Goal: Task Accomplishment & Management: Manage account settings

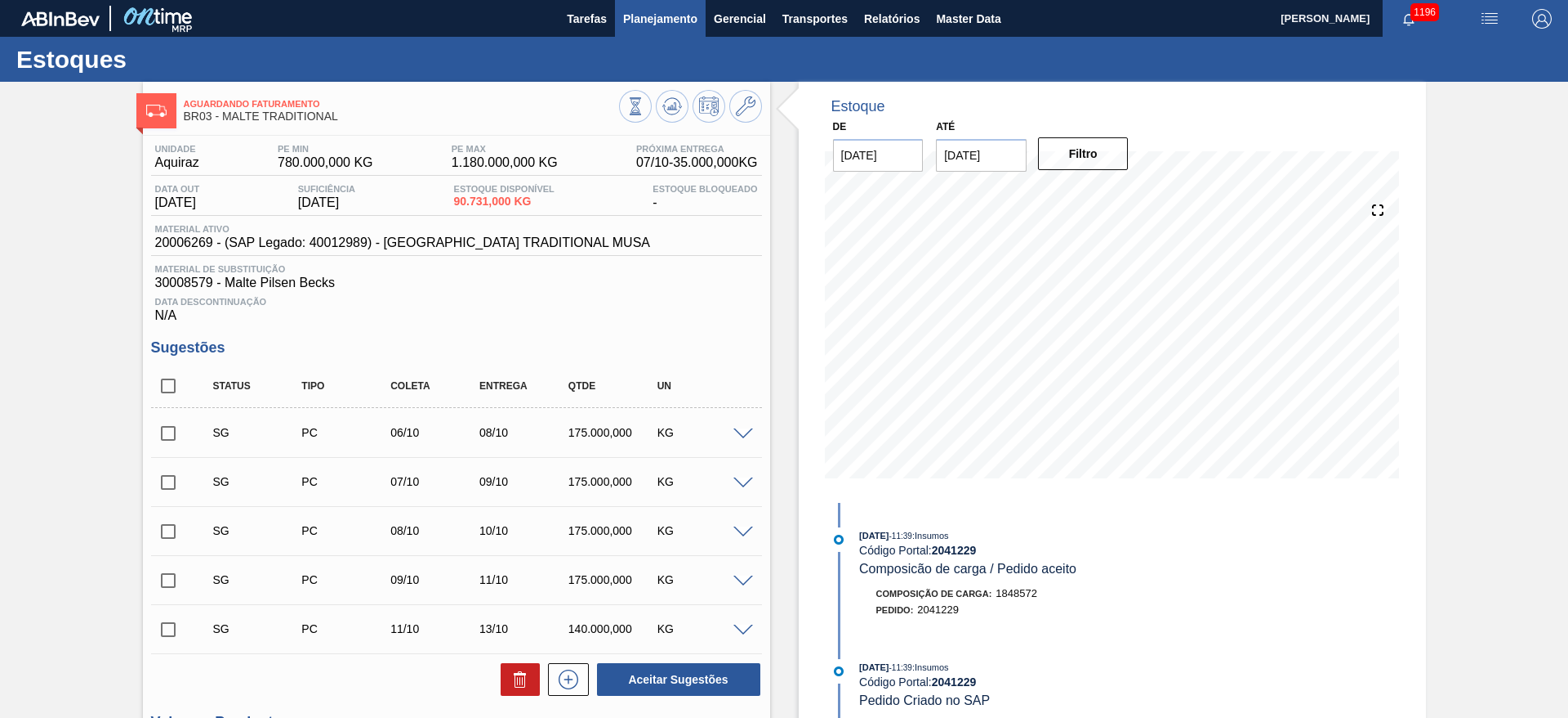
click at [665, 13] on span "Planejamento" at bounding box center [660, 18] width 74 height 19
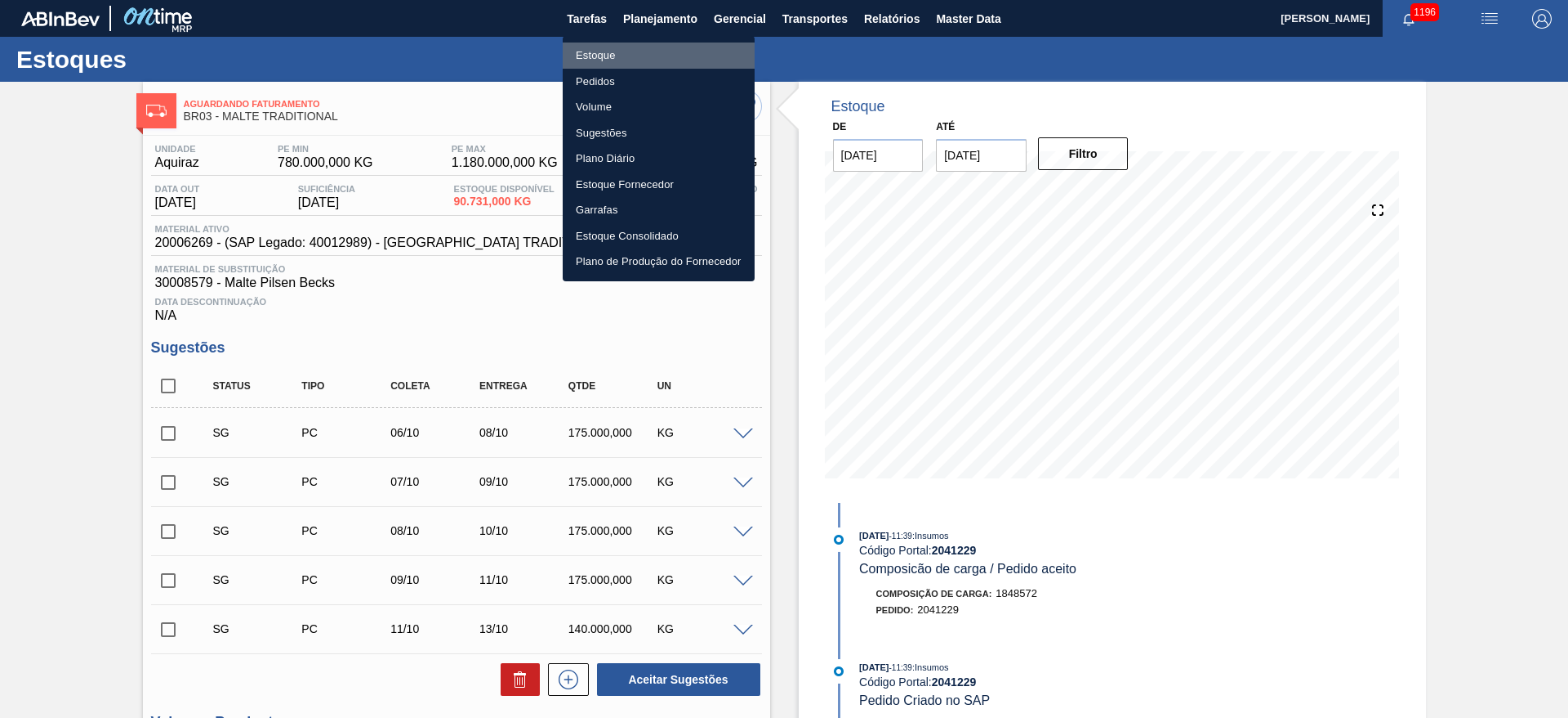
click at [598, 57] on li "Estoque" at bounding box center [658, 55] width 192 height 27
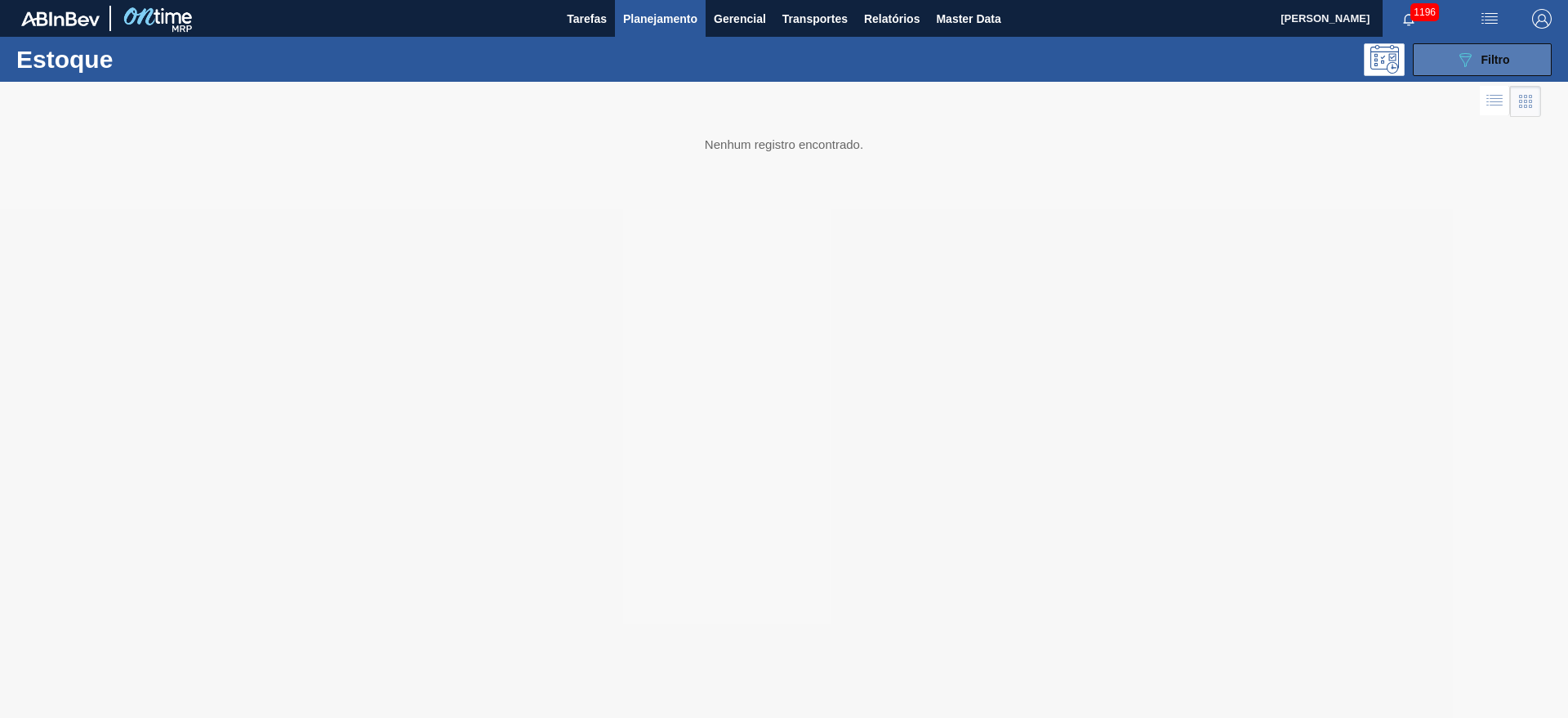
click at [1466, 50] on icon "089F7B8B-B2A5-4AFE-B5C0-19BA573D28AC" at bounding box center [1464, 59] width 19 height 19
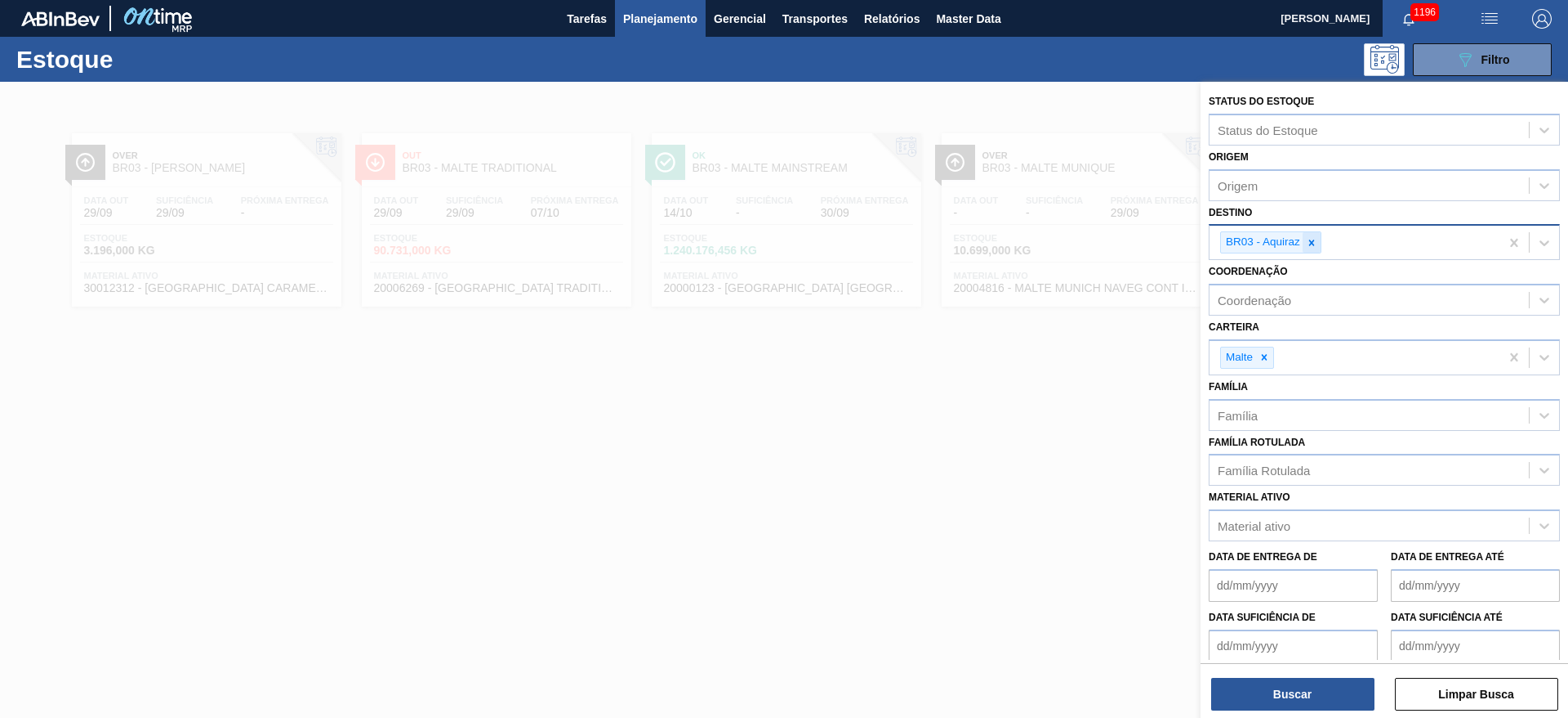
click at [1313, 241] on icon at bounding box center [1312, 242] width 5 height 6
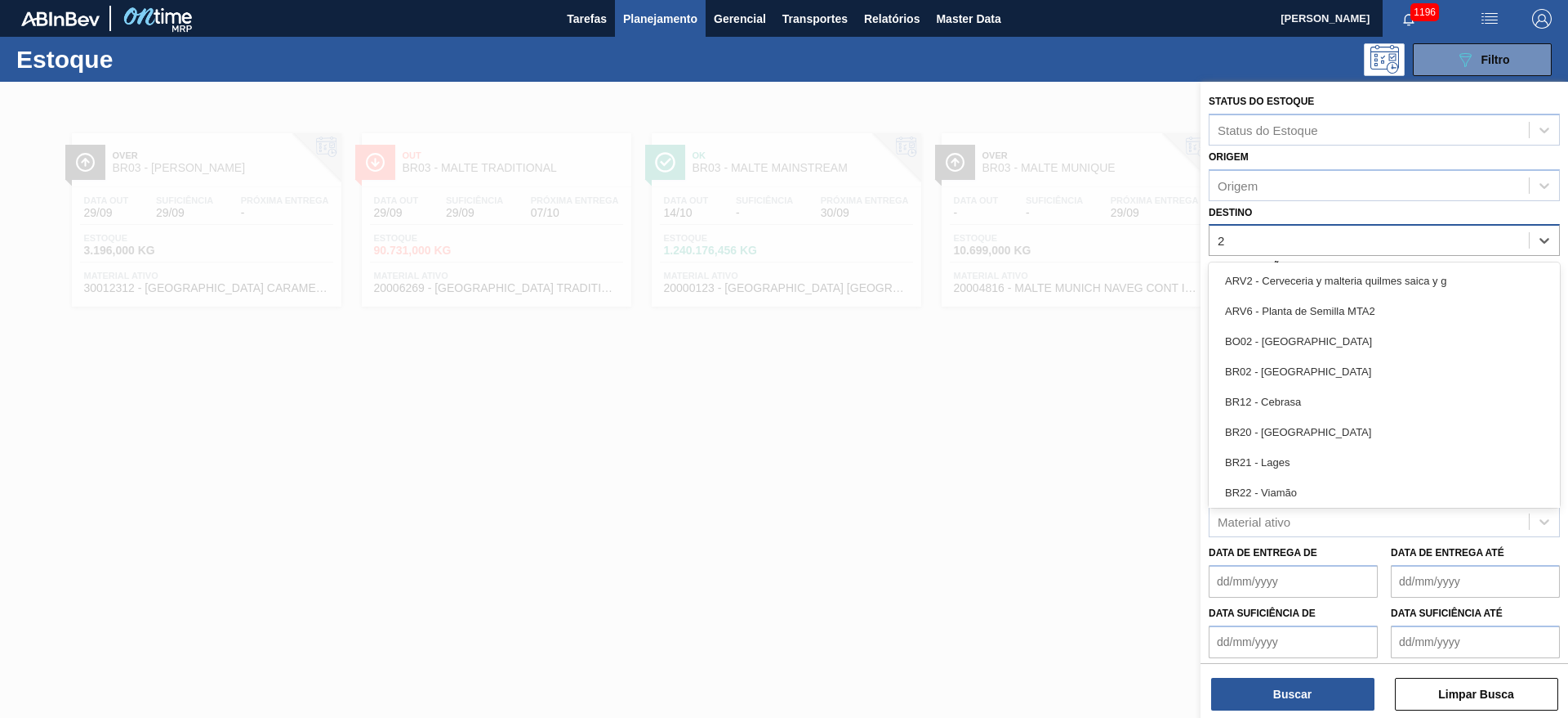
type input "23"
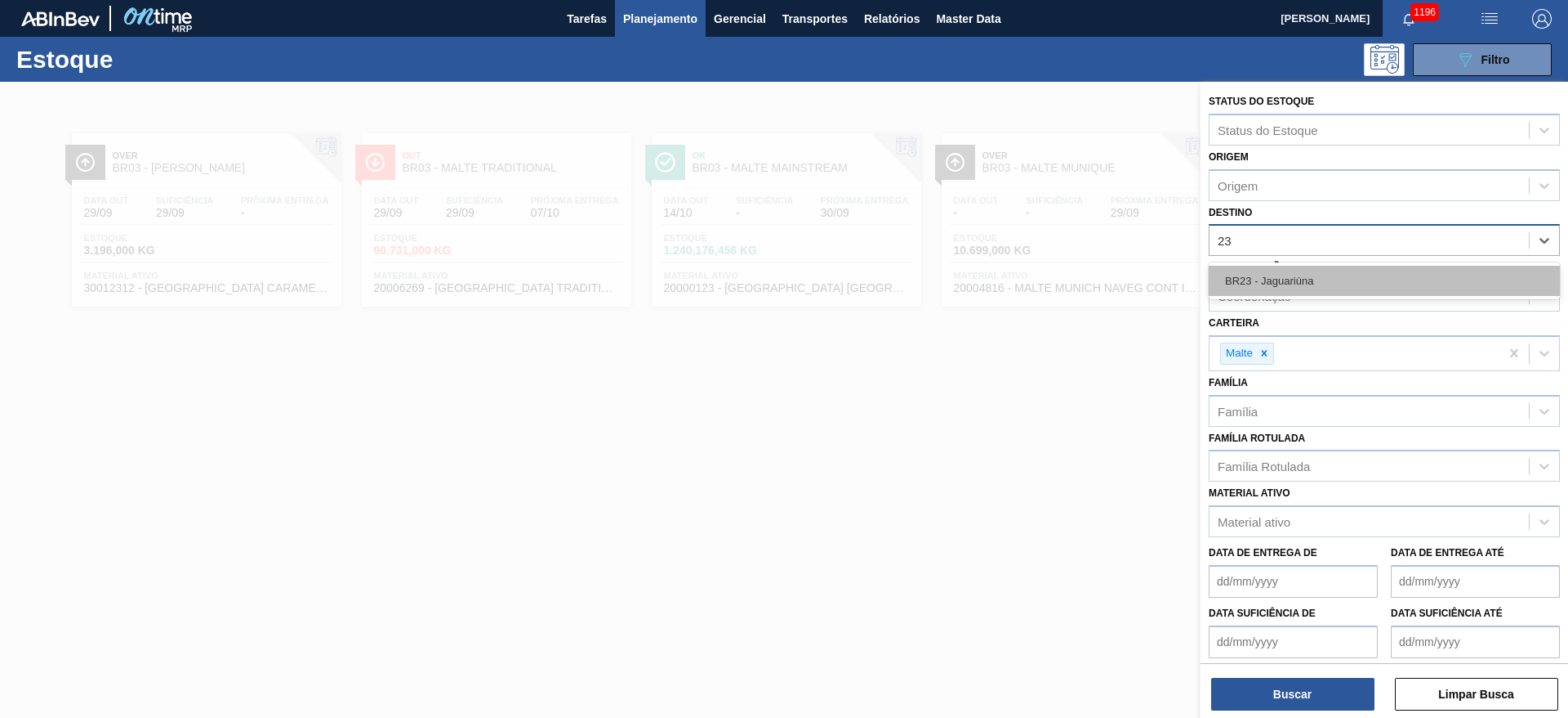
click at [1295, 279] on div "BR23 - Jaguariúna" at bounding box center [1384, 281] width 351 height 30
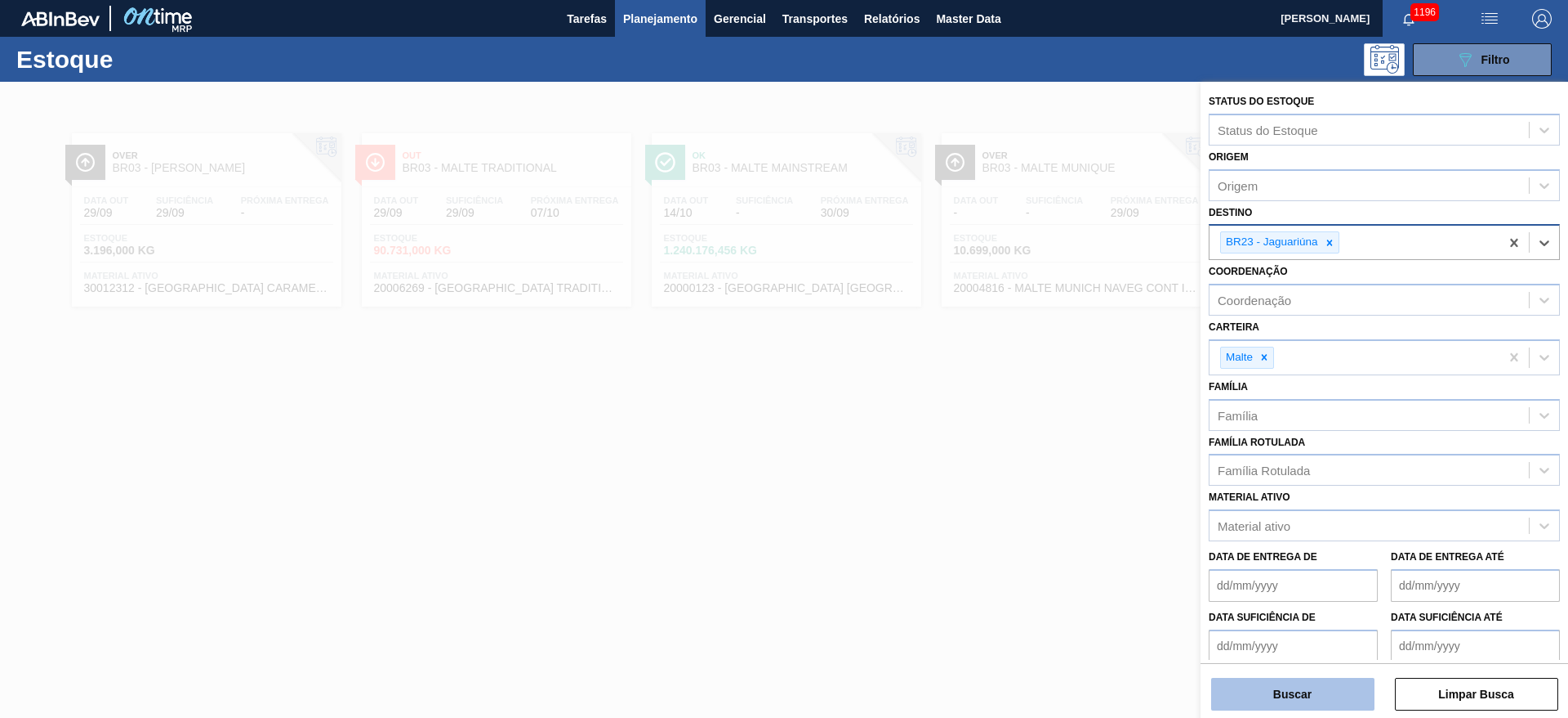
click at [1259, 696] on button "Buscar" at bounding box center [1293, 694] width 163 height 33
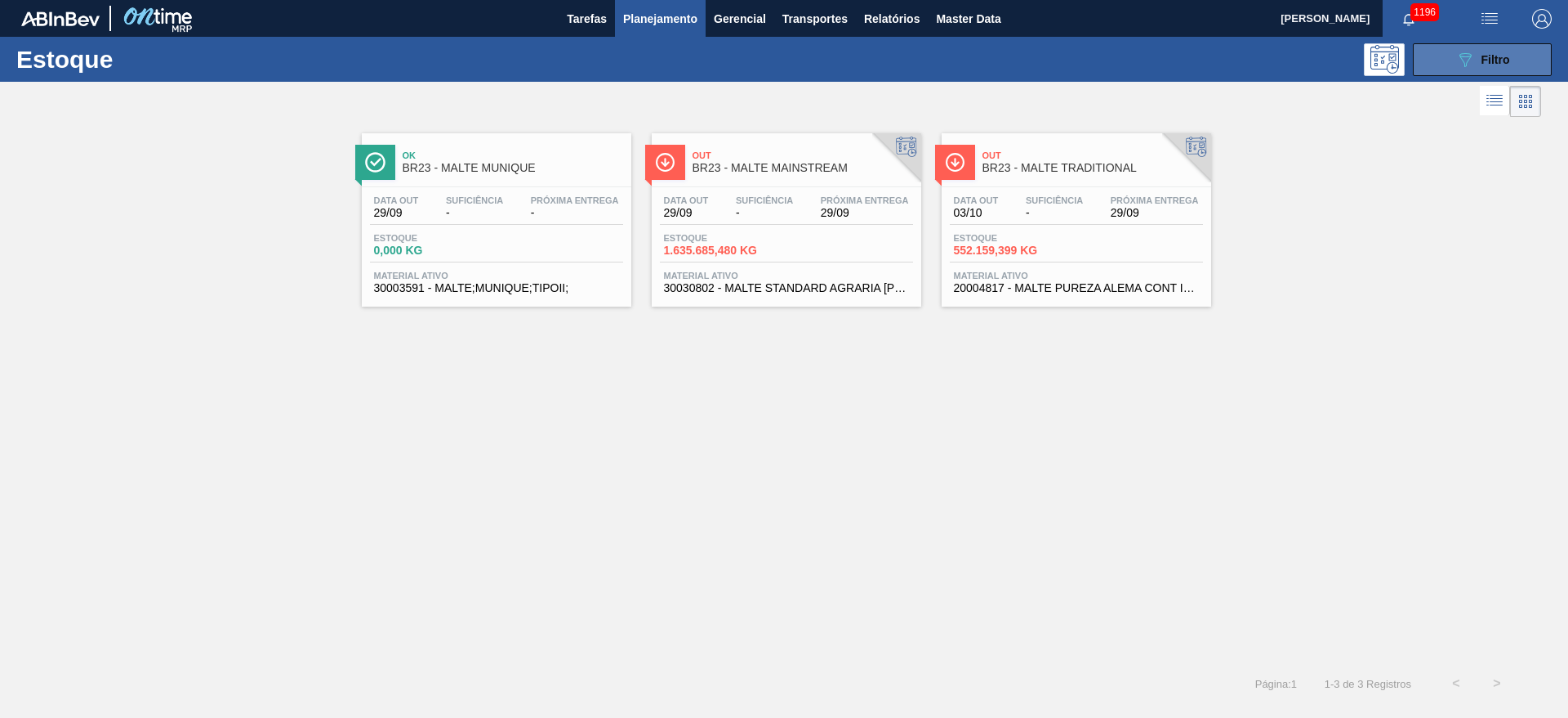
click at [1482, 62] on span "Filtro" at bounding box center [1496, 60] width 28 height 13
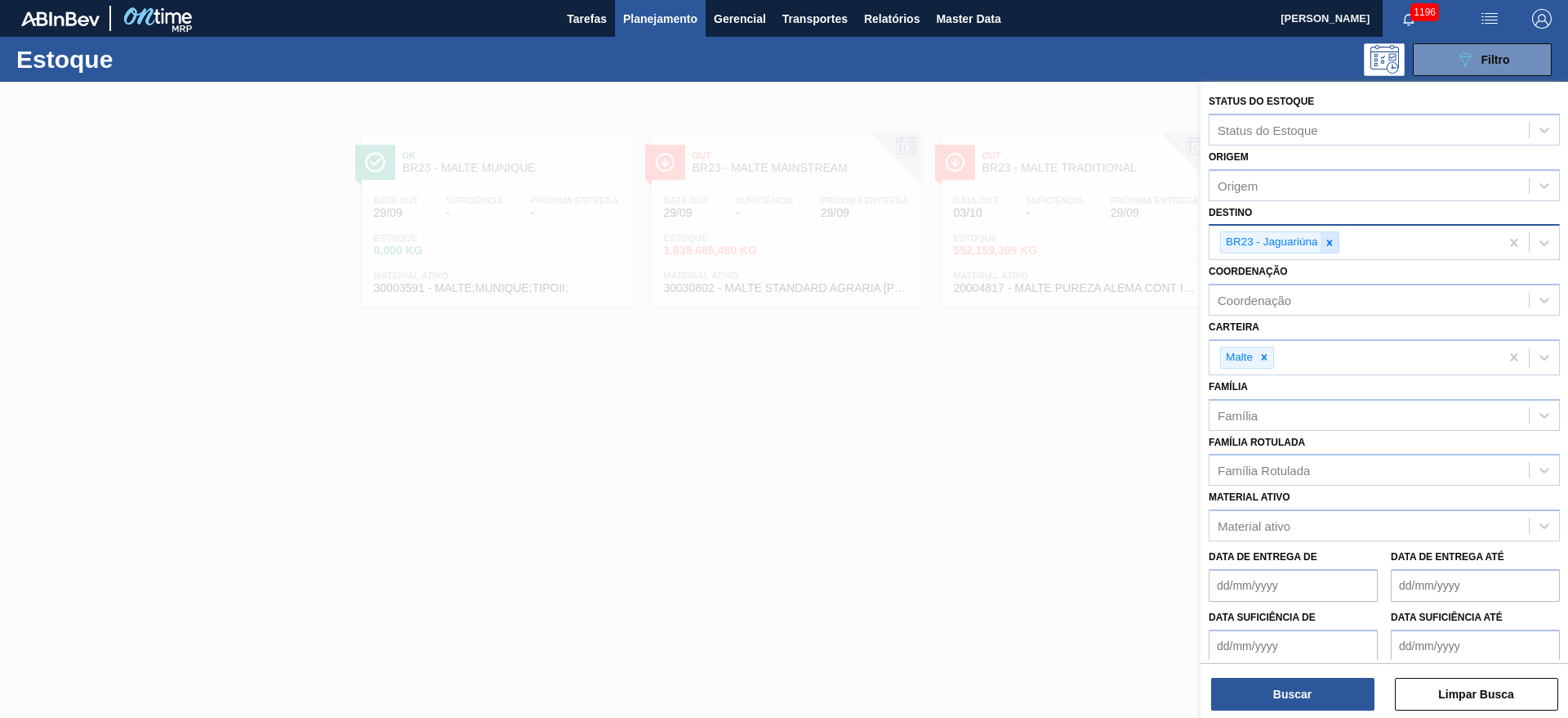
click at [1333, 242] on icon at bounding box center [1330, 242] width 11 height 11
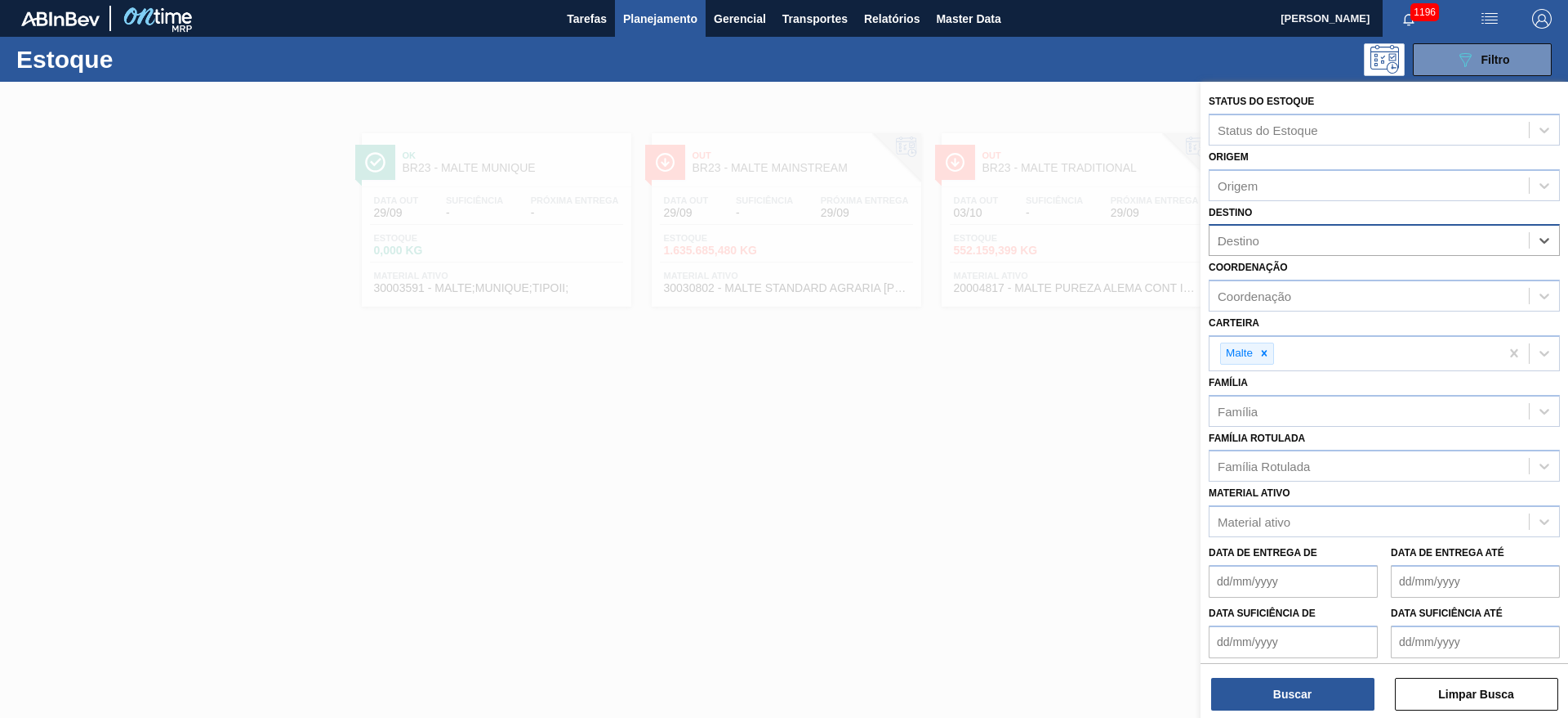
type input "26"
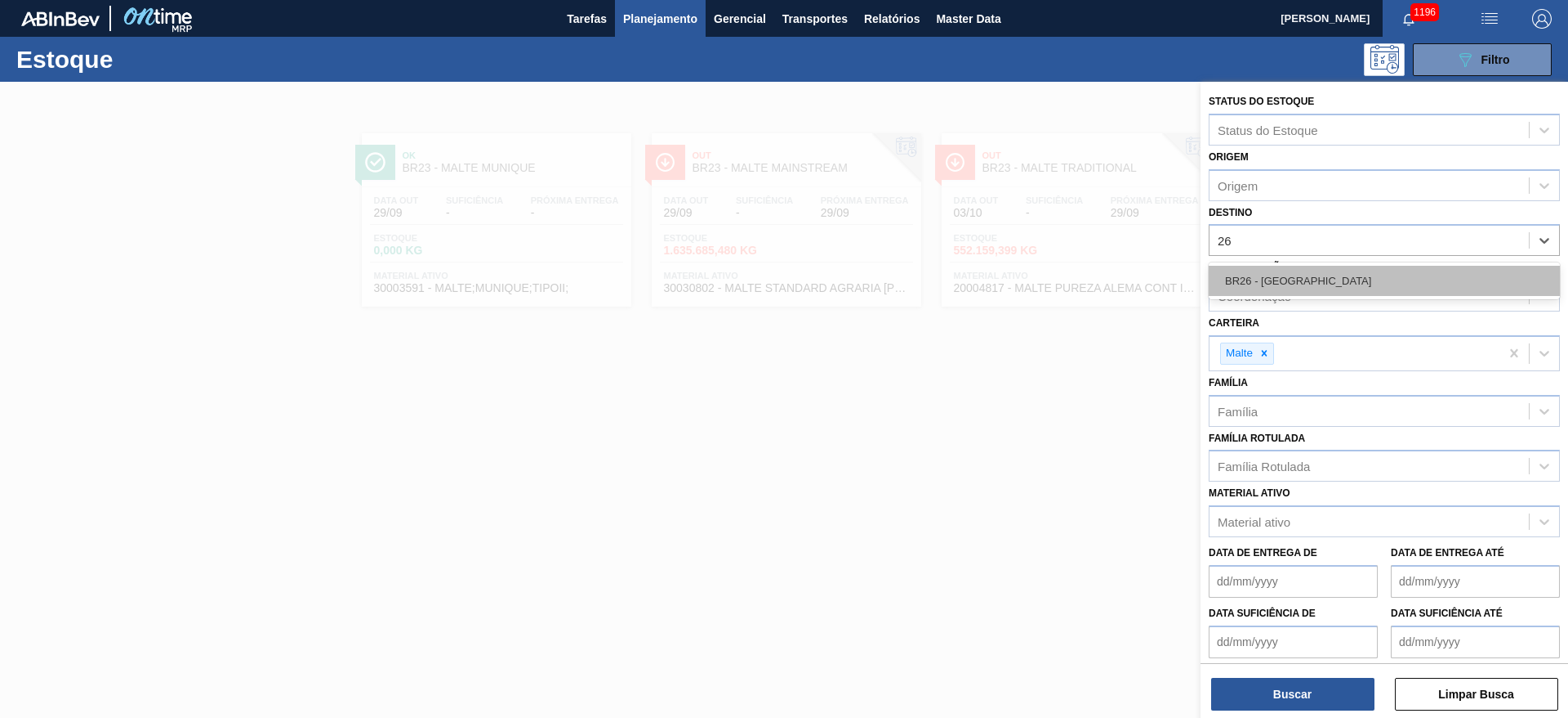
click at [1294, 278] on div "BR26 - [GEOGRAPHIC_DATA]" at bounding box center [1384, 281] width 351 height 30
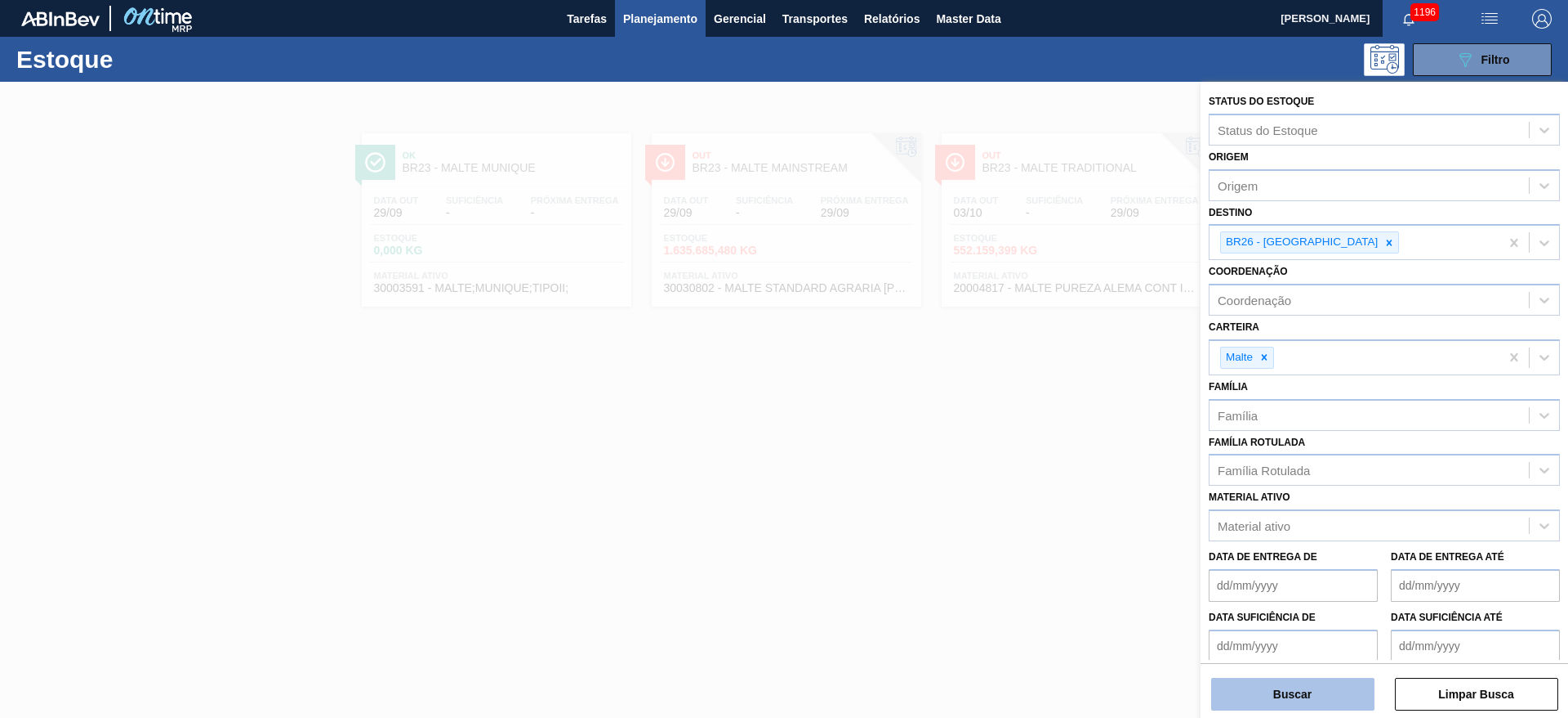
click at [1257, 696] on button "Buscar" at bounding box center [1293, 694] width 163 height 33
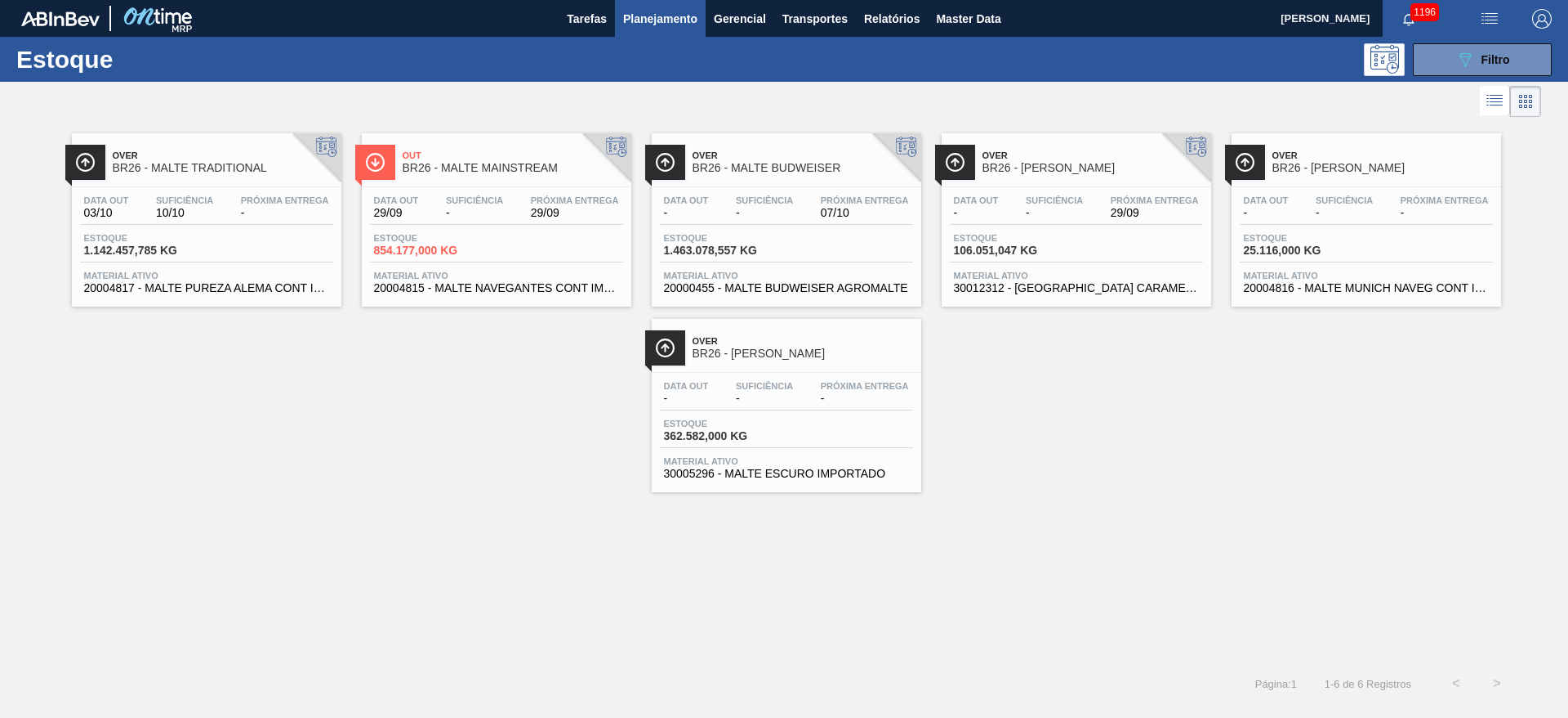
click at [440, 226] on div "Data out 29/09 Suficiência - Próxima Entrega 29/09 Estoque 854.177,000 KG Mater…" at bounding box center [497, 242] width 269 height 111
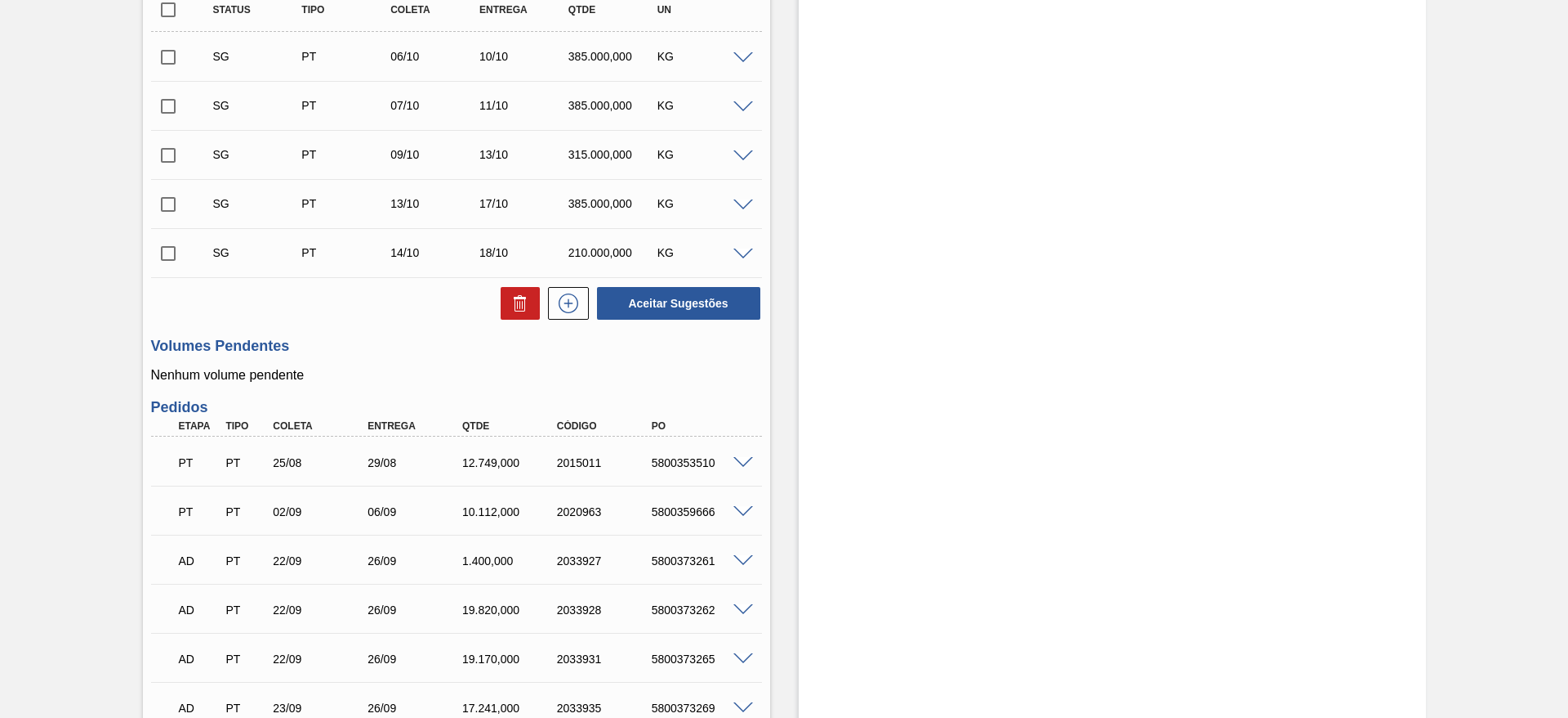
scroll to position [241, 0]
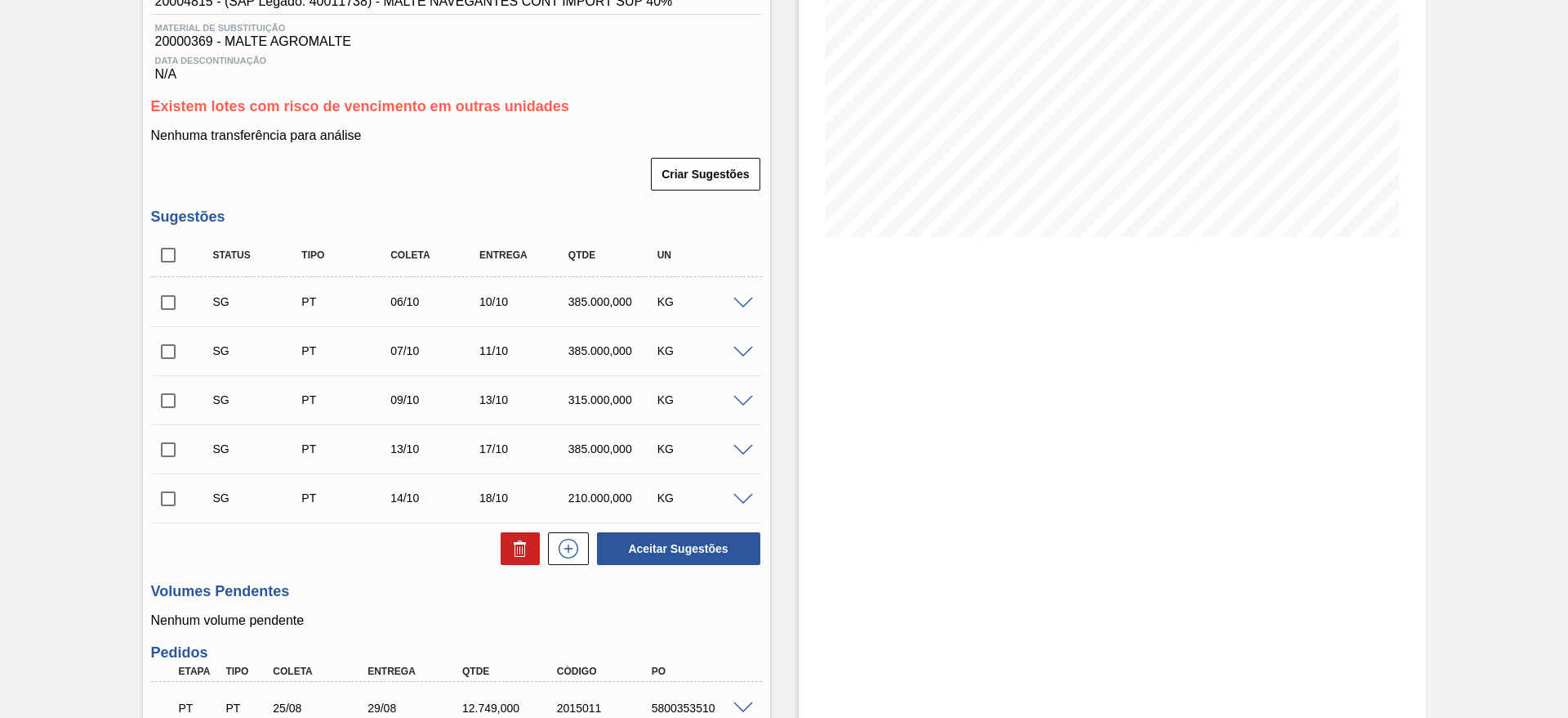
click at [744, 304] on span at bounding box center [742, 303] width 19 height 12
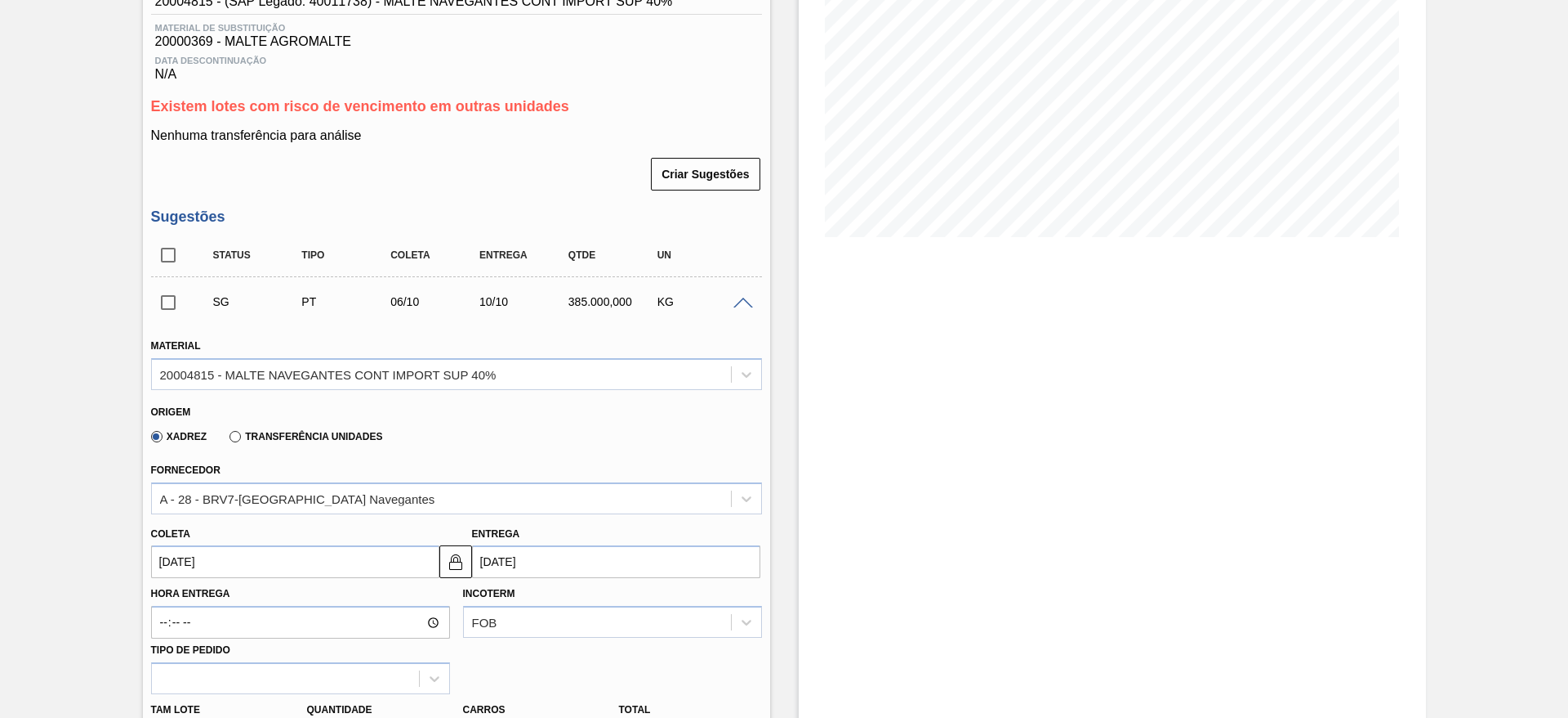
scroll to position [486, 0]
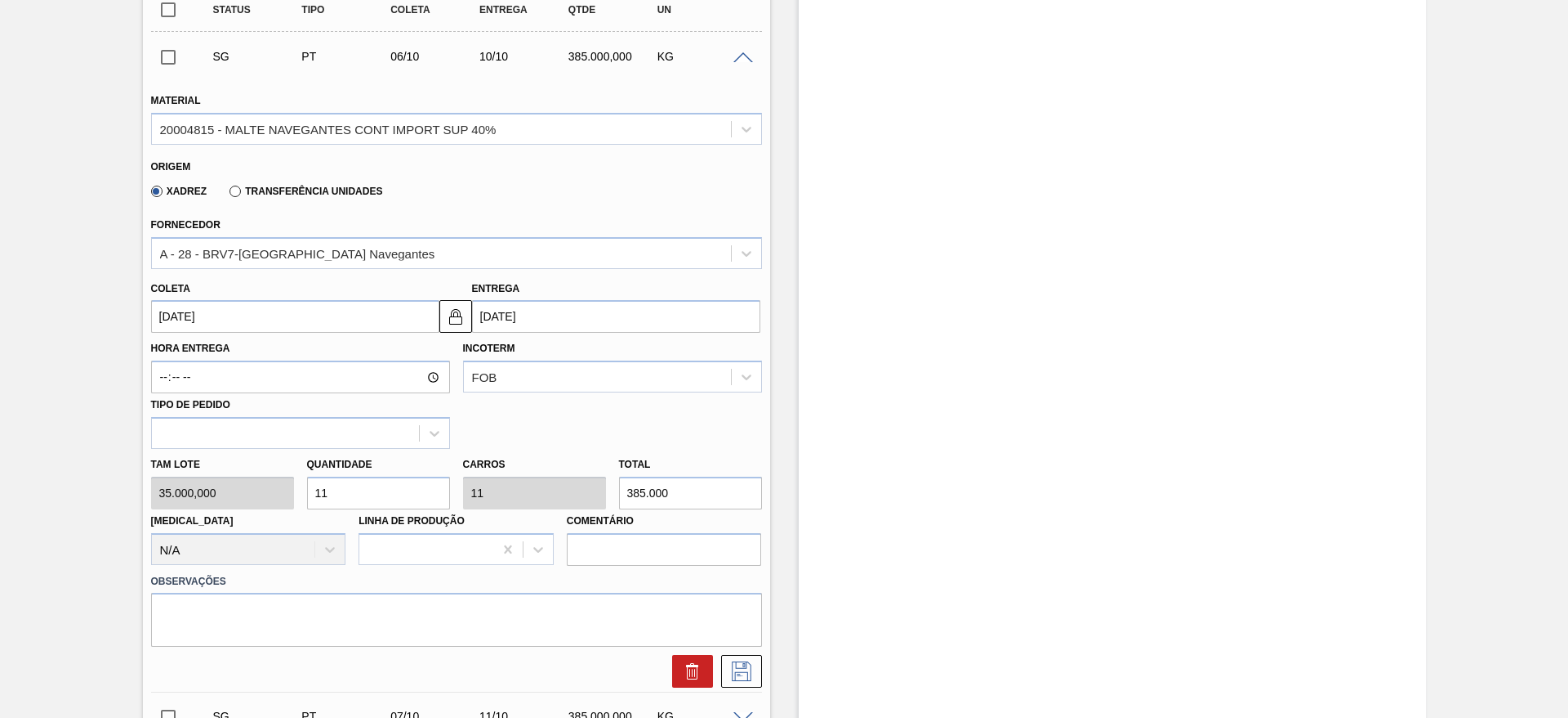
click at [202, 490] on div "[PERSON_NAME] 35.000,000 Quantidade 11 Carros 11 Total 385.000 [MEDICAL_DATA] N…" at bounding box center [456, 506] width 624 height 116
type input "3"
type input "105.000"
type input "3"
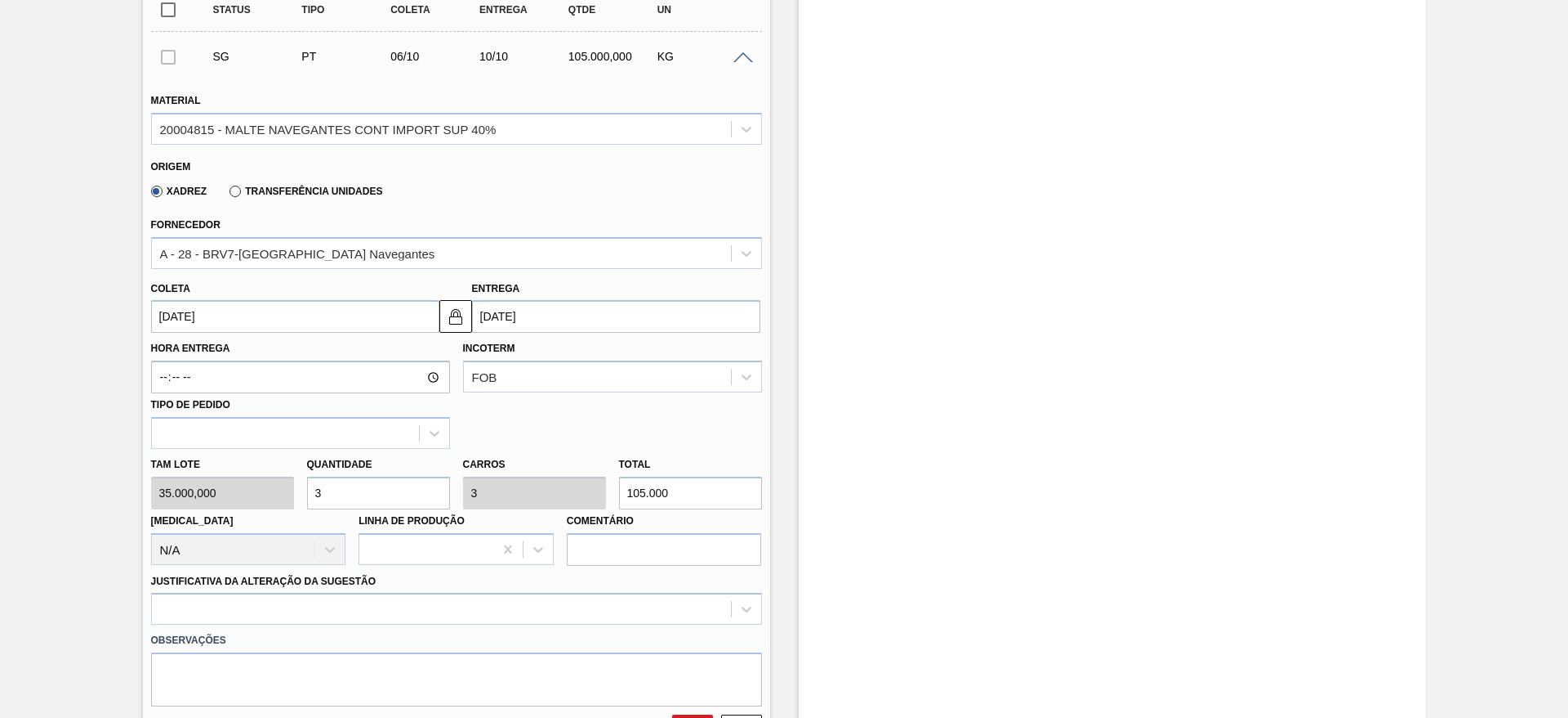
click at [175, 327] on input "[DATE]" at bounding box center [295, 316] width 289 height 33
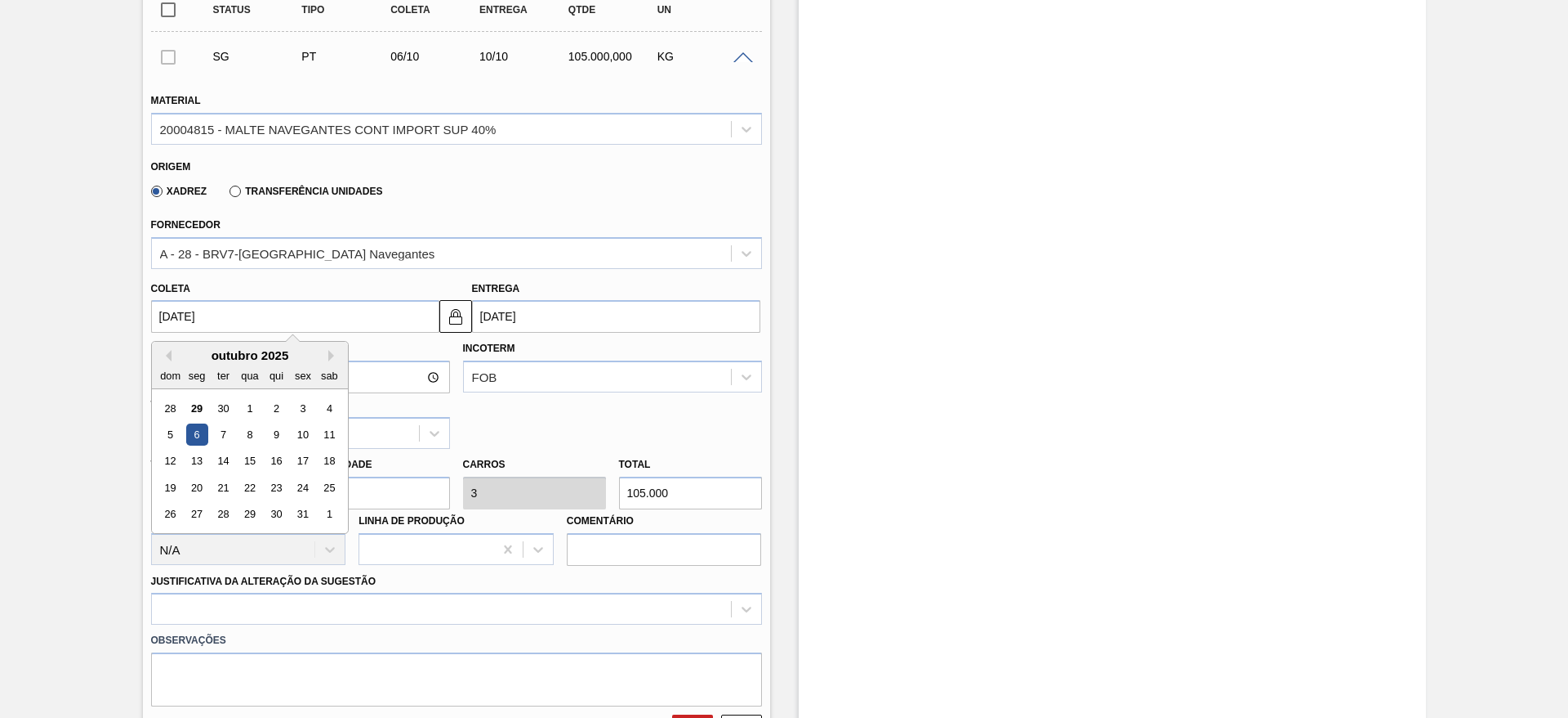
click at [159, 317] on input "[DATE]" at bounding box center [295, 316] width 289 height 33
click at [228, 413] on div "30" at bounding box center [223, 408] width 22 height 22
type input "[DATE]"
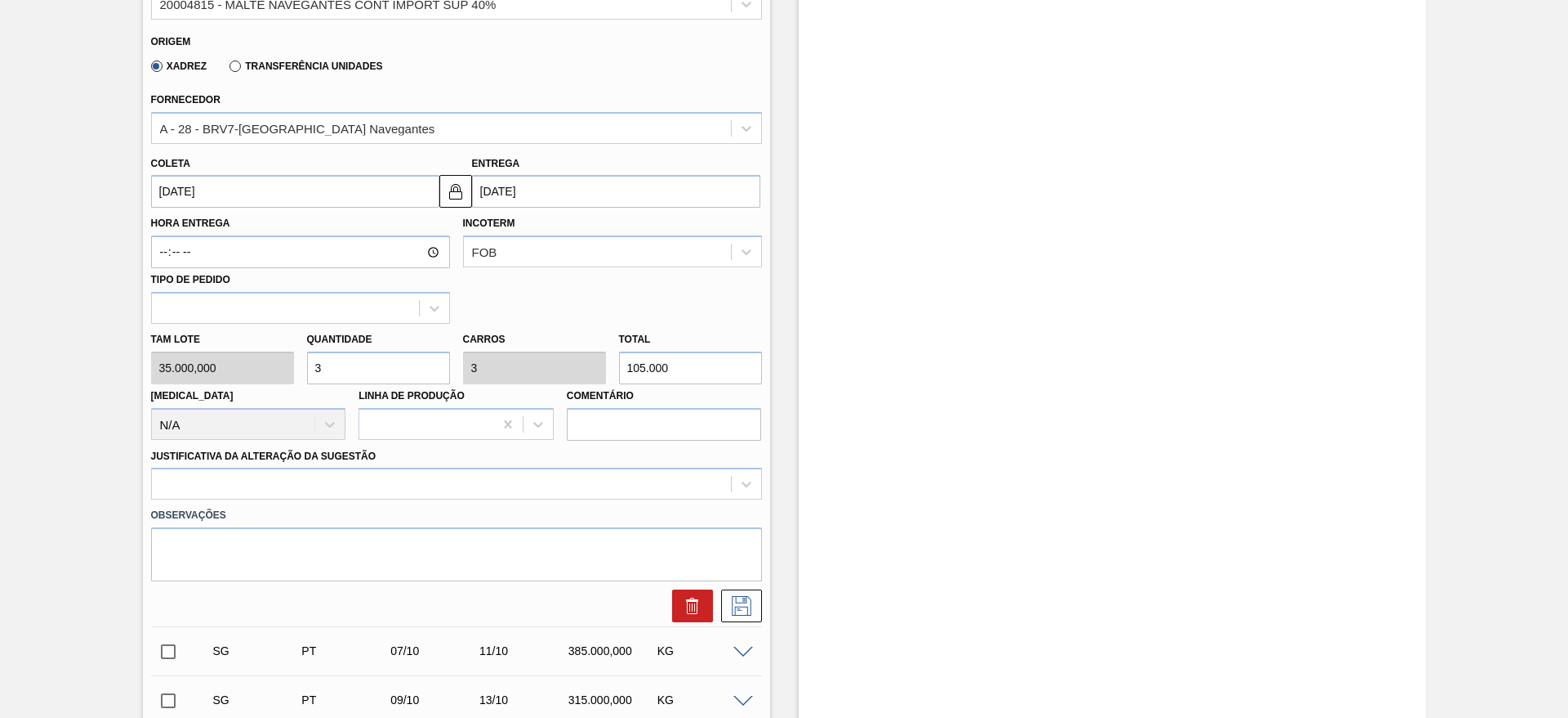
scroll to position [732, 0]
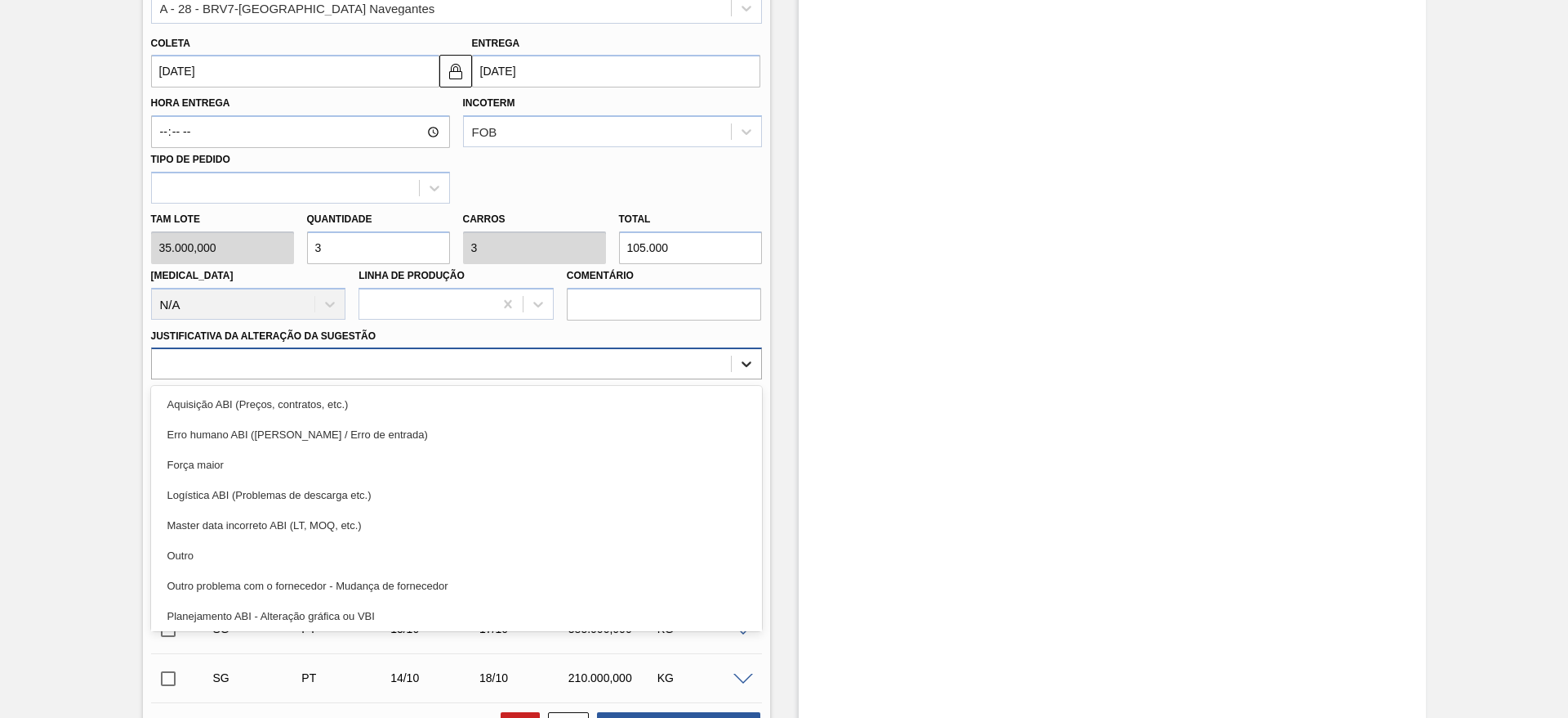
click at [746, 372] on div at bounding box center [747, 364] width 29 height 29
drag, startPoint x: 304, startPoint y: 546, endPoint x: 784, endPoint y: 478, distance: 484.8
click at [317, 543] on div "Outro" at bounding box center [456, 555] width 611 height 30
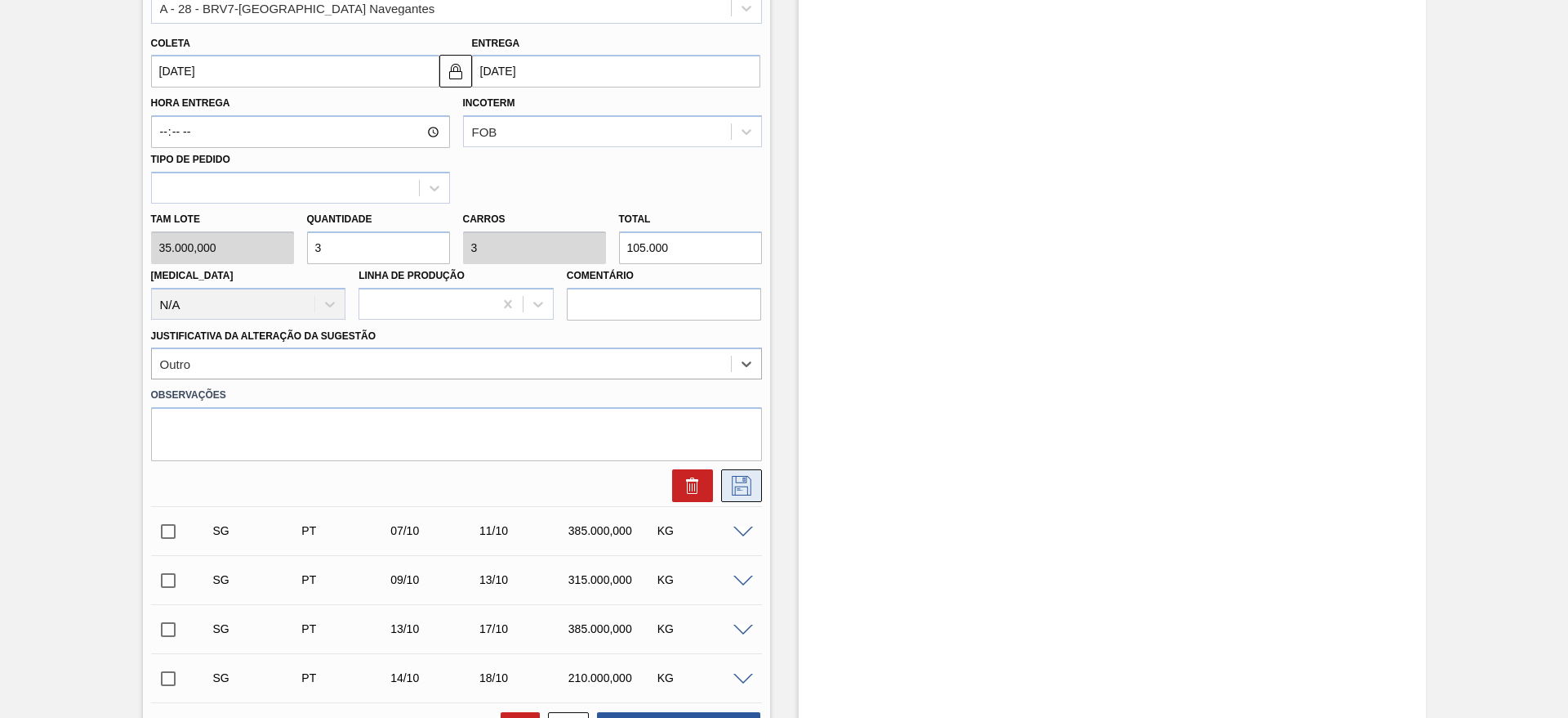
click at [732, 481] on icon at bounding box center [741, 485] width 19 height 19
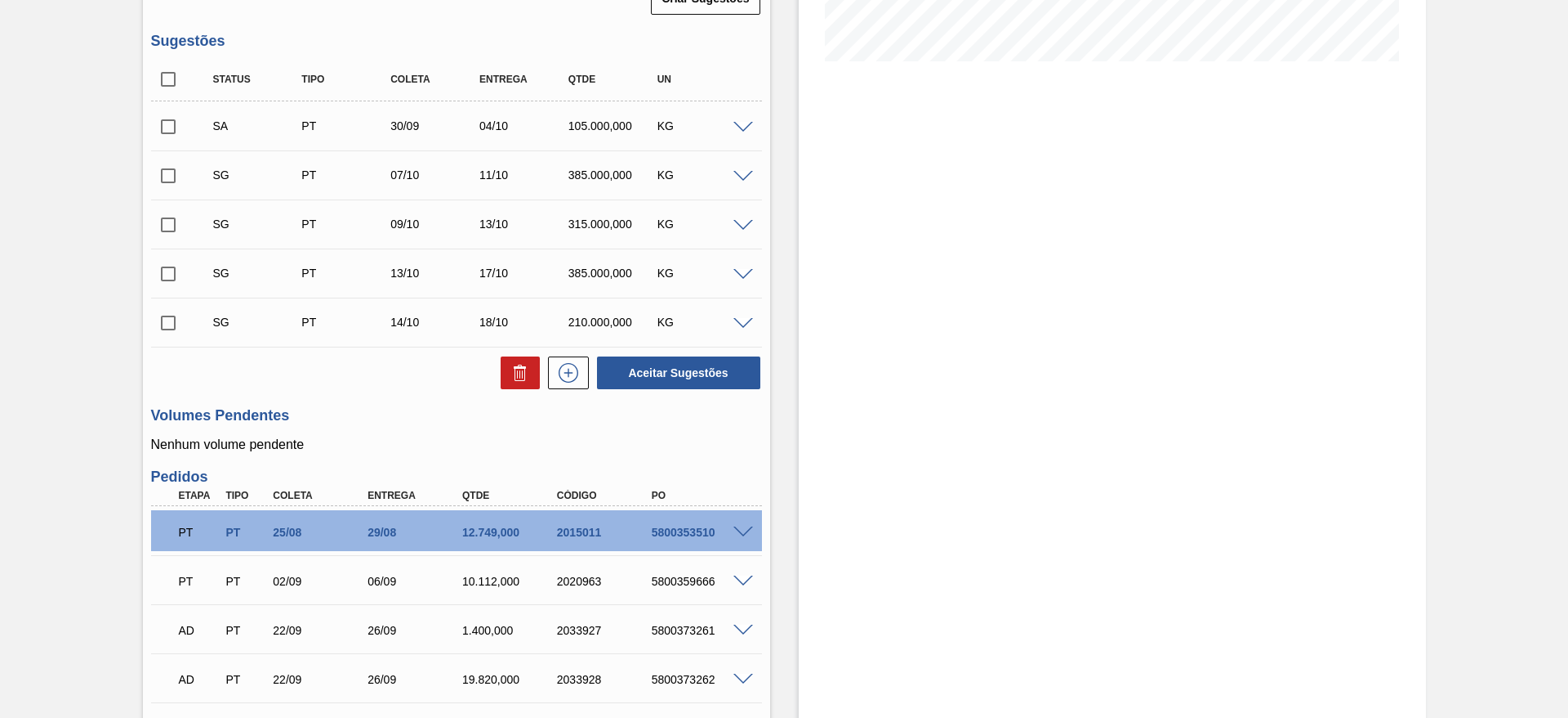
scroll to position [241, 0]
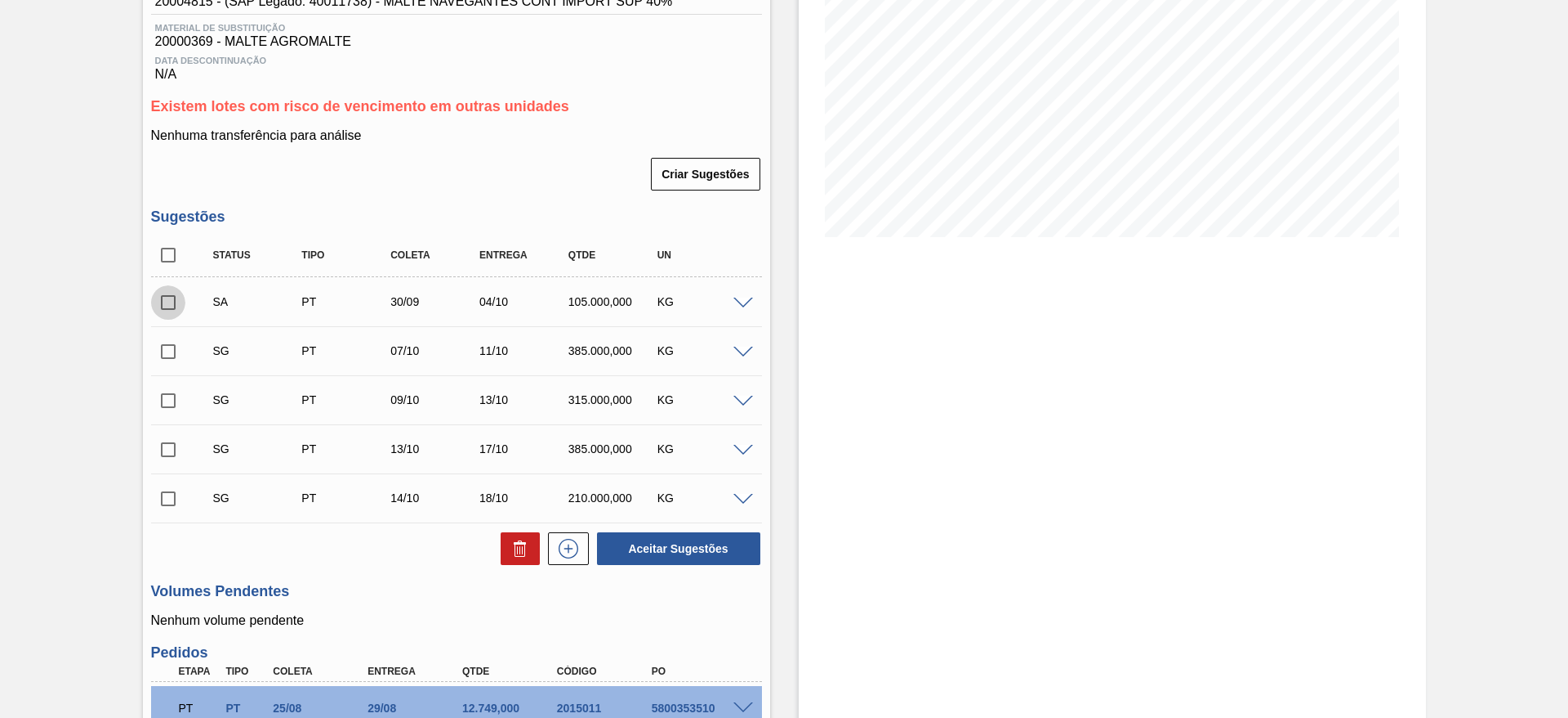
click at [169, 296] on input "checkbox" at bounding box center [168, 302] width 34 height 34
click at [745, 303] on span at bounding box center [742, 303] width 19 height 12
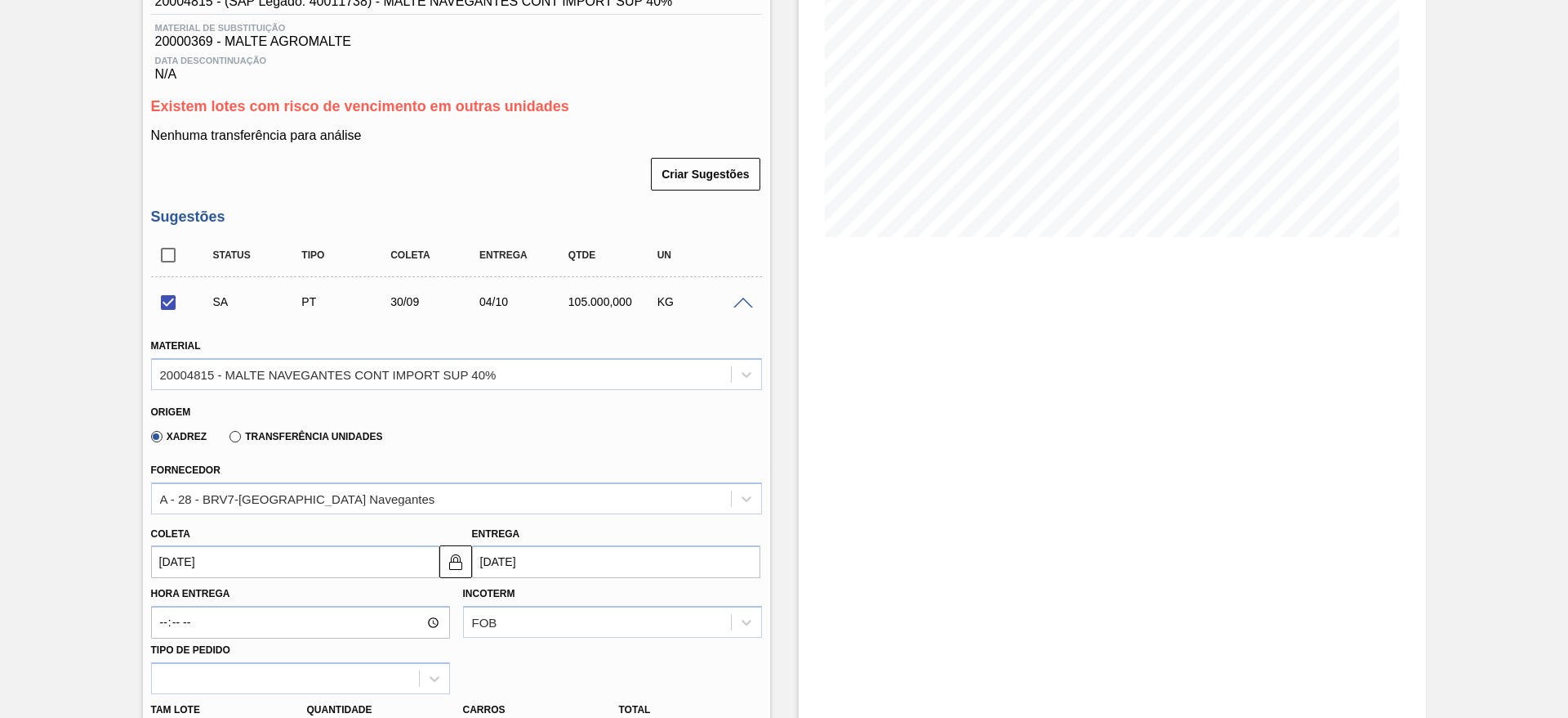
click at [745, 303] on span at bounding box center [742, 303] width 19 height 12
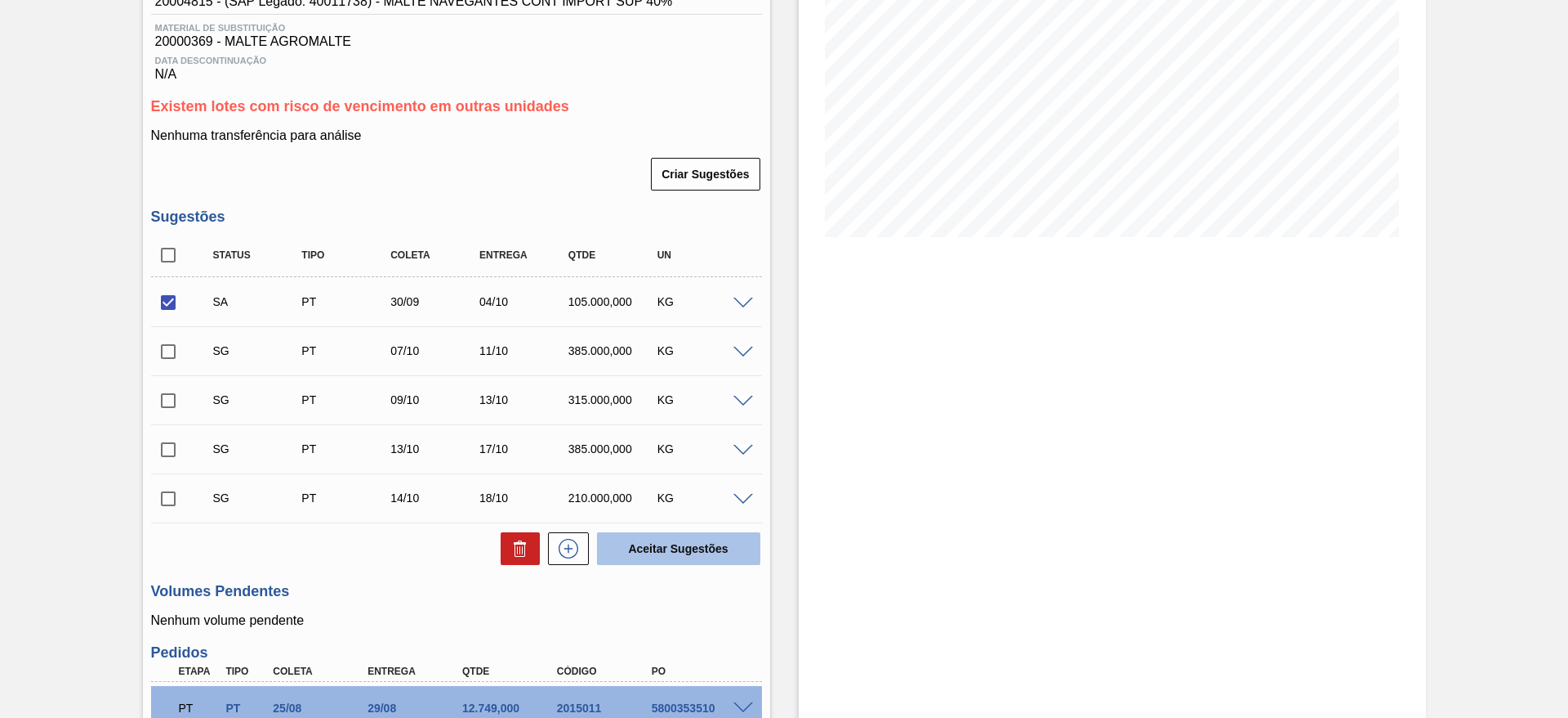
click at [682, 555] on button "Aceitar Sugestões" at bounding box center [679, 548] width 163 height 33
checkbox input "false"
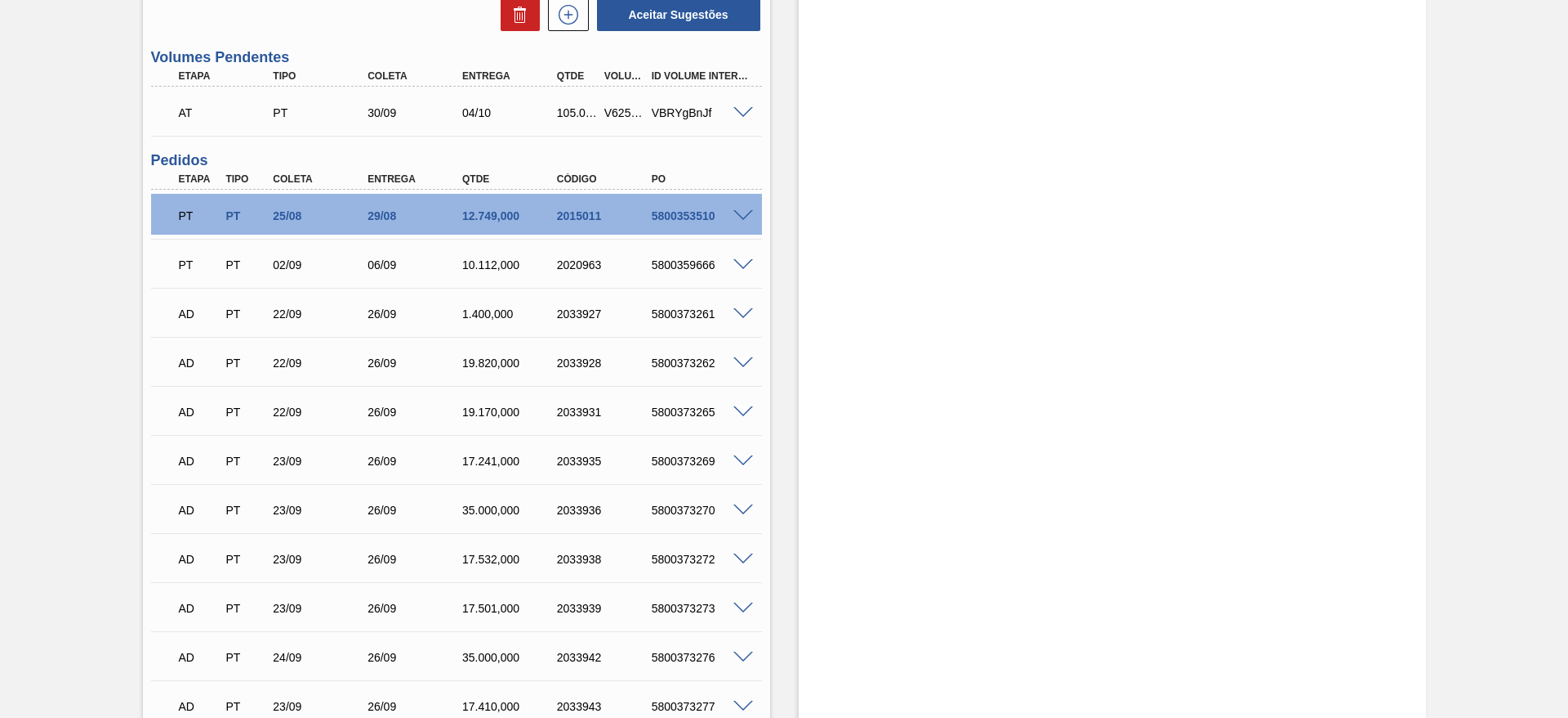
scroll to position [282, 0]
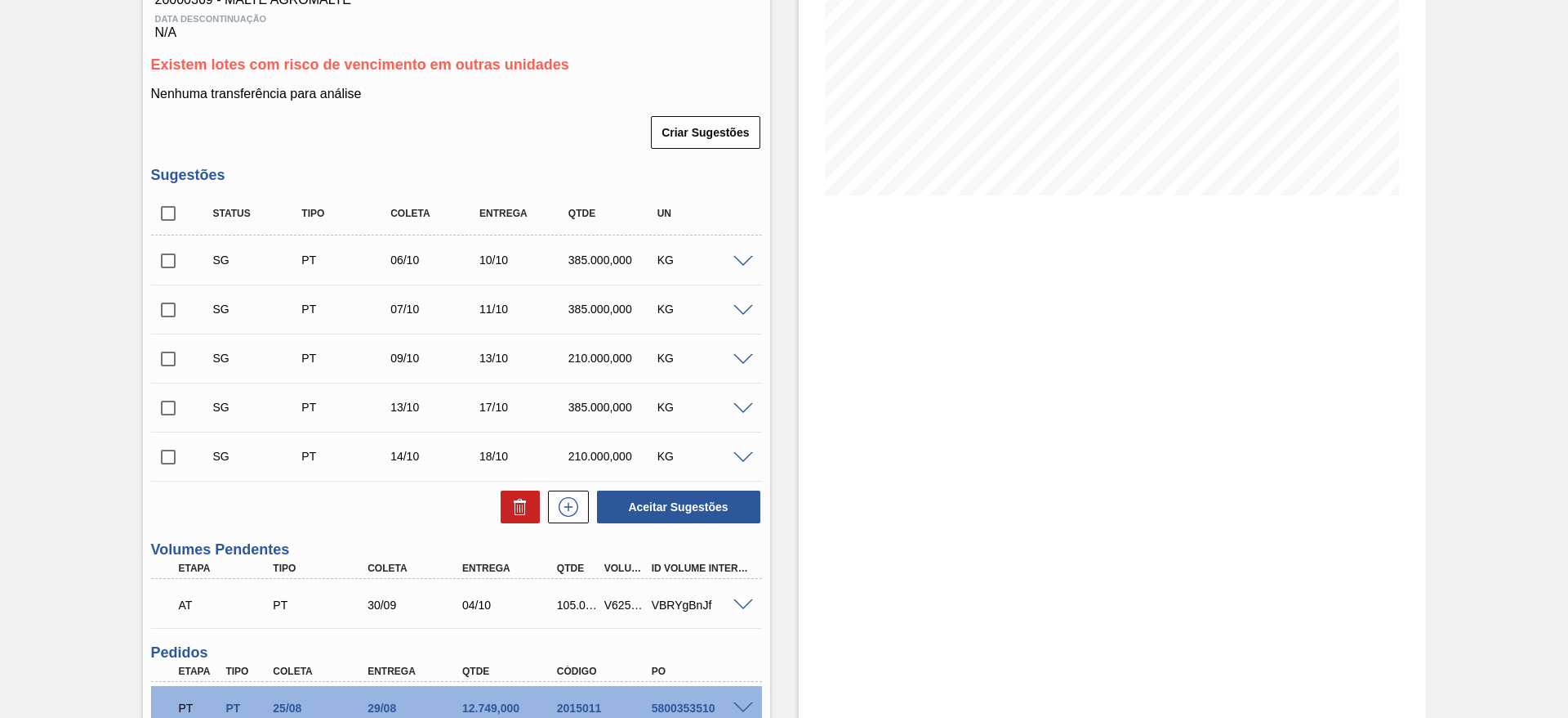
click at [739, 267] on div "SG PT 06/10 10/10 385.000,000 KG" at bounding box center [456, 260] width 611 height 41
click at [741, 261] on span at bounding box center [742, 261] width 19 height 12
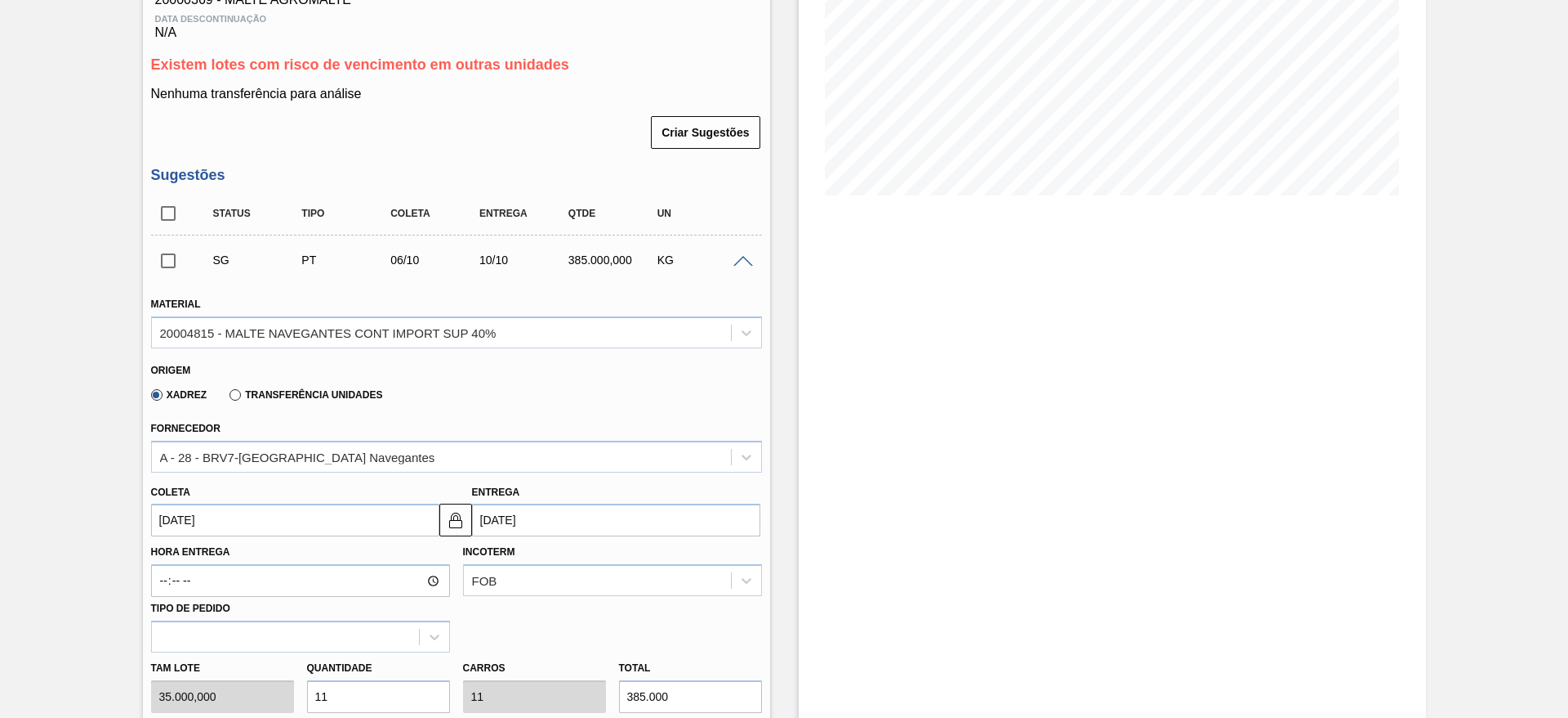
scroll to position [528, 0]
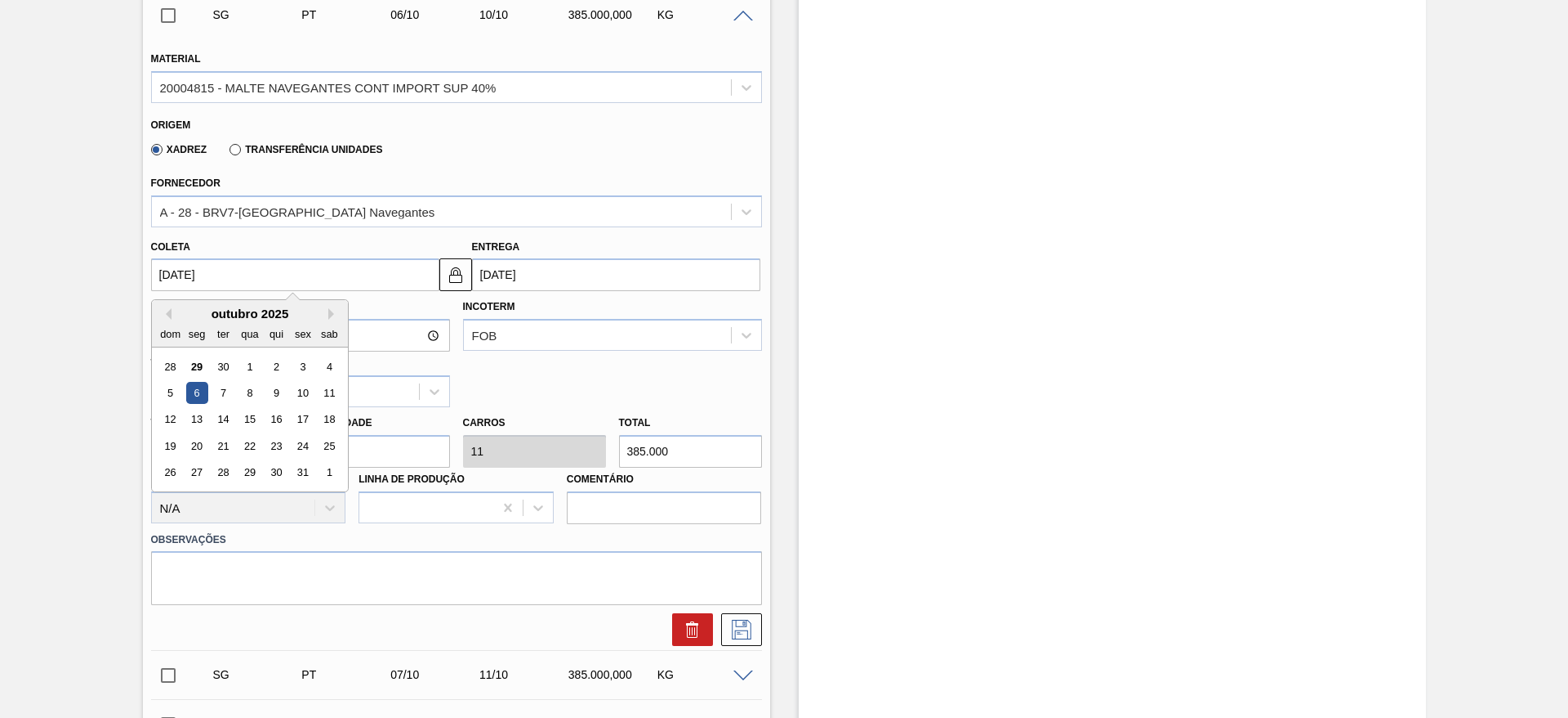
click at [171, 278] on input "[DATE]" at bounding box center [295, 275] width 289 height 33
drag, startPoint x: 304, startPoint y: 358, endPoint x: 324, endPoint y: 401, distance: 47.4
click at [304, 358] on div "3" at bounding box center [302, 367] width 22 height 22
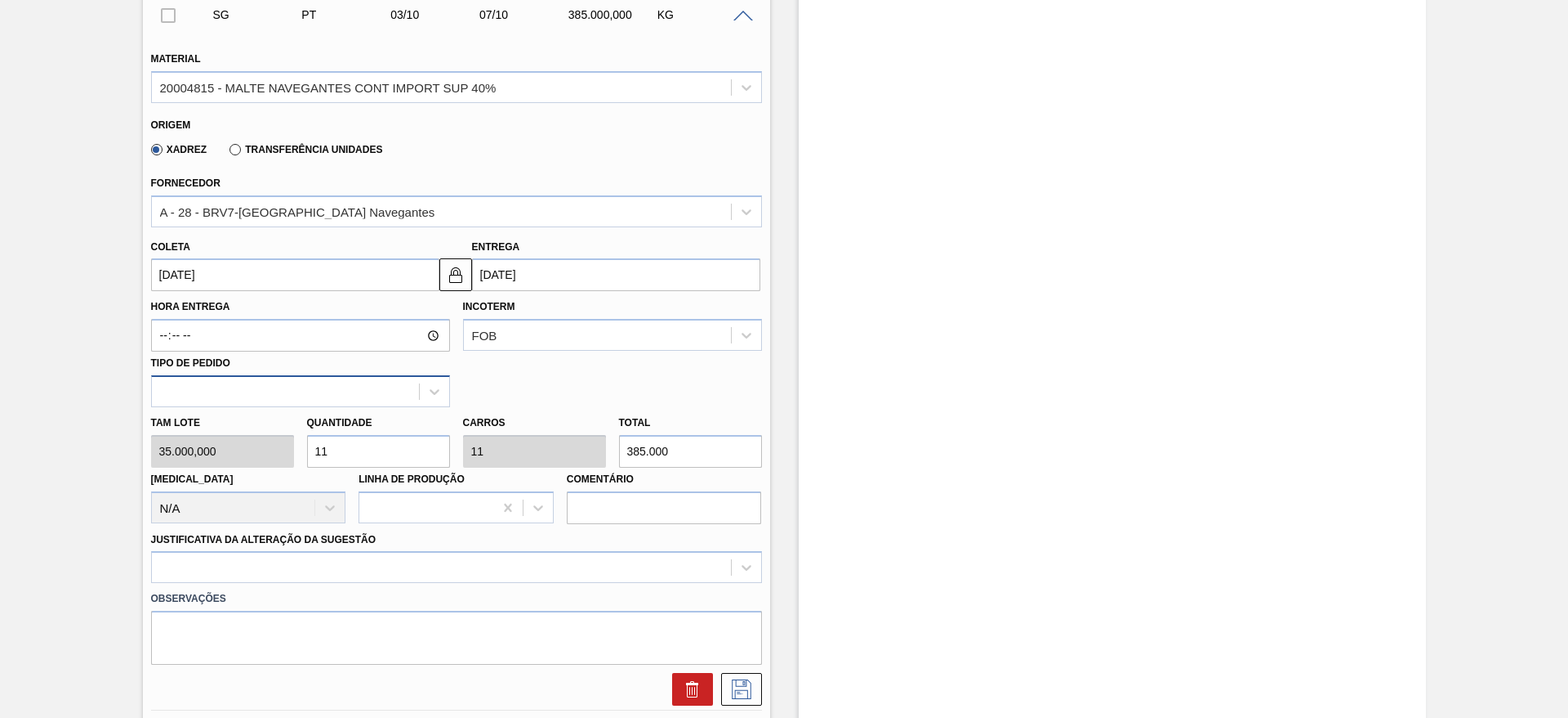
type input "[DATE]"
click at [228, 448] on div "[PERSON_NAME] 35.000,000 Quantidade 11 Carros 11 Total 385.000 [MEDICAL_DATA] N…" at bounding box center [456, 465] width 624 height 116
type input "5"
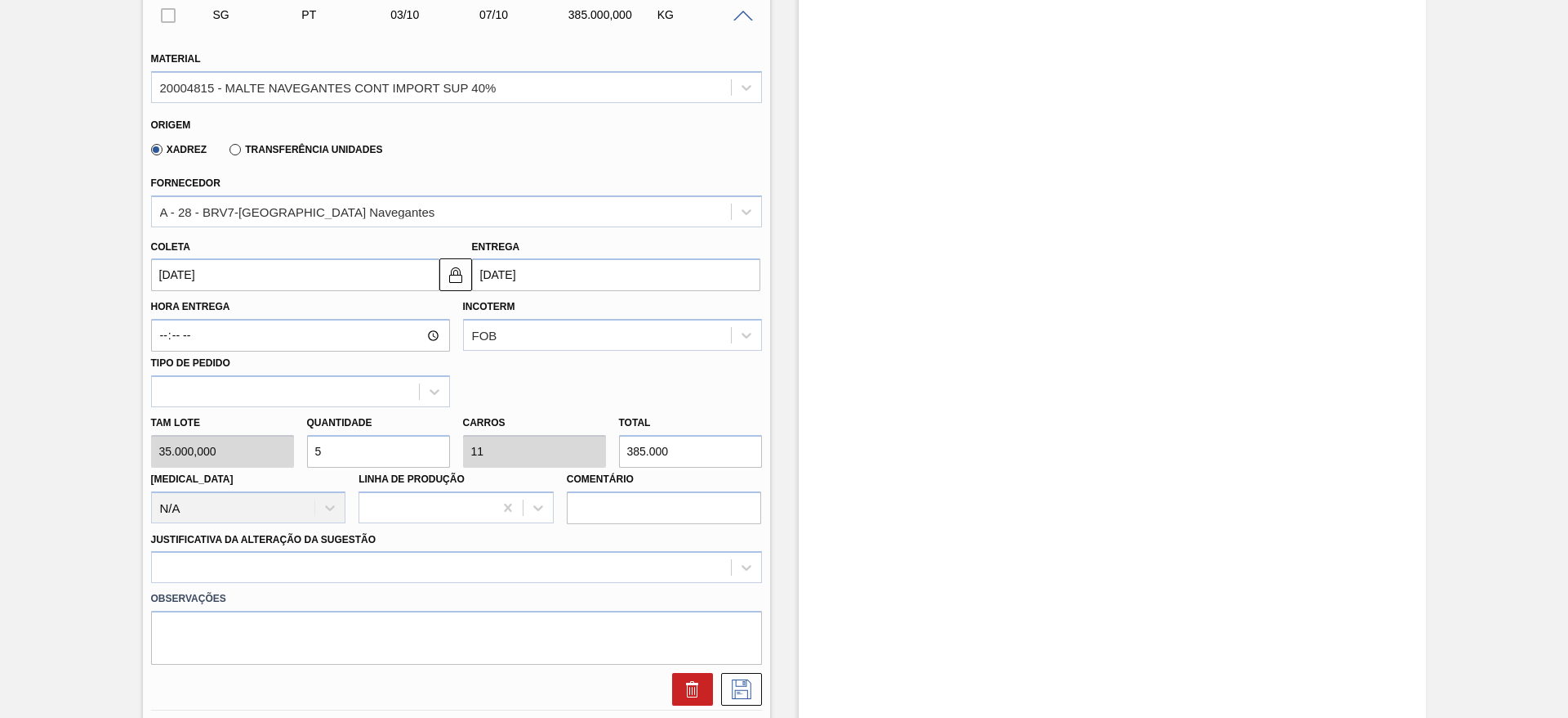
type input "175.000"
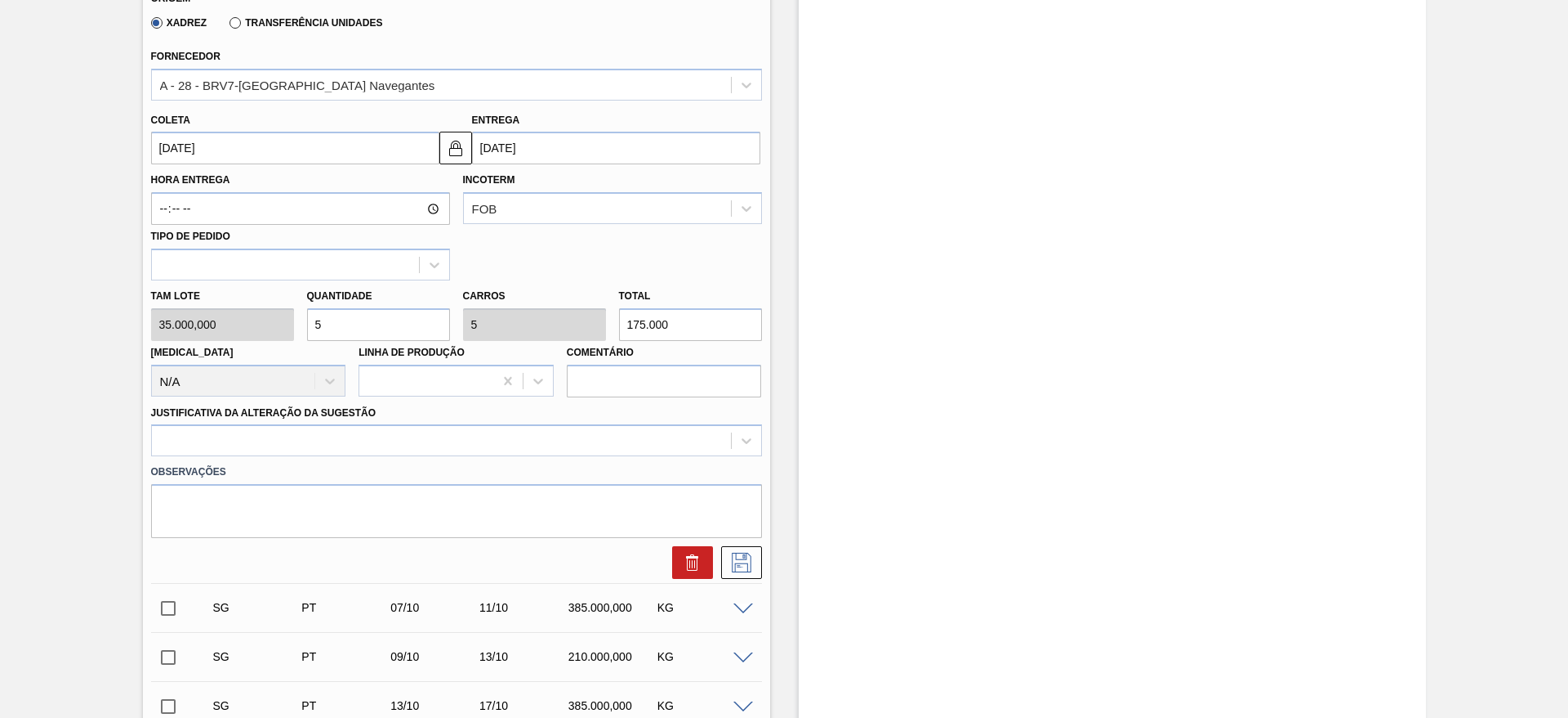
scroll to position [773, 0]
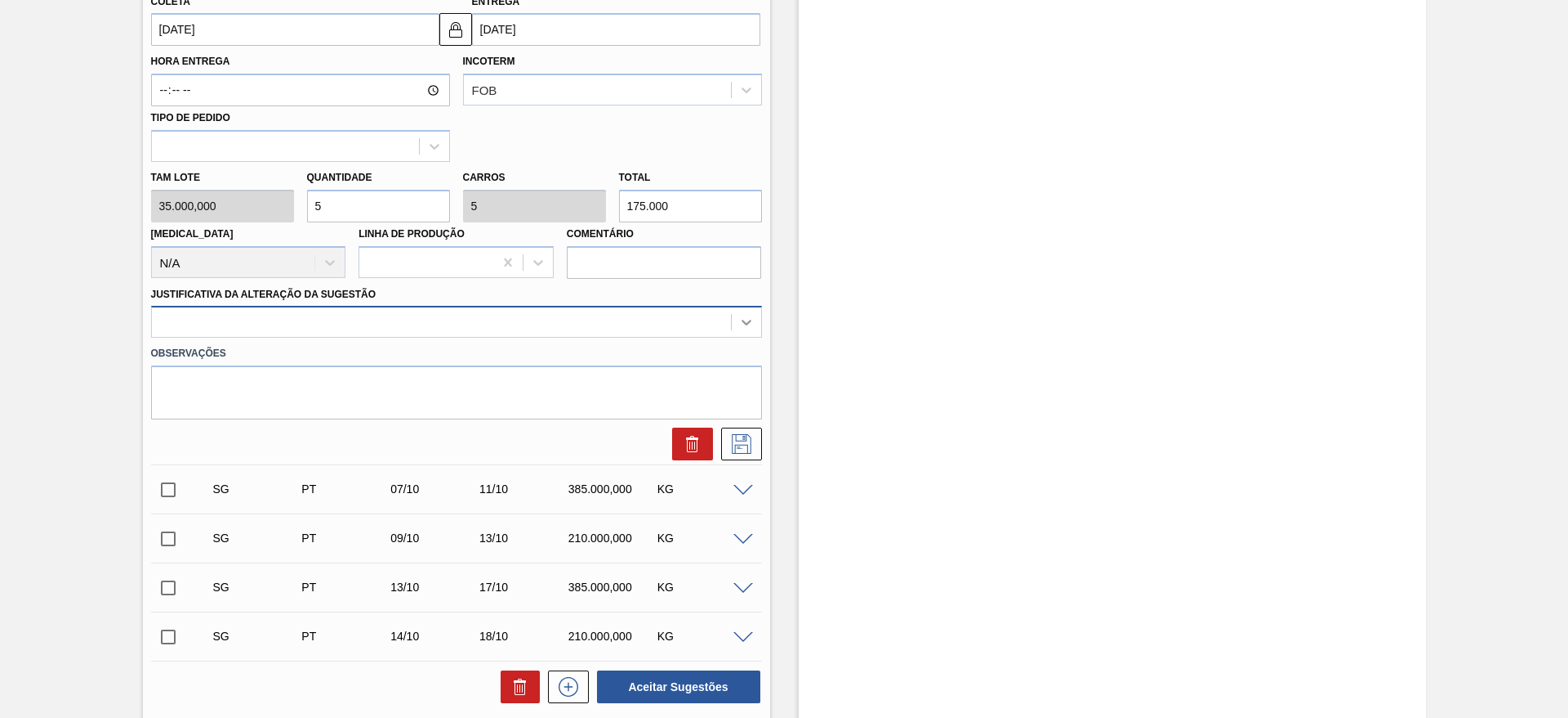
type input "5"
drag, startPoint x: 747, startPoint y: 320, endPoint x: 721, endPoint y: 324, distance: 26.3
click at [747, 320] on icon at bounding box center [747, 322] width 16 height 17
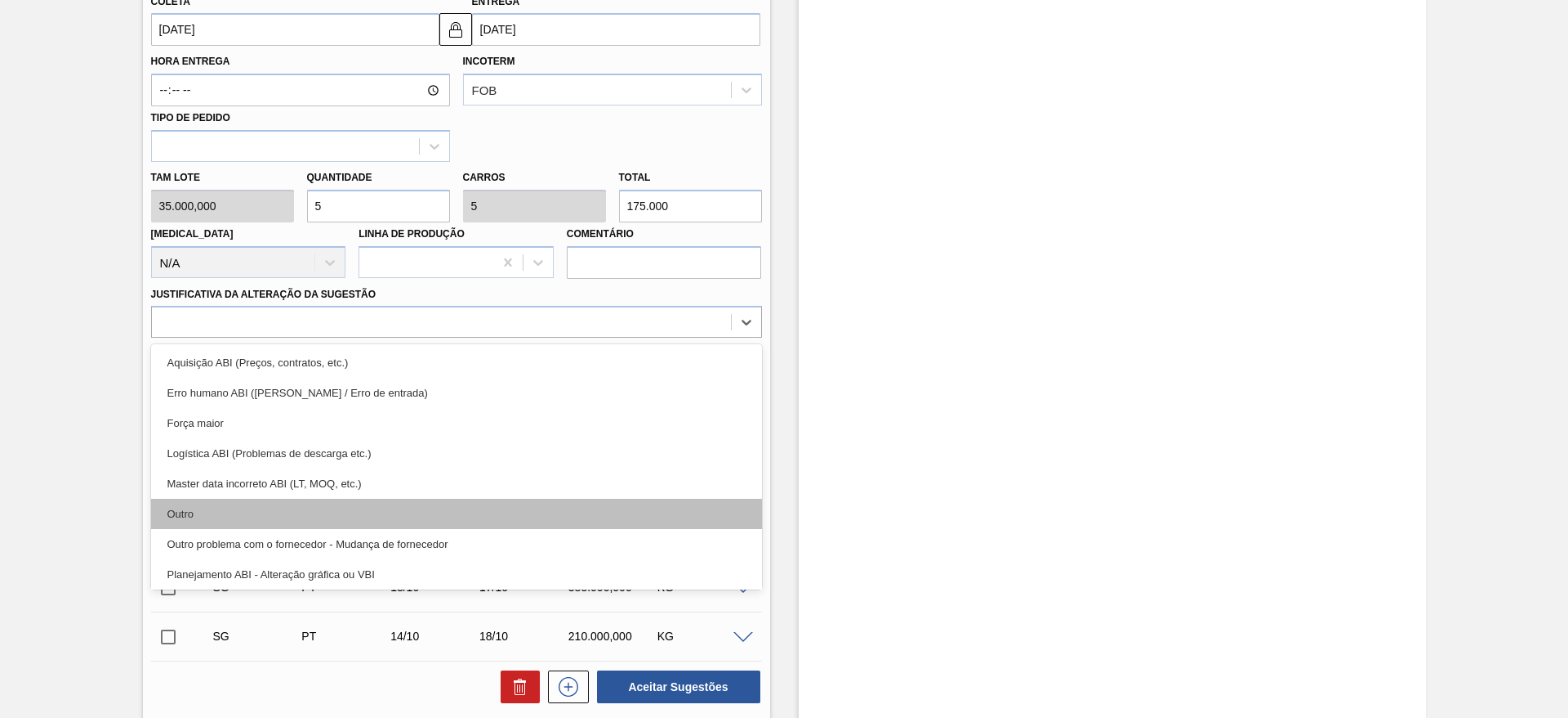
click at [207, 505] on div "Outro" at bounding box center [456, 514] width 611 height 30
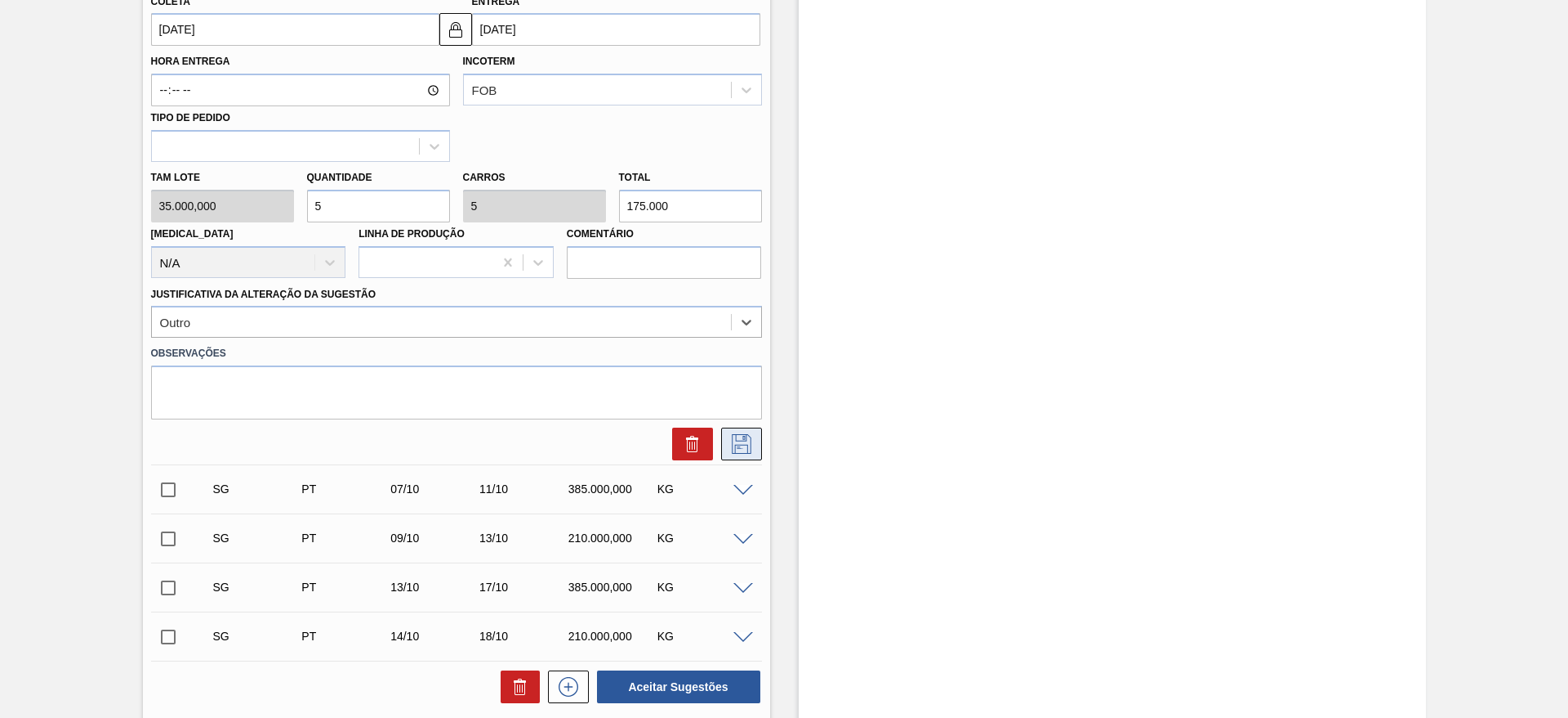
click at [753, 442] on button at bounding box center [741, 444] width 41 height 33
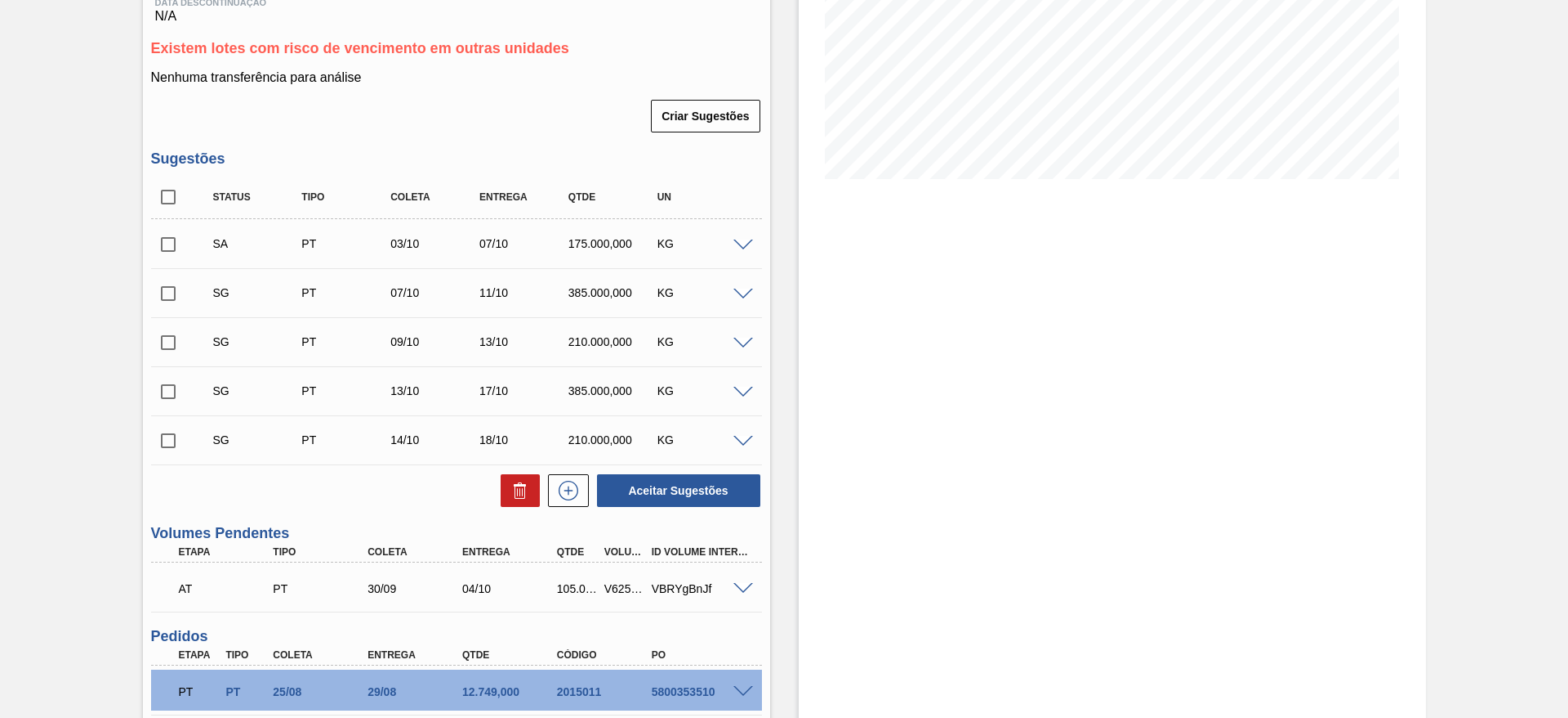
scroll to position [160, 0]
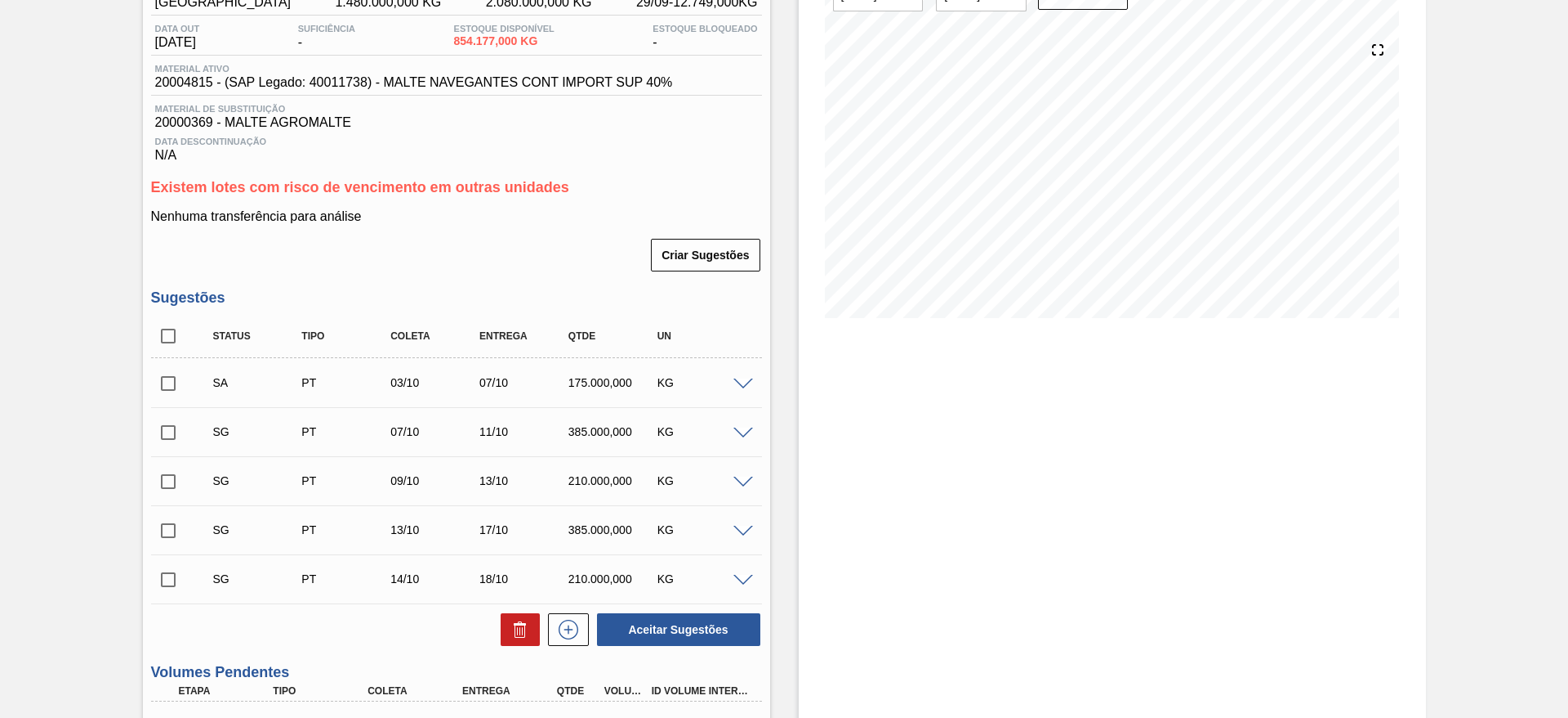
click at [742, 431] on span at bounding box center [742, 433] width 19 height 12
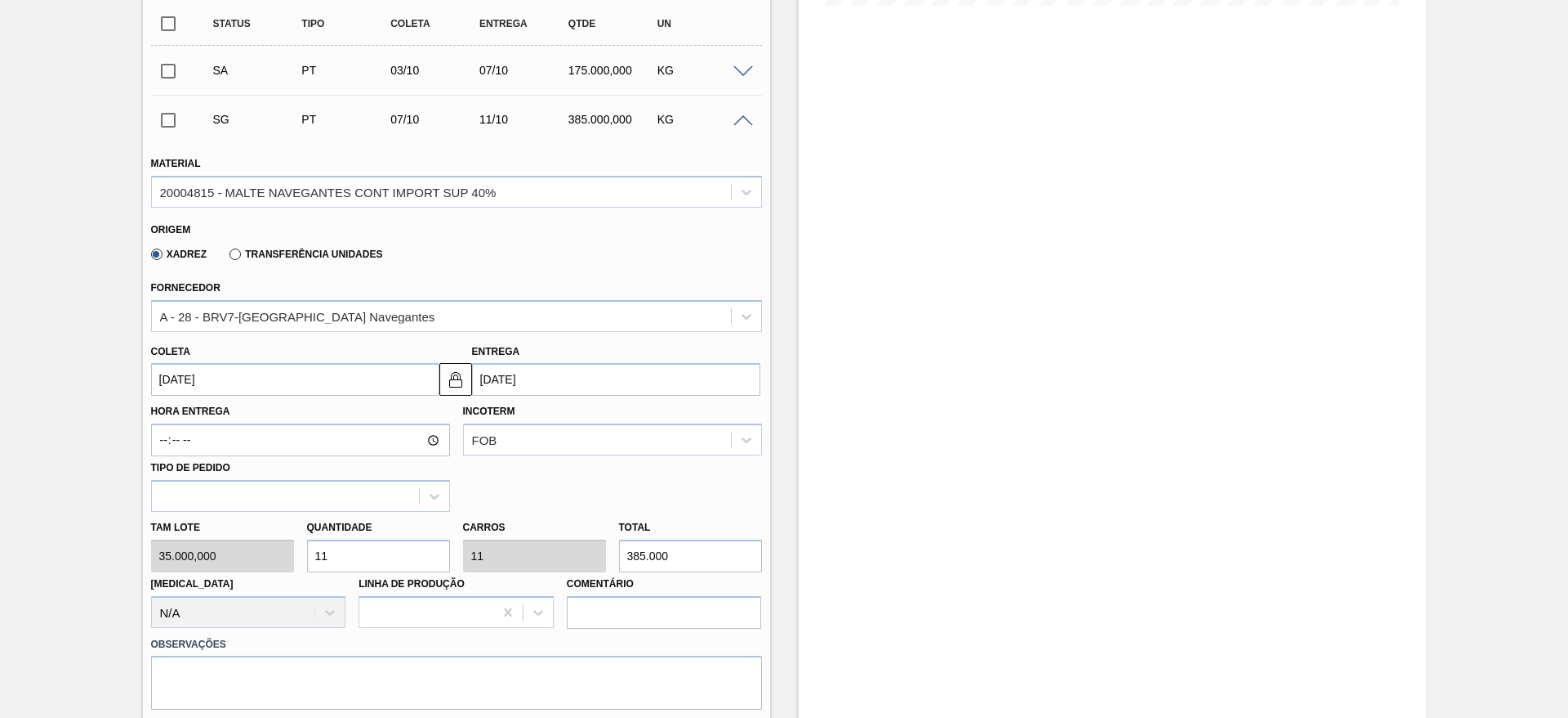
scroll to position [528, 0]
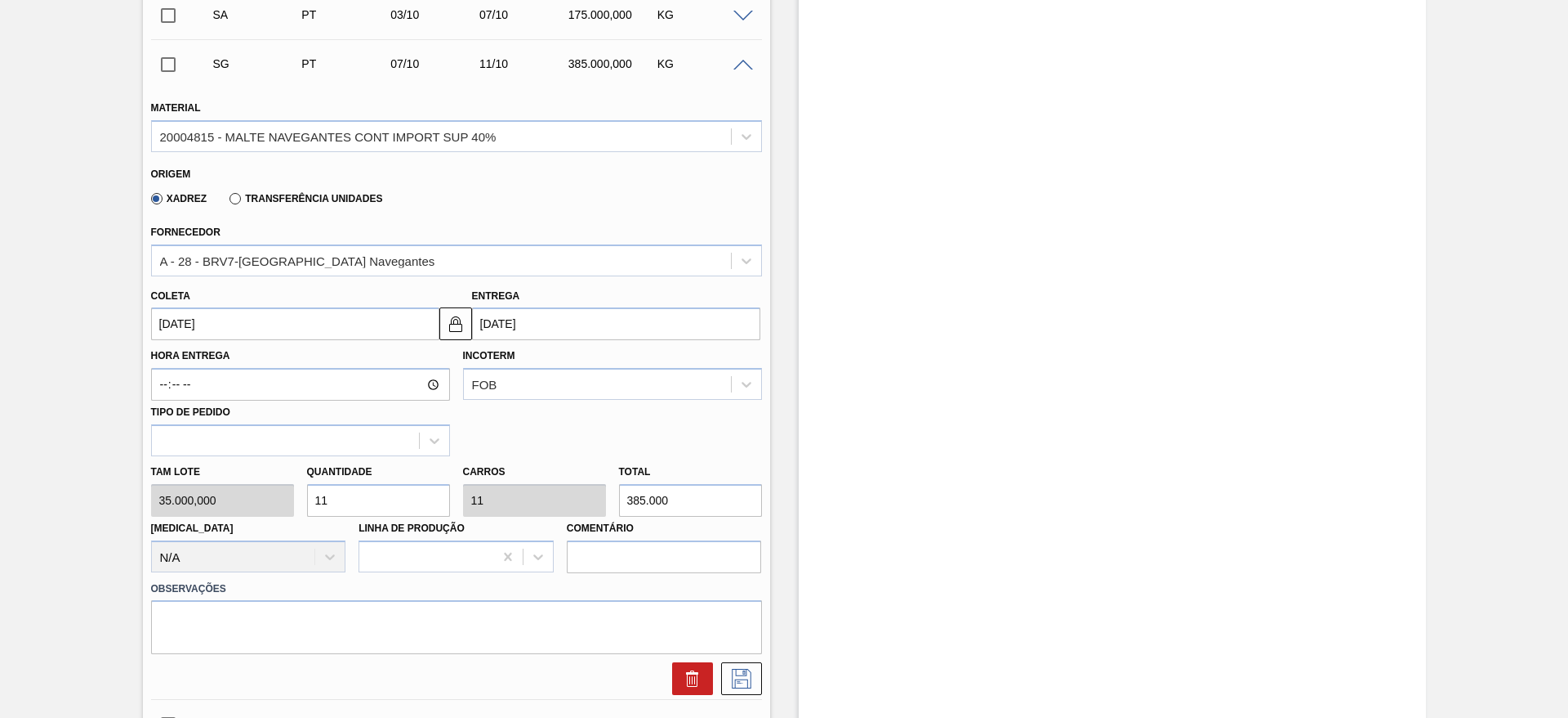
click at [236, 510] on div "[PERSON_NAME] 35.000,000 Quantidade 11 Carros 11 Total 385.000 [MEDICAL_DATA] N…" at bounding box center [456, 514] width 624 height 116
type input "7"
type input "245.000"
type input "7"
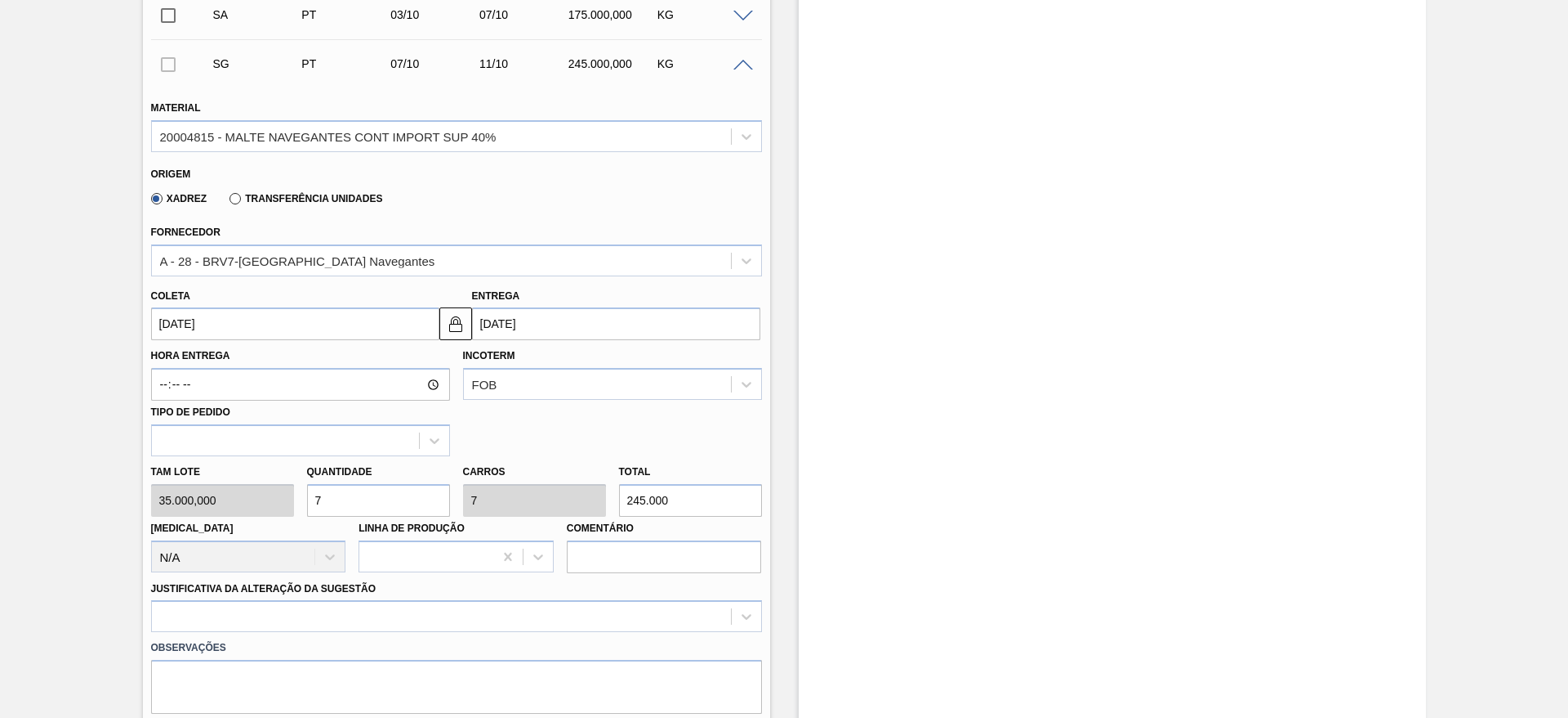
click at [157, 314] on input "[DATE]" at bounding box center [295, 324] width 289 height 33
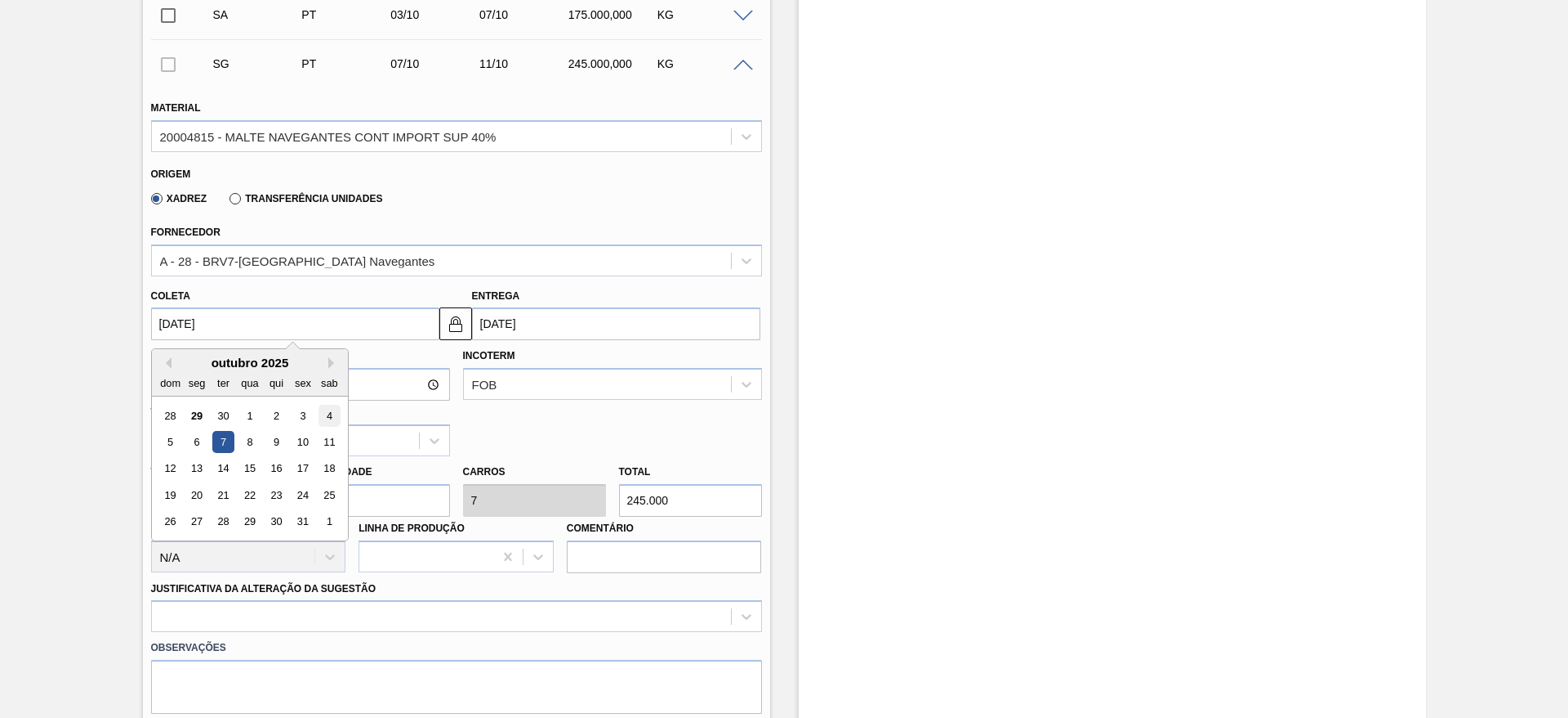
click at [336, 413] on div "4" at bounding box center [329, 415] width 22 height 22
type input "[DATE]"
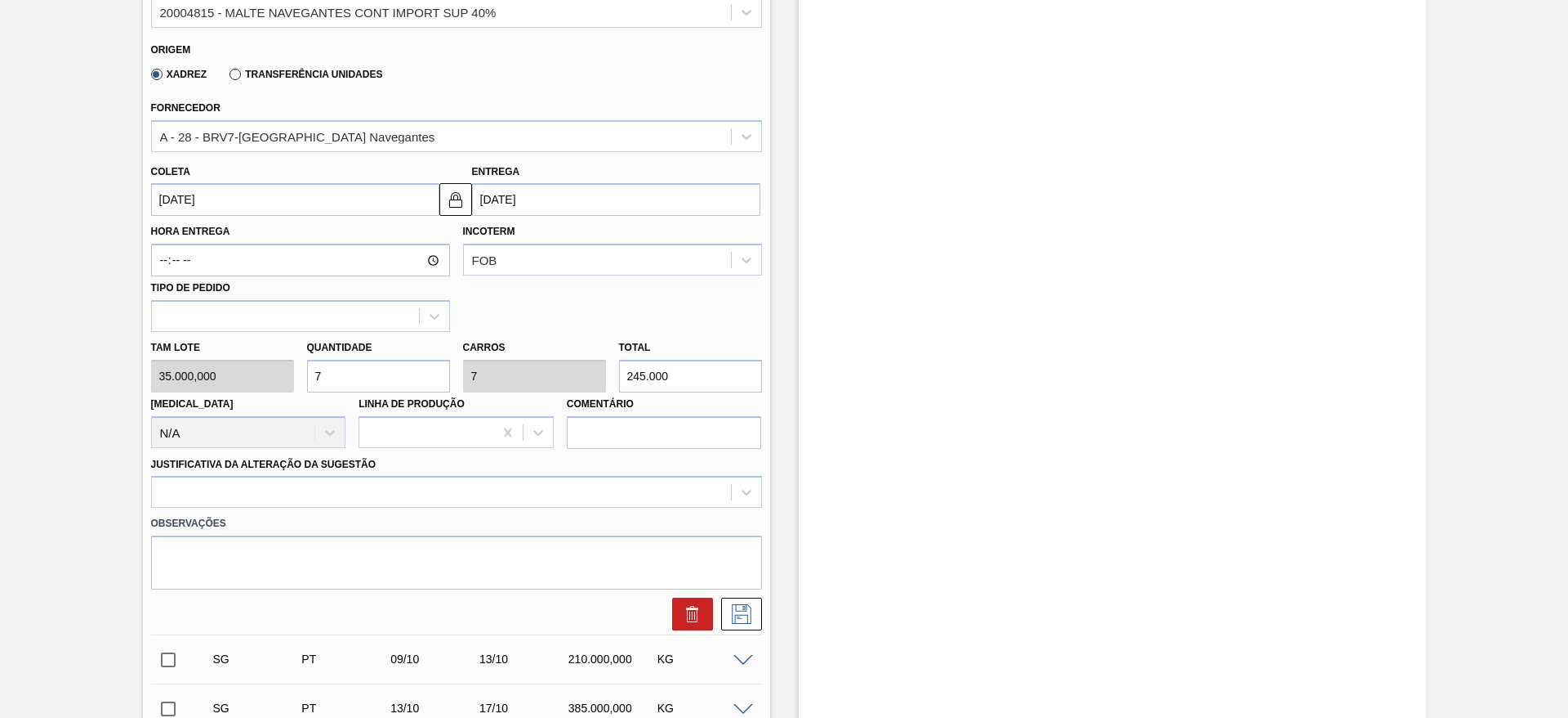
scroll to position [773, 0]
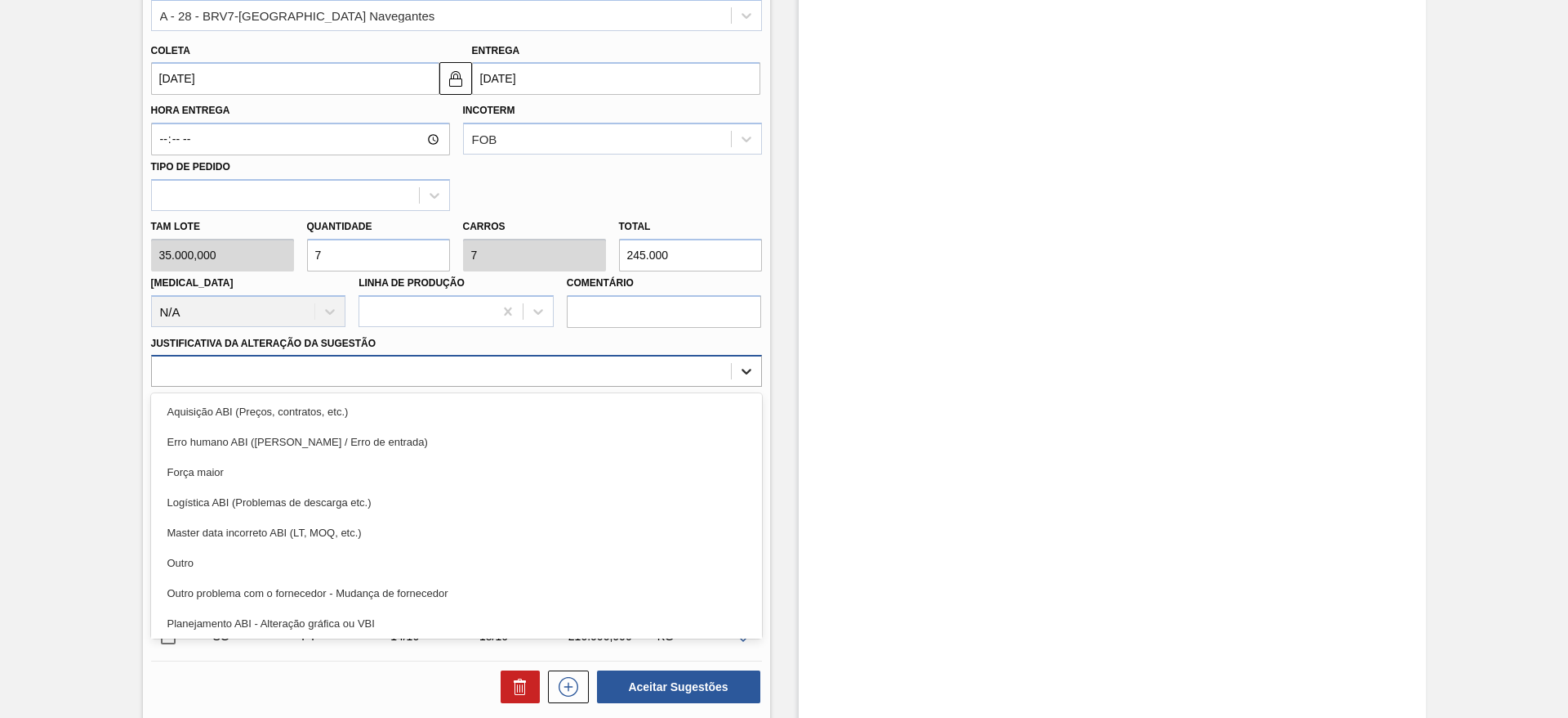
click at [748, 367] on icon at bounding box center [747, 371] width 16 height 17
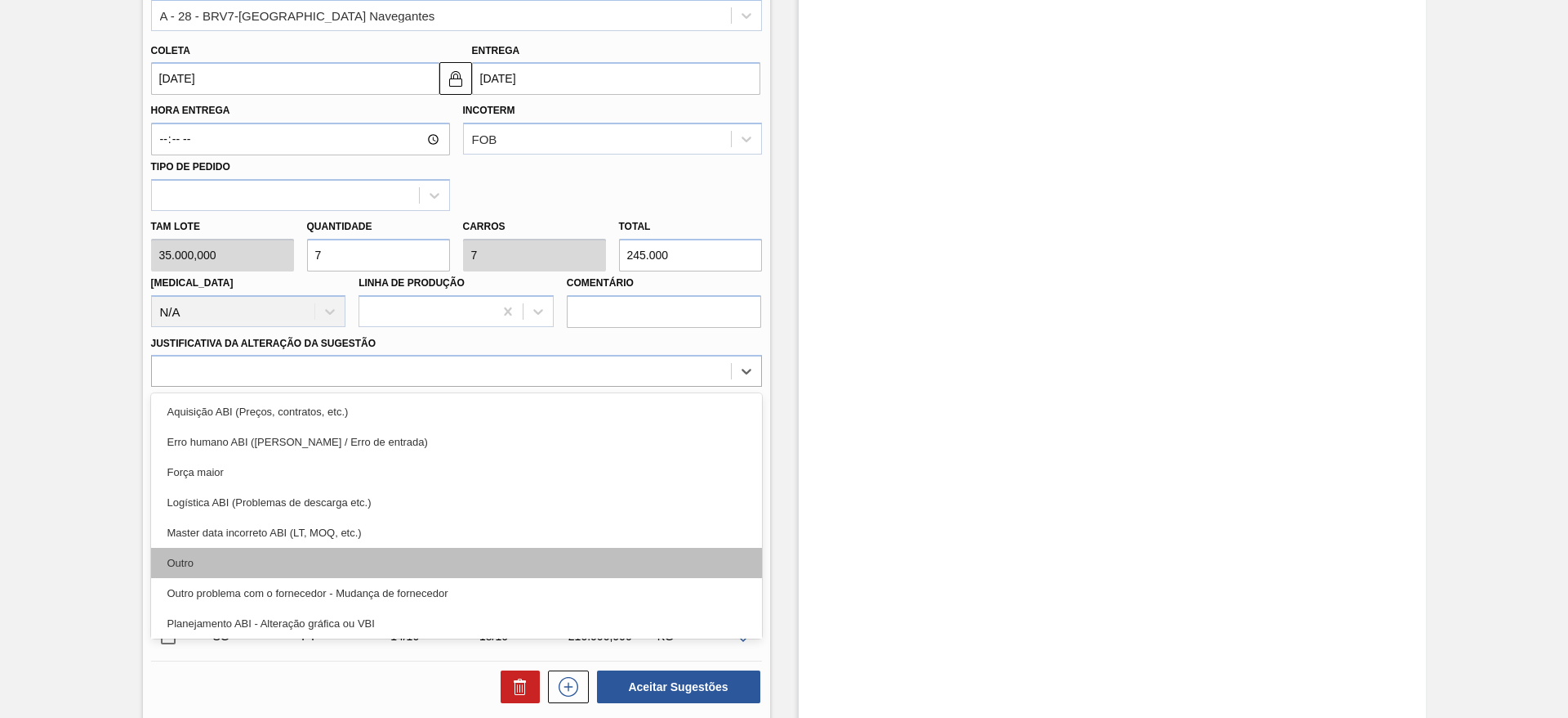
click at [170, 558] on div "Outro" at bounding box center [456, 562] width 611 height 30
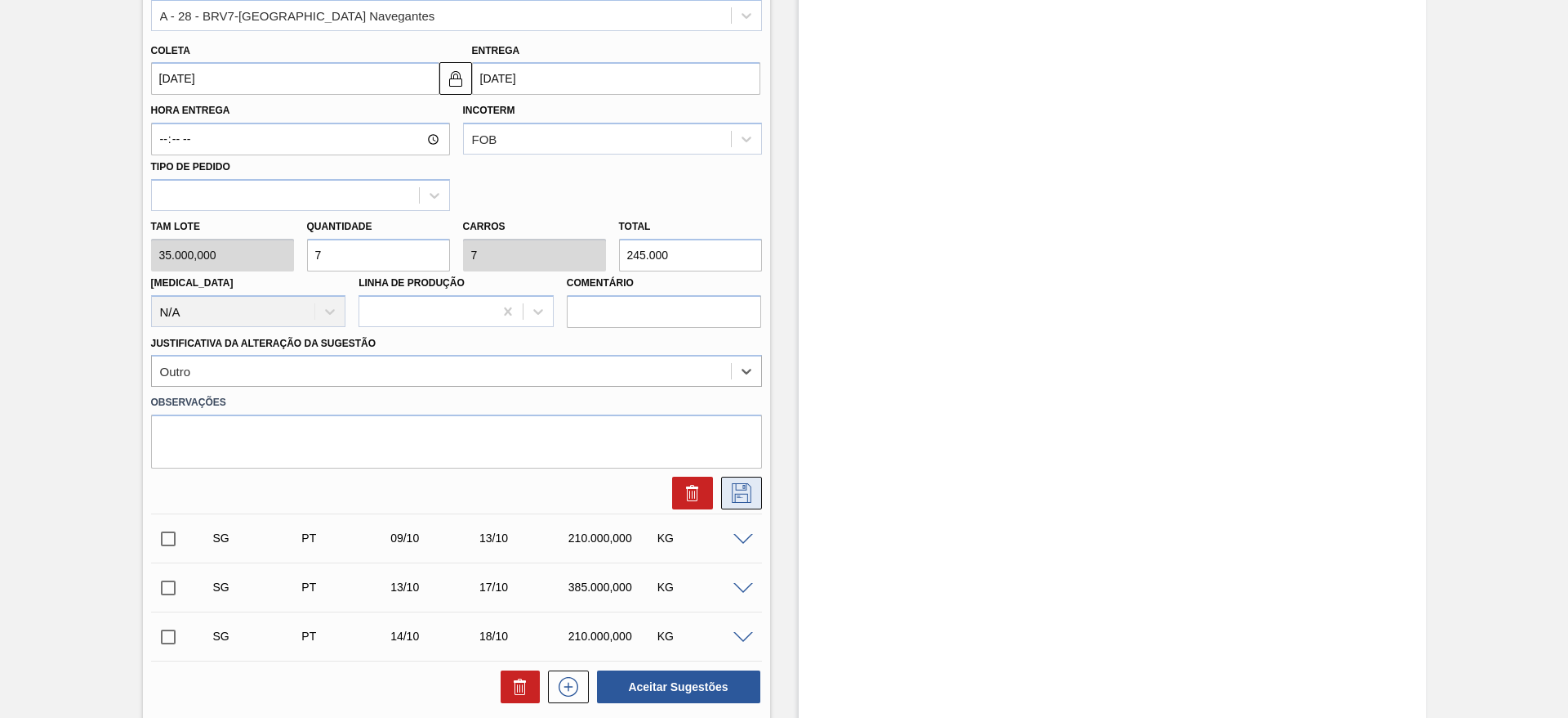
click at [740, 491] on icon at bounding box center [741, 492] width 27 height 19
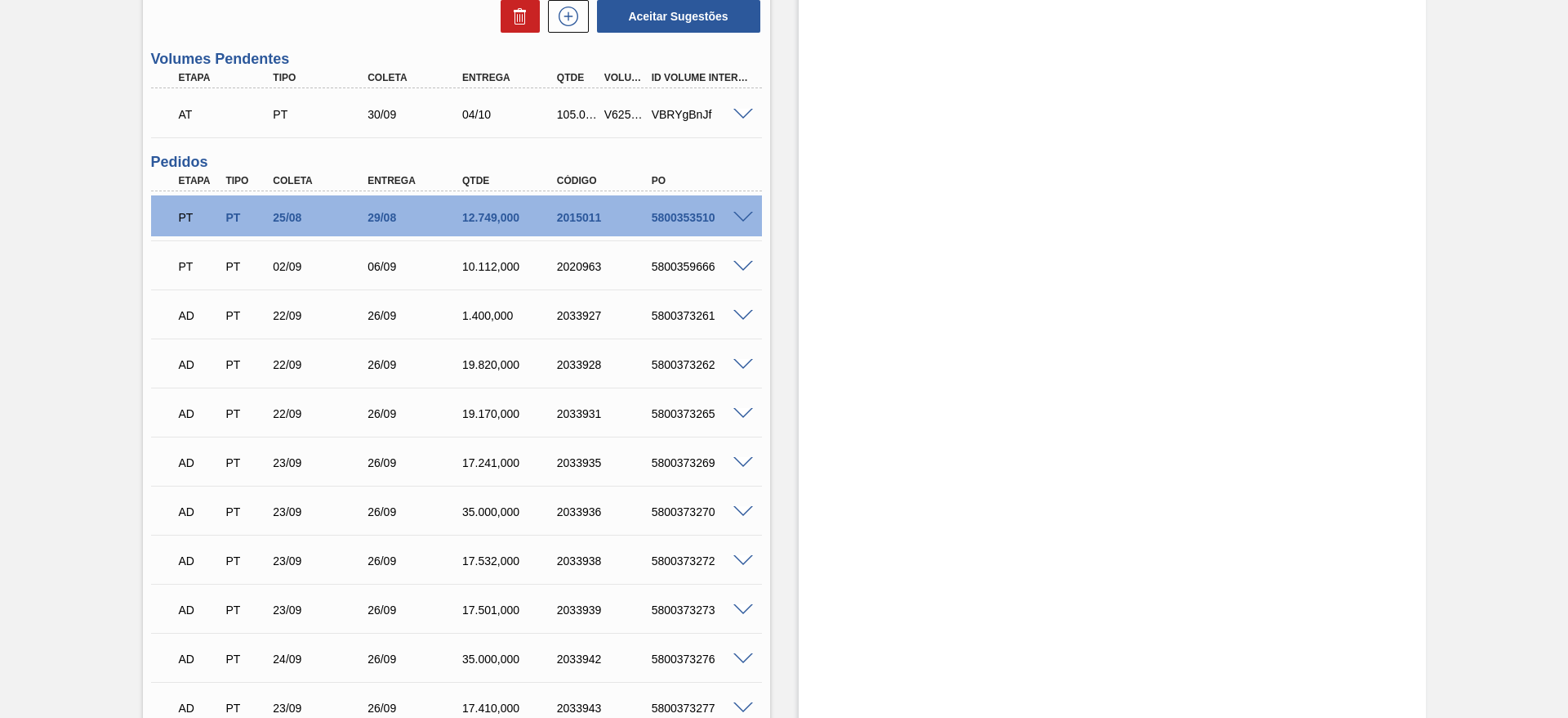
scroll to position [405, 0]
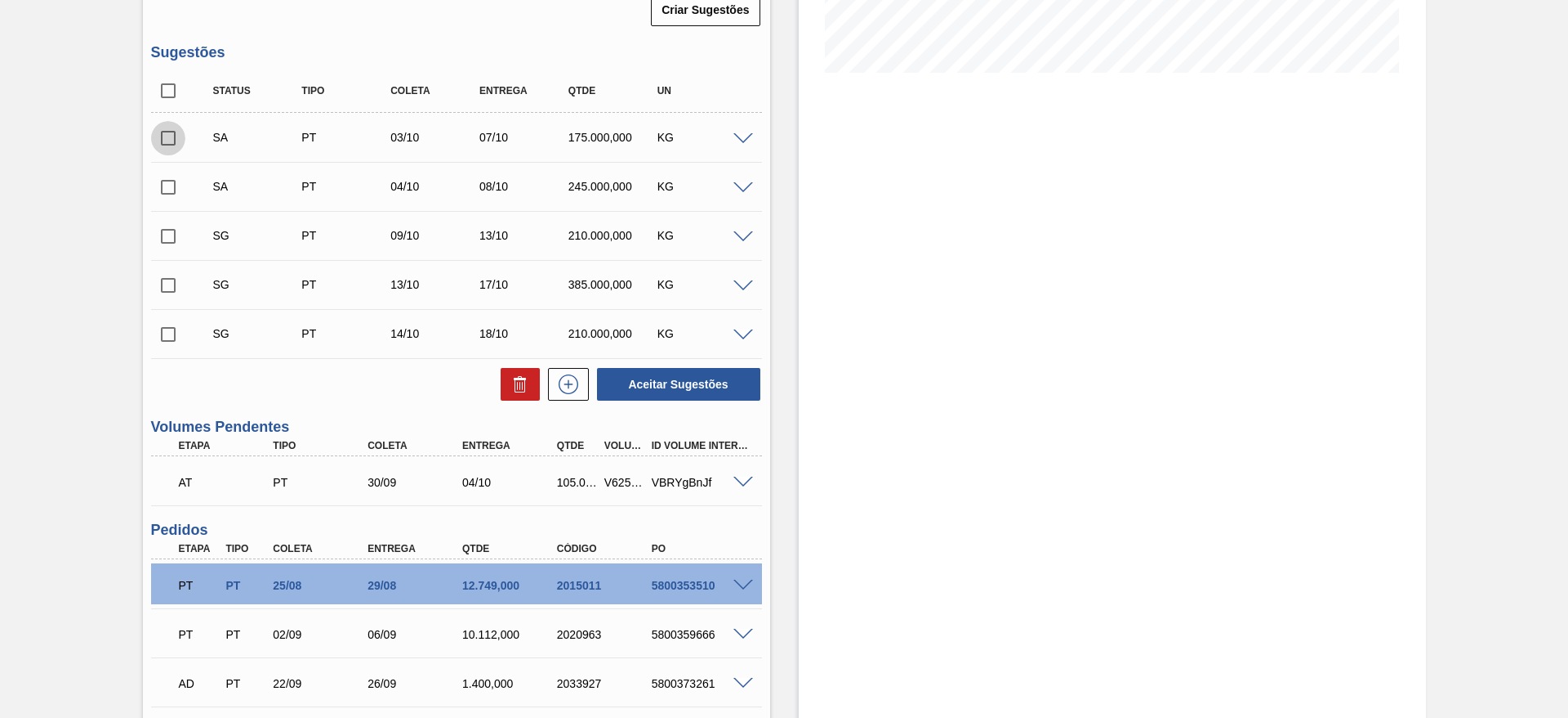
click at [170, 135] on input "checkbox" at bounding box center [168, 138] width 34 height 34
checkbox input "true"
drag, startPoint x: 167, startPoint y: 183, endPoint x: 278, endPoint y: 283, distance: 149.4
click at [168, 183] on input "checkbox" at bounding box center [168, 186] width 34 height 34
checkbox input "true"
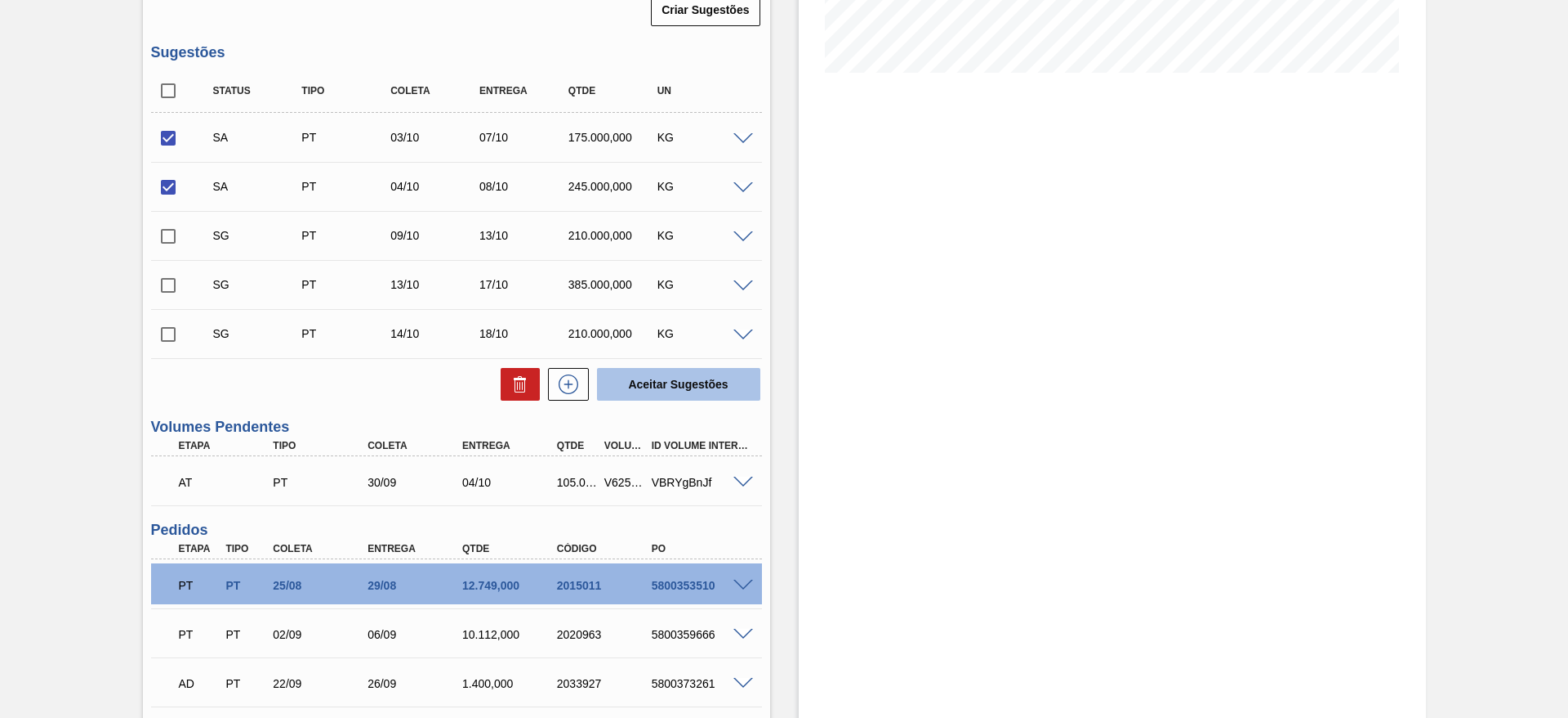
click at [644, 382] on button "Aceitar Sugestões" at bounding box center [679, 384] width 163 height 33
checkbox input "false"
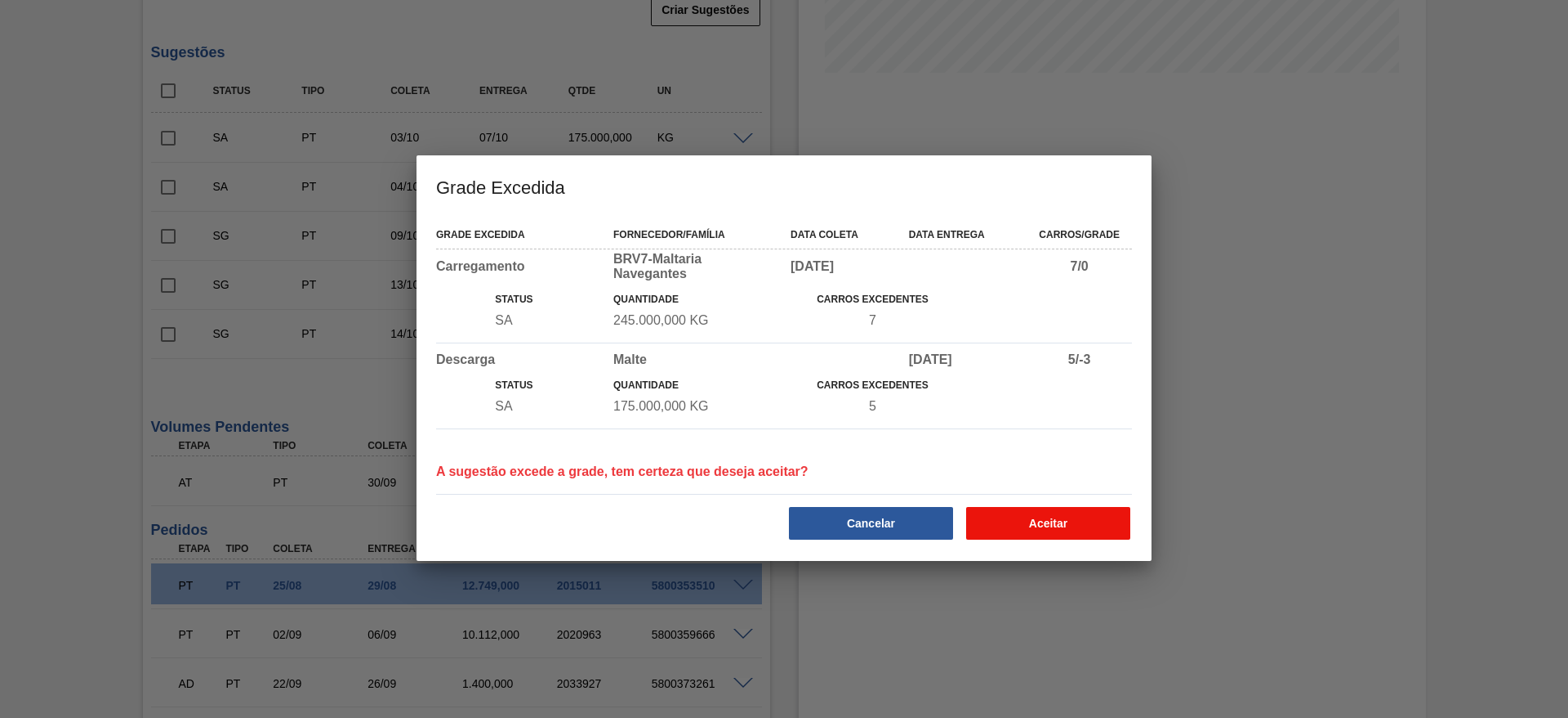
click at [1012, 515] on button "Aceitar" at bounding box center [1047, 524] width 164 height 33
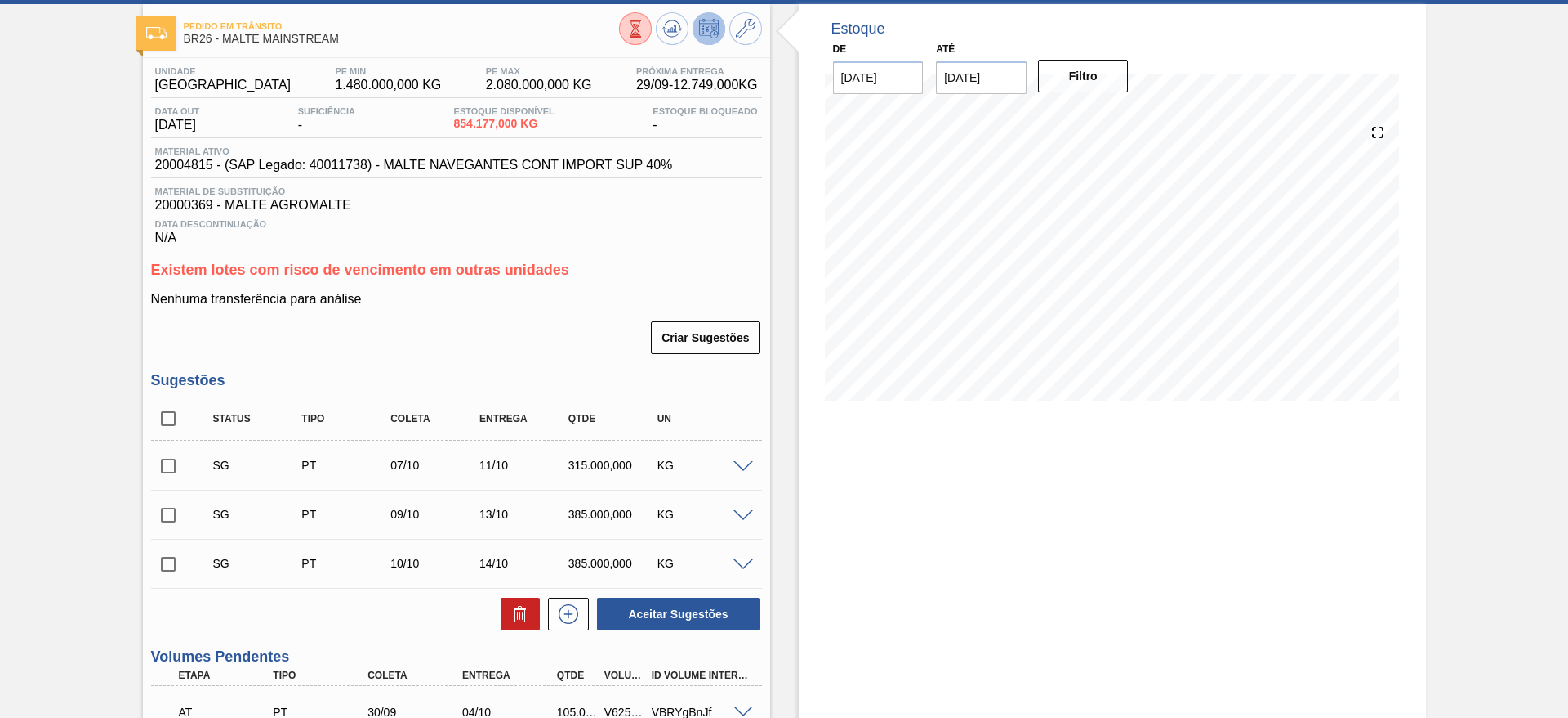
scroll to position [0, 0]
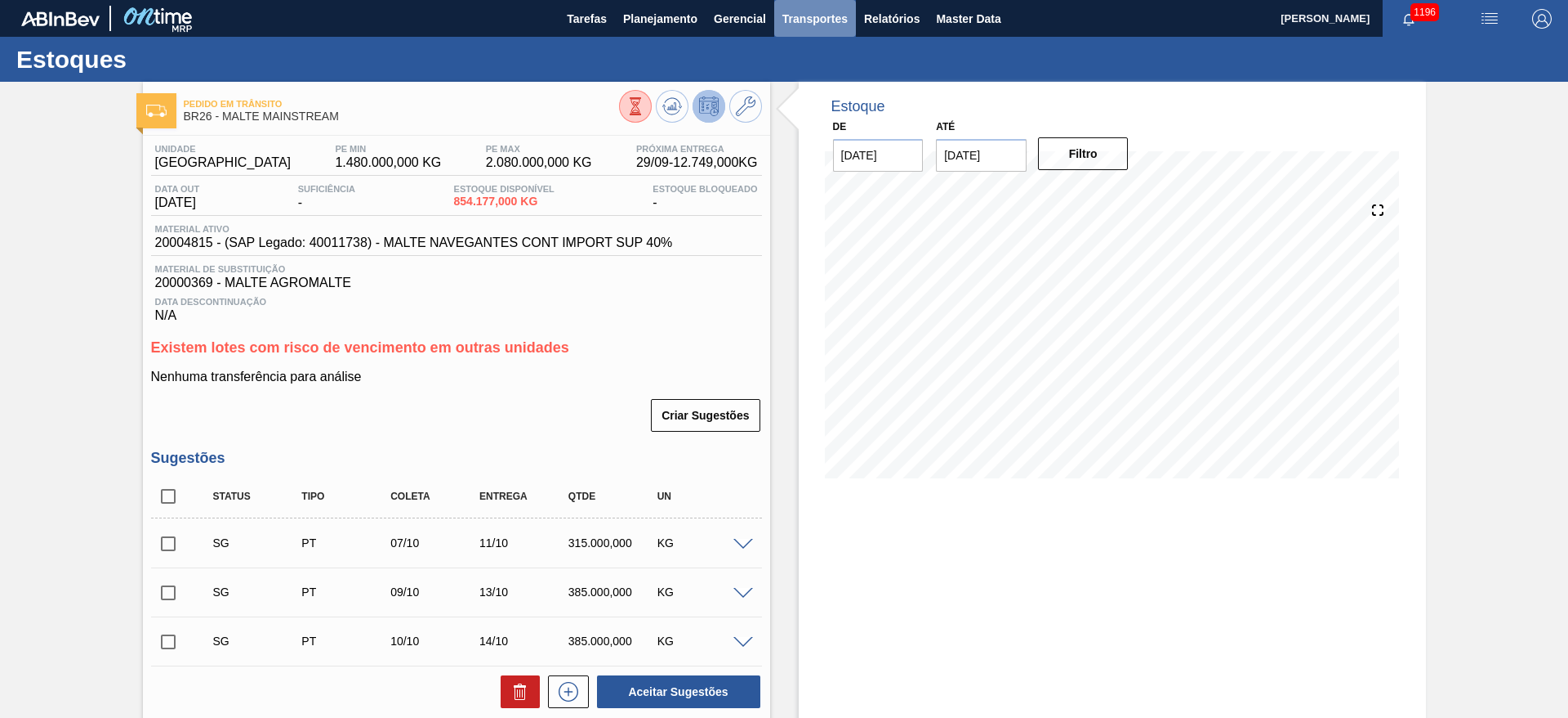
click at [825, 9] on span "Transportes" at bounding box center [815, 18] width 65 height 19
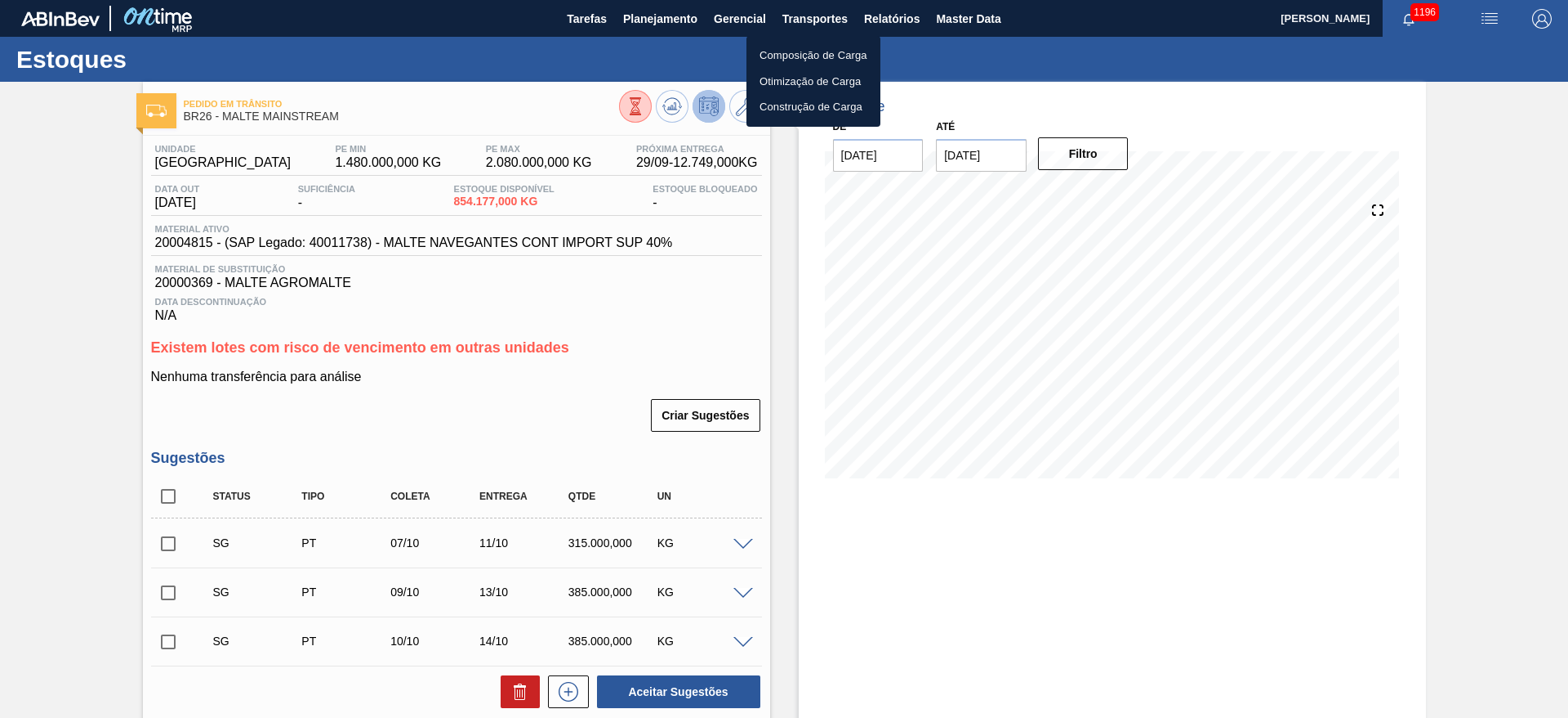
drag, startPoint x: 797, startPoint y: 80, endPoint x: 559, endPoint y: 7, distance: 248.9
click at [796, 80] on li "Otimização de Carga" at bounding box center [814, 82] width 134 height 27
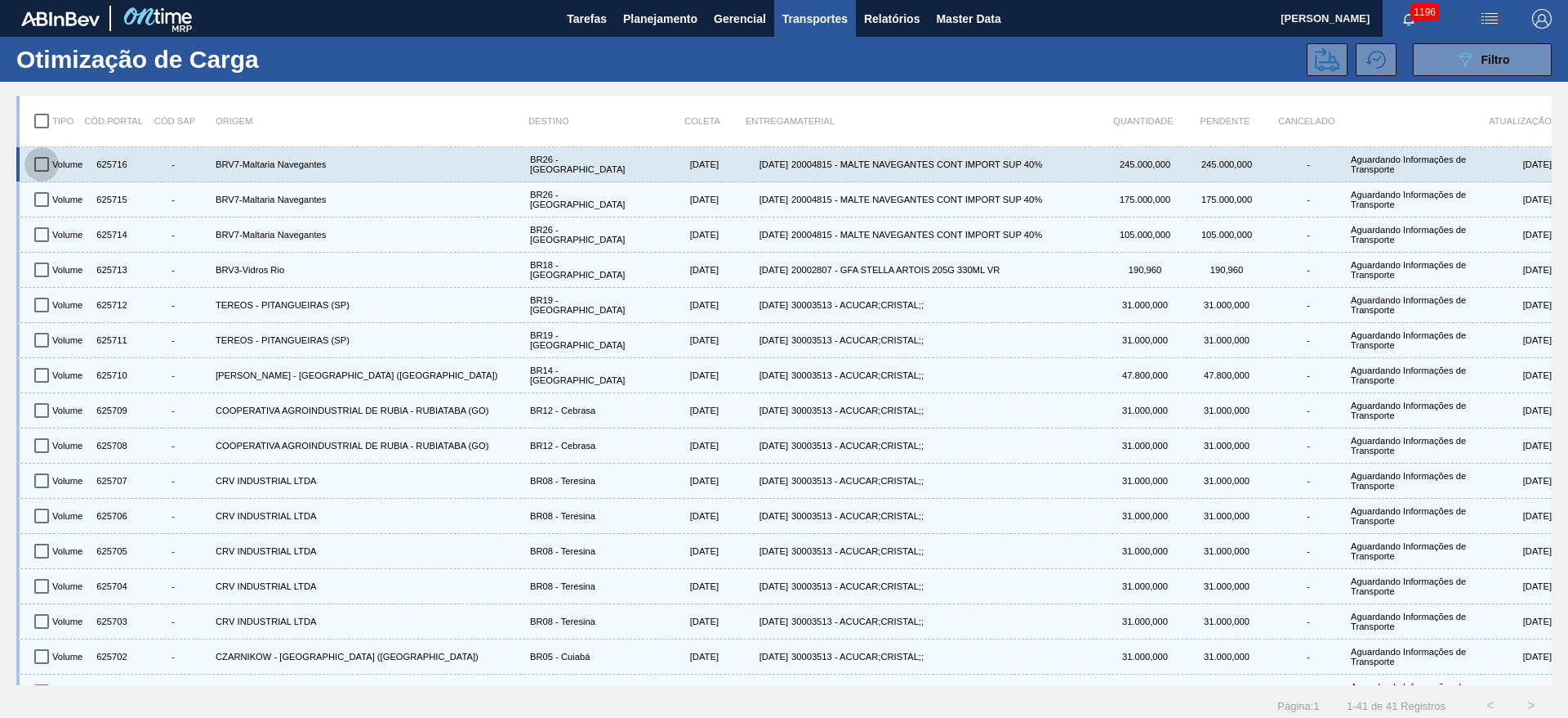
click at [37, 170] on input "checkbox" at bounding box center [41, 163] width 34 height 34
checkbox input "true"
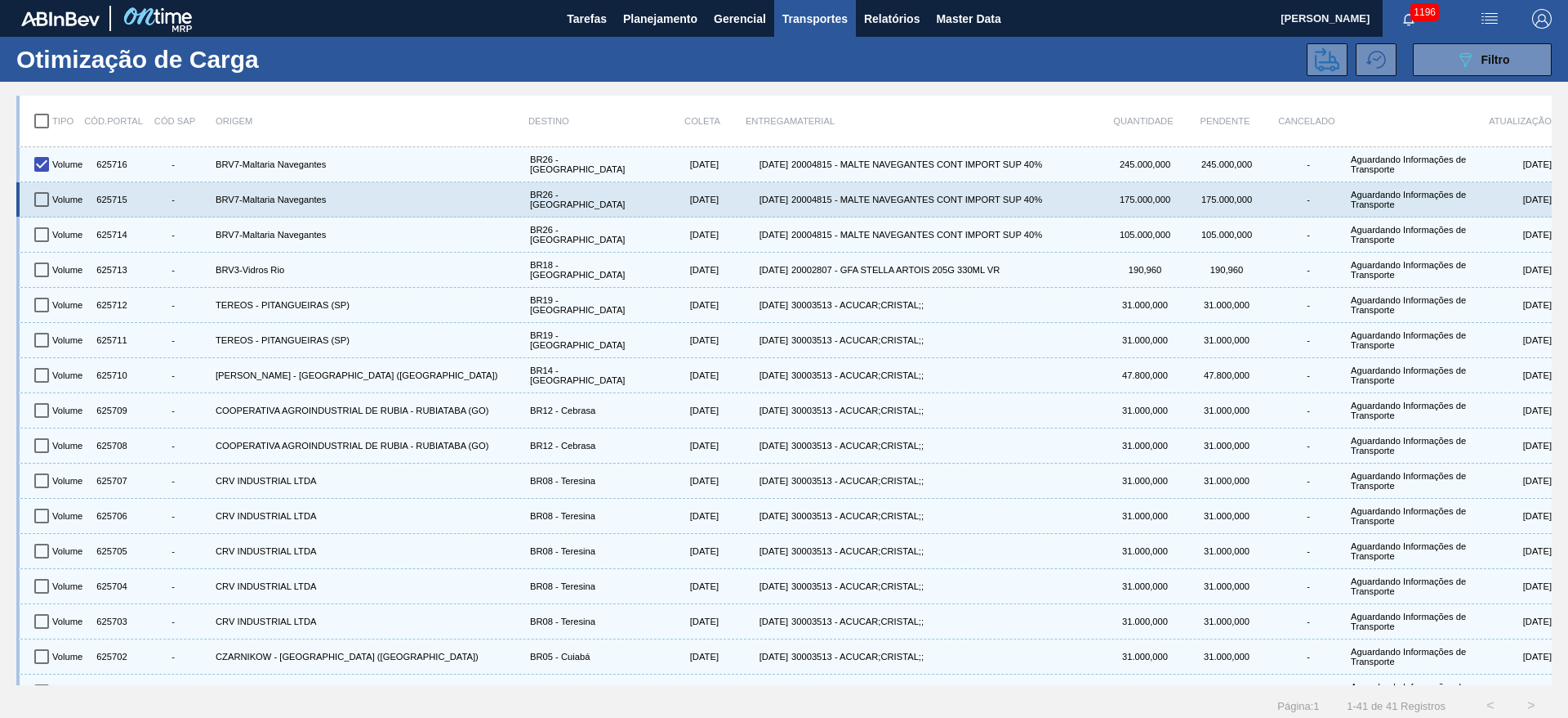
click at [39, 198] on input "checkbox" at bounding box center [41, 199] width 34 height 34
checkbox input "true"
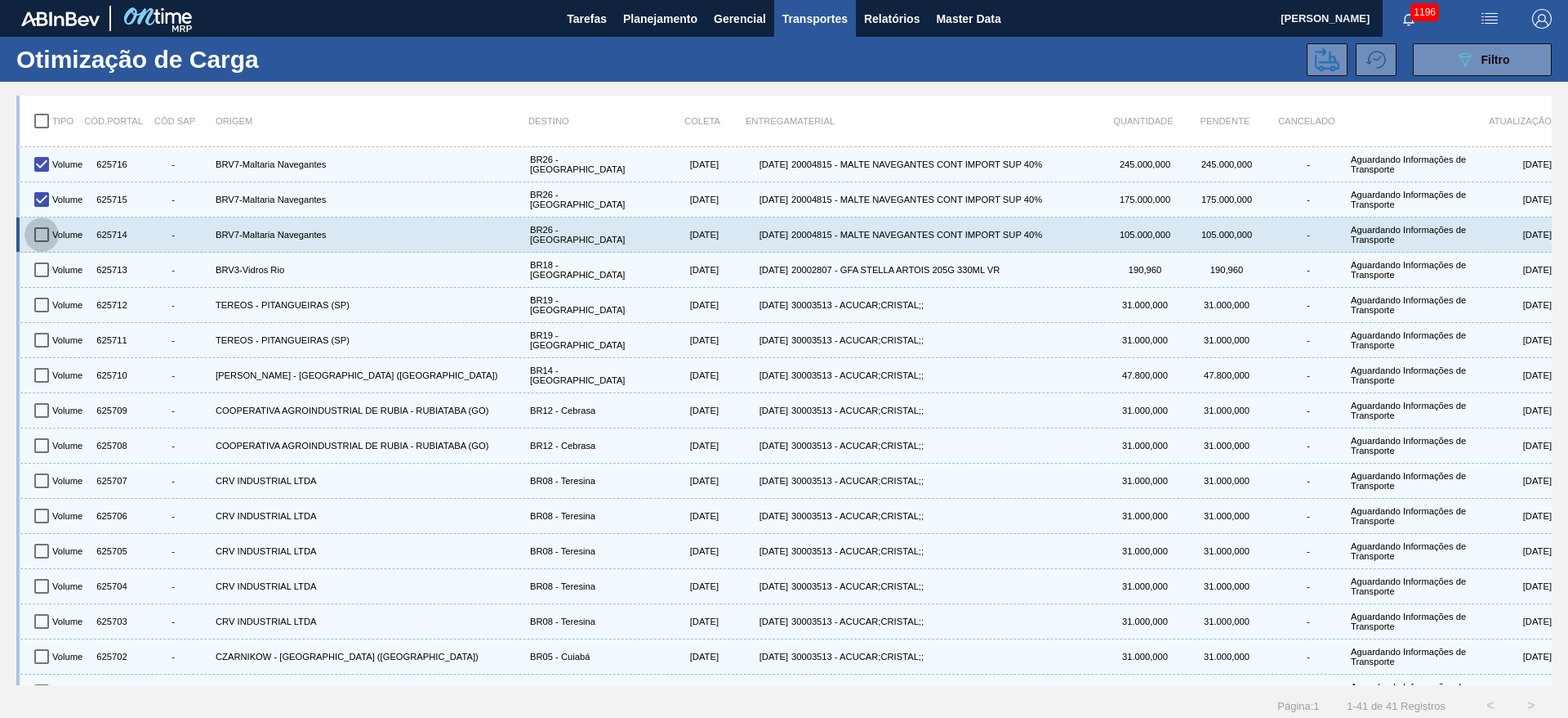
click at [44, 227] on input "checkbox" at bounding box center [41, 234] width 34 height 34
checkbox input "true"
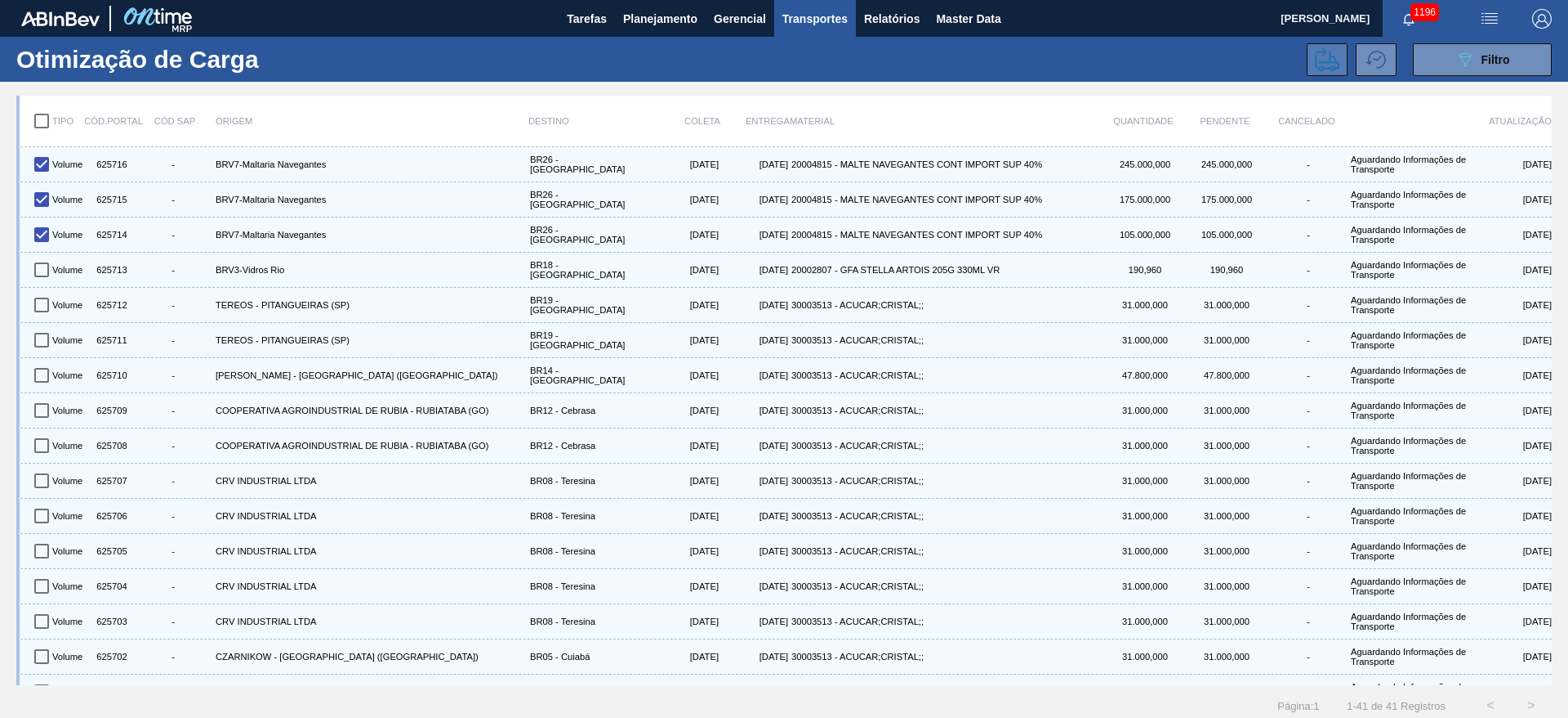
click at [1329, 58] on icon at bounding box center [1327, 60] width 25 height 25
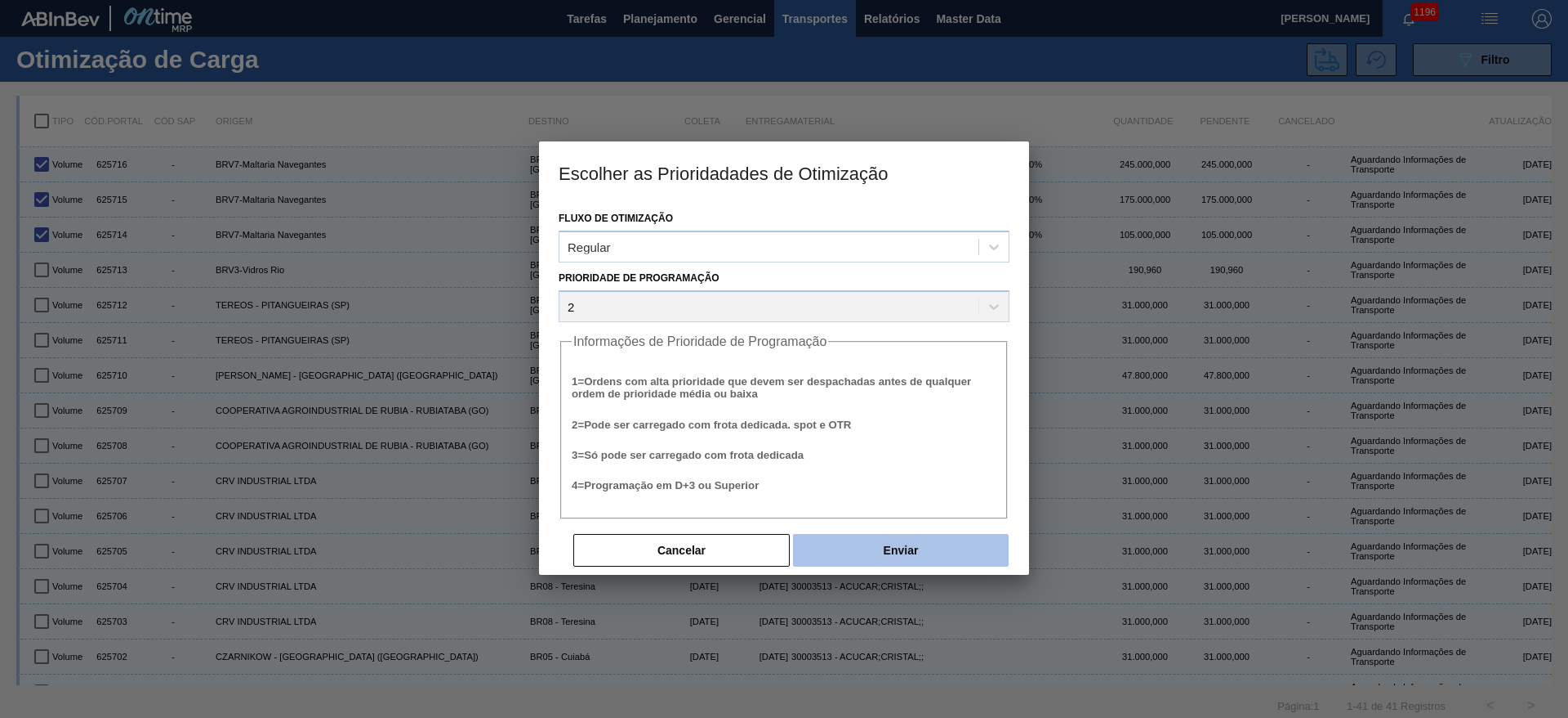
click at [910, 555] on button "Enviar" at bounding box center [901, 550] width 215 height 33
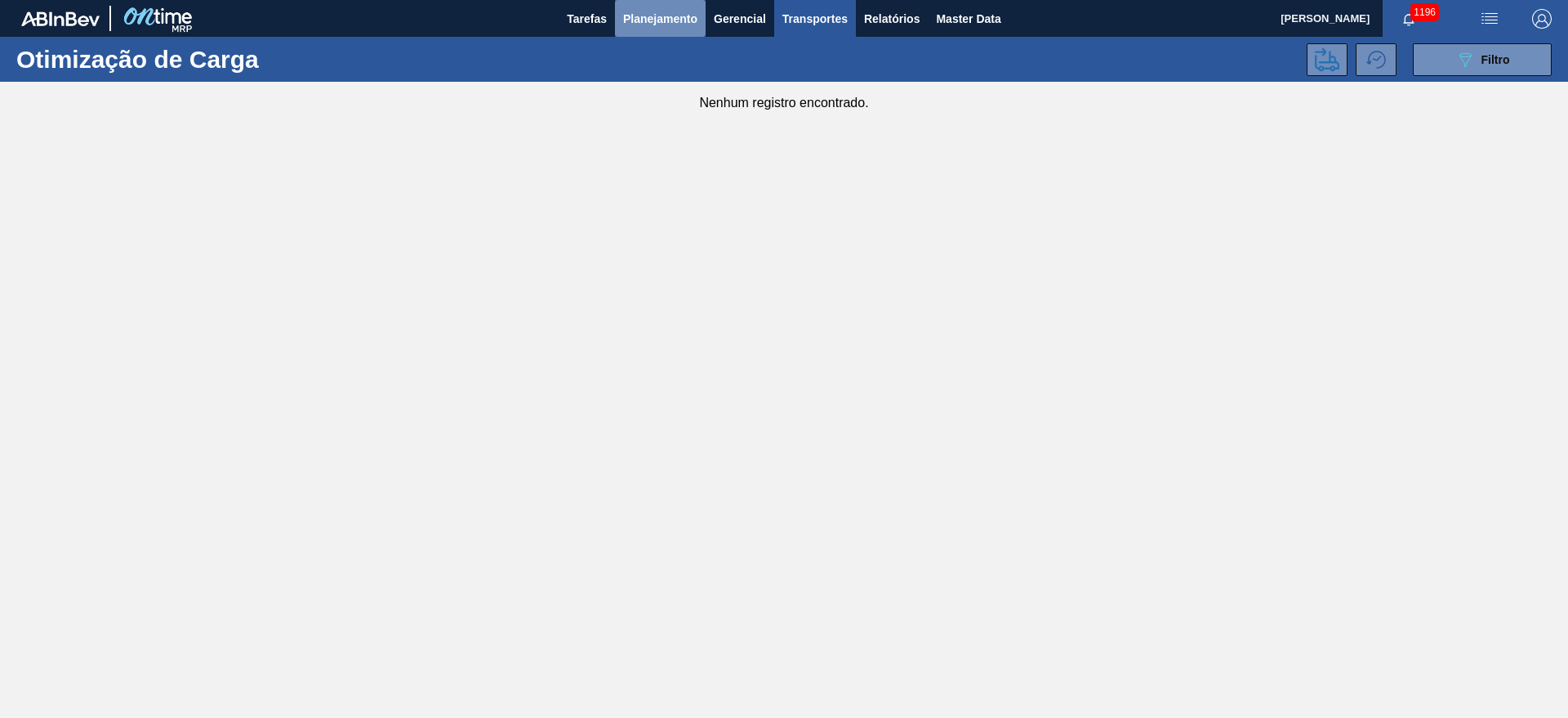
click at [658, 26] on span "Planejamento" at bounding box center [660, 18] width 74 height 19
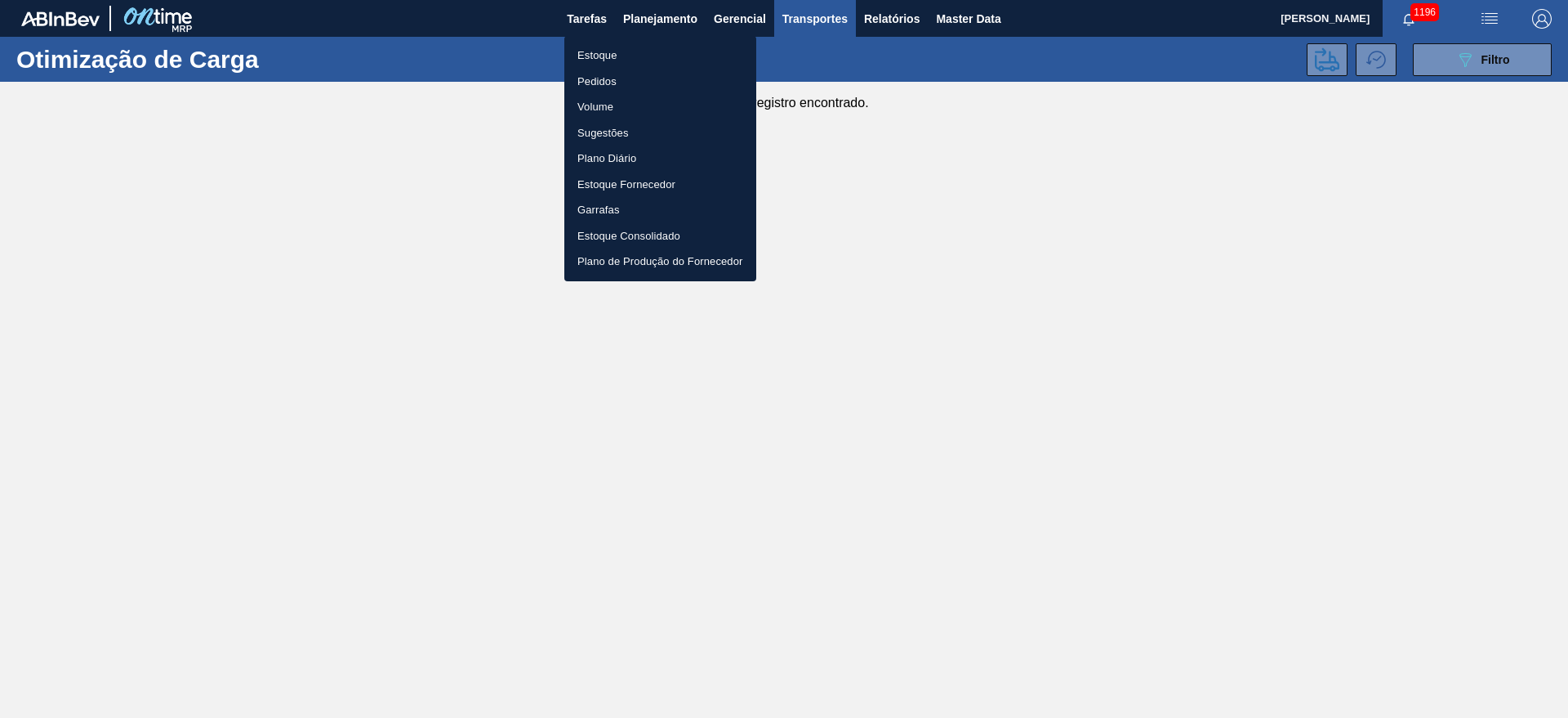
click at [595, 57] on li "Estoque" at bounding box center [660, 55] width 192 height 27
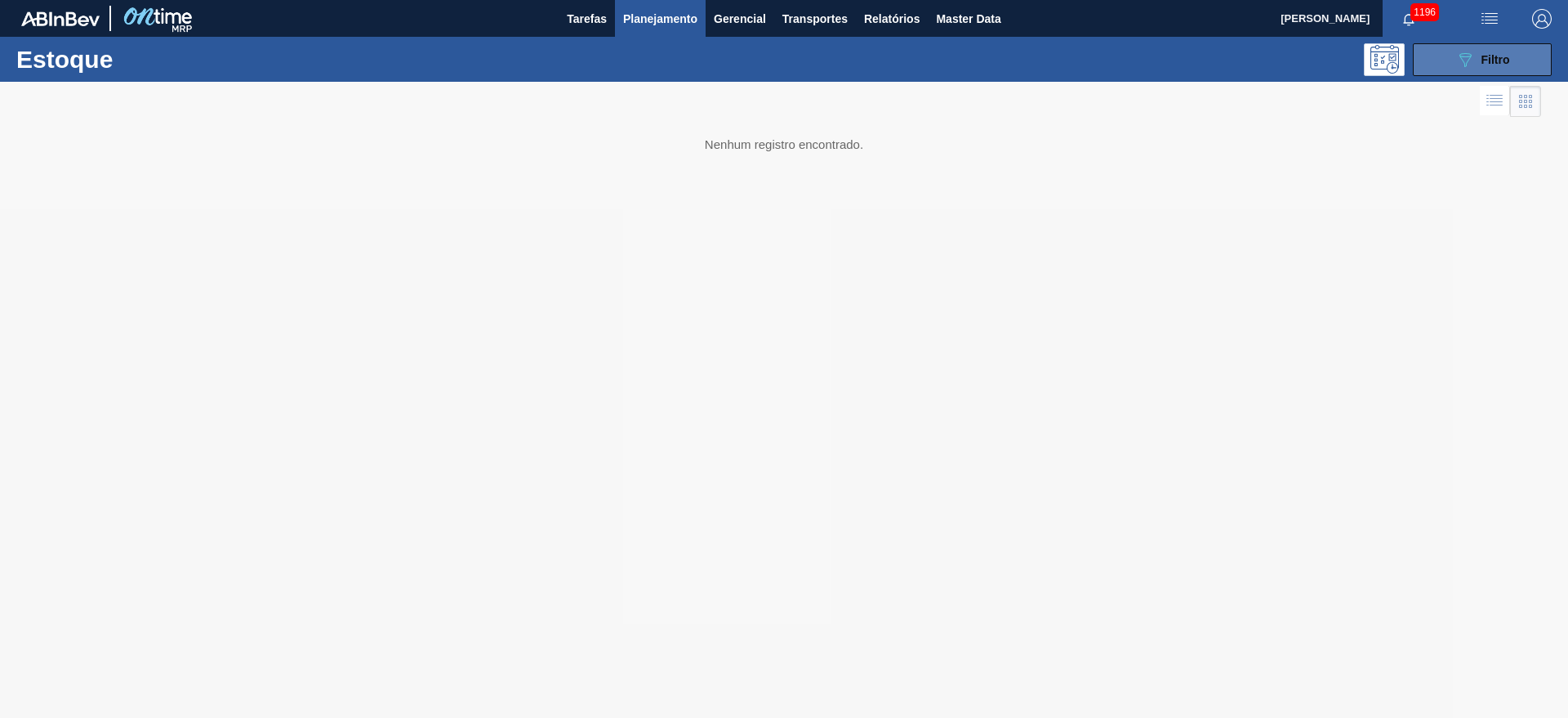
click at [1455, 56] on icon "089F7B8B-B2A5-4AFE-B5C0-19BA573D28AC" at bounding box center [1464, 59] width 19 height 19
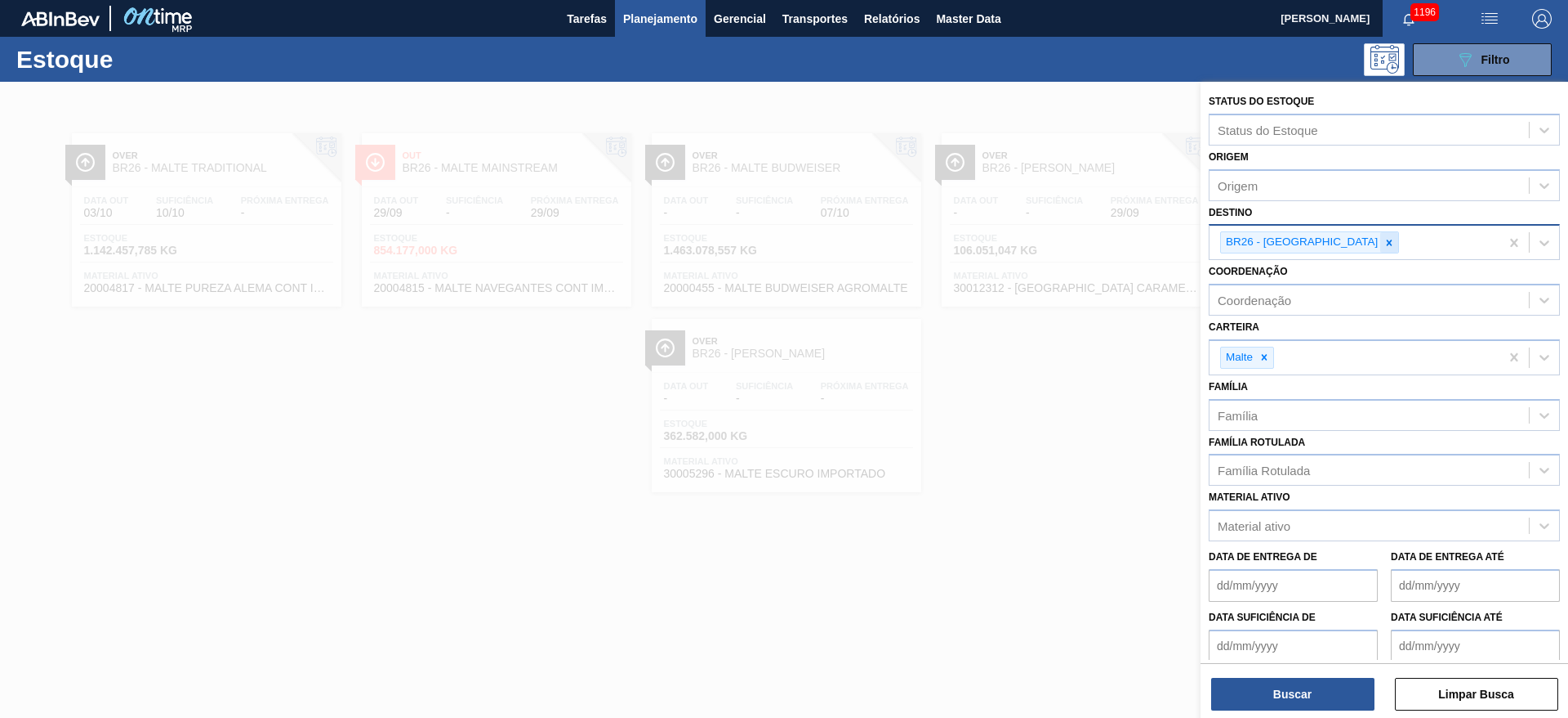
click at [1384, 243] on icon at bounding box center [1389, 242] width 11 height 11
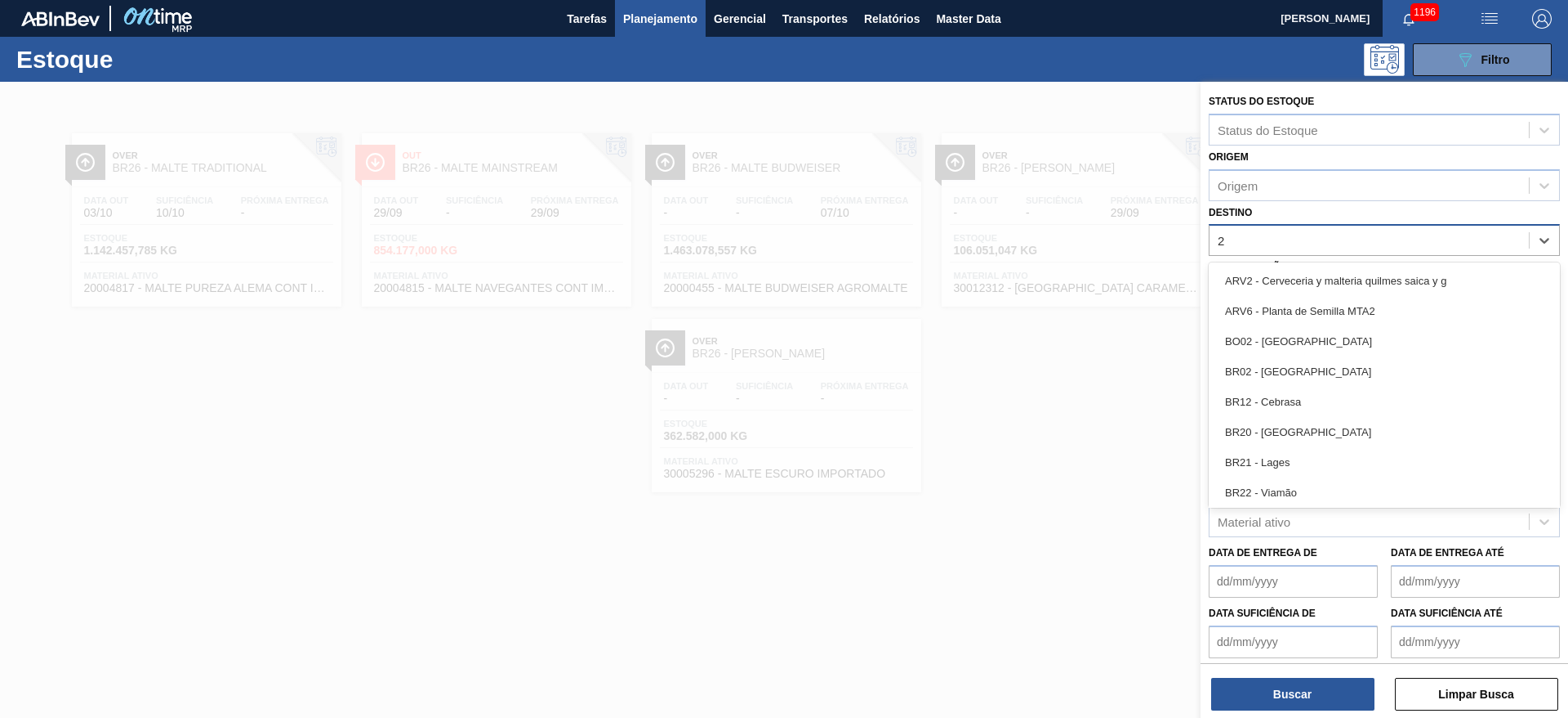
type input "22"
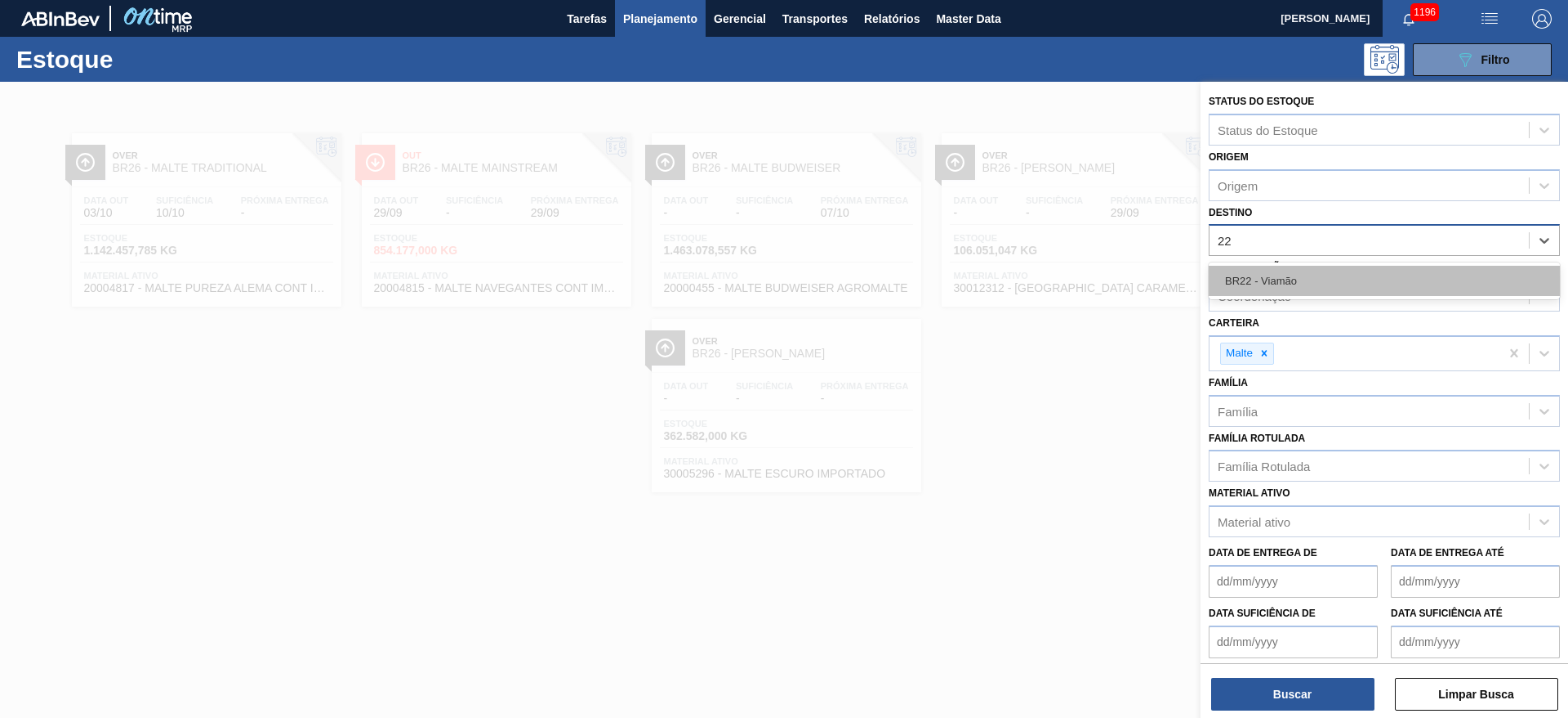
click at [1305, 274] on div "BR22 - Viamão" at bounding box center [1384, 281] width 351 height 30
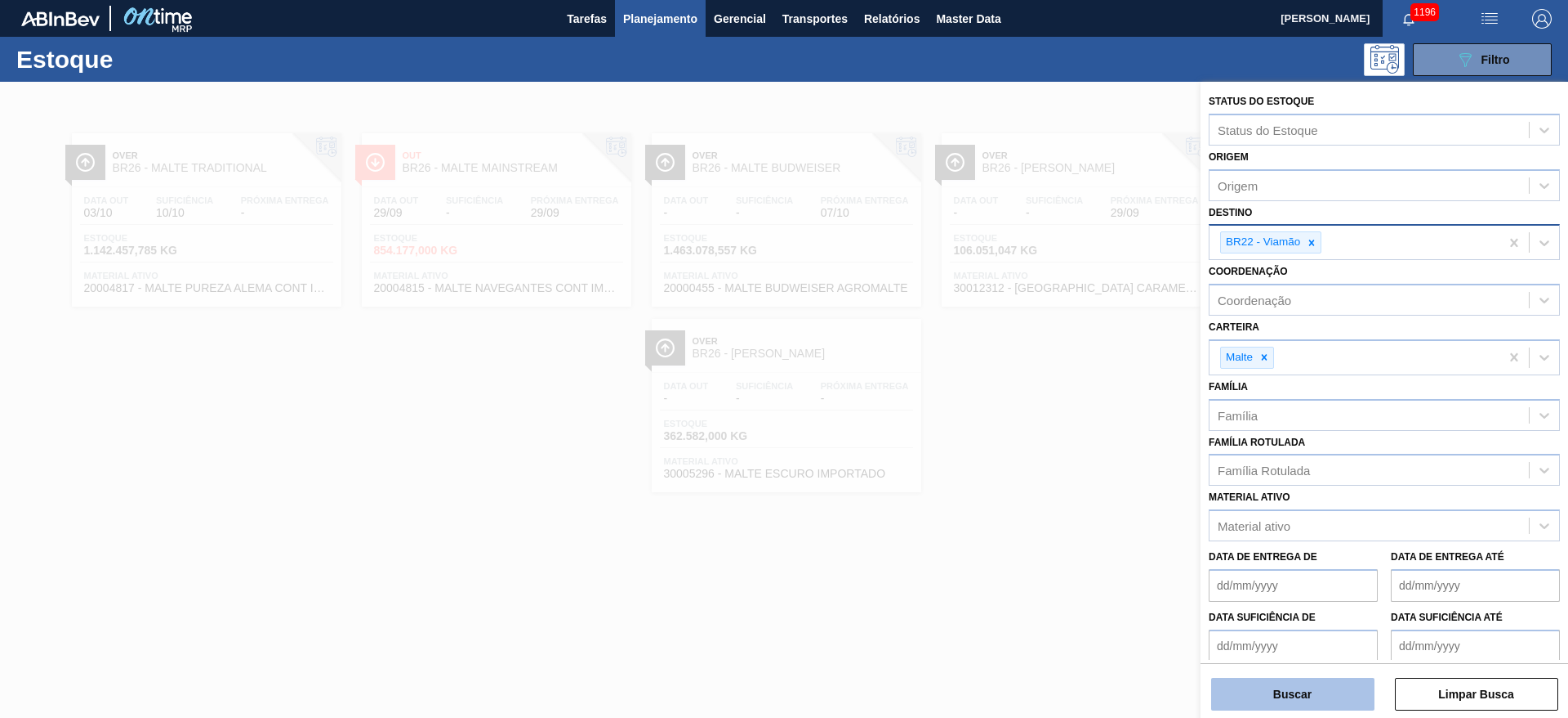
click at [1280, 690] on button "Buscar" at bounding box center [1293, 694] width 163 height 33
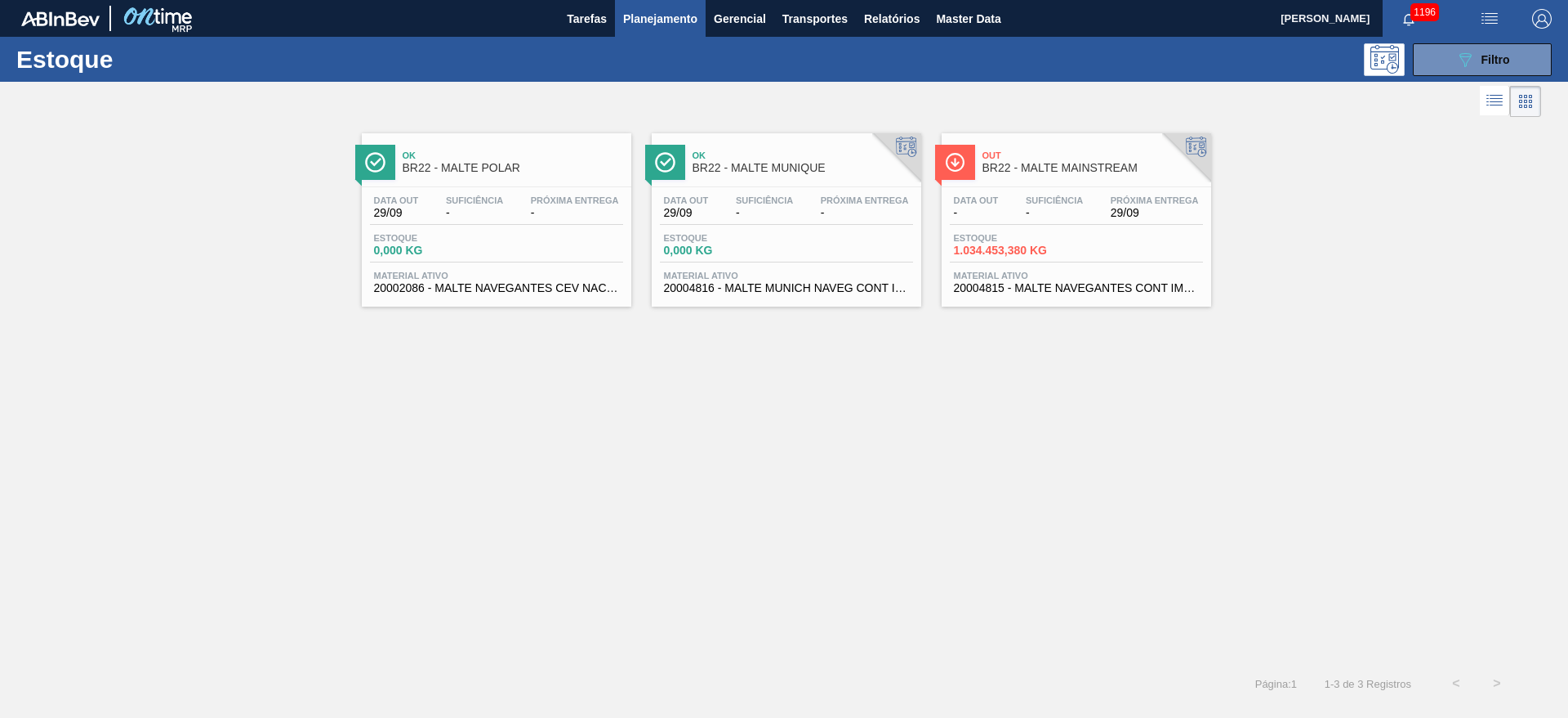
click at [1008, 199] on div "Data out - Suficiência - Próxima Entrega 29/09" at bounding box center [1077, 210] width 253 height 29
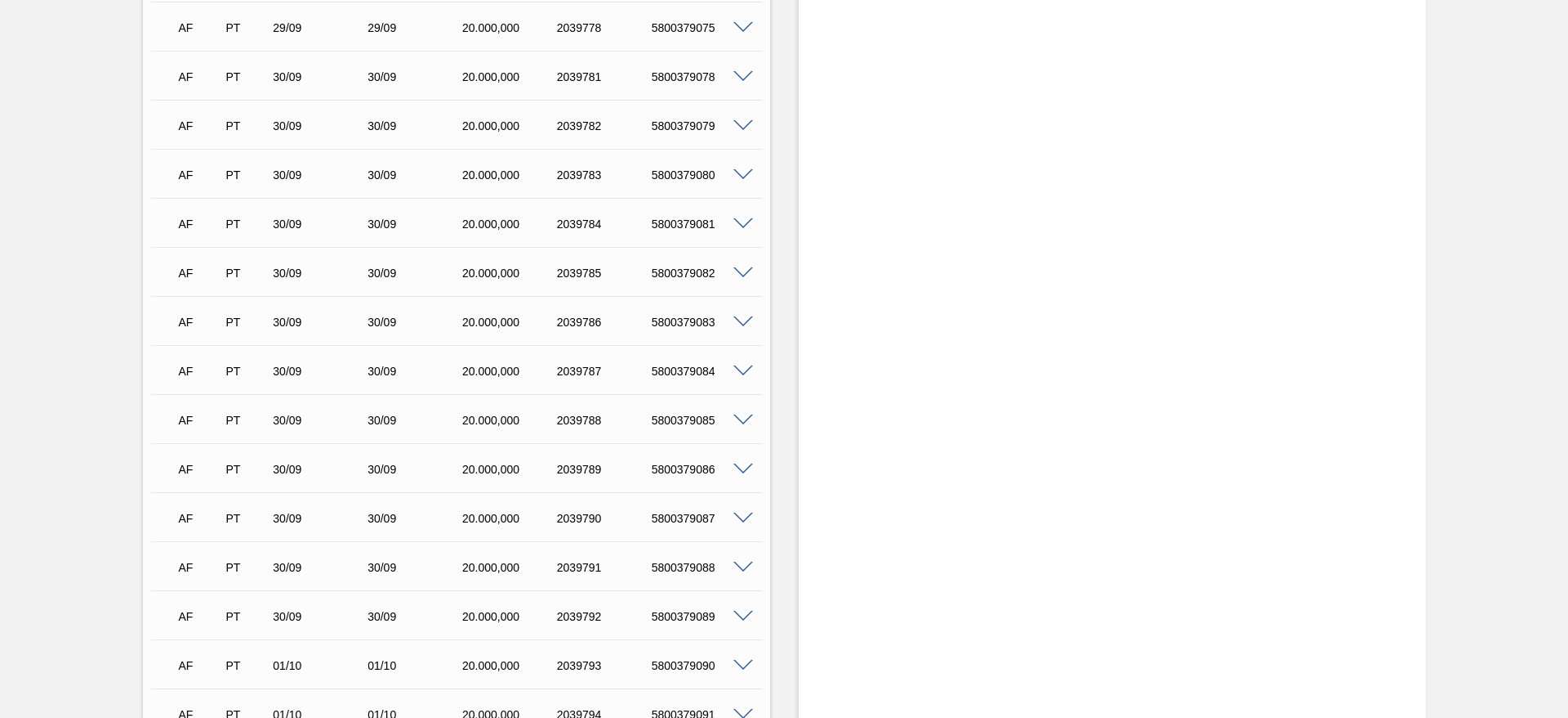
scroll to position [1594, 0]
click at [740, 564] on span at bounding box center [742, 562] width 19 height 12
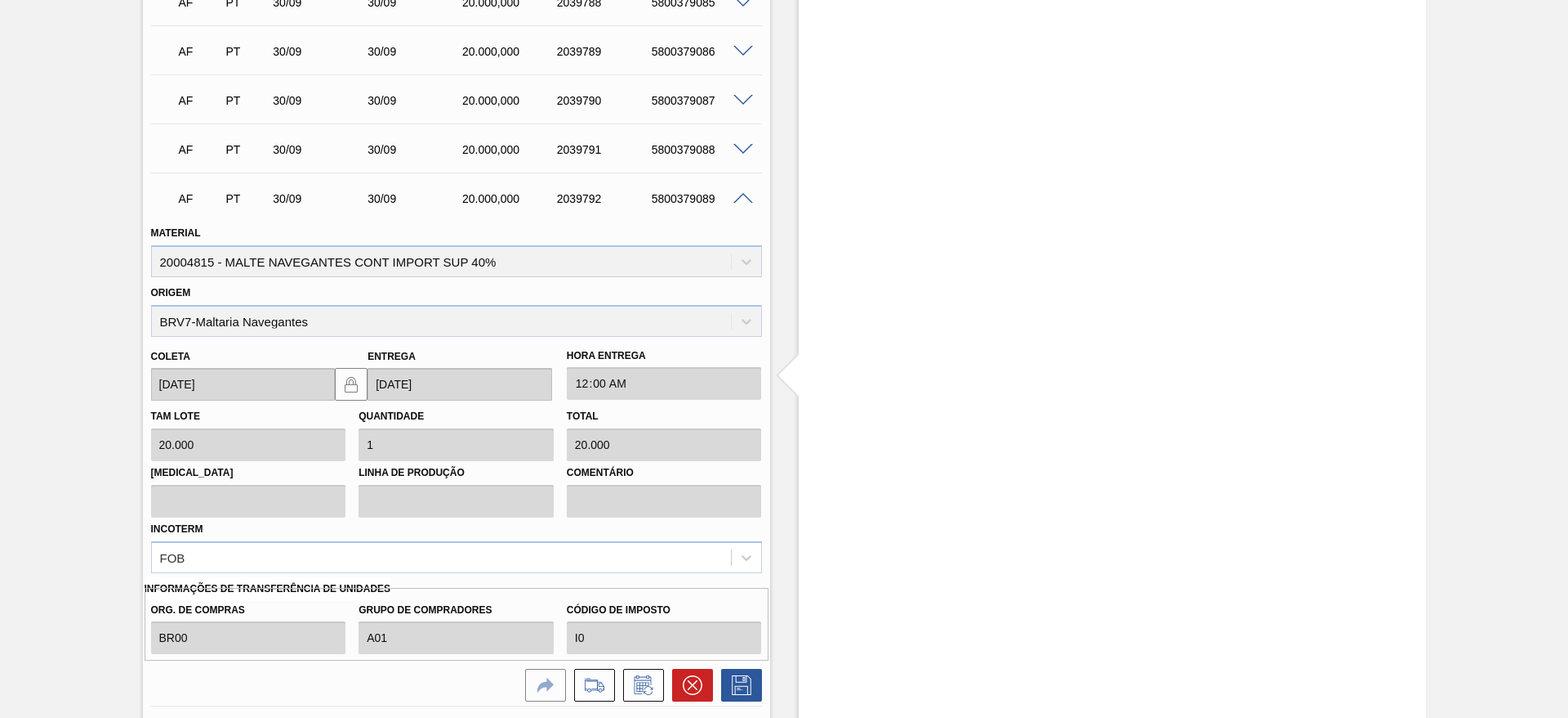
scroll to position [2084, 0]
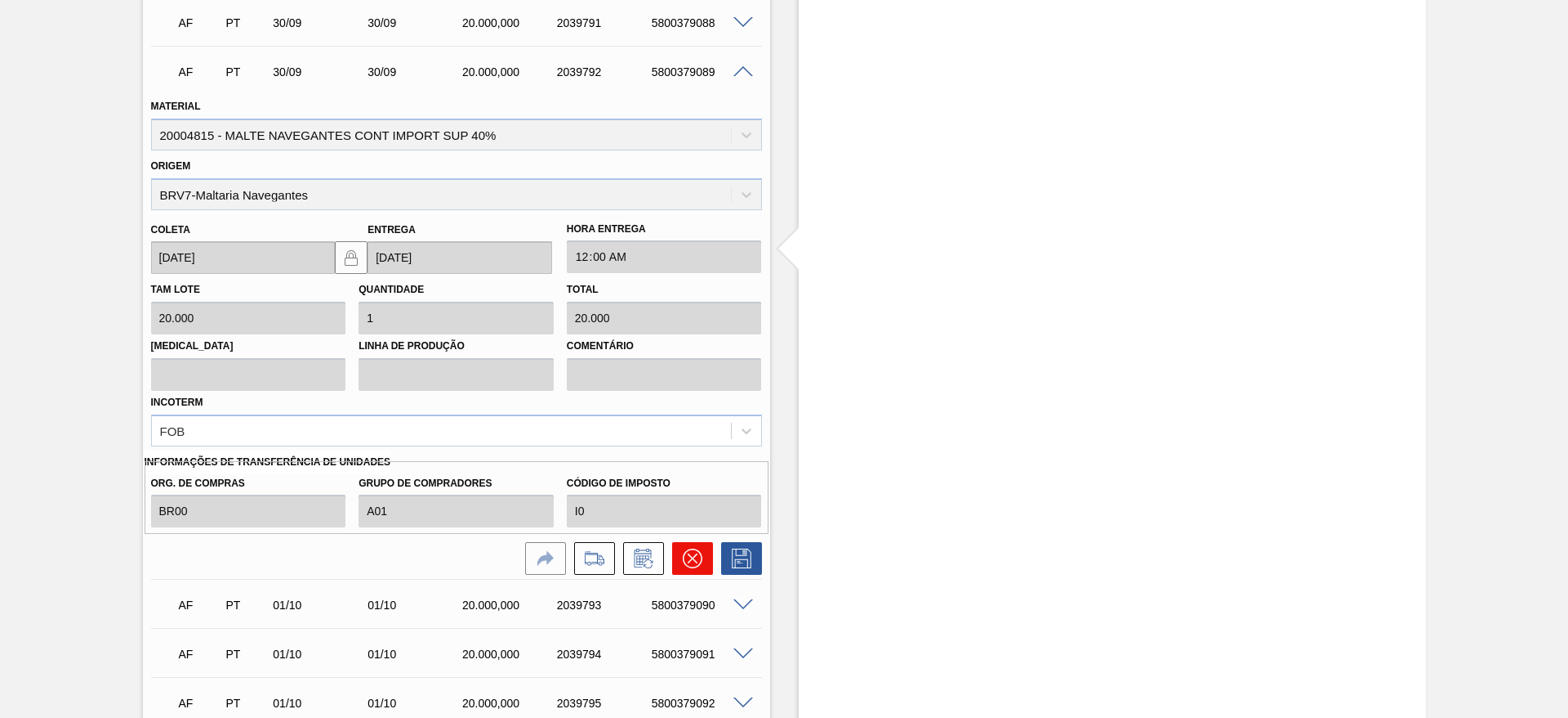
click at [692, 556] on icon at bounding box center [692, 558] width 19 height 19
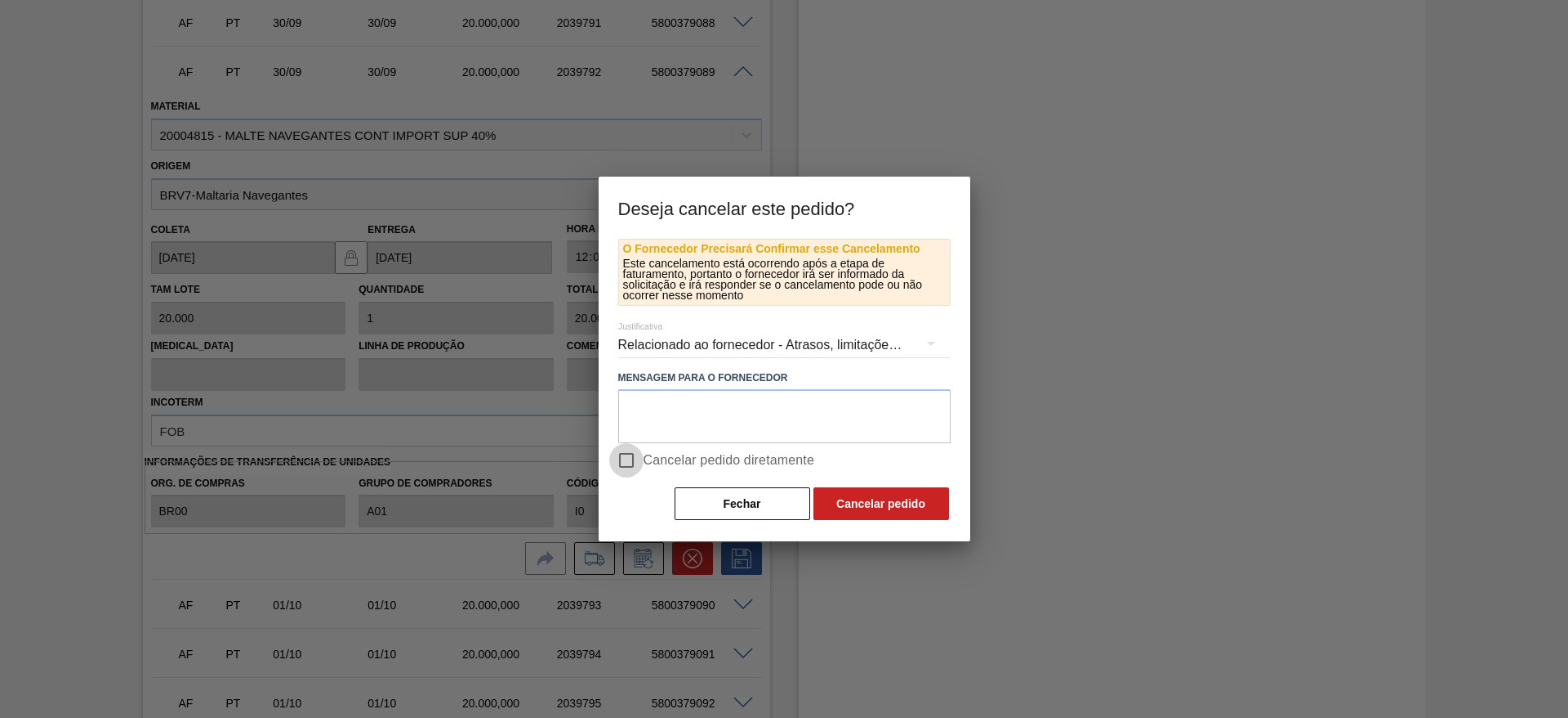
drag, startPoint x: 627, startPoint y: 448, endPoint x: 761, endPoint y: 513, distance: 148.9
click at [628, 451] on input "Cancelar pedido diretamente" at bounding box center [626, 459] width 34 height 34
checkbox input "true"
click at [892, 514] on button "Cancelar pedido" at bounding box center [882, 503] width 136 height 33
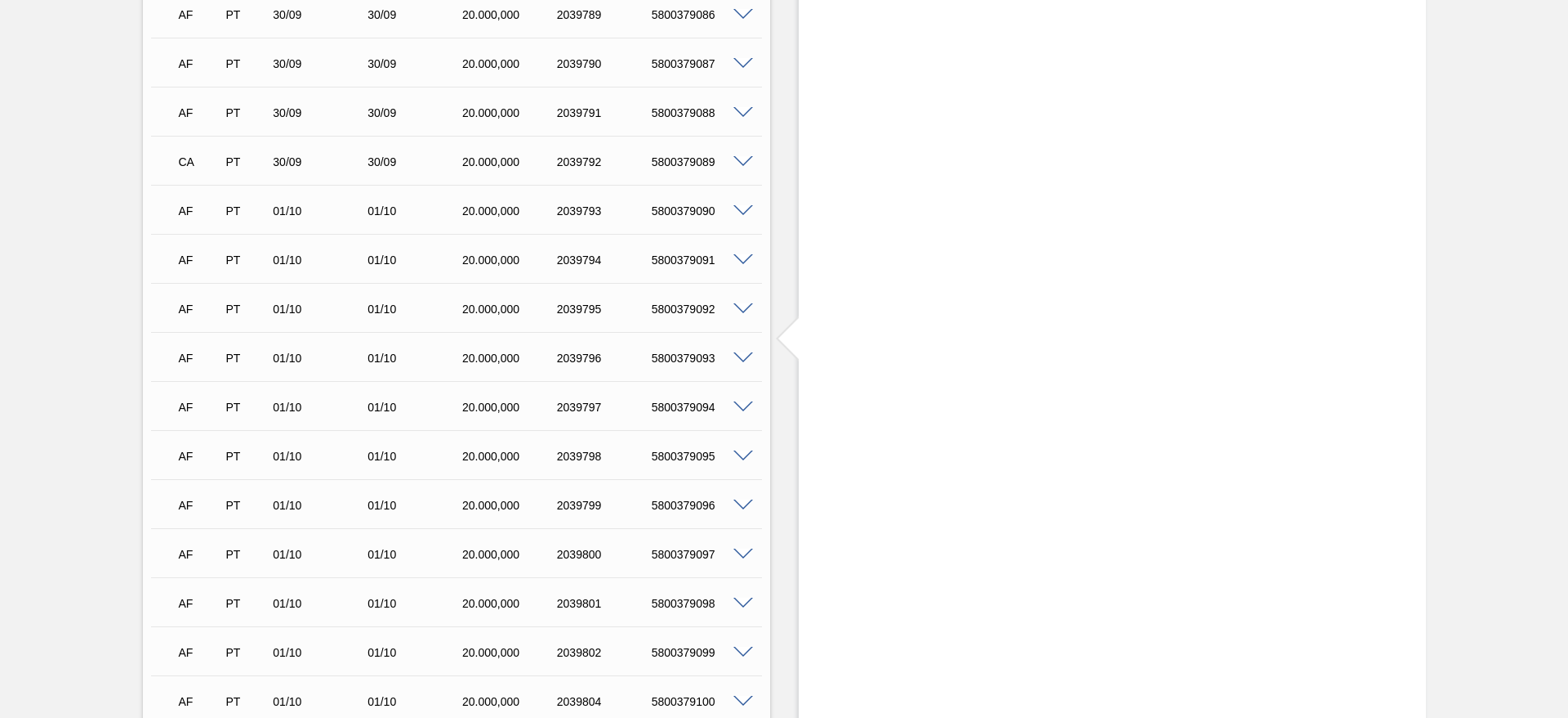
scroll to position [1961, 0]
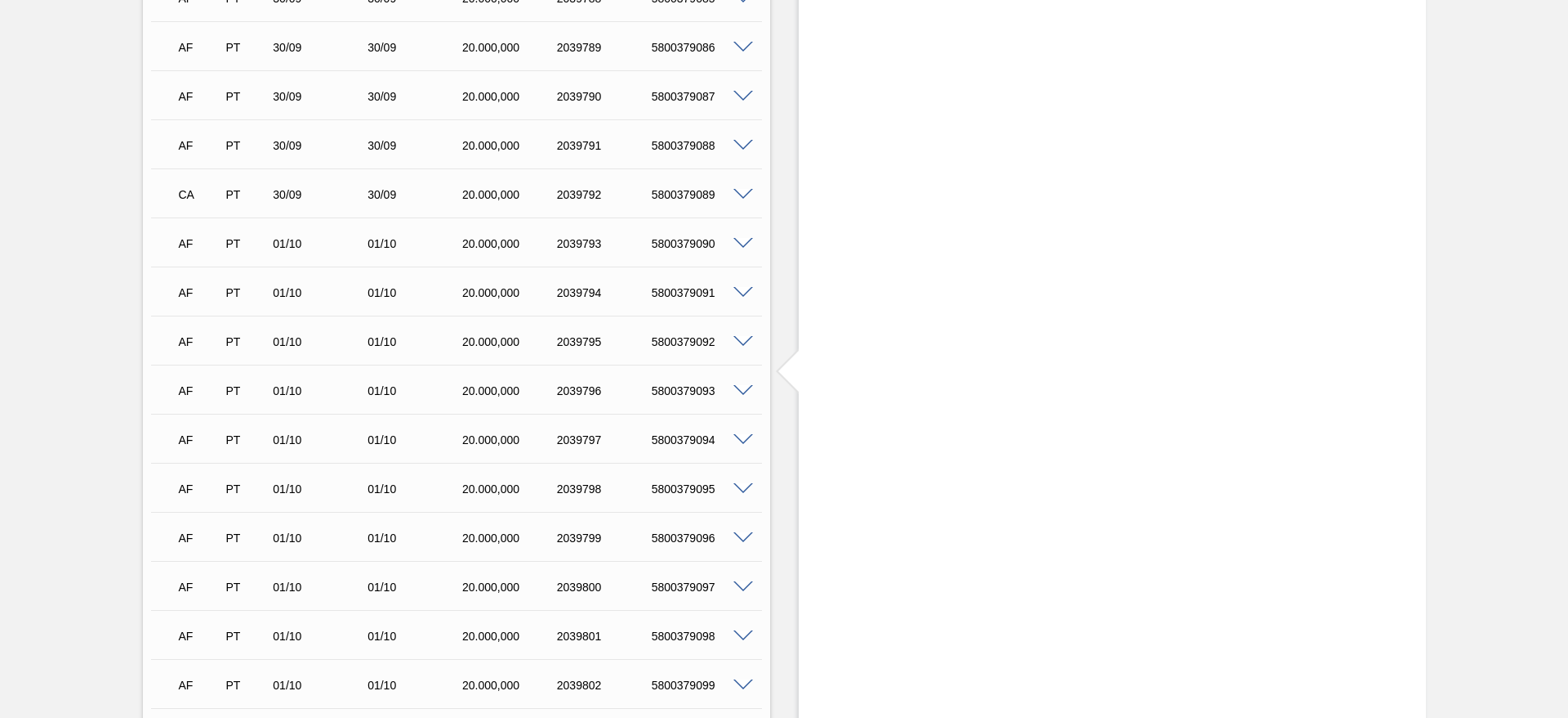
click at [742, 147] on span at bounding box center [742, 145] width 19 height 12
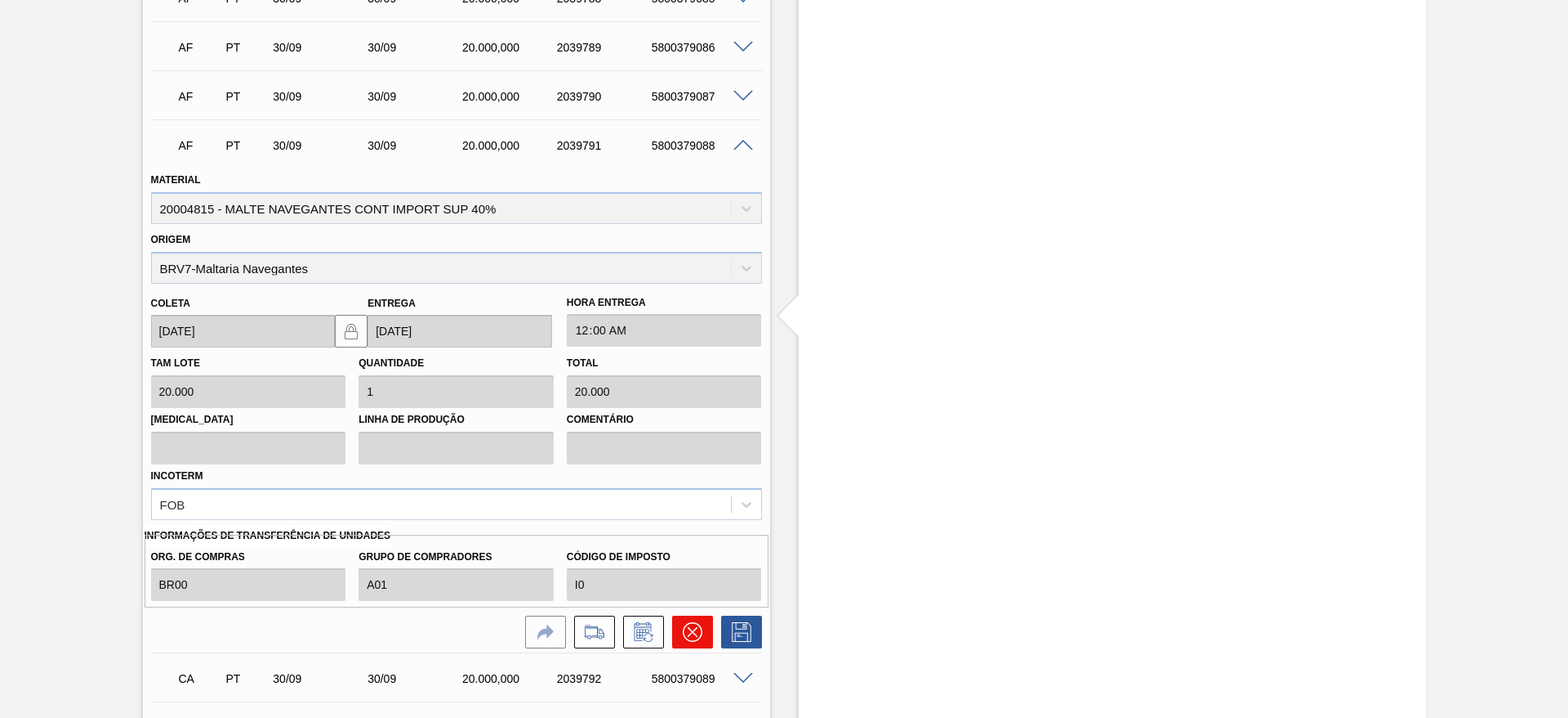
click at [688, 628] on icon at bounding box center [692, 632] width 10 height 10
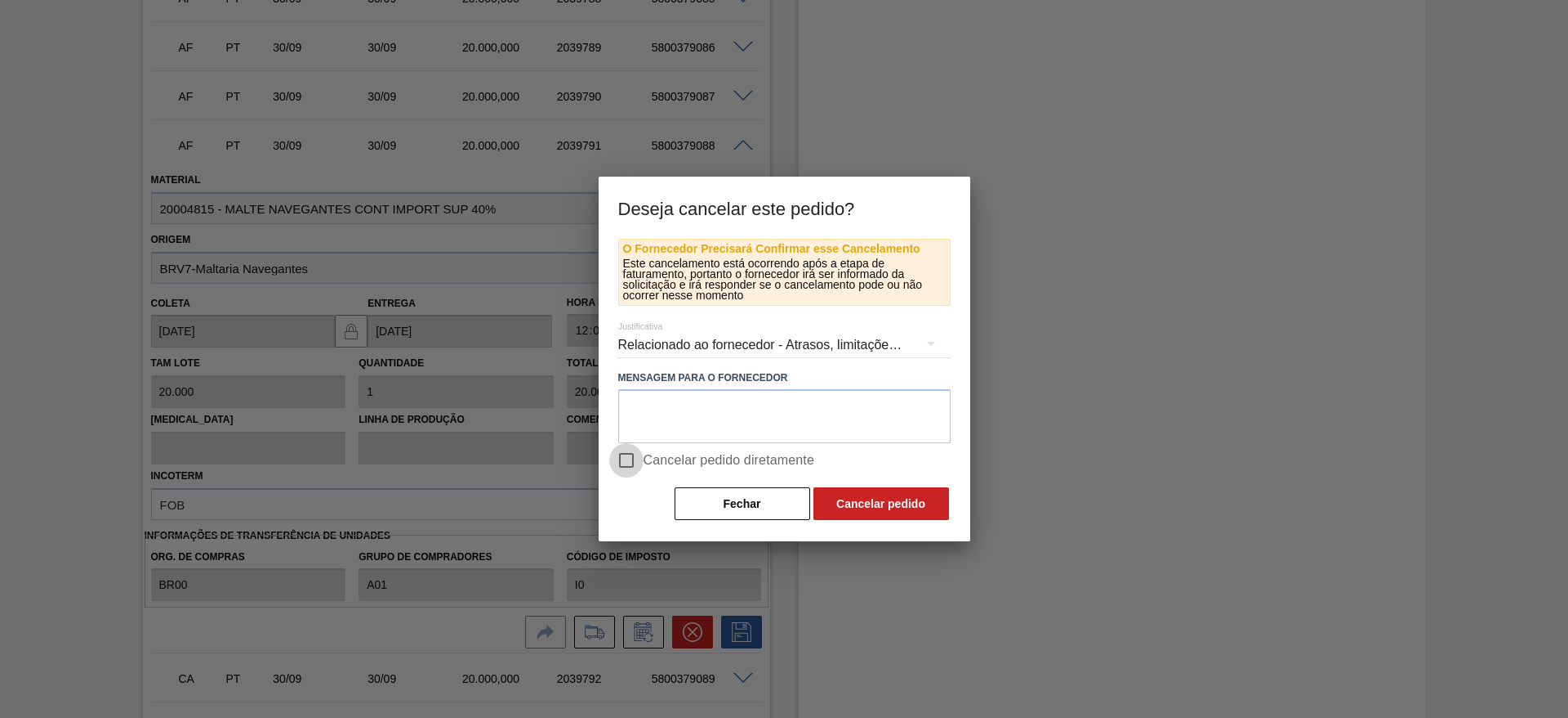
click at [624, 456] on input "Cancelar pedido diretamente" at bounding box center [626, 459] width 34 height 34
checkbox input "true"
click at [879, 506] on button "Cancelar pedido" at bounding box center [882, 503] width 136 height 33
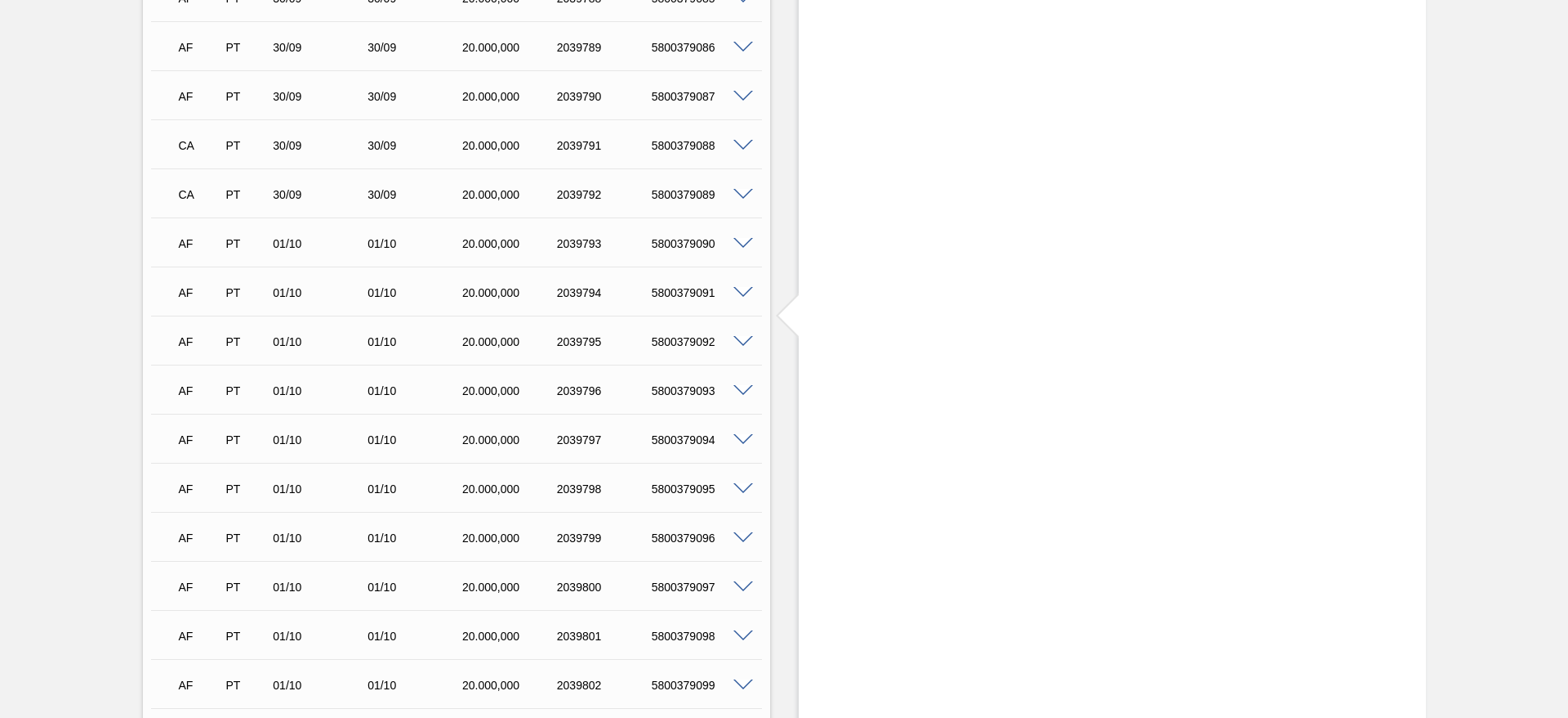
scroll to position [1839, 0]
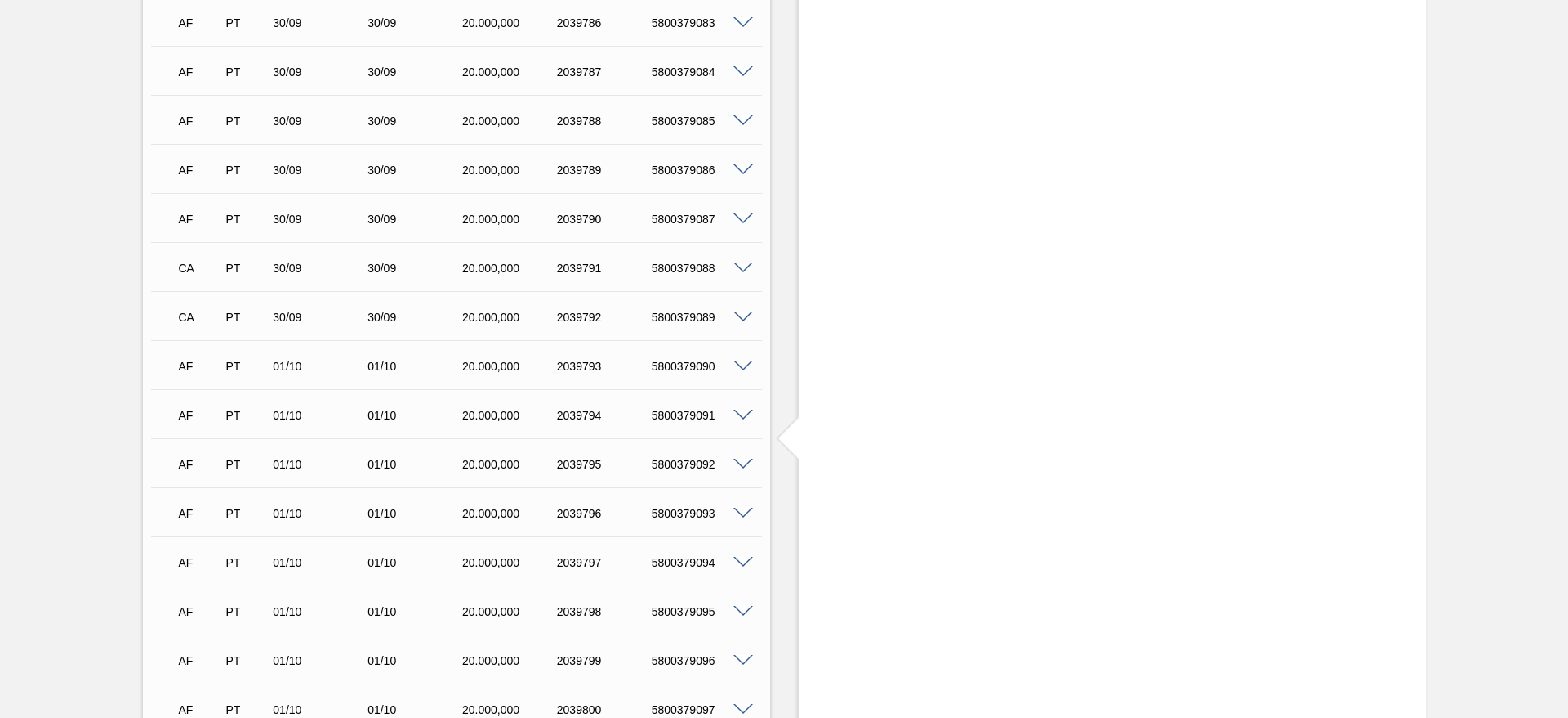
click at [746, 220] on span at bounding box center [742, 219] width 19 height 12
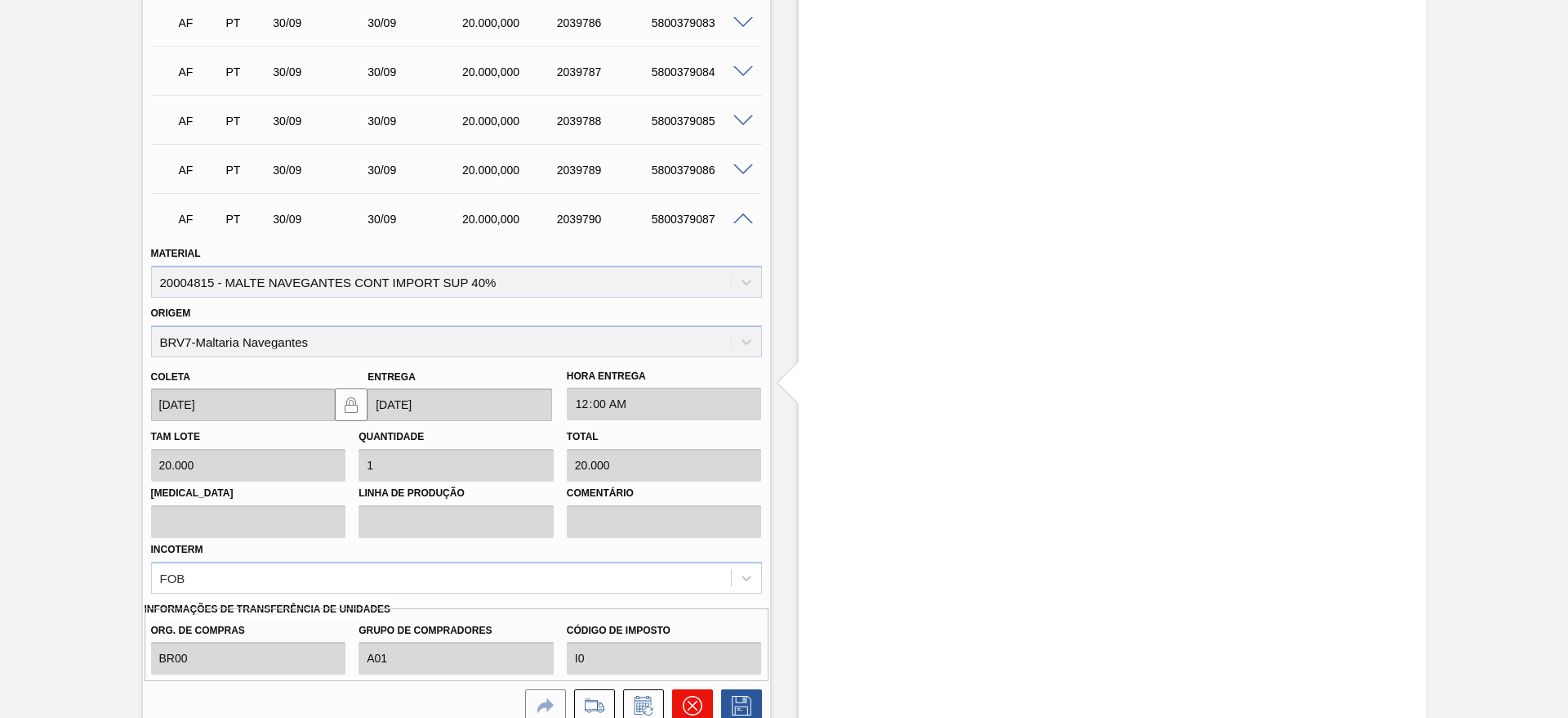
click at [688, 705] on icon at bounding box center [692, 705] width 19 height 19
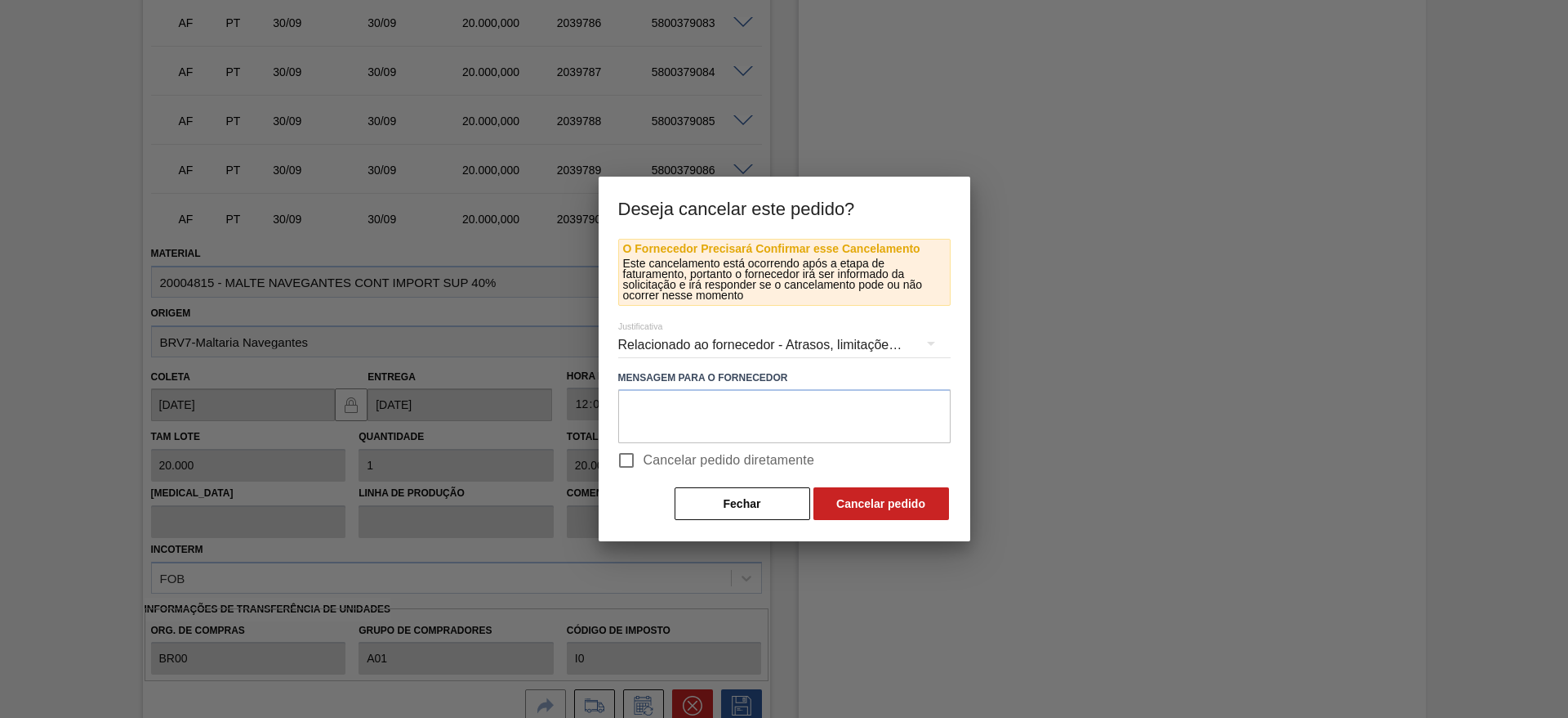
click at [628, 464] on input "Cancelar pedido diretamente" at bounding box center [626, 459] width 34 height 34
checkbox input "true"
click at [900, 501] on button "Cancelar pedido" at bounding box center [882, 503] width 136 height 33
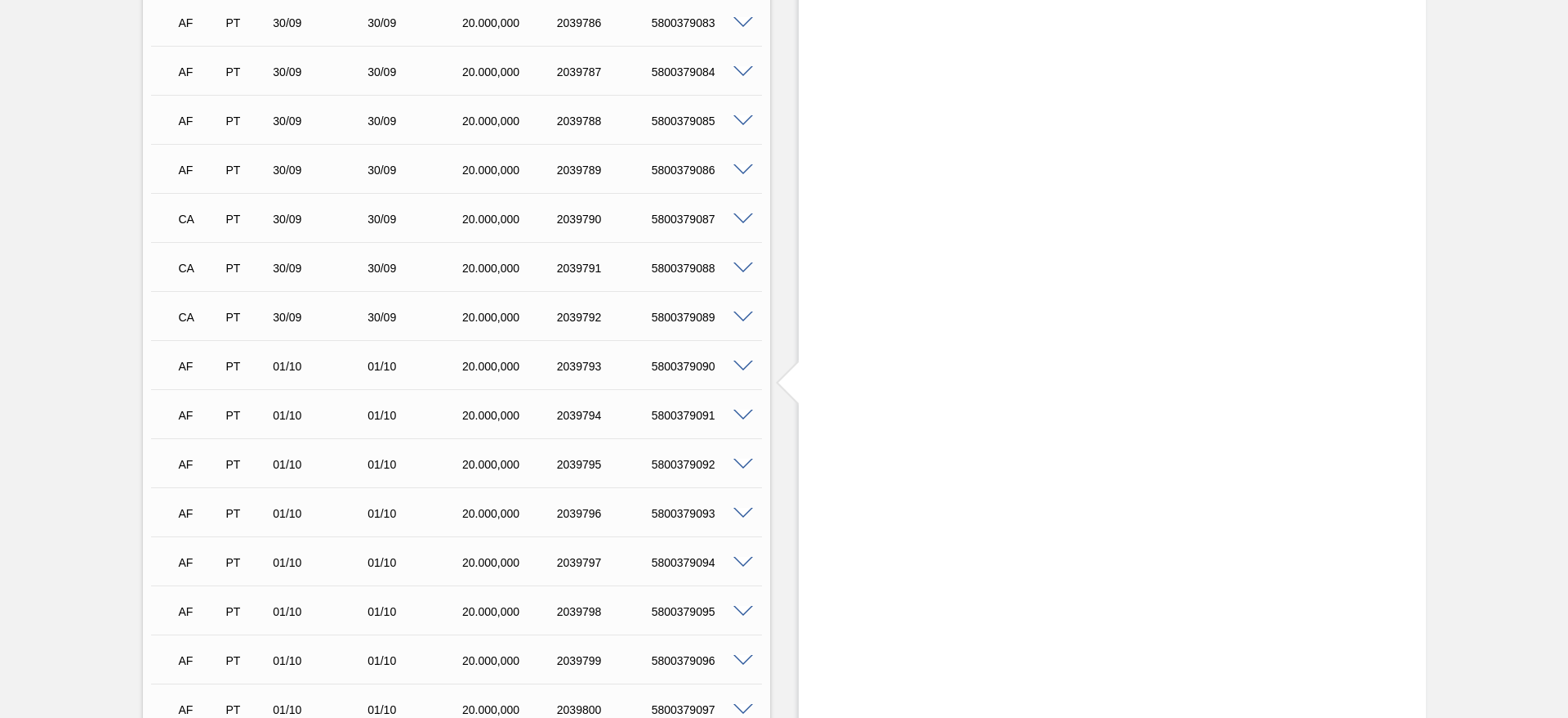
scroll to position [2084, 0]
click at [745, 658] on span at bounding box center [742, 660] width 19 height 12
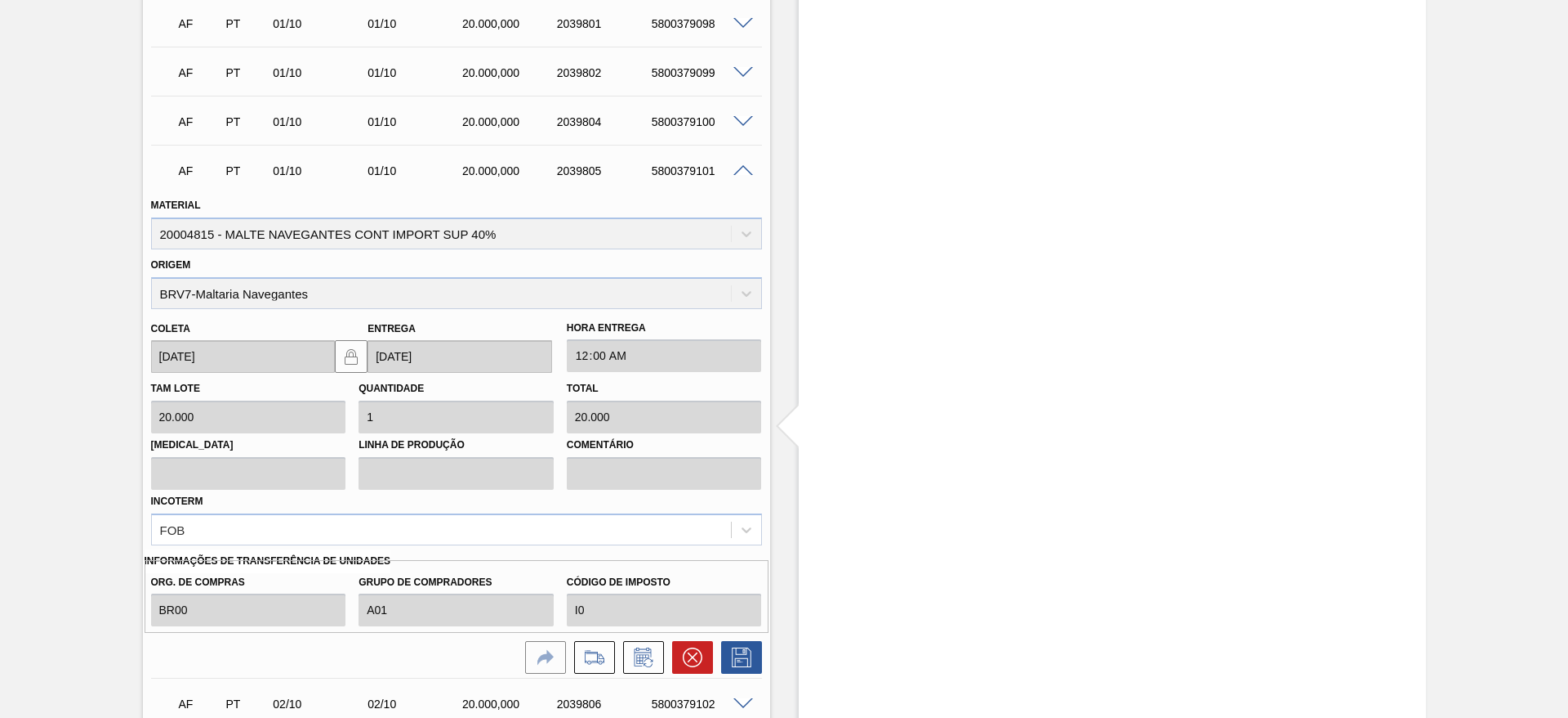
scroll to position [2575, 0]
click at [688, 652] on icon at bounding box center [692, 656] width 19 height 19
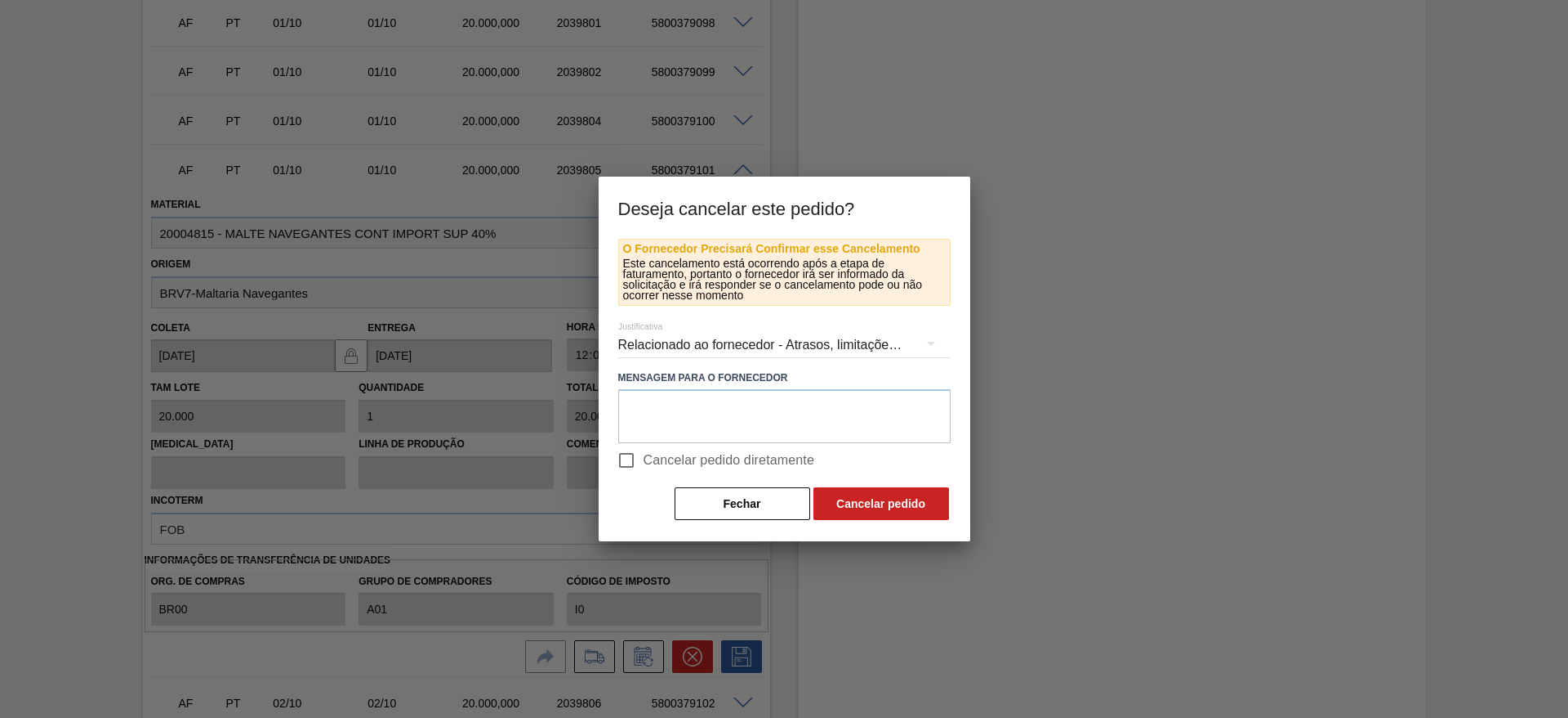
click at [625, 456] on input "Cancelar pedido diretamente" at bounding box center [626, 459] width 34 height 34
checkbox input "true"
click at [907, 514] on button "Cancelar pedido" at bounding box center [882, 503] width 136 height 33
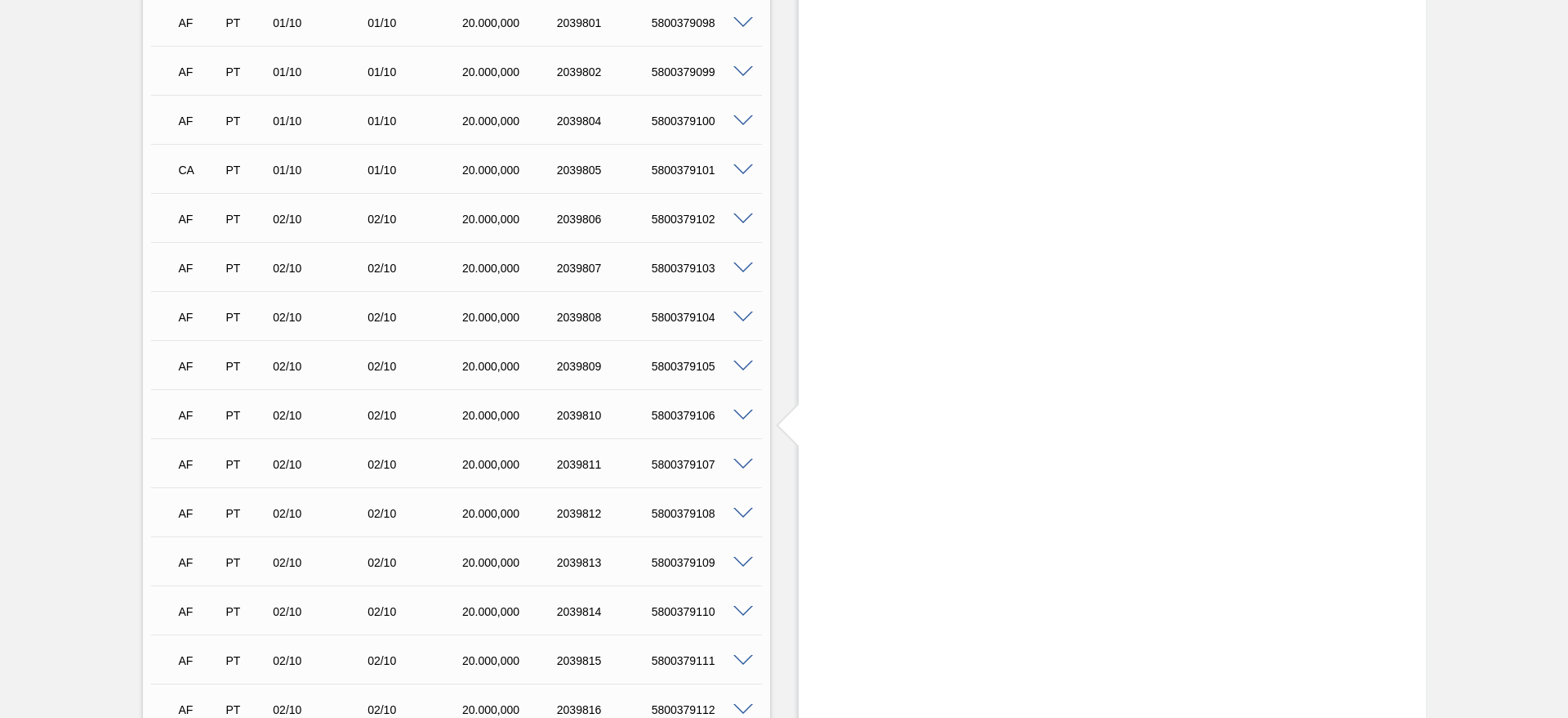
click at [742, 119] on span at bounding box center [742, 121] width 19 height 12
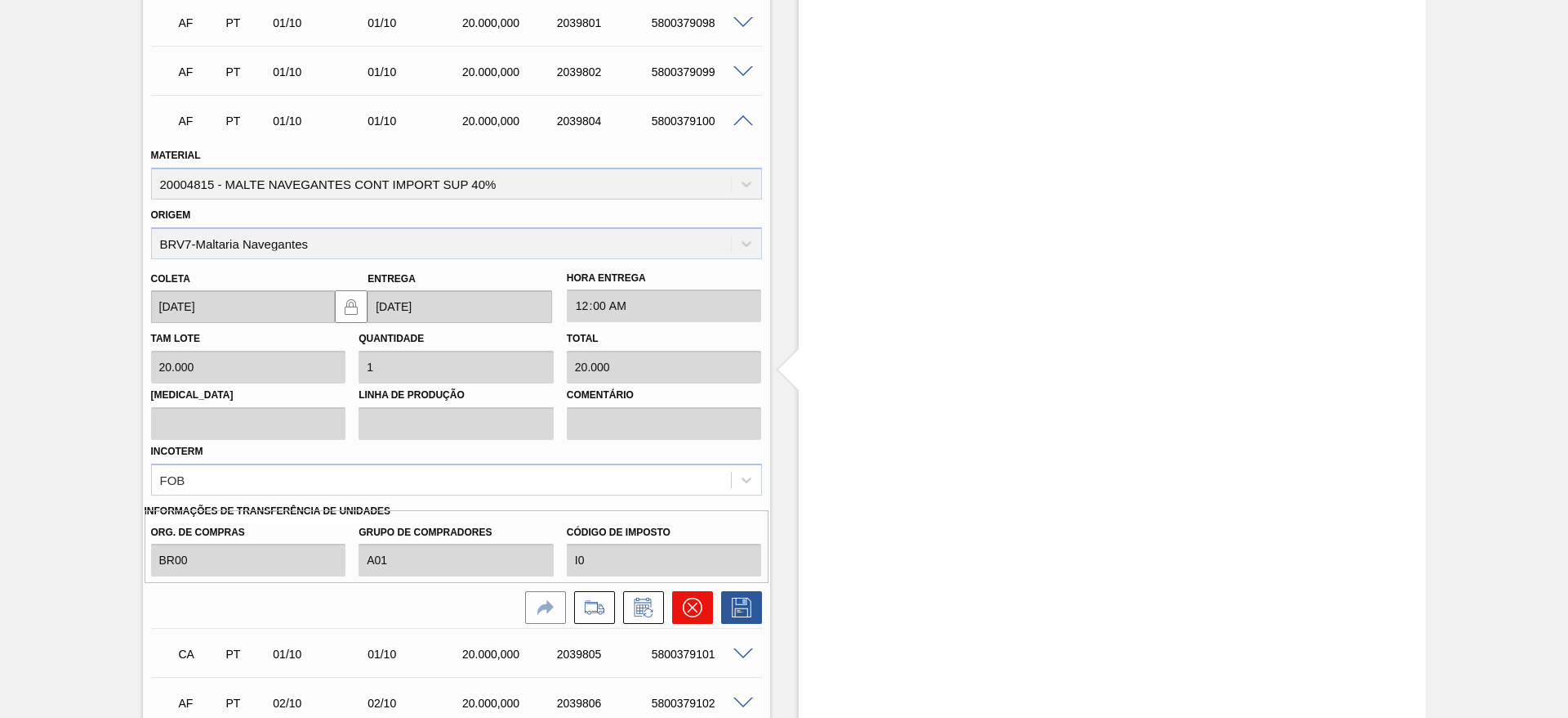
click at [688, 608] on icon at bounding box center [692, 607] width 19 height 19
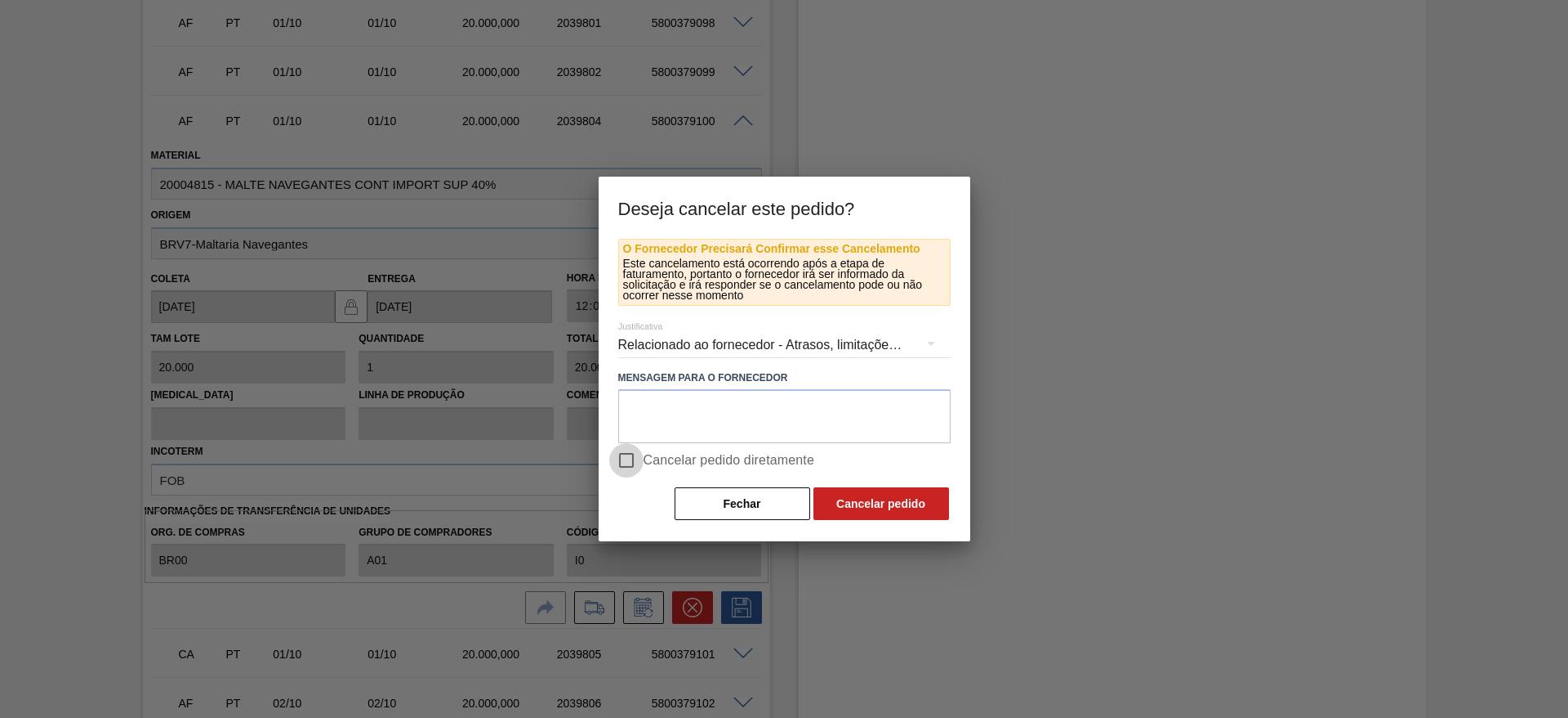
click at [628, 456] on input "Cancelar pedido diretamente" at bounding box center [626, 459] width 34 height 34
checkbox input "true"
click at [865, 501] on button "Cancelar pedido" at bounding box center [882, 503] width 136 height 33
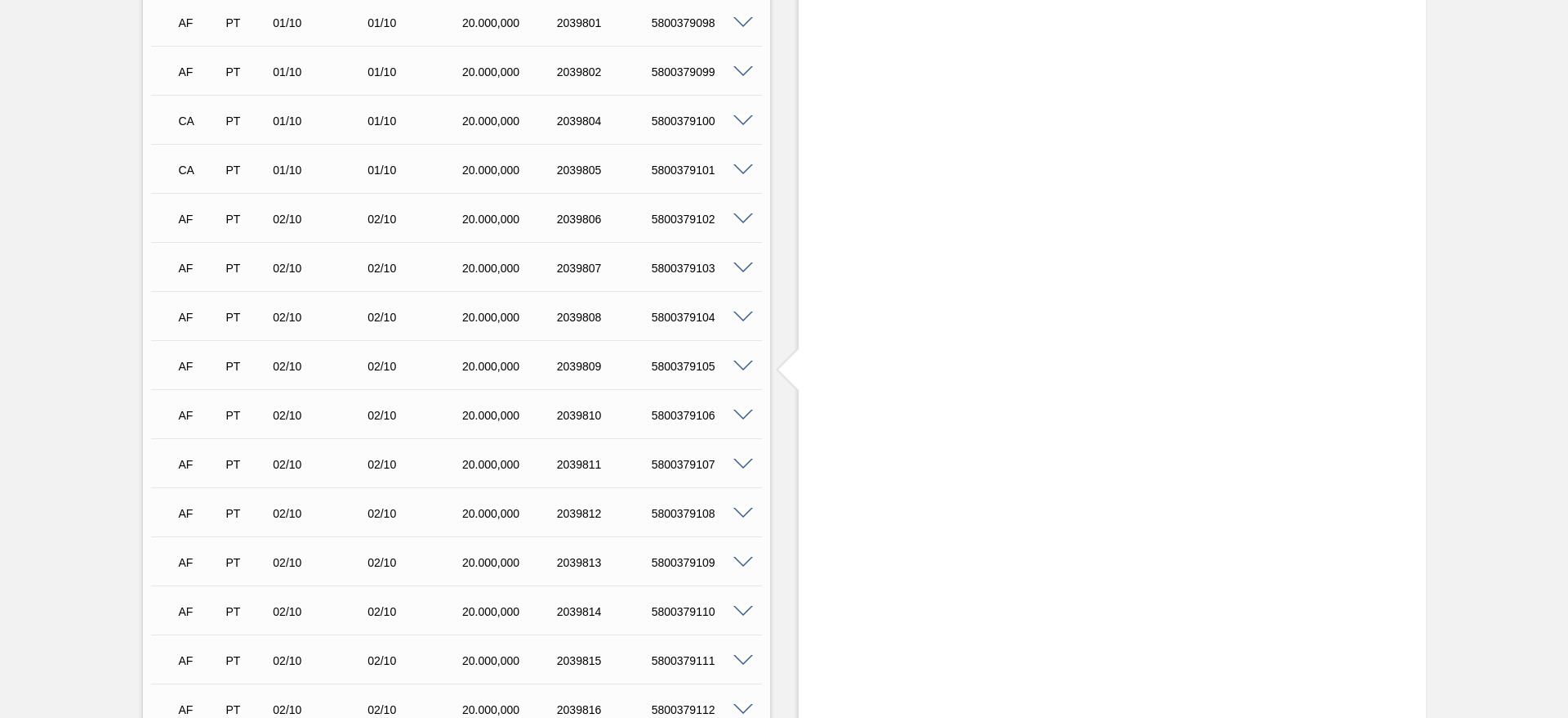
click at [740, 72] on span at bounding box center [742, 72] width 19 height 12
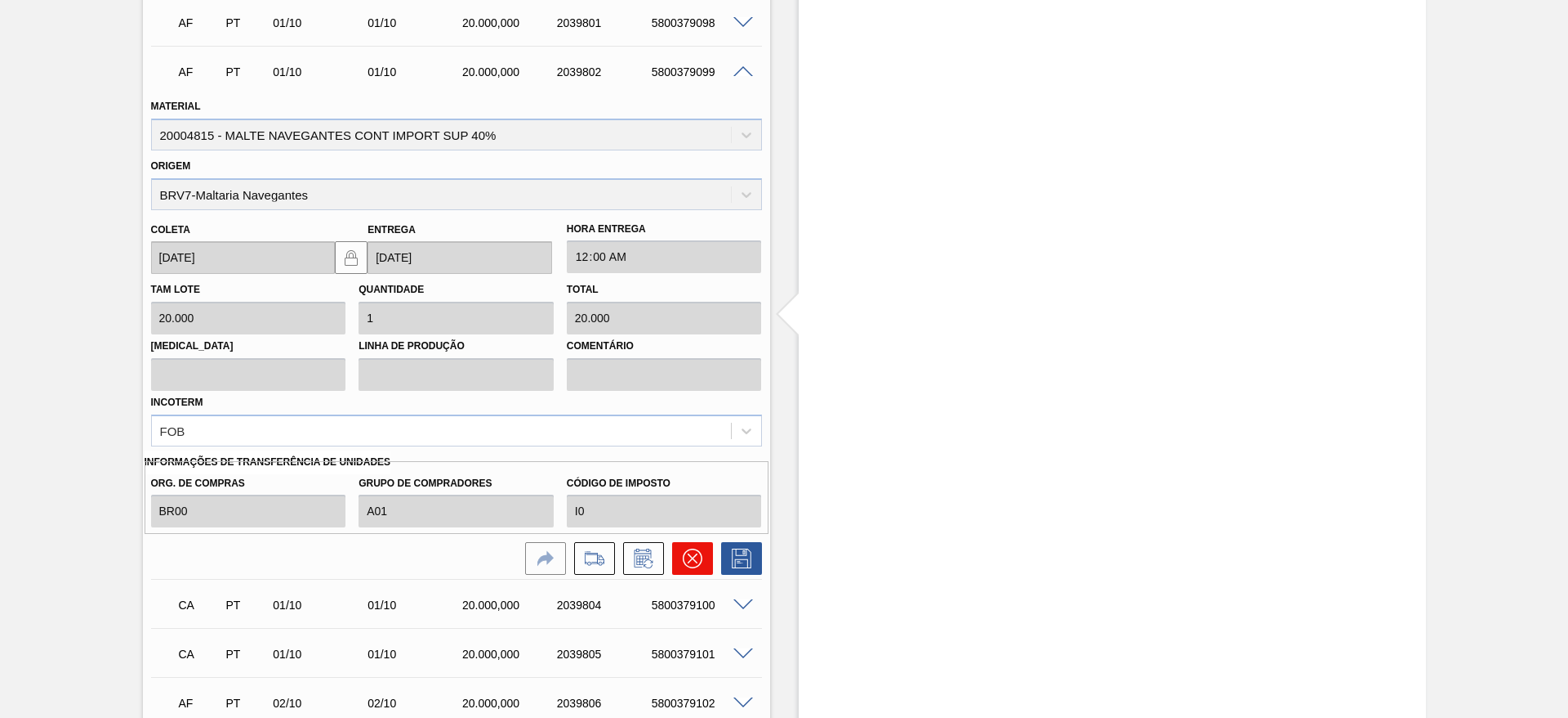
click at [688, 560] on icon at bounding box center [692, 558] width 10 height 10
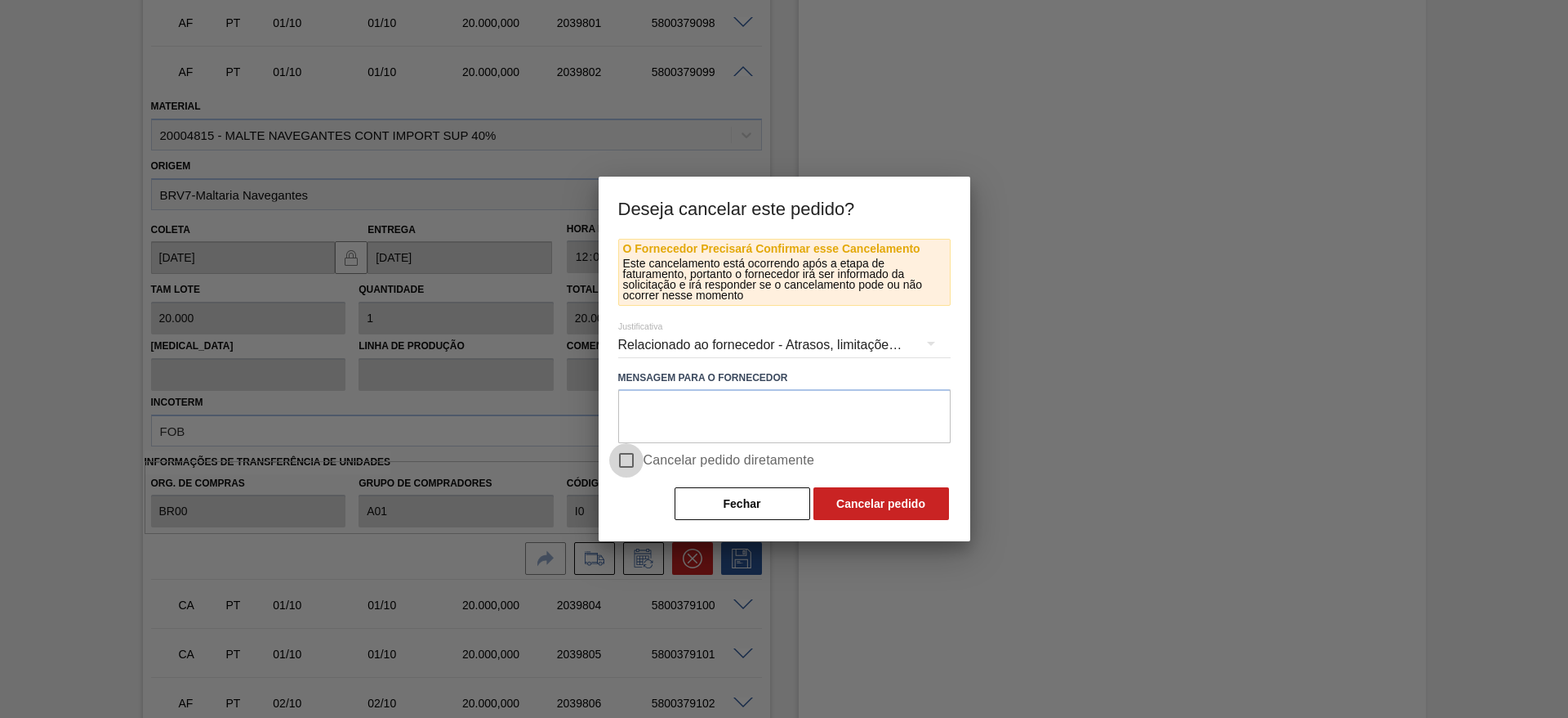
click at [632, 459] on input "Cancelar pedido diretamente" at bounding box center [626, 459] width 34 height 34
checkbox input "true"
click at [879, 507] on button "Cancelar pedido" at bounding box center [882, 503] width 136 height 33
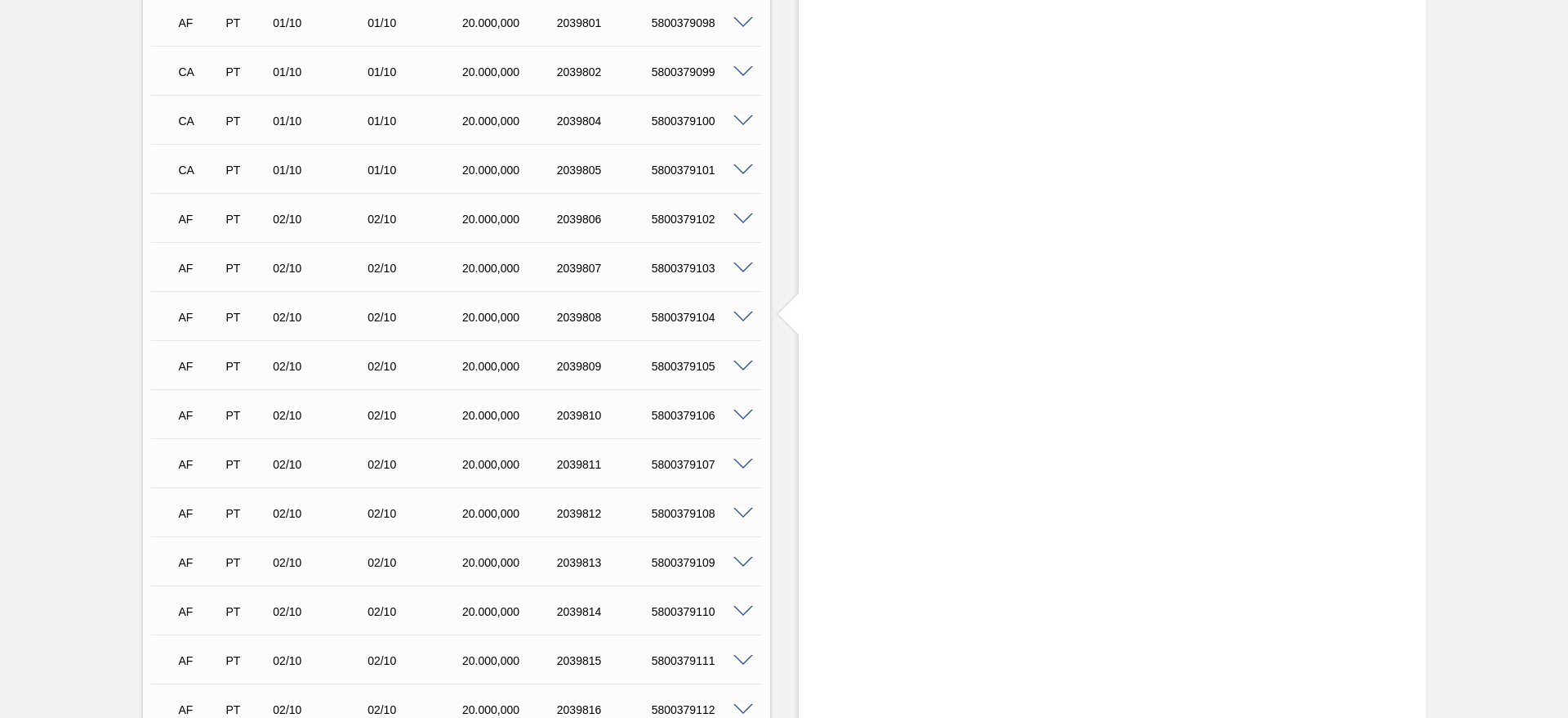
scroll to position [2452, 0]
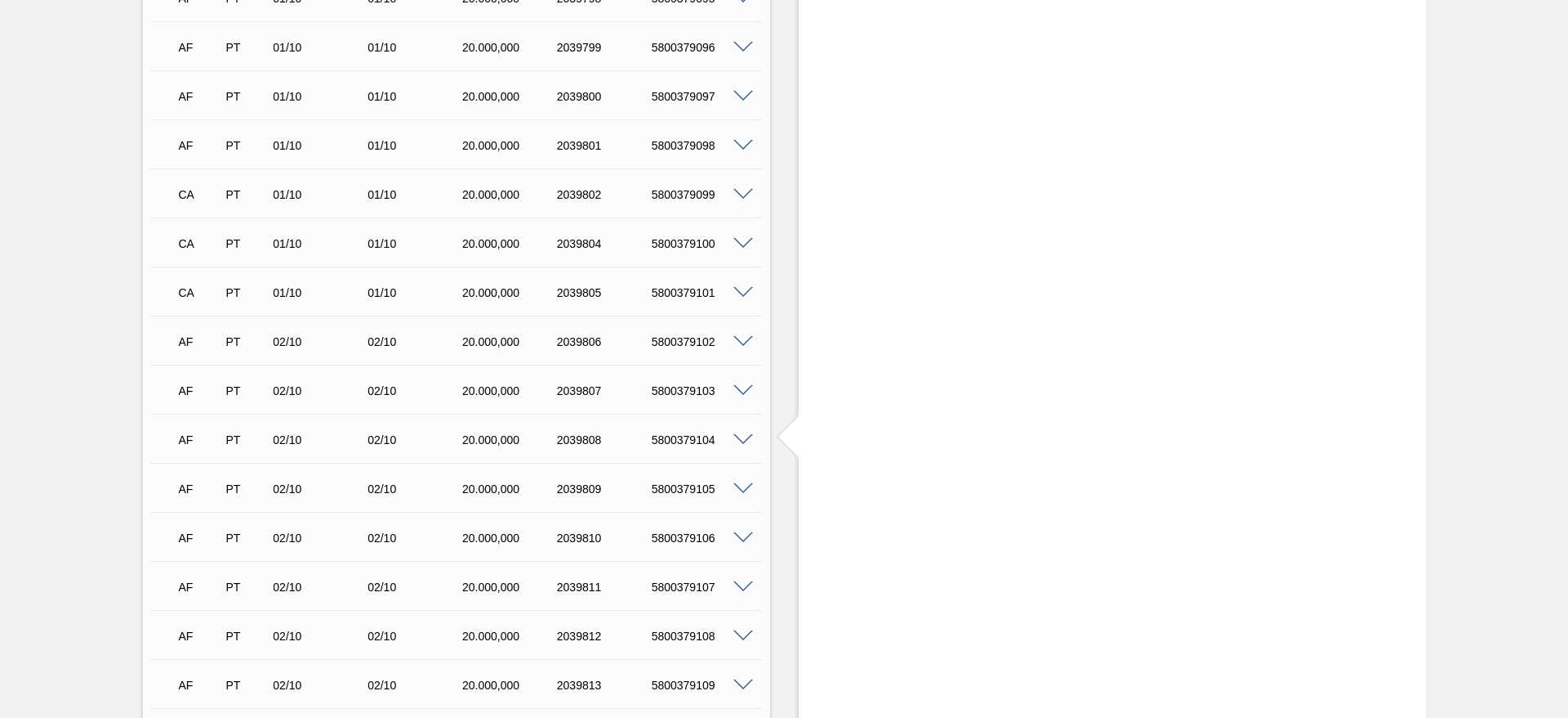
click at [745, 145] on span at bounding box center [742, 145] width 19 height 12
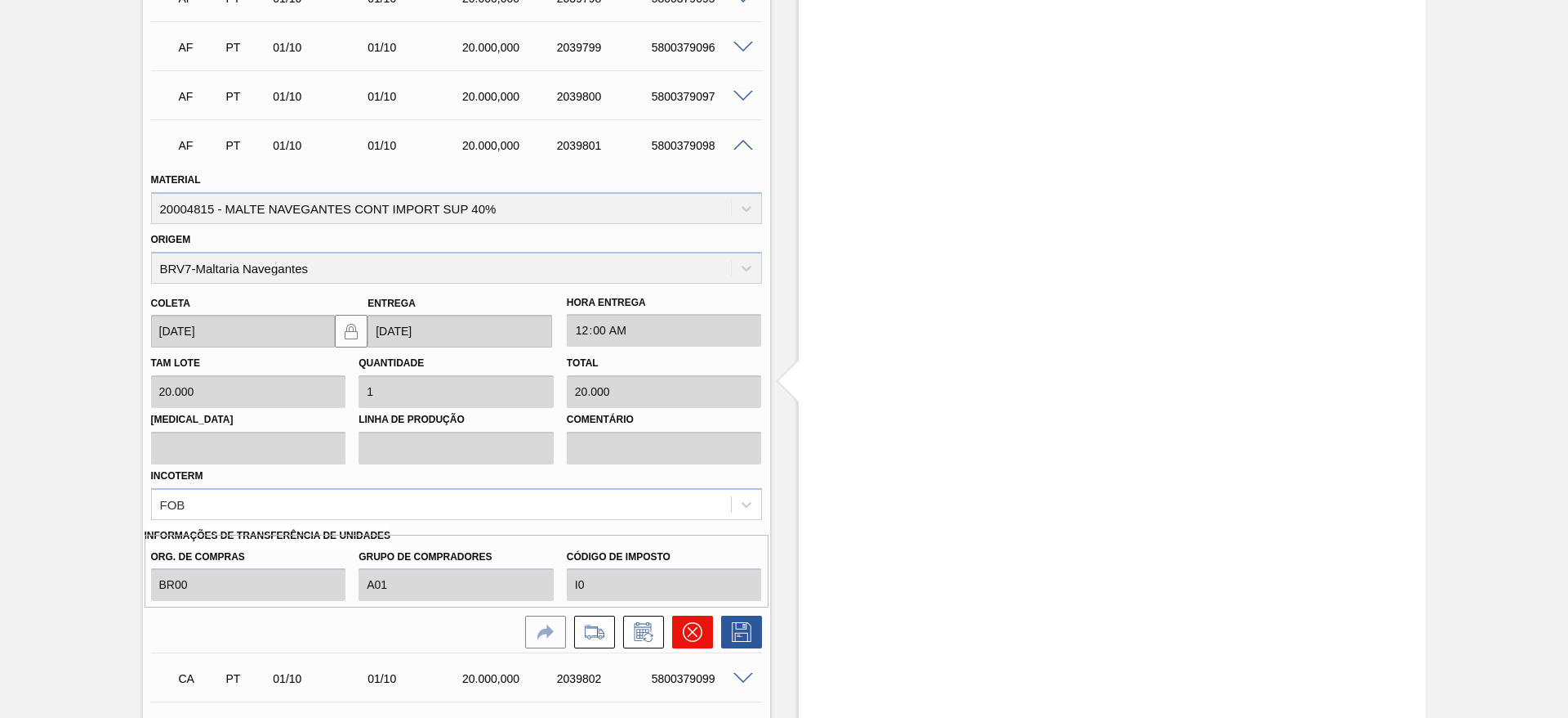
click at [689, 633] on icon at bounding box center [692, 632] width 10 height 10
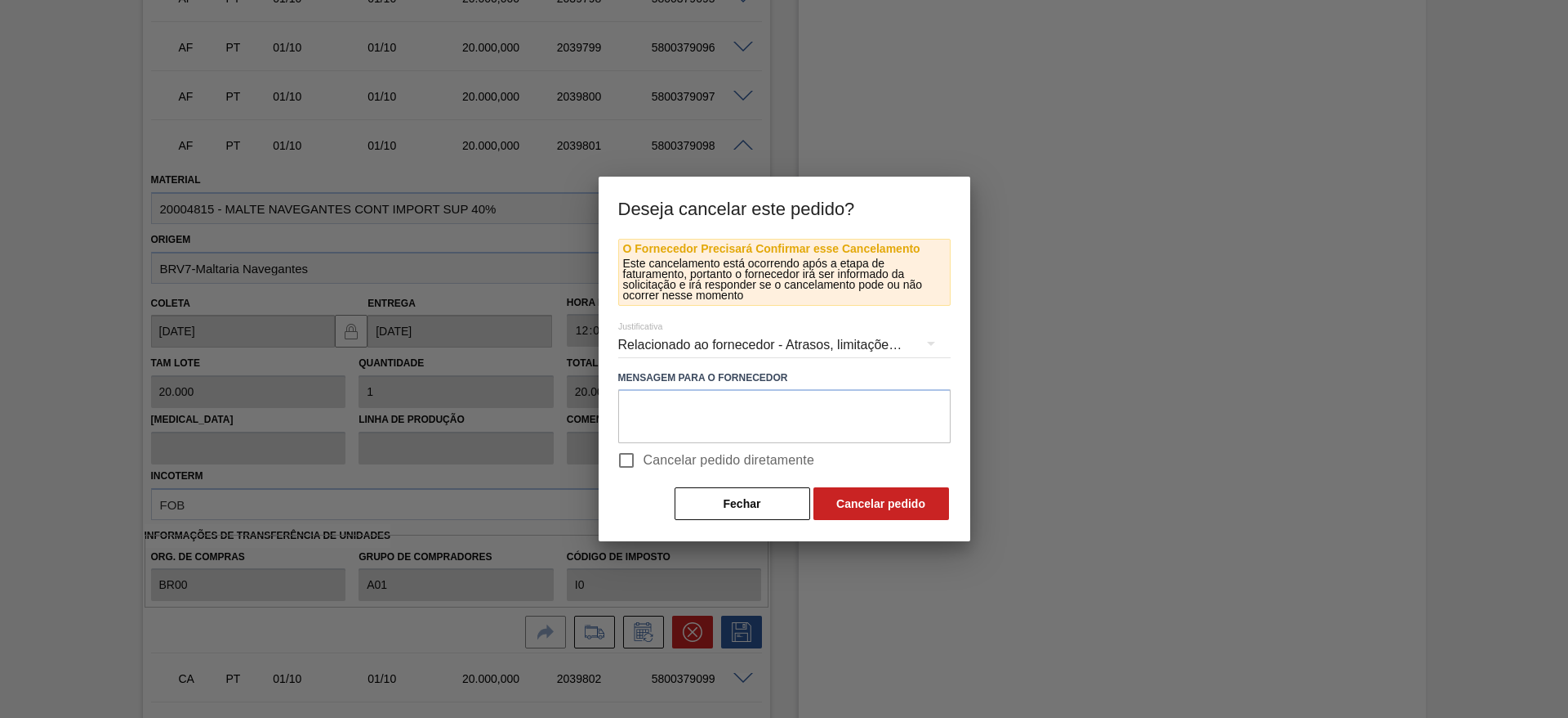
click at [630, 454] on input "Cancelar pedido diretamente" at bounding box center [626, 459] width 34 height 34
checkbox input "true"
click at [879, 510] on button "Cancelar pedido" at bounding box center [882, 503] width 136 height 33
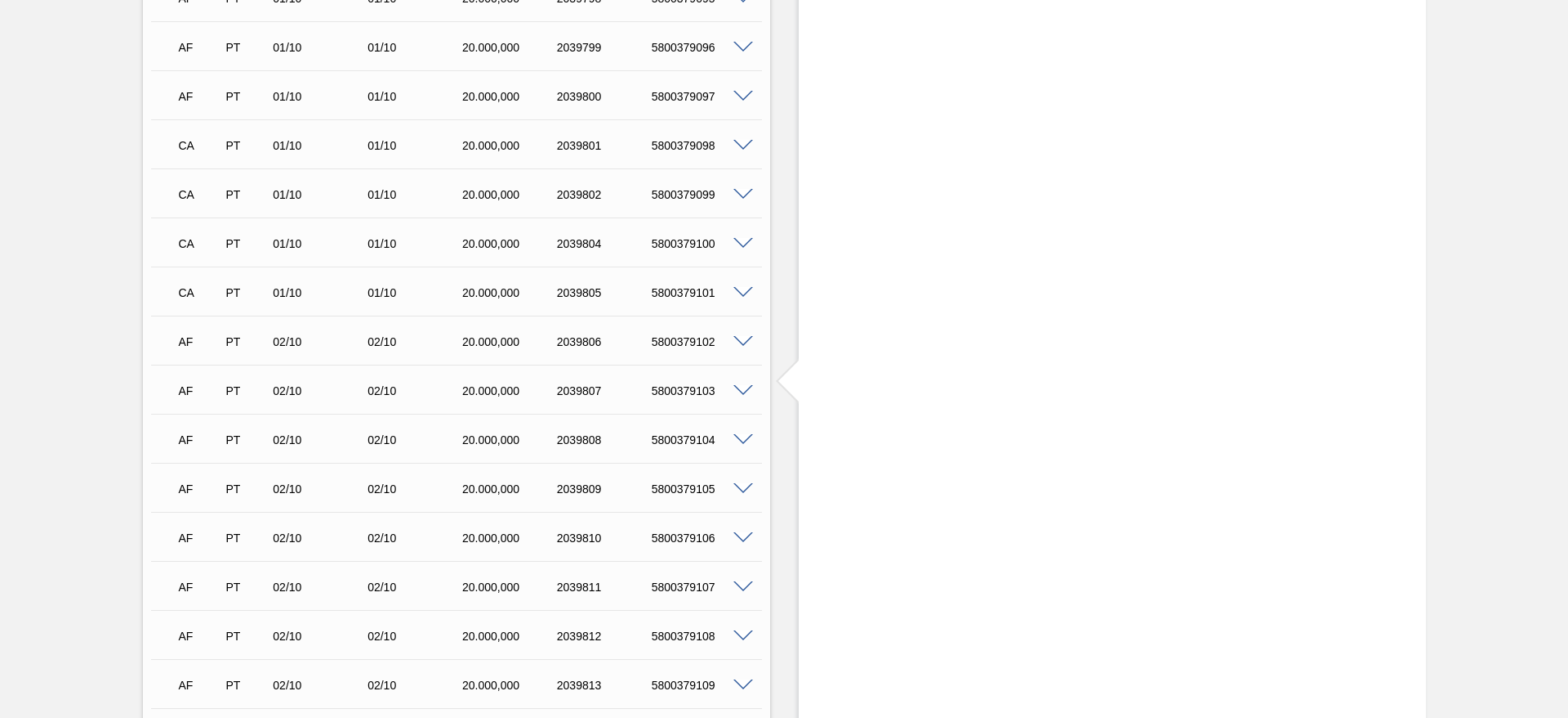
scroll to position [2329, 0]
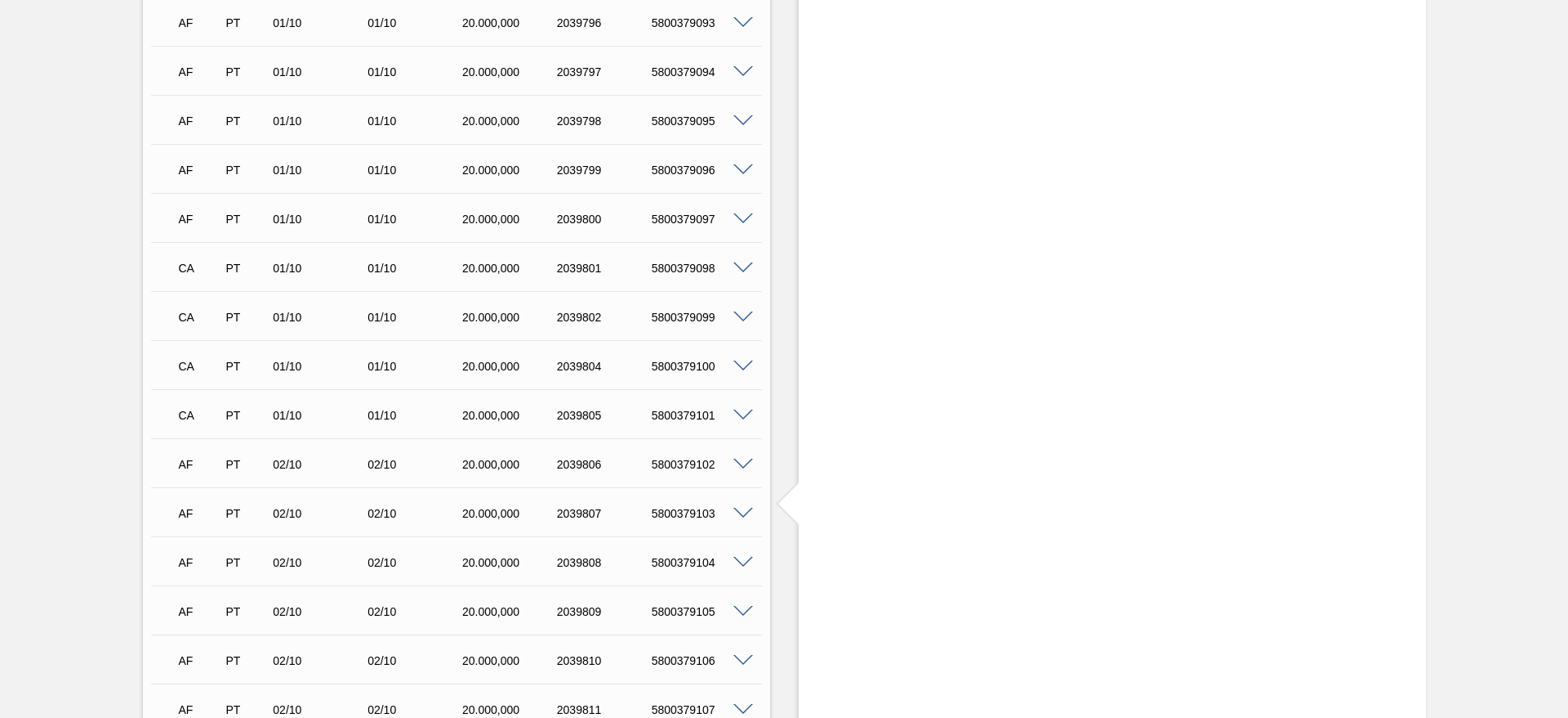
click at [740, 215] on span at bounding box center [742, 219] width 19 height 12
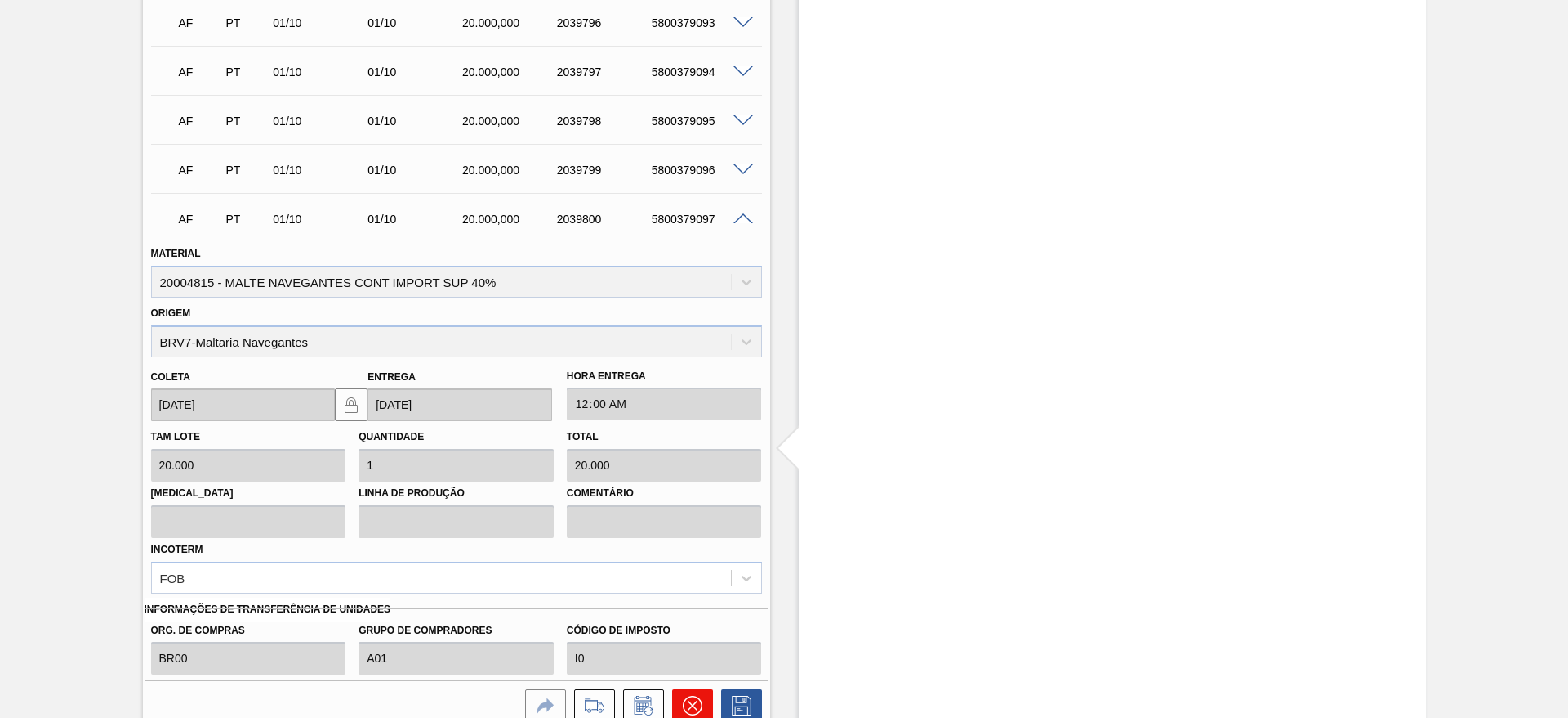
click at [687, 701] on icon at bounding box center [692, 705] width 10 height 10
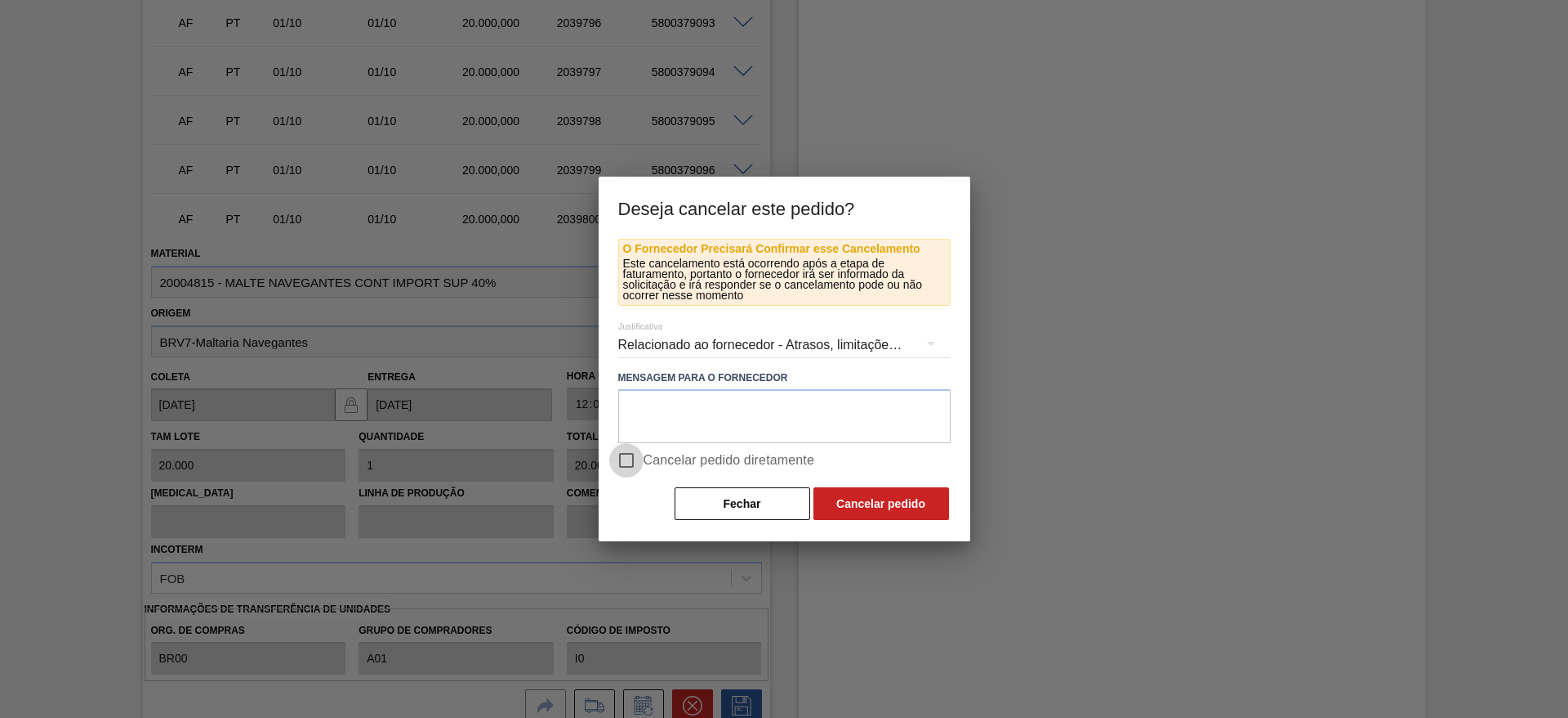
click at [630, 448] on input "Cancelar pedido diretamente" at bounding box center [626, 459] width 34 height 34
checkbox input "true"
click at [850, 506] on button "Cancelar pedido" at bounding box center [882, 503] width 136 height 33
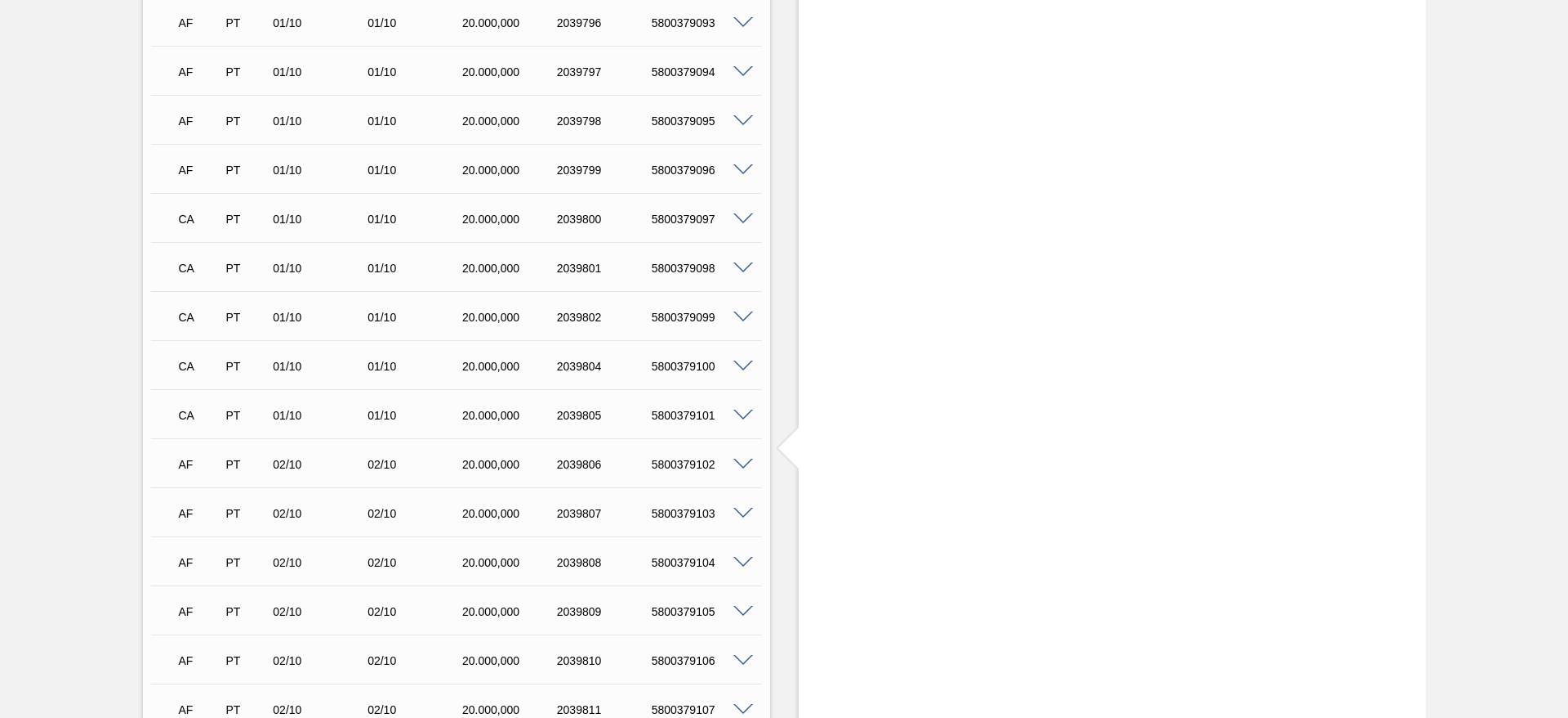
click at [740, 164] on span at bounding box center [742, 170] width 19 height 12
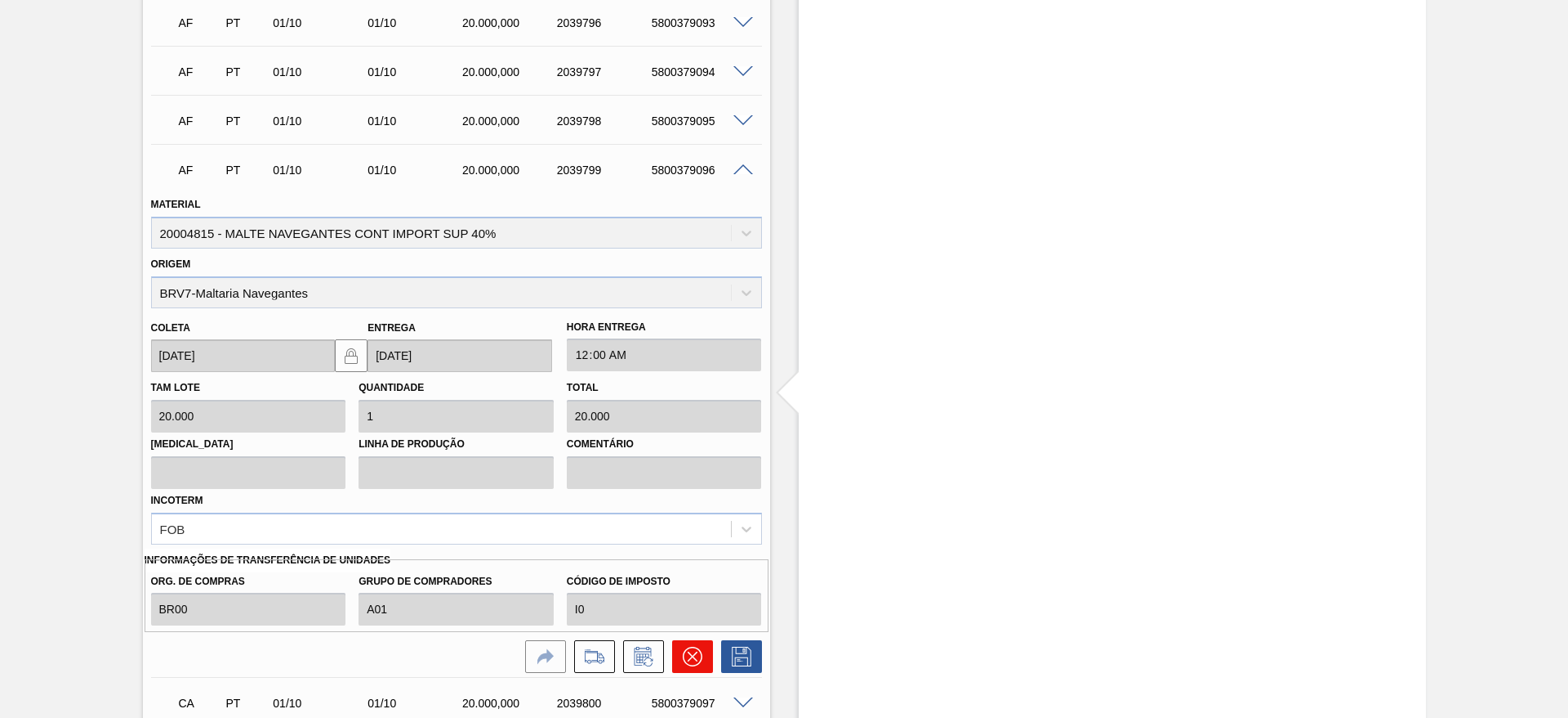
click at [686, 657] on icon at bounding box center [692, 656] width 19 height 19
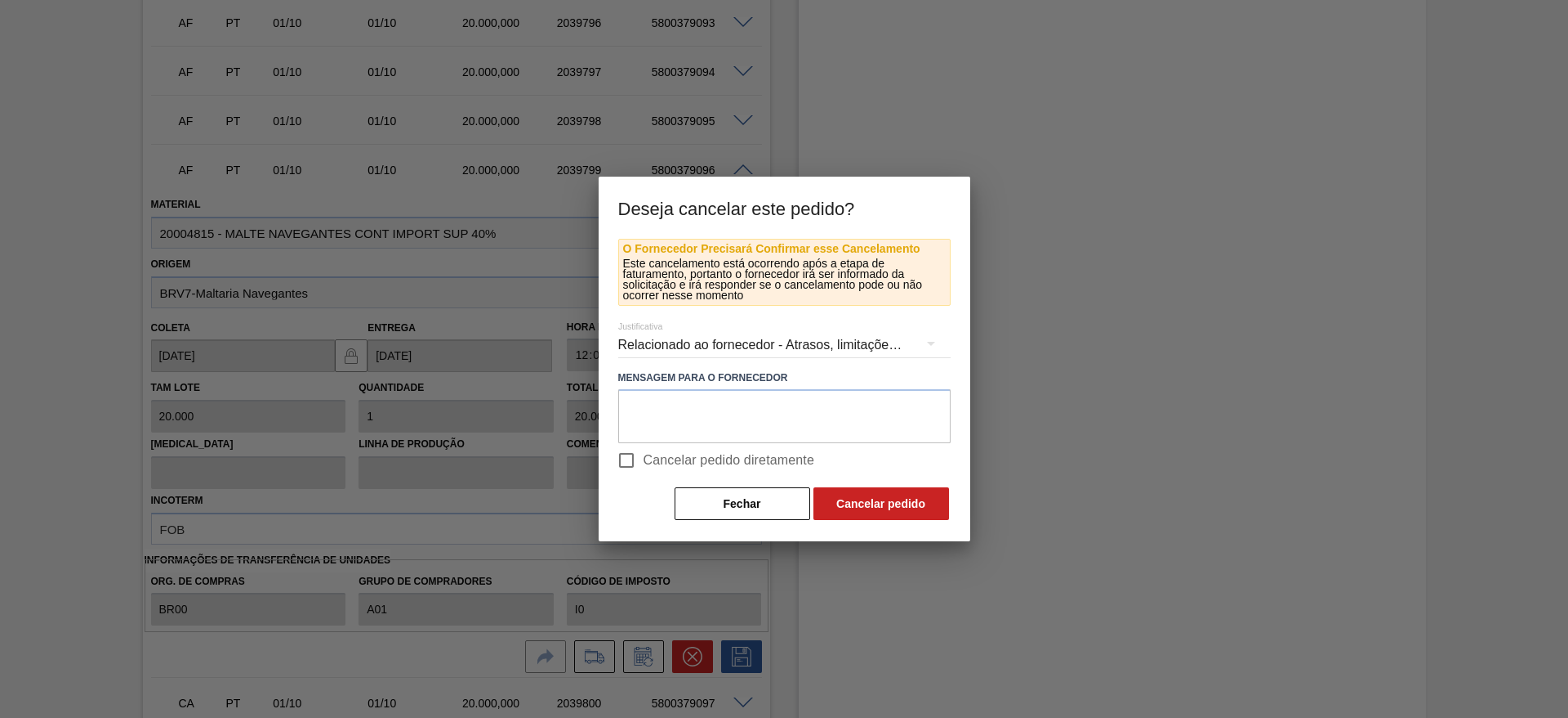
click at [629, 448] on input "Cancelar pedido diretamente" at bounding box center [626, 459] width 34 height 34
checkbox input "true"
click at [911, 495] on button "Cancelar pedido" at bounding box center [882, 503] width 136 height 33
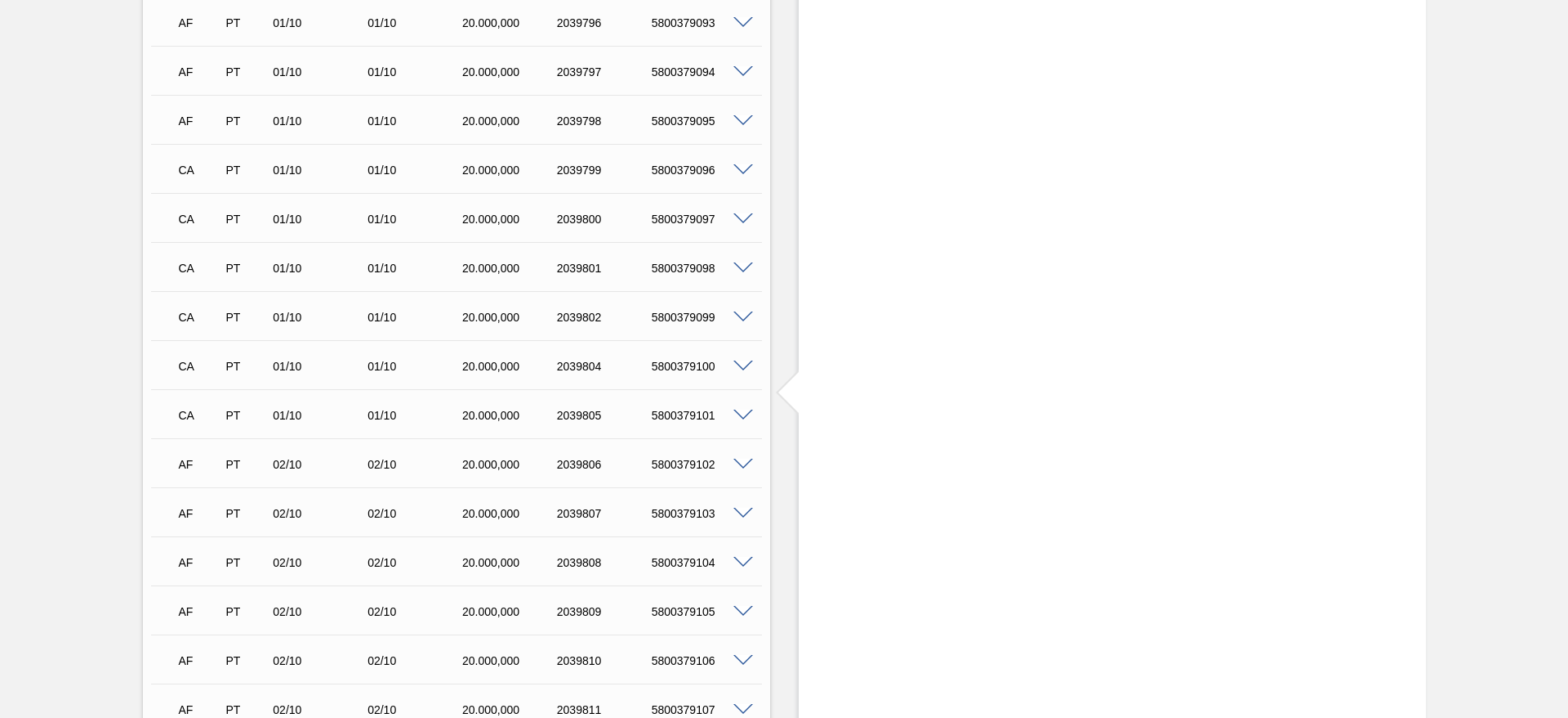
click at [740, 124] on span at bounding box center [742, 121] width 19 height 12
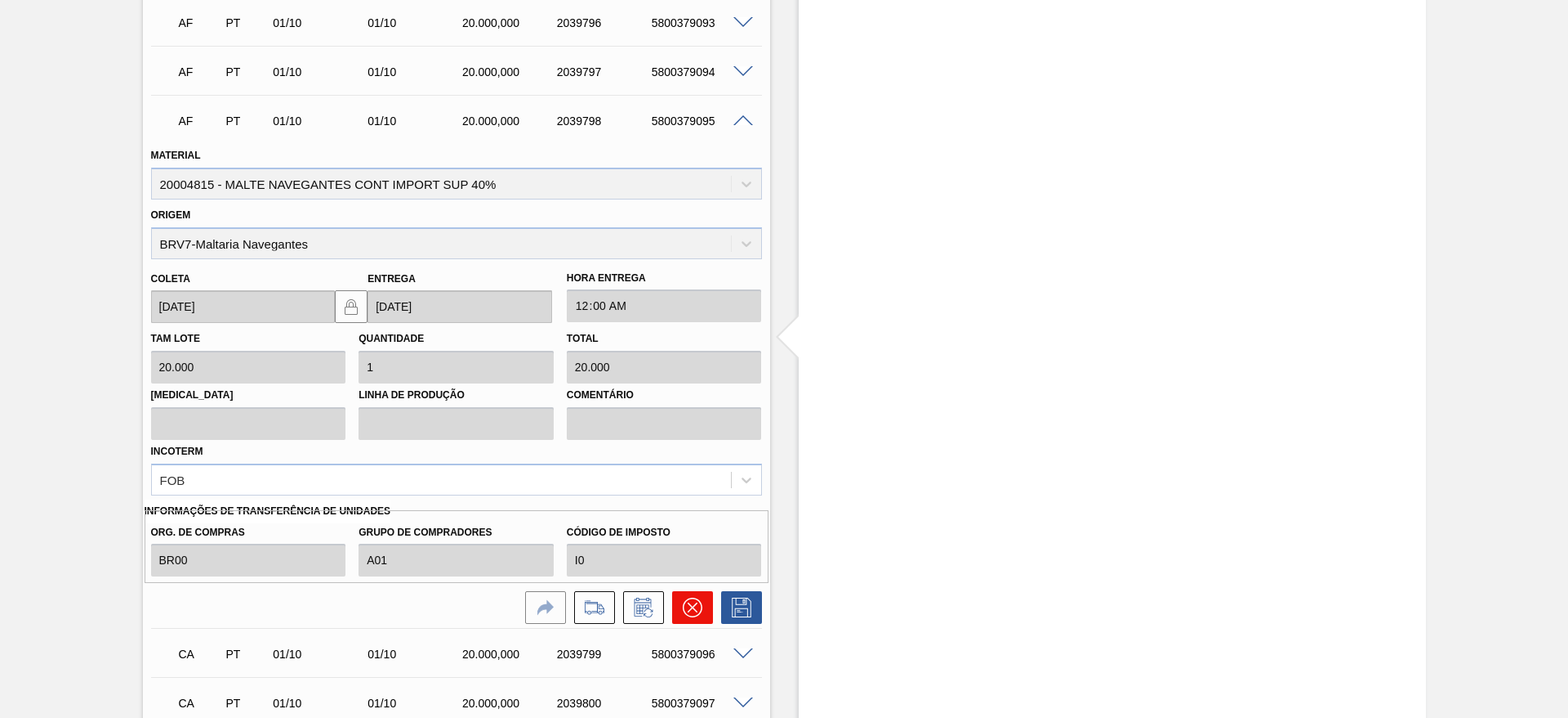
click at [696, 608] on icon at bounding box center [692, 607] width 19 height 19
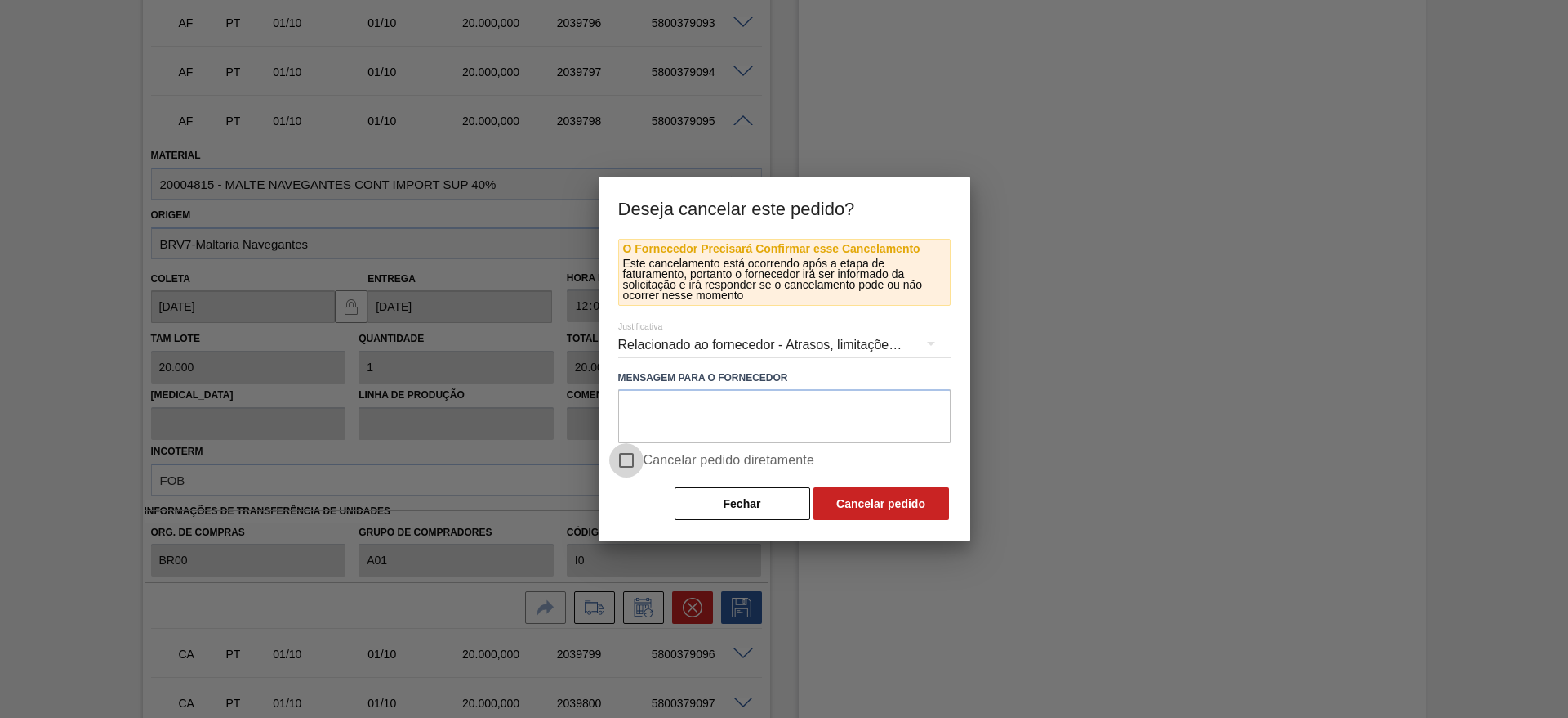
click at [625, 459] on input "Cancelar pedido diretamente" at bounding box center [626, 459] width 34 height 34
checkbox input "true"
click at [884, 508] on button "Cancelar pedido" at bounding box center [882, 503] width 136 height 33
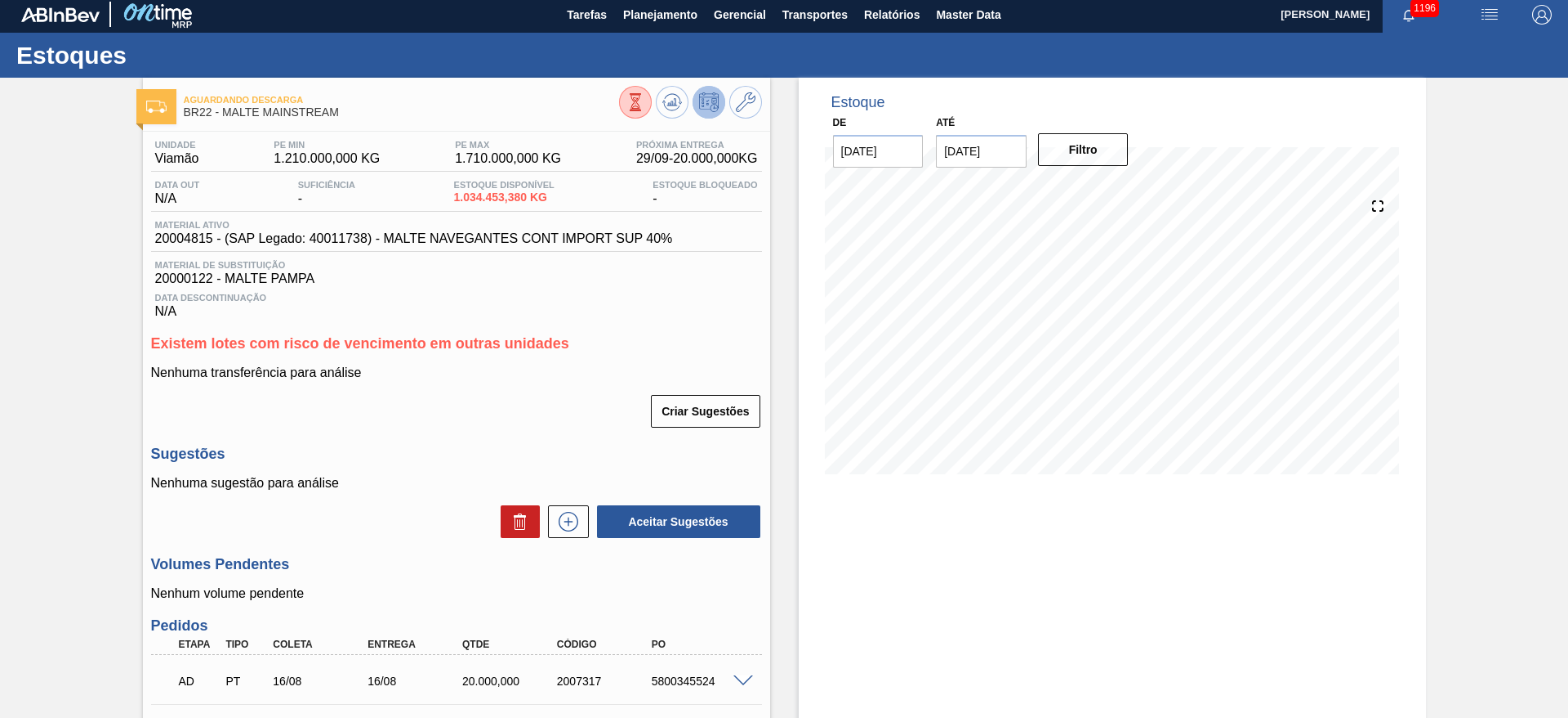
scroll to position [0, 0]
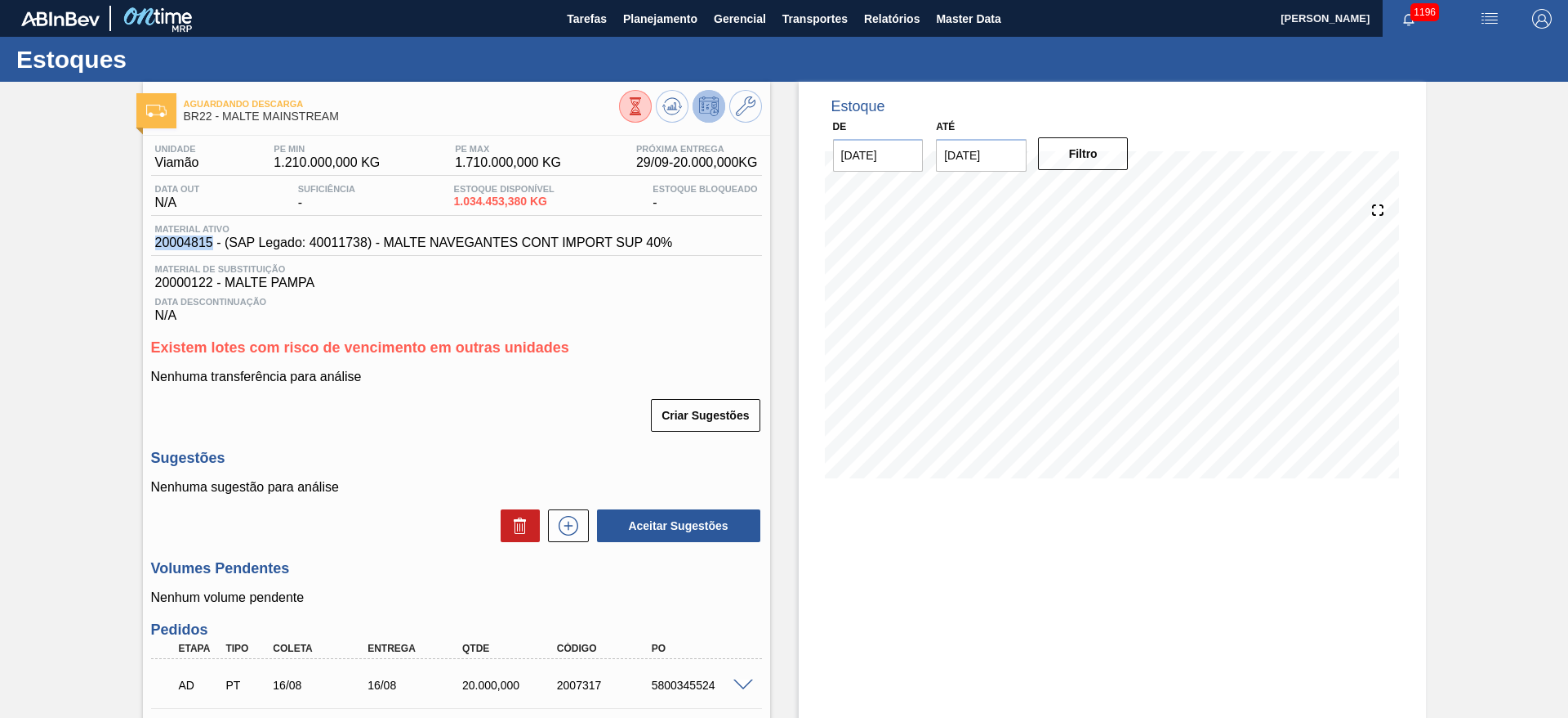
drag, startPoint x: 214, startPoint y: 238, endPoint x: 130, endPoint y: 245, distance: 84.3
copy span "20004815"
click at [689, 9] on span "Planejamento" at bounding box center [660, 18] width 74 height 19
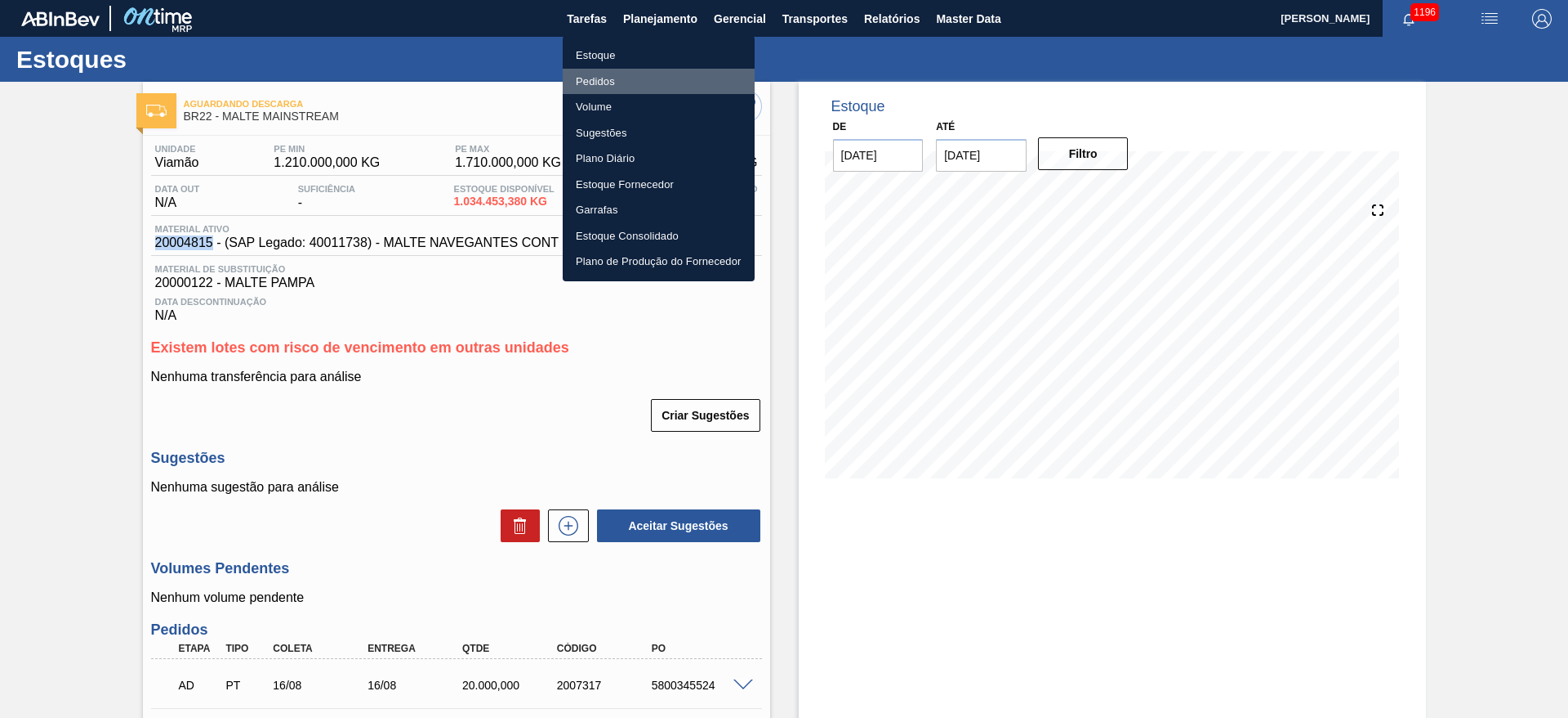
click at [606, 76] on li "Pedidos" at bounding box center [658, 82] width 192 height 27
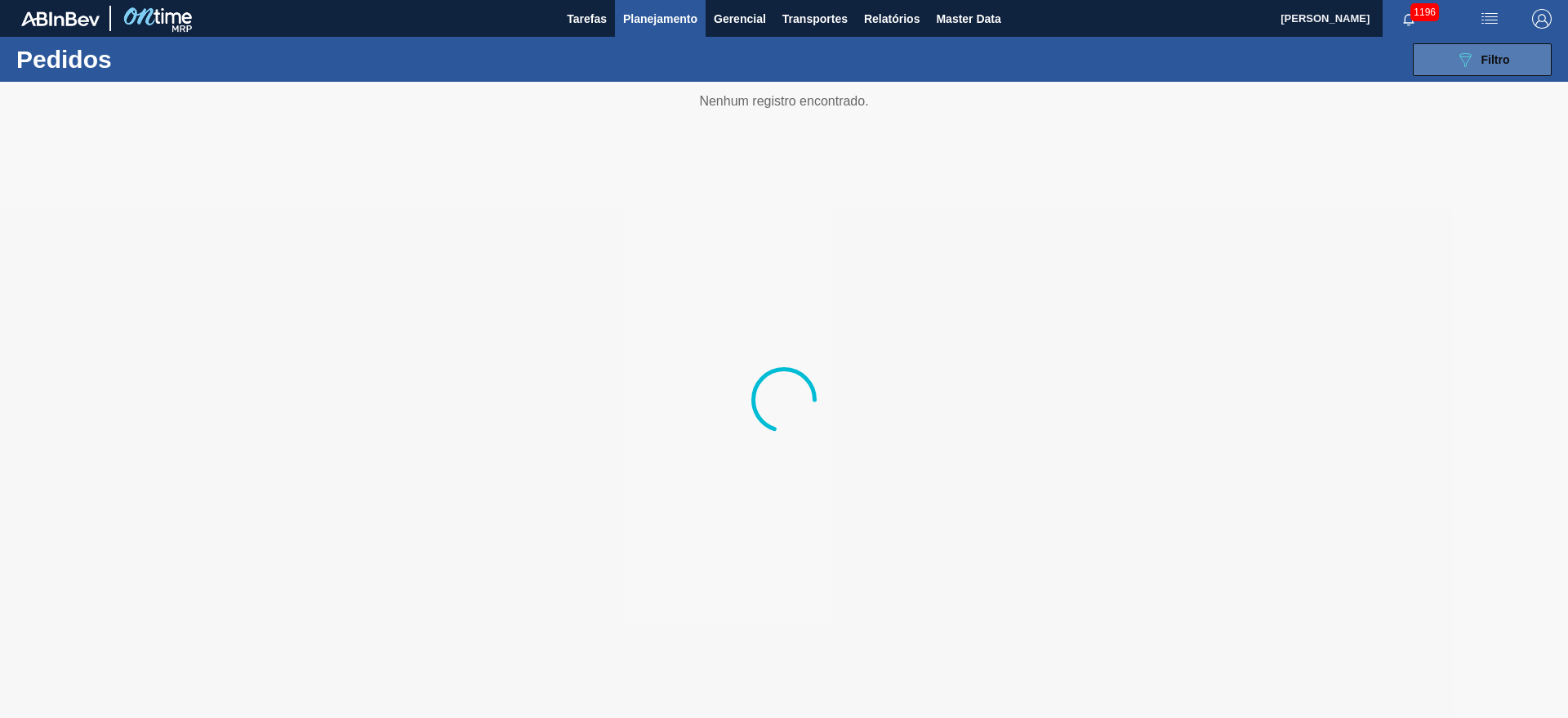
click at [1482, 57] on span "Filtro" at bounding box center [1496, 60] width 28 height 13
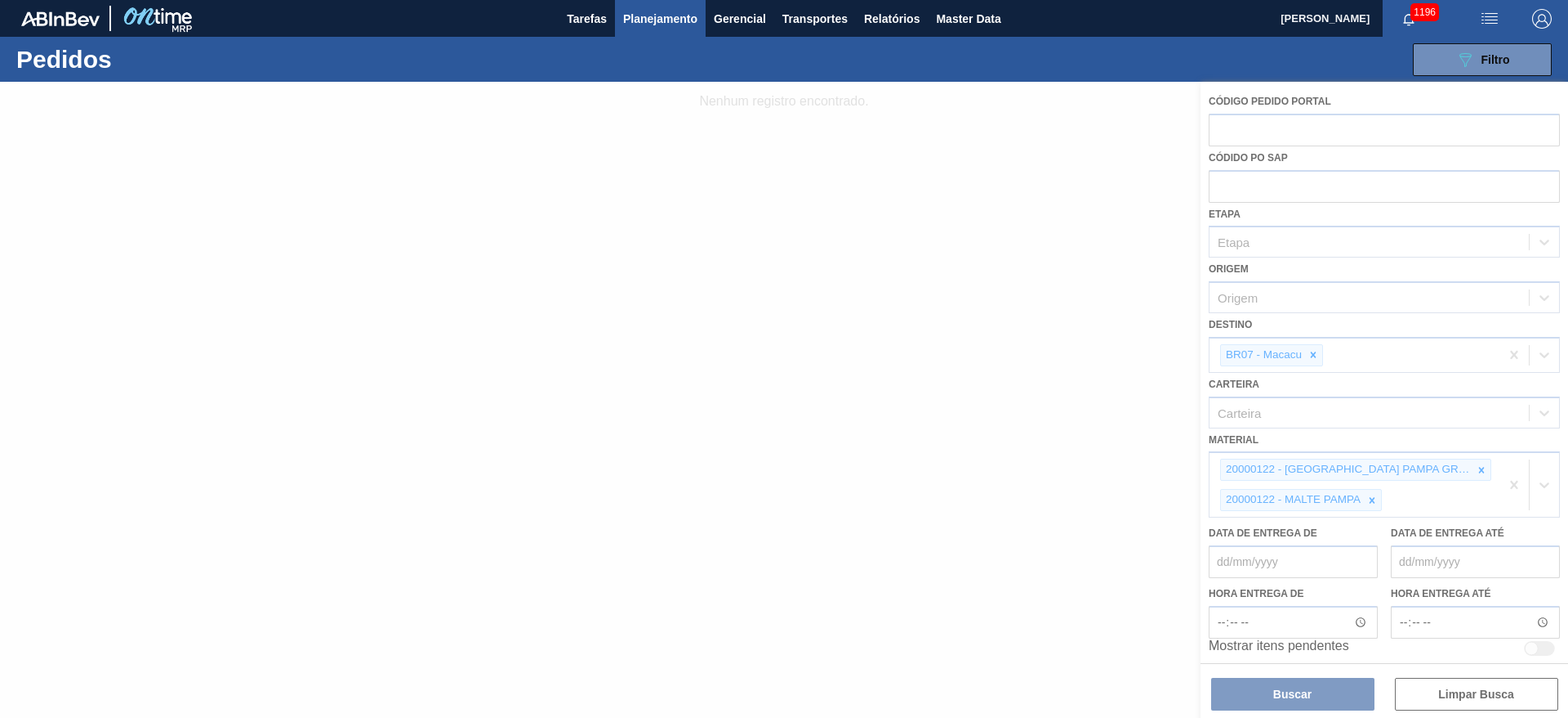
click at [1365, 504] on div at bounding box center [784, 399] width 1568 height 635
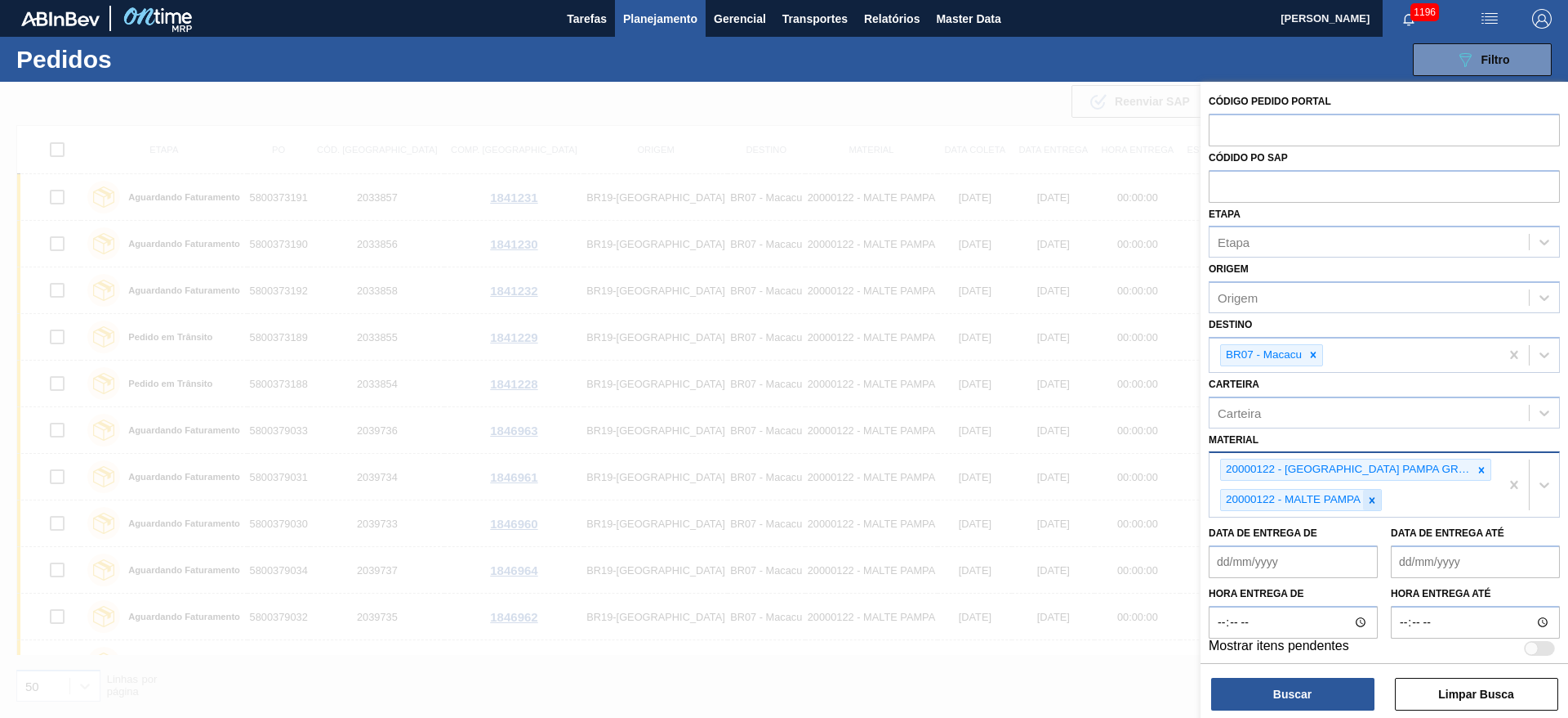
click at [1375, 502] on icon at bounding box center [1373, 500] width 5 height 6
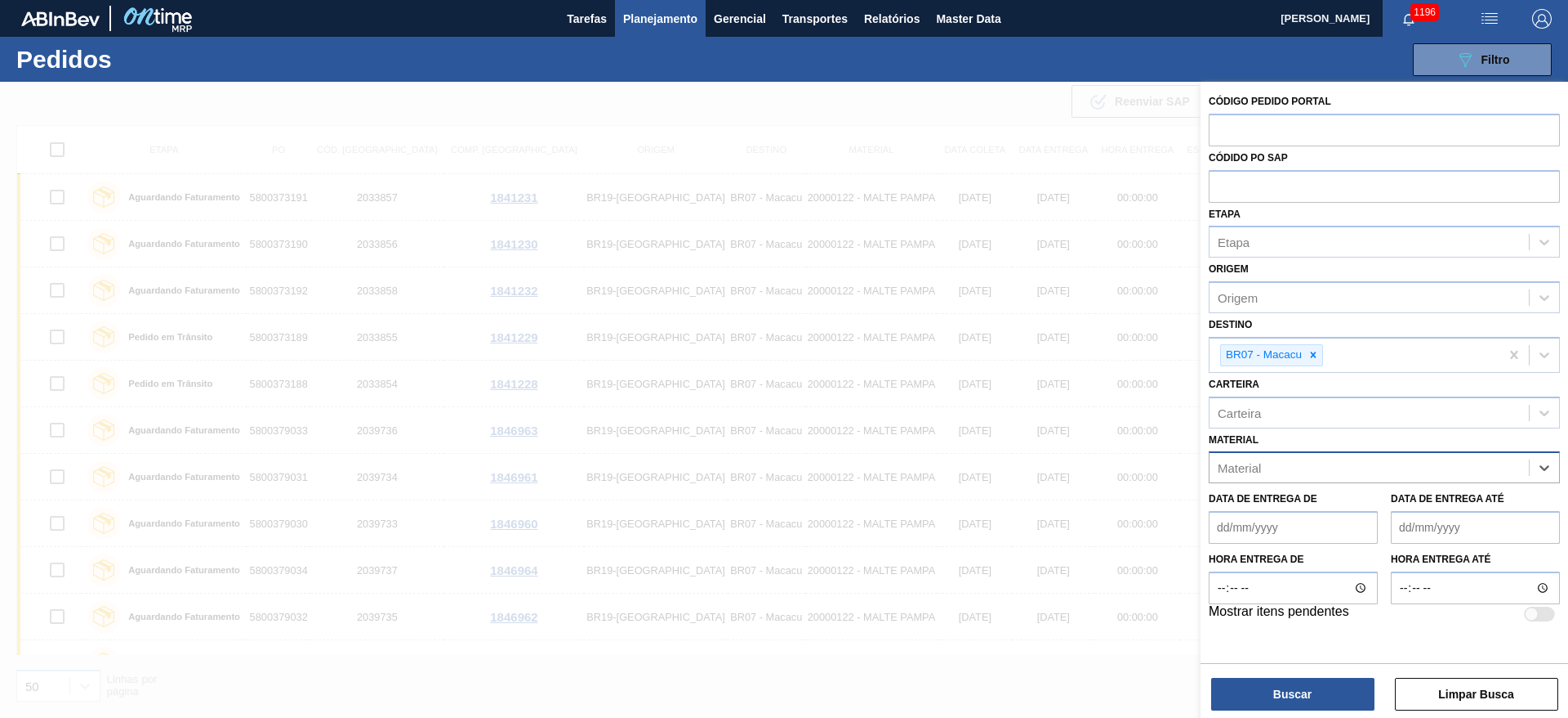
paste input "20004815"
type input "20004815"
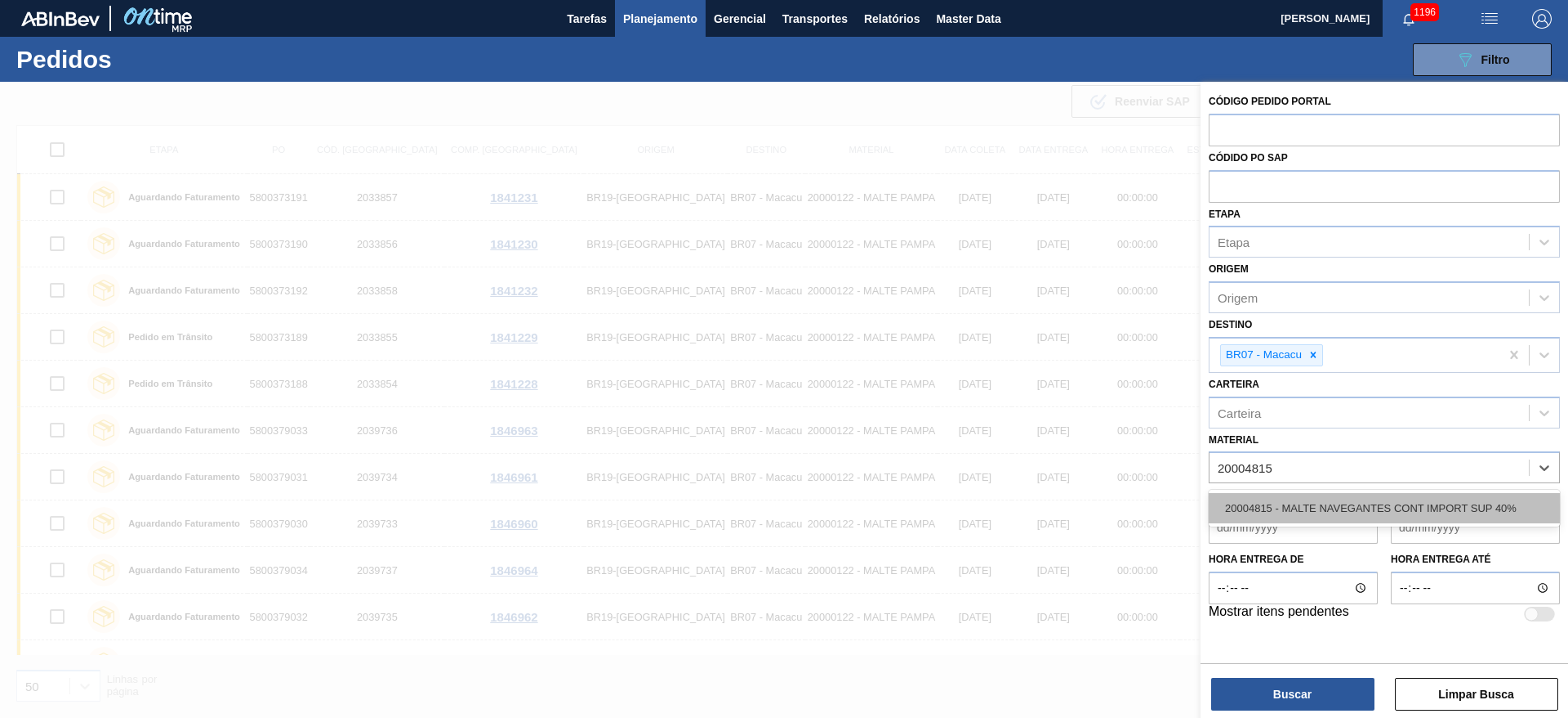
click at [1274, 502] on div "20004815 - MALTE NAVEGANTES CONT IMPORT SUP 40%" at bounding box center [1384, 507] width 351 height 30
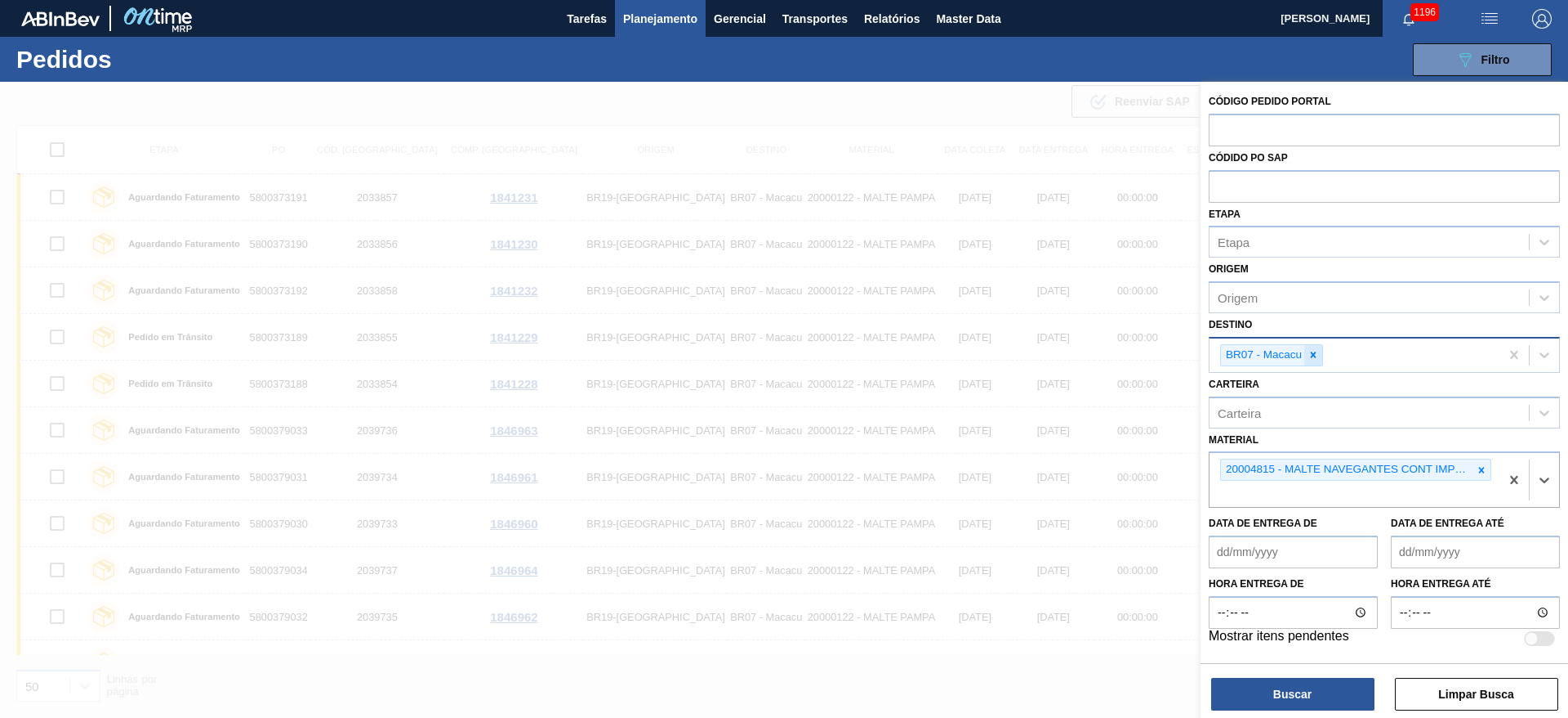
click at [1312, 352] on icon at bounding box center [1313, 355] width 11 height 11
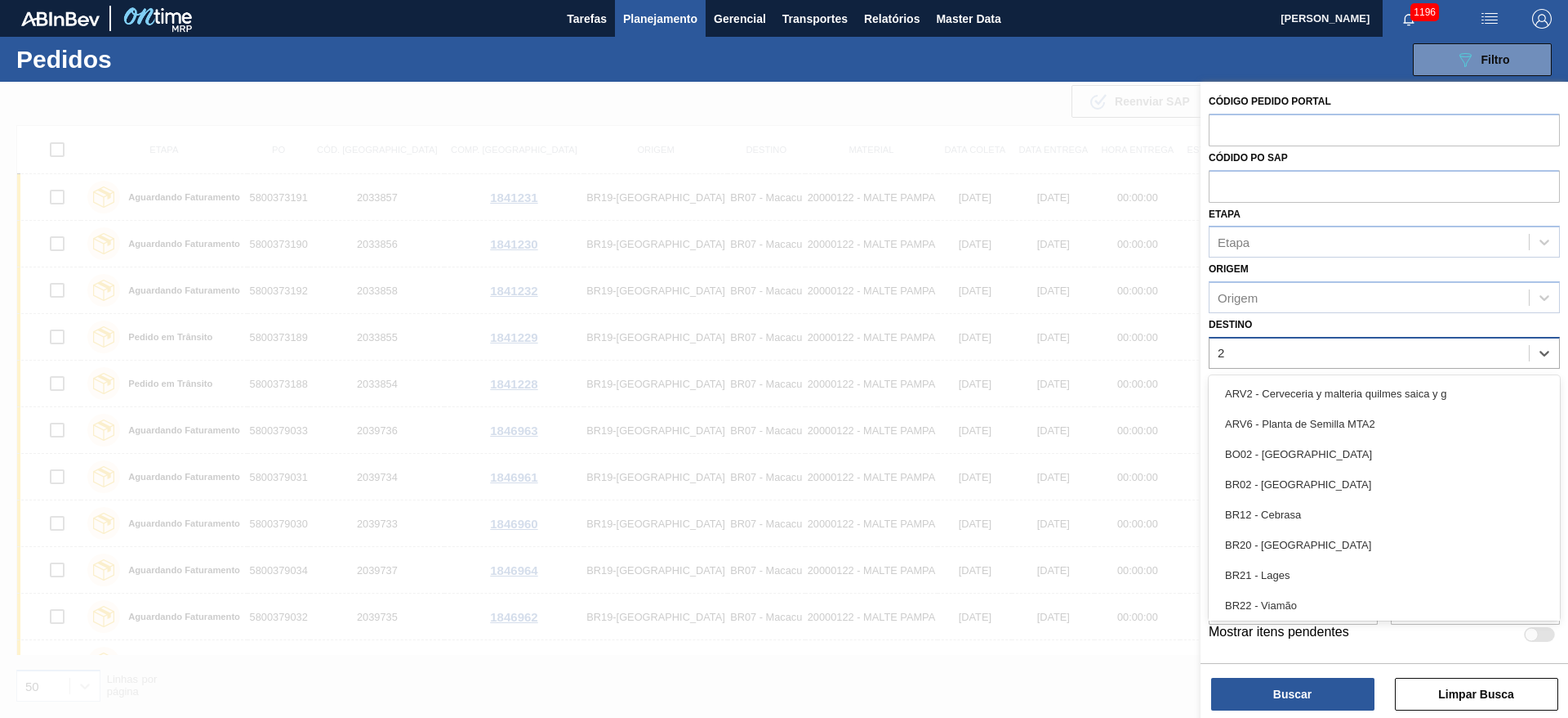
type input "22"
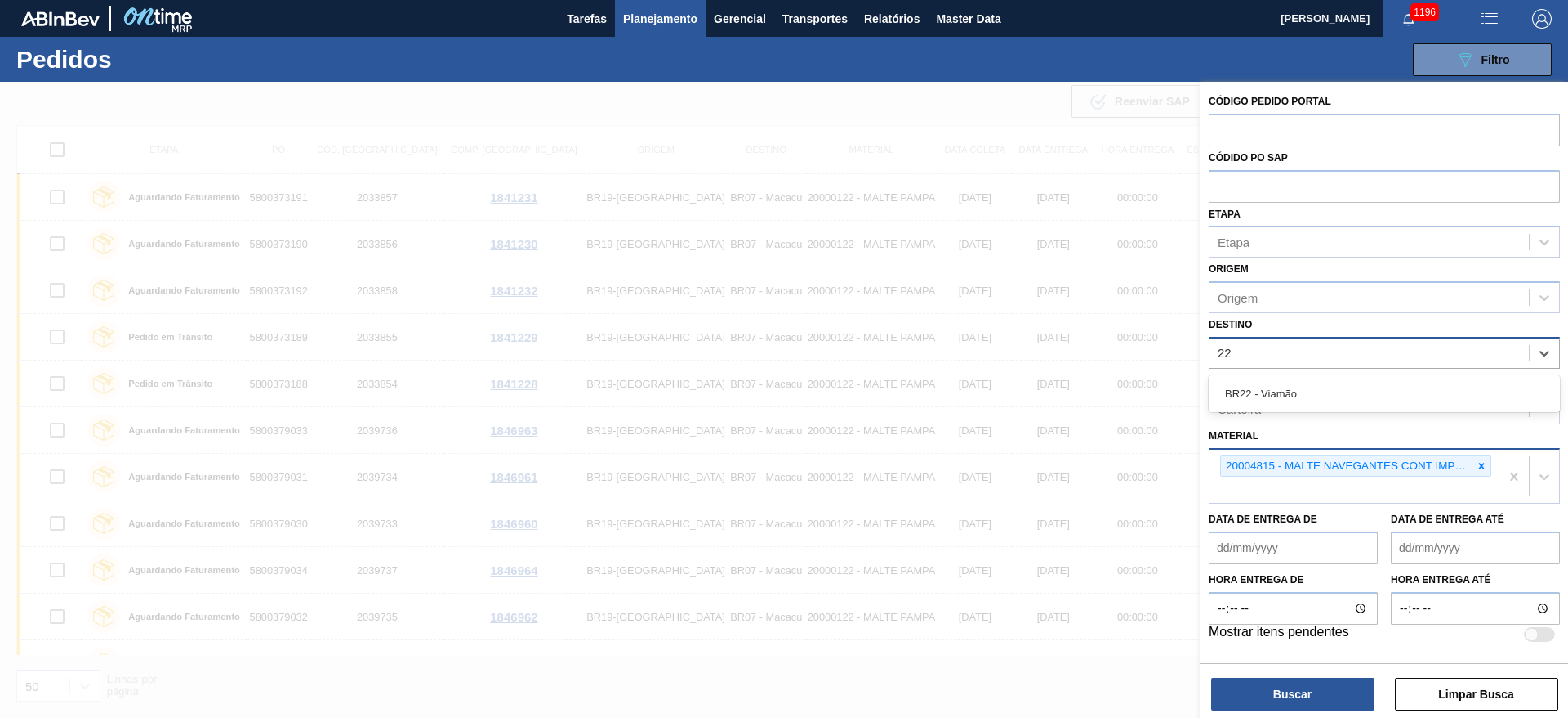
drag, startPoint x: 1295, startPoint y: 388, endPoint x: 1277, endPoint y: 495, distance: 108.5
click at [1295, 388] on div "BR22 - Viamão" at bounding box center [1384, 393] width 351 height 30
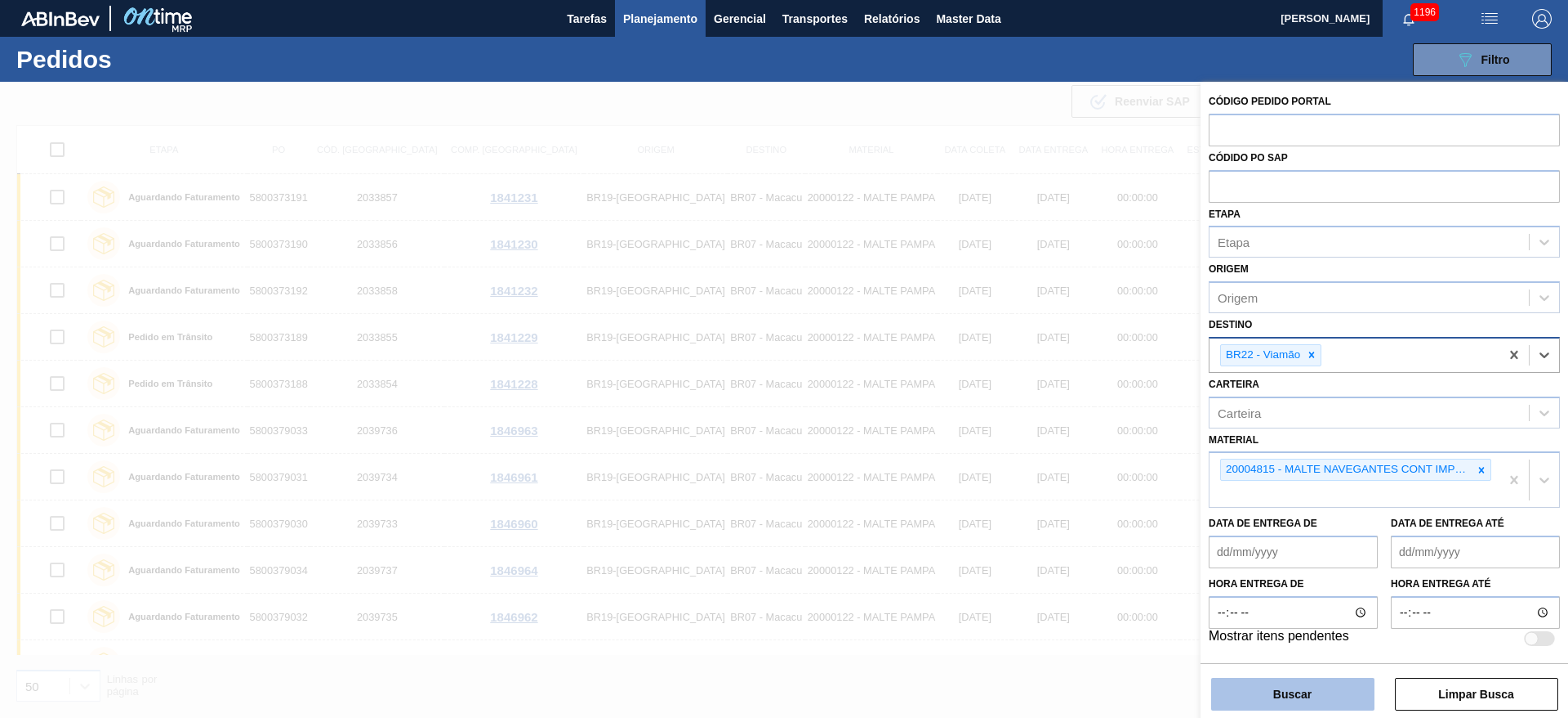
click at [1266, 692] on button "Buscar" at bounding box center [1293, 694] width 163 height 33
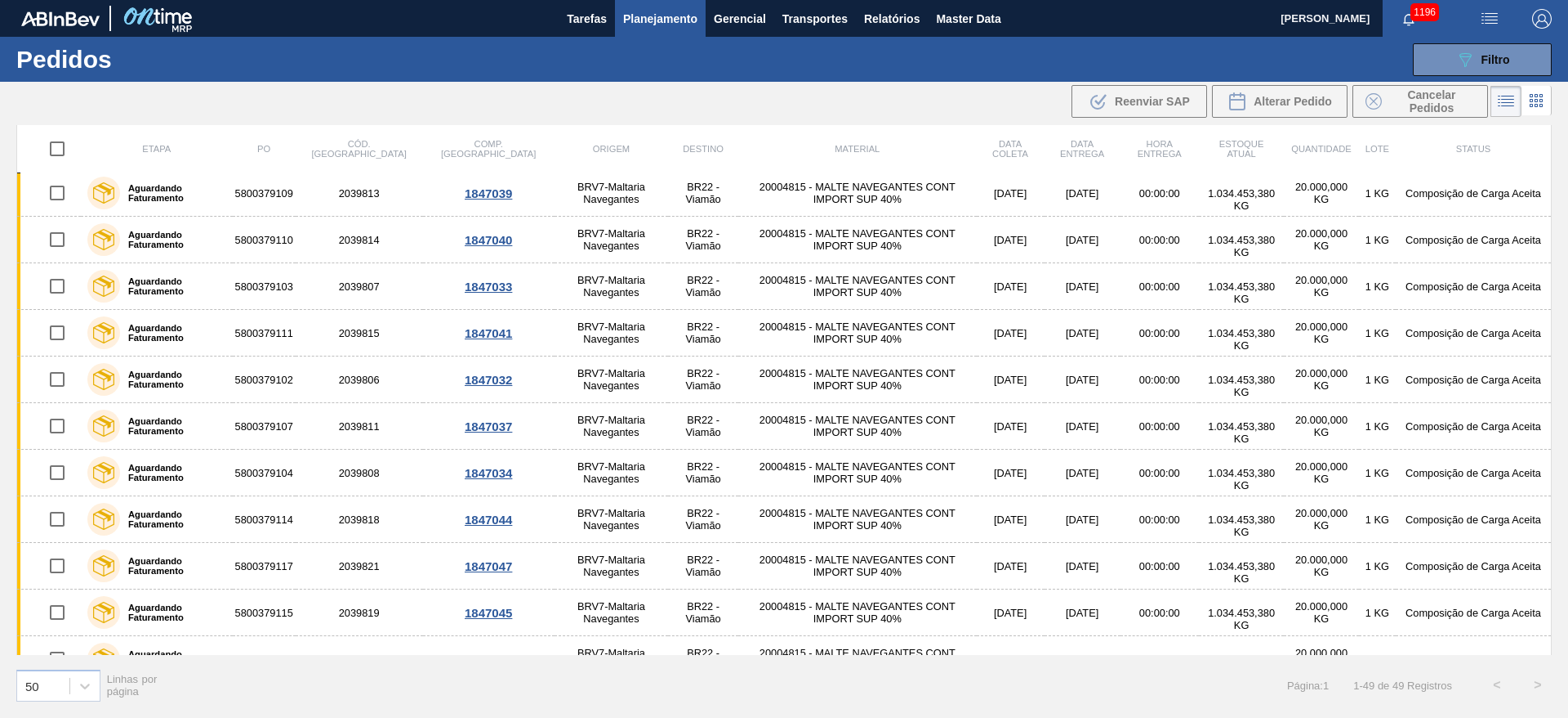
scroll to position [1802, 0]
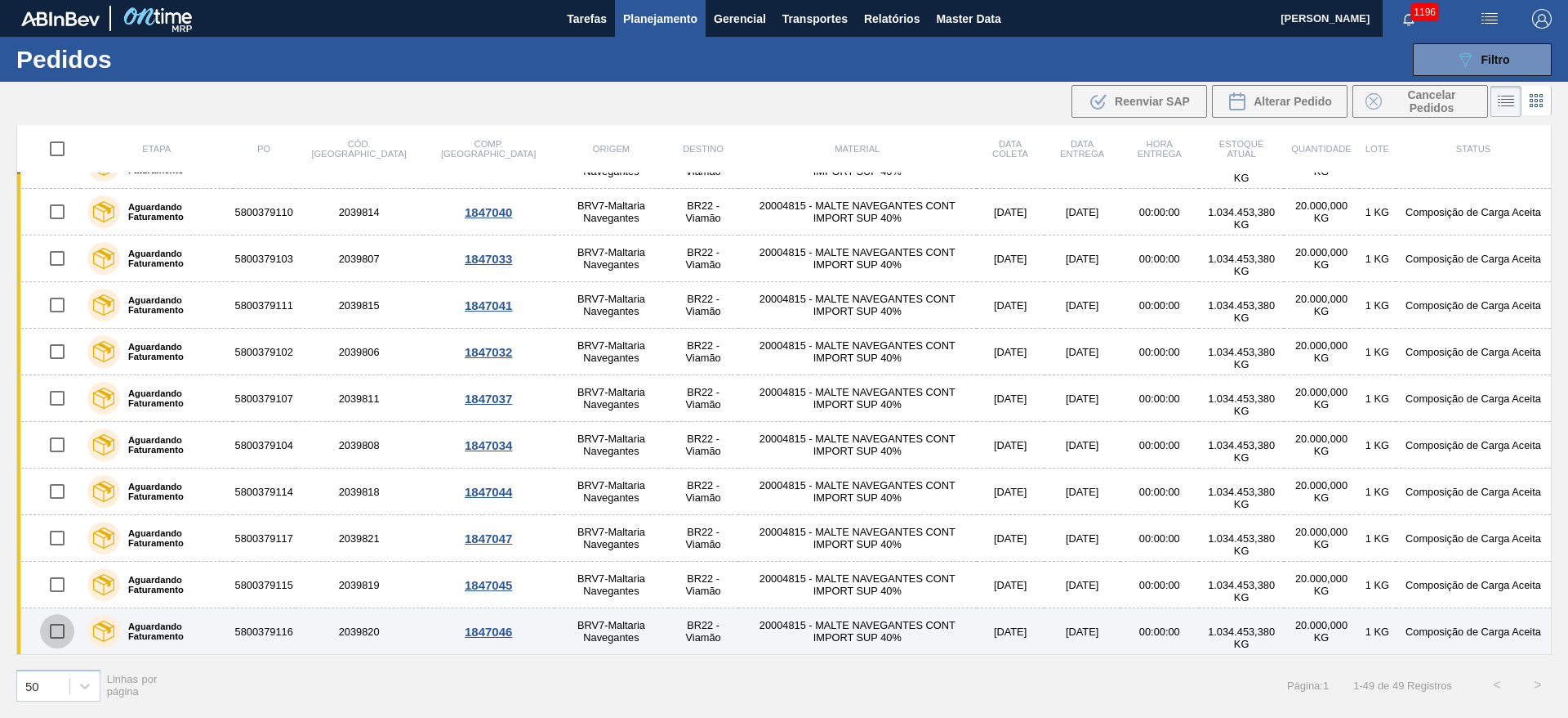
click at [53, 630] on input "checkbox" at bounding box center [57, 630] width 34 height 34
checkbox input "true"
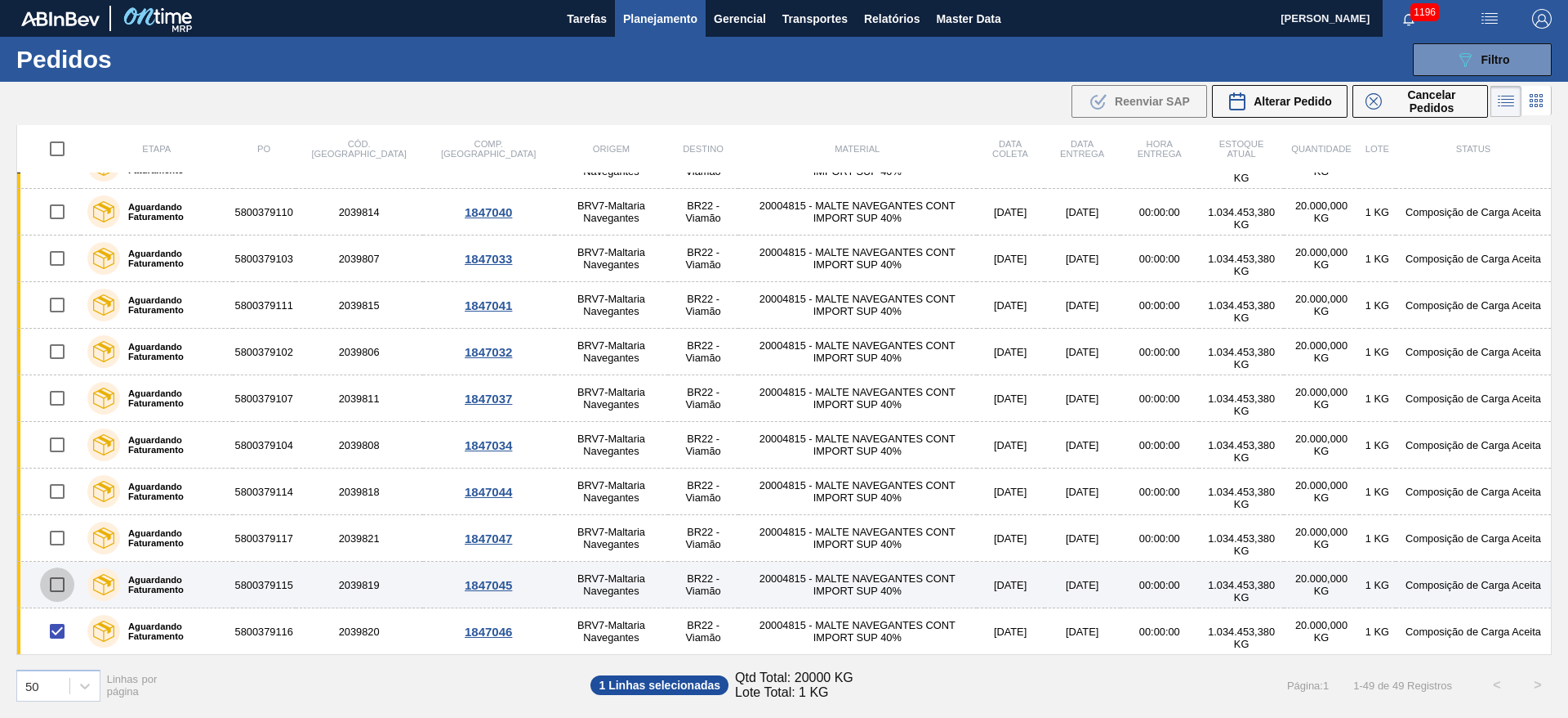
click at [60, 582] on input "checkbox" at bounding box center [57, 584] width 34 height 34
checkbox input "true"
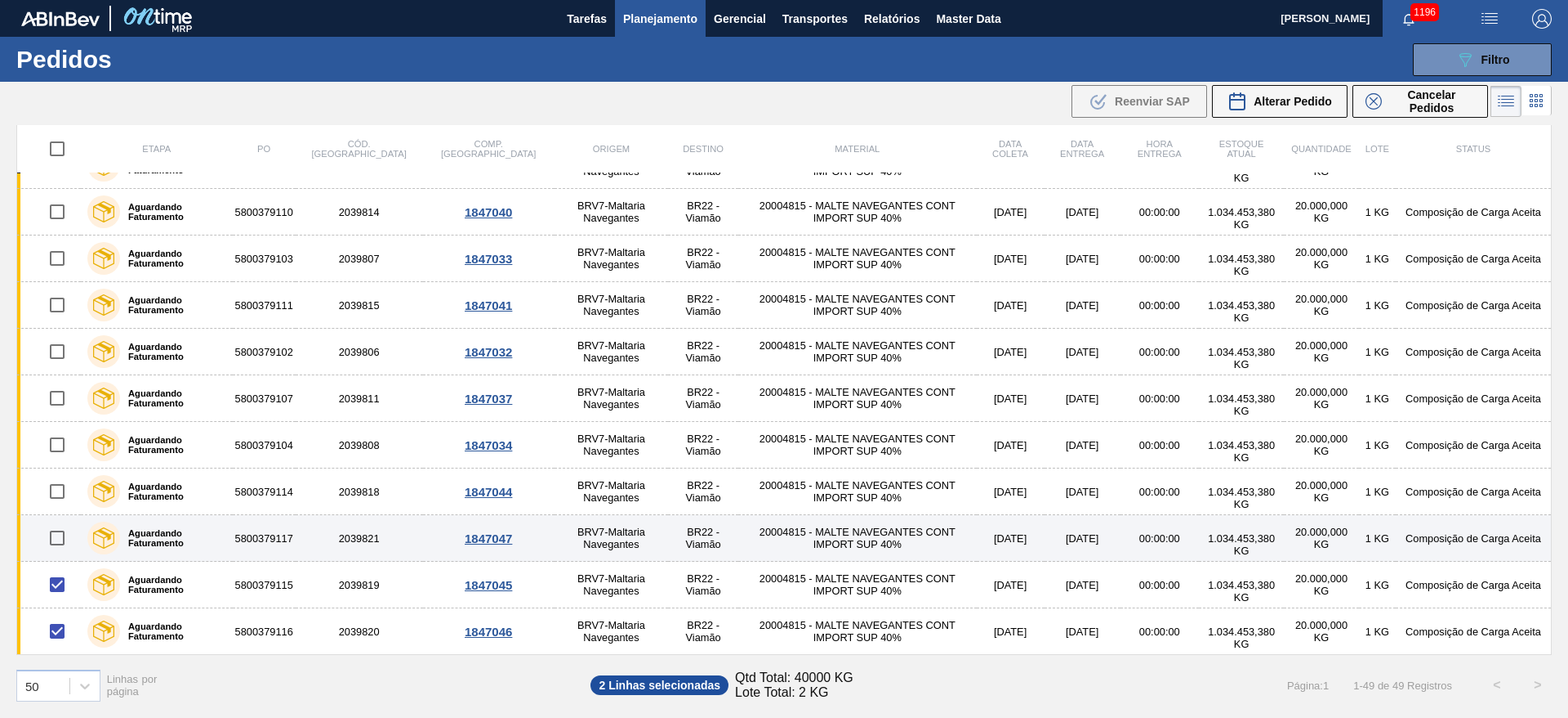
click at [56, 532] on input "checkbox" at bounding box center [57, 537] width 34 height 34
checkbox input "true"
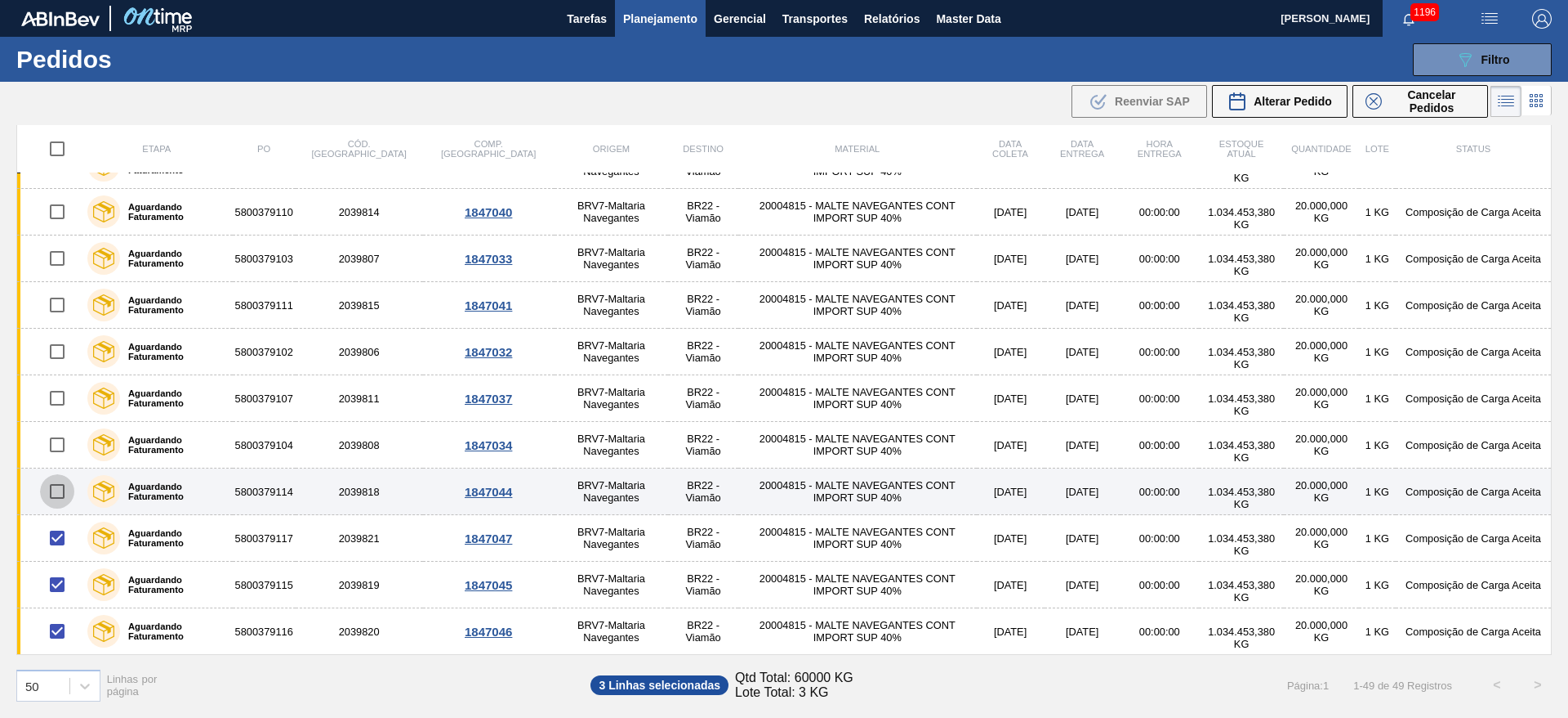
click at [63, 485] on input "checkbox" at bounding box center [57, 491] width 34 height 34
checkbox input "true"
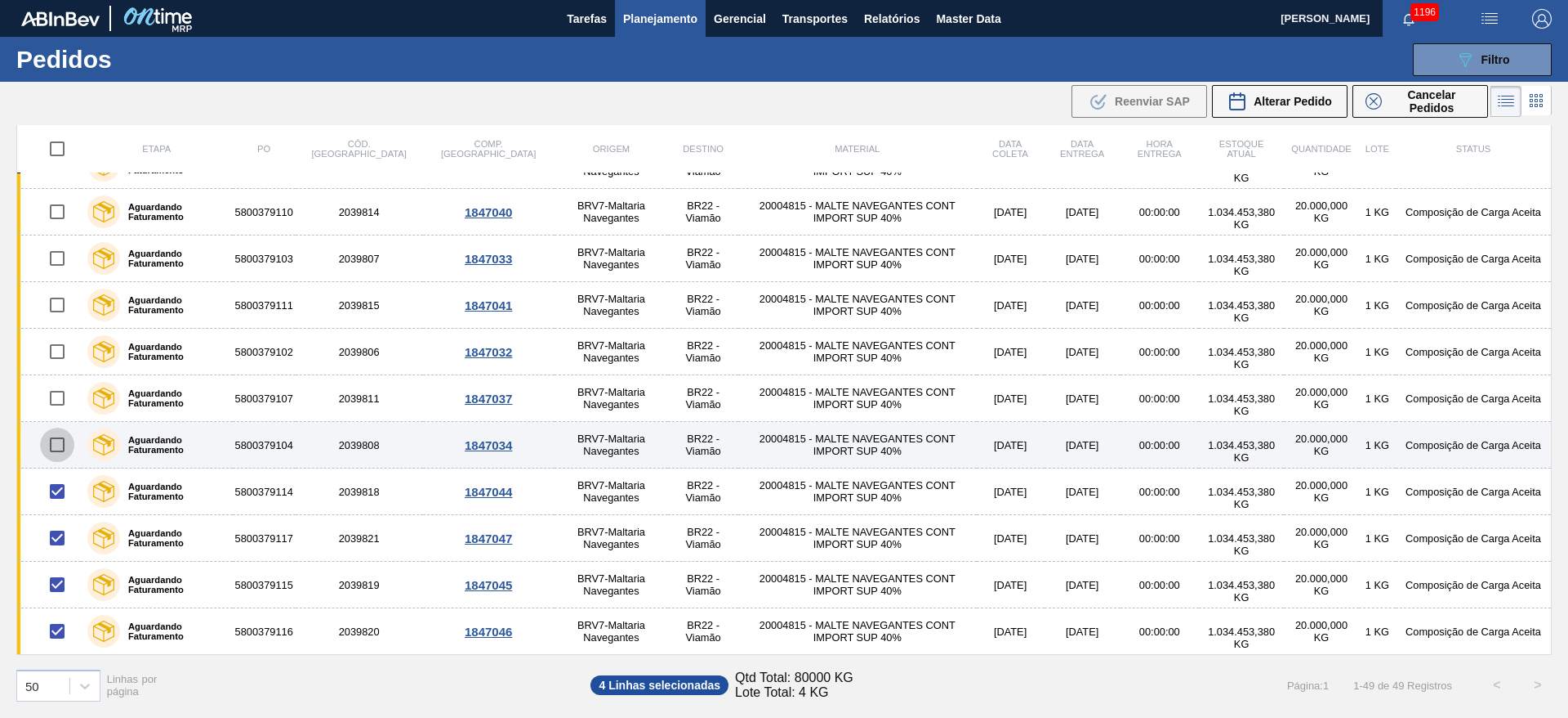
click at [59, 440] on input "checkbox" at bounding box center [57, 444] width 34 height 34
checkbox input "true"
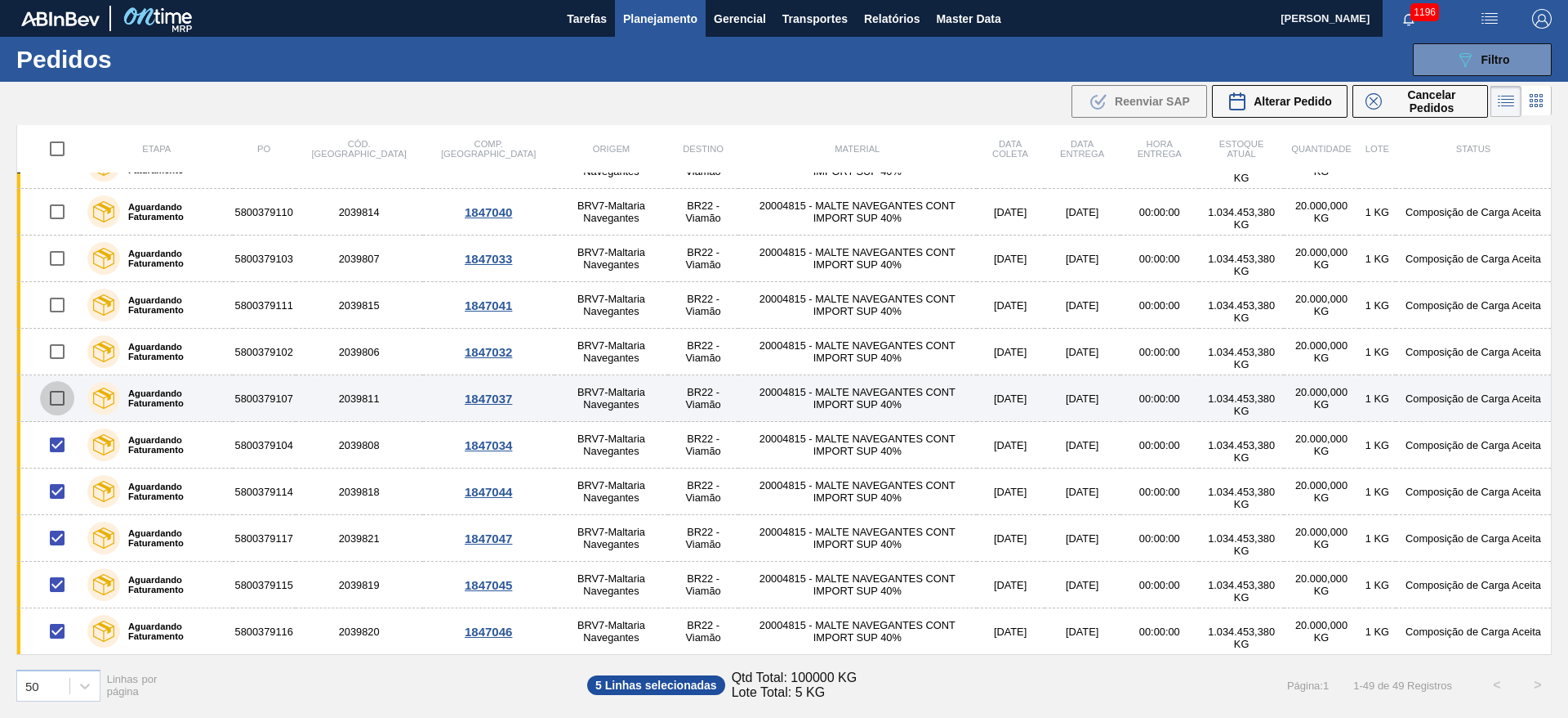
click at [53, 385] on input "checkbox" at bounding box center [57, 397] width 34 height 34
checkbox input "true"
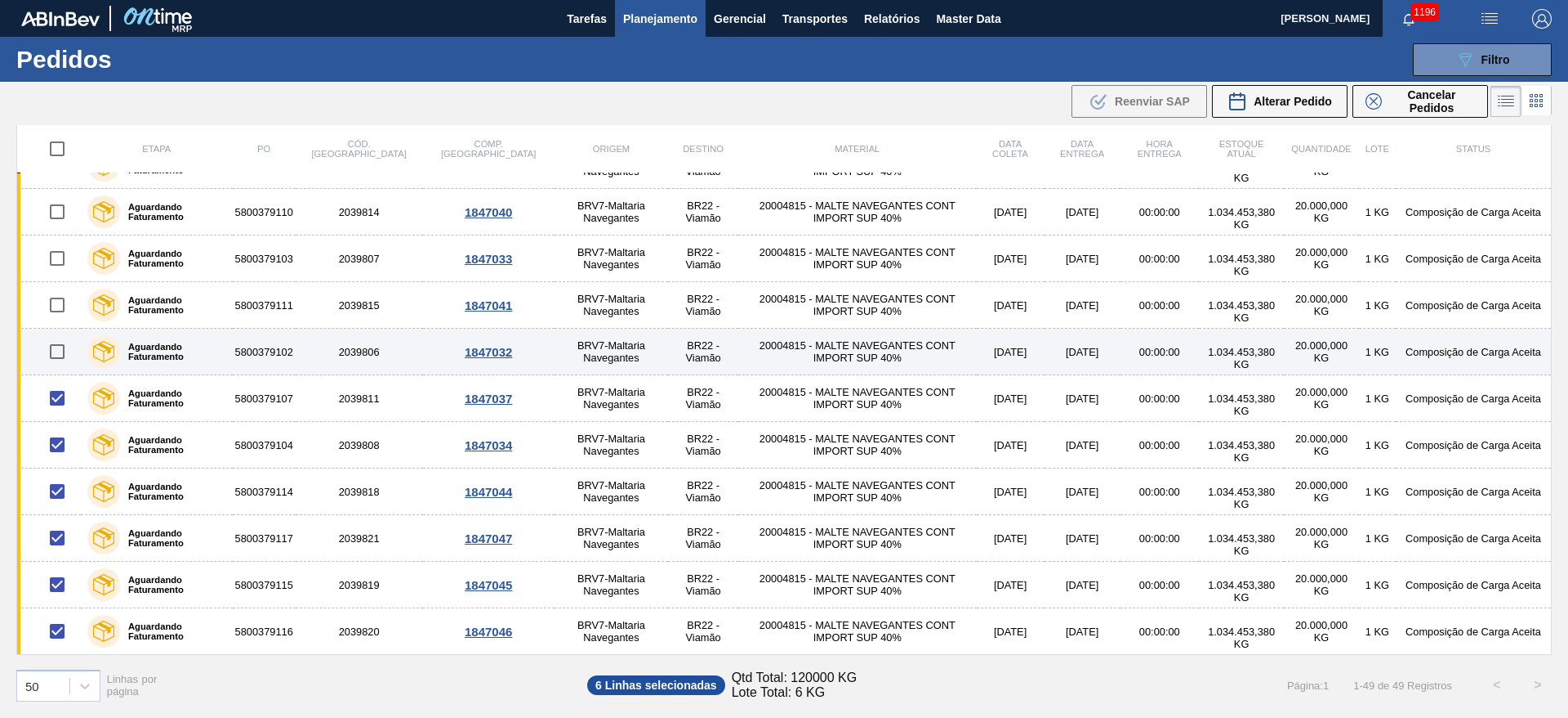
click at [51, 341] on input "checkbox" at bounding box center [57, 351] width 34 height 34
checkbox input "true"
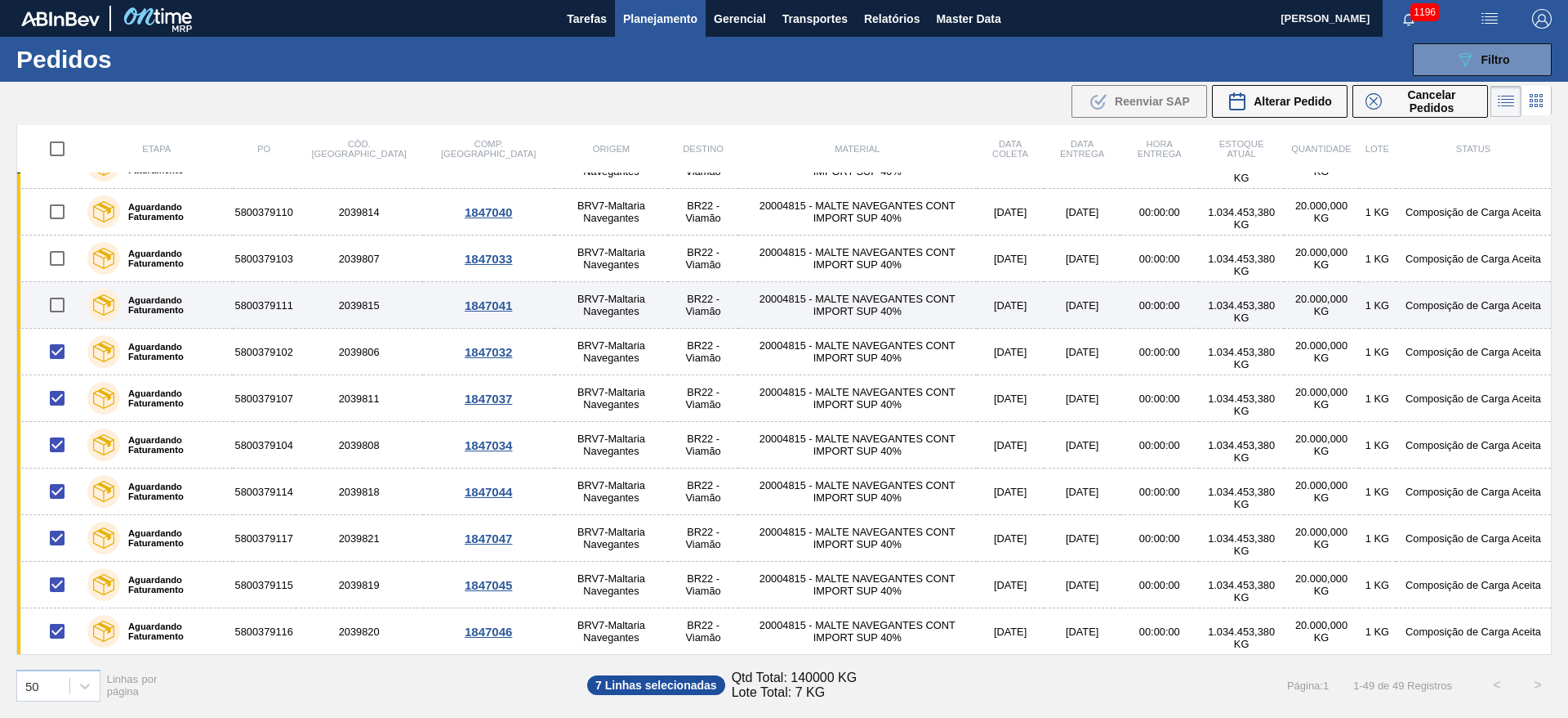
click at [56, 307] on input "checkbox" at bounding box center [57, 304] width 34 height 34
checkbox input "true"
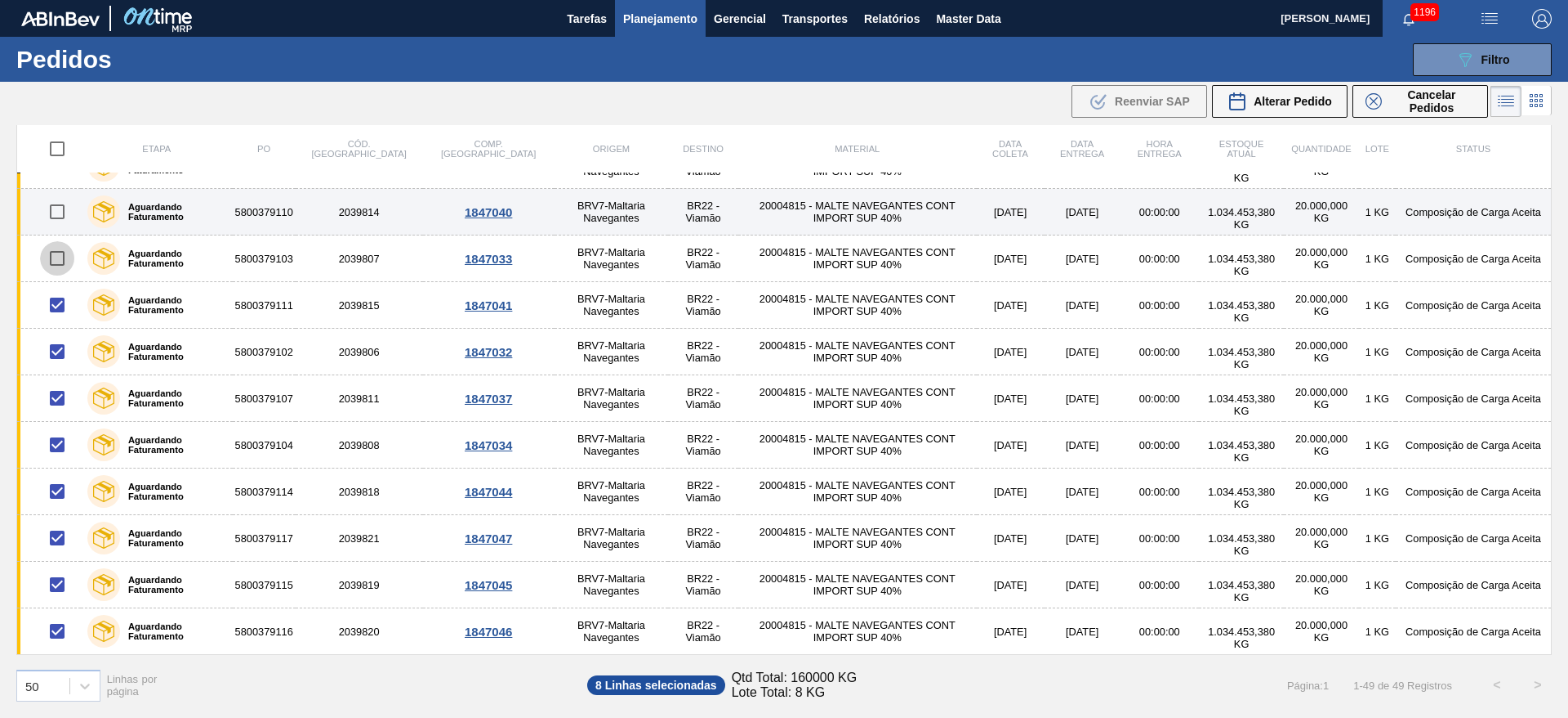
drag, startPoint x: 57, startPoint y: 249, endPoint x: 49, endPoint y: 203, distance: 46.7
click at [57, 248] on input "checkbox" at bounding box center [57, 258] width 34 height 34
checkbox input "true"
click at [60, 209] on input "checkbox" at bounding box center [57, 211] width 34 height 34
checkbox input "true"
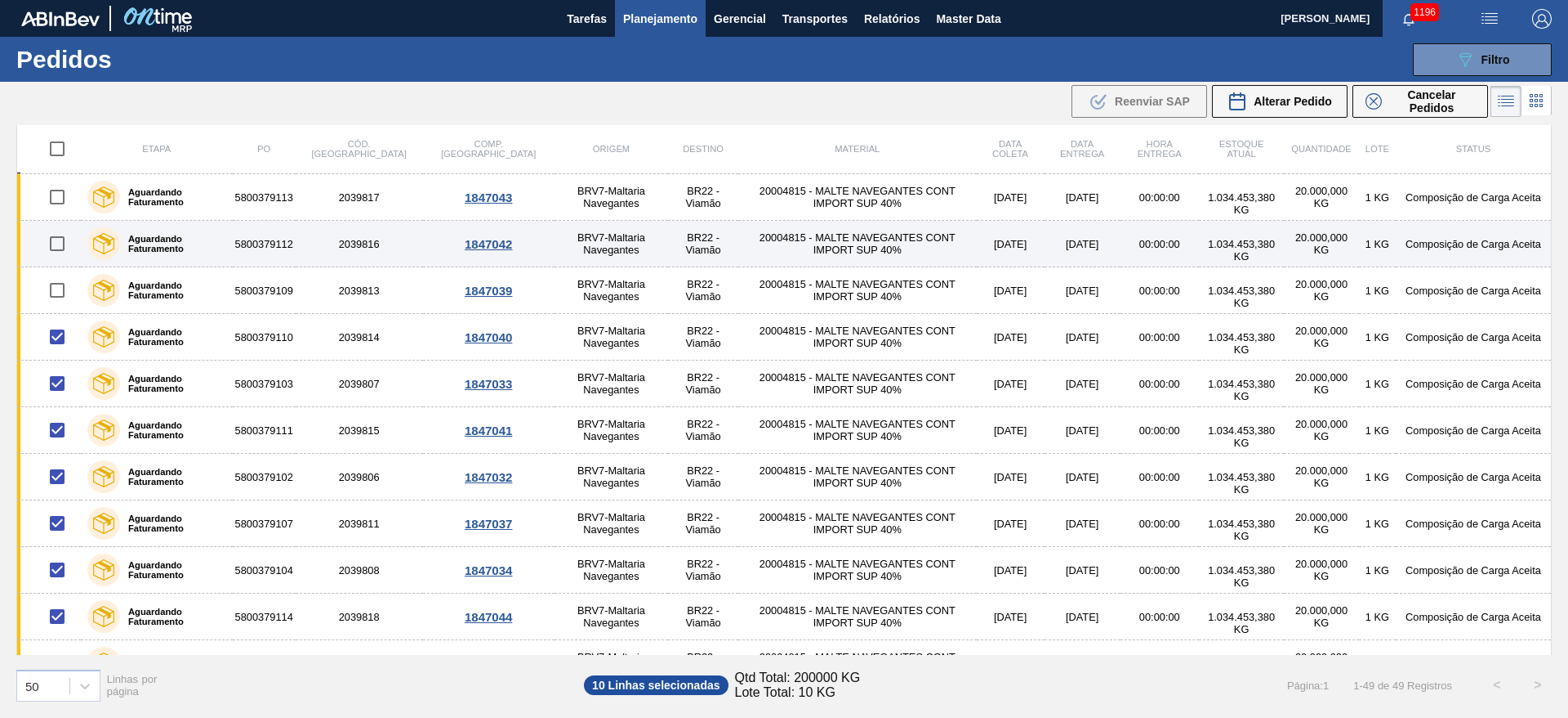
scroll to position [1557, 0]
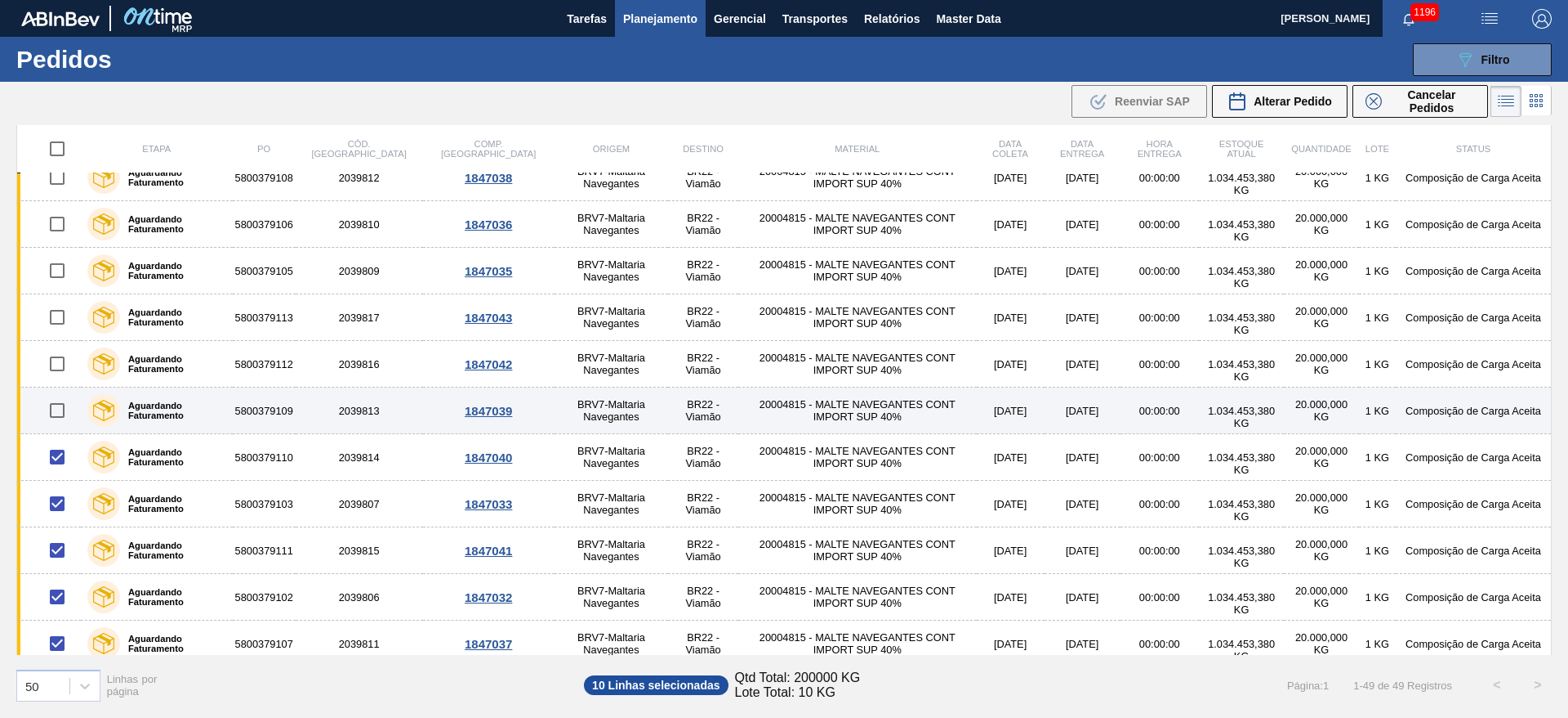
click at [54, 409] on input "checkbox" at bounding box center [57, 410] width 34 height 34
checkbox input "true"
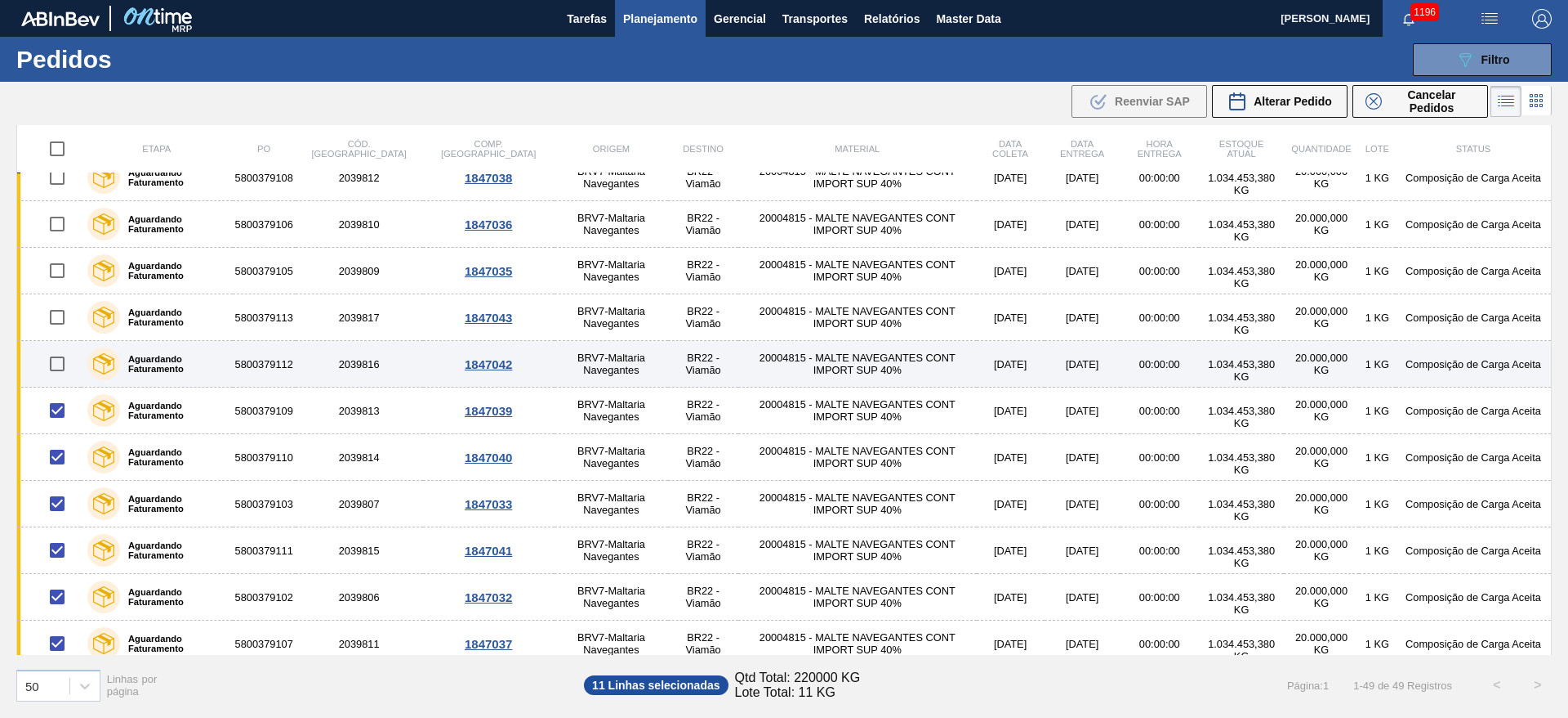
click at [52, 365] on input "checkbox" at bounding box center [57, 363] width 34 height 34
checkbox input "true"
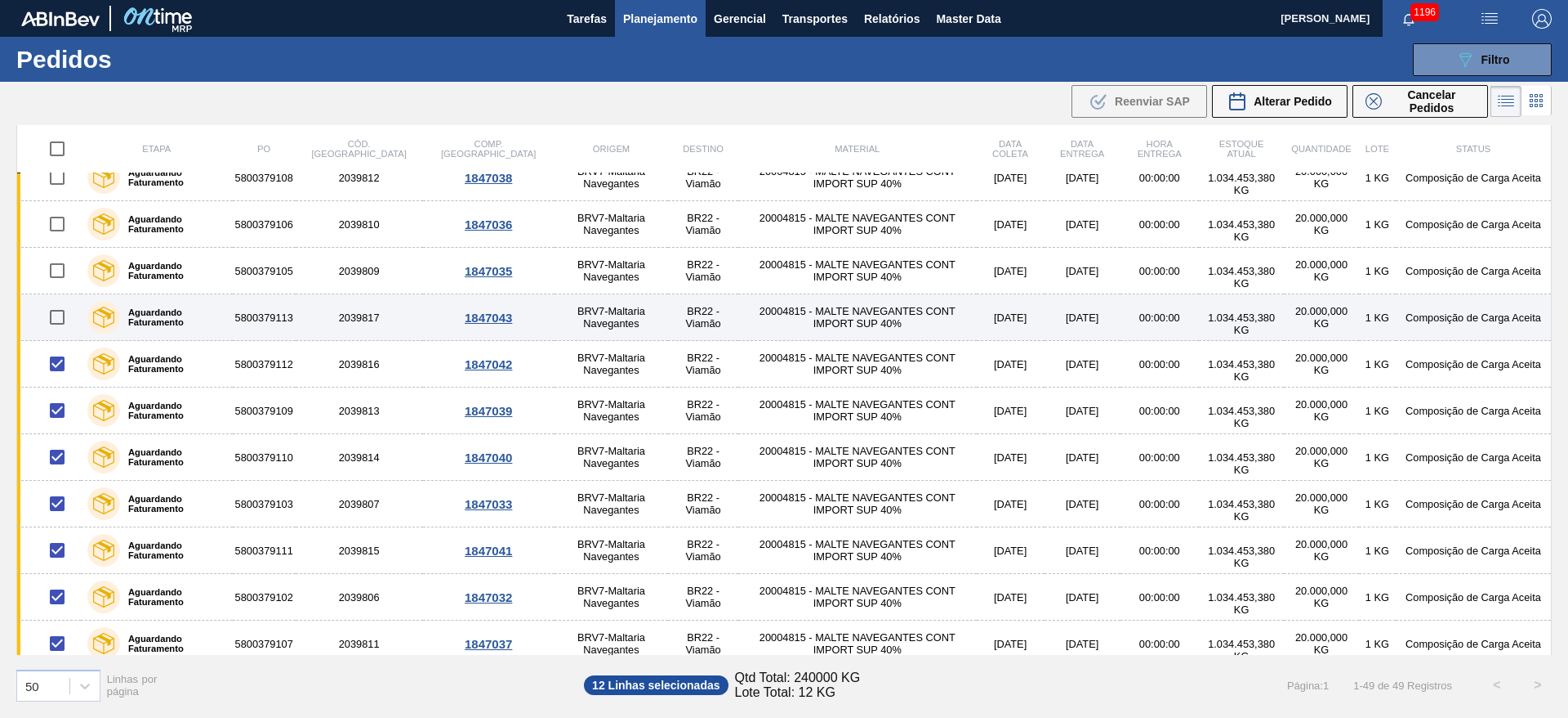
click at [56, 304] on input "checkbox" at bounding box center [57, 316] width 34 height 34
checkbox input "true"
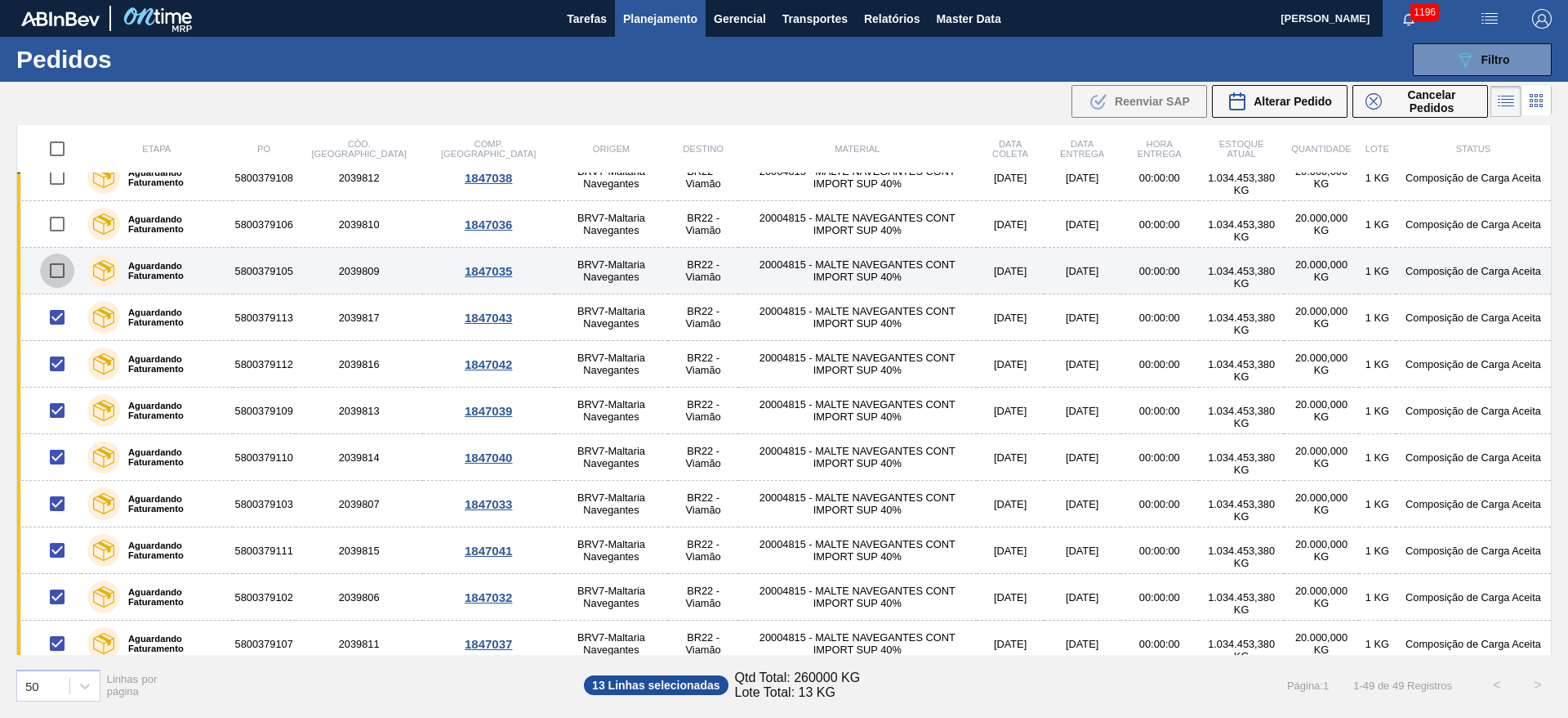
click at [57, 267] on input "checkbox" at bounding box center [57, 270] width 34 height 34
checkbox input "true"
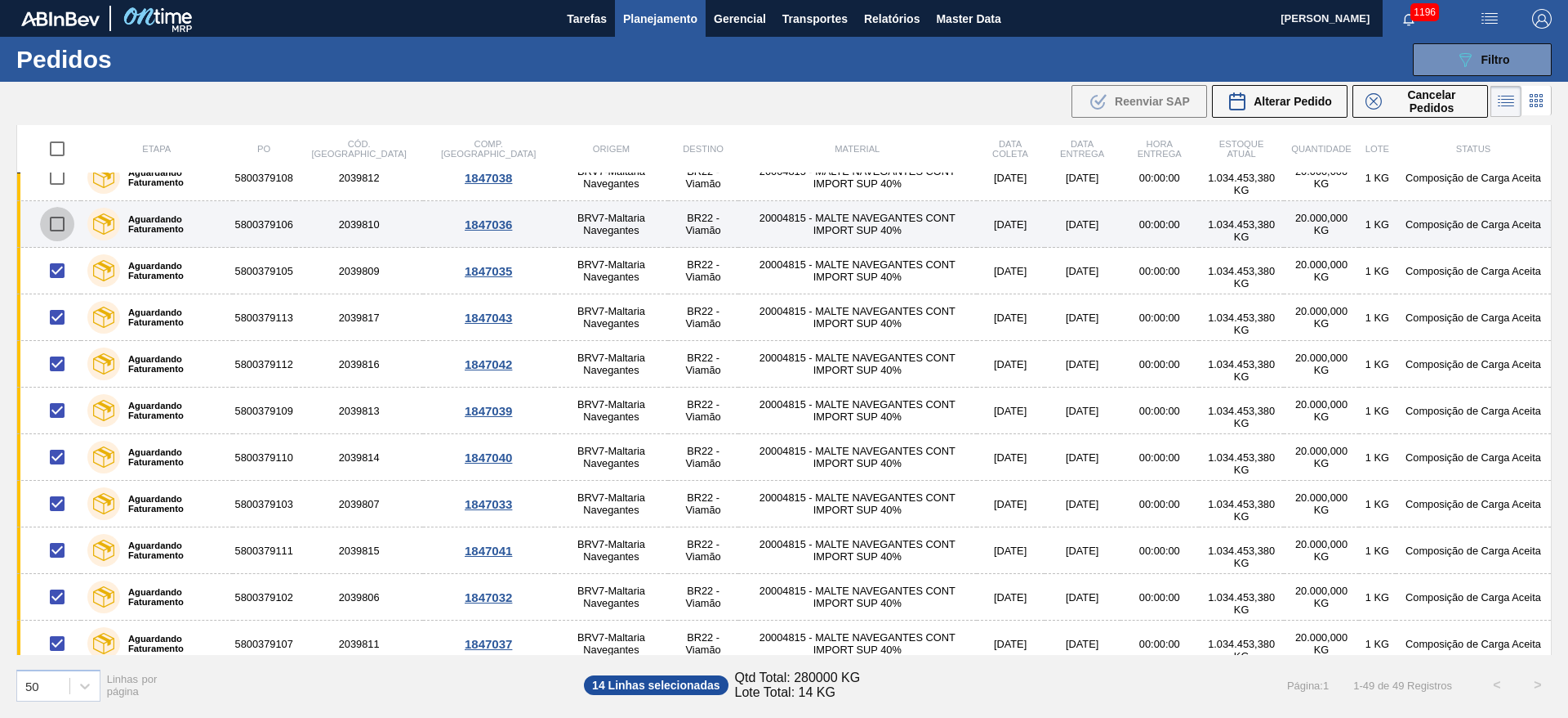
click at [57, 219] on input "checkbox" at bounding box center [57, 224] width 34 height 34
checkbox input "true"
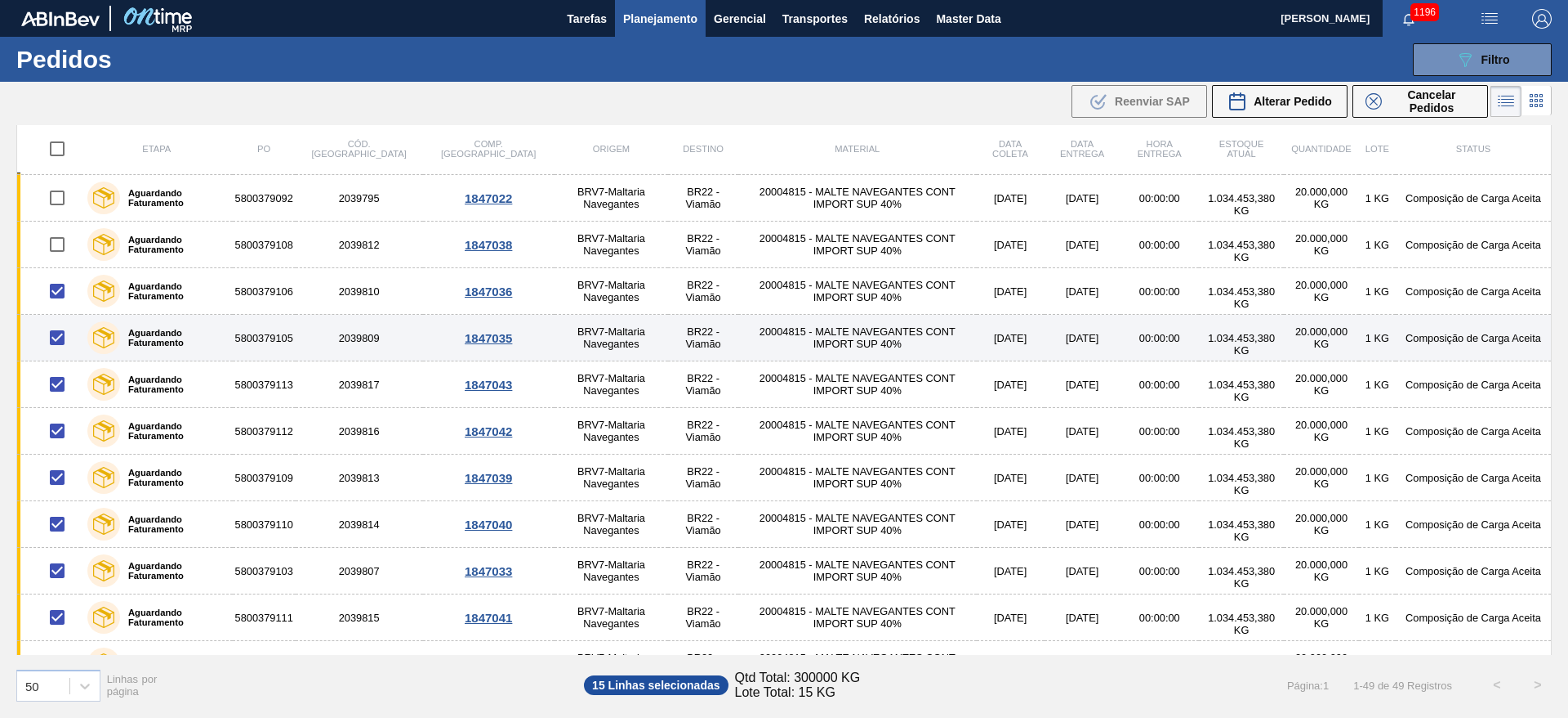
scroll to position [1434, 0]
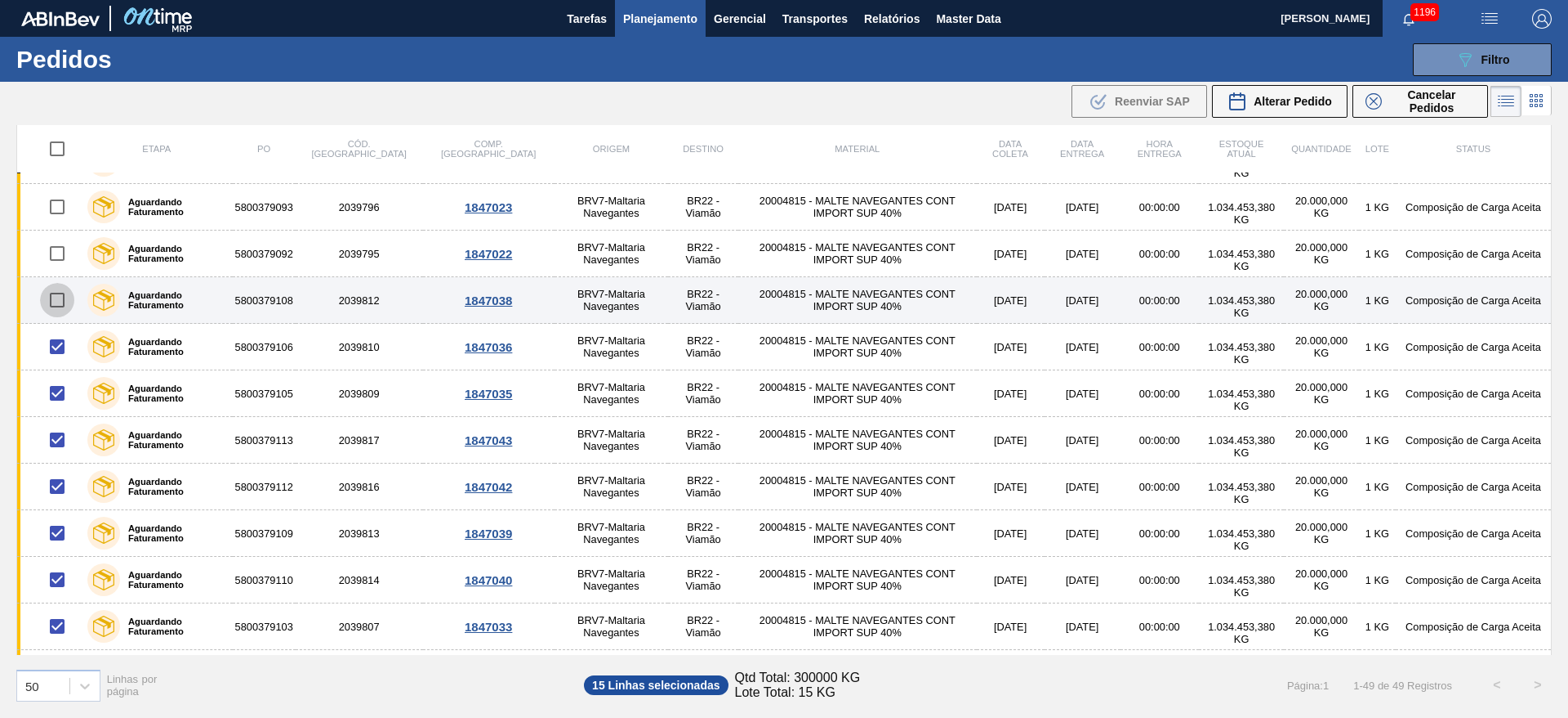
click at [54, 304] on input "checkbox" at bounding box center [57, 299] width 34 height 34
checkbox input "true"
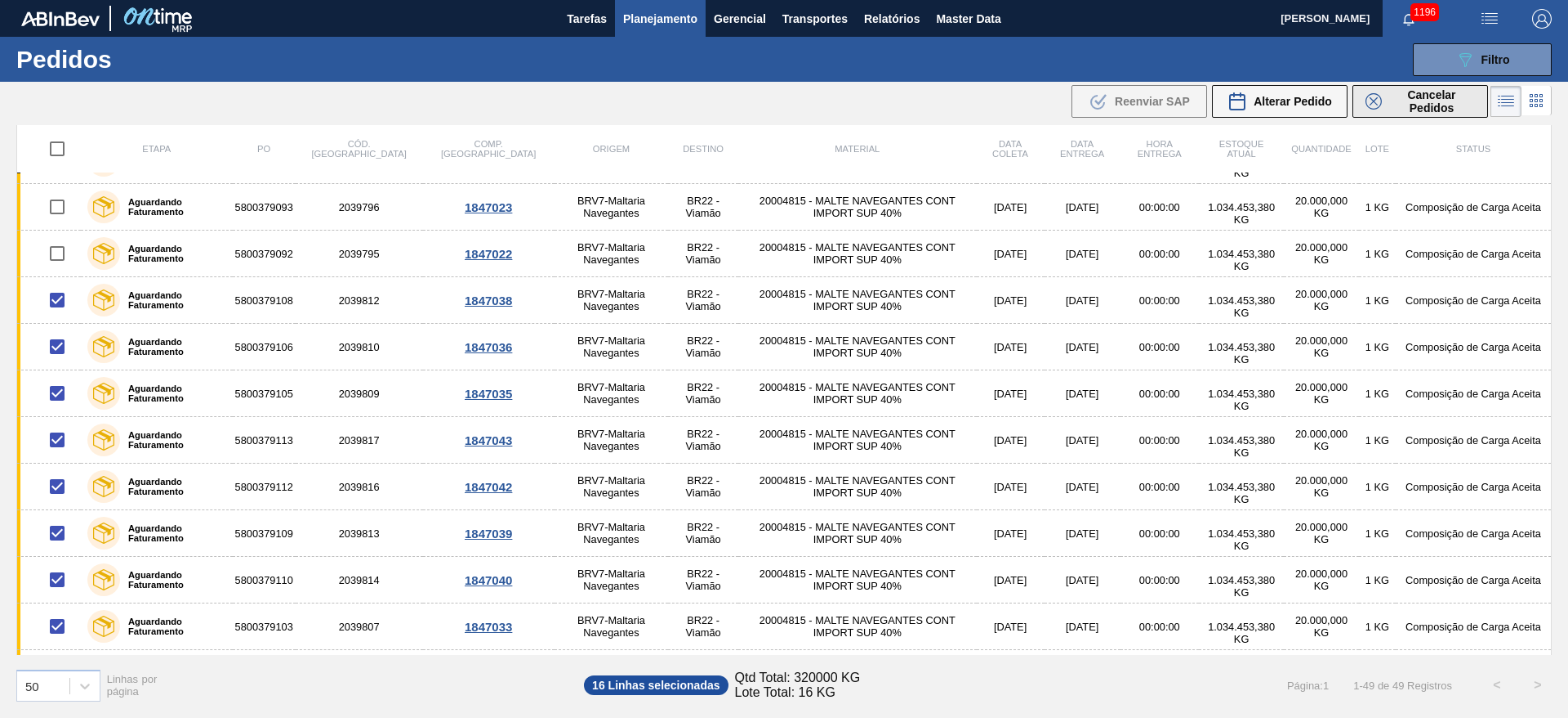
click at [1395, 99] on span "Cancelar Pedidos" at bounding box center [1431, 101] width 86 height 27
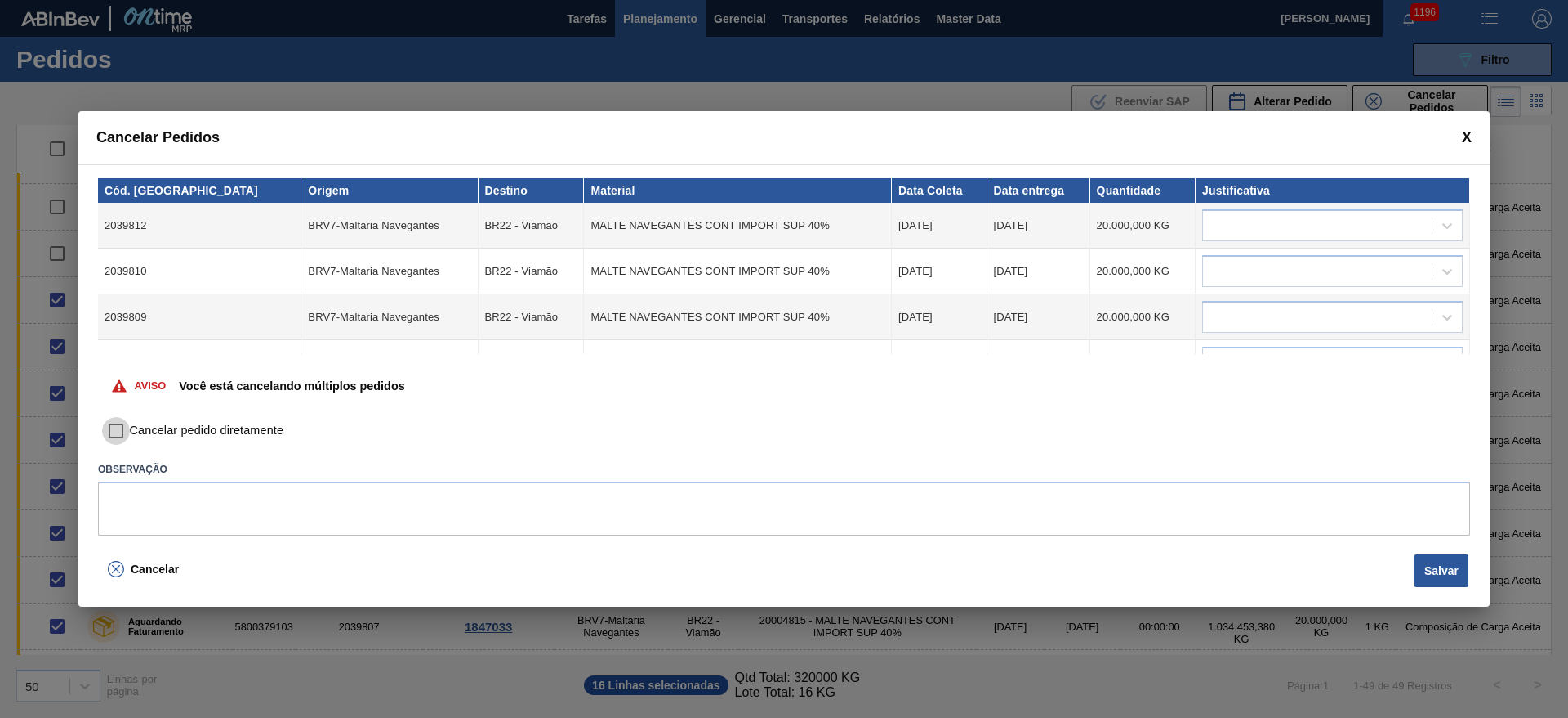
click at [118, 439] on input "Cancelar pedido diretamente" at bounding box center [115, 431] width 27 height 28
checkbox input "true"
click at [1227, 222] on div at bounding box center [1318, 226] width 229 height 24
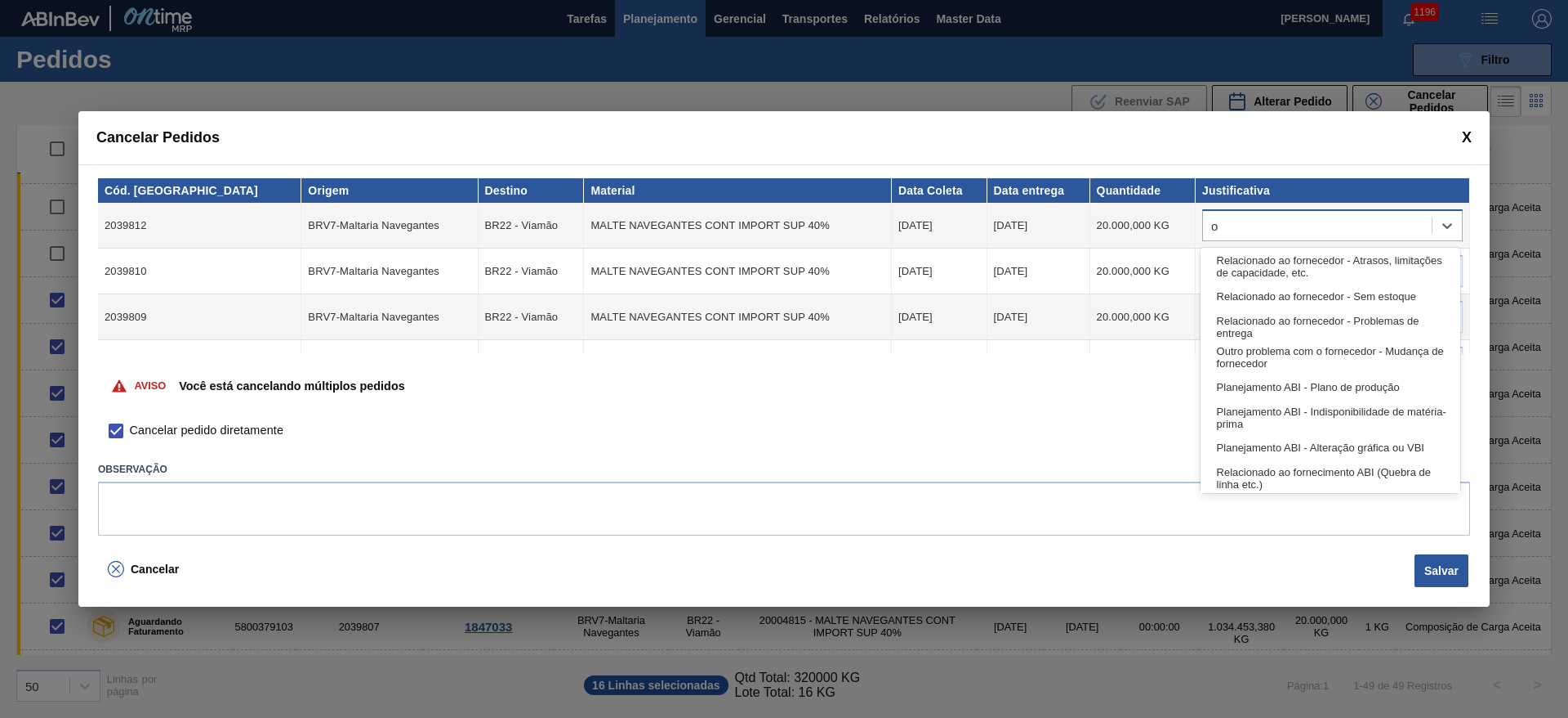
type input "ou"
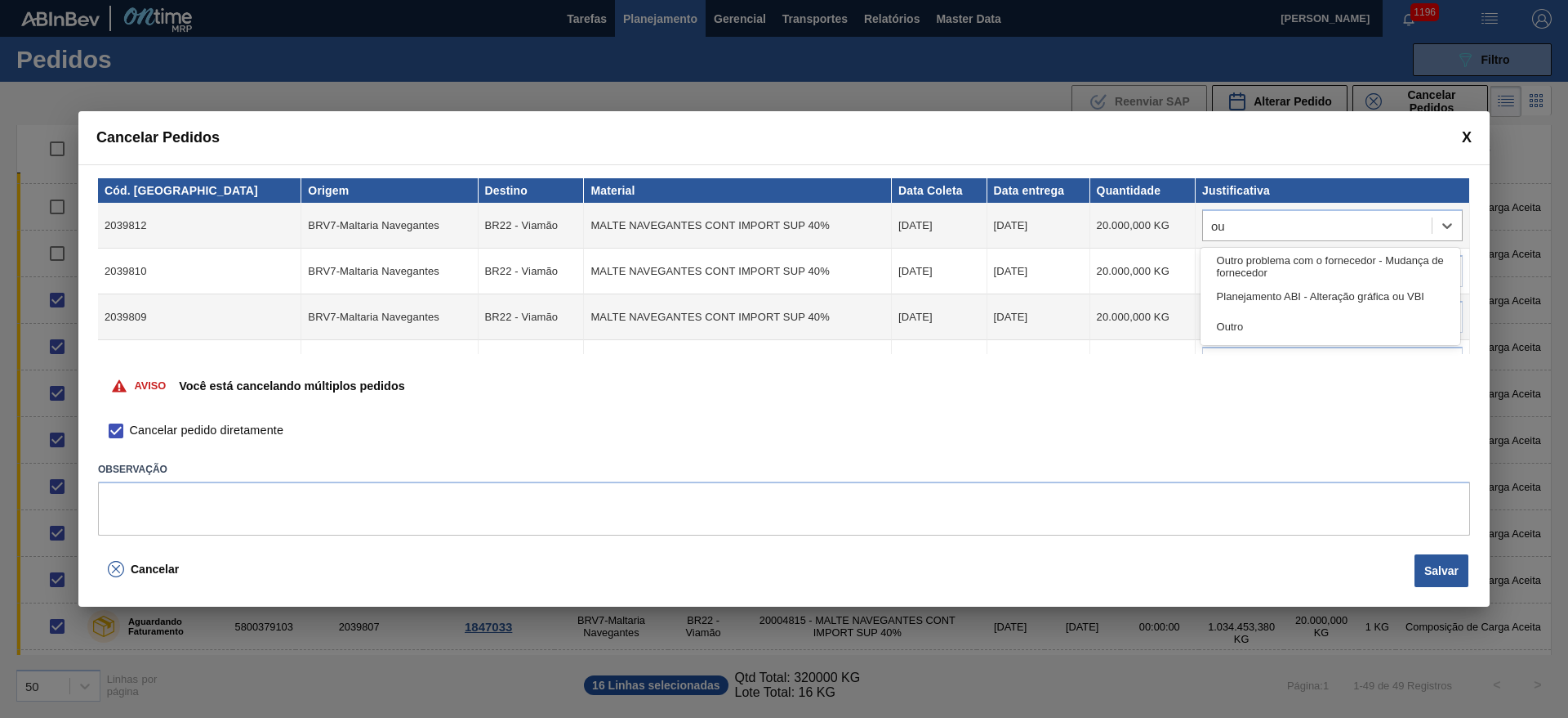
drag, startPoint x: 1286, startPoint y: 321, endPoint x: 1177, endPoint y: 252, distance: 129.0
click at [1272, 308] on div "Outro problema com o fornecedor - Mudança de fornecedor Planejamento ABI - Alte…" at bounding box center [1330, 296] width 259 height 97
drag, startPoint x: 1236, startPoint y: 328, endPoint x: 1221, endPoint y: 283, distance: 47.4
click at [1235, 317] on div "Outro" at bounding box center [1330, 326] width 259 height 30
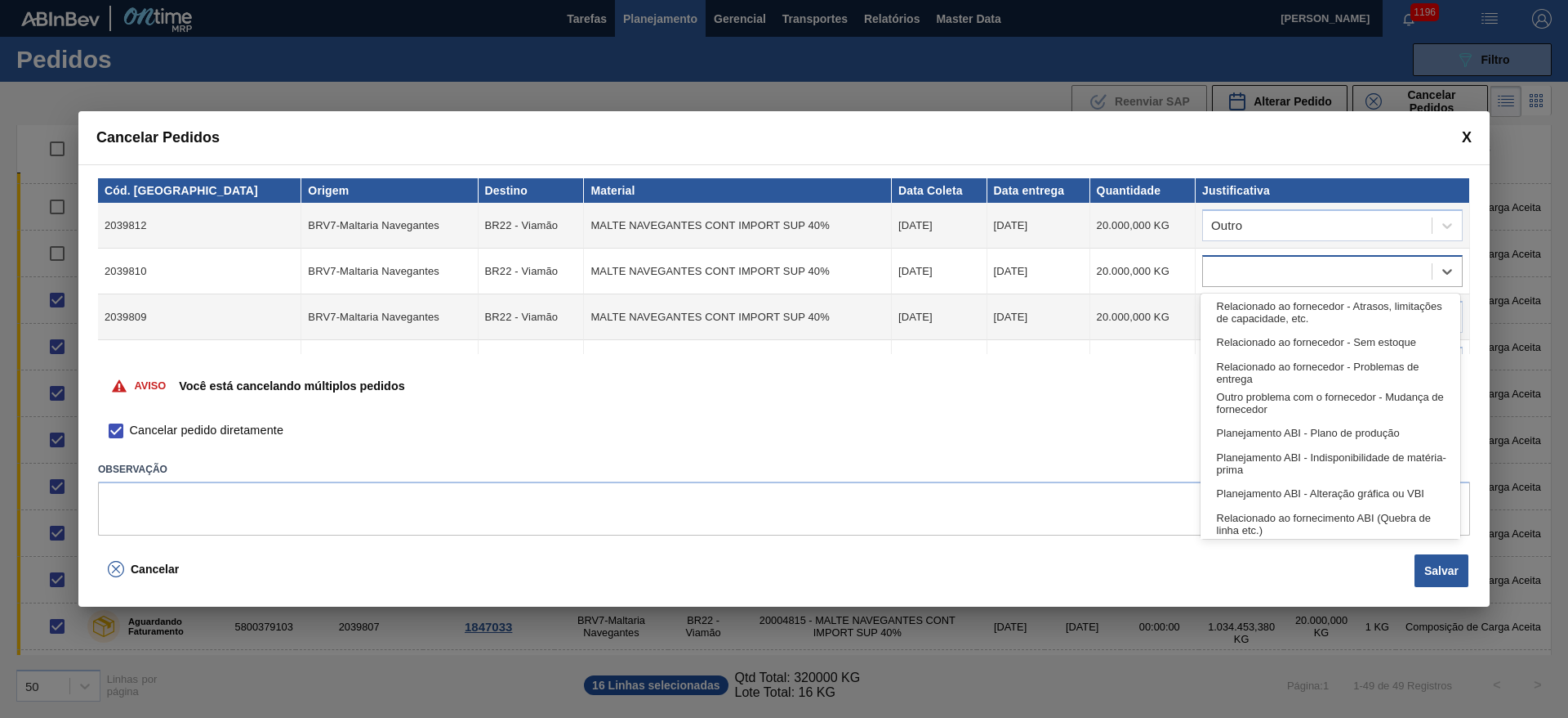
click at [1228, 271] on div at bounding box center [1318, 271] width 229 height 24
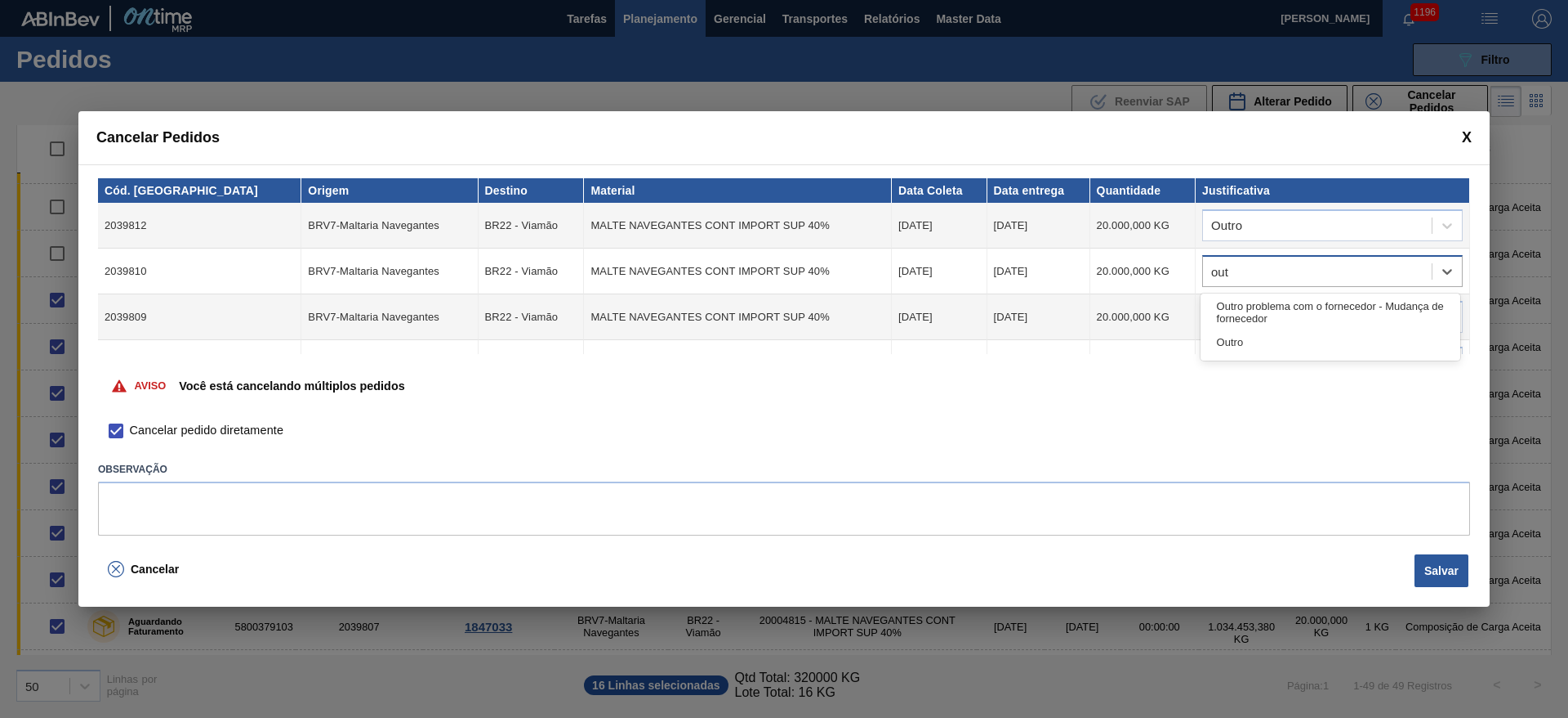
type input "outr"
click at [1266, 337] on div "Outro" at bounding box center [1330, 342] width 259 height 30
click at [1227, 310] on div at bounding box center [1318, 317] width 229 height 24
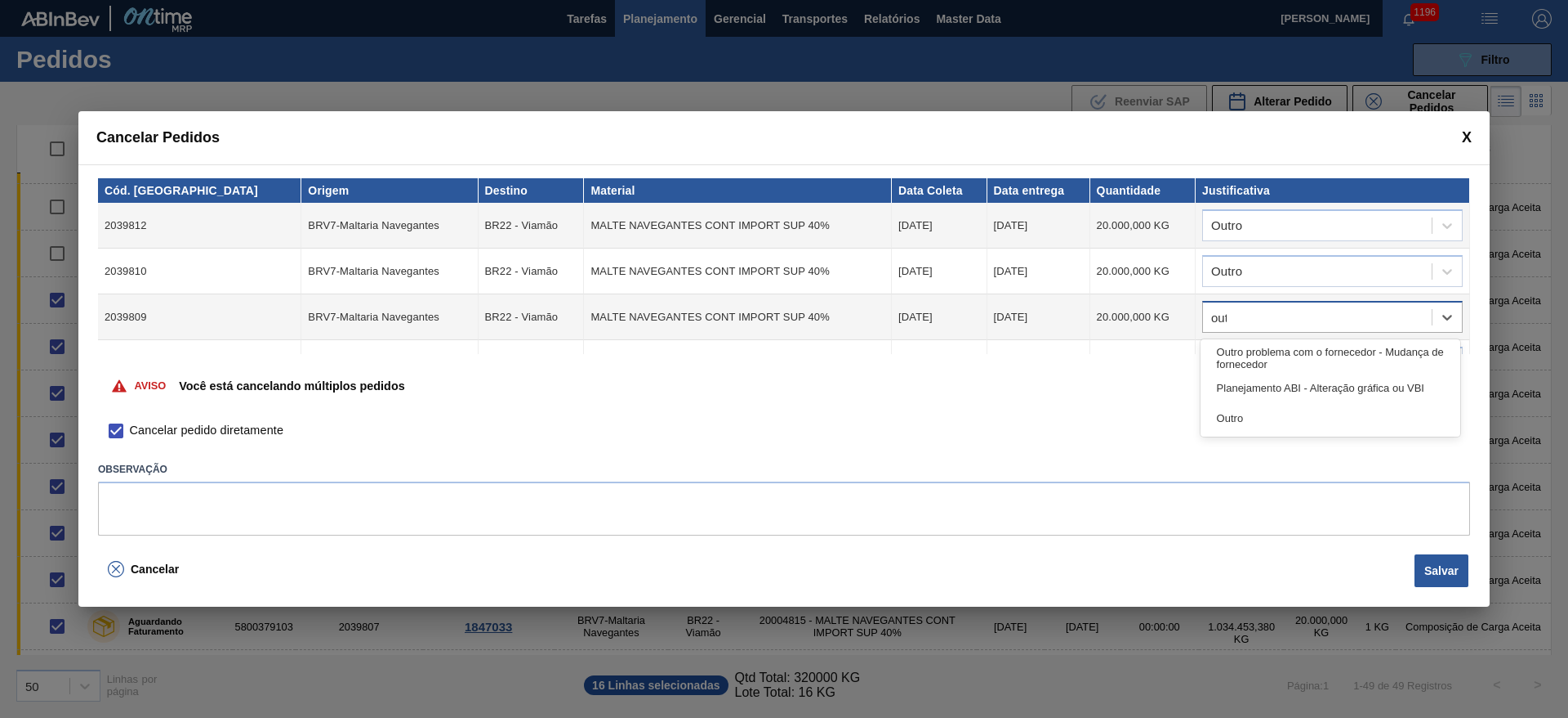
type input "outro"
drag, startPoint x: 1289, startPoint y: 382, endPoint x: 1288, endPoint y: 367, distance: 15.0
click at [1289, 382] on div "Outro" at bounding box center [1330, 387] width 259 height 30
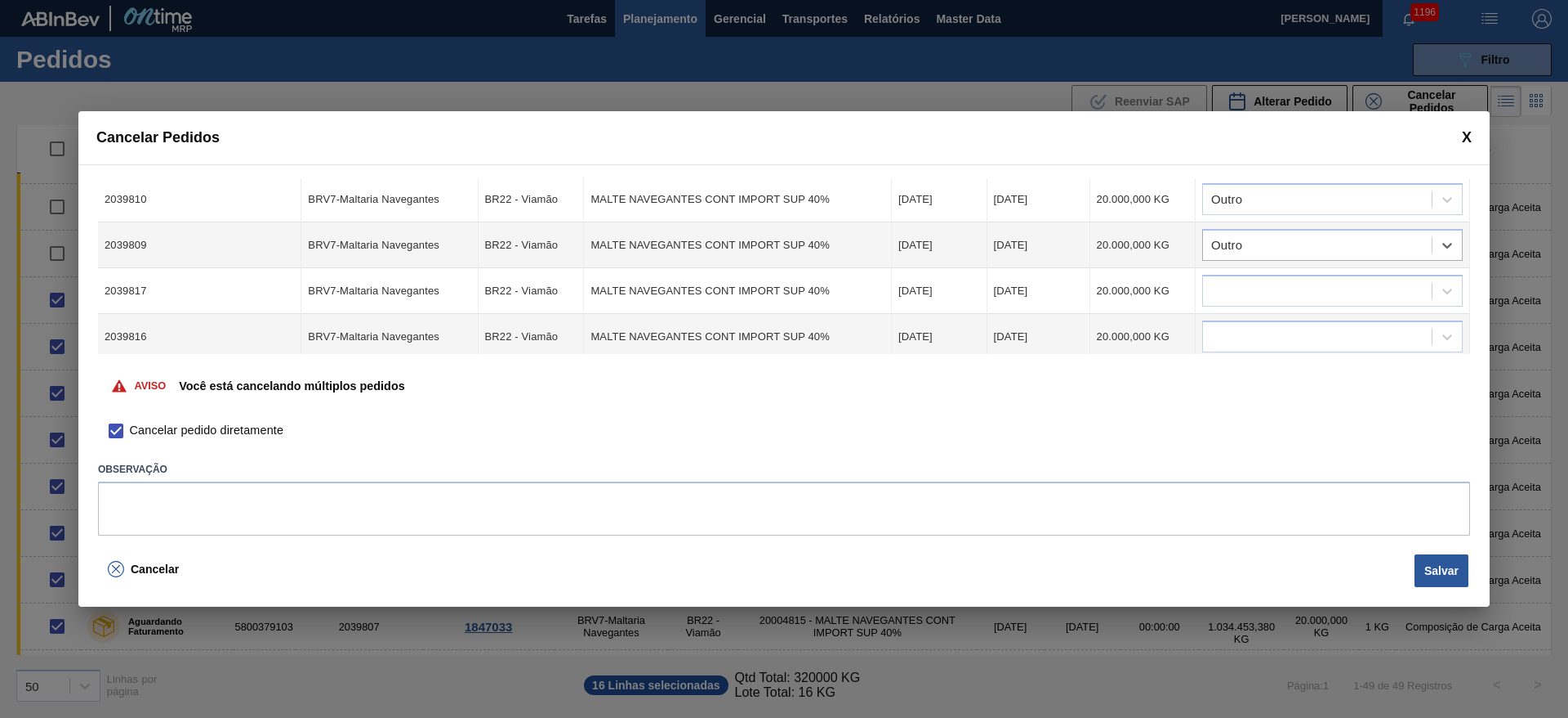
scroll to position [123, 0]
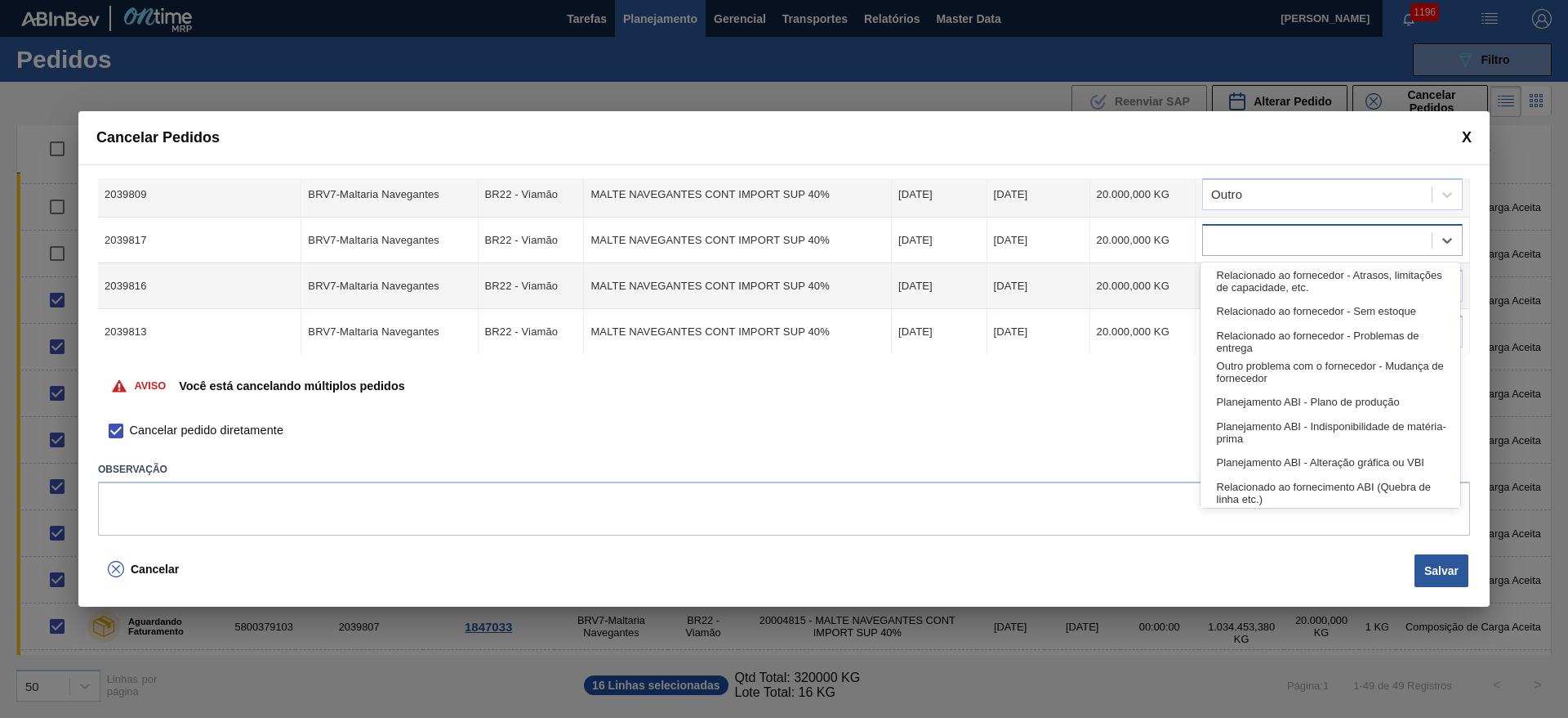
click at [1245, 233] on div at bounding box center [1318, 241] width 229 height 24
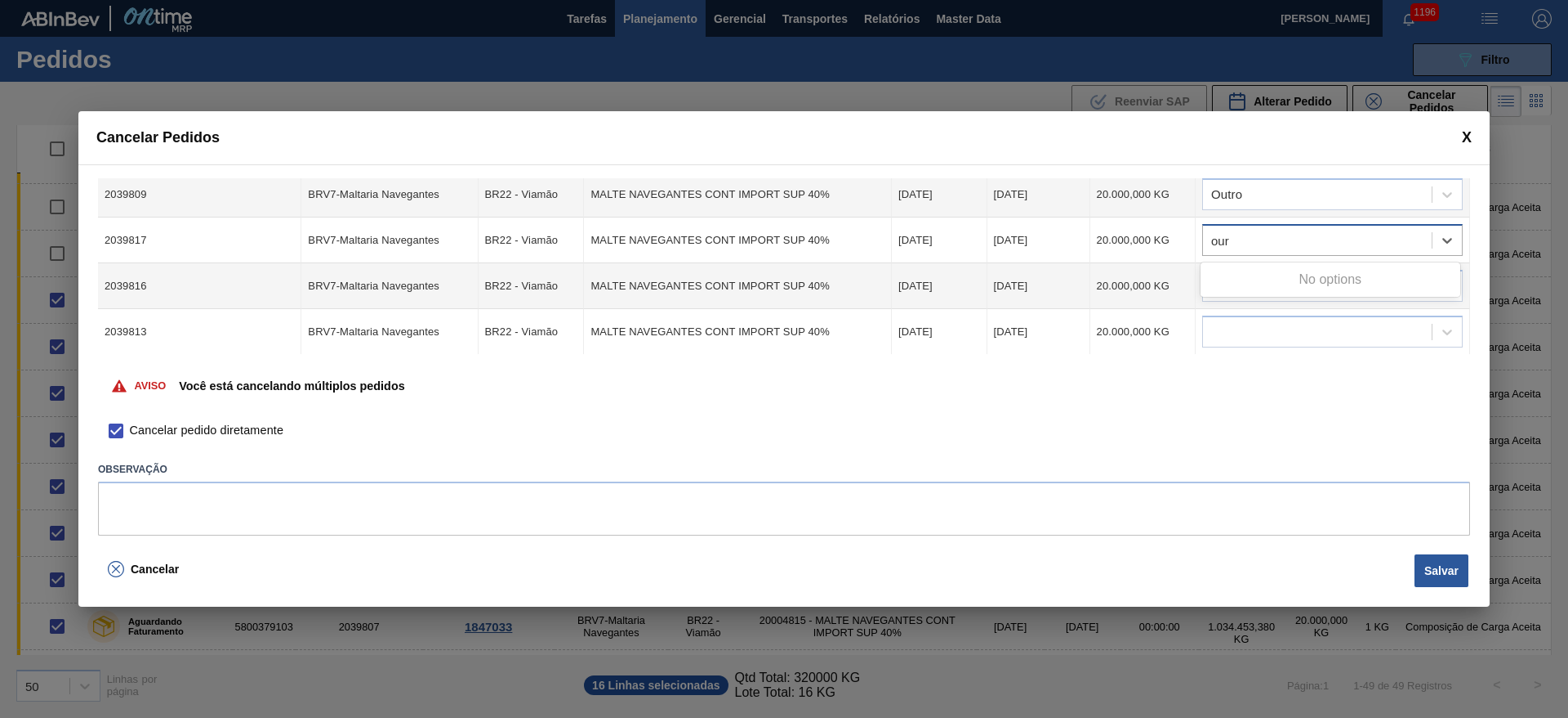
type input "ou"
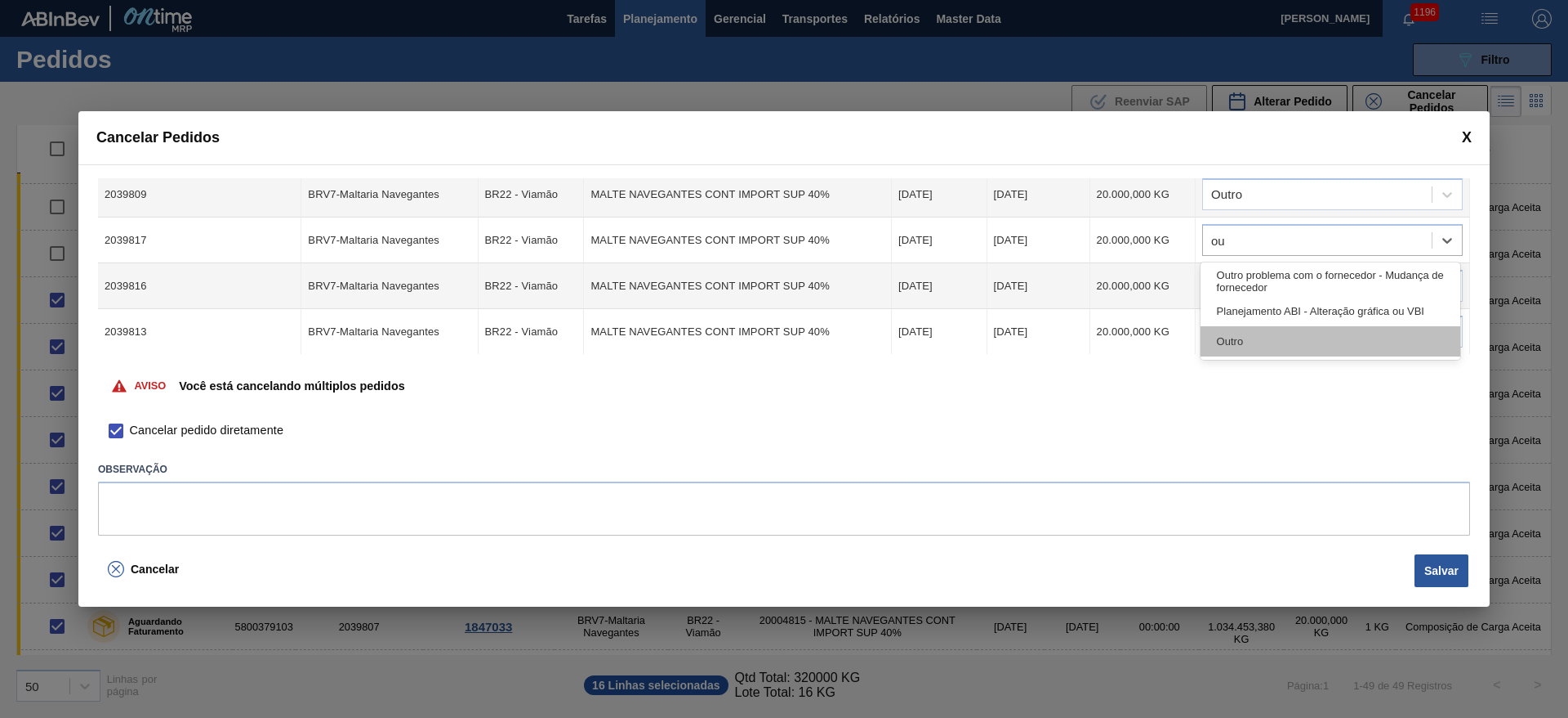
click at [1255, 342] on div "Outro" at bounding box center [1330, 341] width 259 height 30
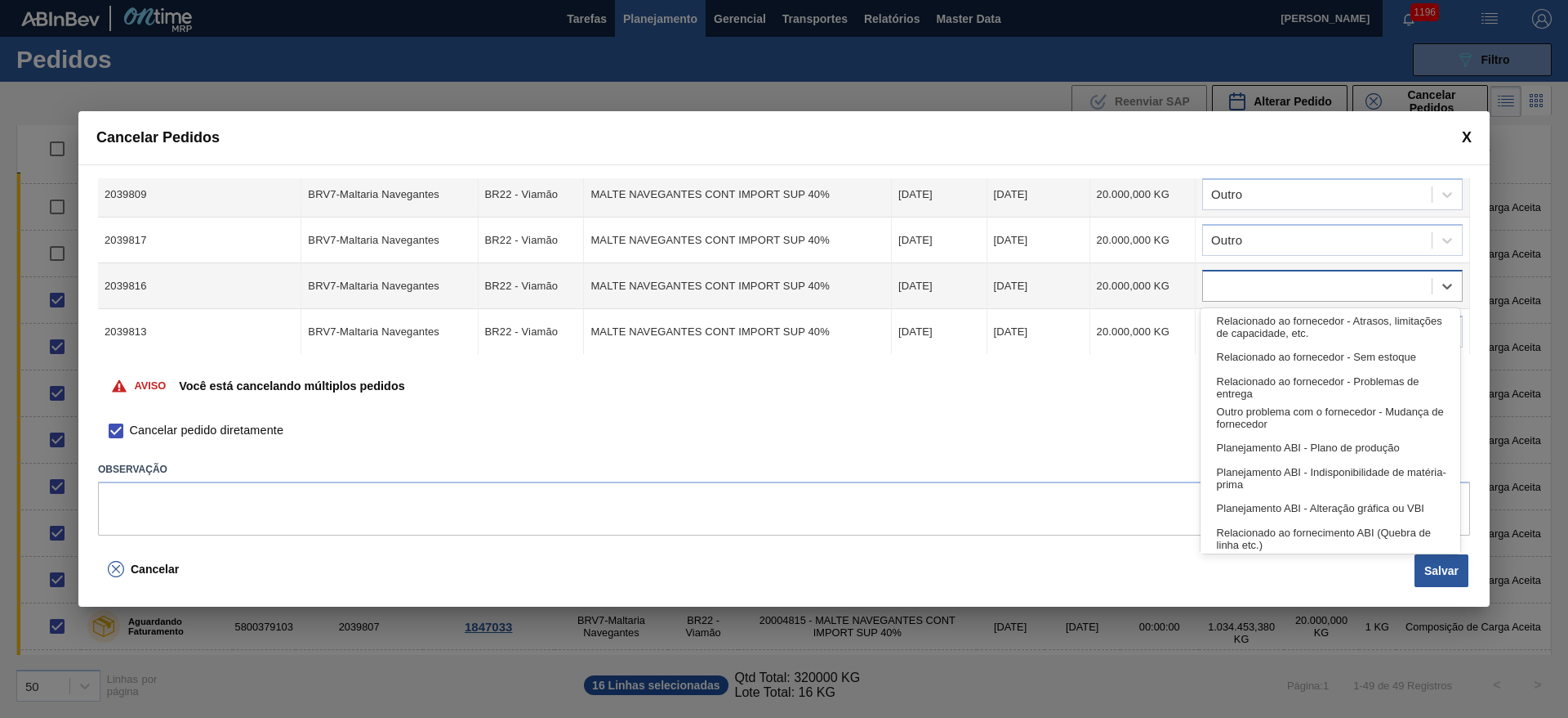
click at [1243, 286] on div at bounding box center [1318, 286] width 229 height 24
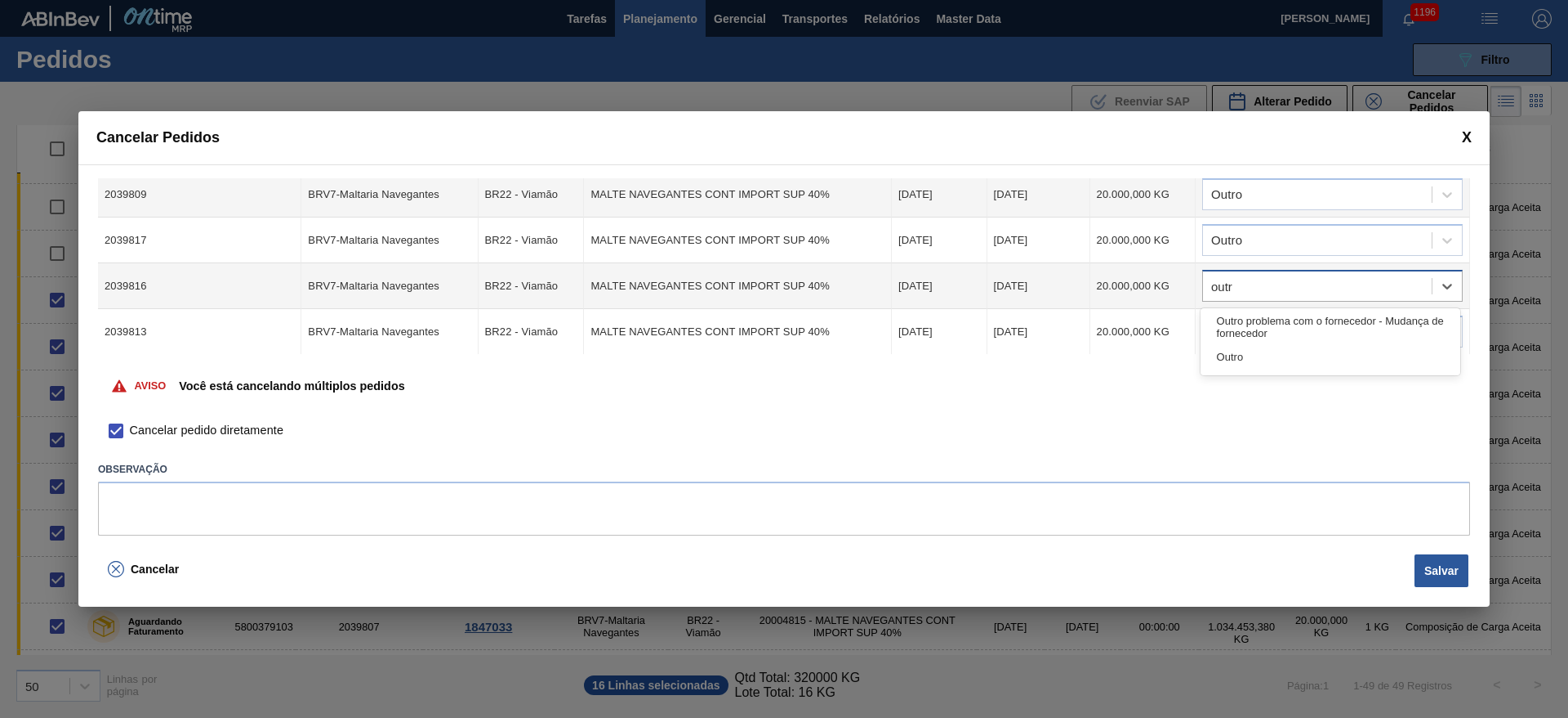
type input "outro"
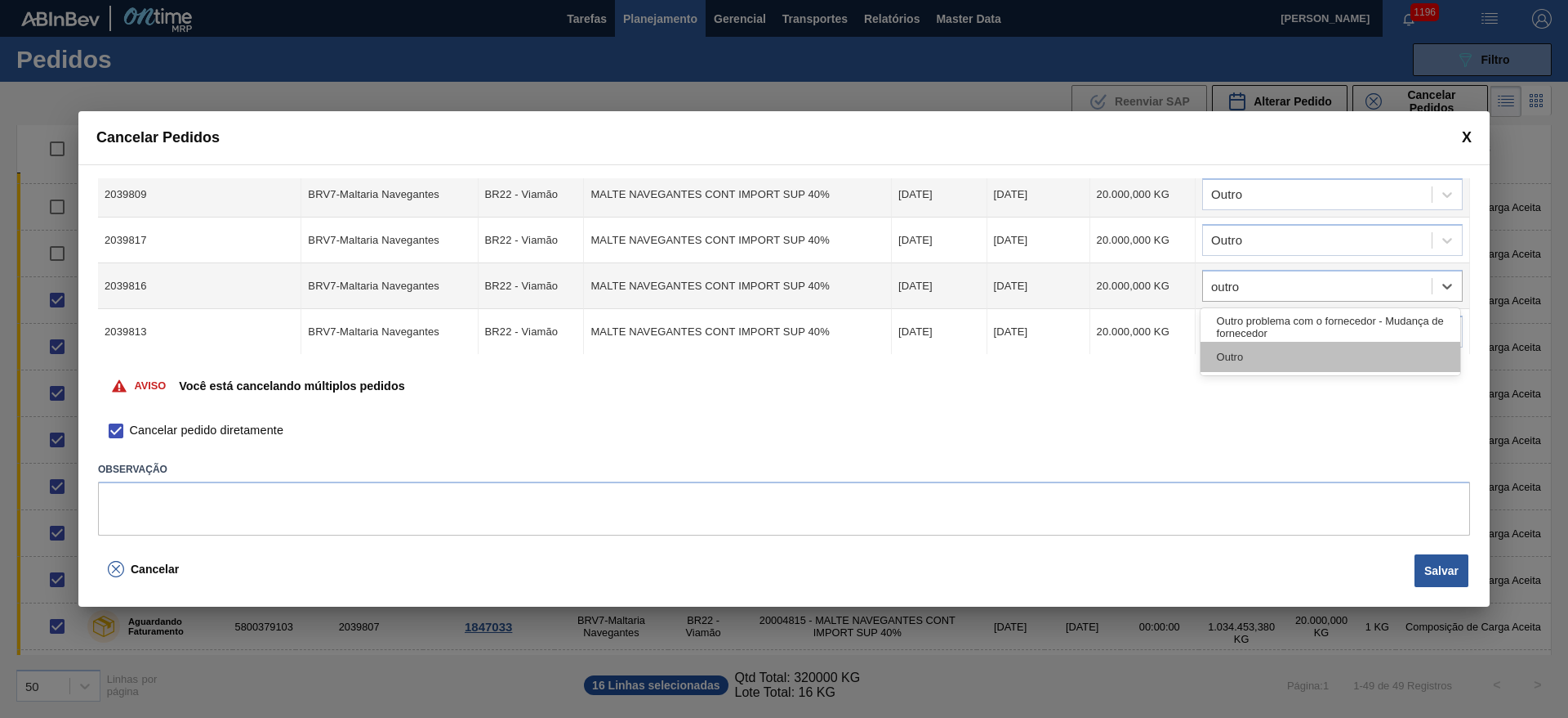
drag, startPoint x: 1273, startPoint y: 369, endPoint x: 1214, endPoint y: 331, distance: 70.2
click at [1270, 363] on div "Outro" at bounding box center [1330, 357] width 259 height 30
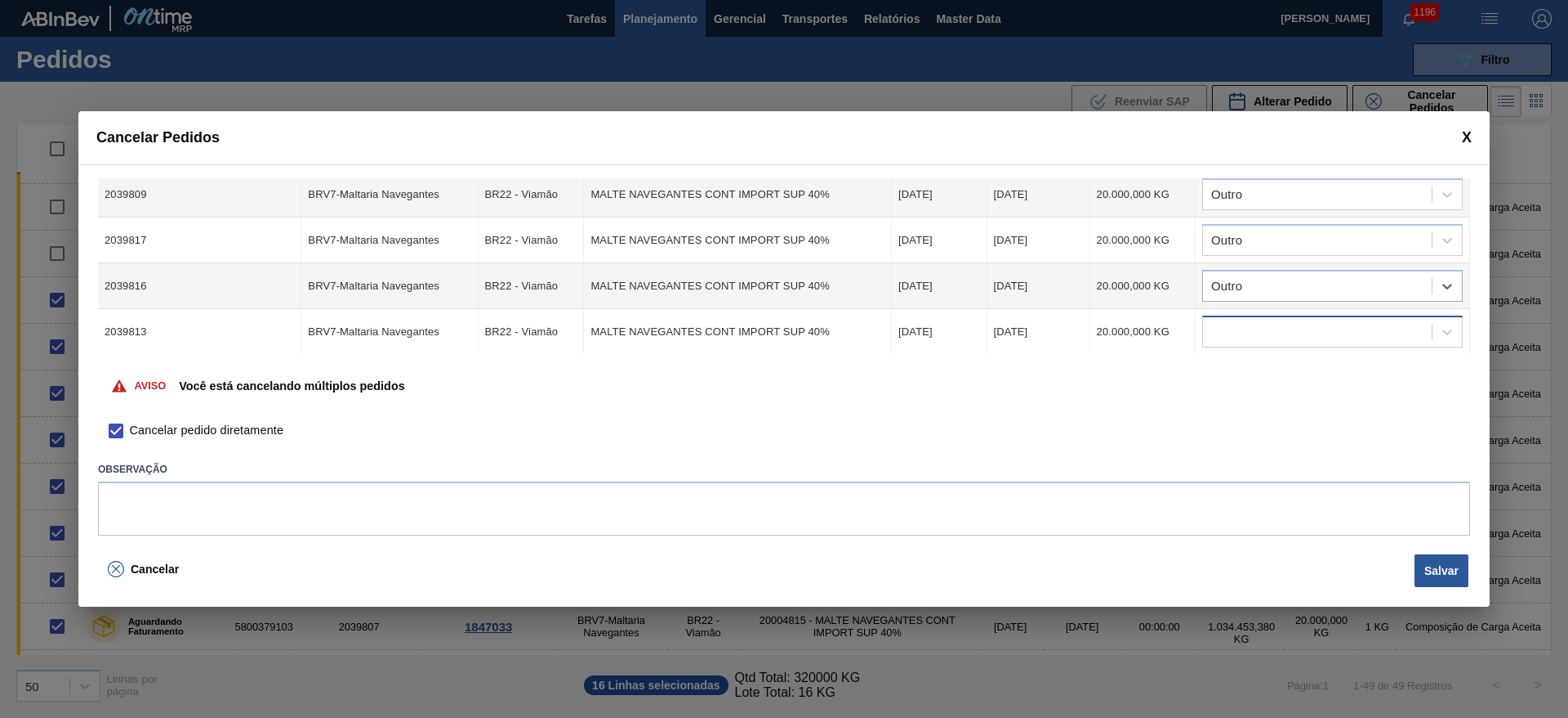
click at [1212, 326] on input "text" at bounding box center [1212, 332] width 2 height 14
type input "ou"
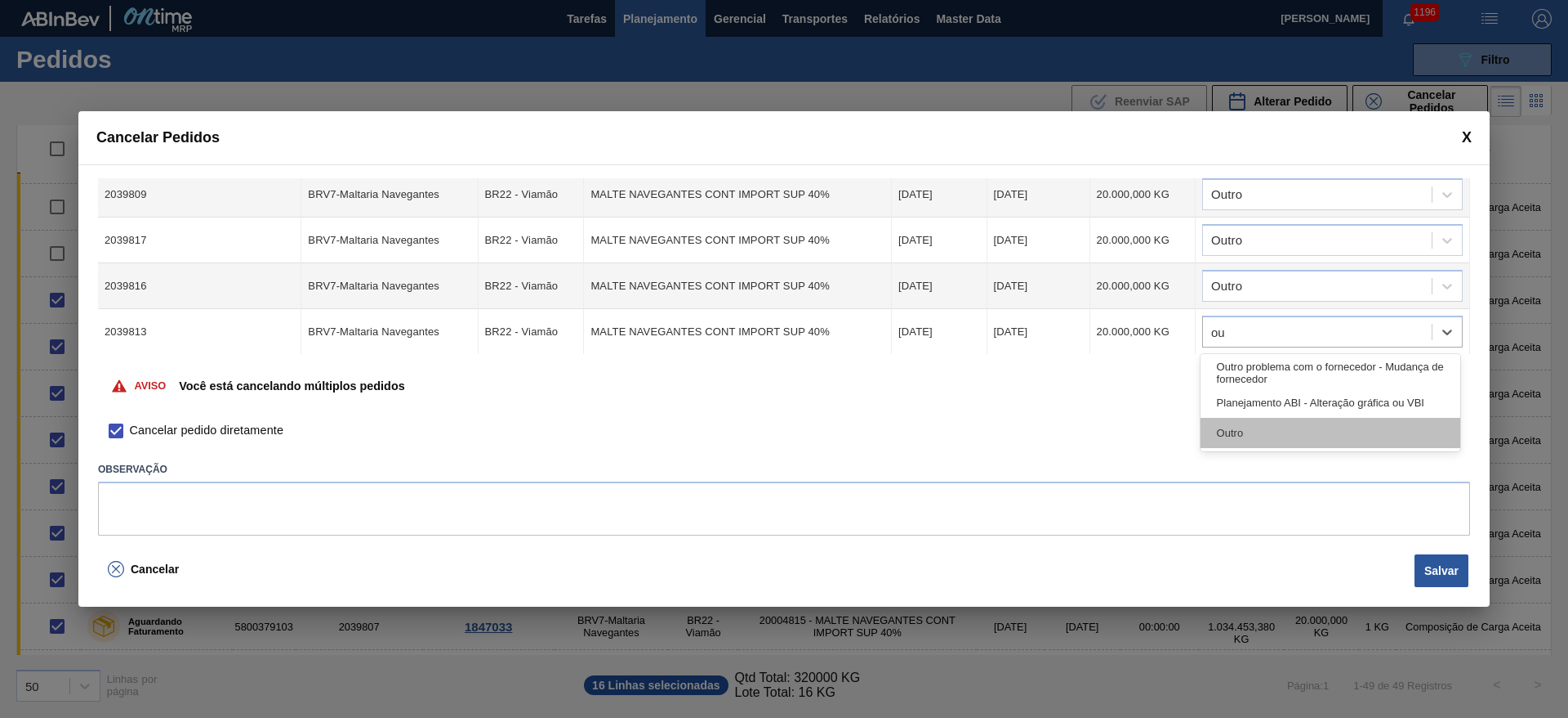
click at [1301, 442] on div "Outro" at bounding box center [1330, 432] width 259 height 30
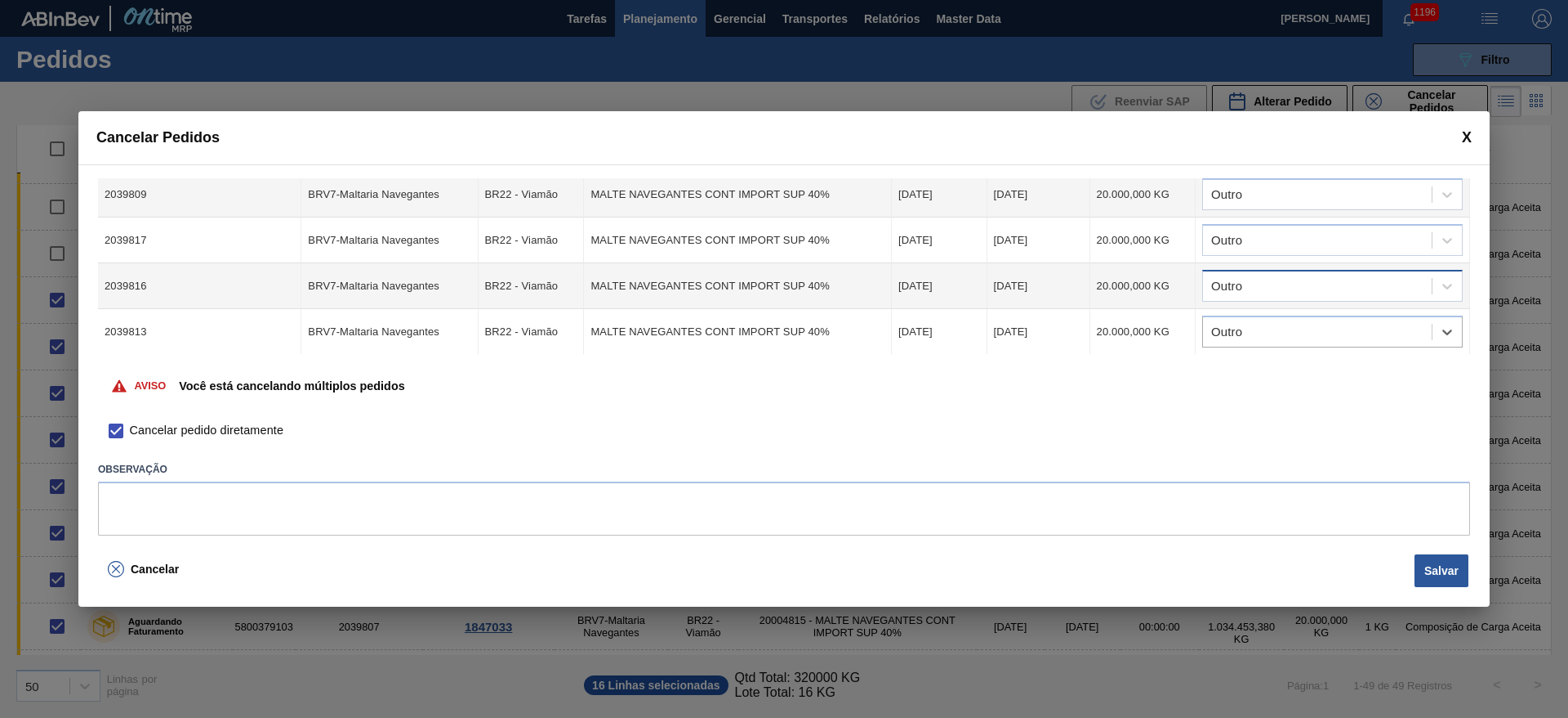
scroll to position [245, 0]
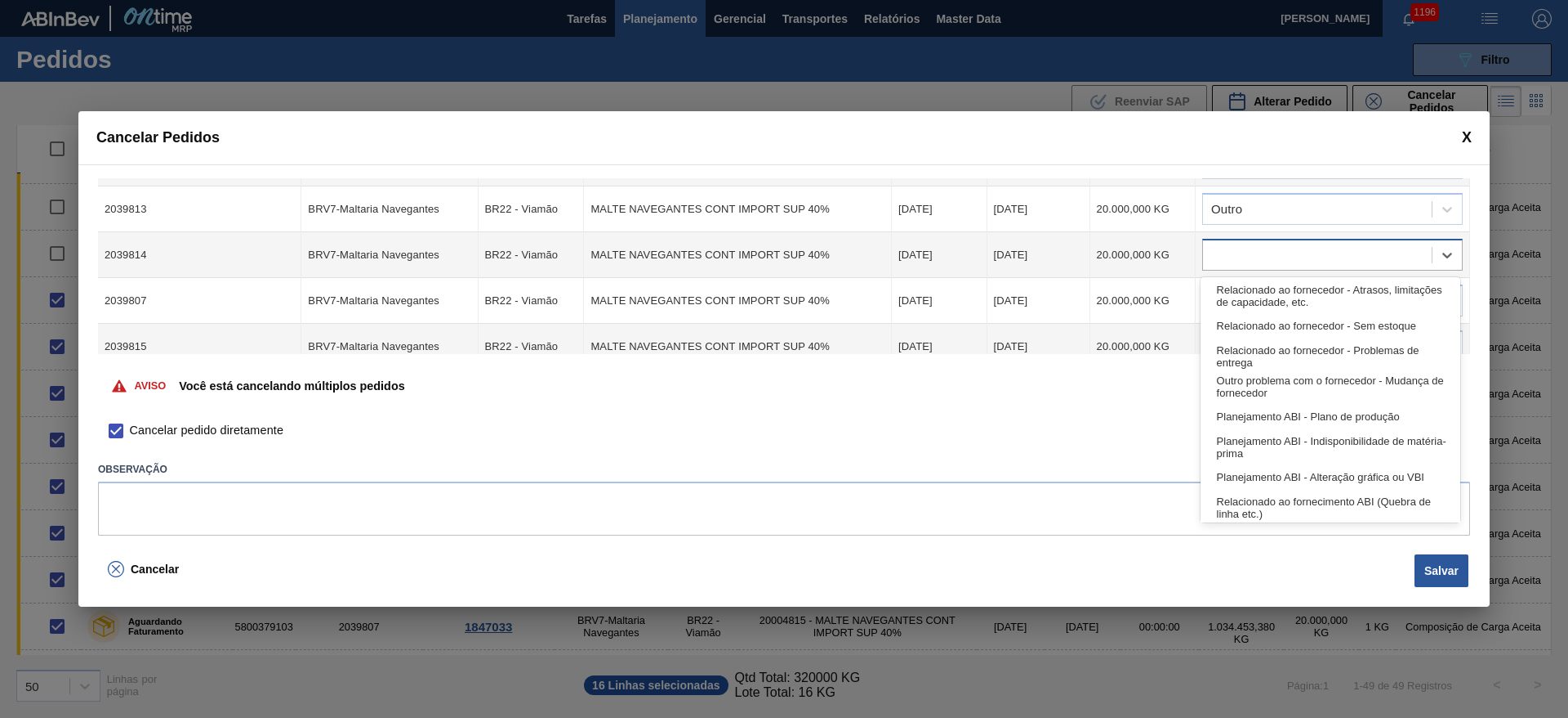
click at [1244, 260] on div at bounding box center [1318, 256] width 229 height 24
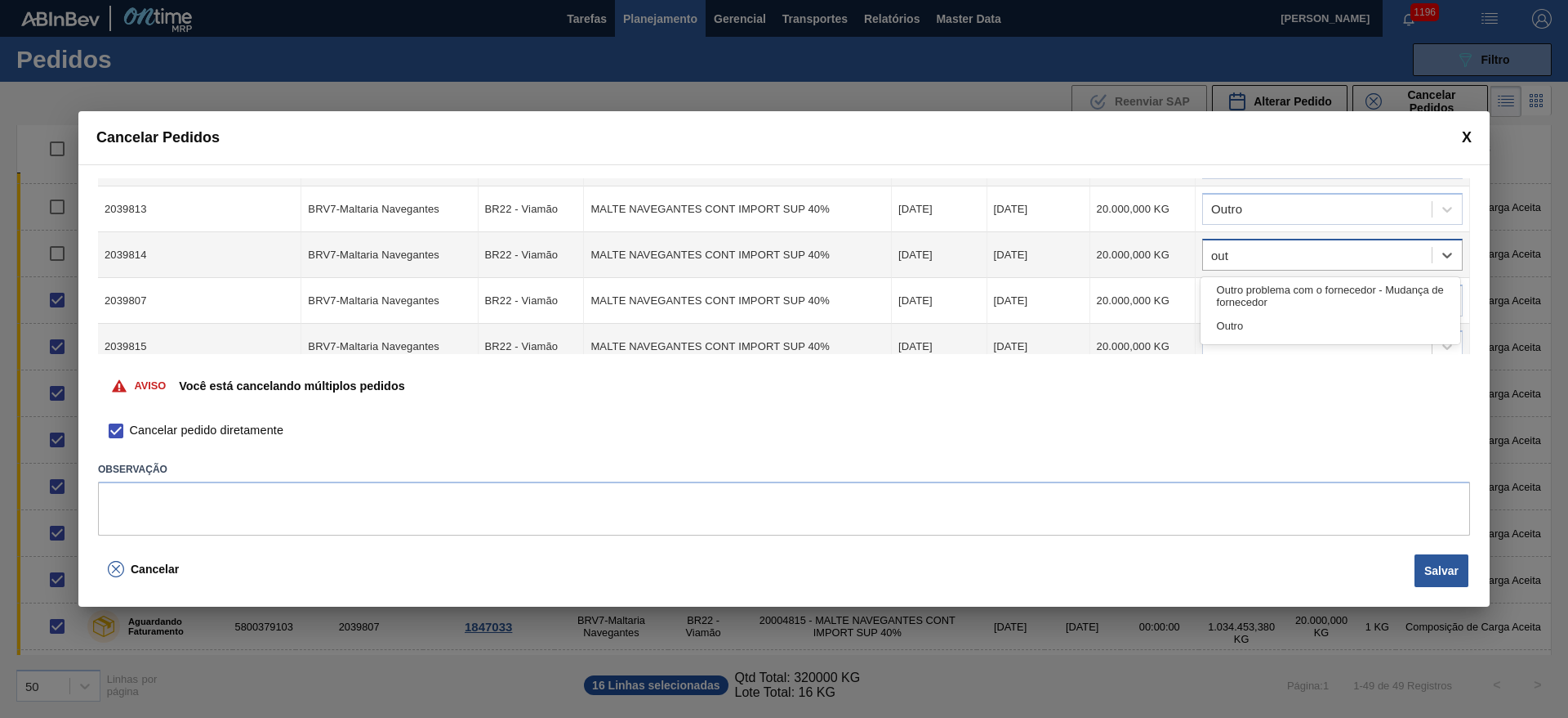
type input "outr"
click at [1219, 327] on div "Outro" at bounding box center [1330, 326] width 259 height 30
click at [1212, 299] on div at bounding box center [1318, 302] width 229 height 24
type input "outro"
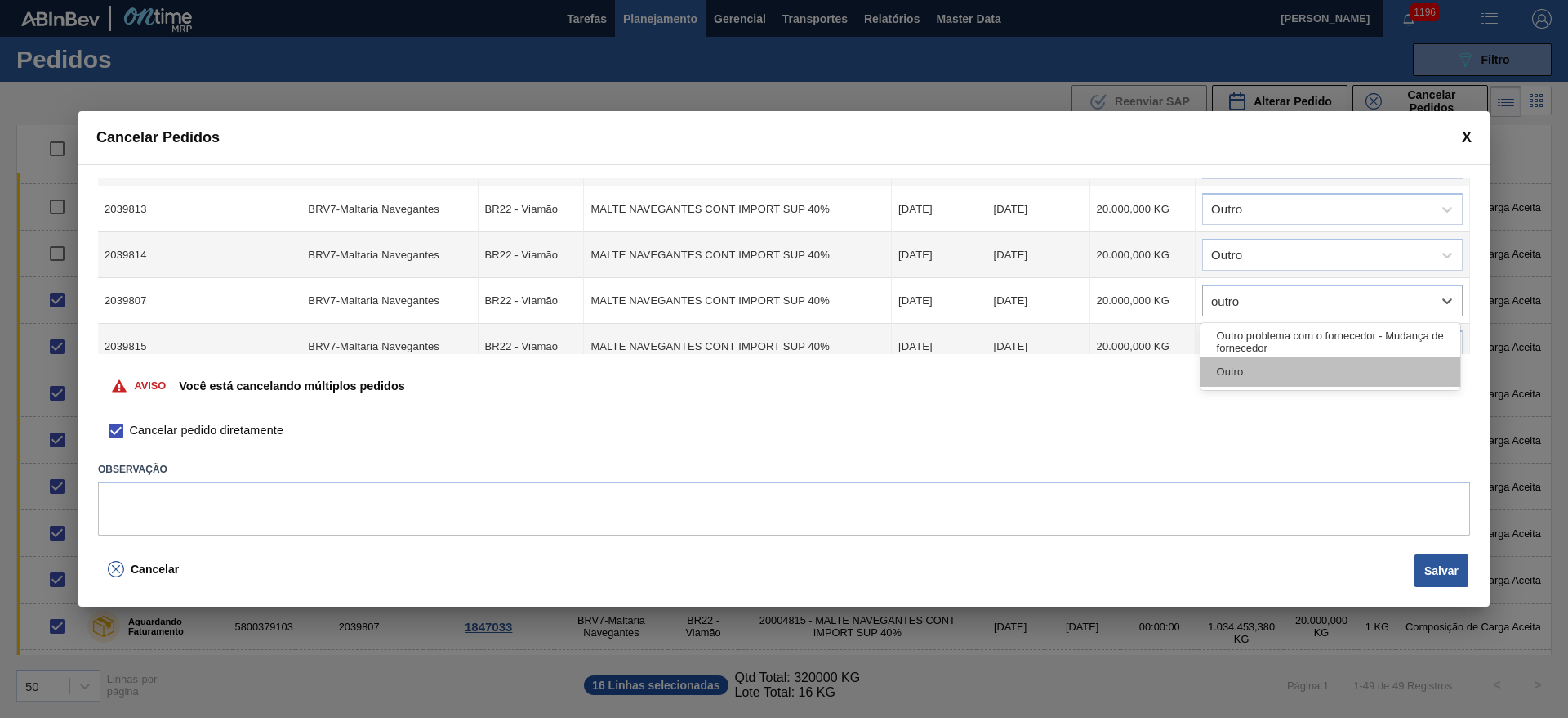
click at [1230, 373] on div "Outro" at bounding box center [1330, 371] width 259 height 30
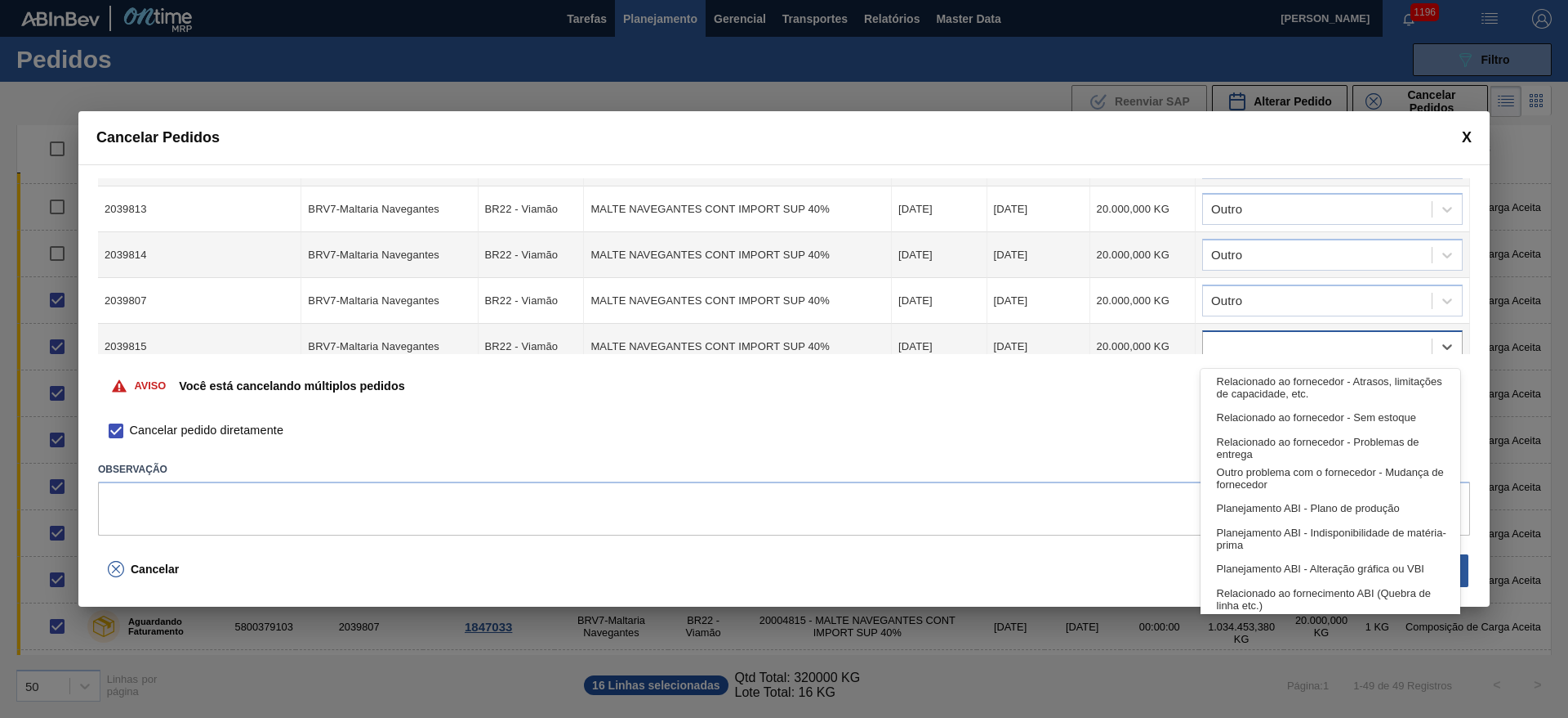
click at [1217, 340] on div at bounding box center [1318, 347] width 229 height 24
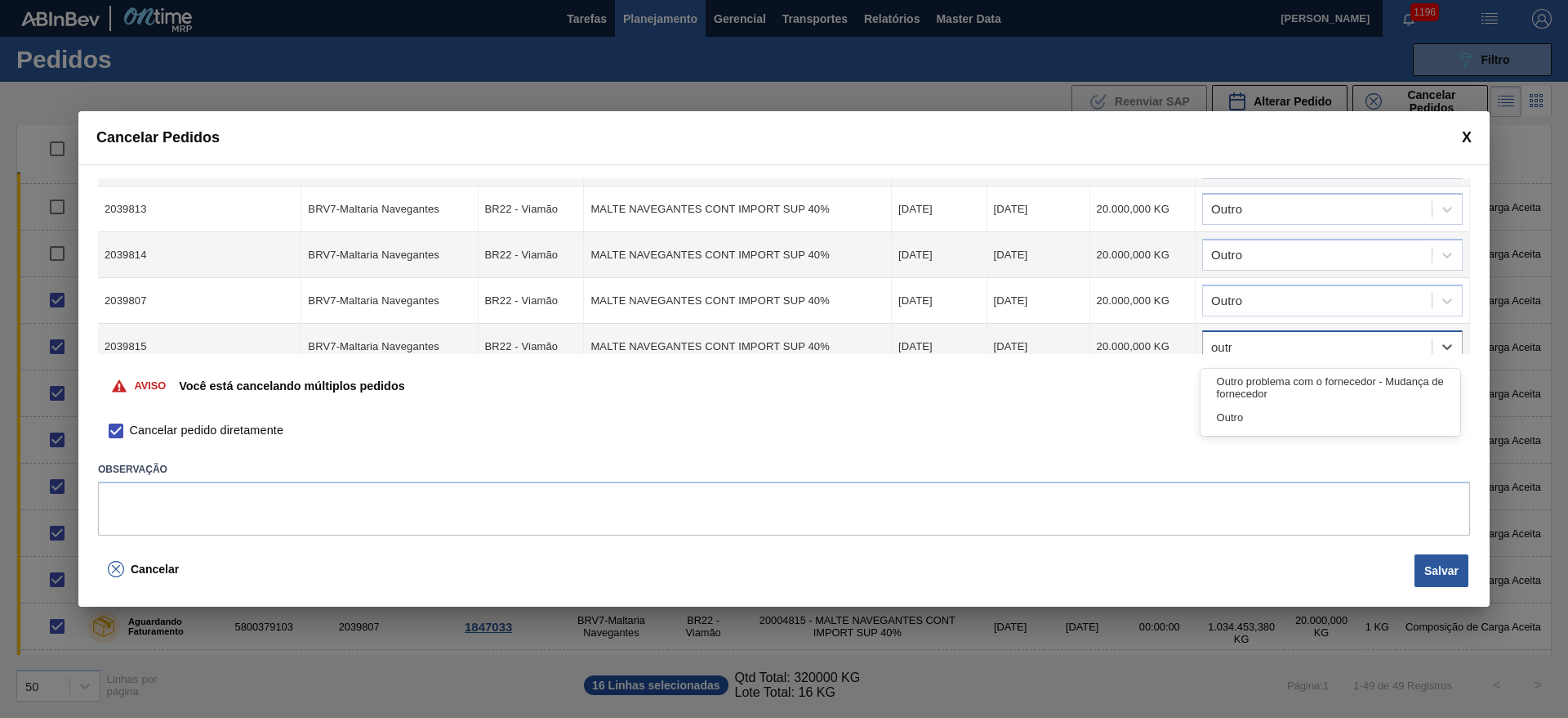
type input "outro"
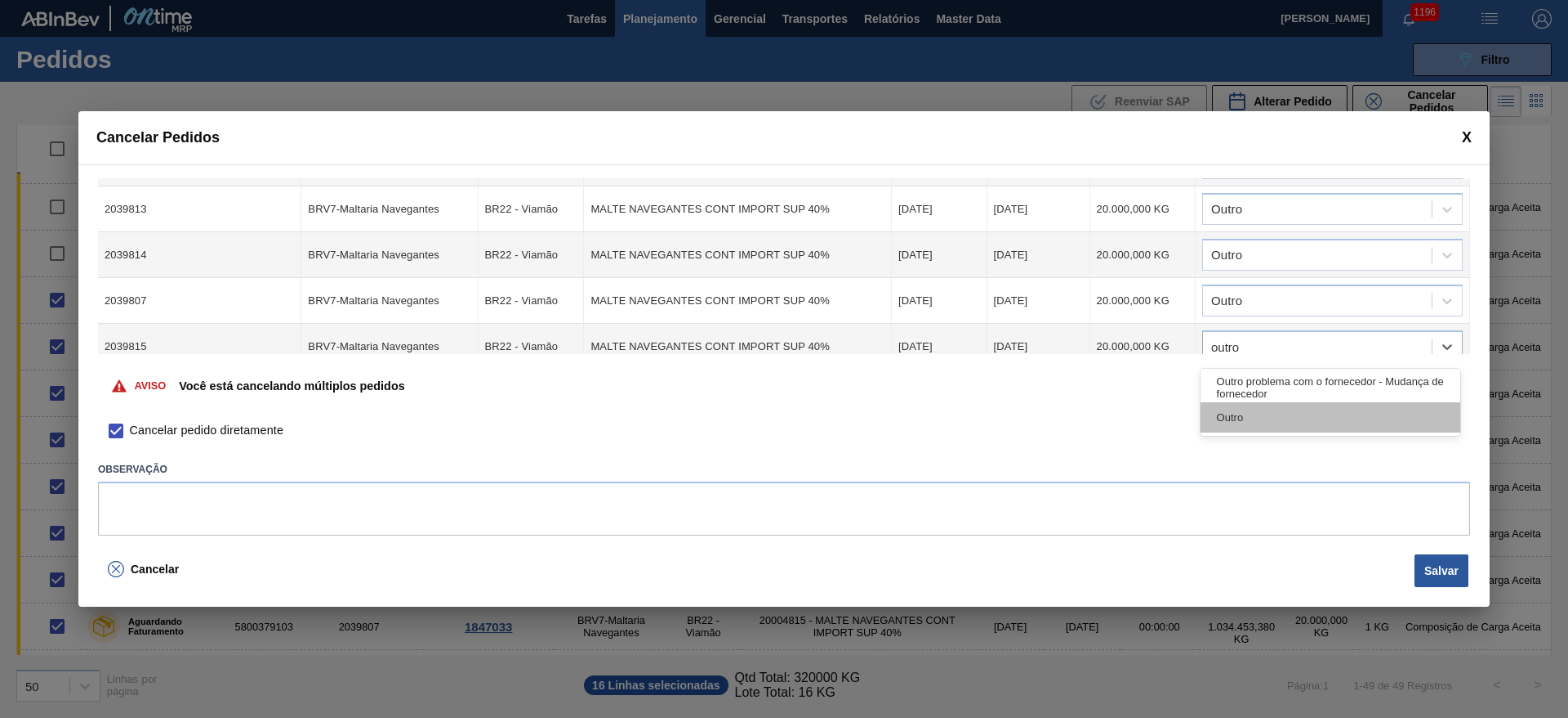
click at [1222, 422] on div "Outro" at bounding box center [1330, 417] width 259 height 30
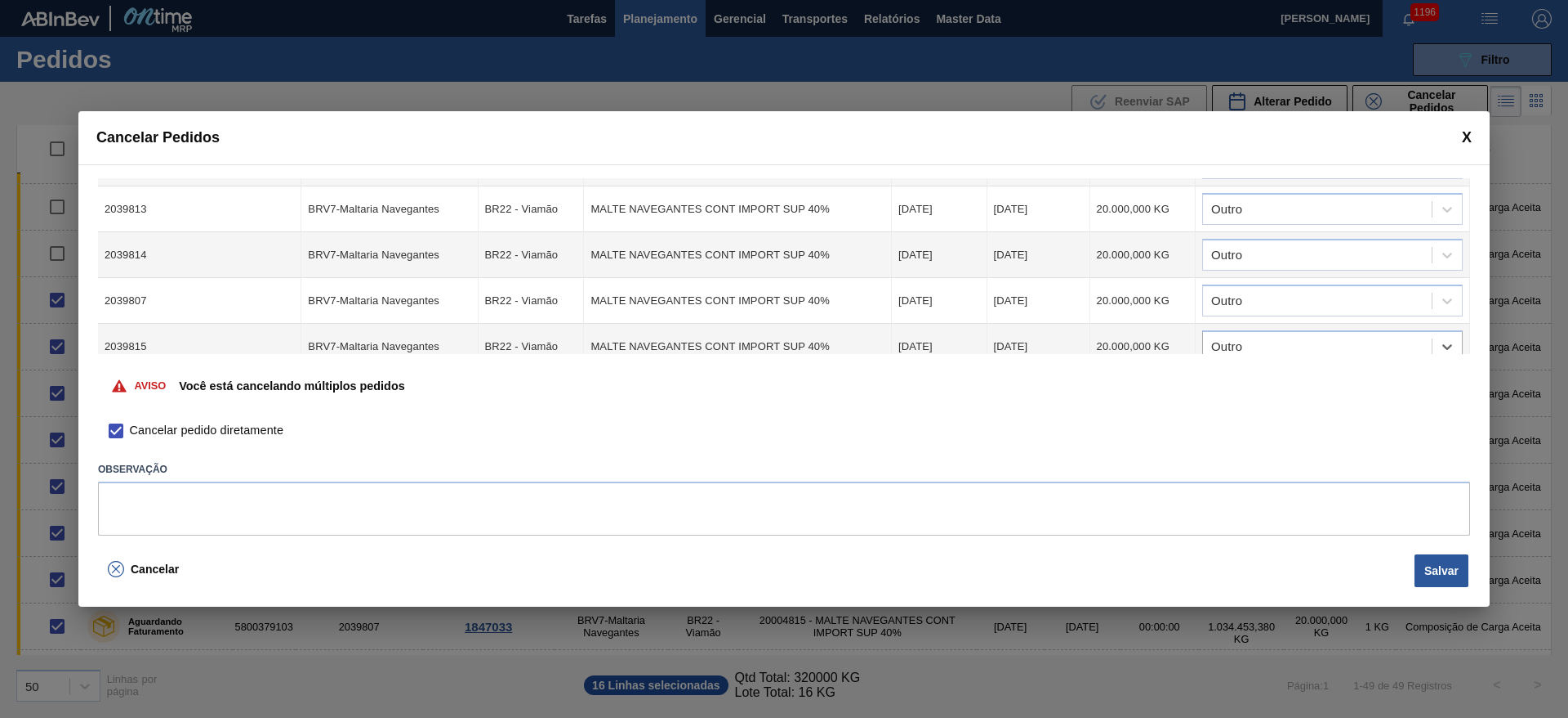
scroll to position [368, 0]
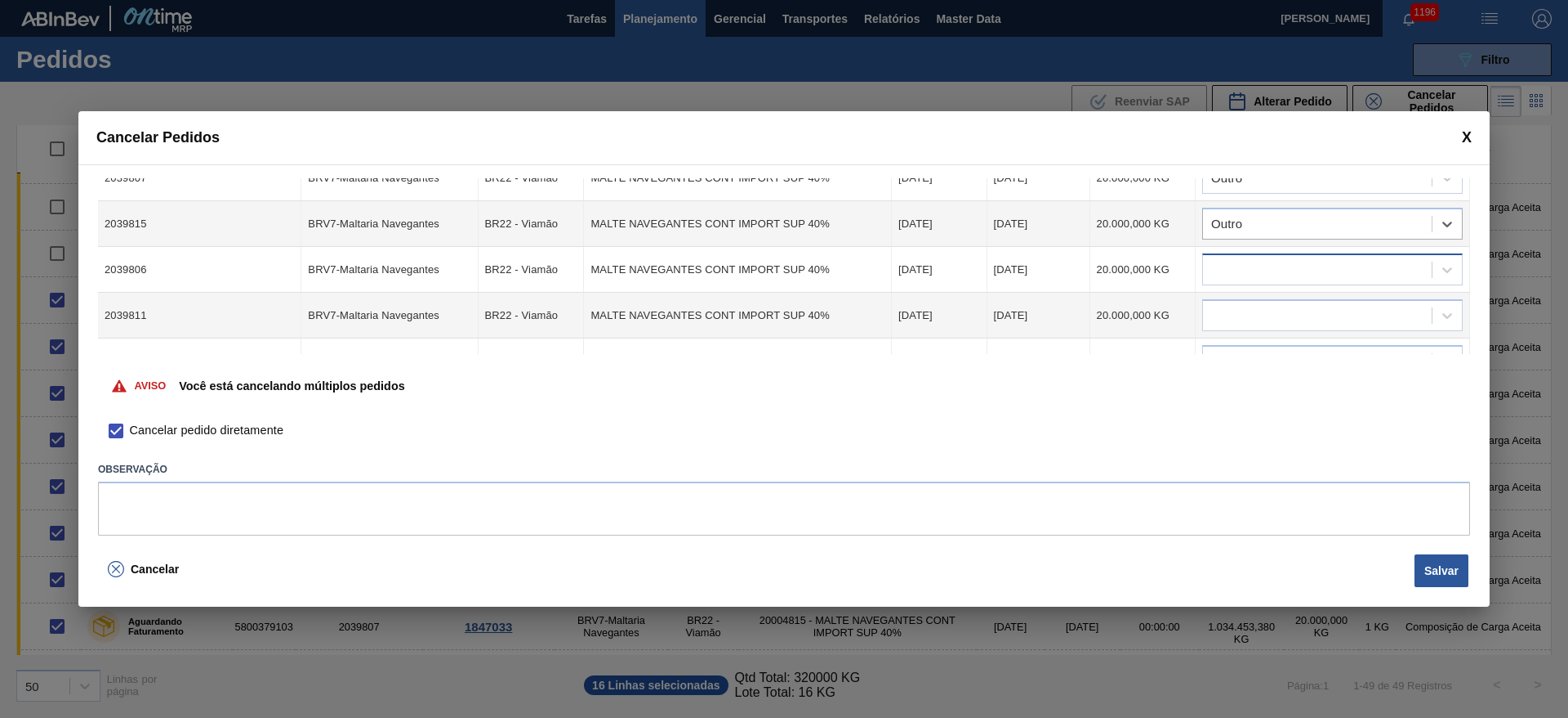
click at [1254, 257] on div at bounding box center [1332, 269] width 260 height 32
type input "outro"
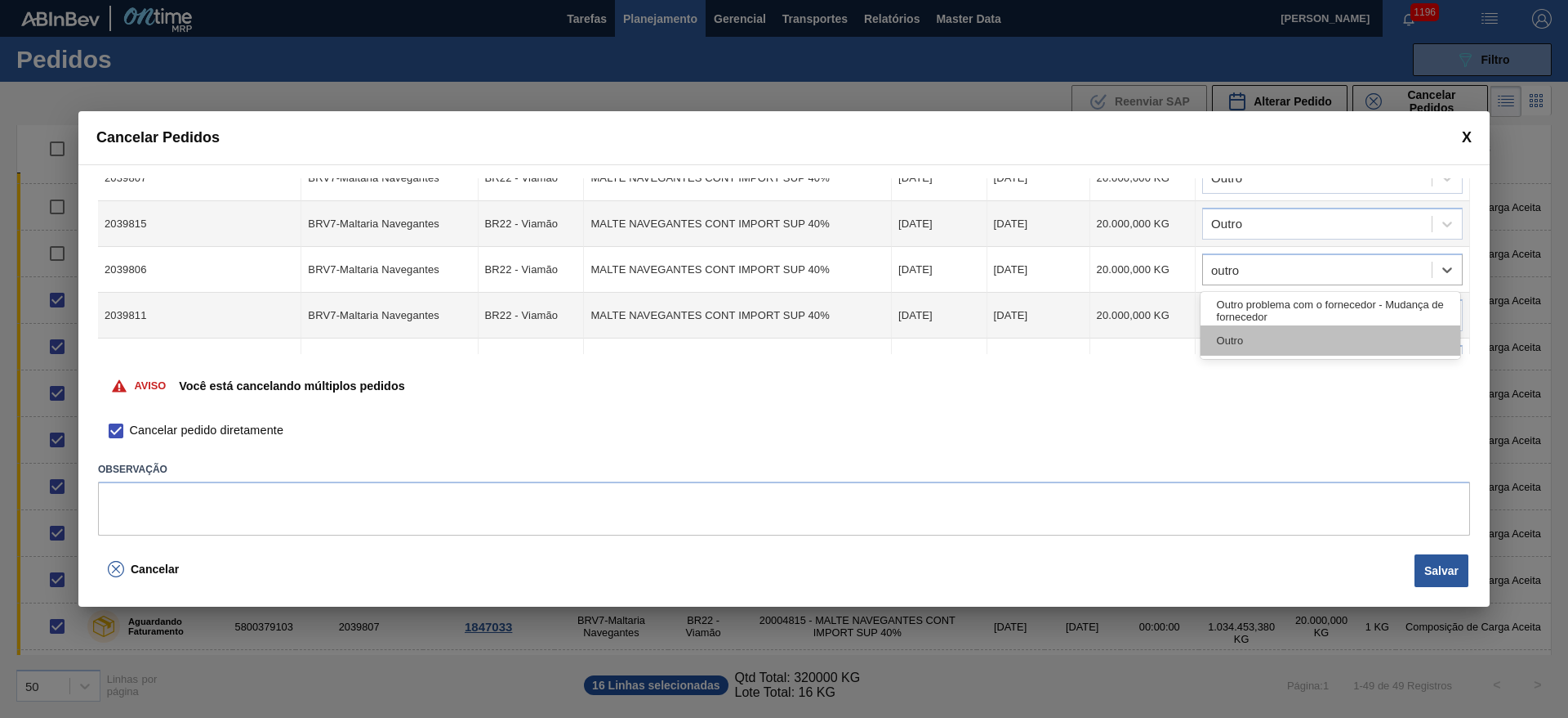
click at [1215, 348] on div "Outro" at bounding box center [1330, 340] width 259 height 30
click at [1221, 317] on div at bounding box center [1318, 316] width 229 height 24
type input "outro"
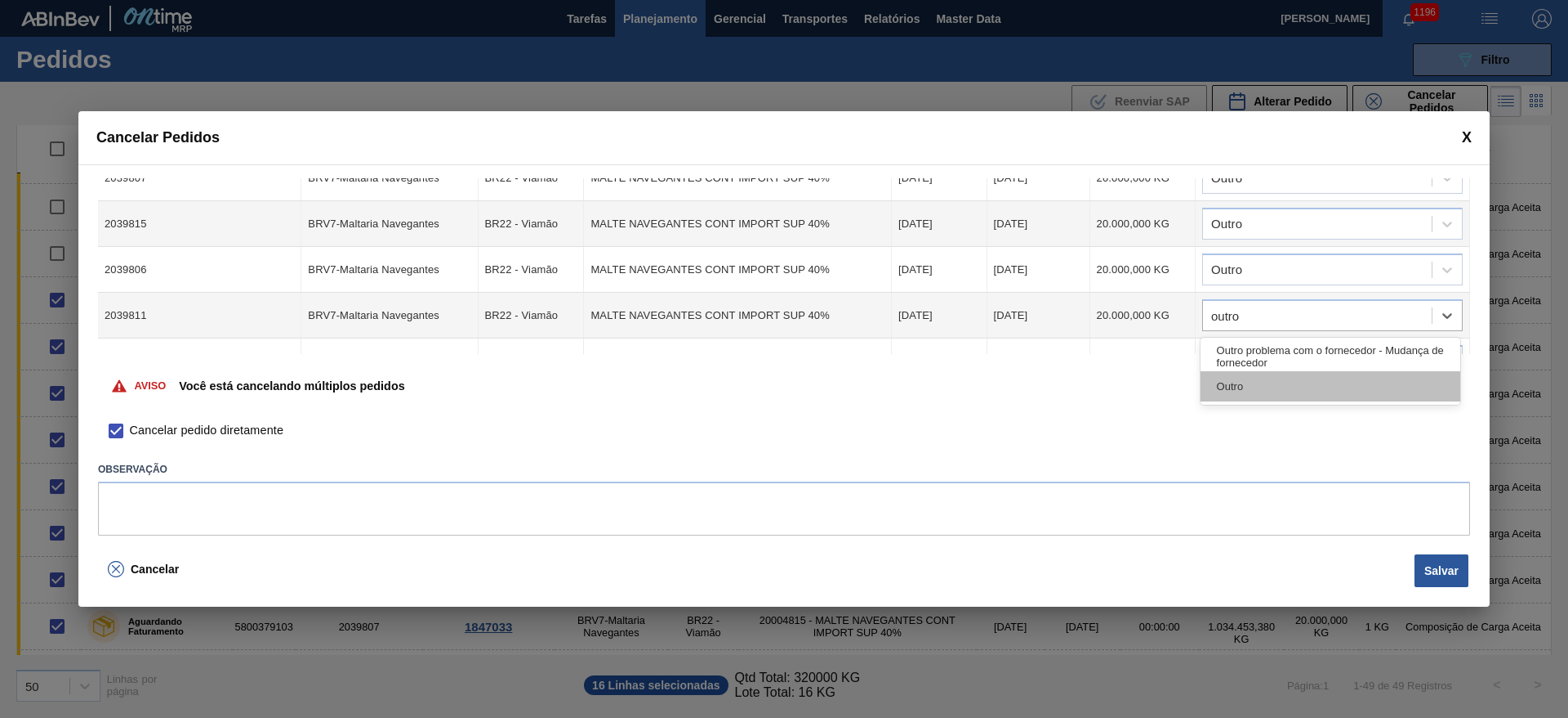
click at [1210, 388] on div "Outro" at bounding box center [1330, 386] width 259 height 30
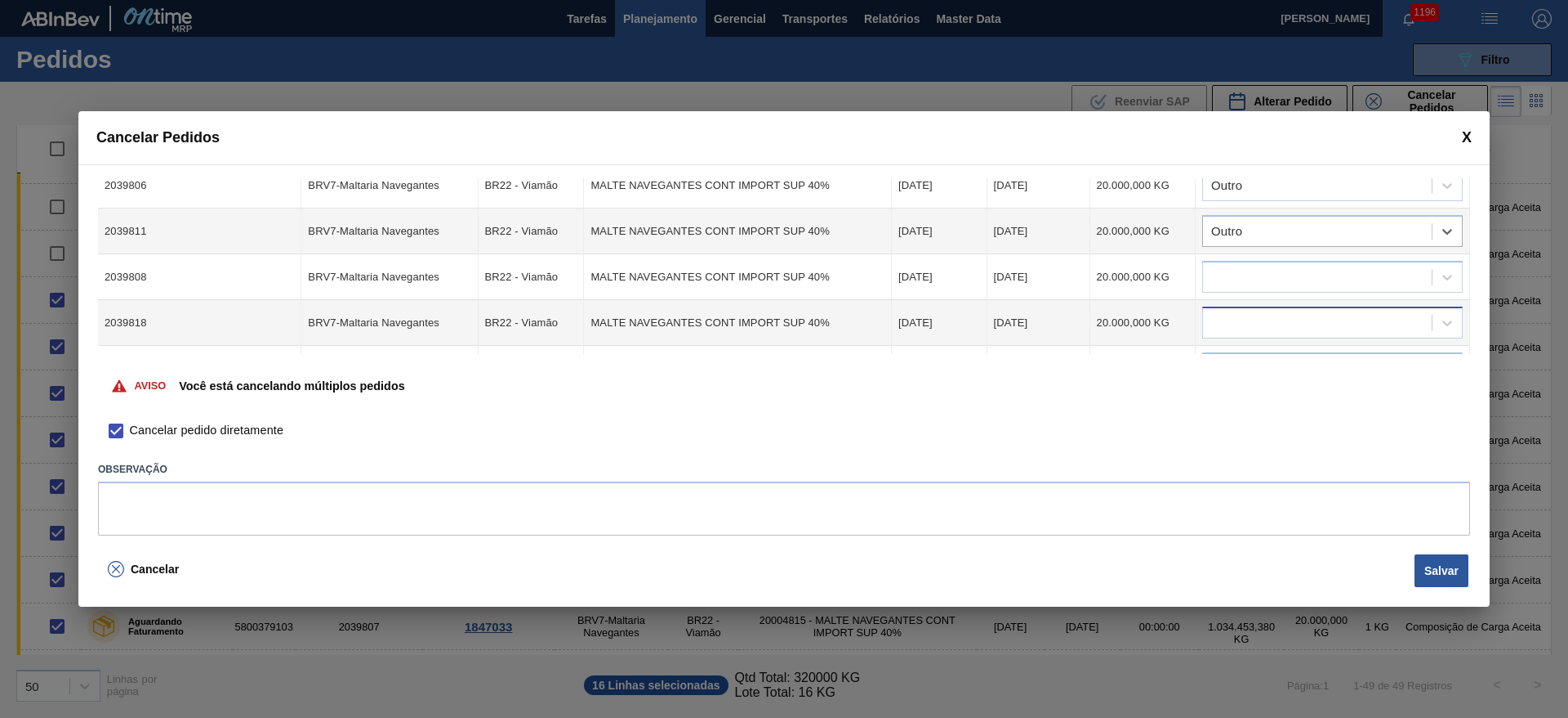
scroll to position [491, 0]
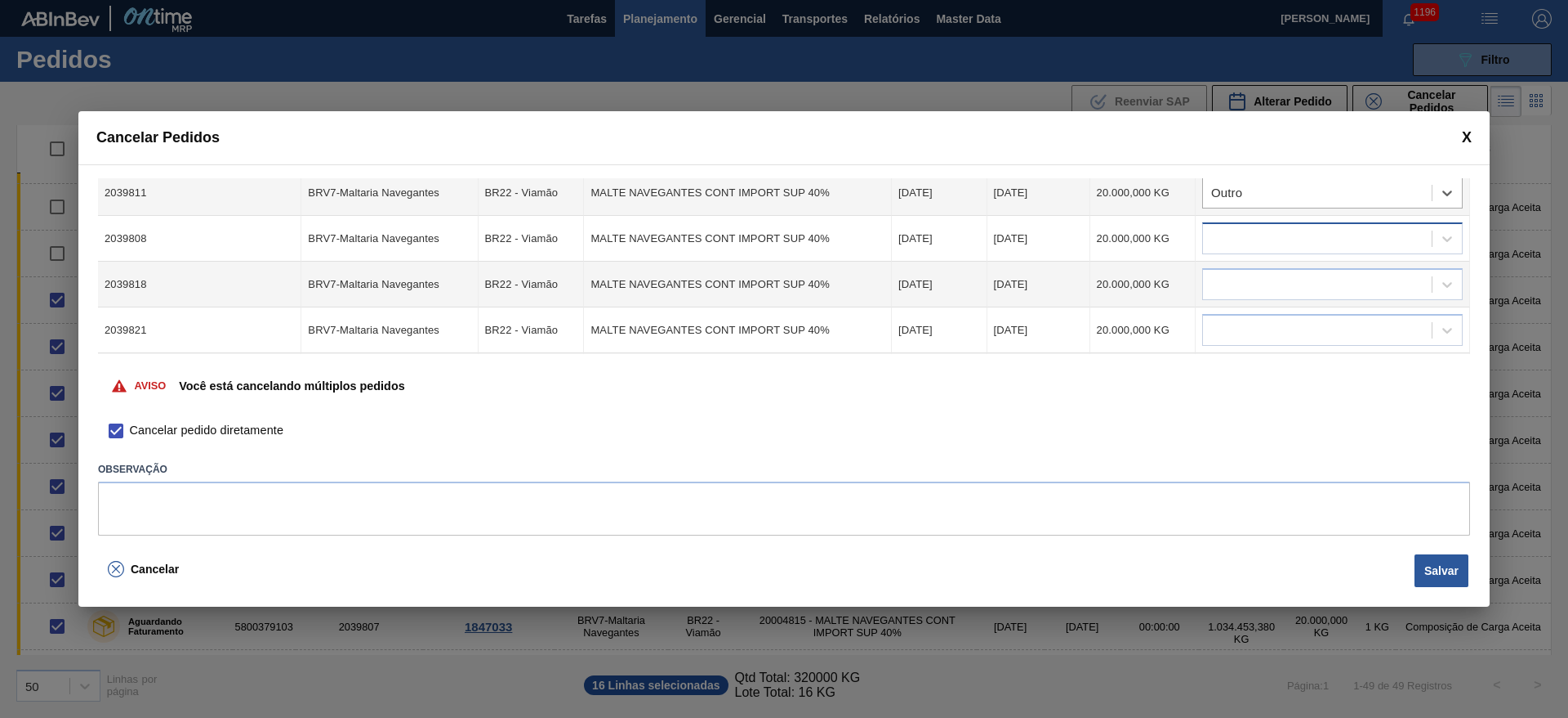
click at [1234, 236] on div at bounding box center [1318, 239] width 229 height 24
type input "ou"
click at [1234, 335] on div "Outro" at bounding box center [1330, 339] width 259 height 30
click at [1227, 290] on div at bounding box center [1318, 285] width 229 height 24
type input "outro"
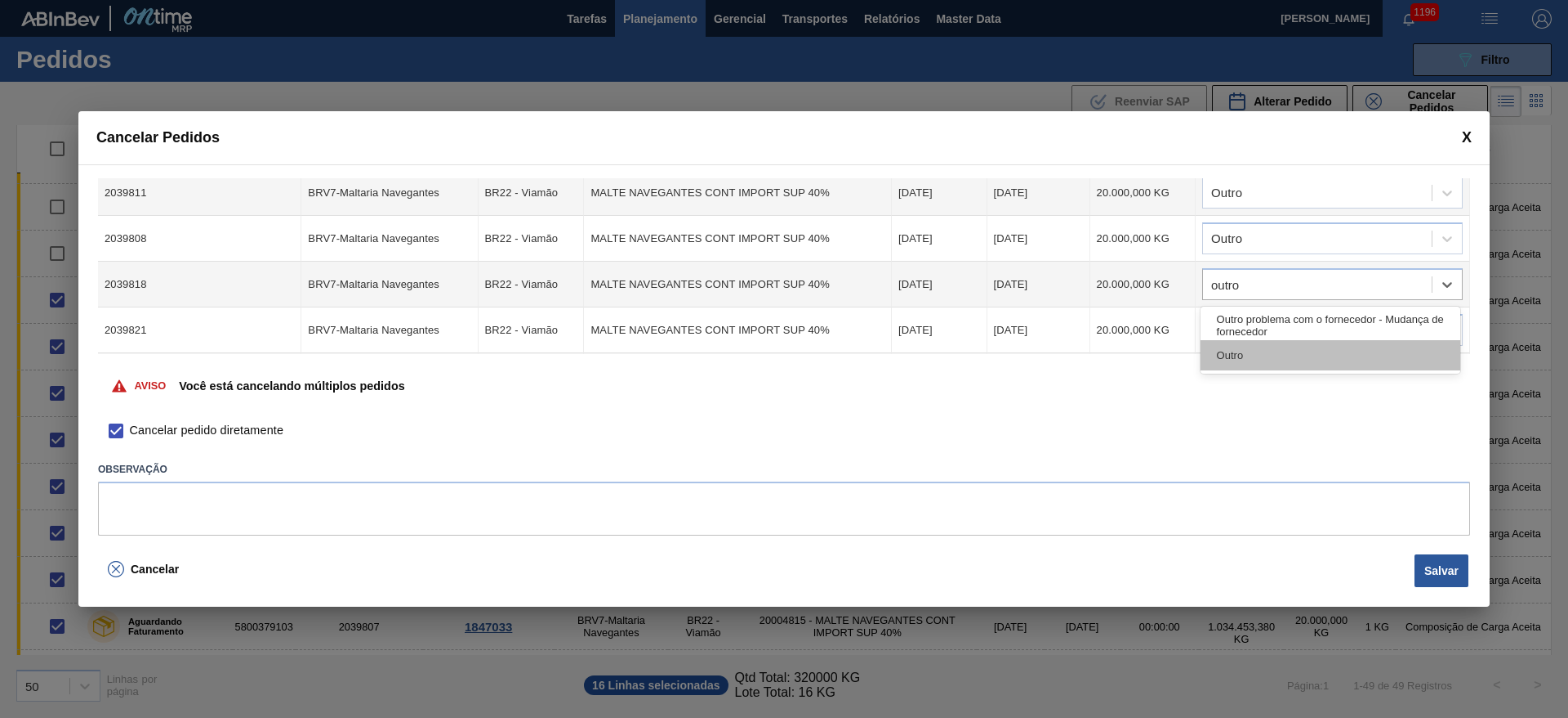
click at [1229, 358] on div "Outro" at bounding box center [1330, 355] width 259 height 30
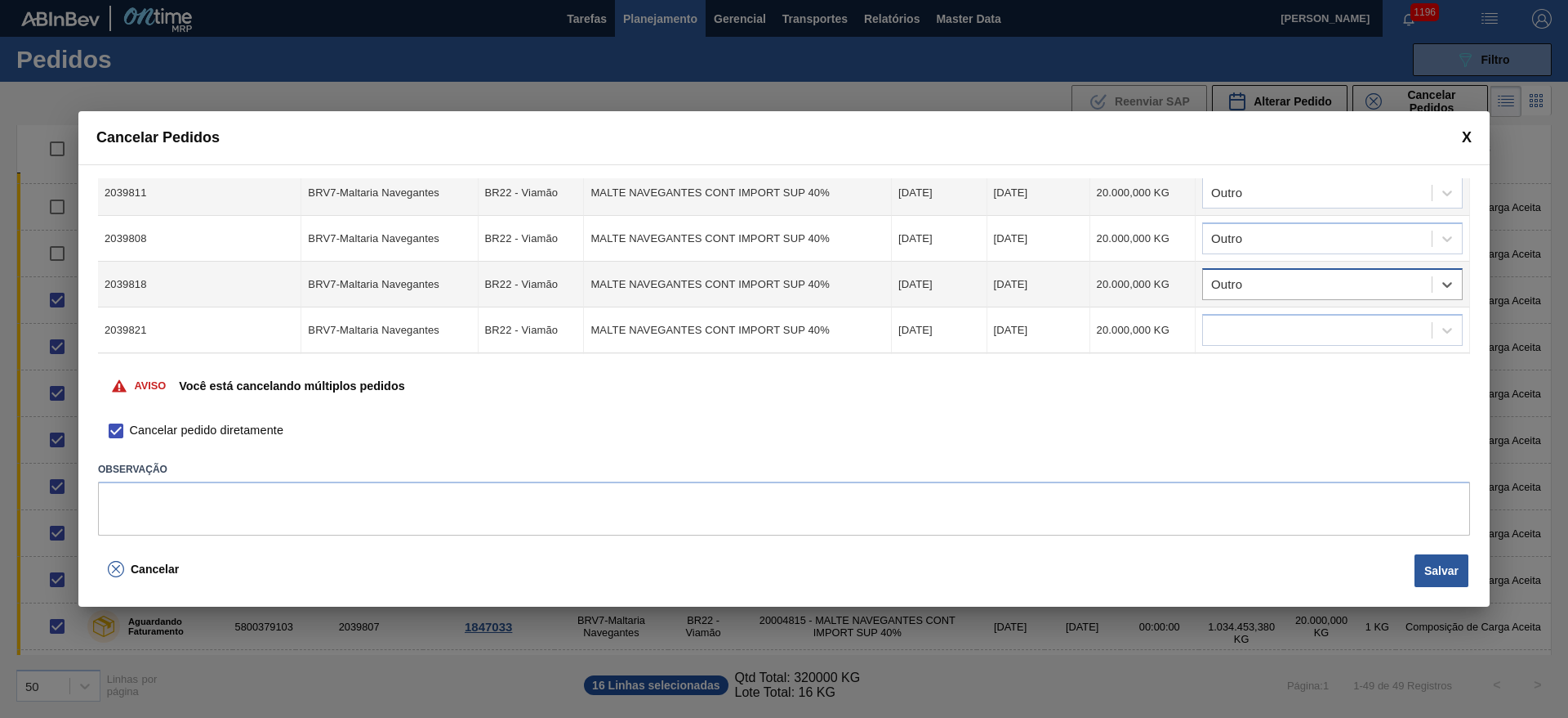
scroll to position [581, 0]
click at [1231, 243] on div at bounding box center [1318, 240] width 229 height 24
type input "outro"
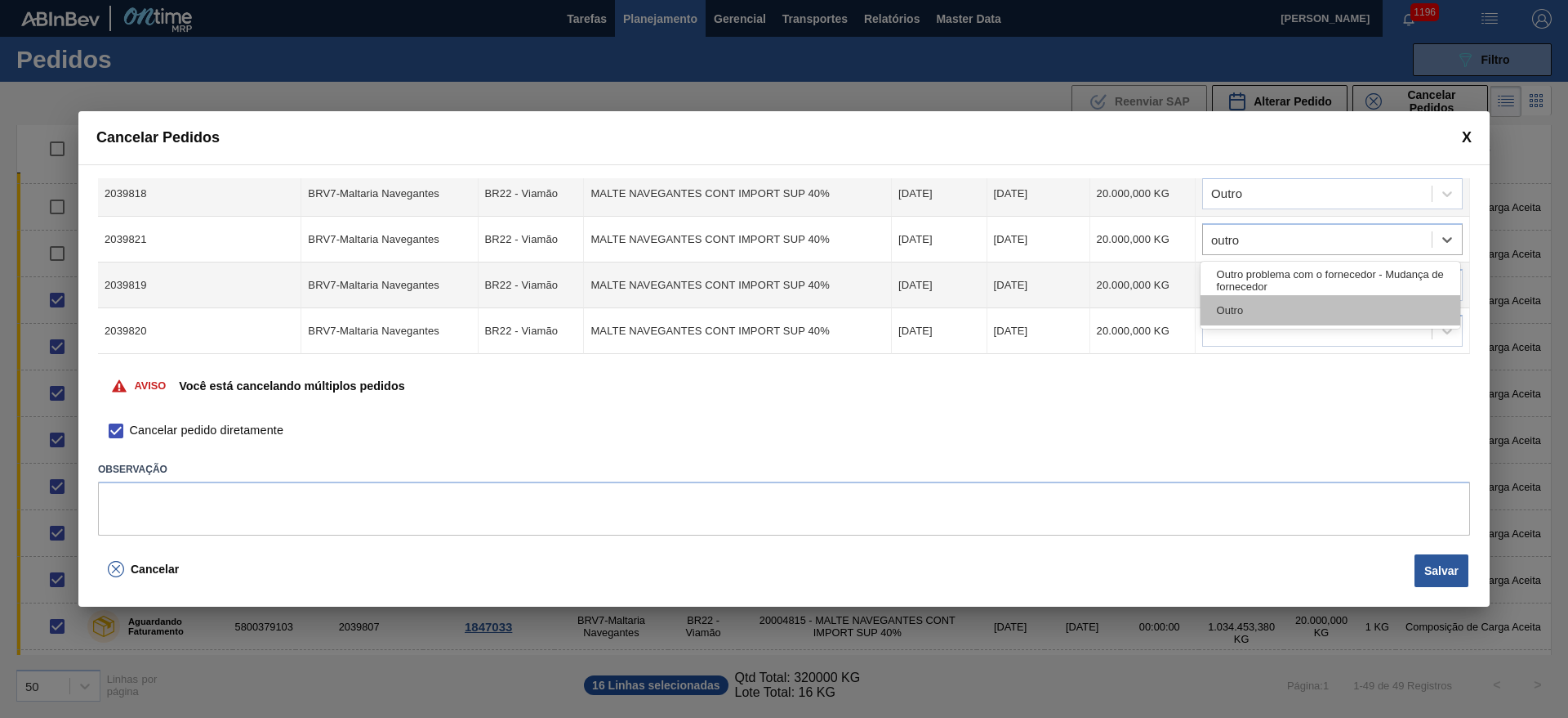
click at [1216, 299] on div "Outro" at bounding box center [1330, 310] width 259 height 30
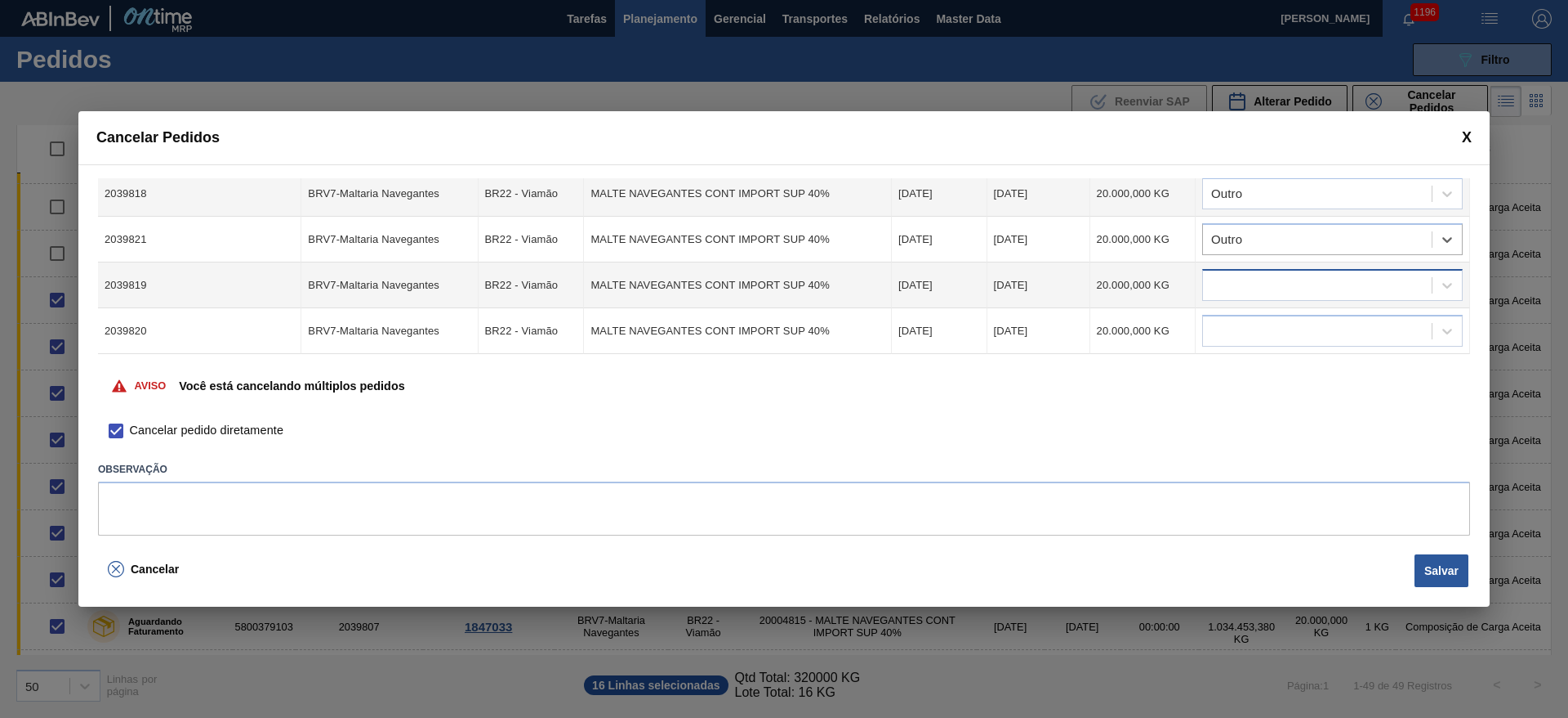
click at [1227, 271] on div at bounding box center [1332, 284] width 260 height 32
type input "outro"
drag, startPoint x: 1246, startPoint y: 350, endPoint x: 1226, endPoint y: 315, distance: 40.3
click at [1246, 350] on div "Outro" at bounding box center [1330, 356] width 259 height 30
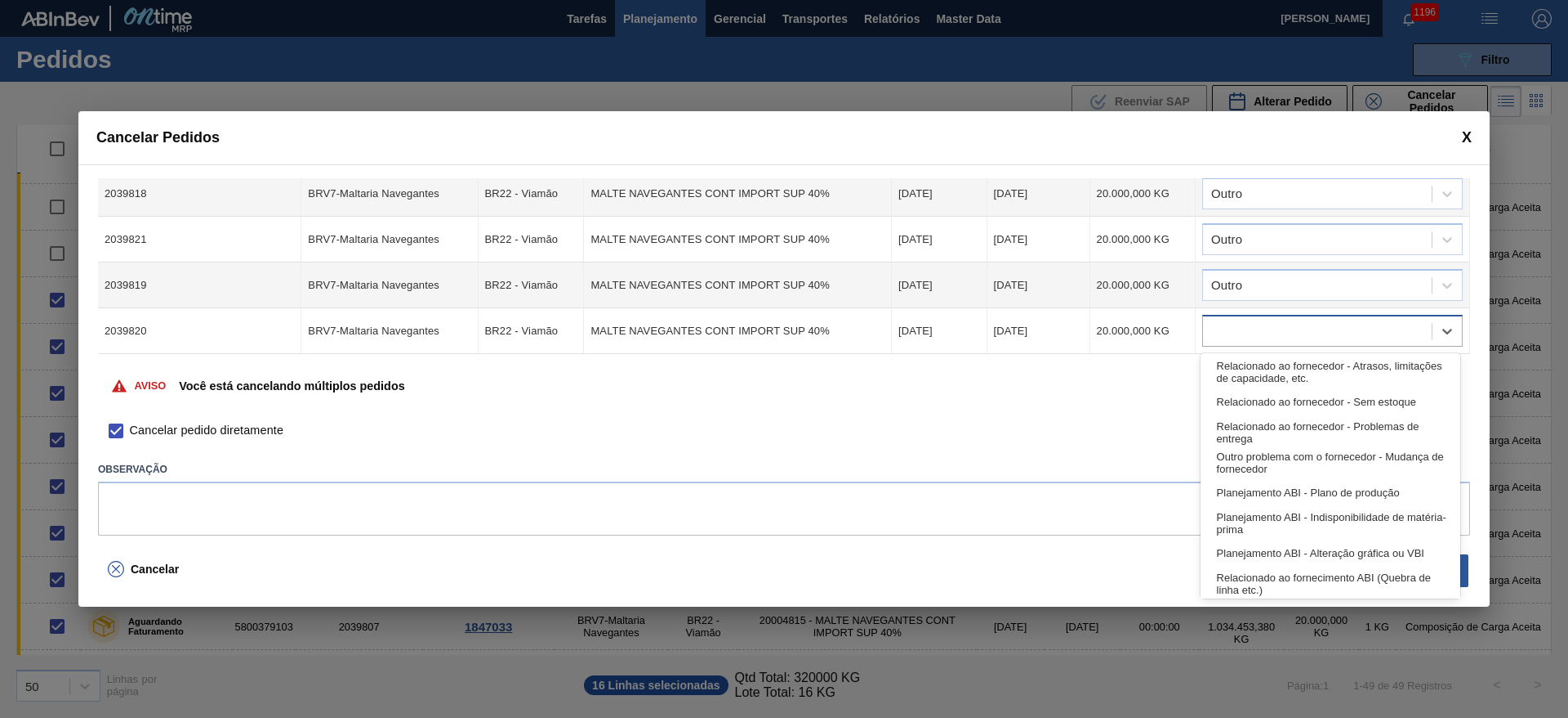
click at [1226, 315] on div at bounding box center [1332, 330] width 260 height 32
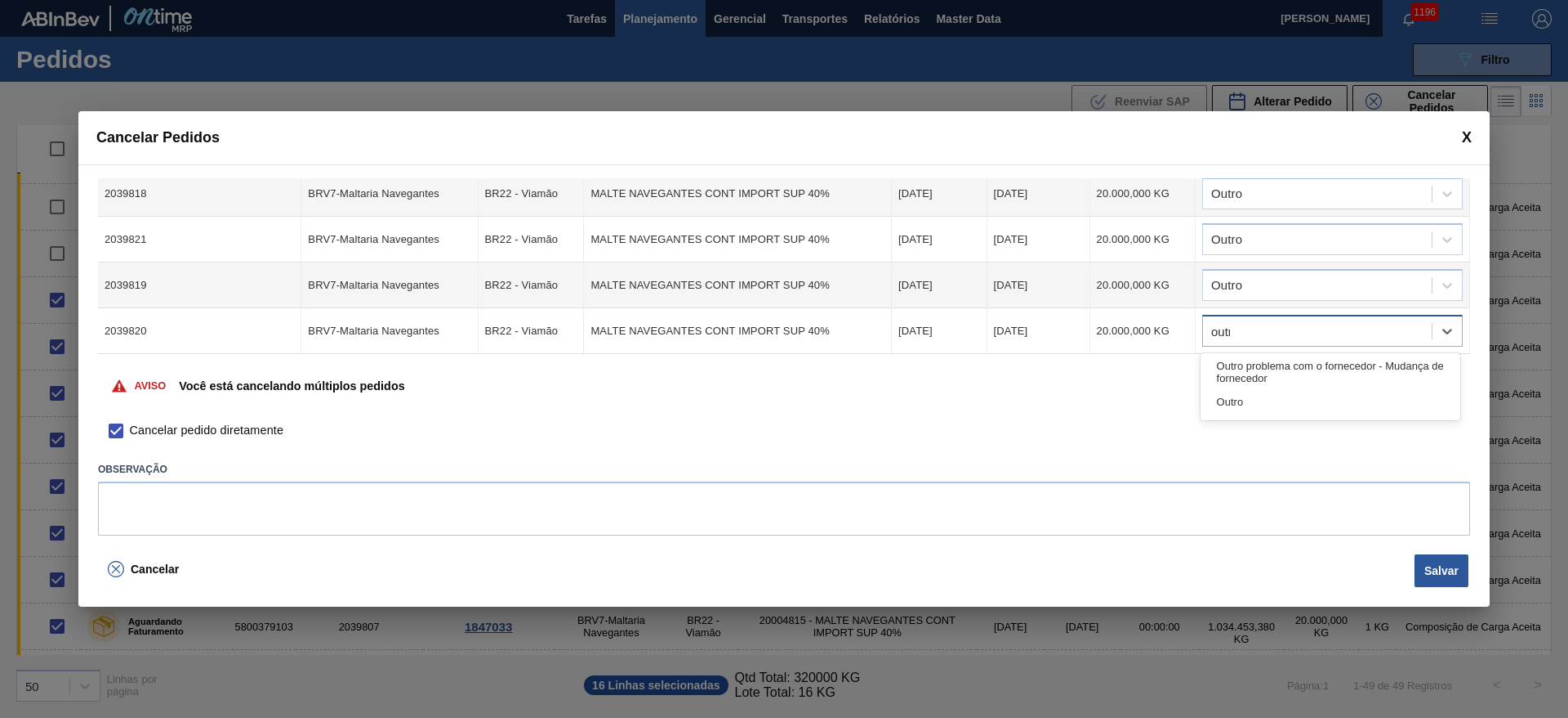
type input "outro"
click at [1240, 395] on div "Outro" at bounding box center [1330, 402] width 259 height 30
click at [1461, 562] on button "Salvar" at bounding box center [1442, 570] width 54 height 33
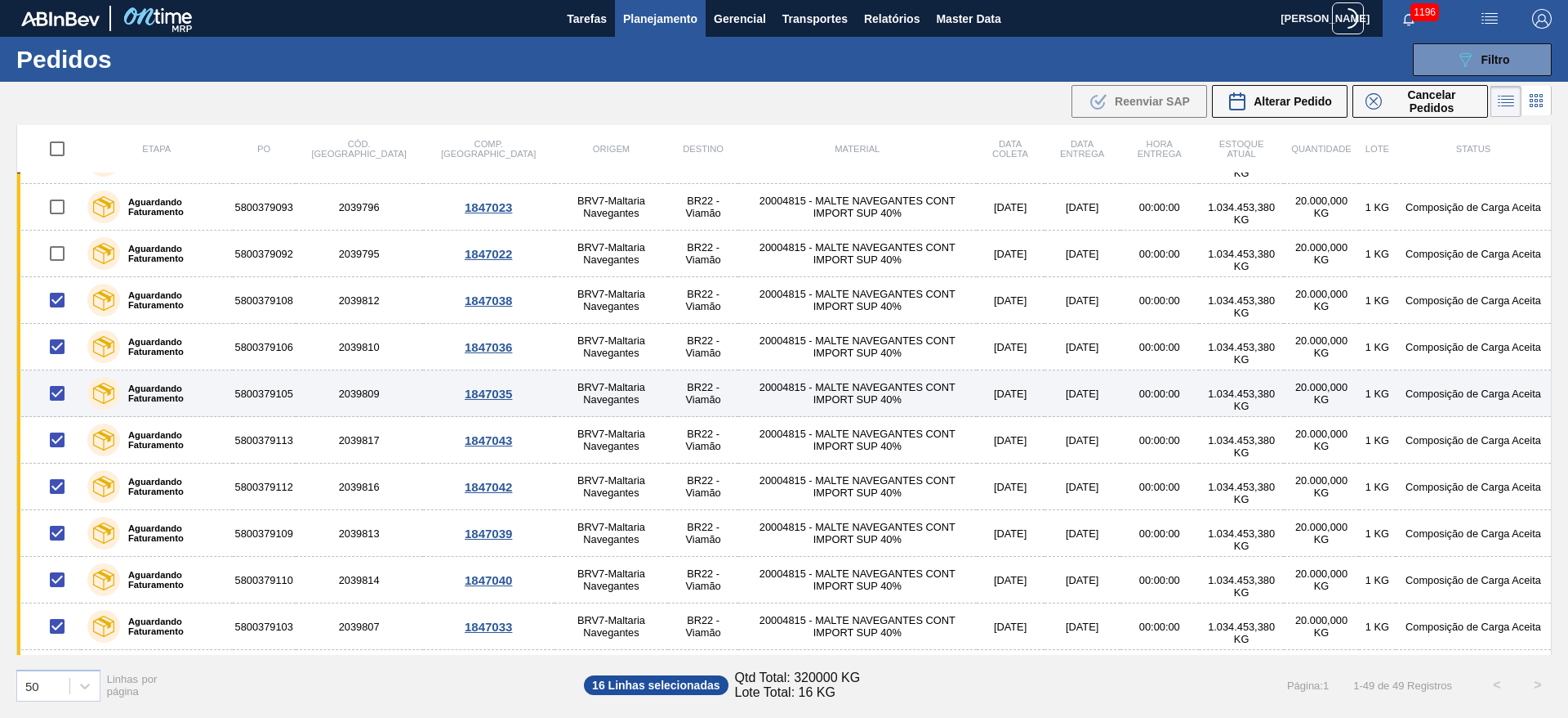
scroll to position [1802, 0]
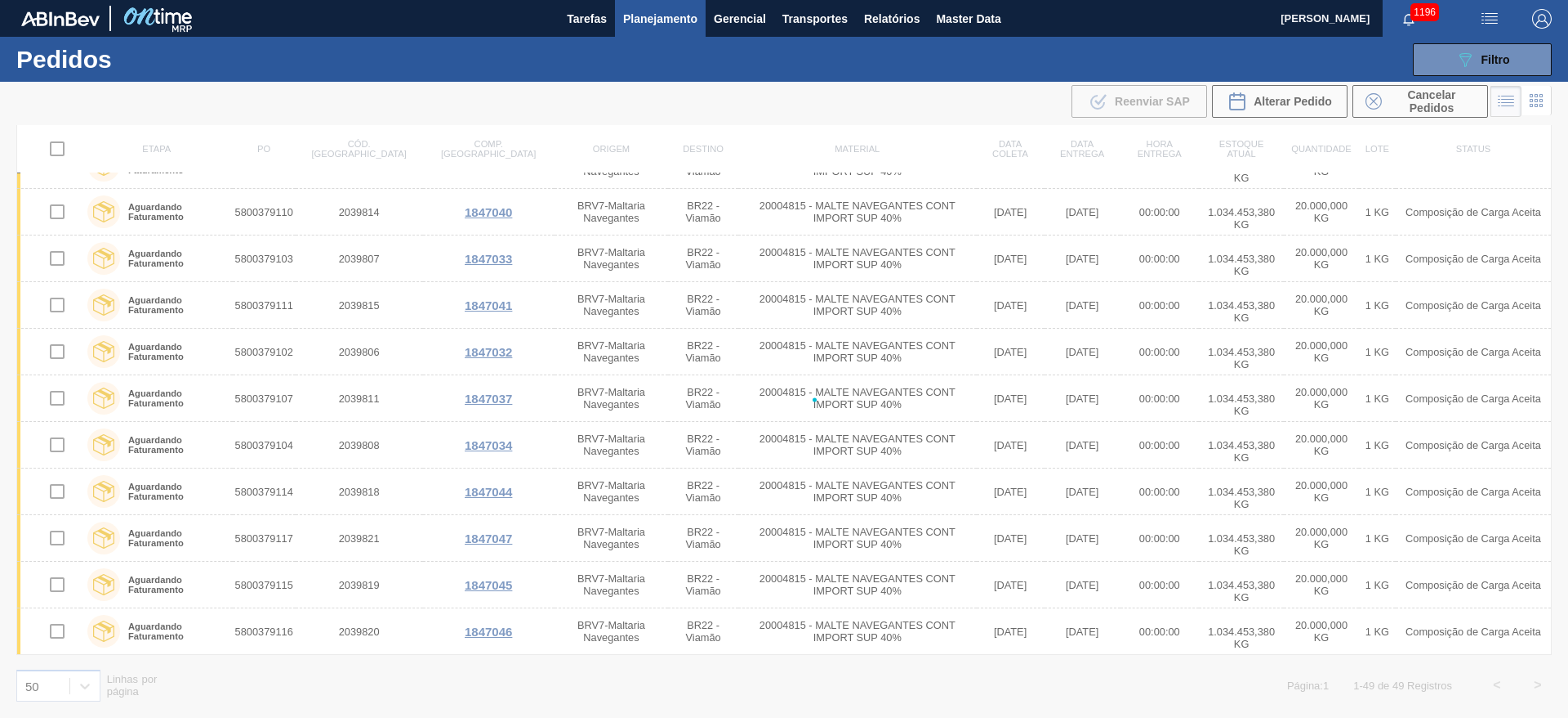
checkbox input "false"
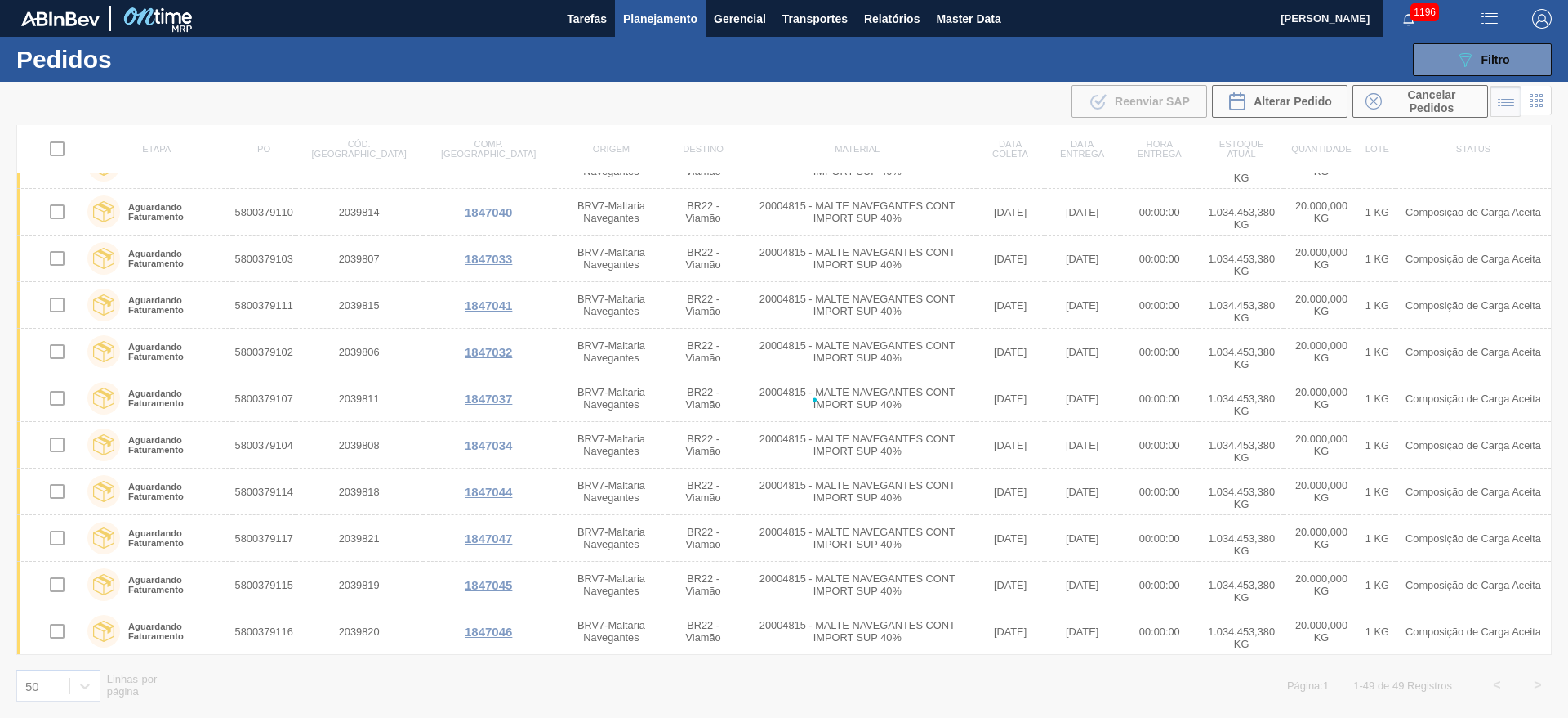
checkbox input "false"
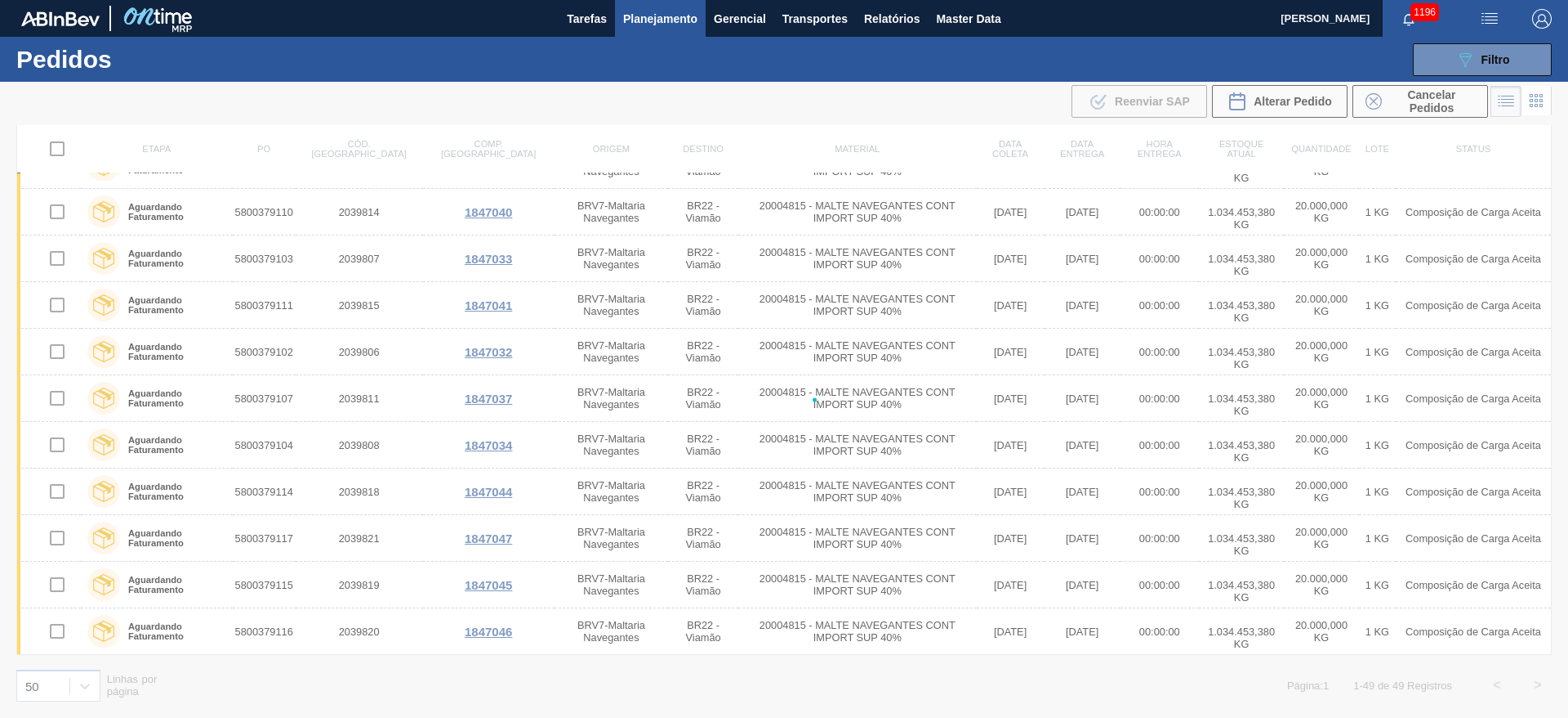
checkbox input "false"
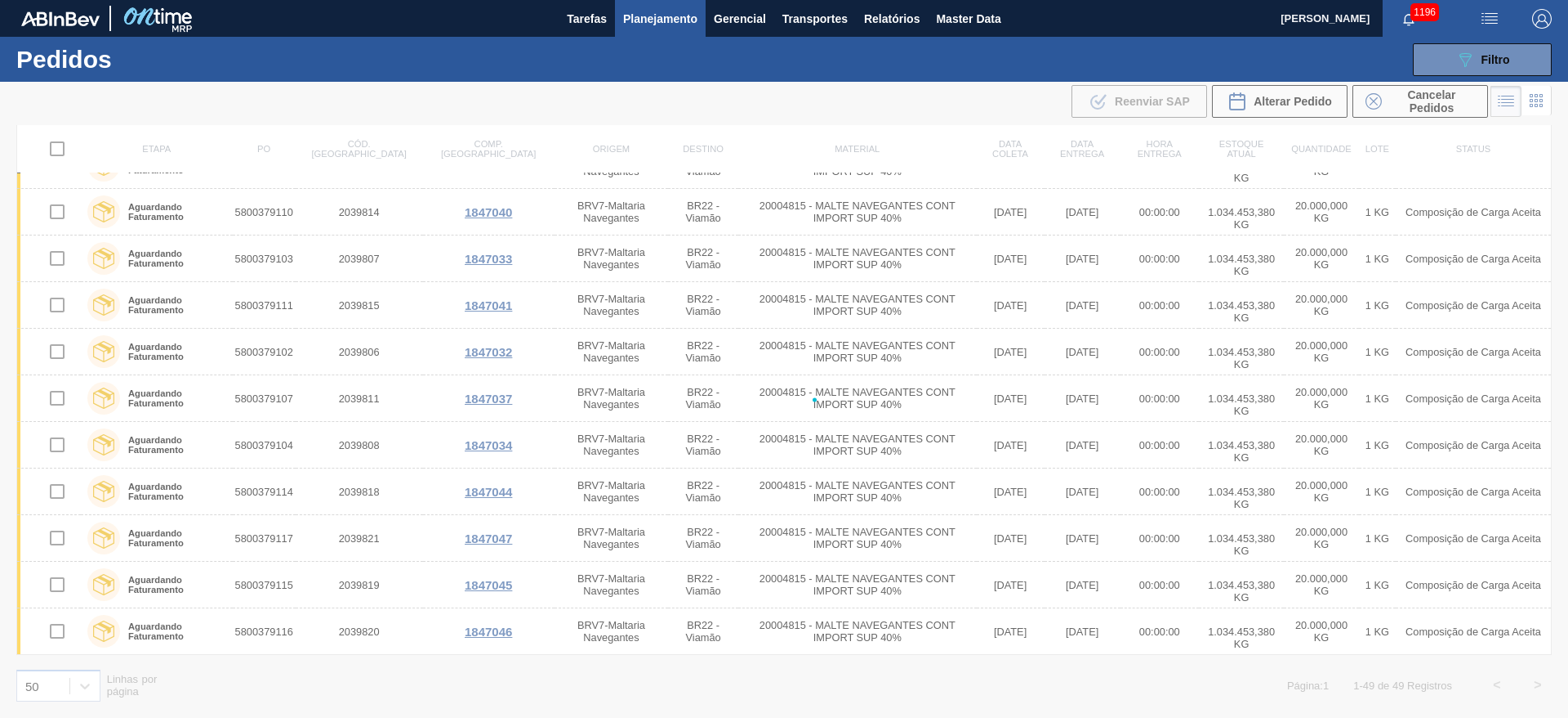
checkbox input "false"
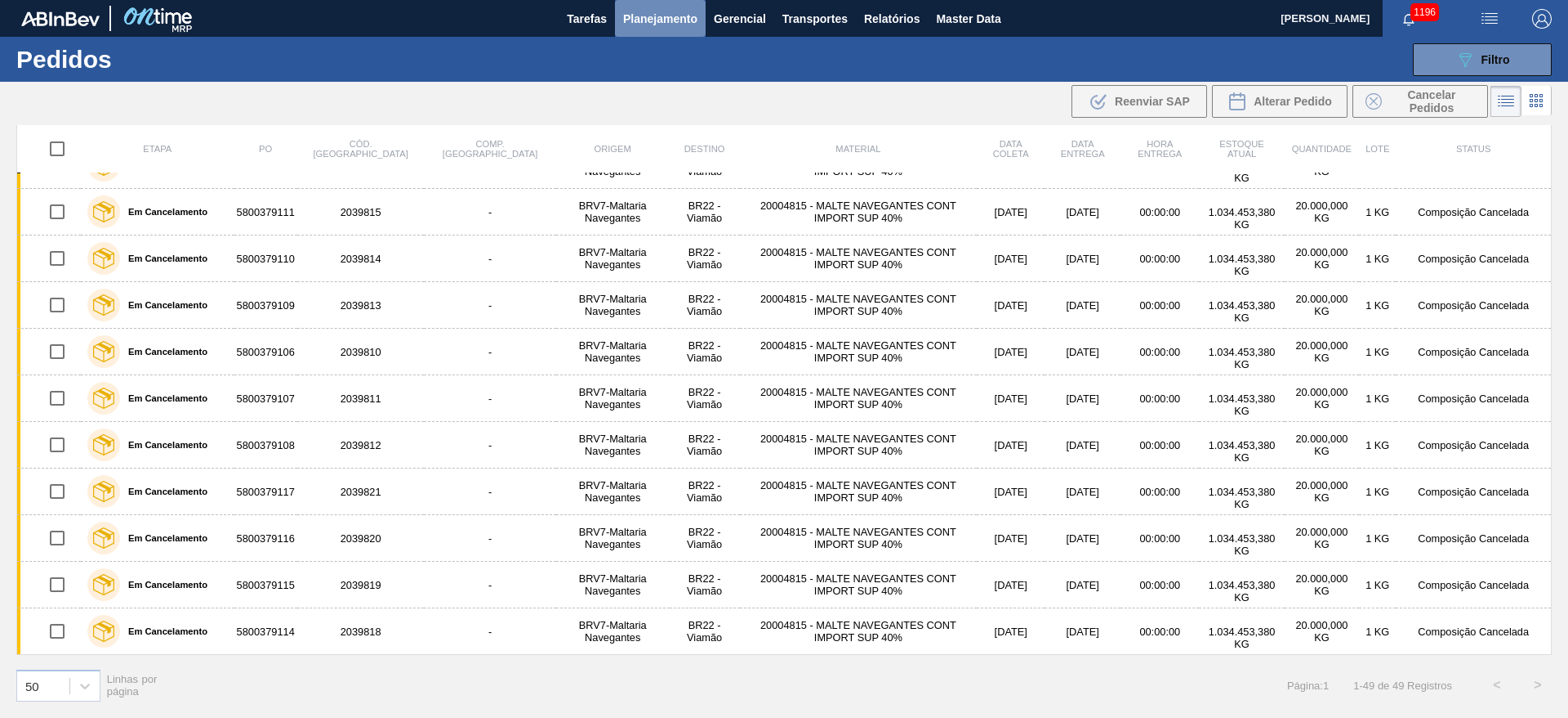
click at [655, 28] on button "Planejamento" at bounding box center [660, 18] width 91 height 37
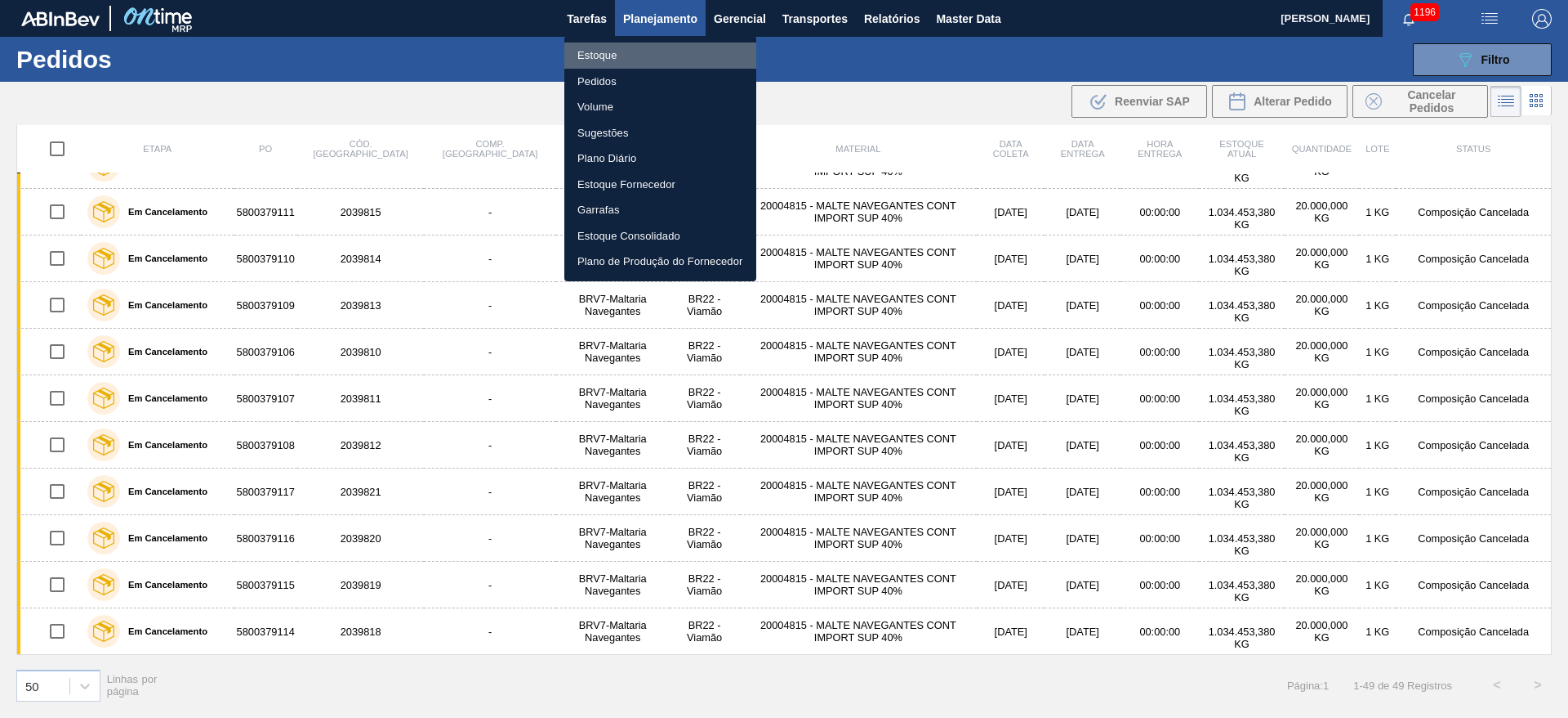
click at [605, 59] on li "Estoque" at bounding box center [660, 55] width 192 height 27
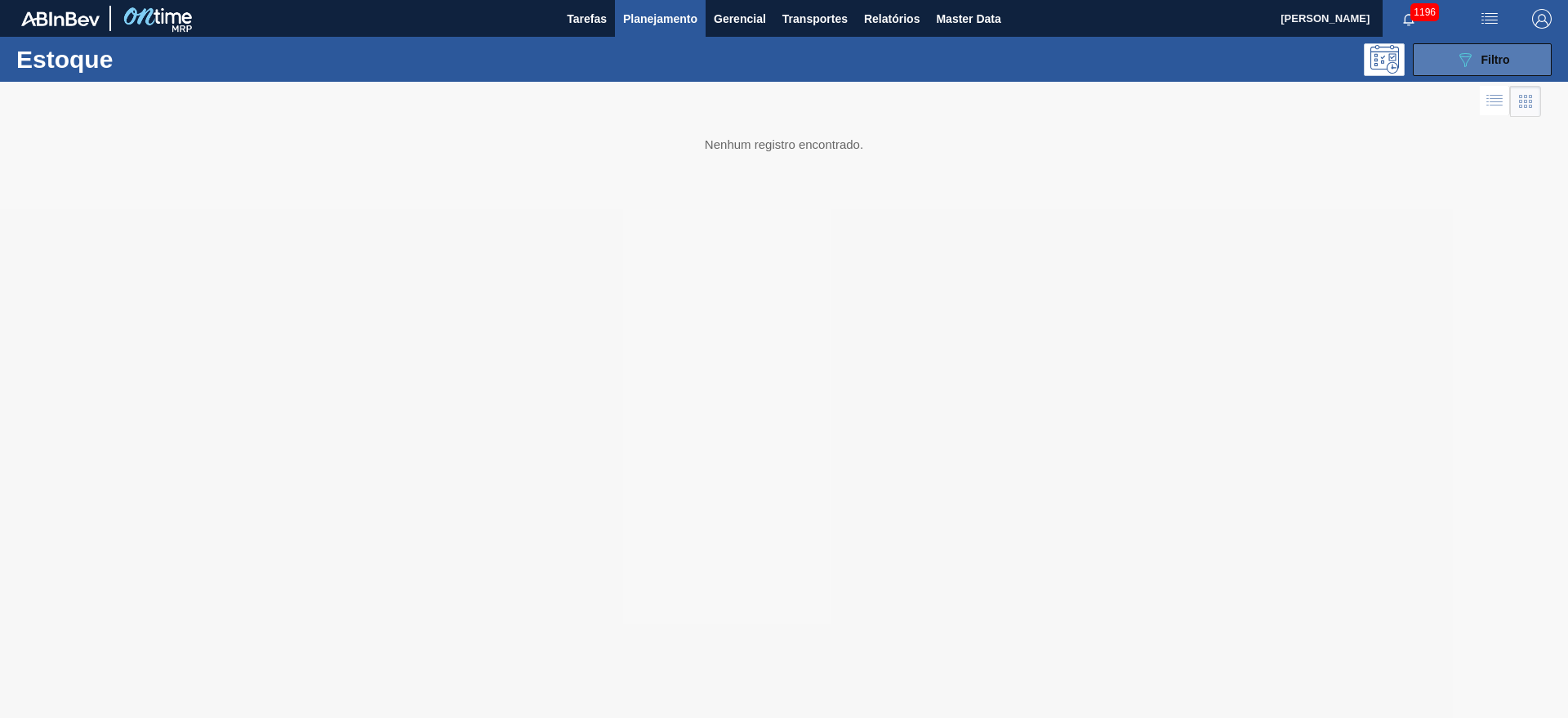
click at [1447, 59] on button "089F7B8B-B2A5-4AFE-B5C0-19BA573D28AC Filtro" at bounding box center [1483, 60] width 139 height 33
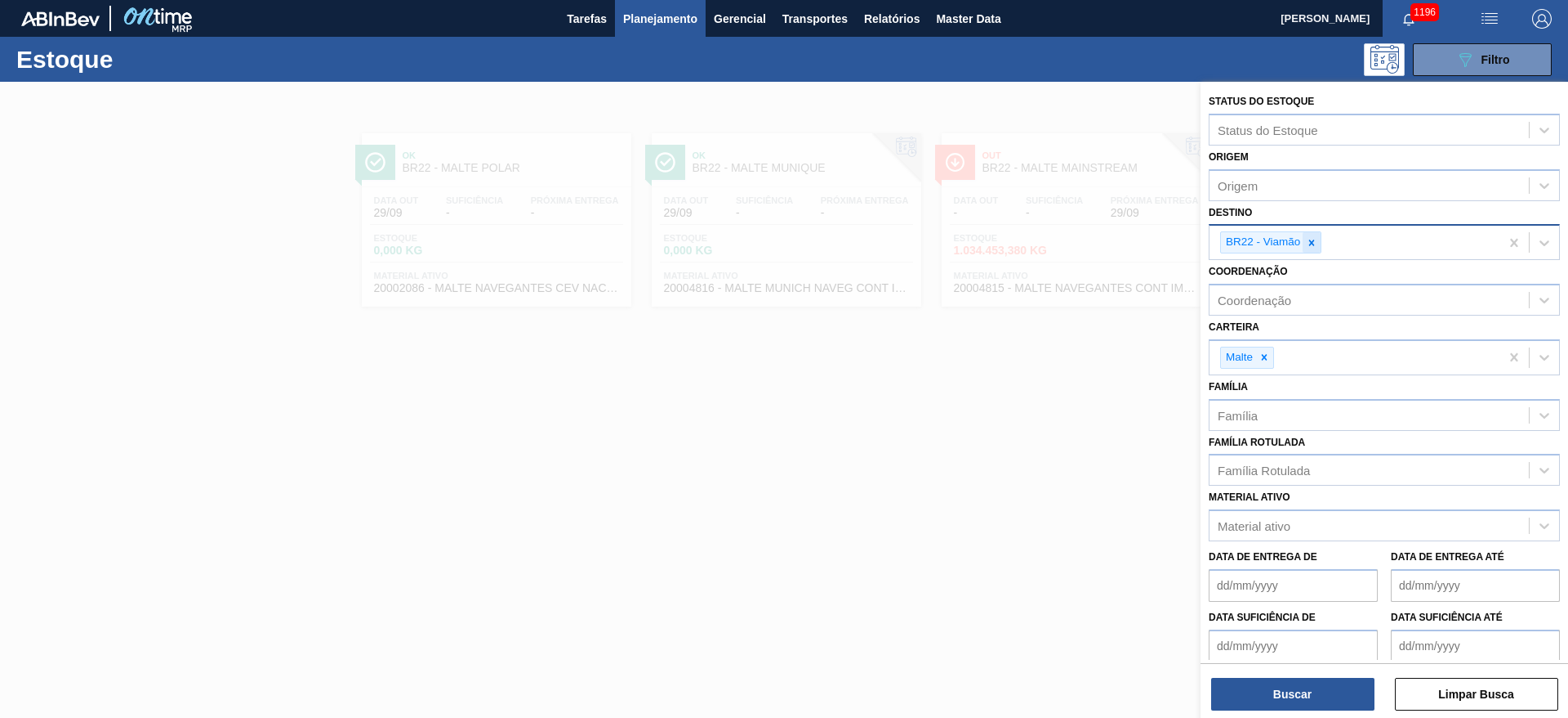
click at [1312, 242] on icon at bounding box center [1312, 242] width 5 height 6
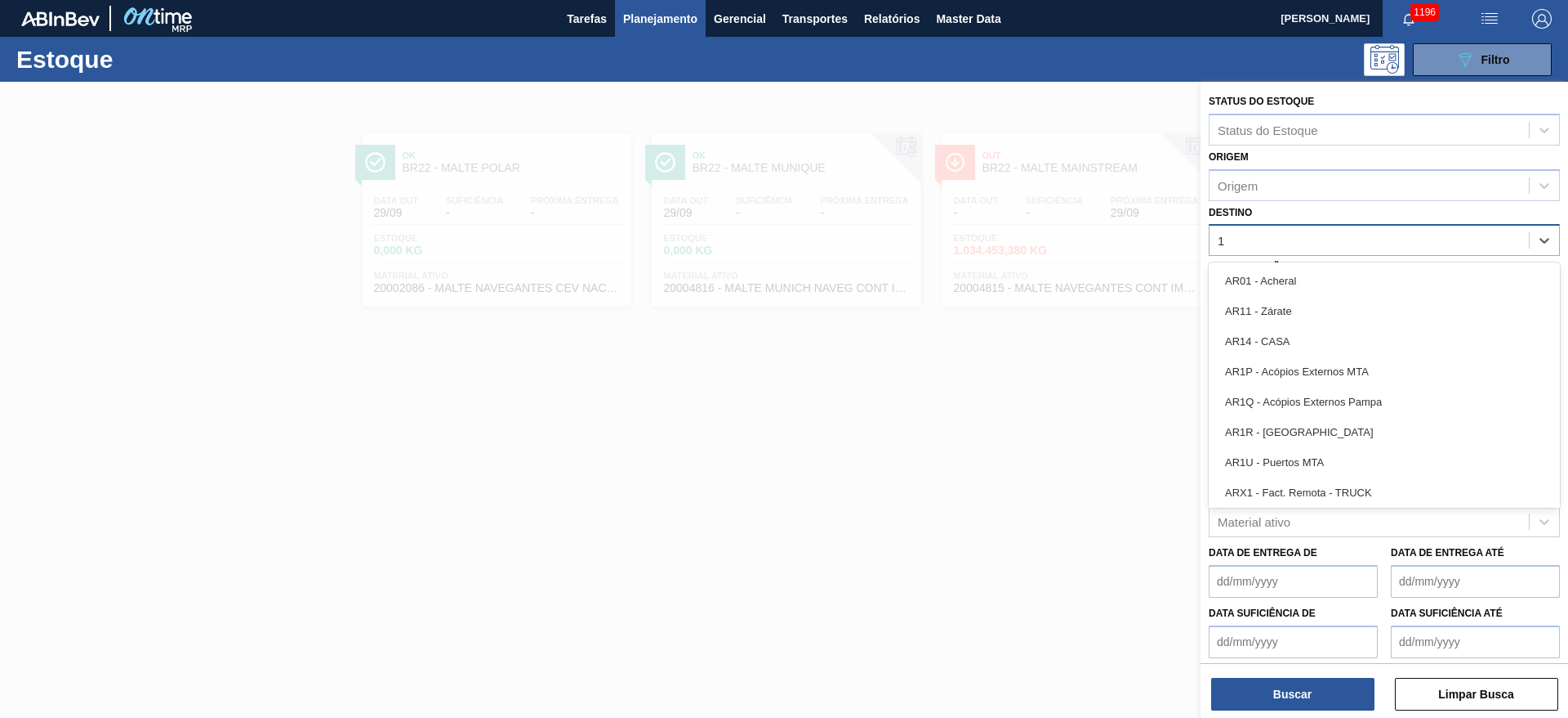
type input "19"
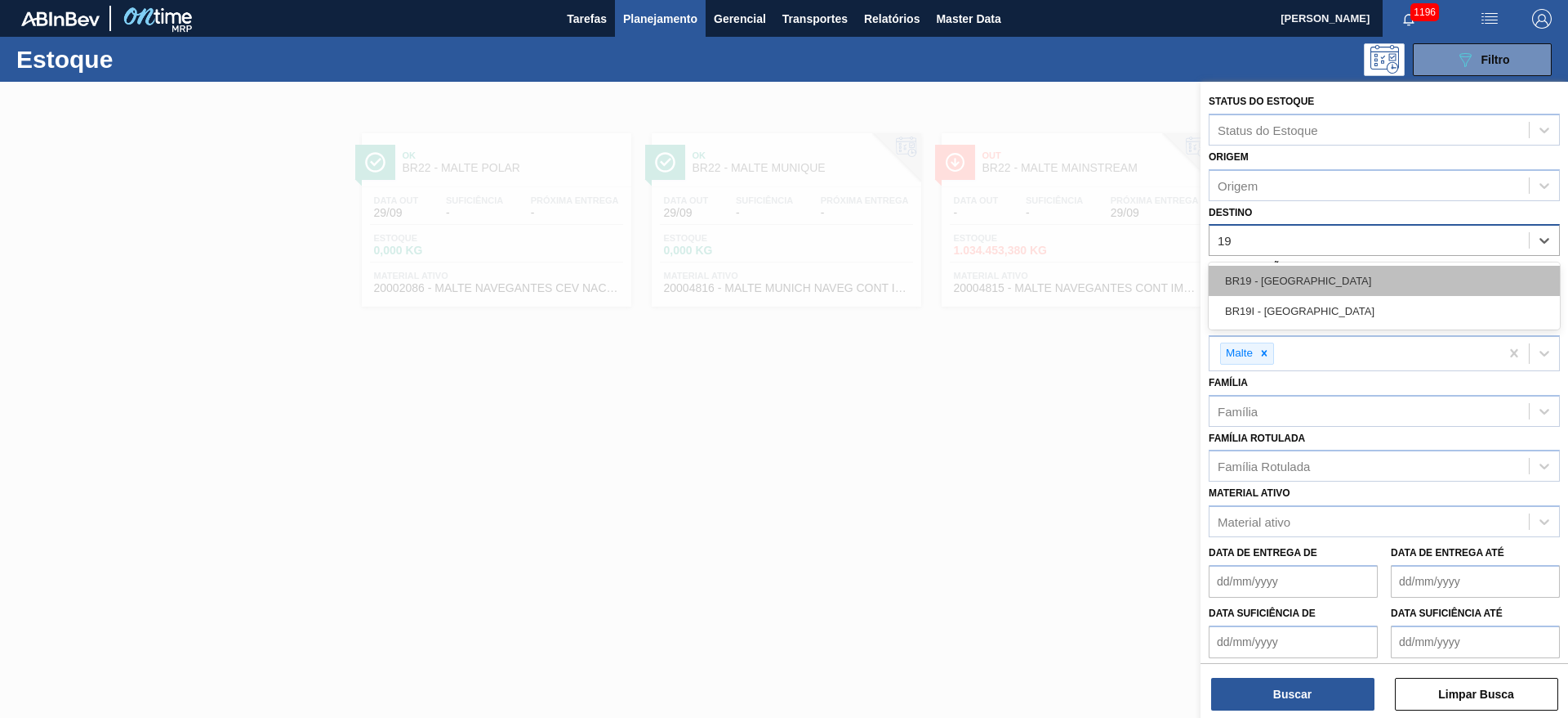
click at [1274, 281] on div "BR19 - [GEOGRAPHIC_DATA]" at bounding box center [1384, 281] width 351 height 30
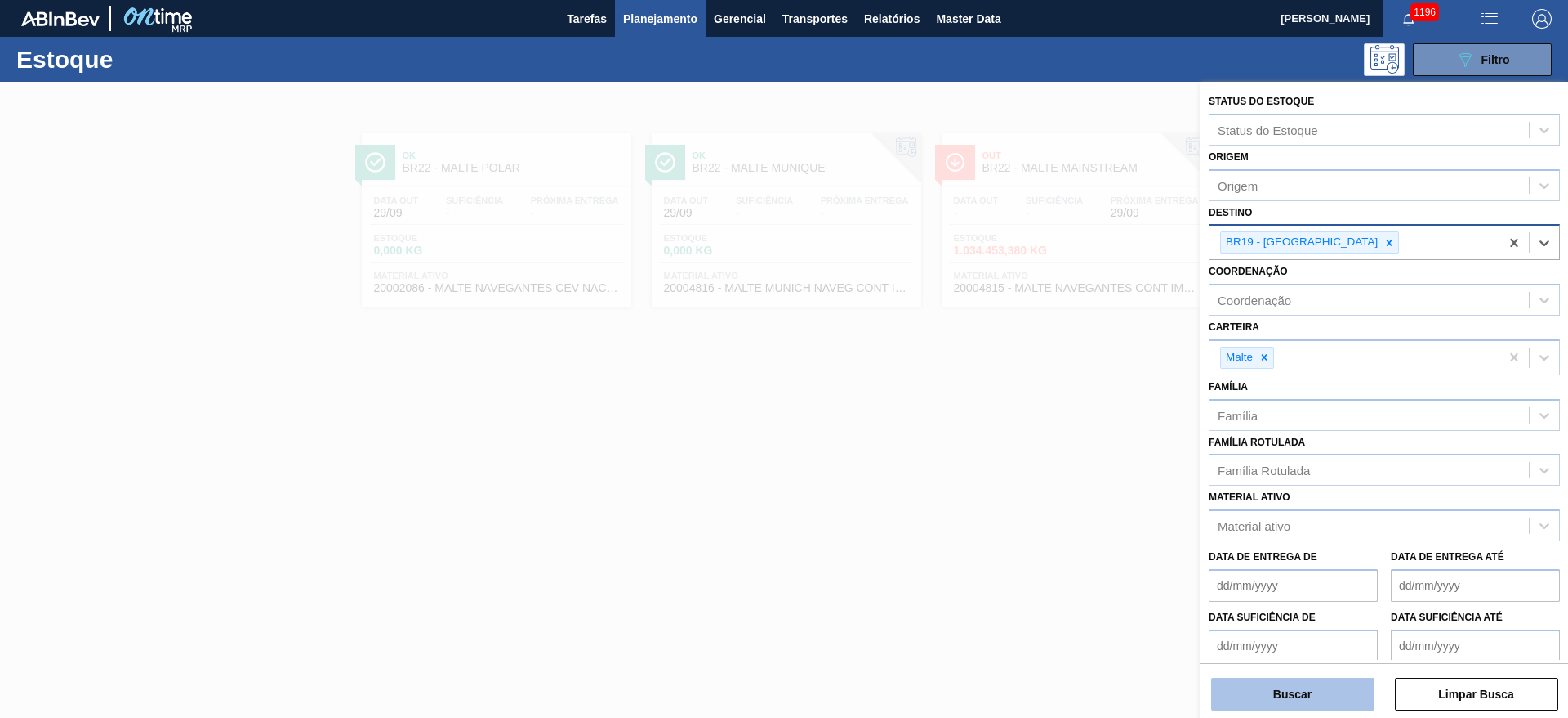
click at [1271, 692] on button "Buscar" at bounding box center [1293, 694] width 163 height 33
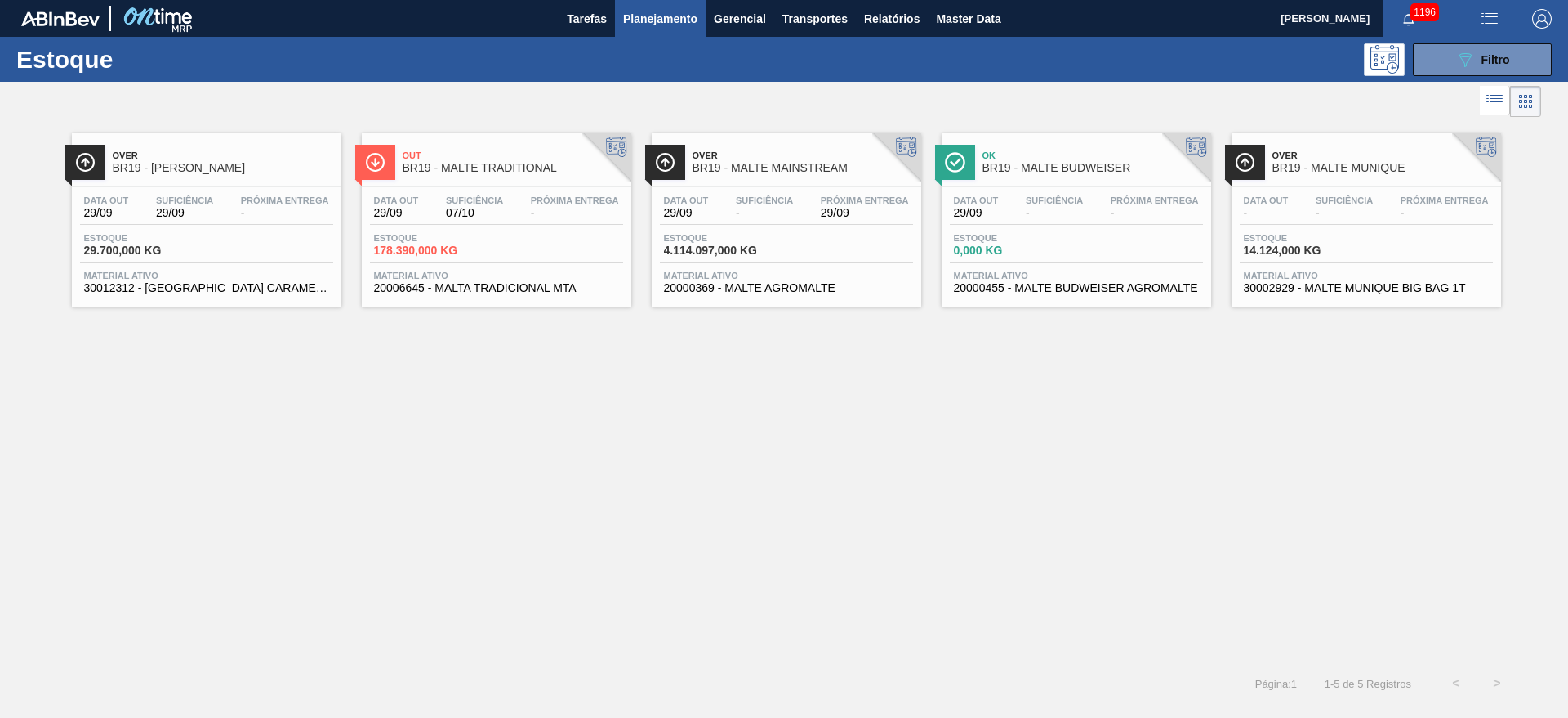
click at [740, 250] on span "4.114.097,000 KG" at bounding box center [721, 250] width 115 height 12
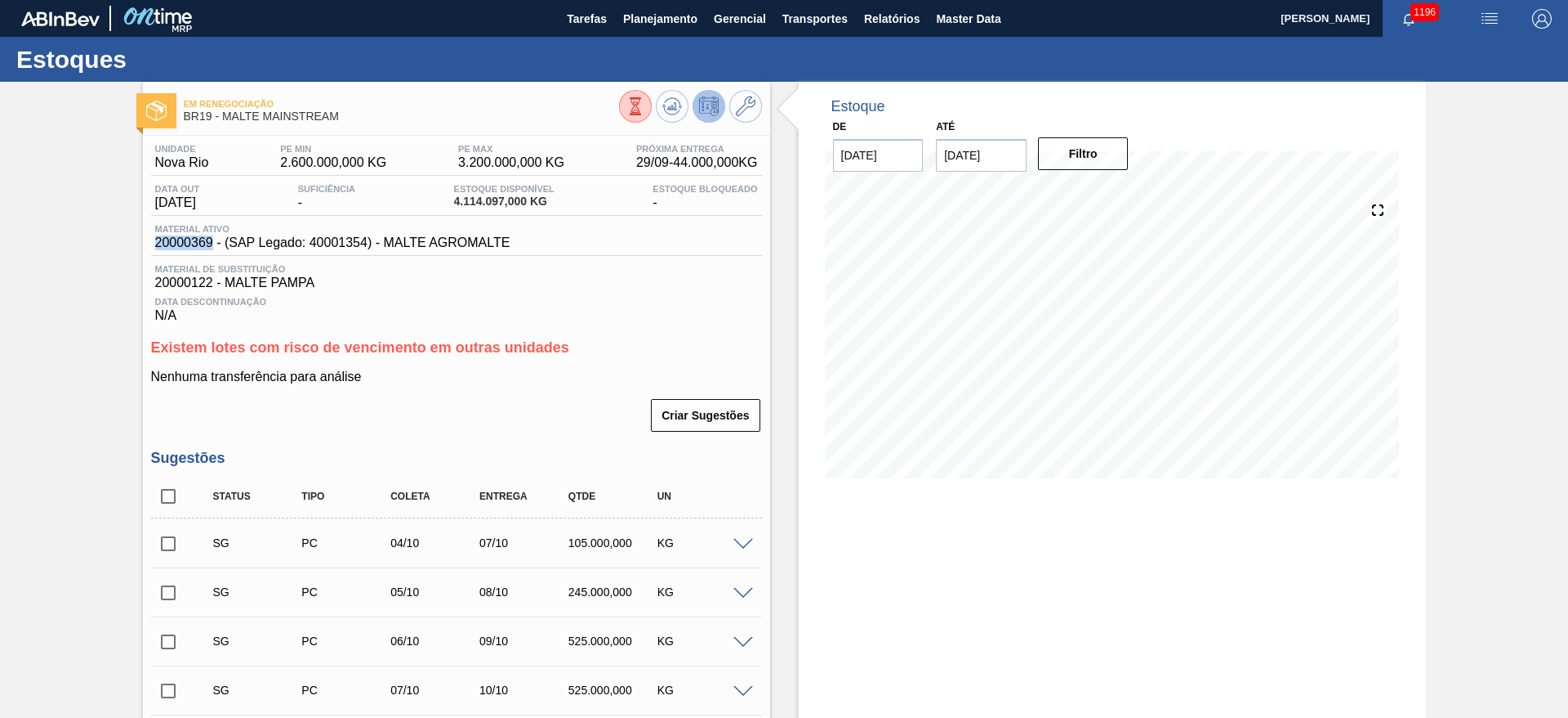
drag, startPoint x: 212, startPoint y: 245, endPoint x: 113, endPoint y: 240, distance: 99.1
copy span "20000369"
click at [645, 19] on span "Planejamento" at bounding box center [660, 18] width 74 height 19
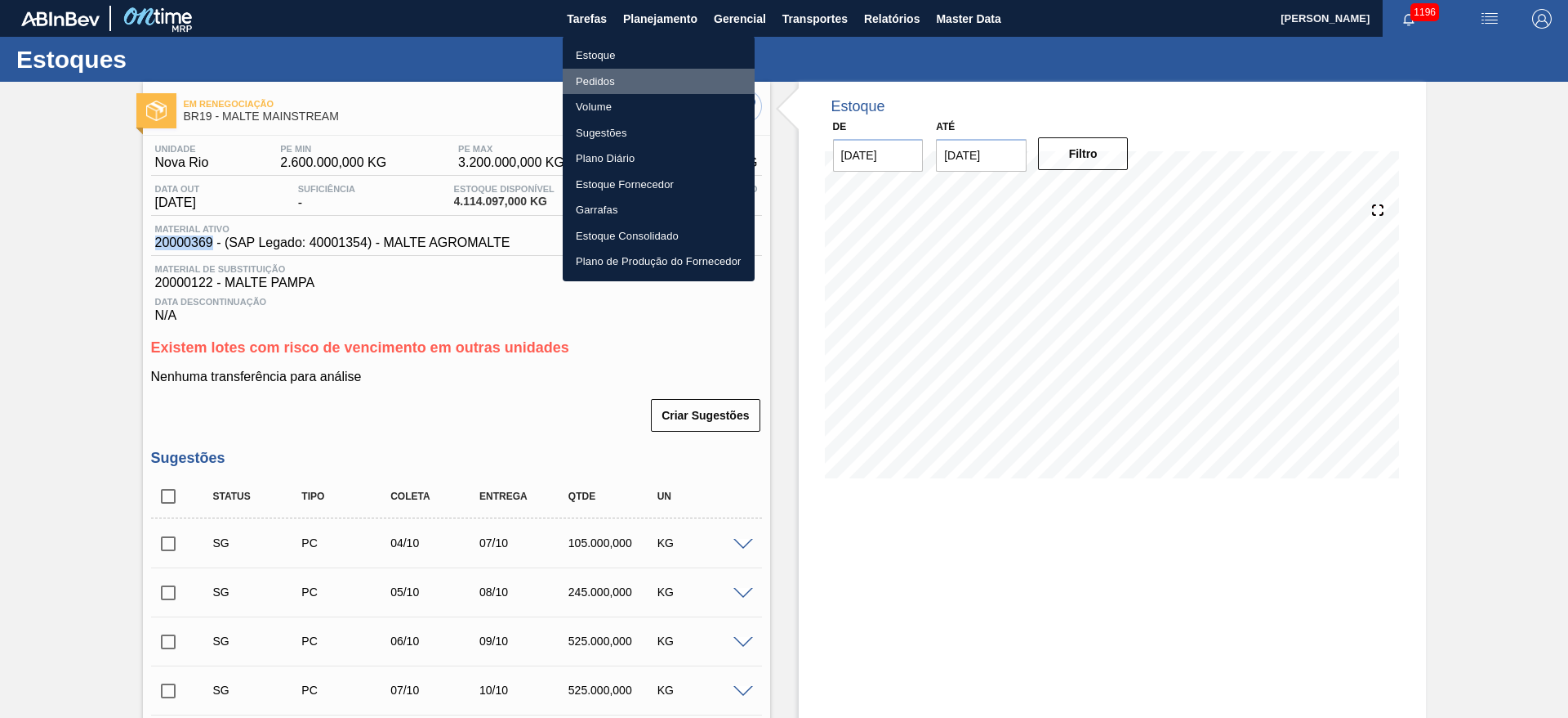
click at [587, 75] on li "Pedidos" at bounding box center [658, 82] width 192 height 27
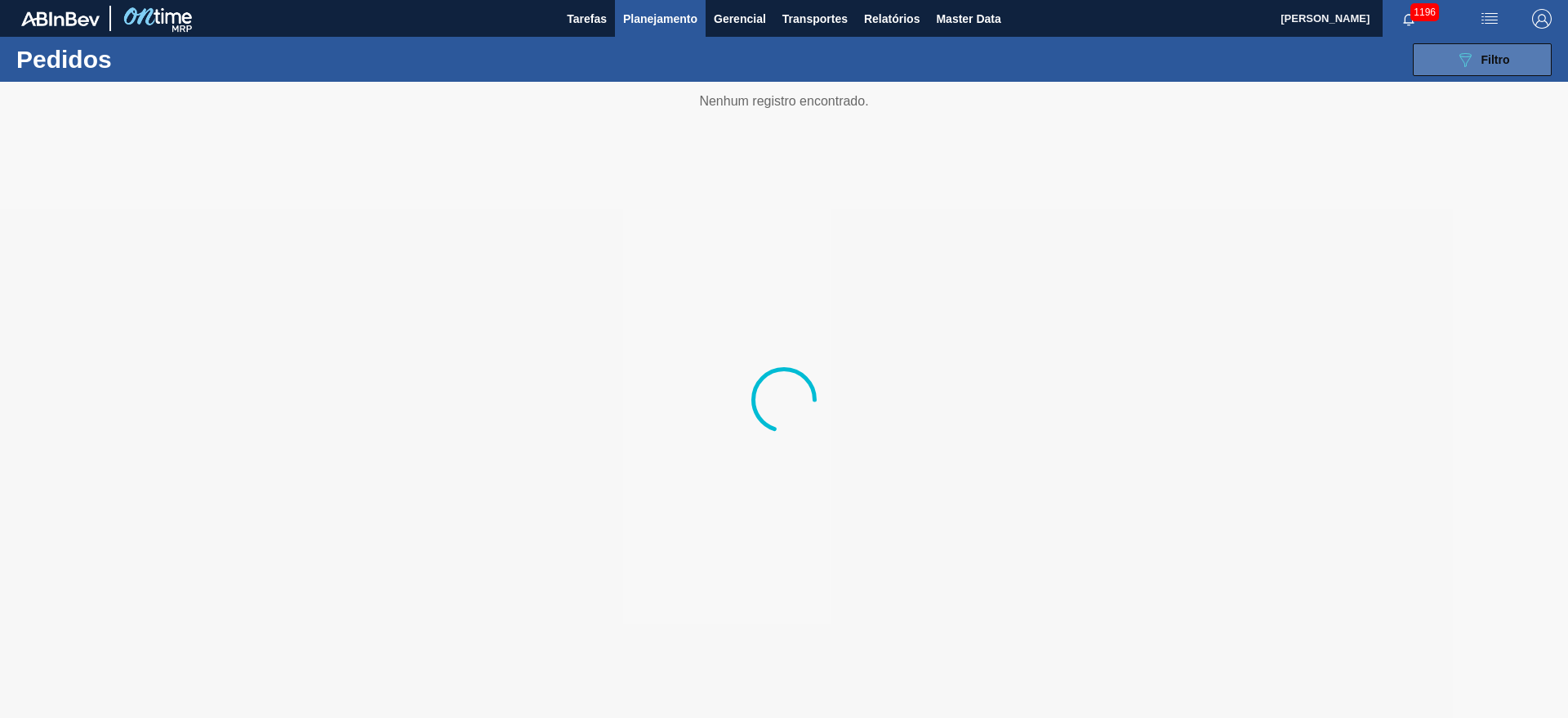
click at [1497, 57] on span "Filtro" at bounding box center [1496, 60] width 28 height 13
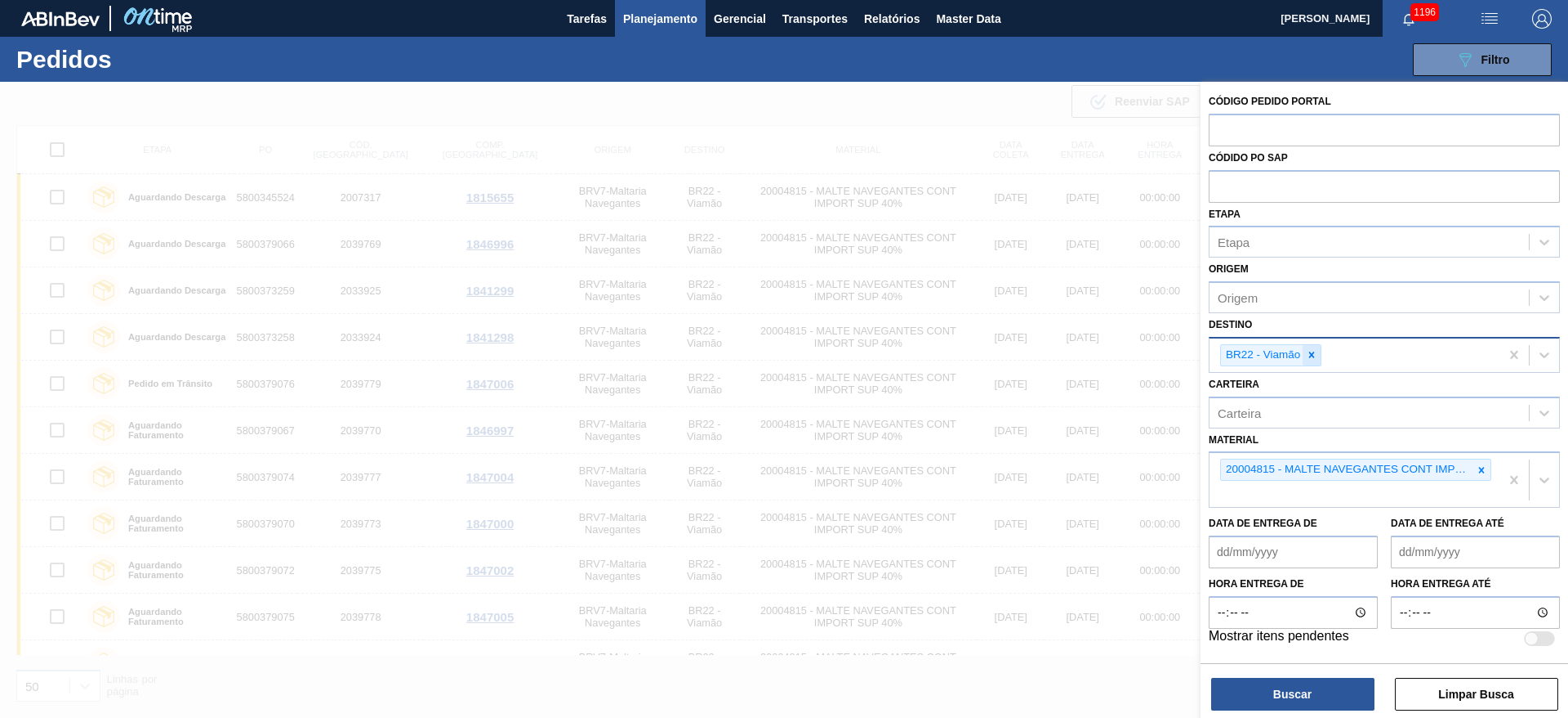
click at [1312, 355] on icon at bounding box center [1312, 355] width 5 height 6
paste input "20000369"
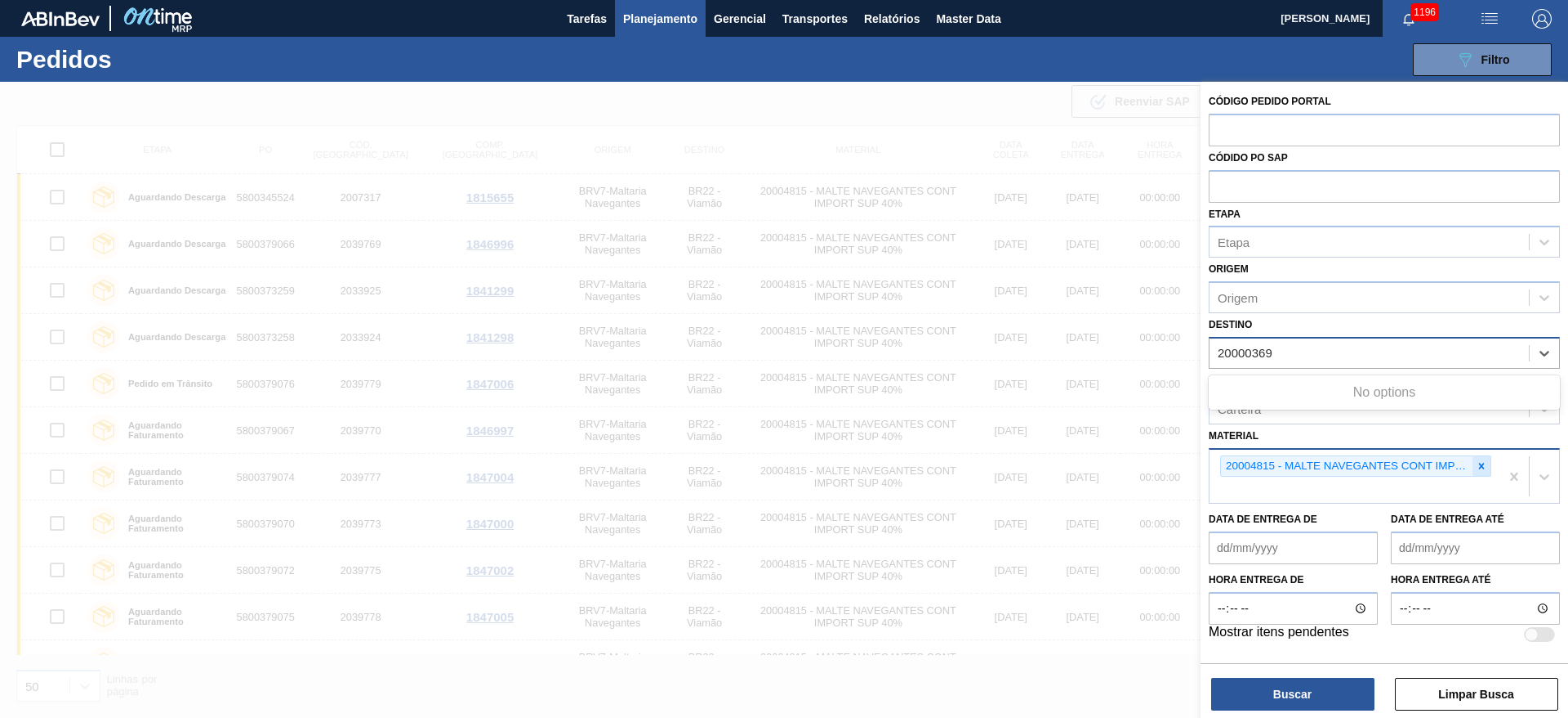
click at [1484, 460] on icon at bounding box center [1482, 466] width 11 height 11
type input "20000369"
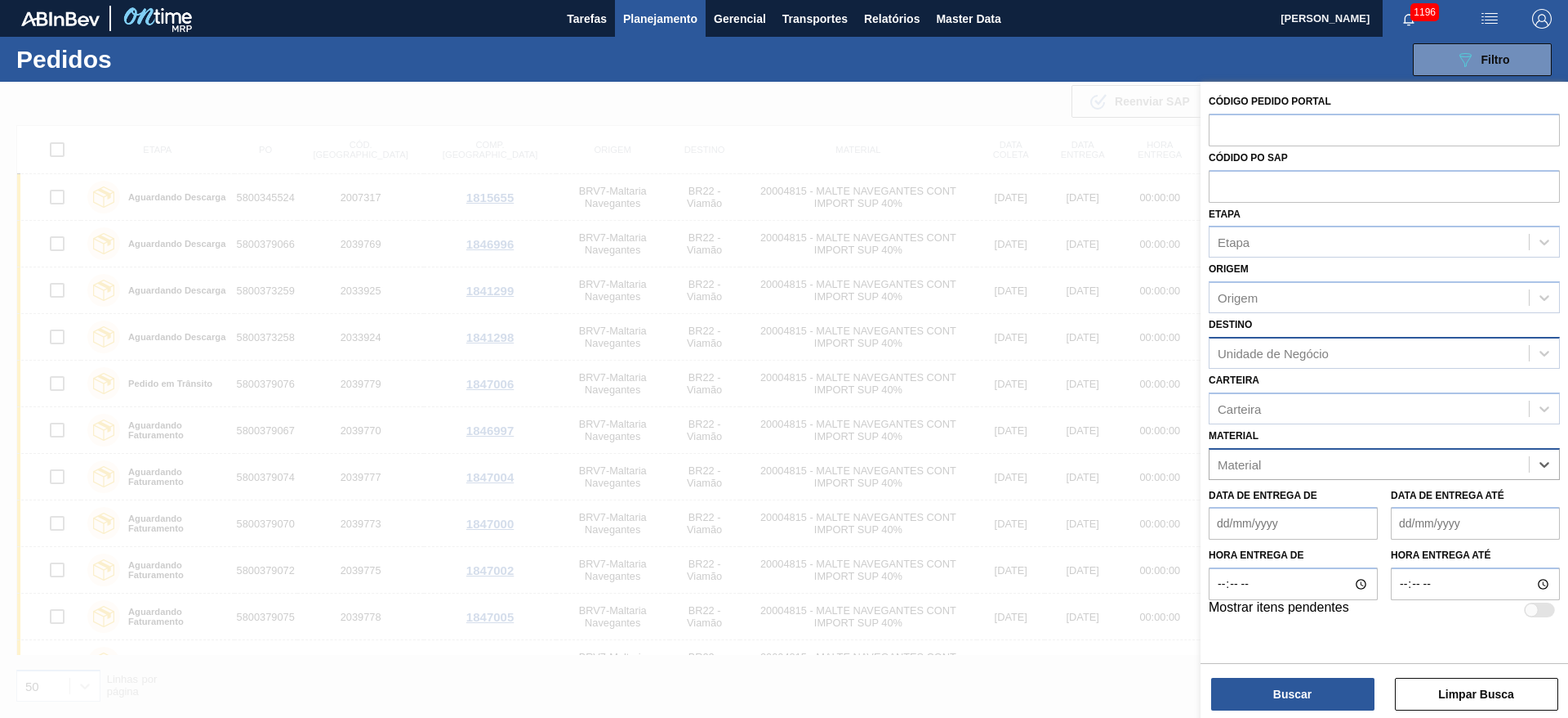
paste input "20000369"
type input "20000369"
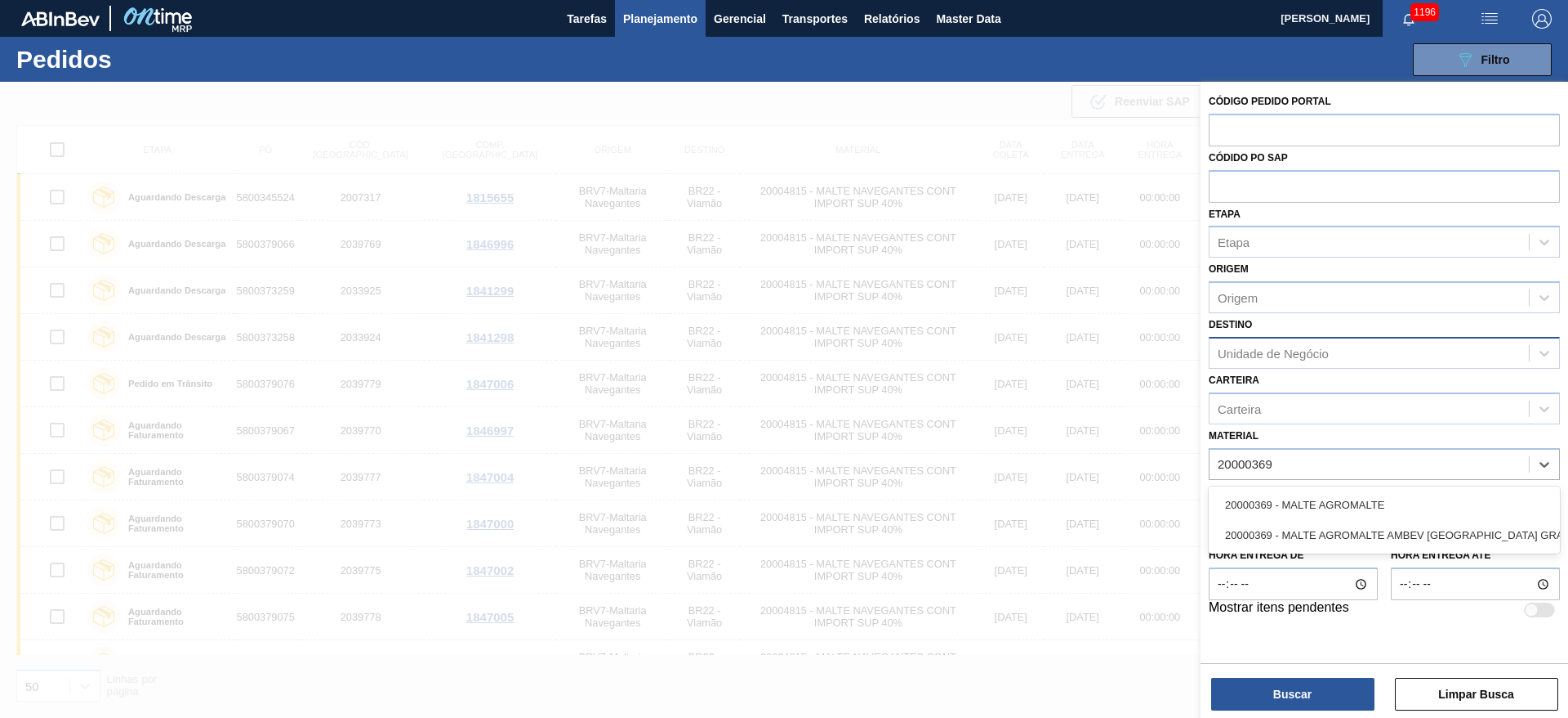
drag, startPoint x: 1317, startPoint y: 505, endPoint x: 1263, endPoint y: 428, distance: 94.0
click at [1317, 505] on div "20000369 - MALTE AGROMALTE" at bounding box center [1384, 504] width 351 height 30
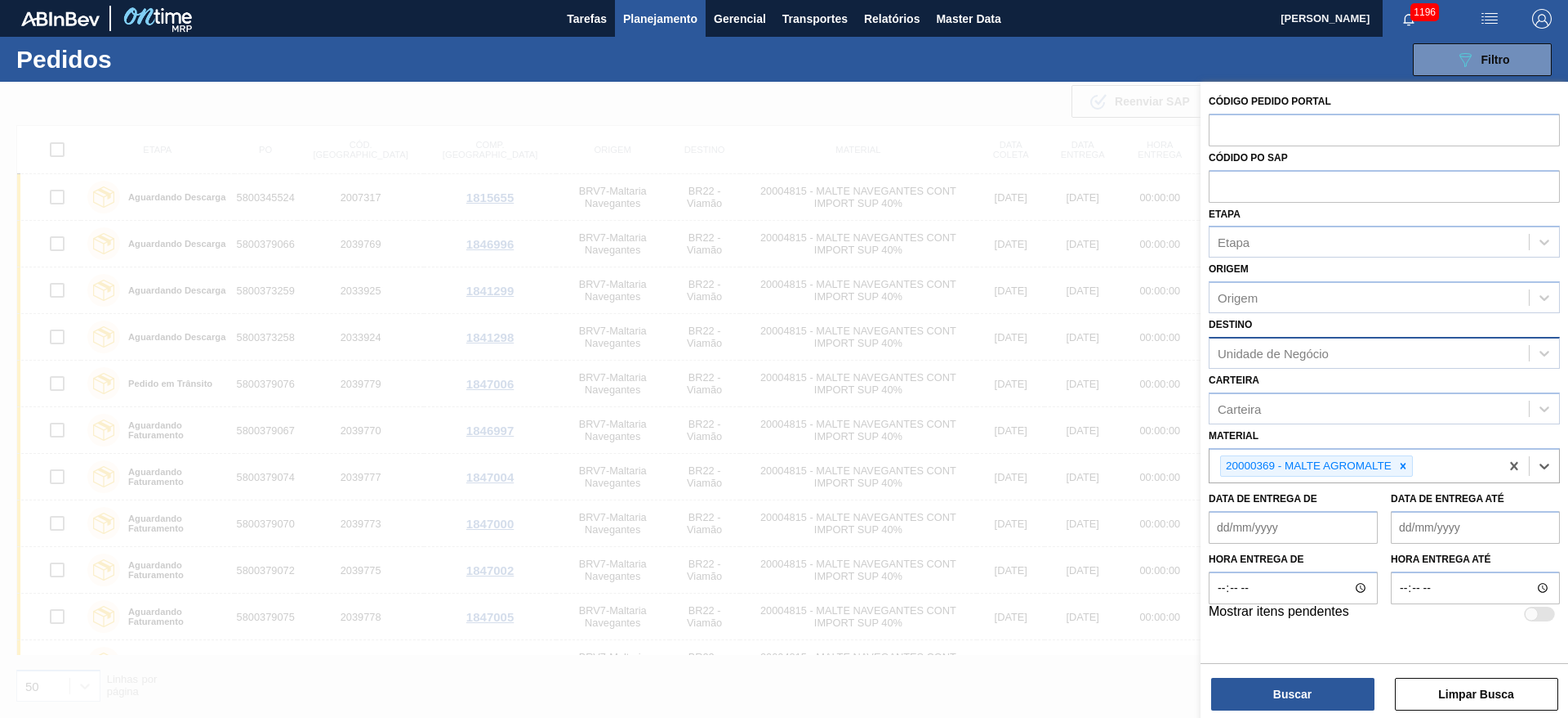
click at [1252, 349] on div "Unidade de Negócio" at bounding box center [1273, 352] width 111 height 14
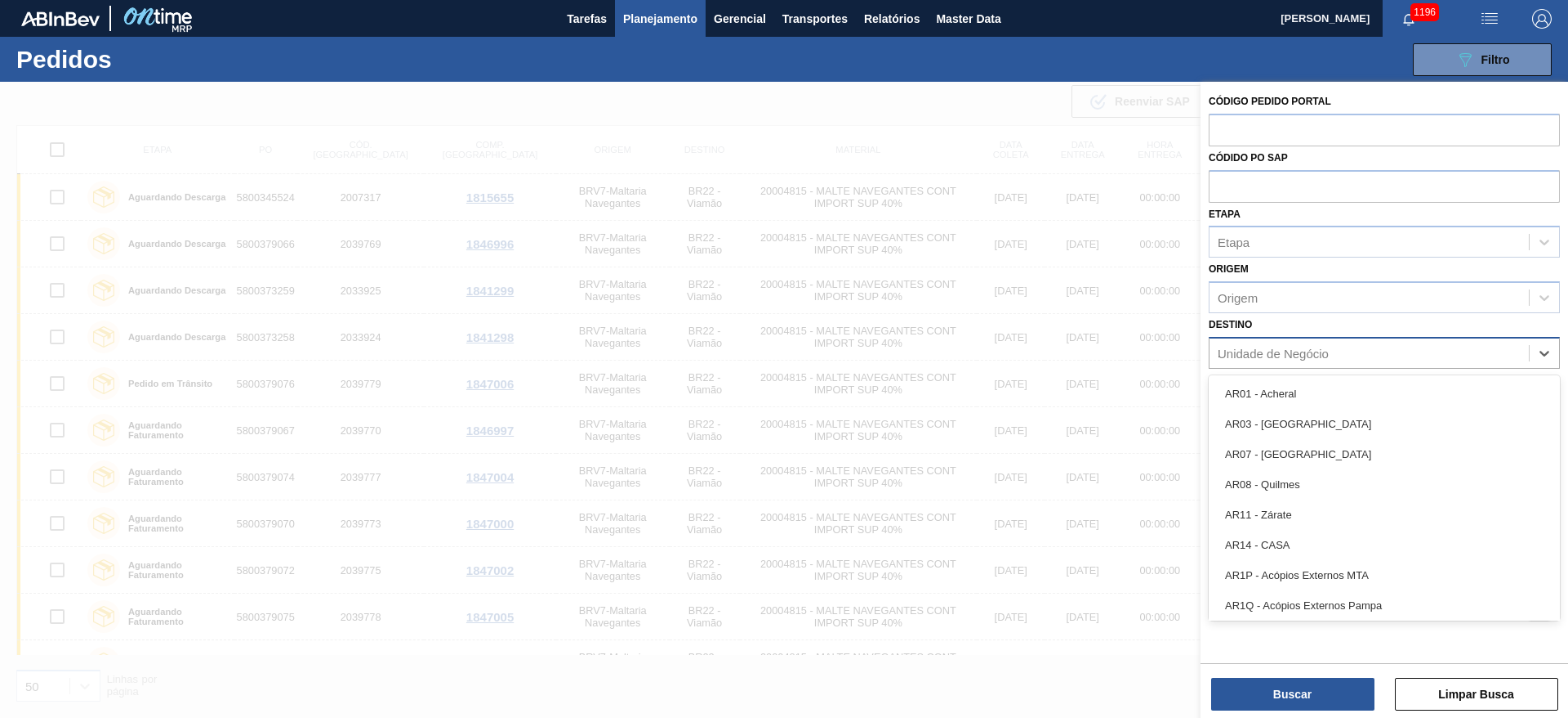
type input "19"
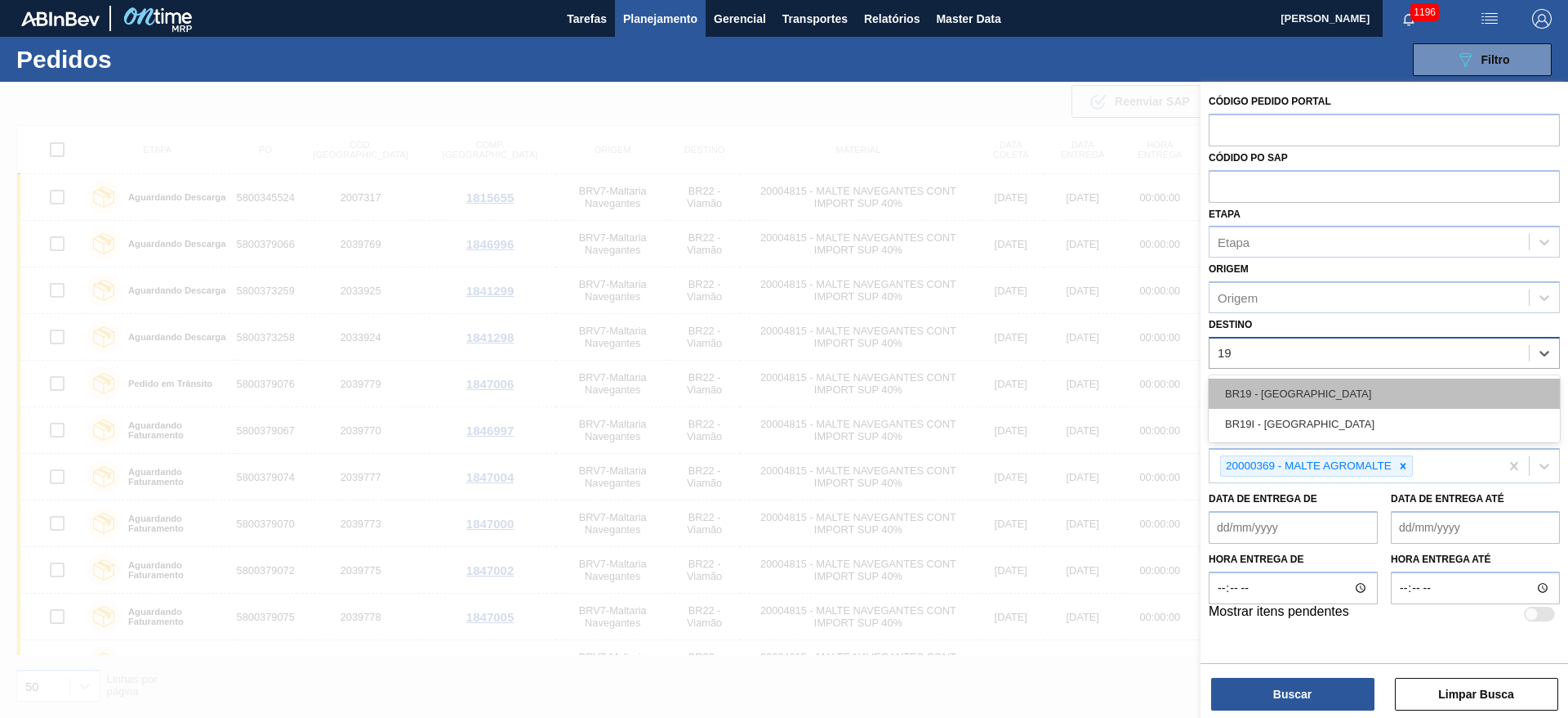
click at [1260, 387] on div "BR19 - [GEOGRAPHIC_DATA]" at bounding box center [1384, 393] width 351 height 30
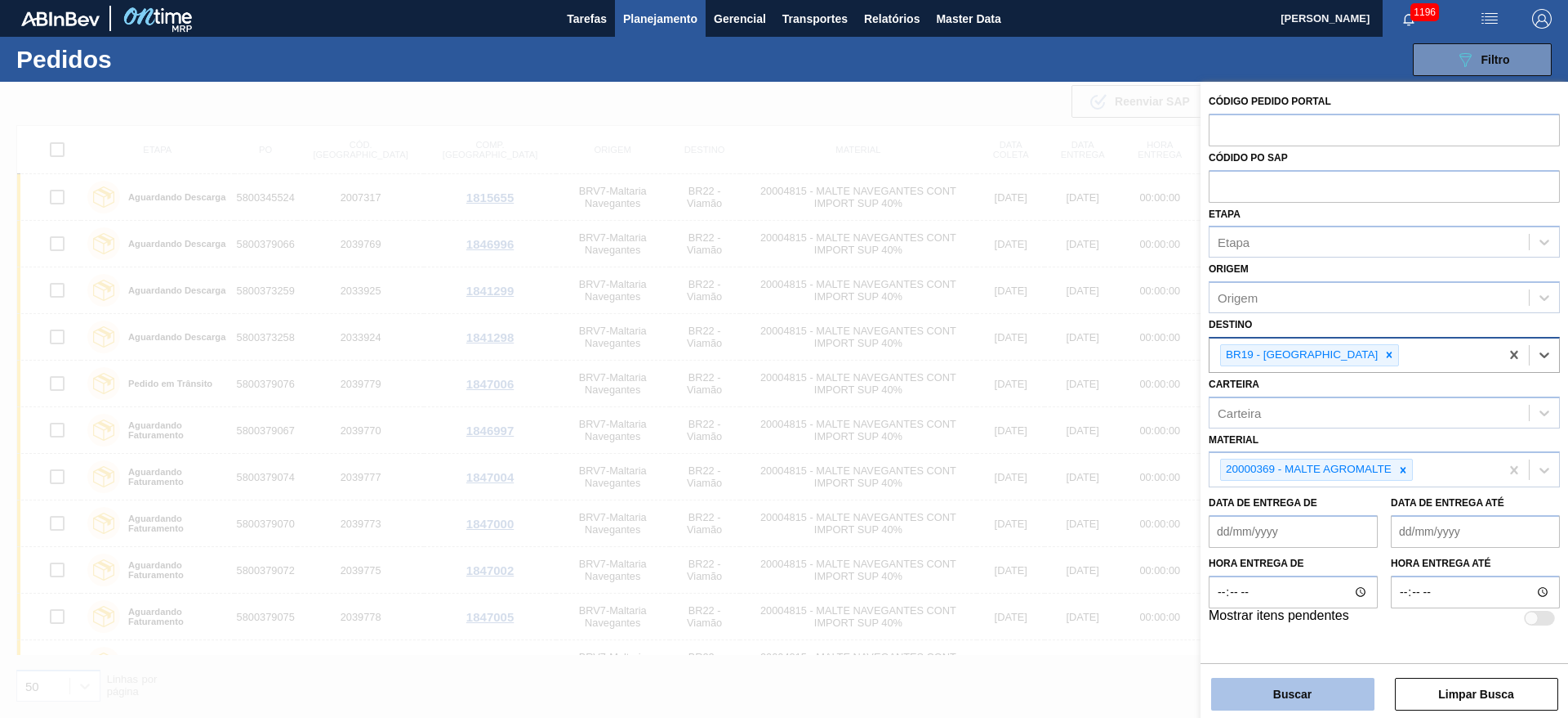
click at [1272, 689] on button "Buscar" at bounding box center [1293, 694] width 163 height 33
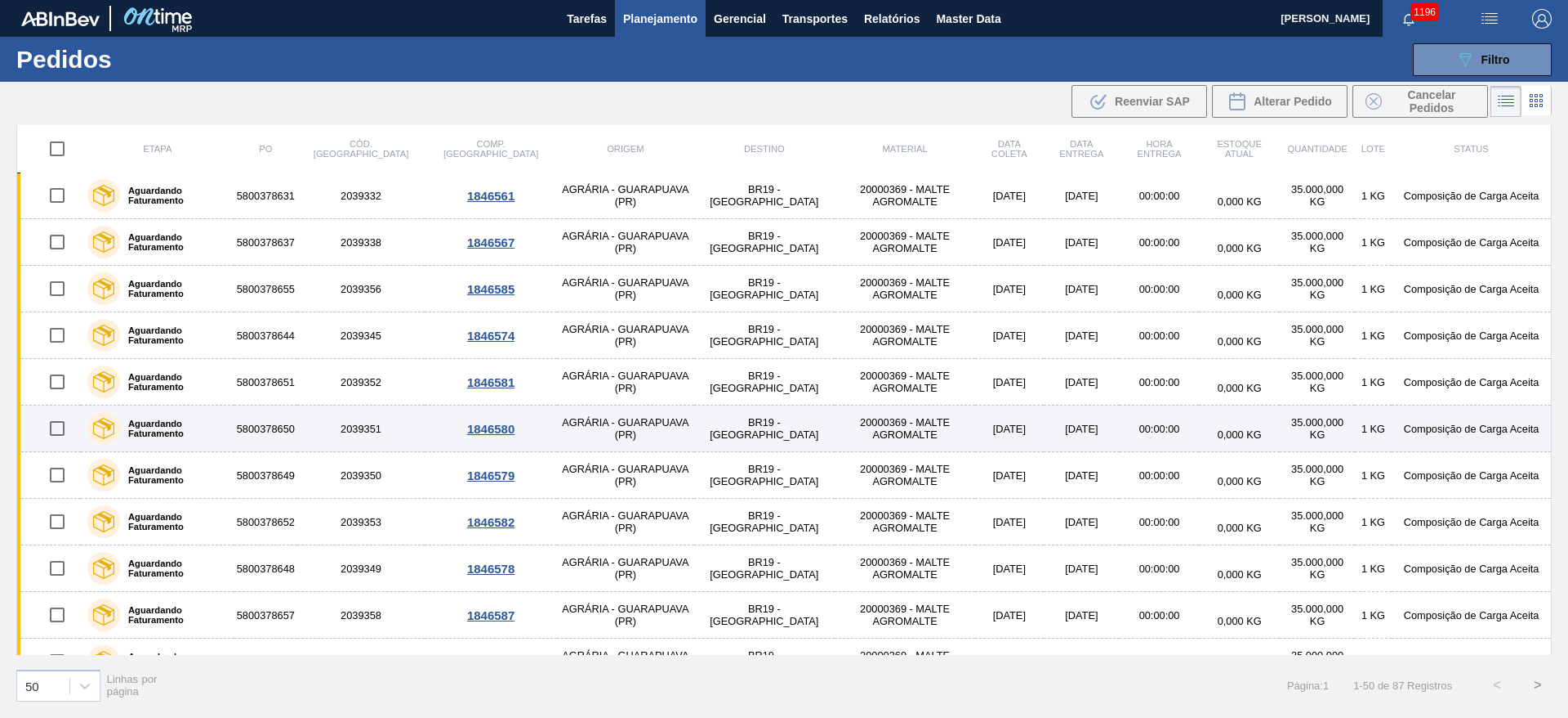
scroll to position [1594, 0]
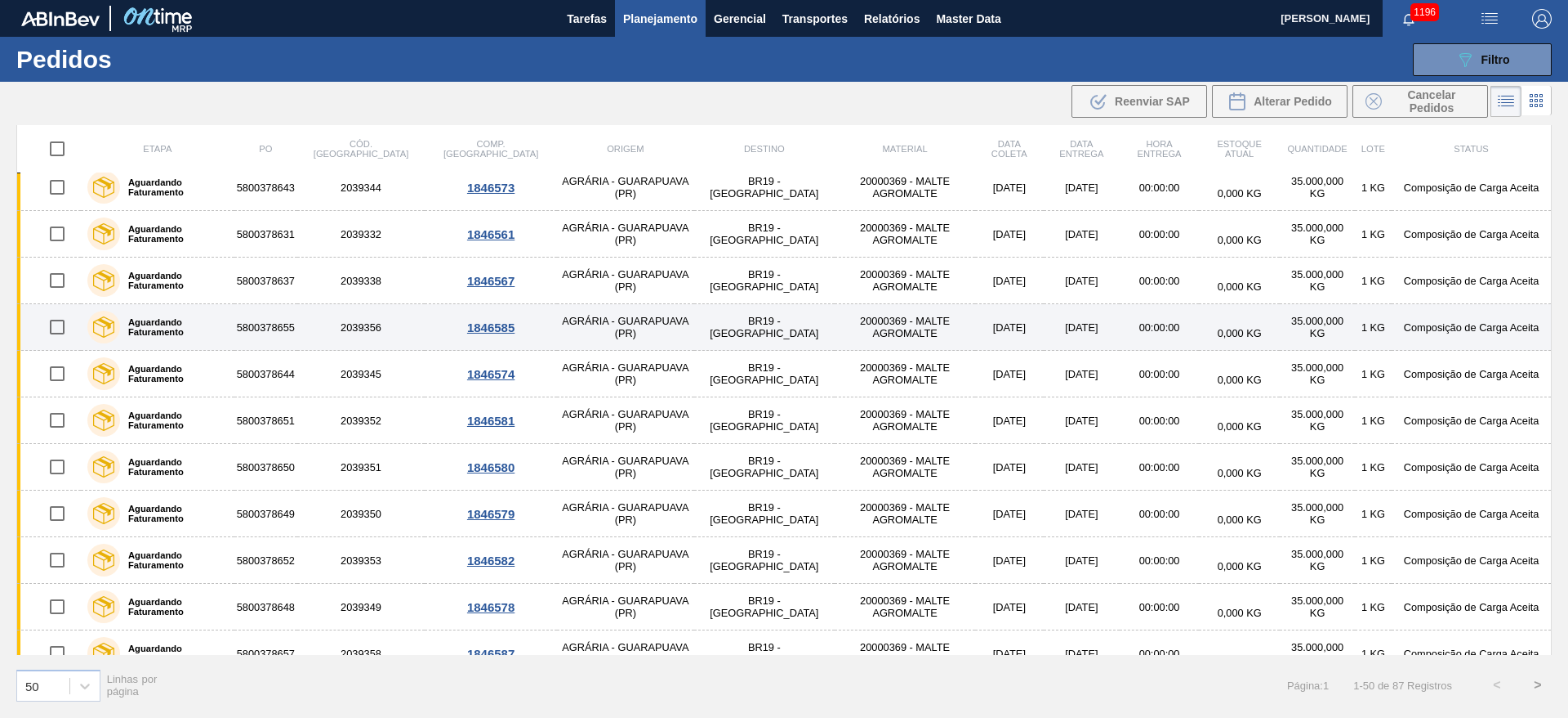
click at [53, 331] on input "checkbox" at bounding box center [57, 326] width 34 height 34
click at [57, 332] on input "checkbox" at bounding box center [57, 326] width 34 height 34
checkbox input "false"
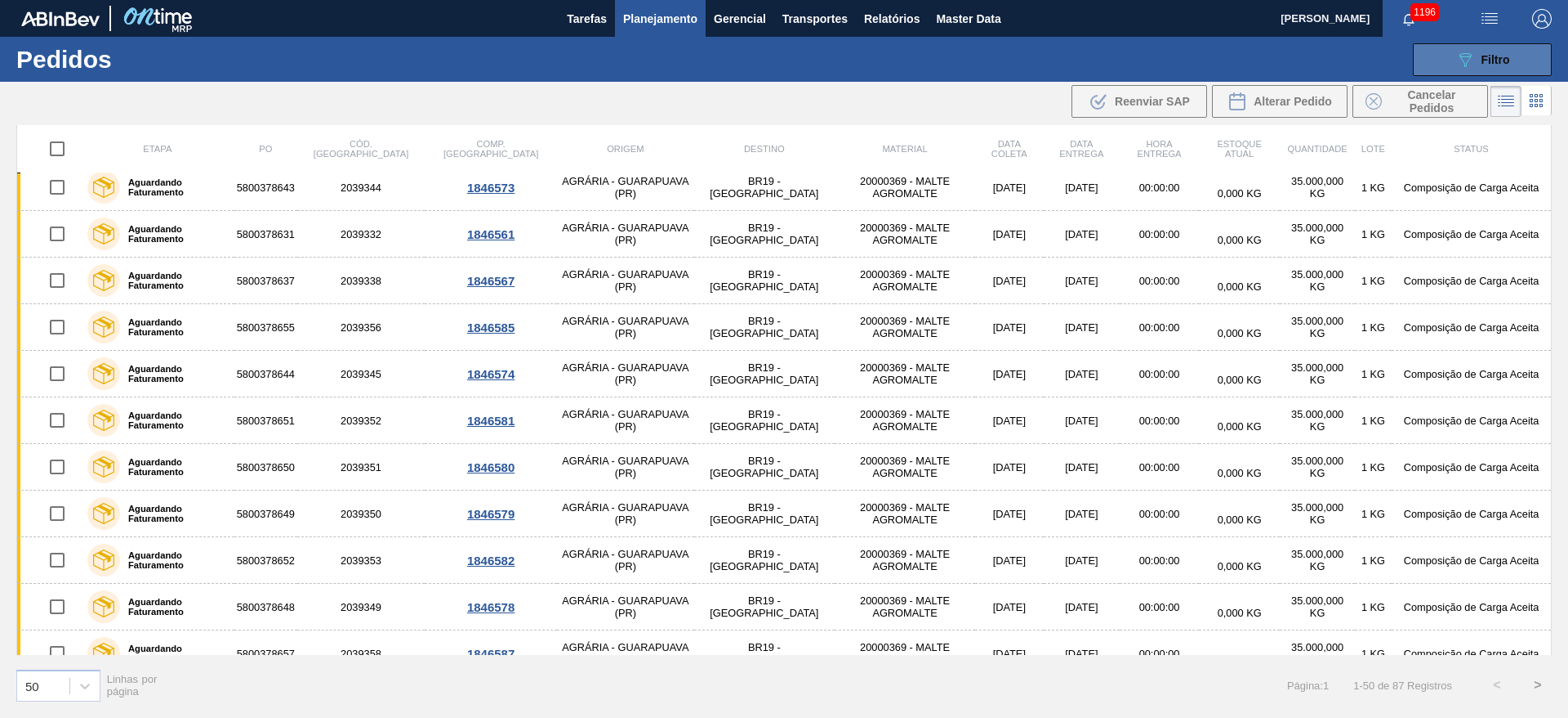
click at [1519, 50] on button "089F7B8B-B2A5-4AFE-B5C0-19BA573D28AC Filtro" at bounding box center [1483, 60] width 139 height 33
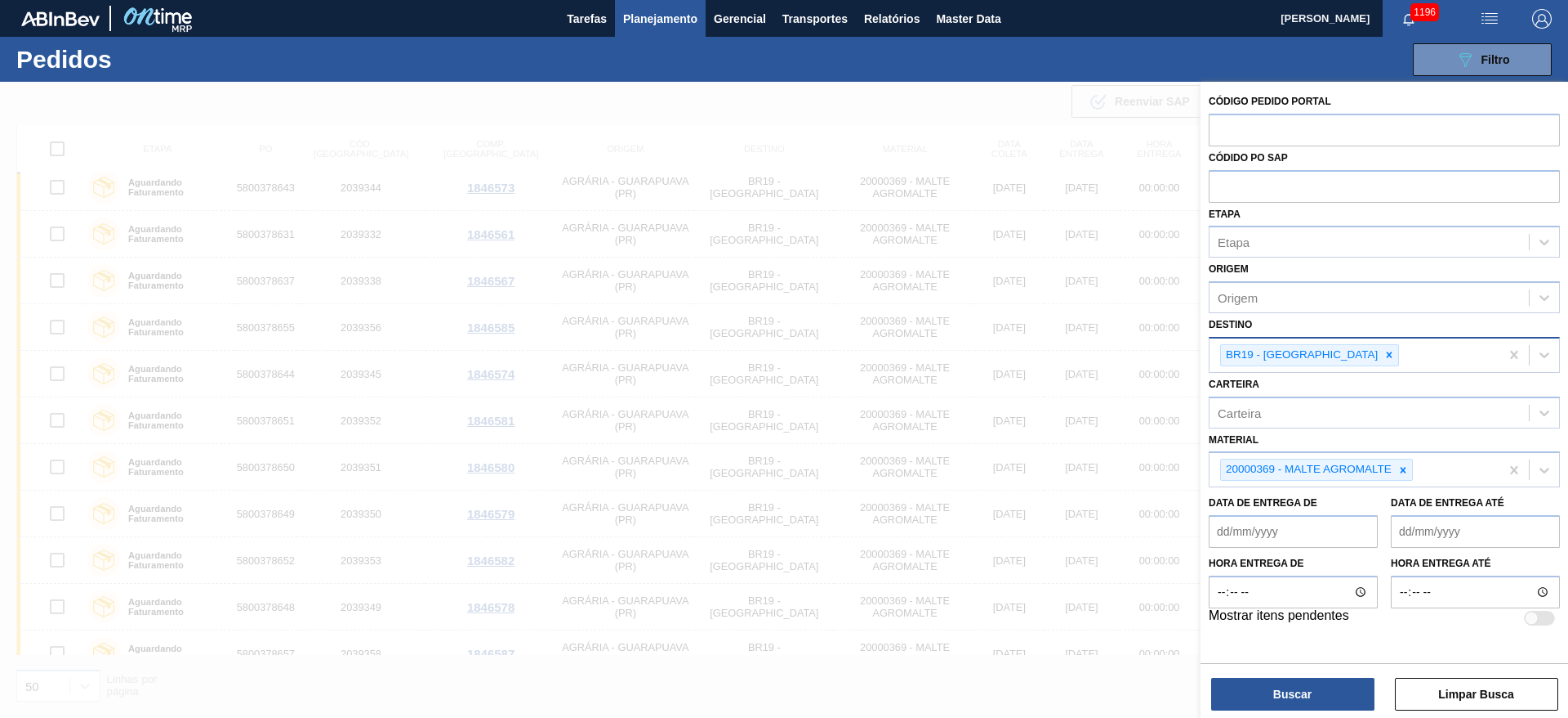
click at [1409, 524] on até "Data de Entrega até" at bounding box center [1475, 532] width 170 height 33
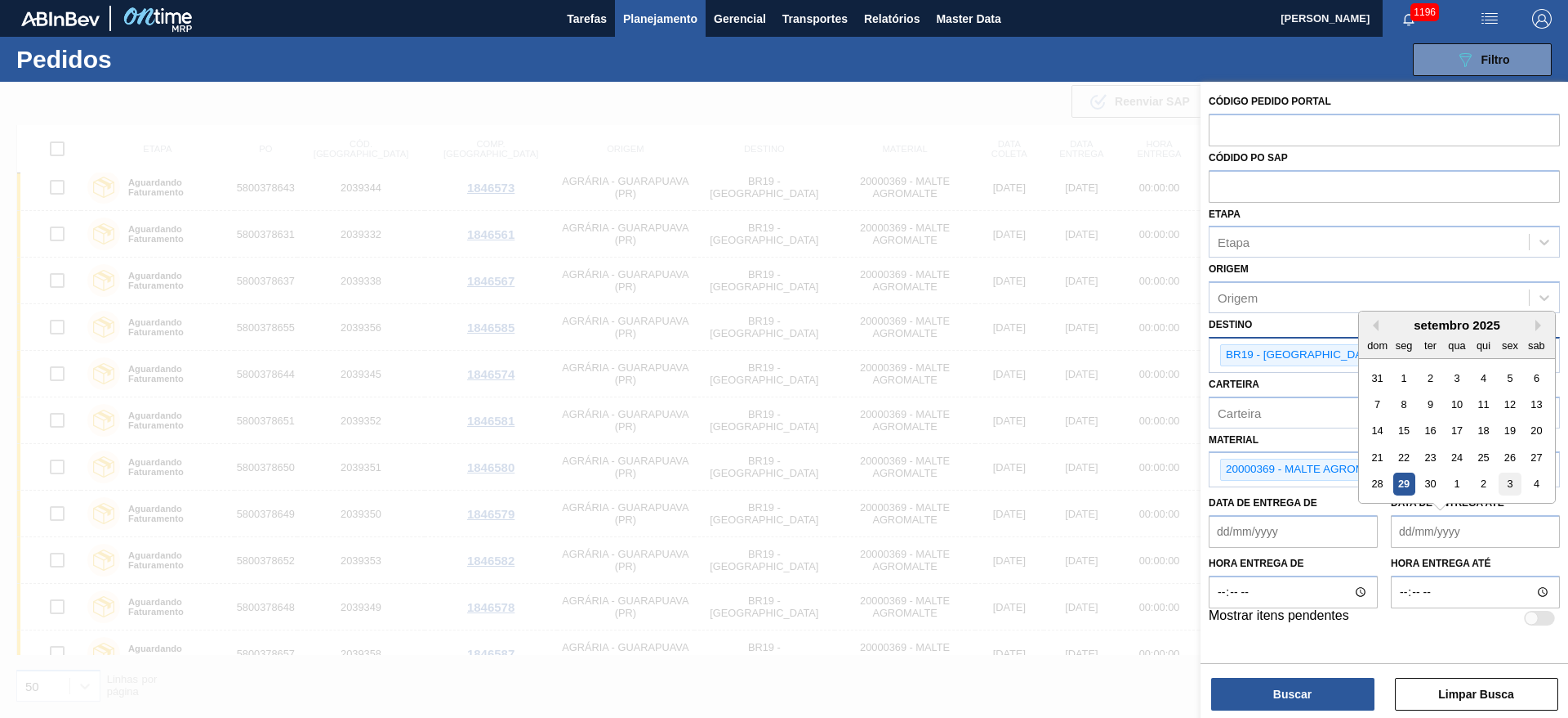
click at [1507, 478] on div "3" at bounding box center [1510, 484] width 22 height 22
type até "[DATE]"
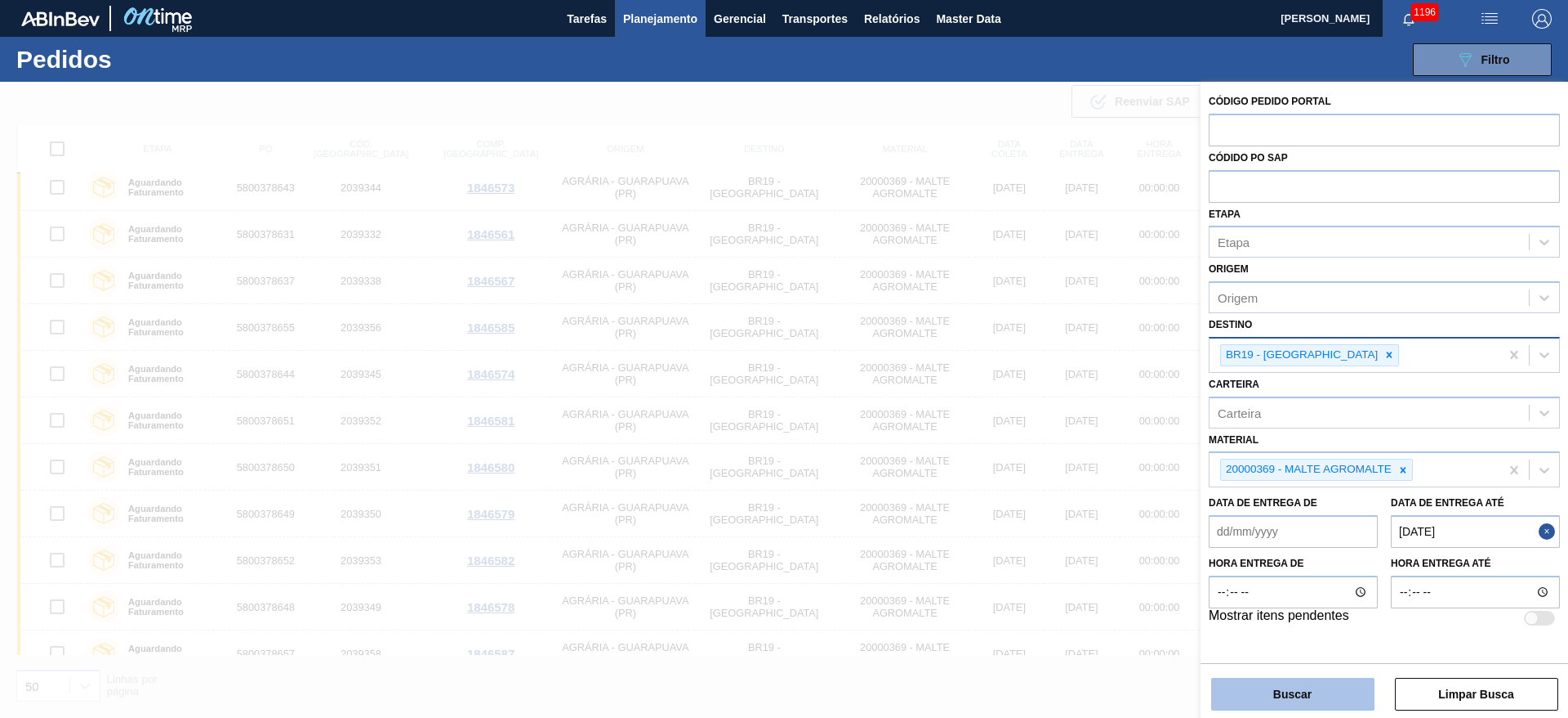
click at [1321, 689] on button "Buscar" at bounding box center [1293, 694] width 163 height 33
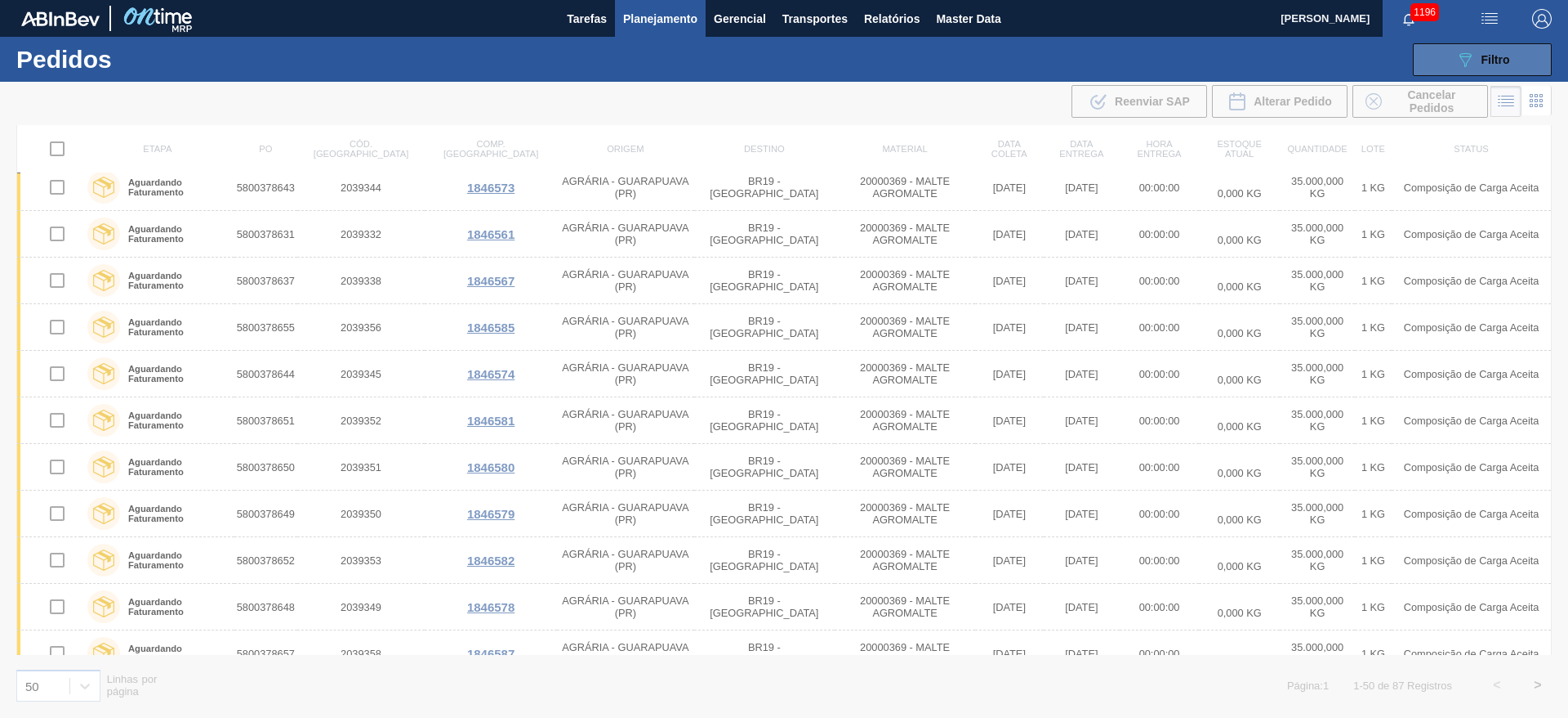
scroll to position [1081, 0]
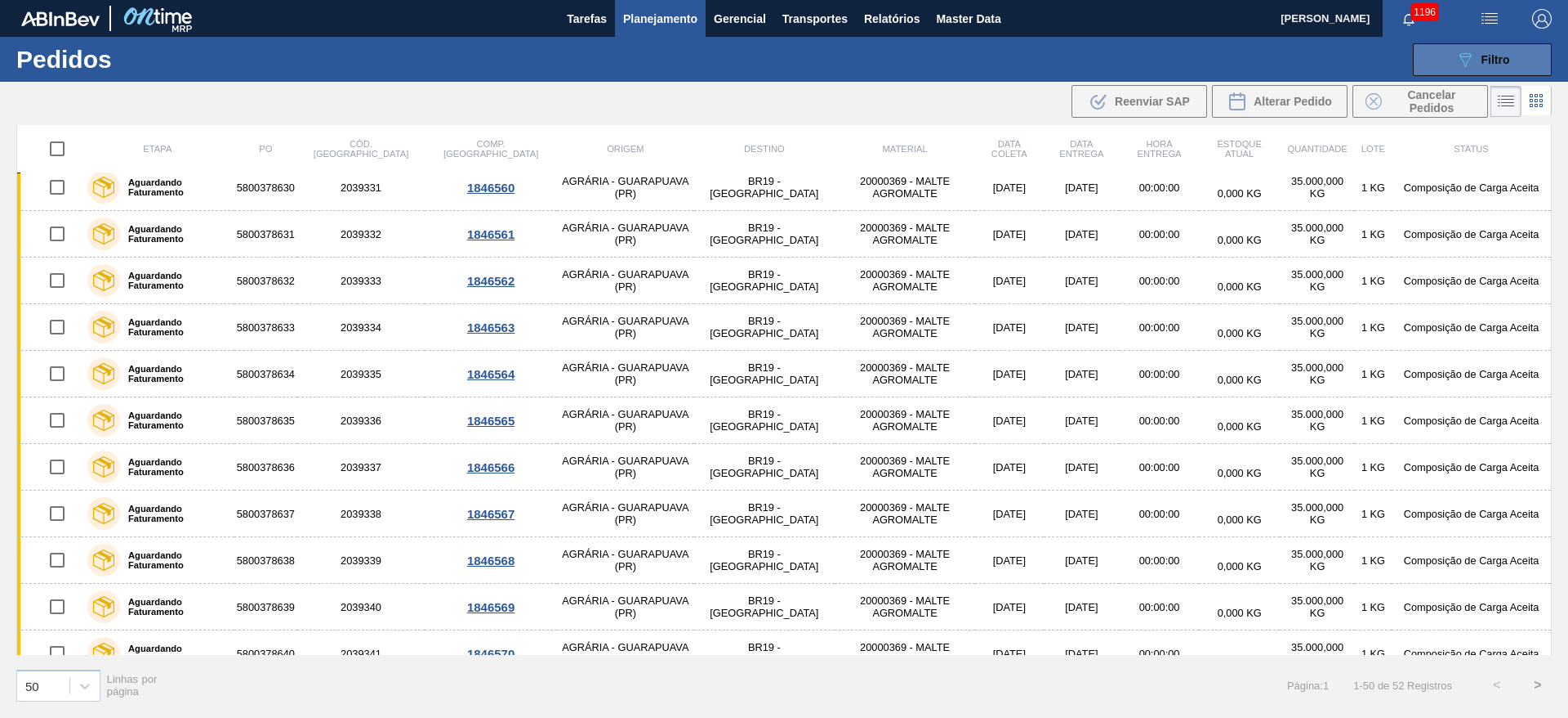
click at [1486, 64] on span "Filtro" at bounding box center [1496, 60] width 28 height 13
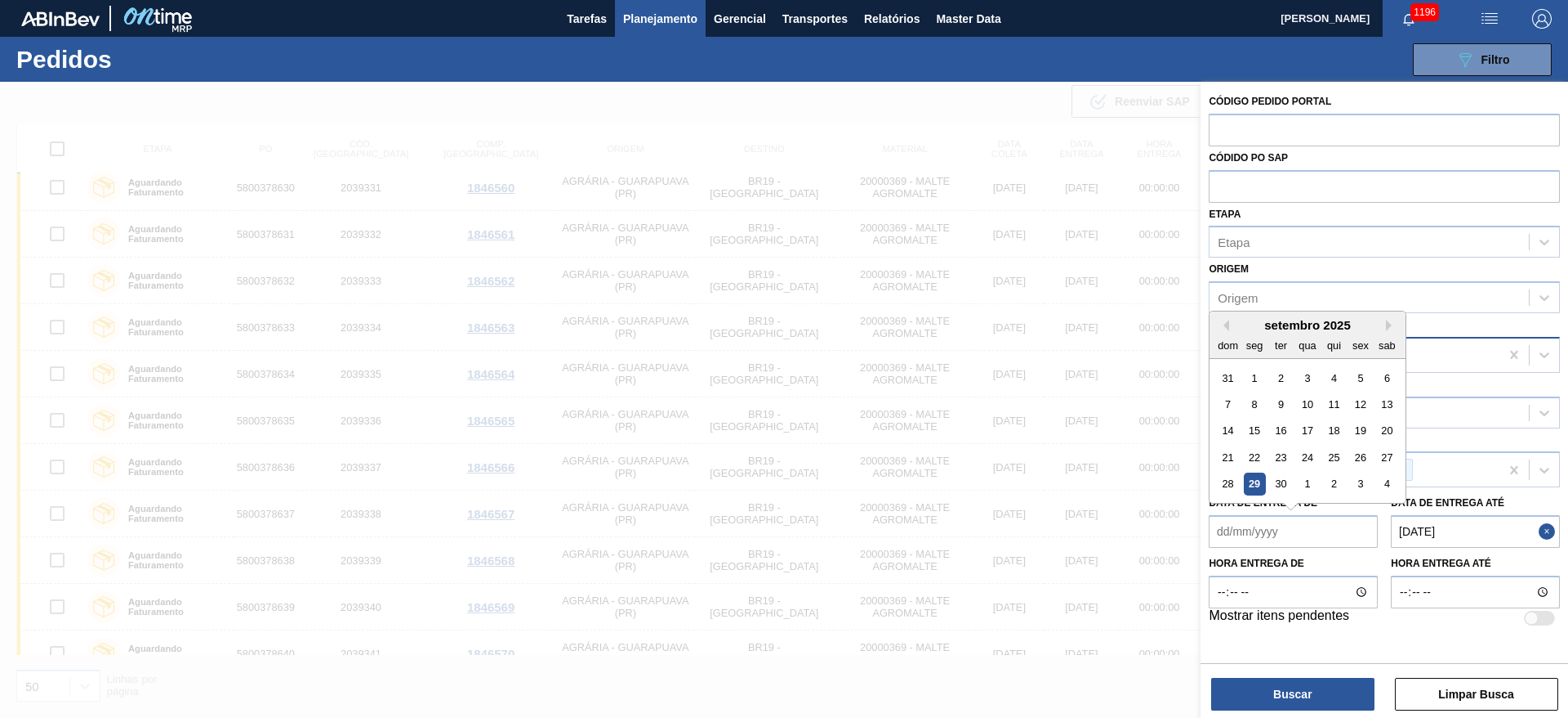
click at [1223, 528] on de "Data de Entrega de" at bounding box center [1293, 532] width 170 height 33
click at [1365, 481] on div "3" at bounding box center [1361, 484] width 22 height 22
type de "[DATE]"
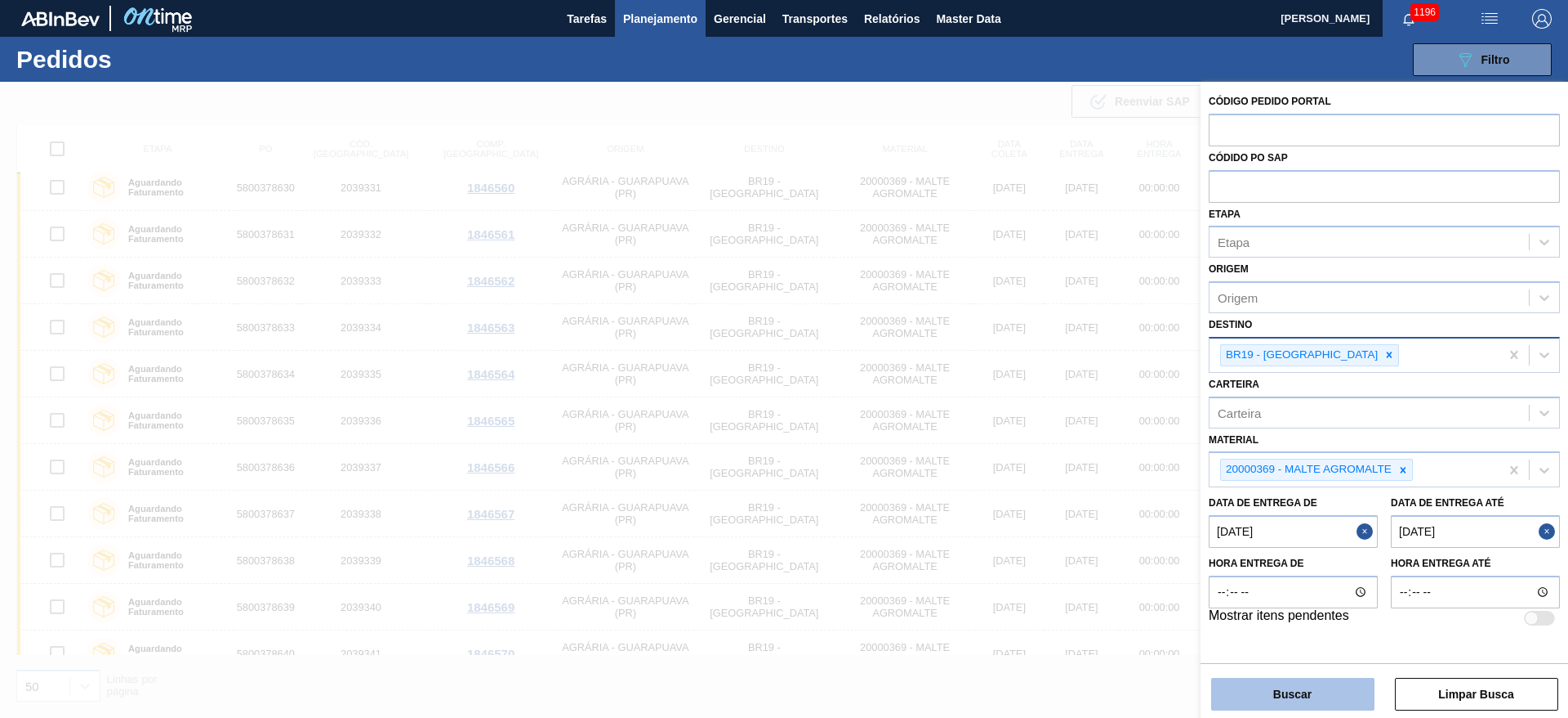
click at [1303, 688] on button "Buscar" at bounding box center [1293, 694] width 163 height 33
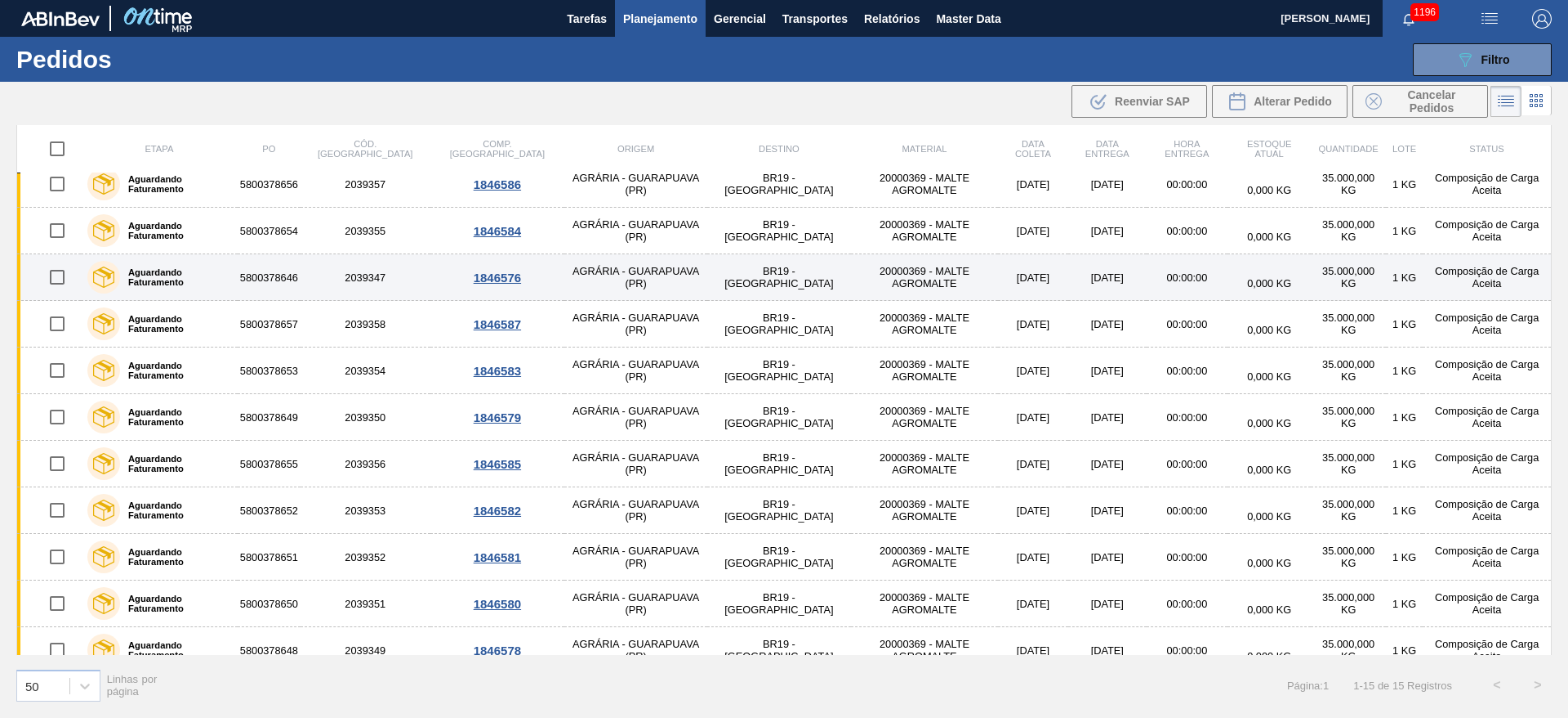
scroll to position [0, 0]
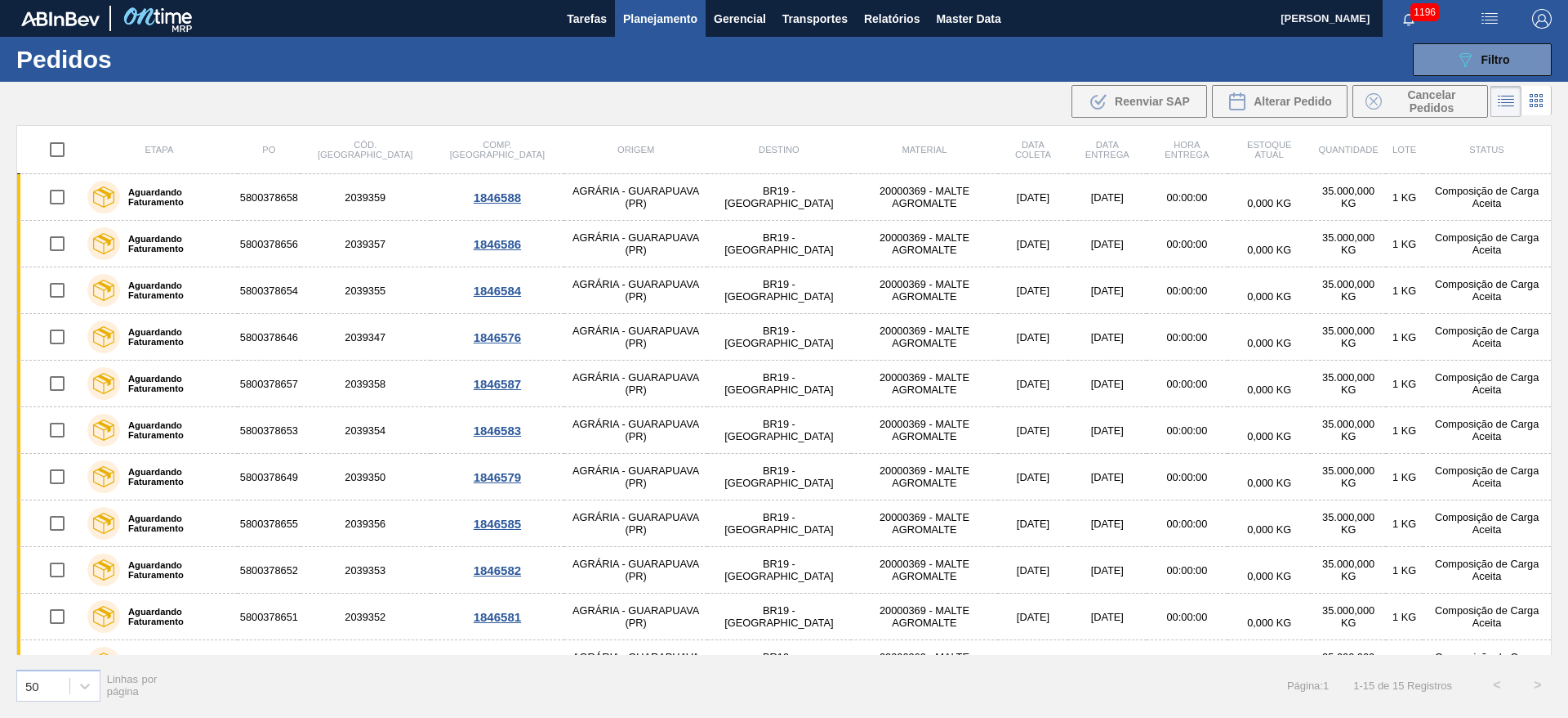
click at [64, 152] on input "checkbox" at bounding box center [57, 149] width 34 height 34
checkbox input "true"
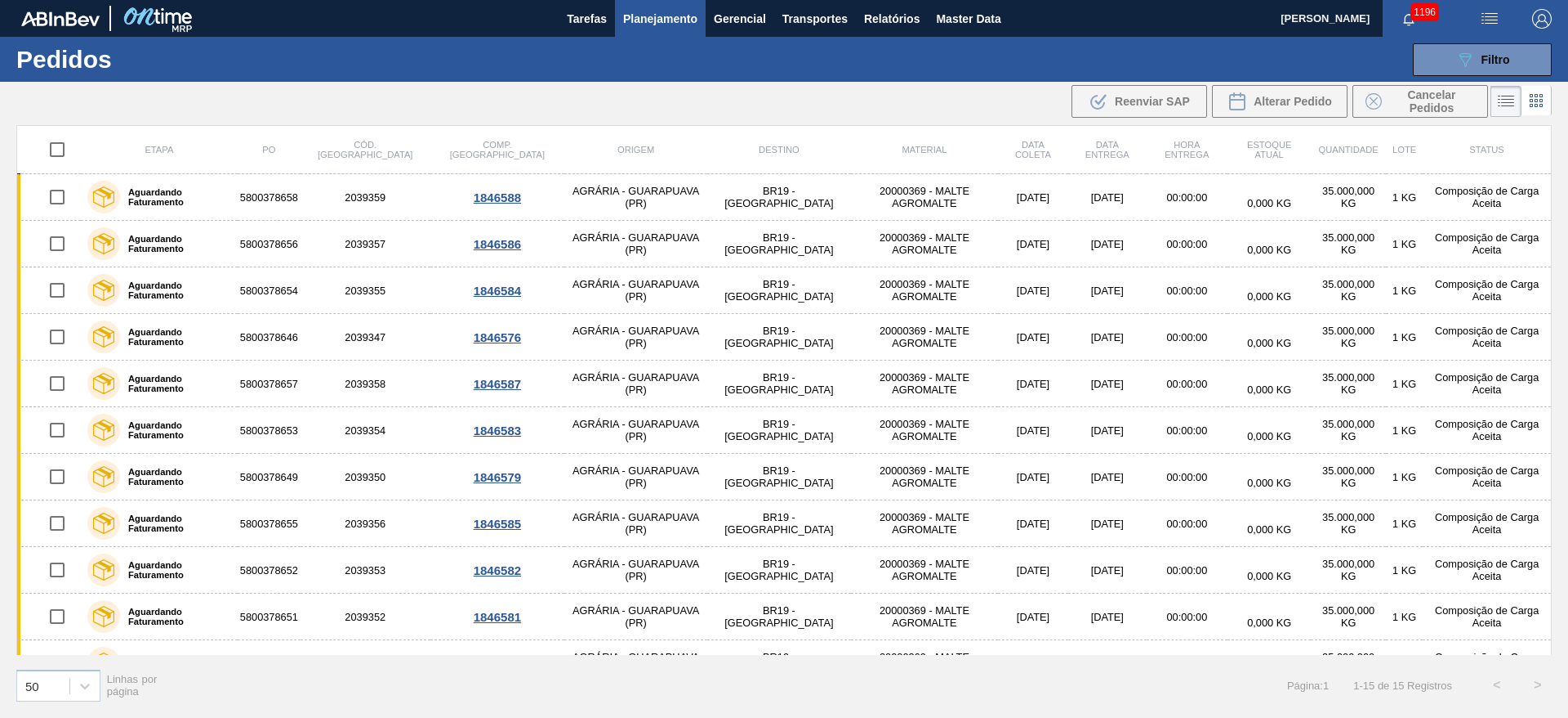
checkbox input "true"
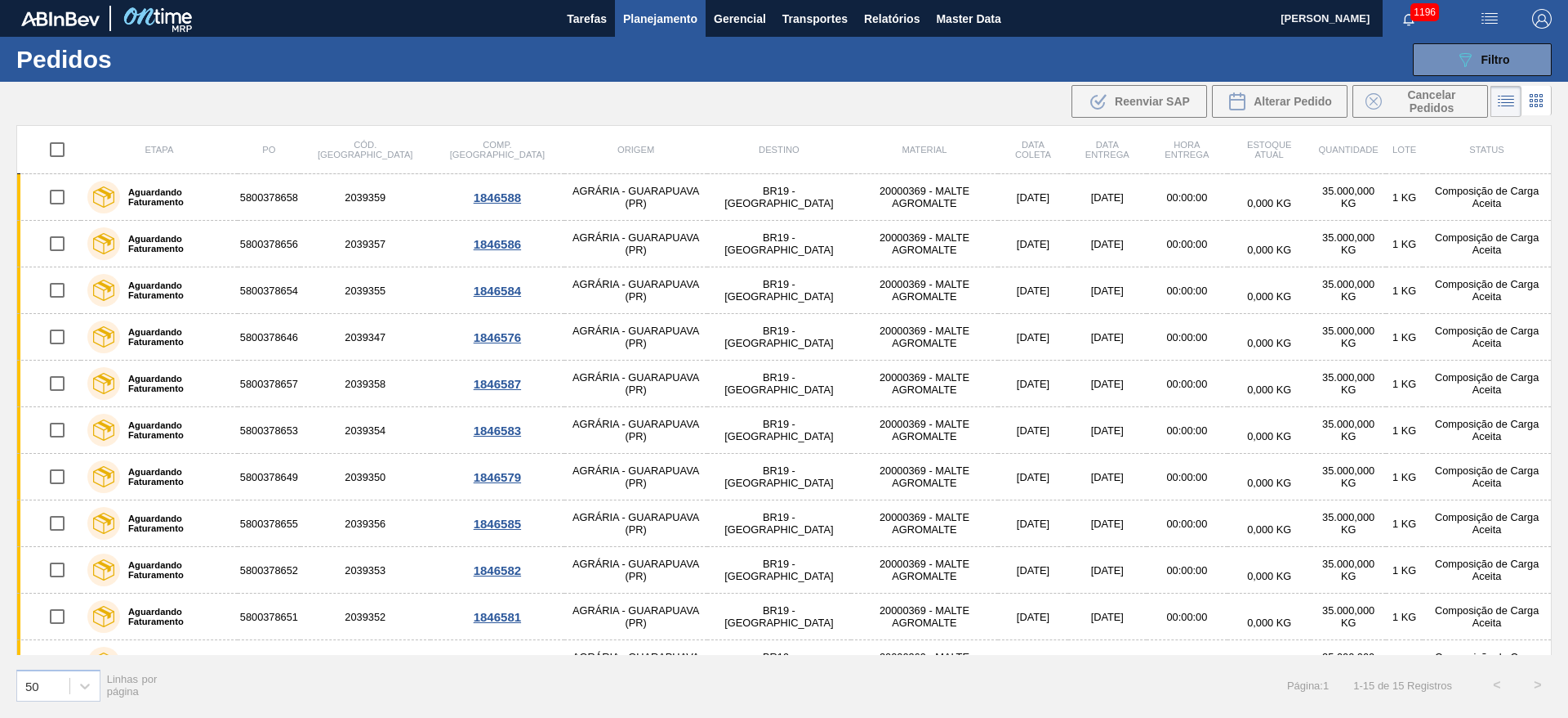
checkbox input "true"
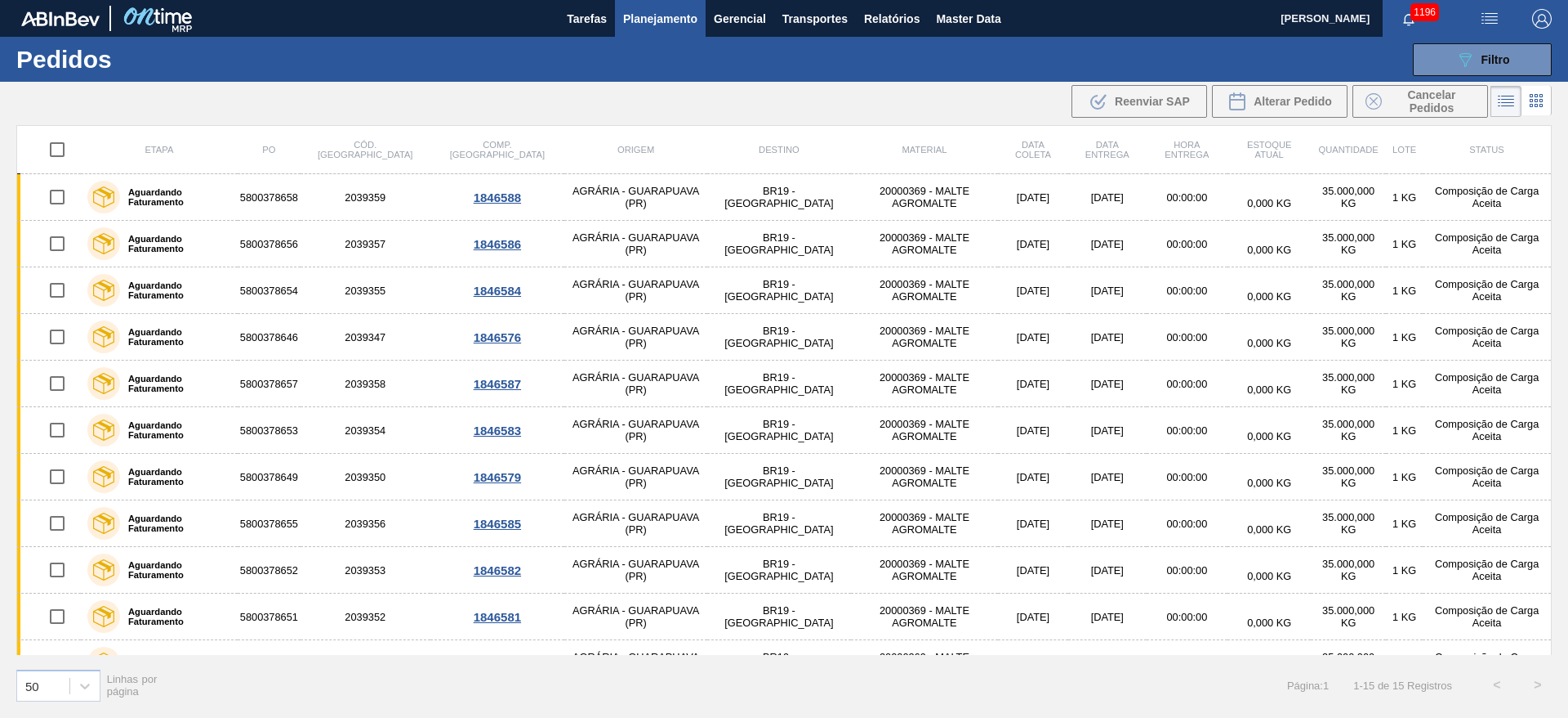
checkbox input "true"
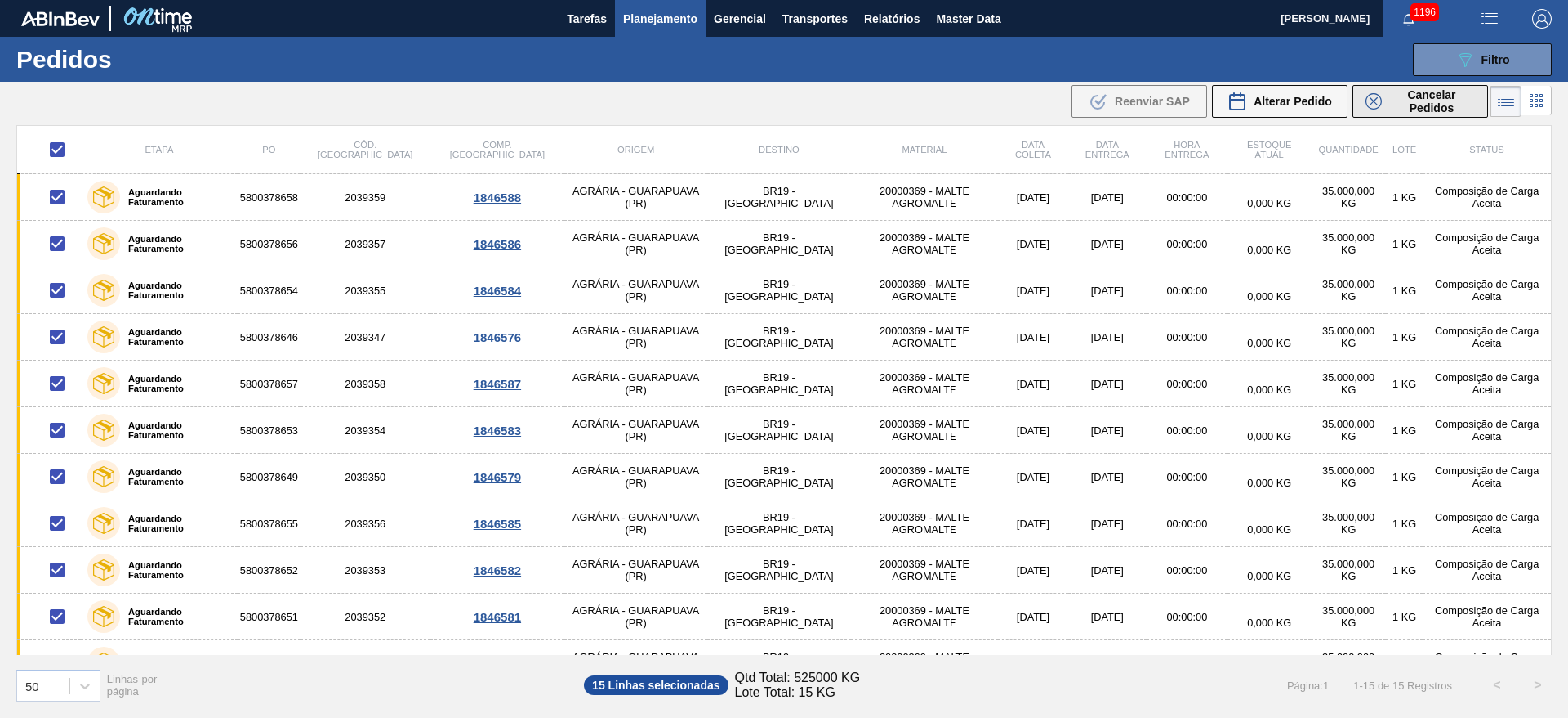
click at [1416, 102] on span "Cancelar Pedidos" at bounding box center [1431, 101] width 86 height 27
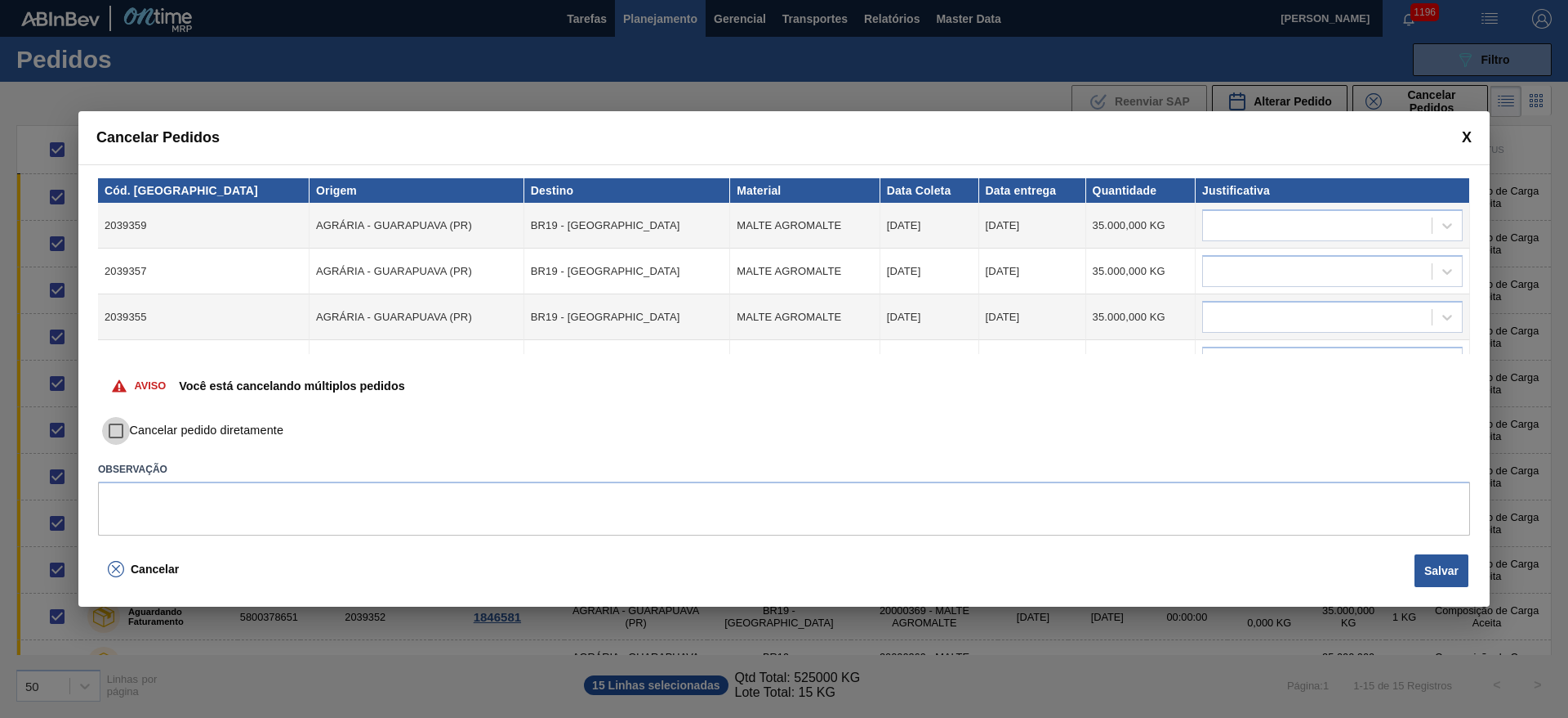
click at [118, 427] on input "Cancelar pedido diretamente" at bounding box center [115, 431] width 27 height 28
checkbox input "true"
click at [1259, 217] on div at bounding box center [1318, 226] width 229 height 24
type input "ou"
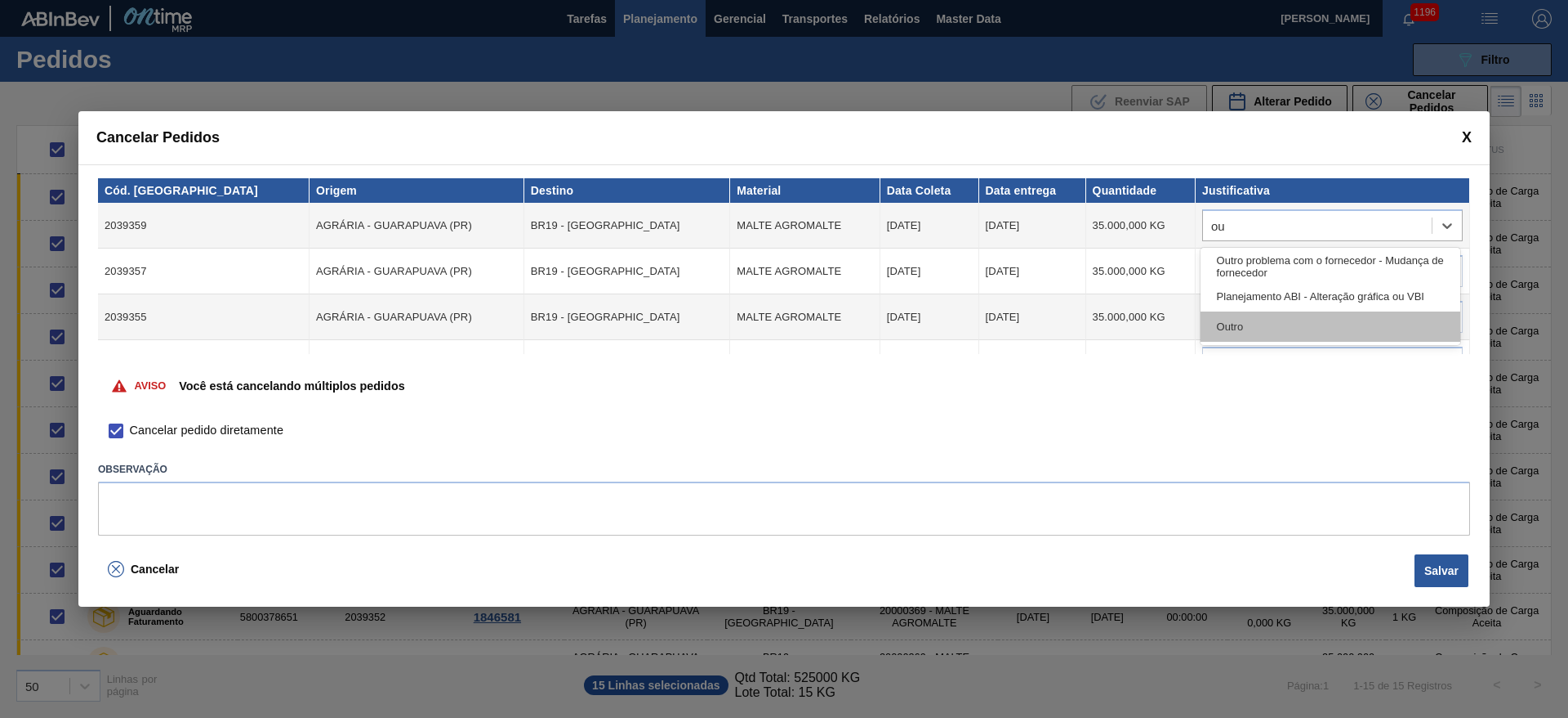
click at [1235, 331] on div "Outro" at bounding box center [1330, 326] width 259 height 30
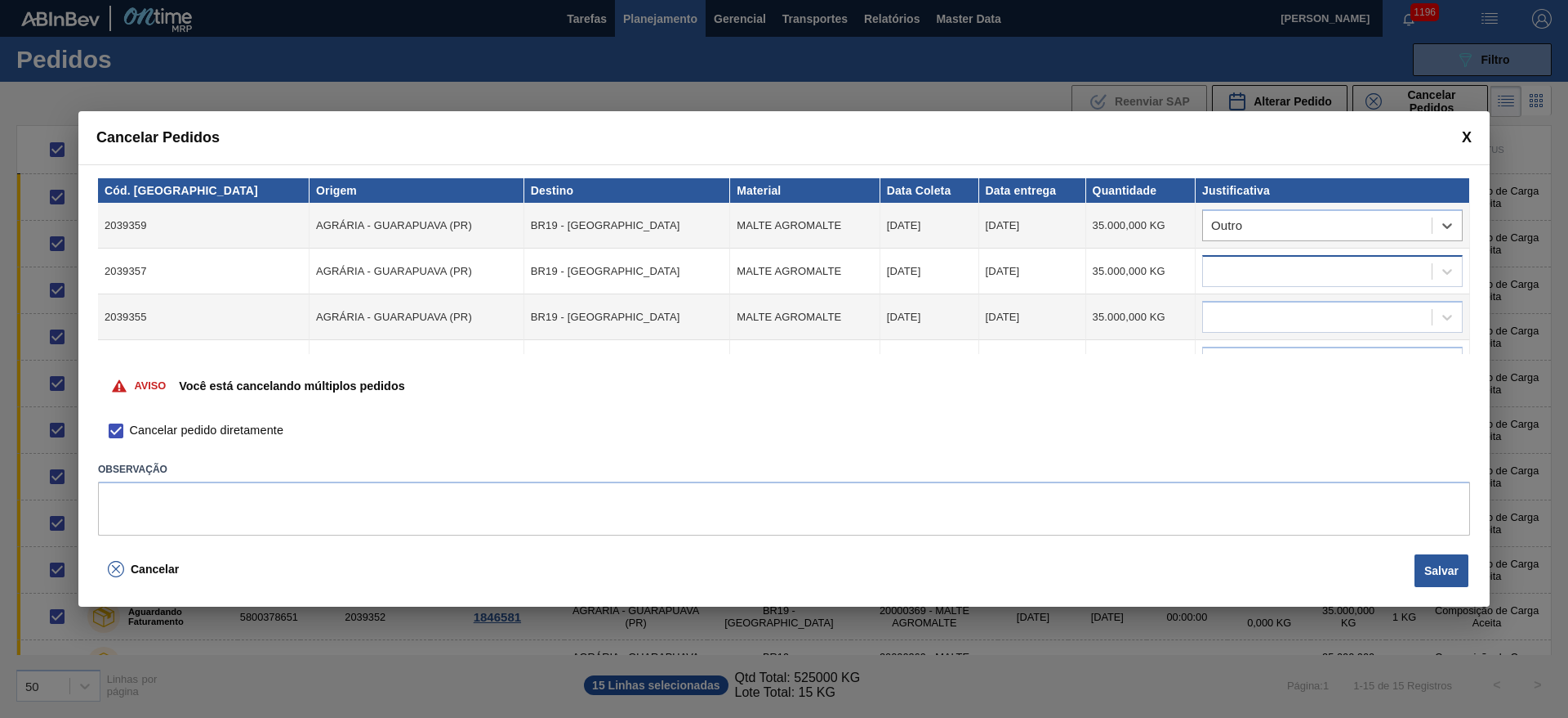
click at [1219, 269] on div at bounding box center [1318, 271] width 229 height 24
type input "outr"
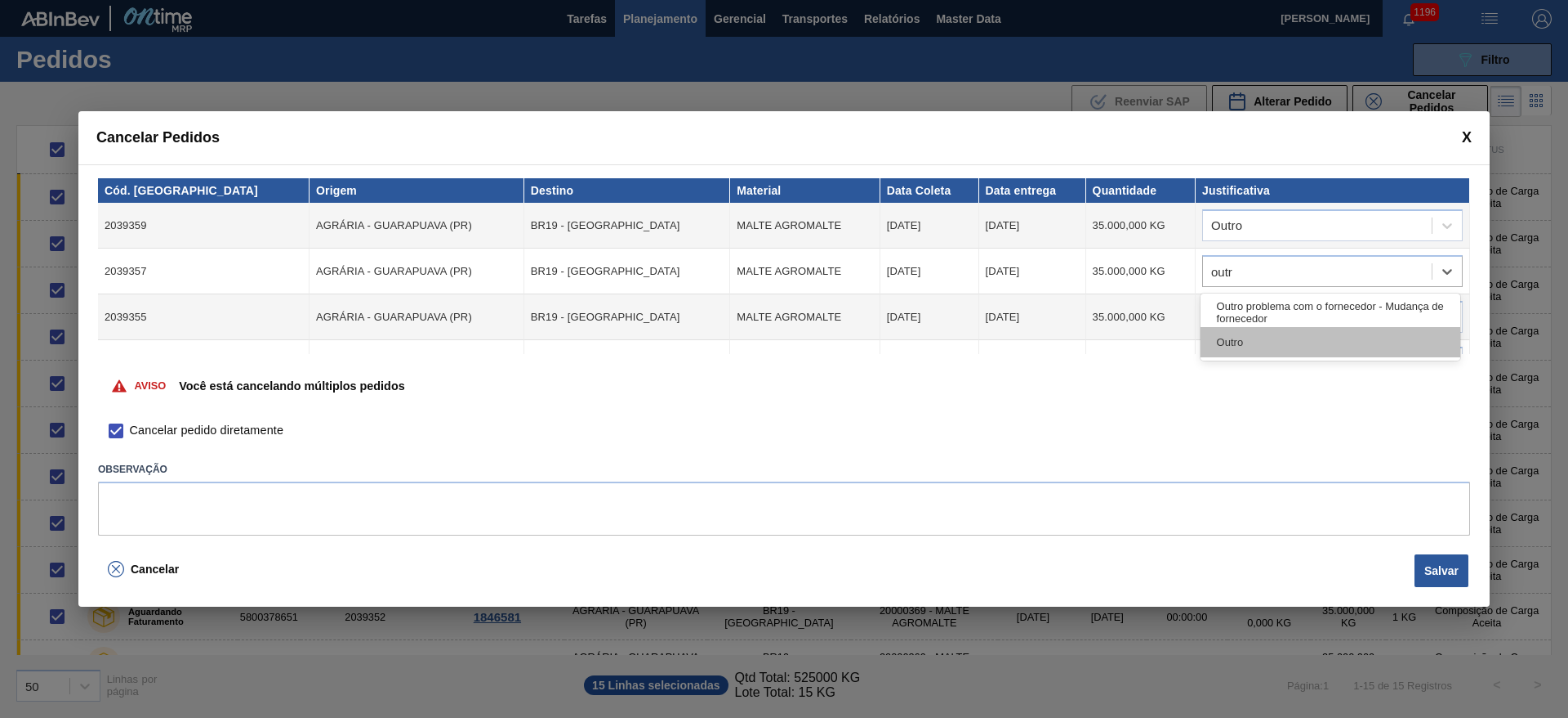
click at [1232, 340] on div "Outro" at bounding box center [1330, 342] width 259 height 30
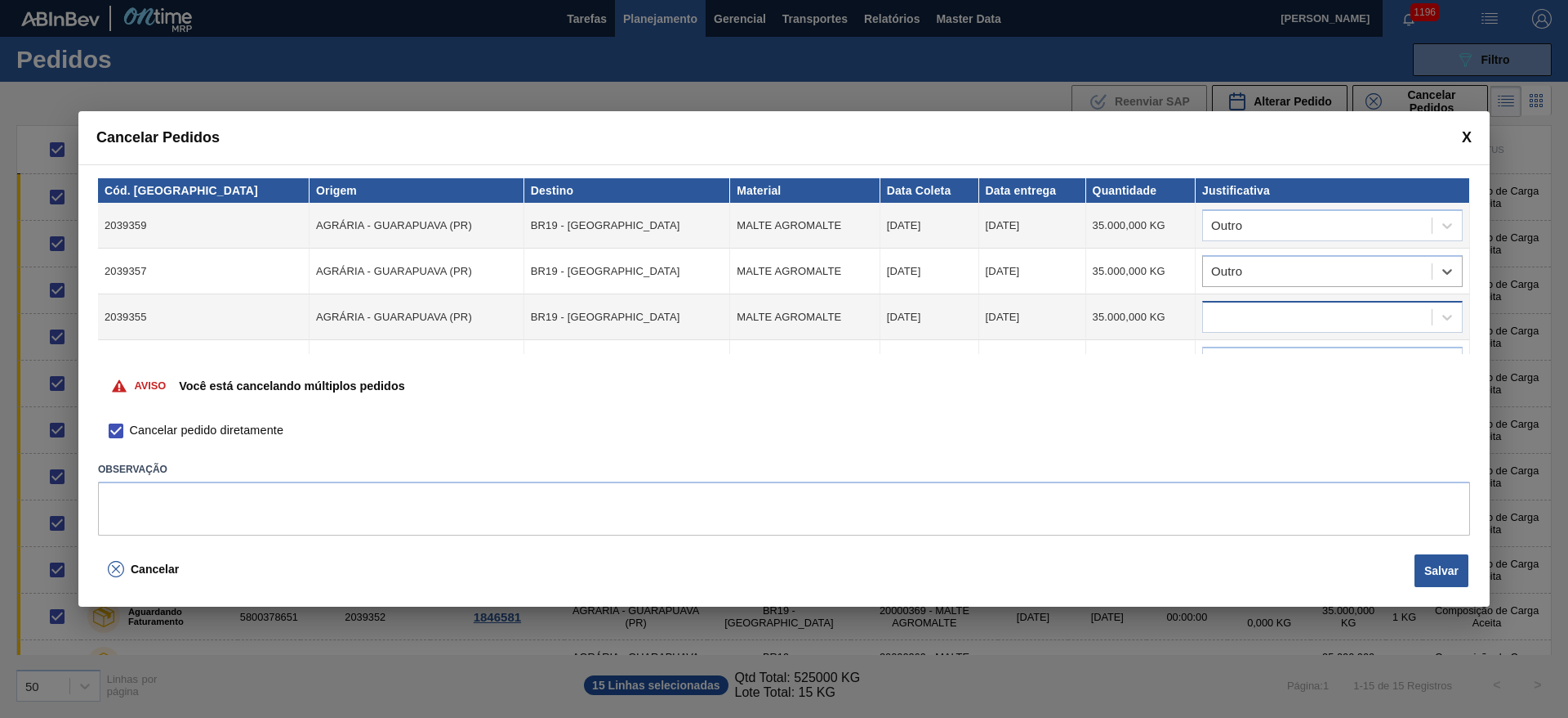
click at [1231, 313] on div at bounding box center [1318, 317] width 229 height 24
type input "outr"
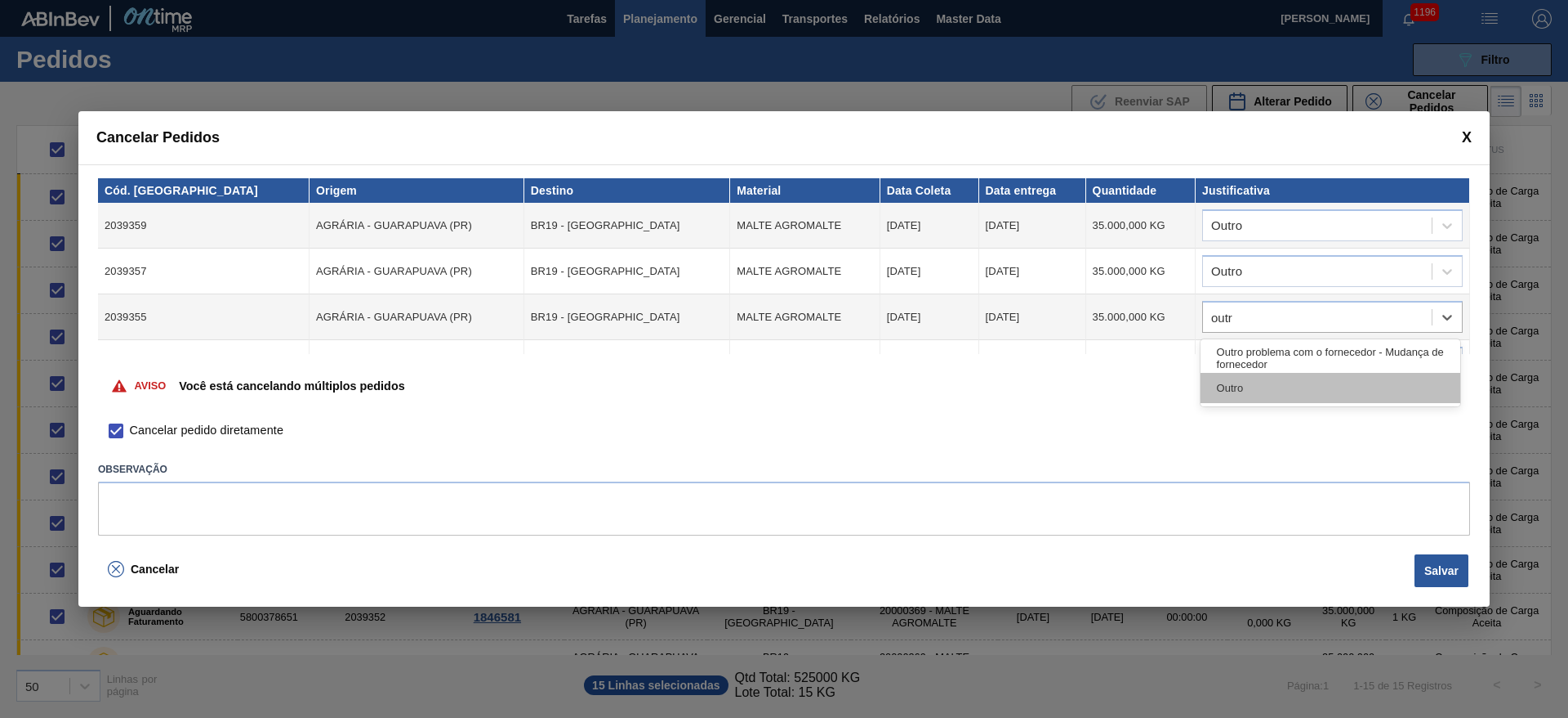
click at [1249, 381] on div "Outro" at bounding box center [1330, 387] width 259 height 30
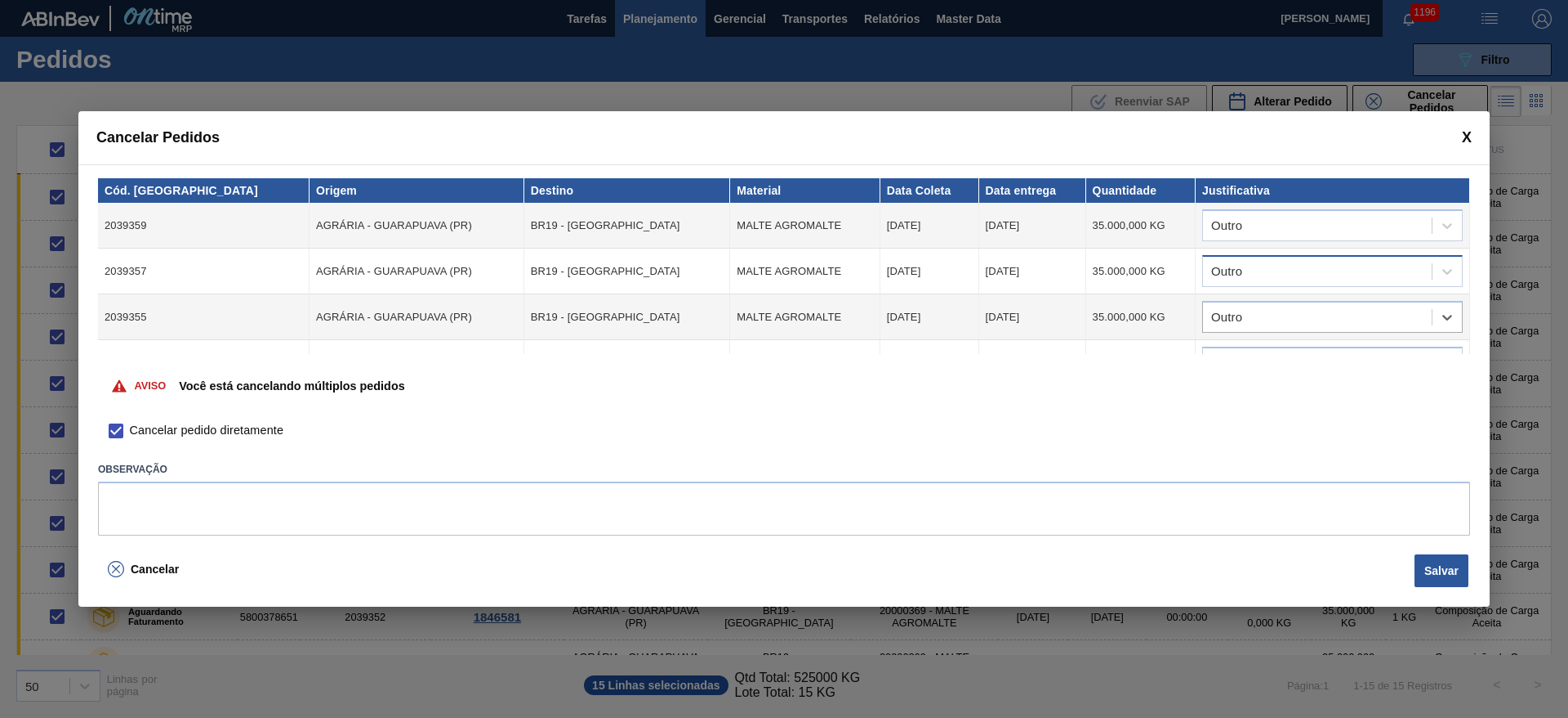
scroll to position [123, 0]
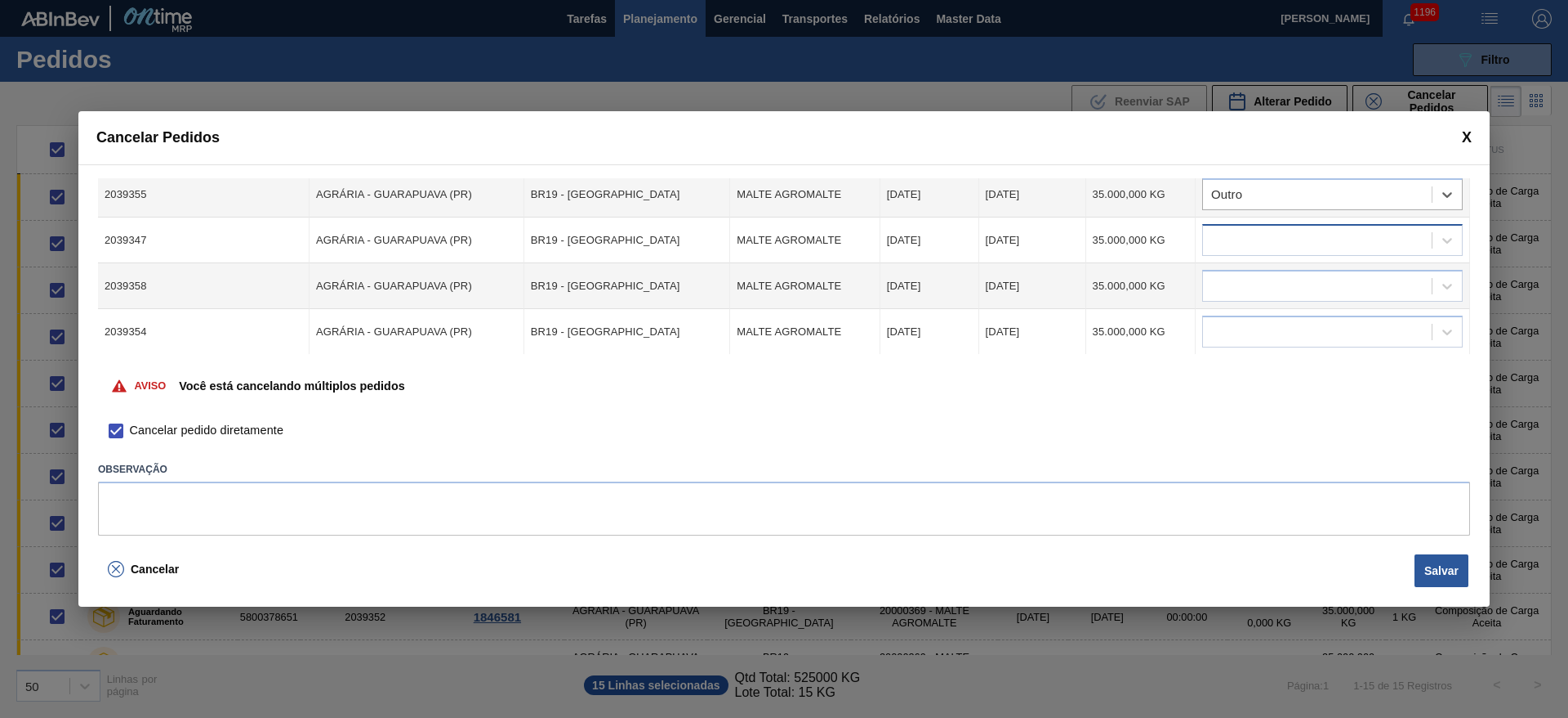
click at [1239, 236] on div at bounding box center [1318, 241] width 229 height 24
type input "outr"
click at [1225, 312] on div "Outro" at bounding box center [1330, 311] width 259 height 30
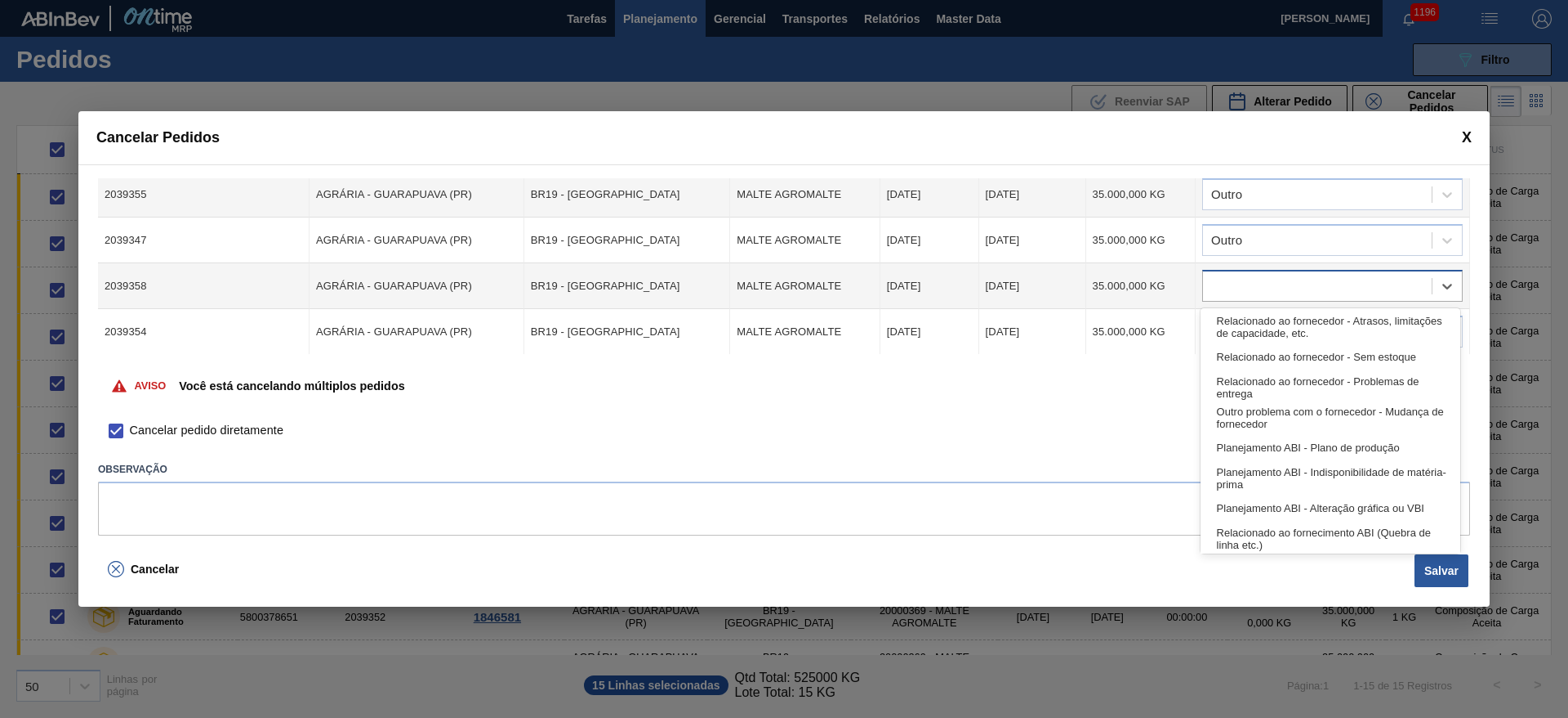
click at [1221, 288] on div at bounding box center [1318, 286] width 229 height 24
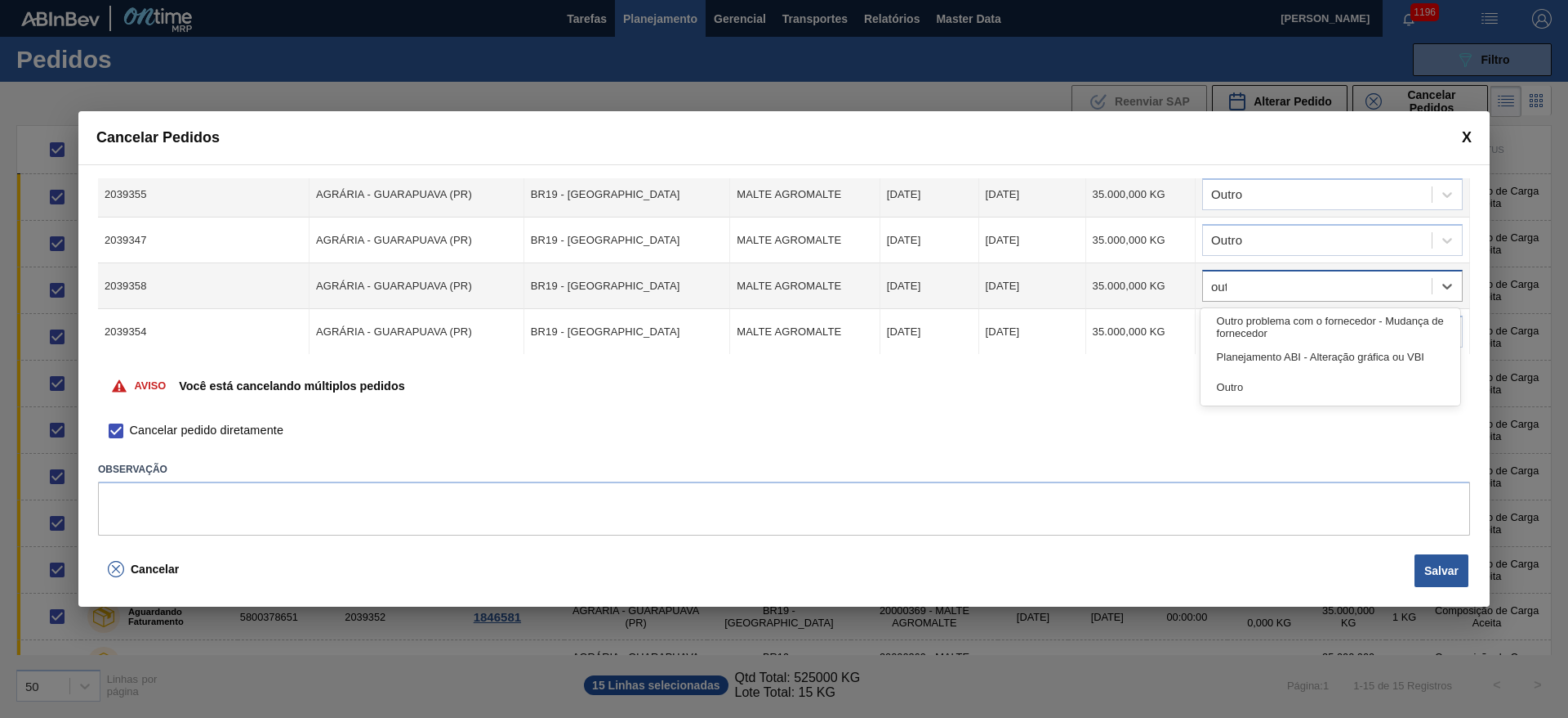
type input "outr"
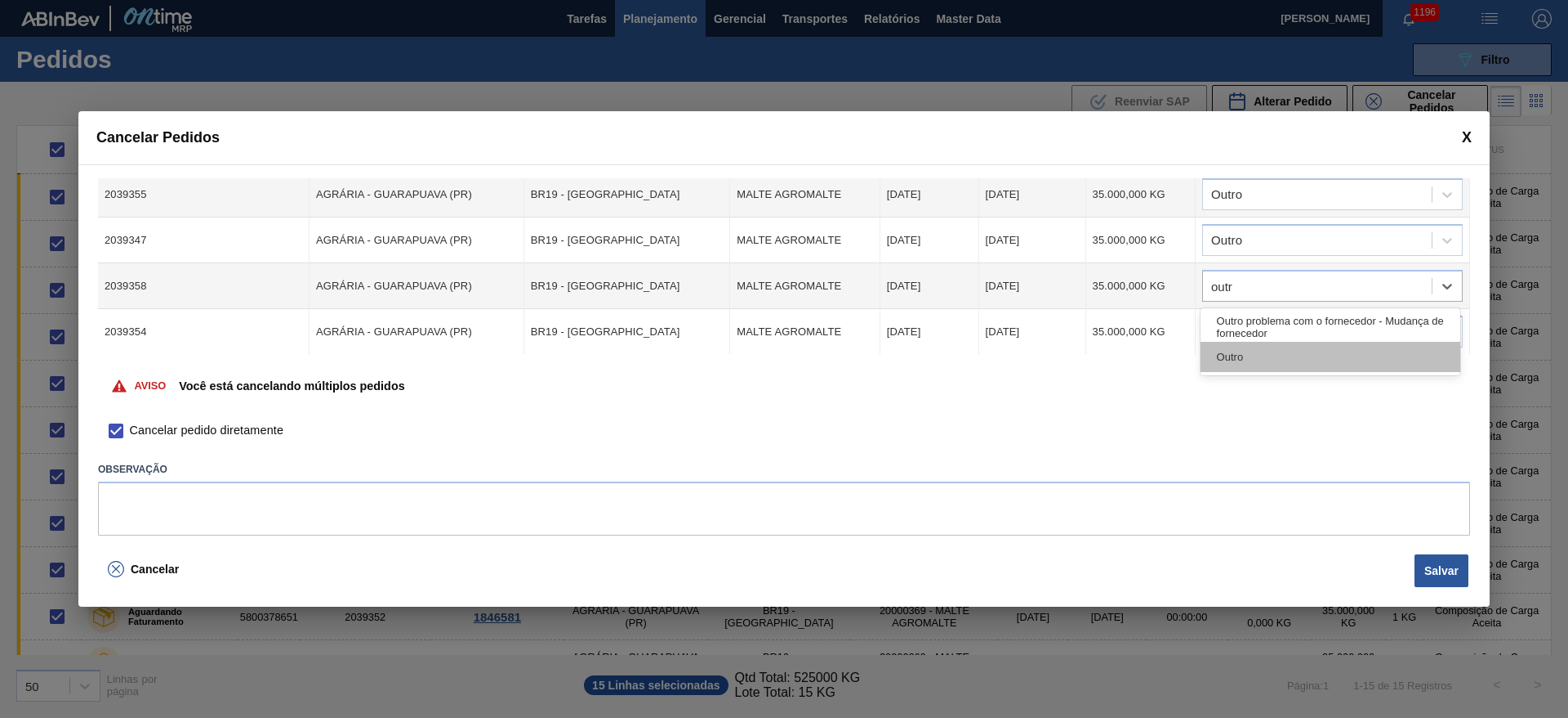
click at [1234, 359] on div "Outro" at bounding box center [1330, 357] width 259 height 30
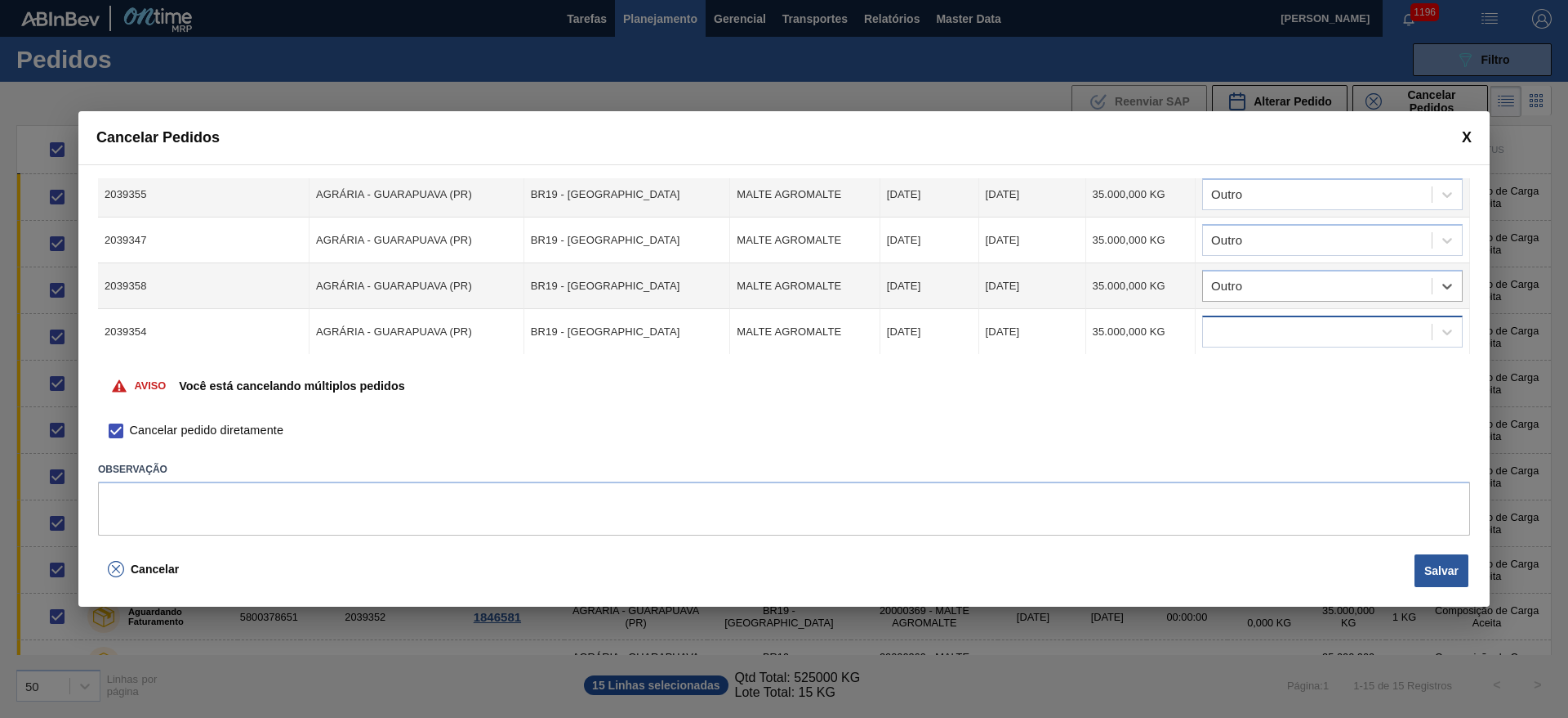
click at [1225, 321] on div at bounding box center [1318, 332] width 229 height 24
type input "outro"
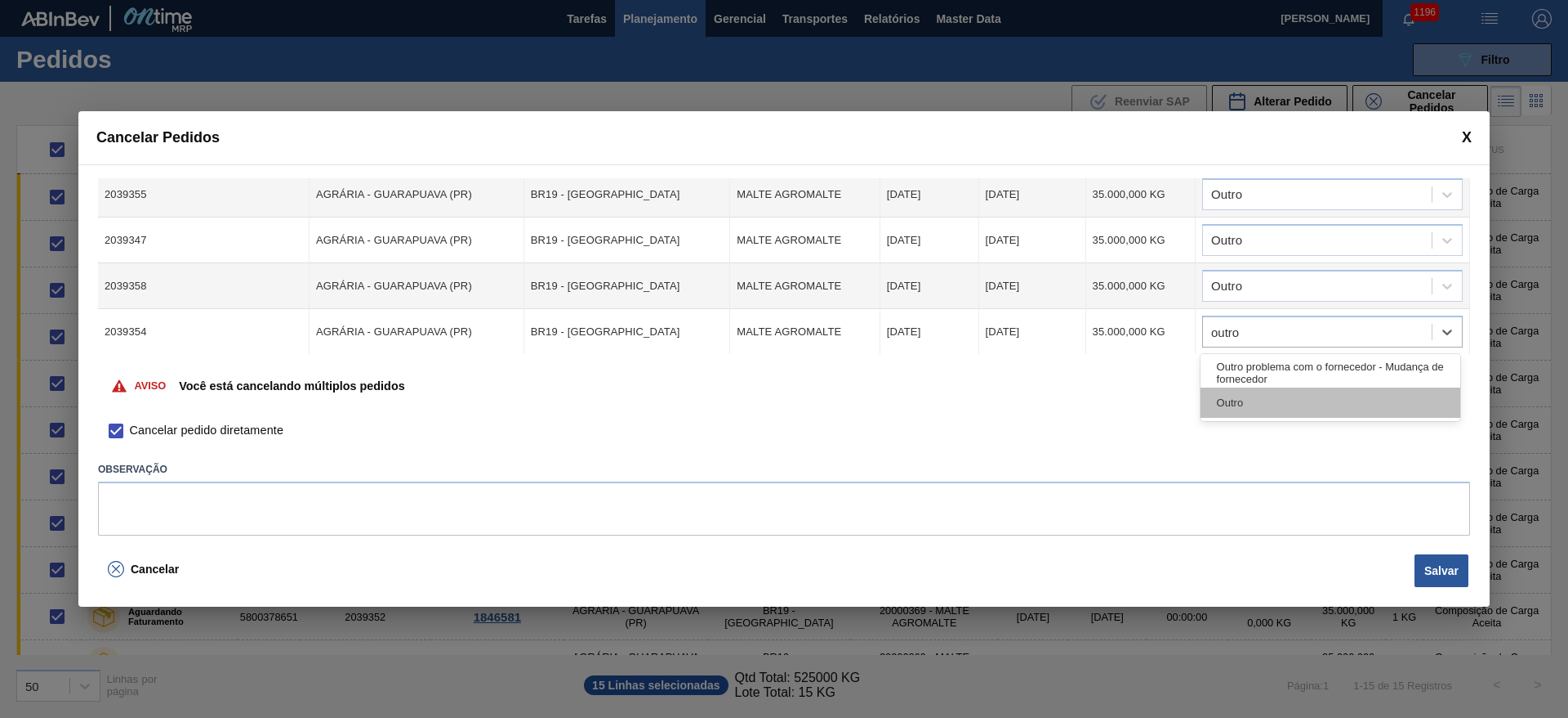
click at [1234, 405] on div "Outro" at bounding box center [1330, 403] width 259 height 30
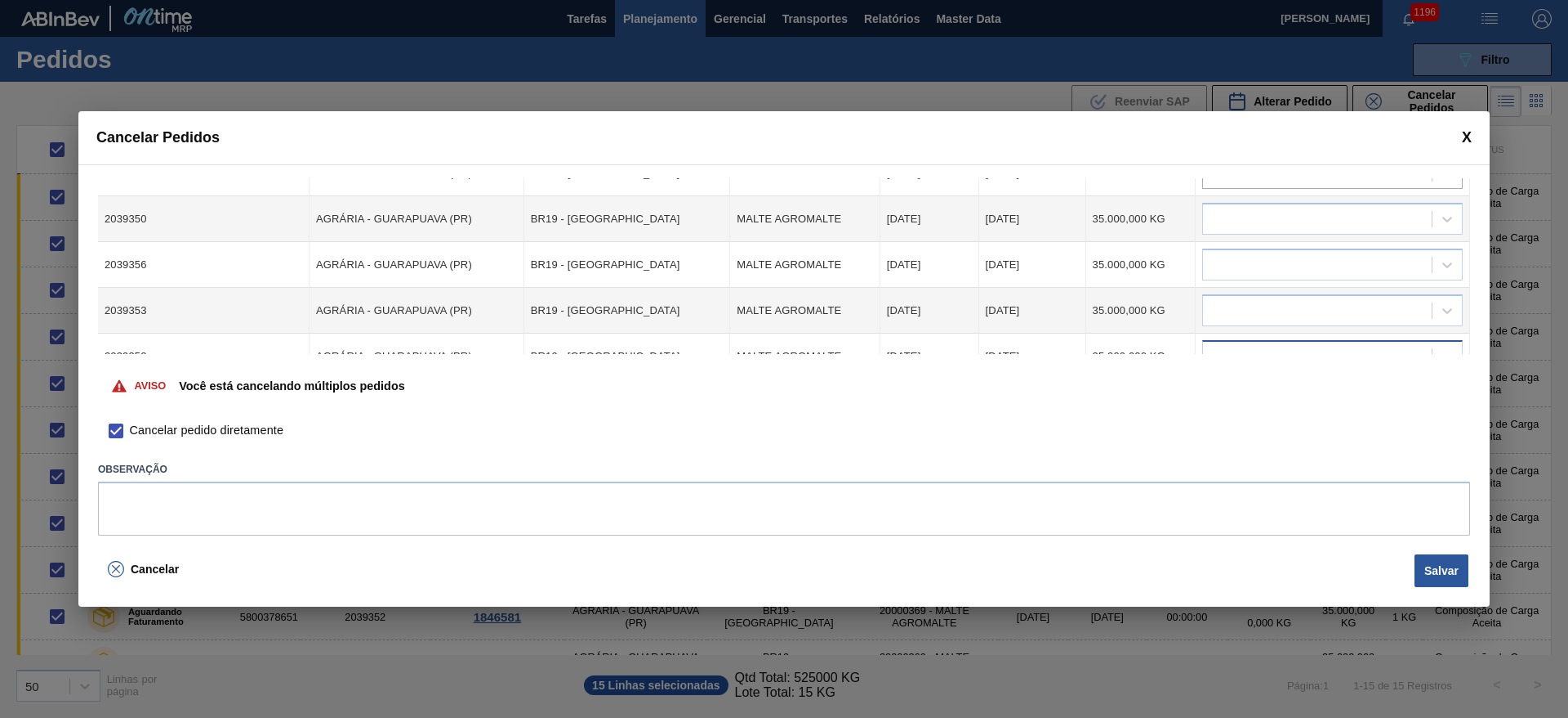
scroll to position [245, 0]
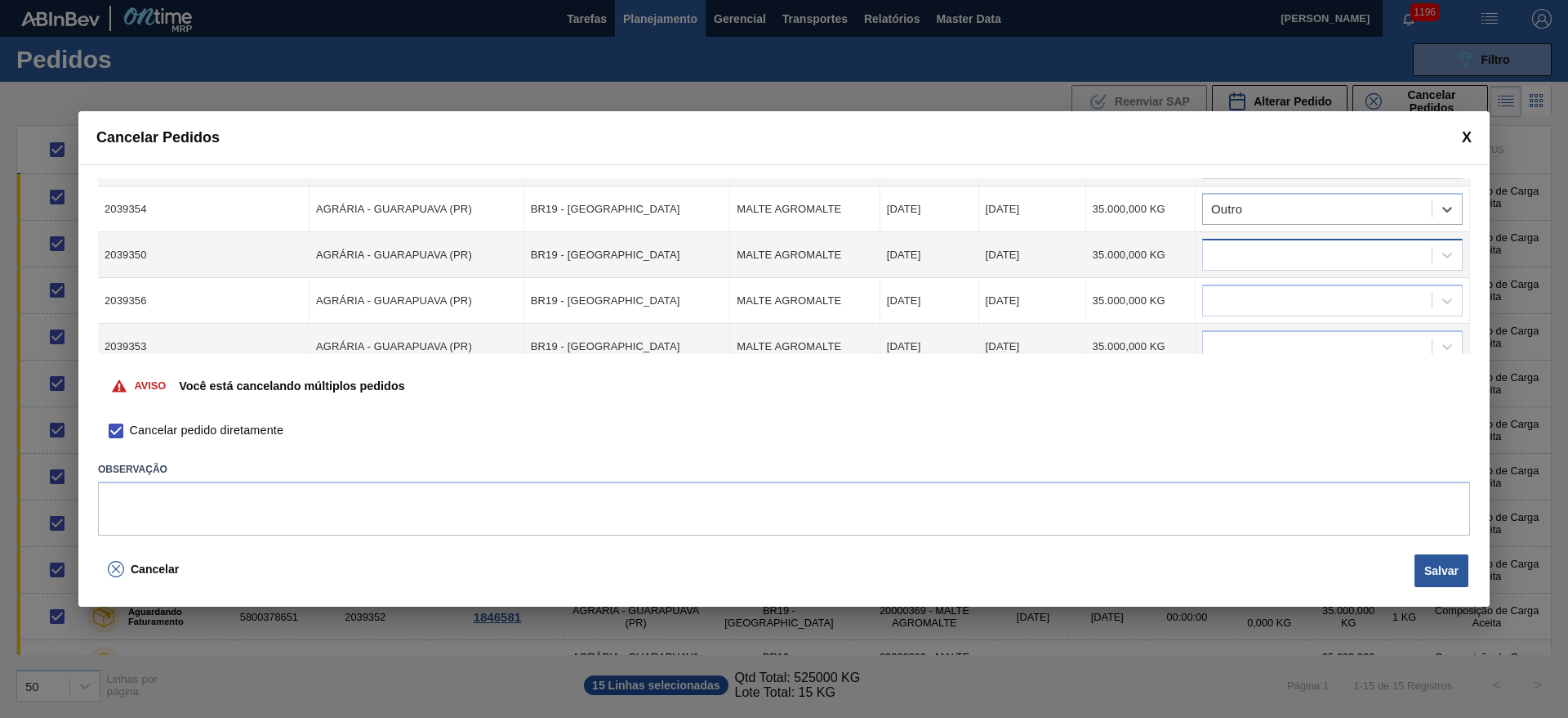
click at [1233, 257] on div at bounding box center [1318, 256] width 229 height 24
type input "ou"
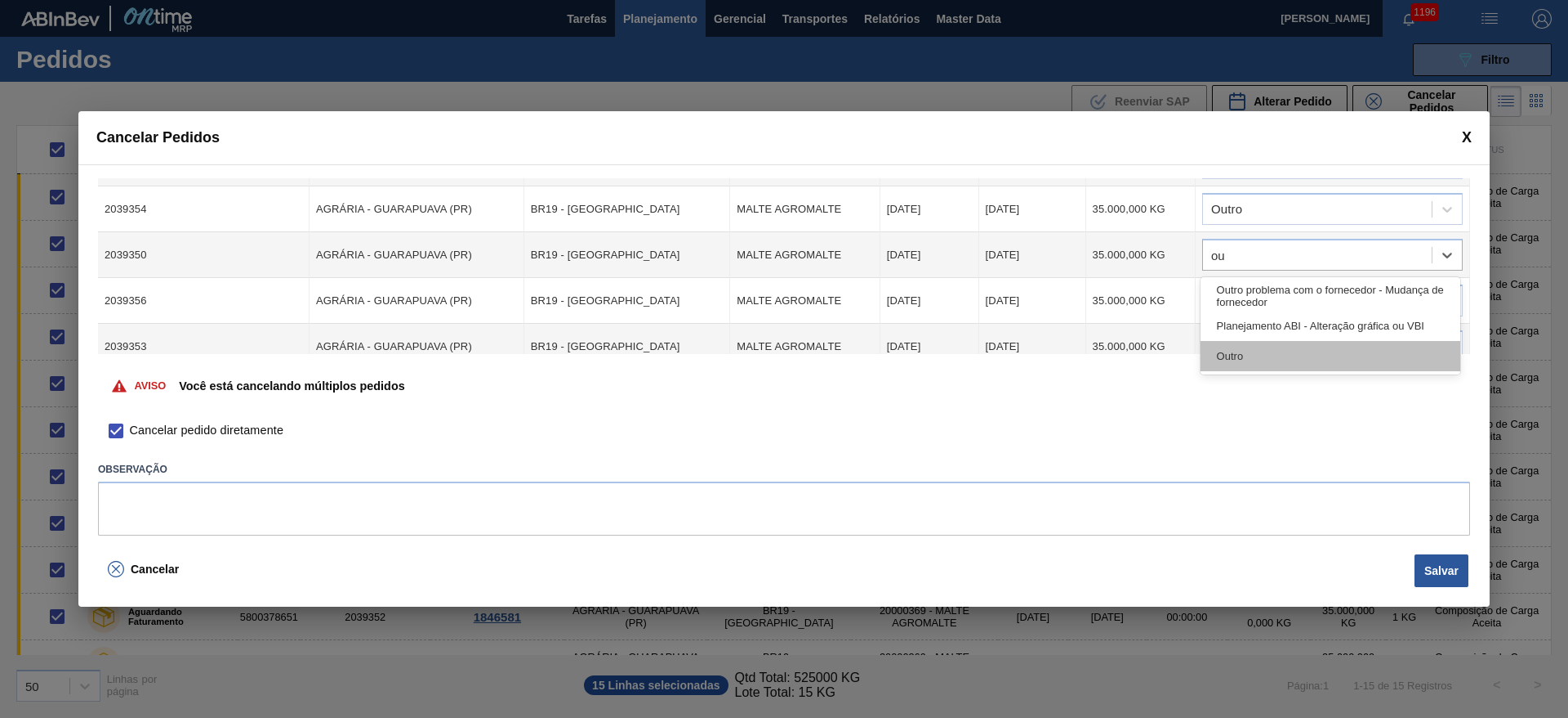
click at [1245, 356] on div "Outro" at bounding box center [1330, 356] width 259 height 30
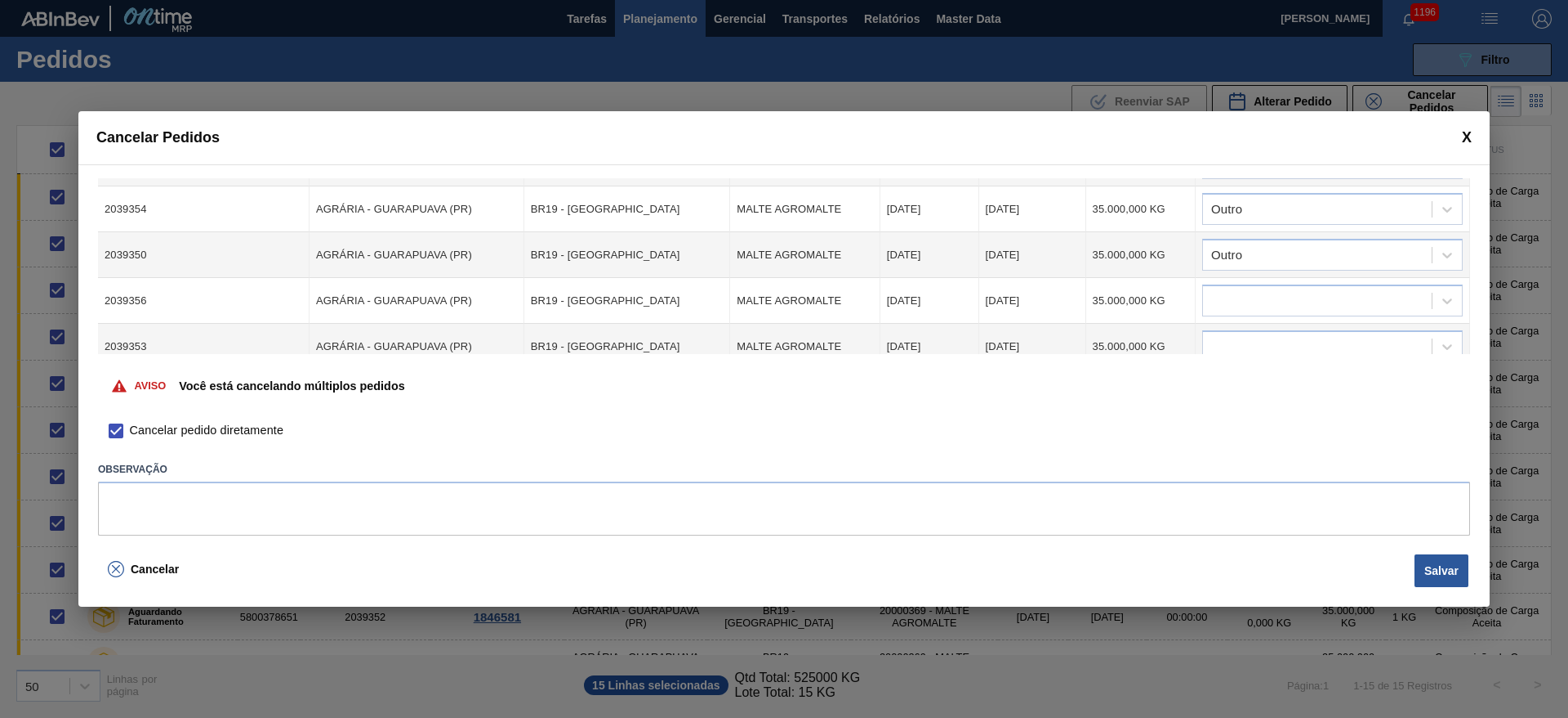
click at [1233, 317] on td at bounding box center [1332, 301] width 274 height 46
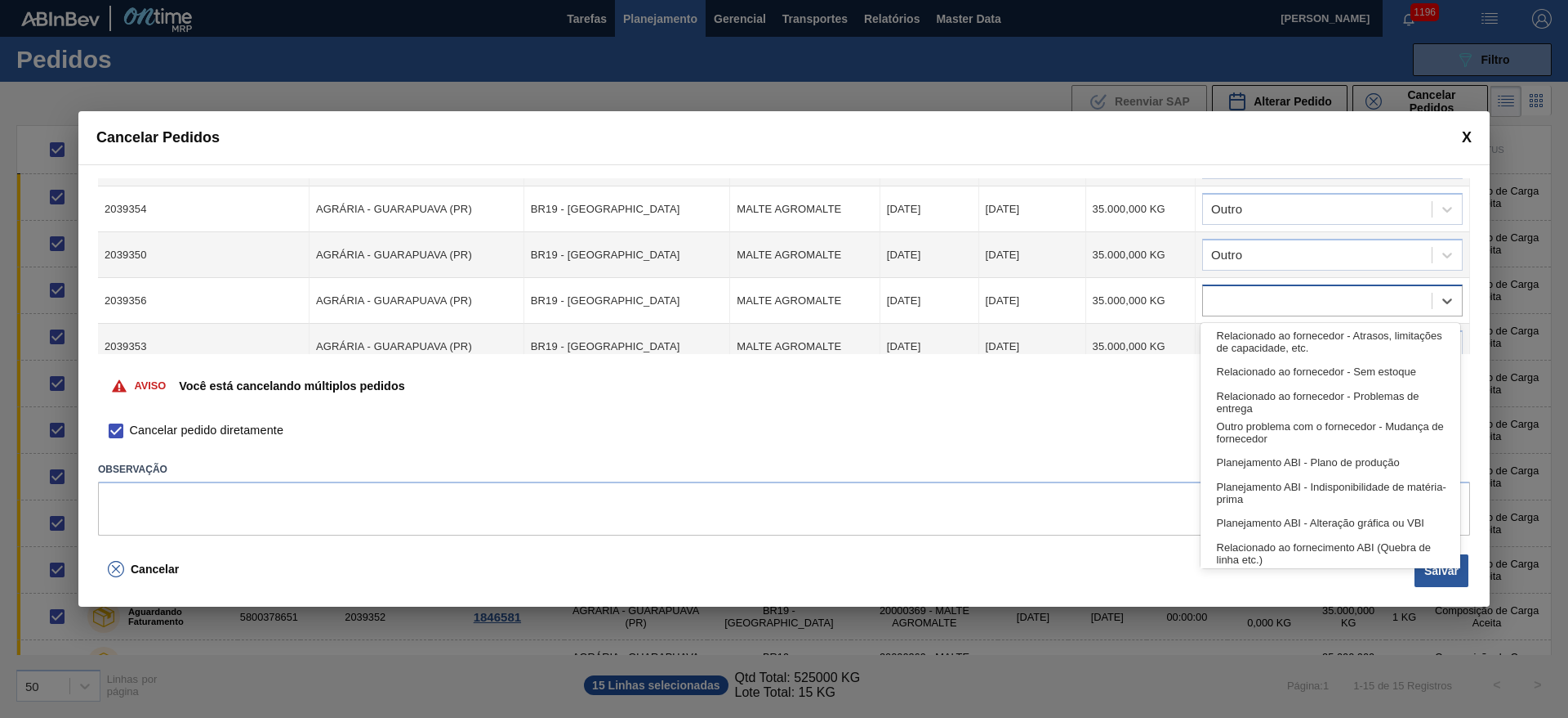
click at [1222, 297] on div at bounding box center [1318, 302] width 229 height 24
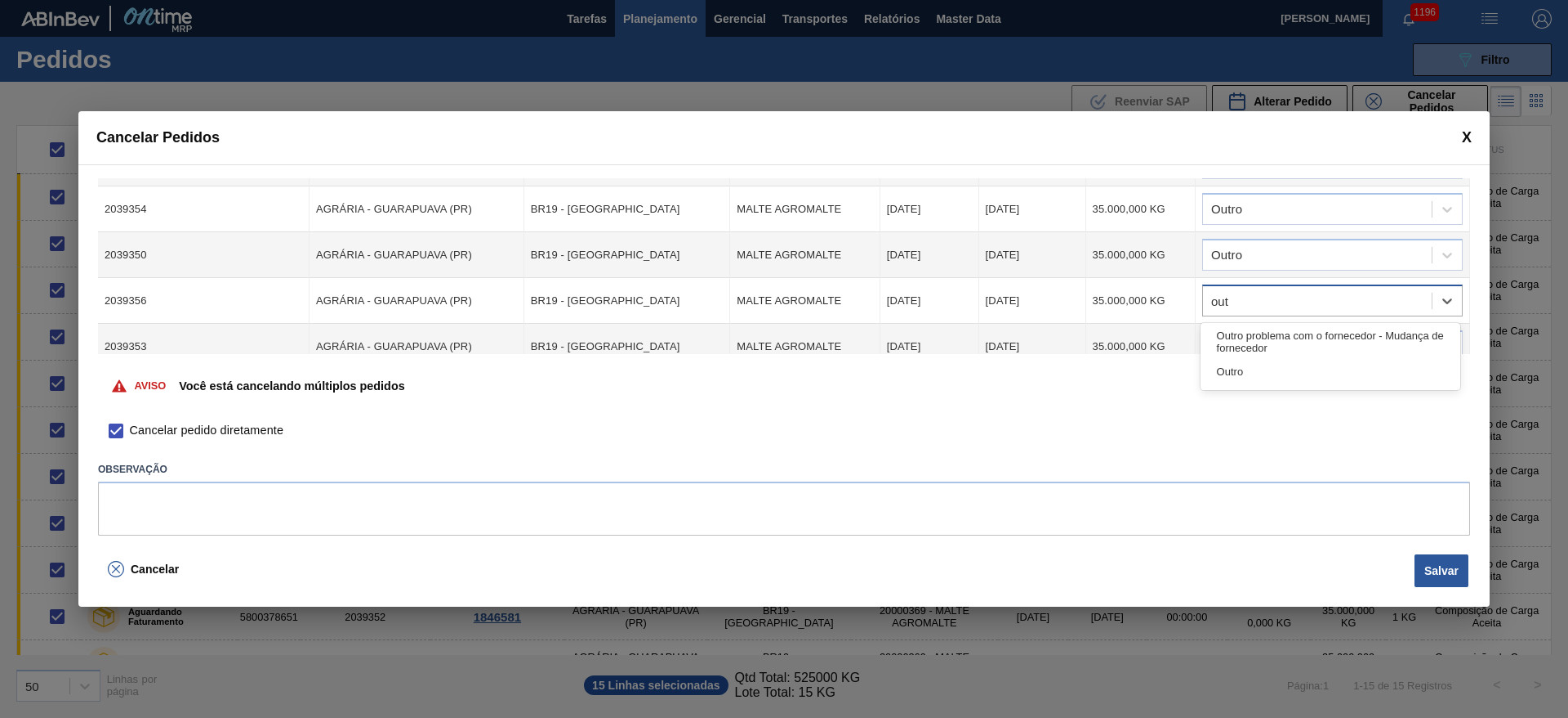
type input "outr"
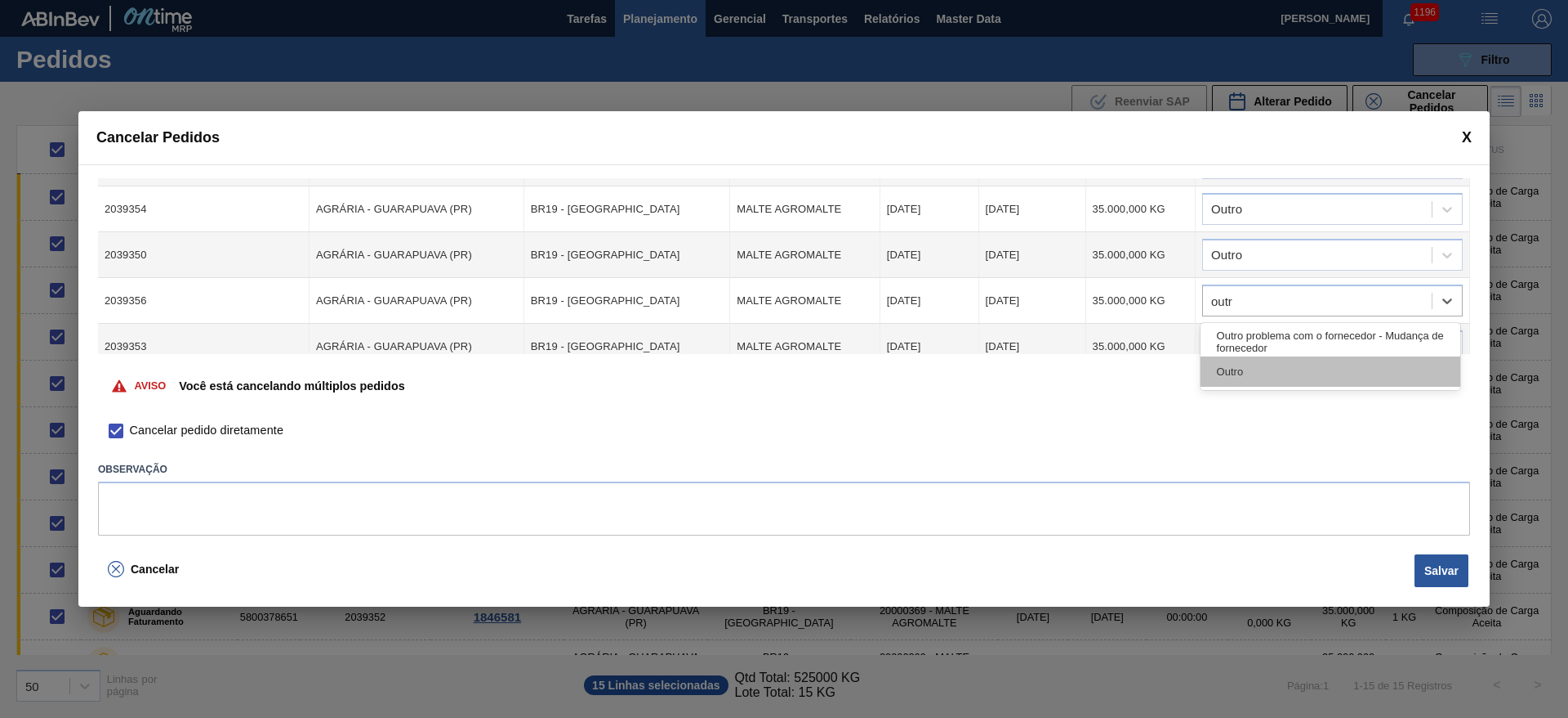
click at [1239, 377] on div "Outro" at bounding box center [1330, 371] width 259 height 30
click at [1234, 348] on div at bounding box center [1318, 347] width 229 height 24
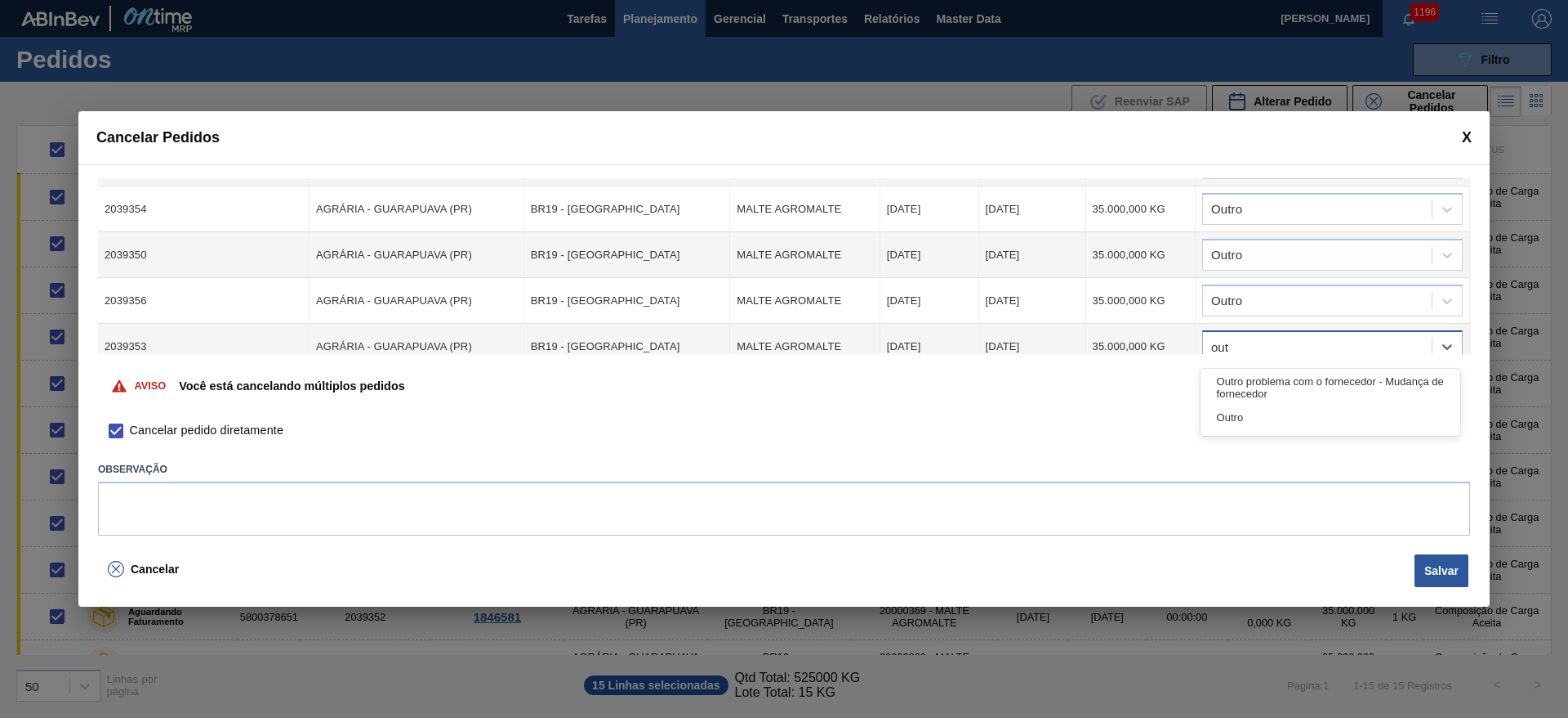
type input "outr"
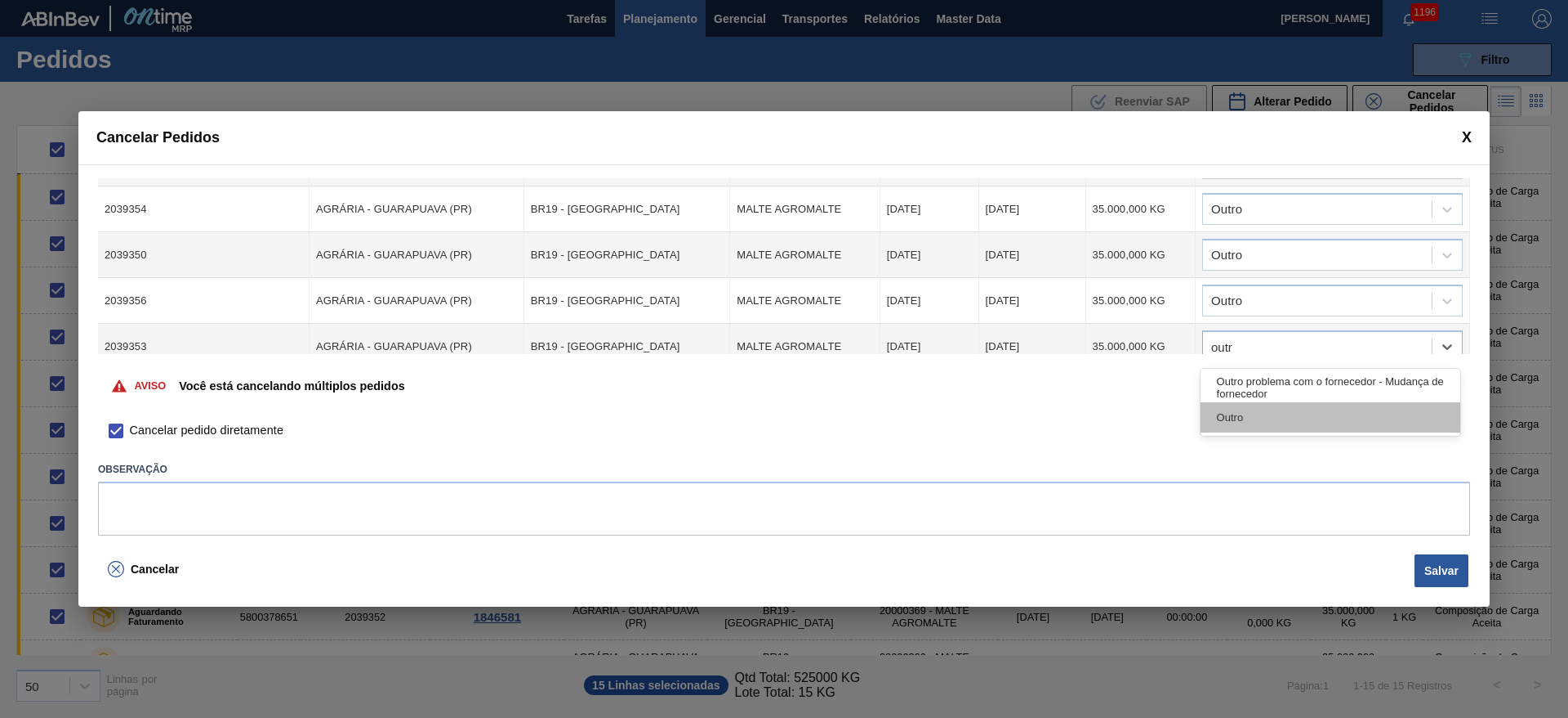
click at [1246, 410] on div "Outro" at bounding box center [1330, 417] width 259 height 30
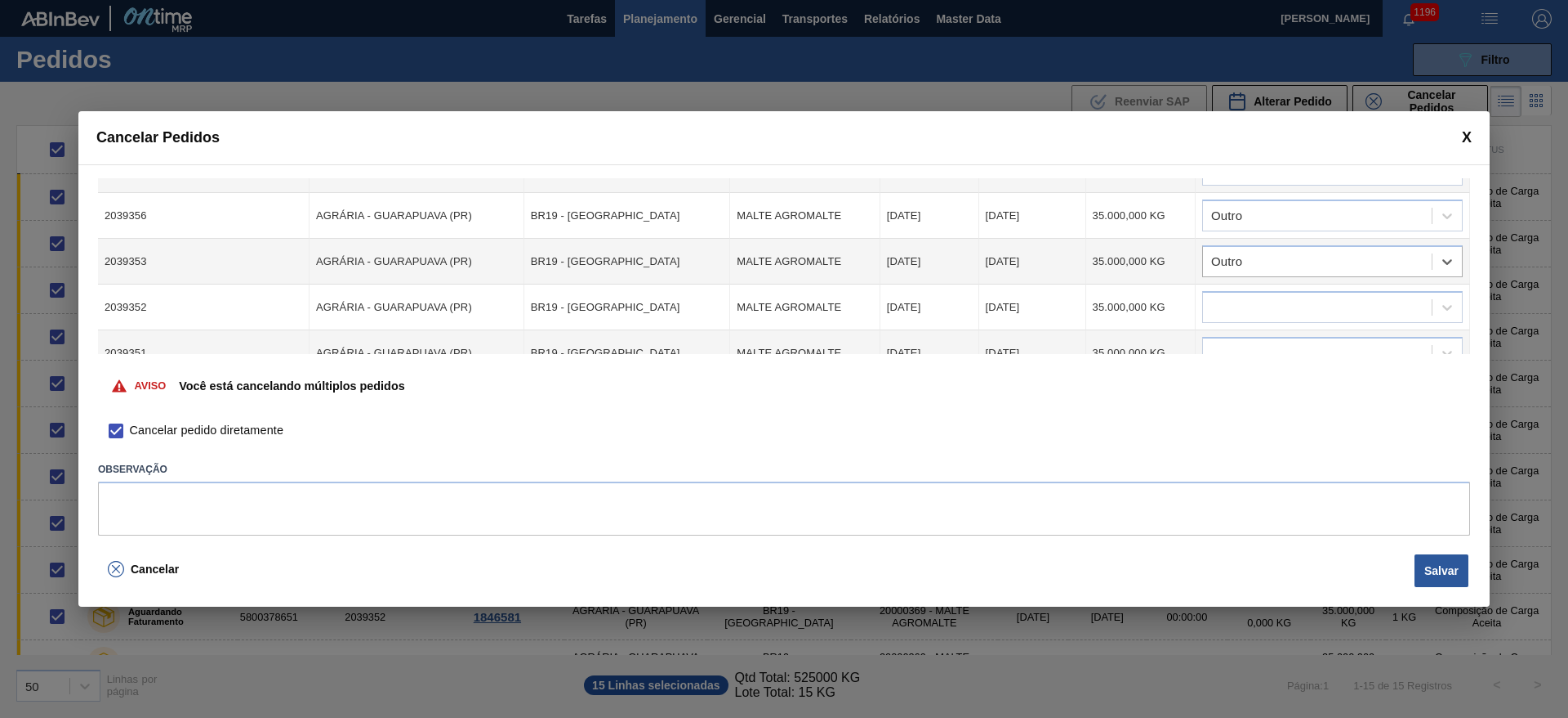
scroll to position [368, 0]
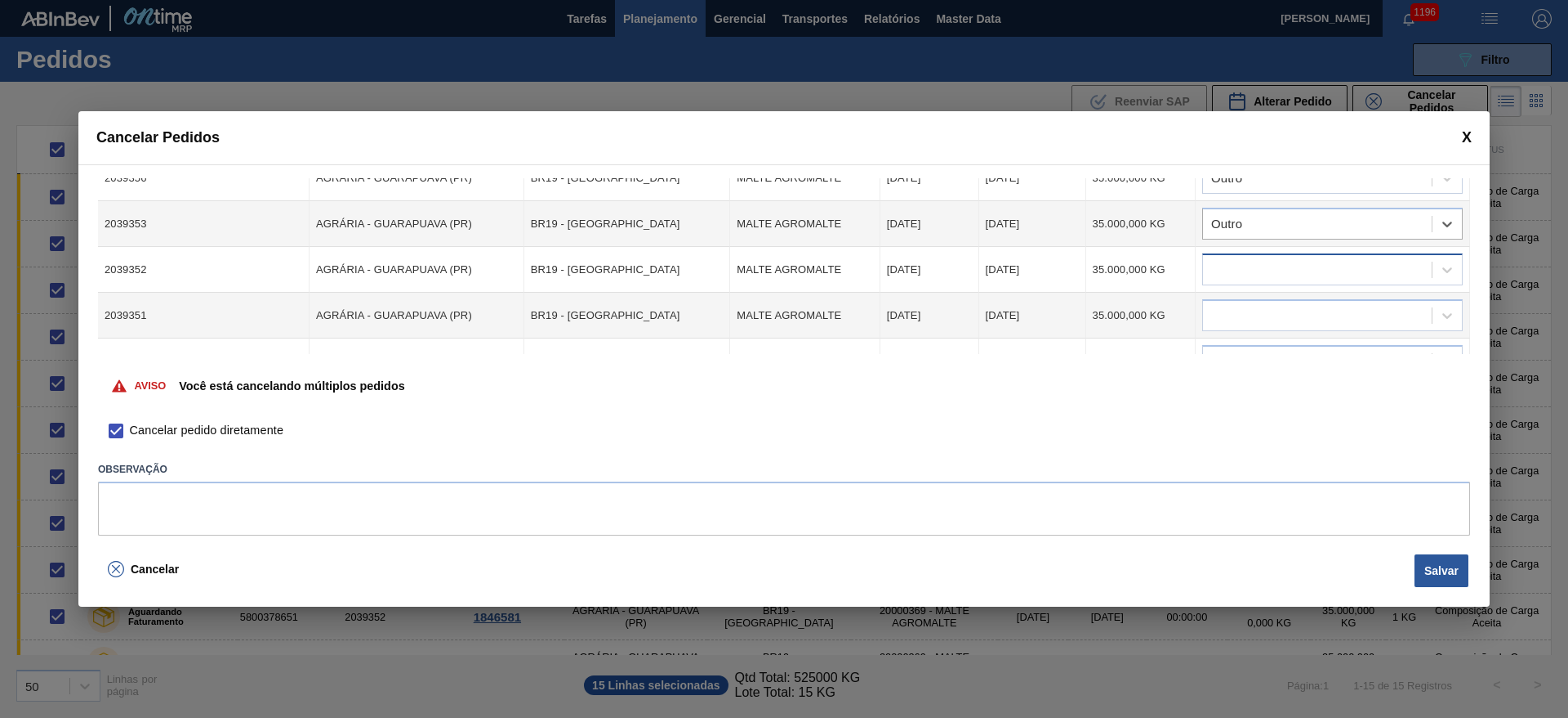
click at [1239, 271] on div at bounding box center [1318, 271] width 229 height 24
type input "outr"
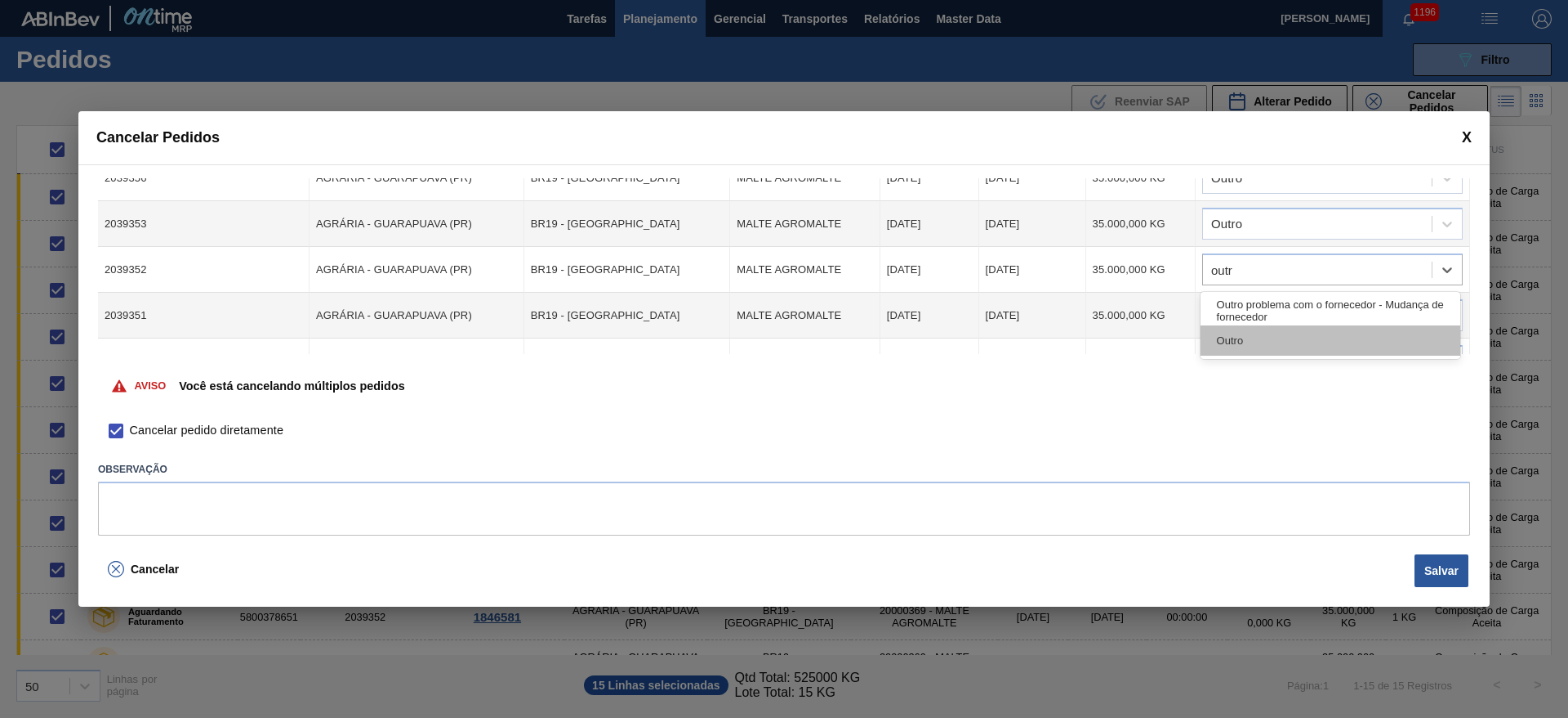
click at [1229, 334] on div "Outro" at bounding box center [1330, 340] width 259 height 30
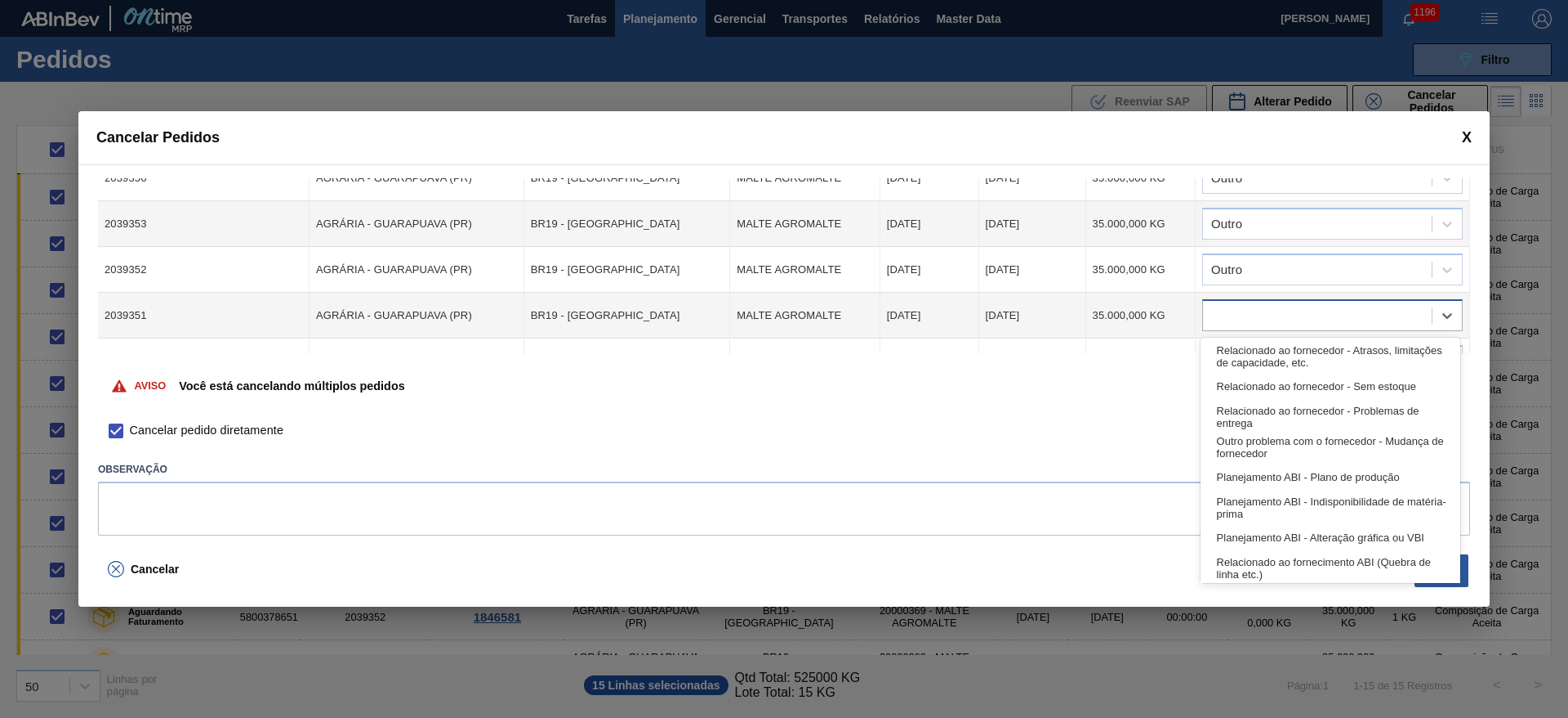
click at [1233, 304] on div at bounding box center [1318, 316] width 229 height 24
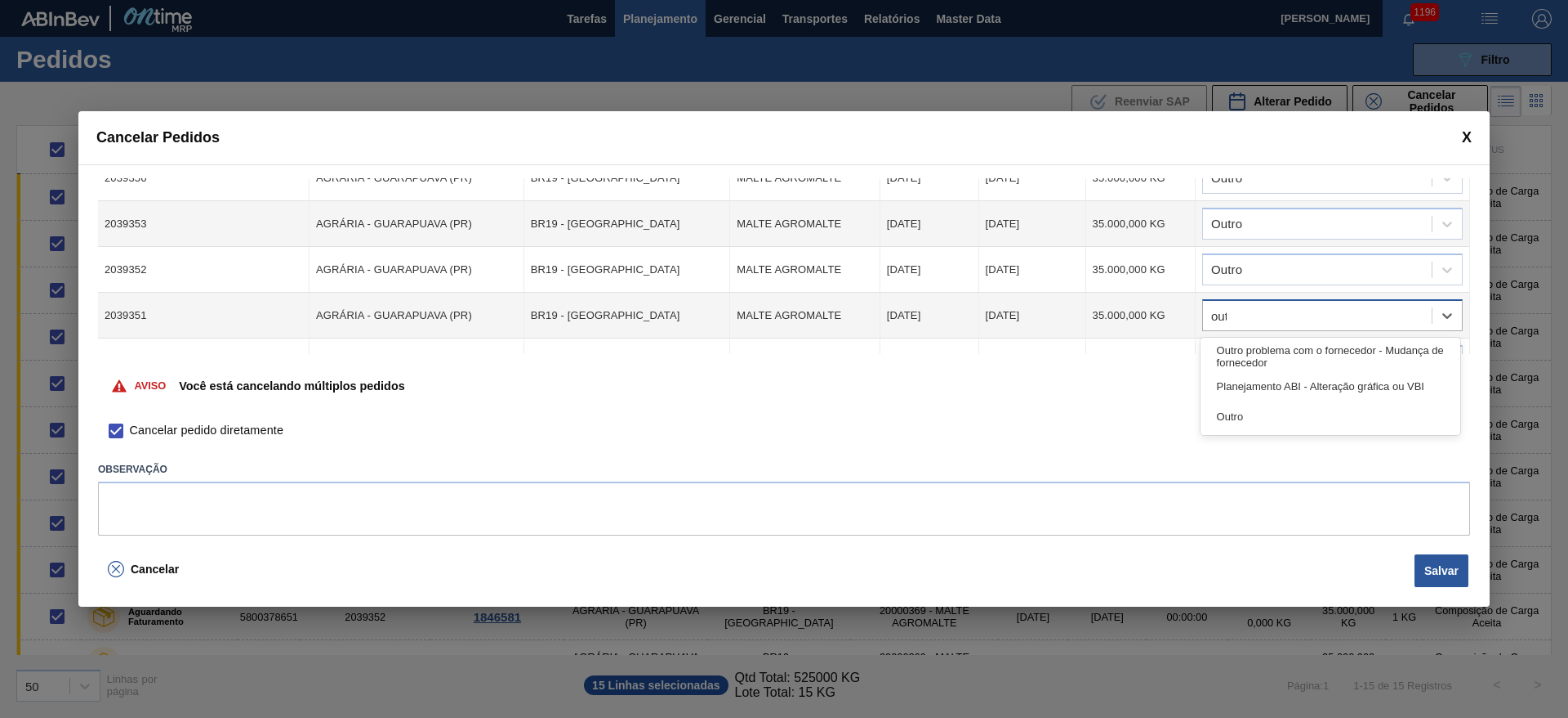
type input "outr"
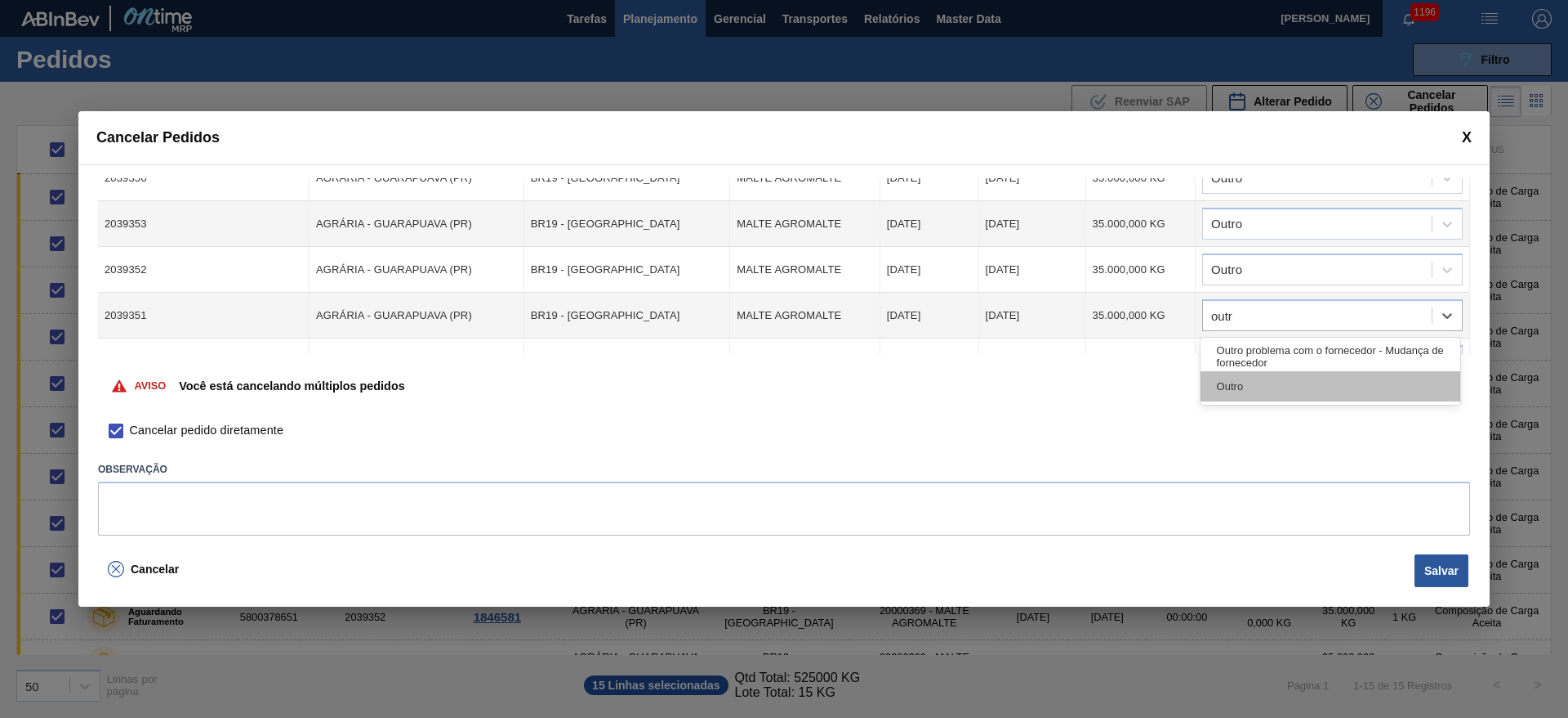
click at [1239, 372] on div "Outro" at bounding box center [1330, 386] width 259 height 30
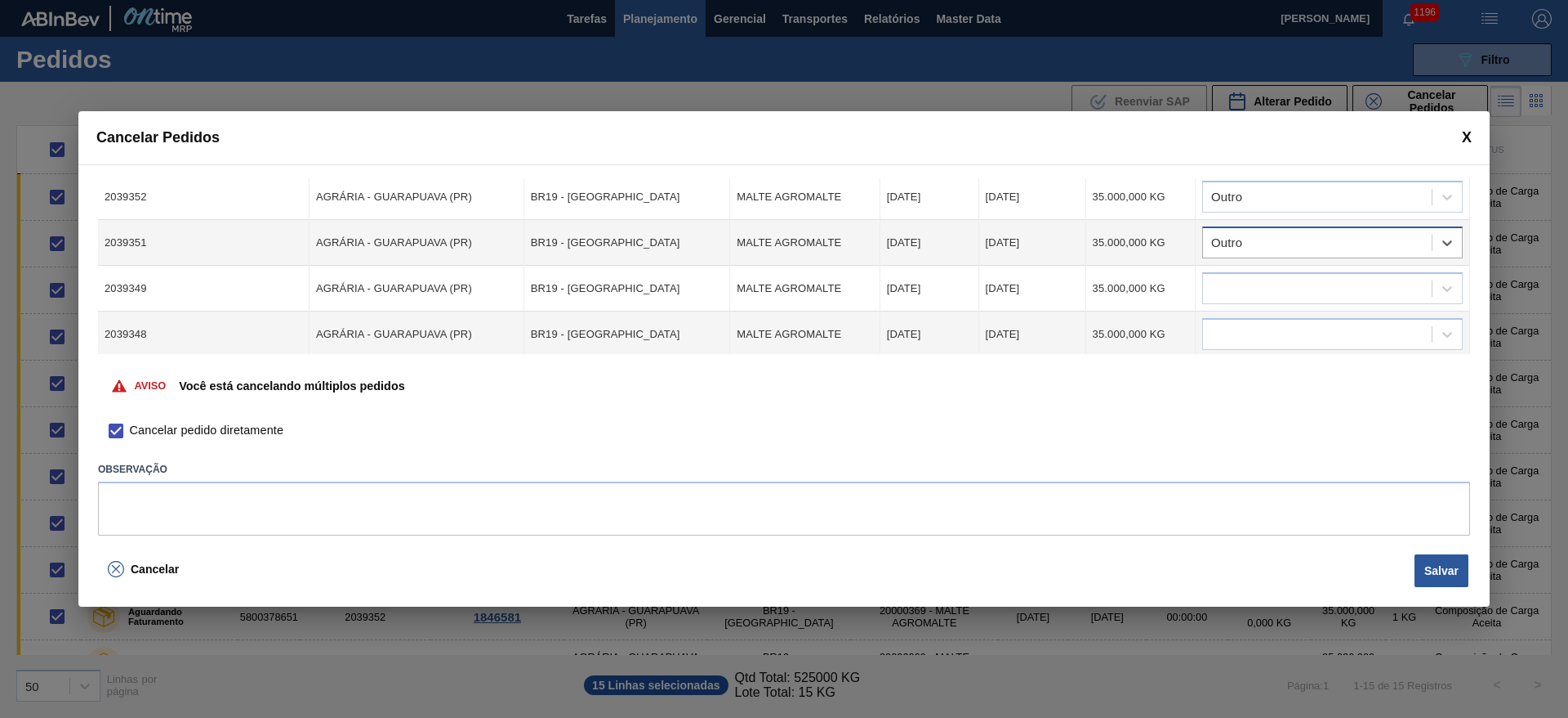
scroll to position [491, 0]
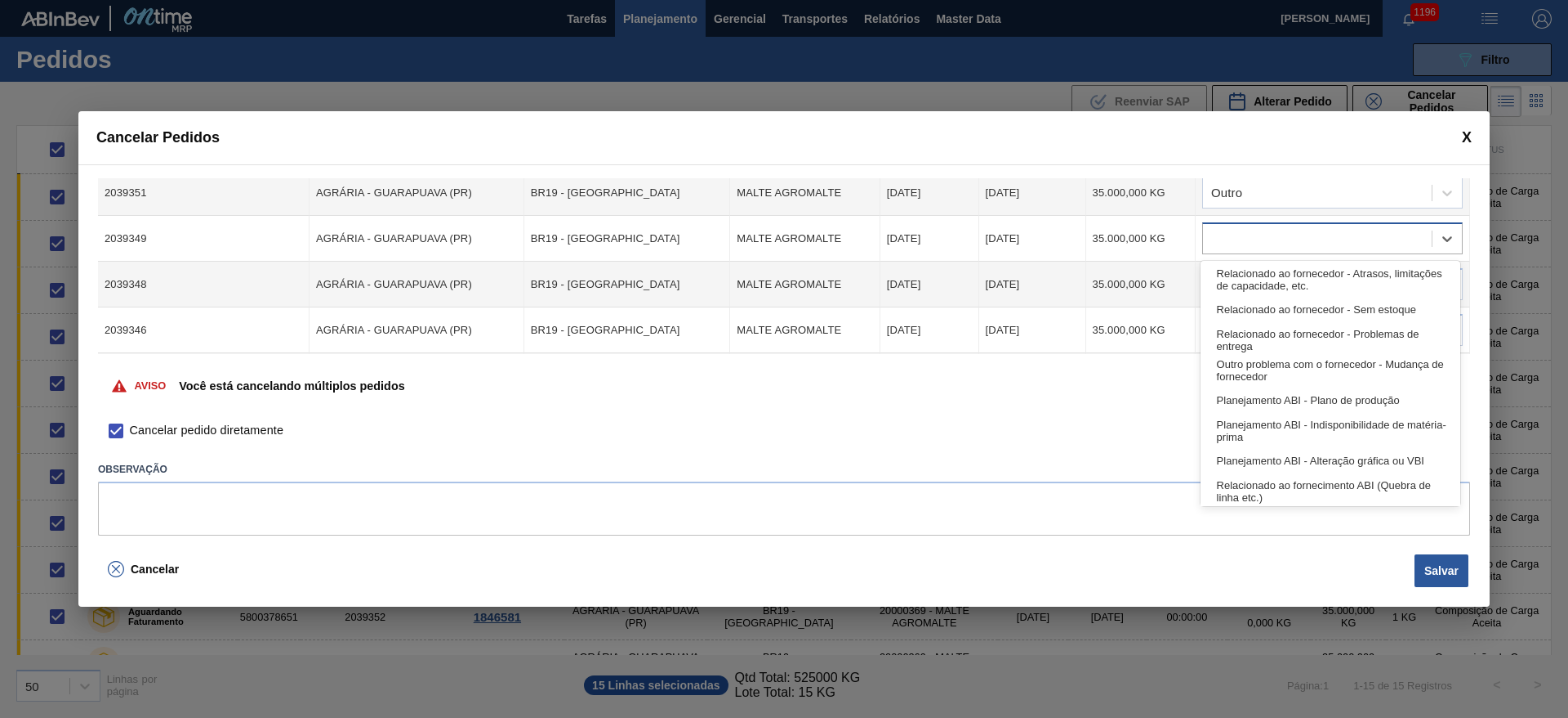
click at [1245, 241] on div at bounding box center [1318, 239] width 229 height 24
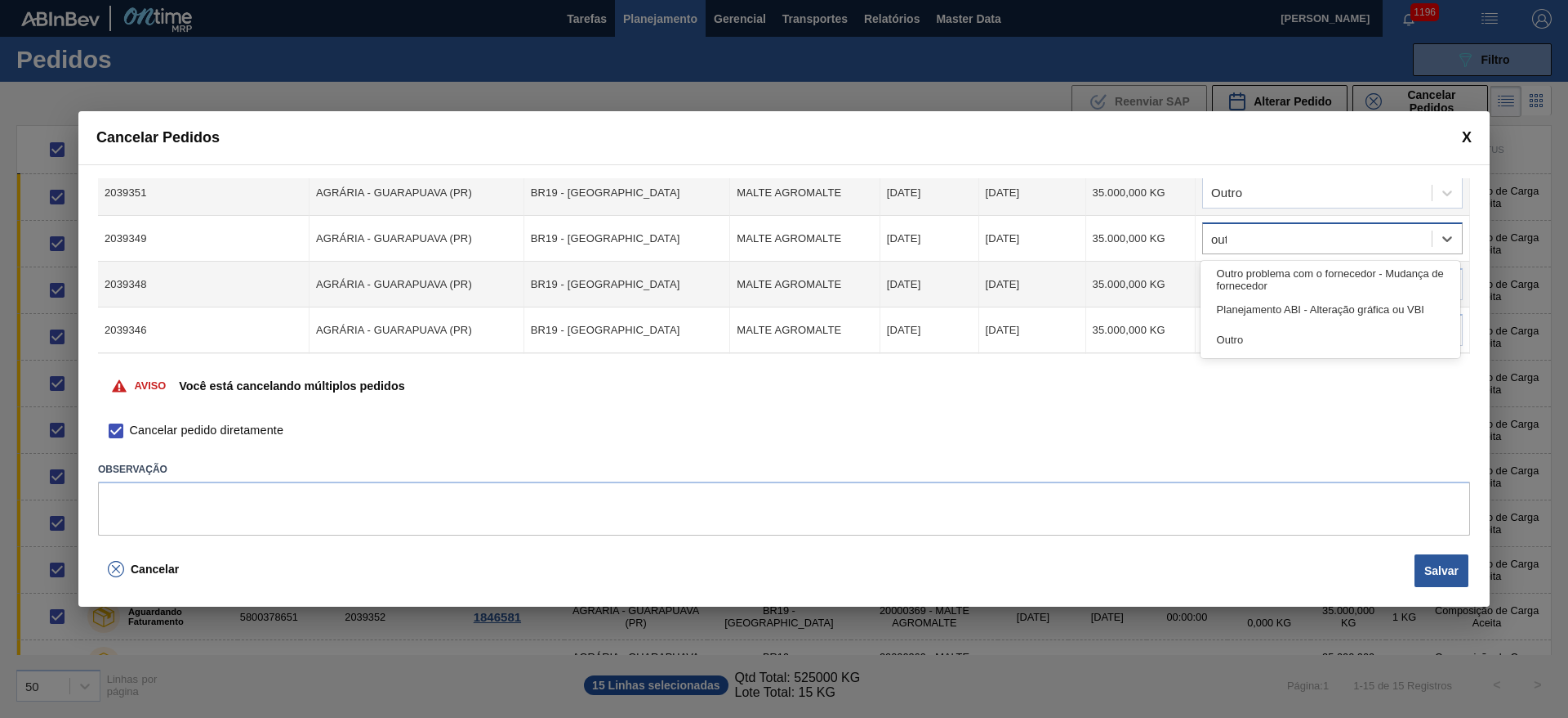
type input "outr"
click at [1210, 304] on div "Outro" at bounding box center [1330, 309] width 259 height 30
click at [1214, 296] on div at bounding box center [1318, 285] width 229 height 24
type input "outr"
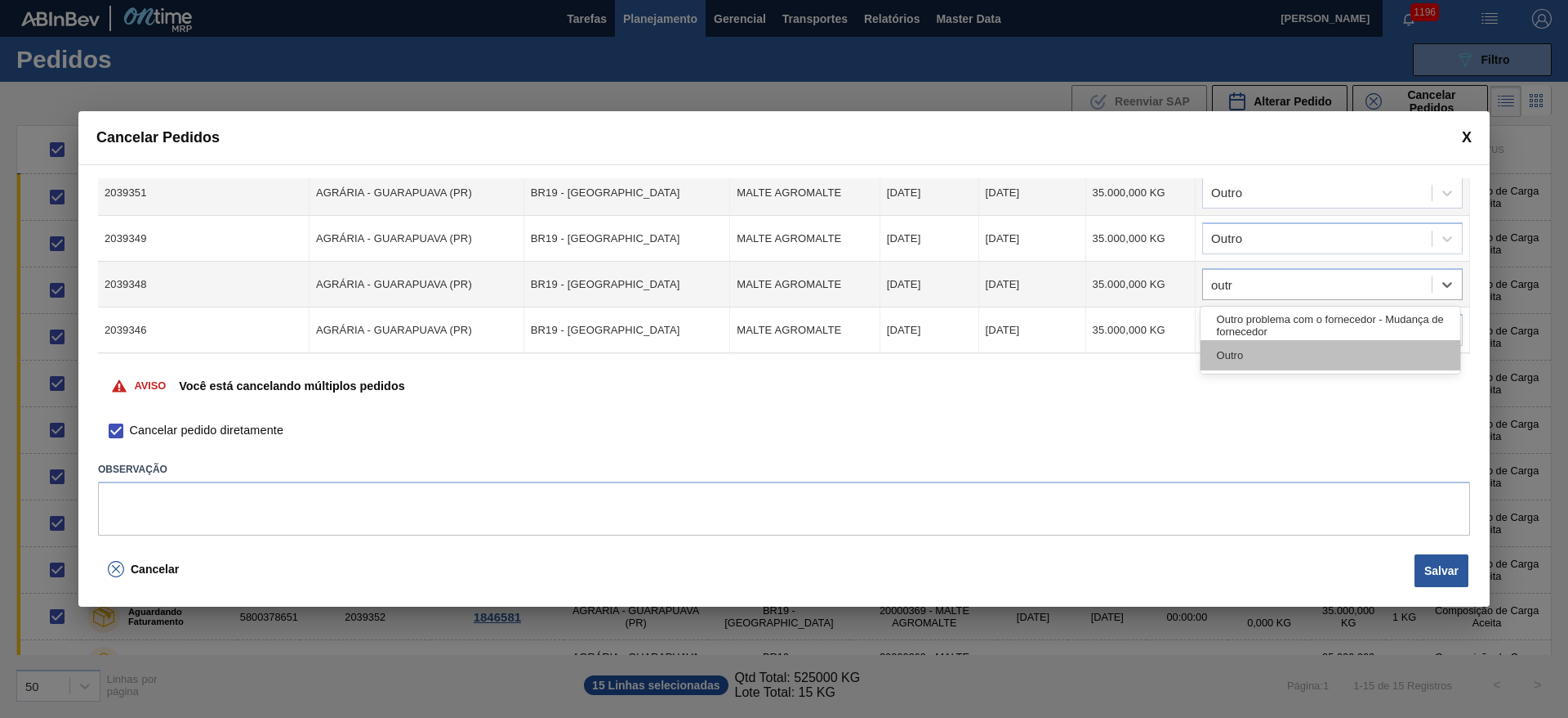
click at [1224, 354] on div "Outro" at bounding box center [1330, 355] width 259 height 30
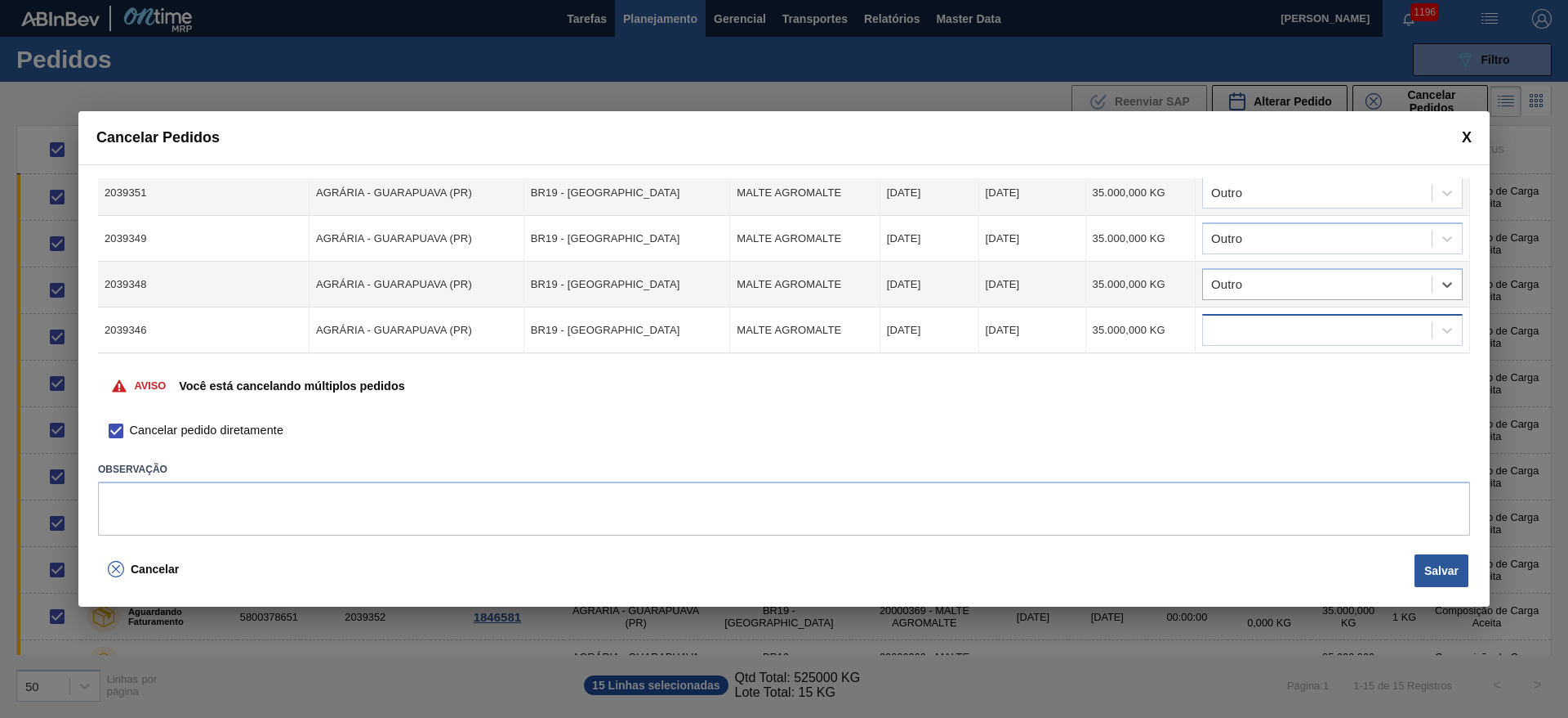
click at [1225, 324] on div at bounding box center [1318, 331] width 229 height 24
type input "outr"
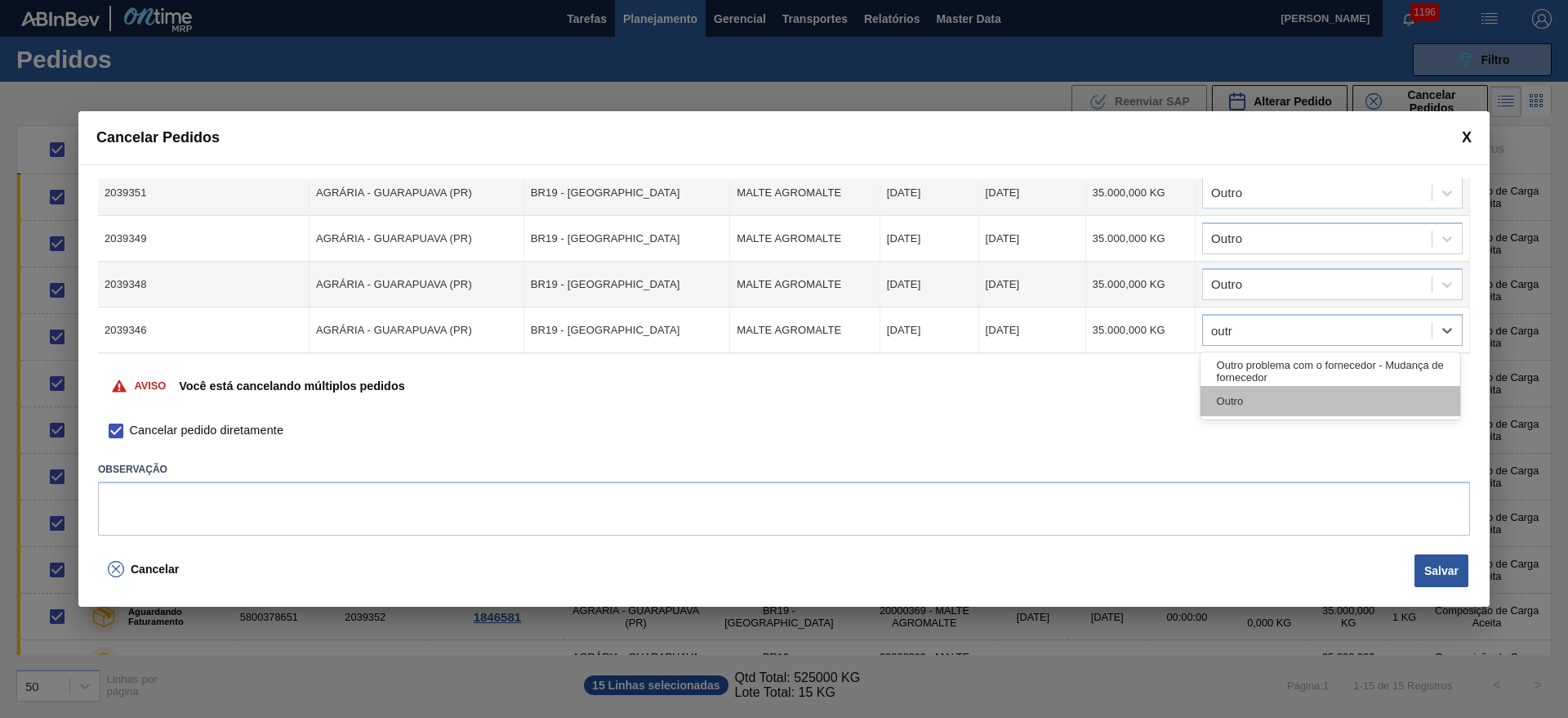
click at [1268, 405] on div "Outro" at bounding box center [1330, 401] width 259 height 30
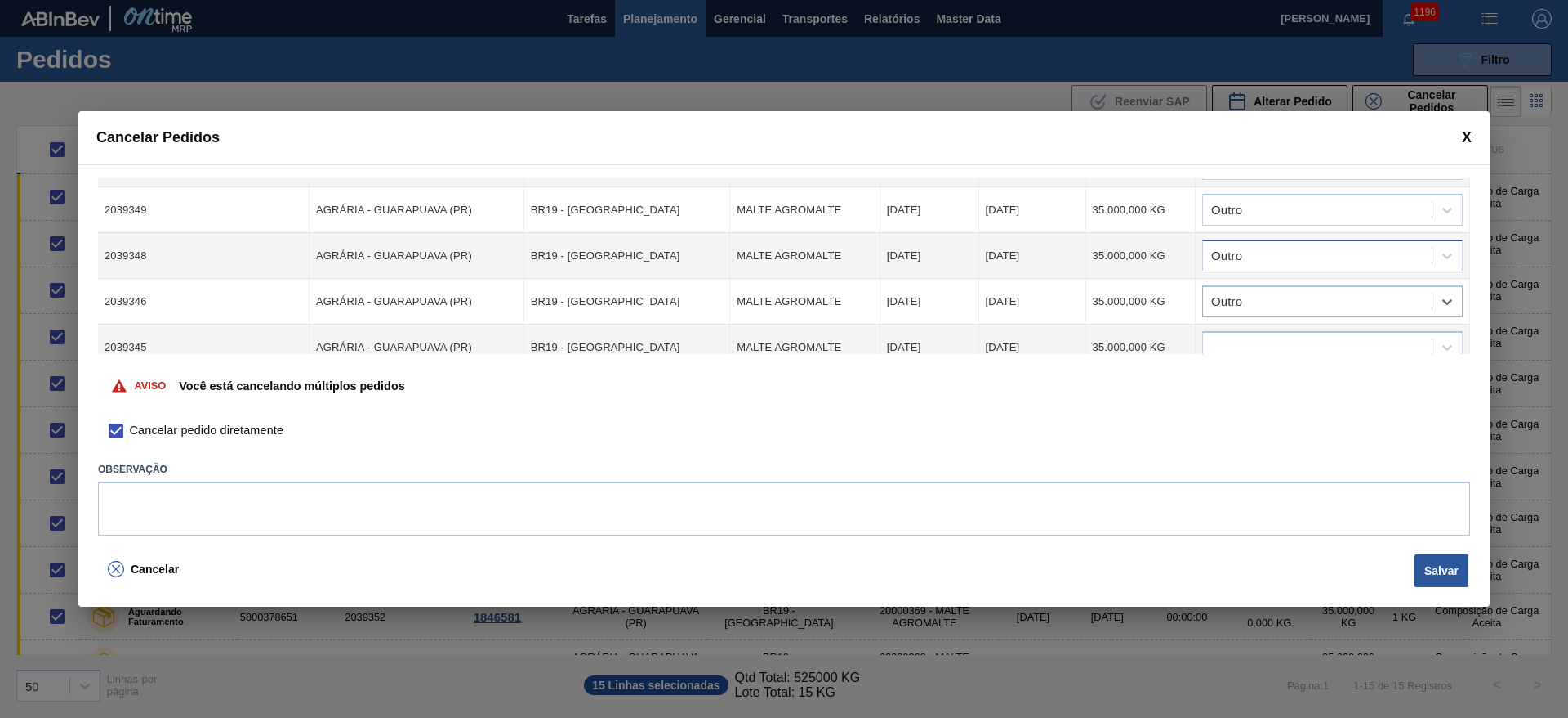
scroll to position [536, 0]
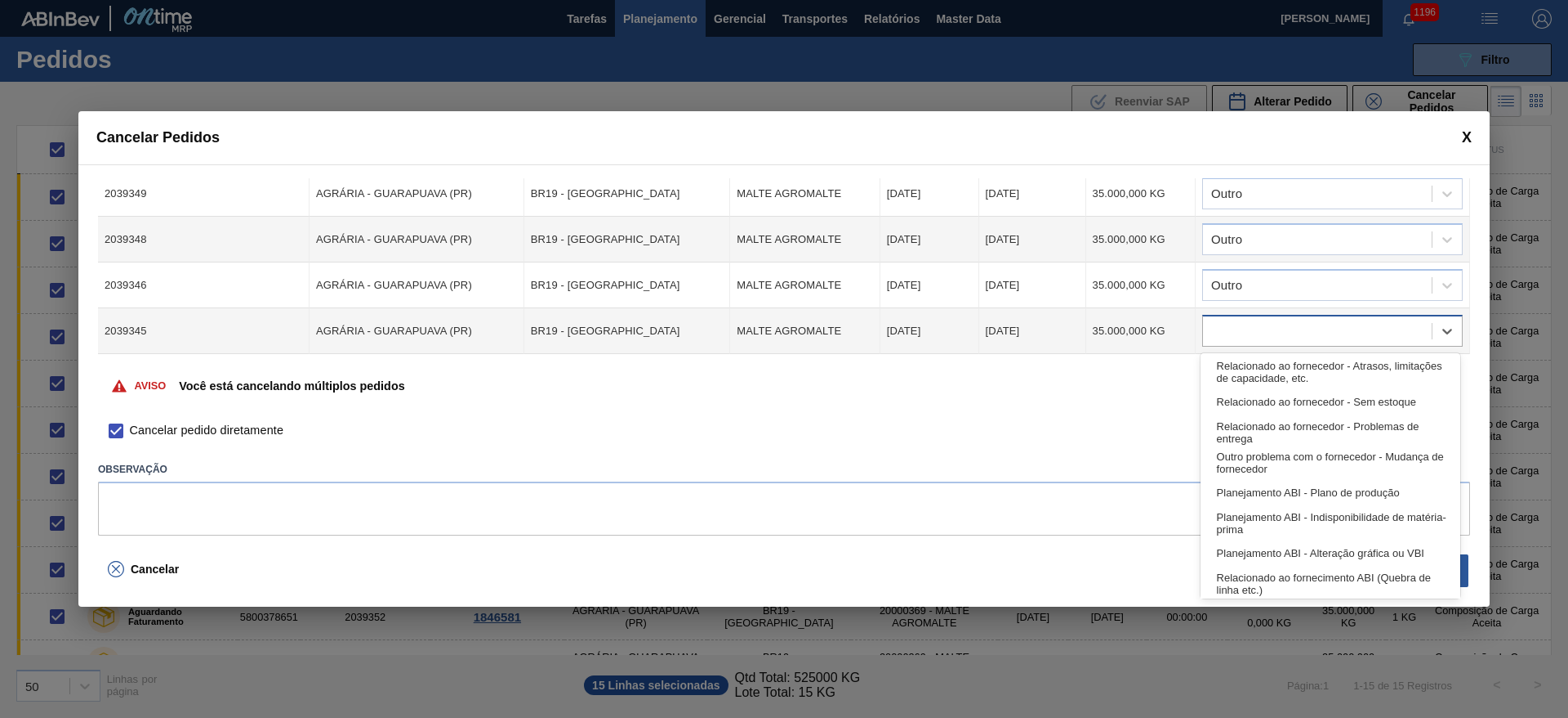
click at [1244, 320] on div at bounding box center [1318, 332] width 229 height 24
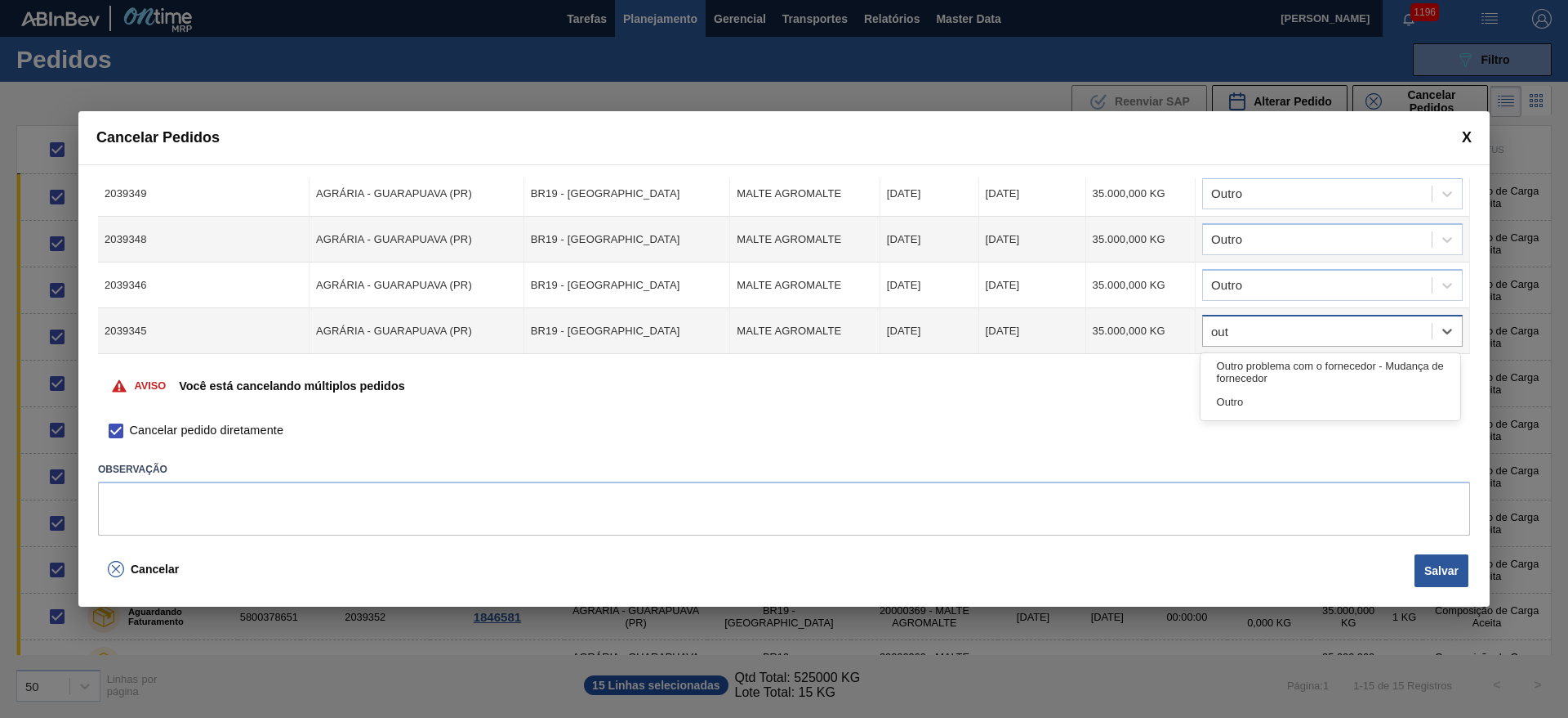
type input "outr"
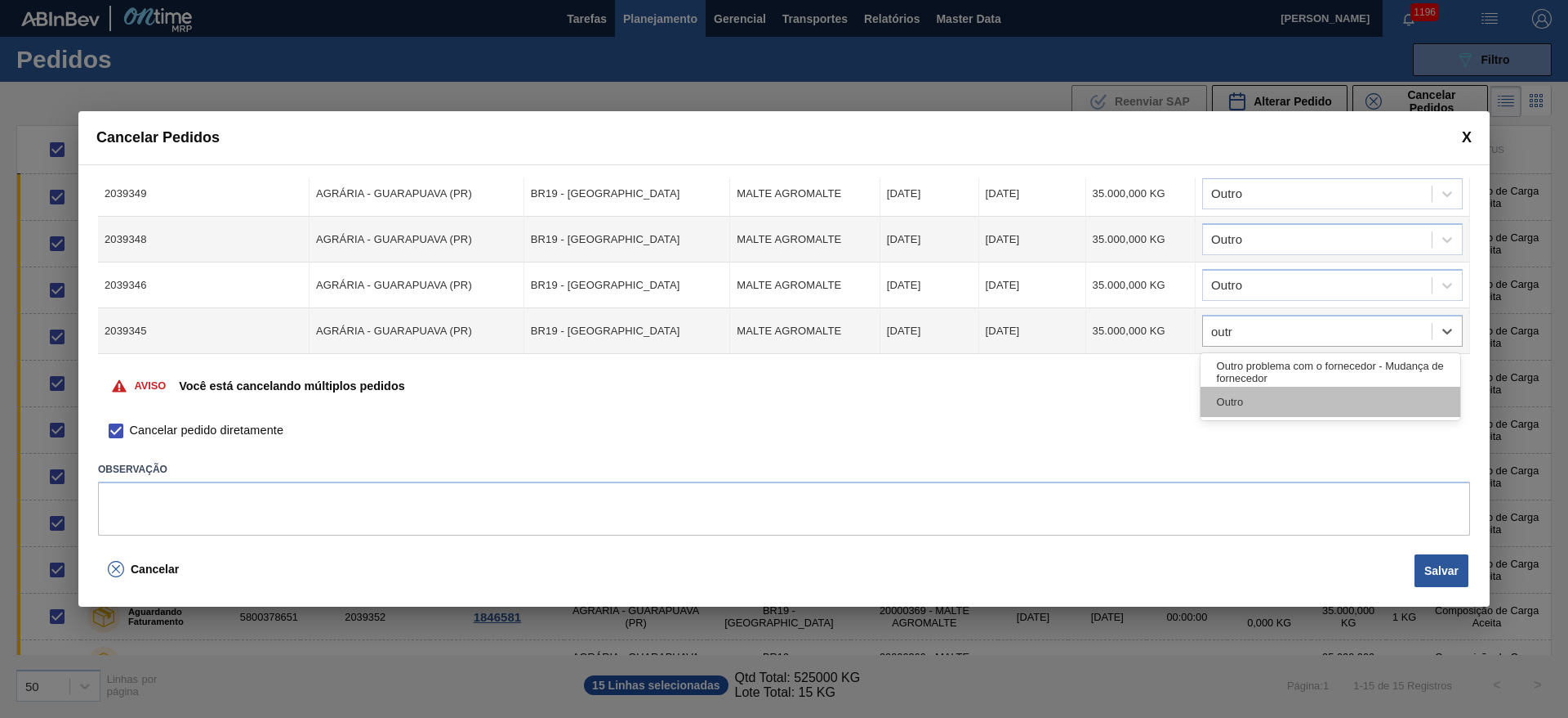
click at [1249, 403] on div "Outro" at bounding box center [1330, 402] width 259 height 30
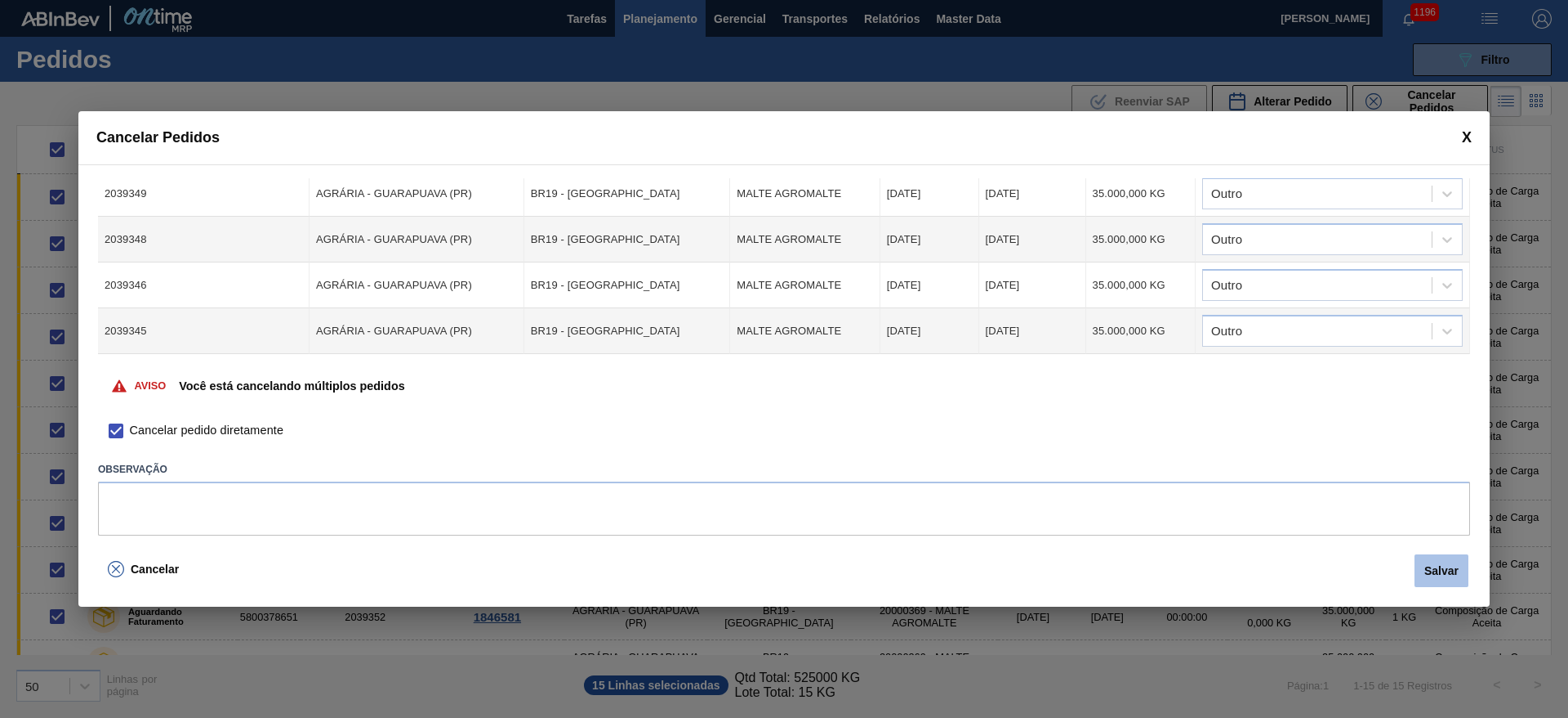
click at [1449, 558] on button "Salvar" at bounding box center [1442, 570] width 54 height 33
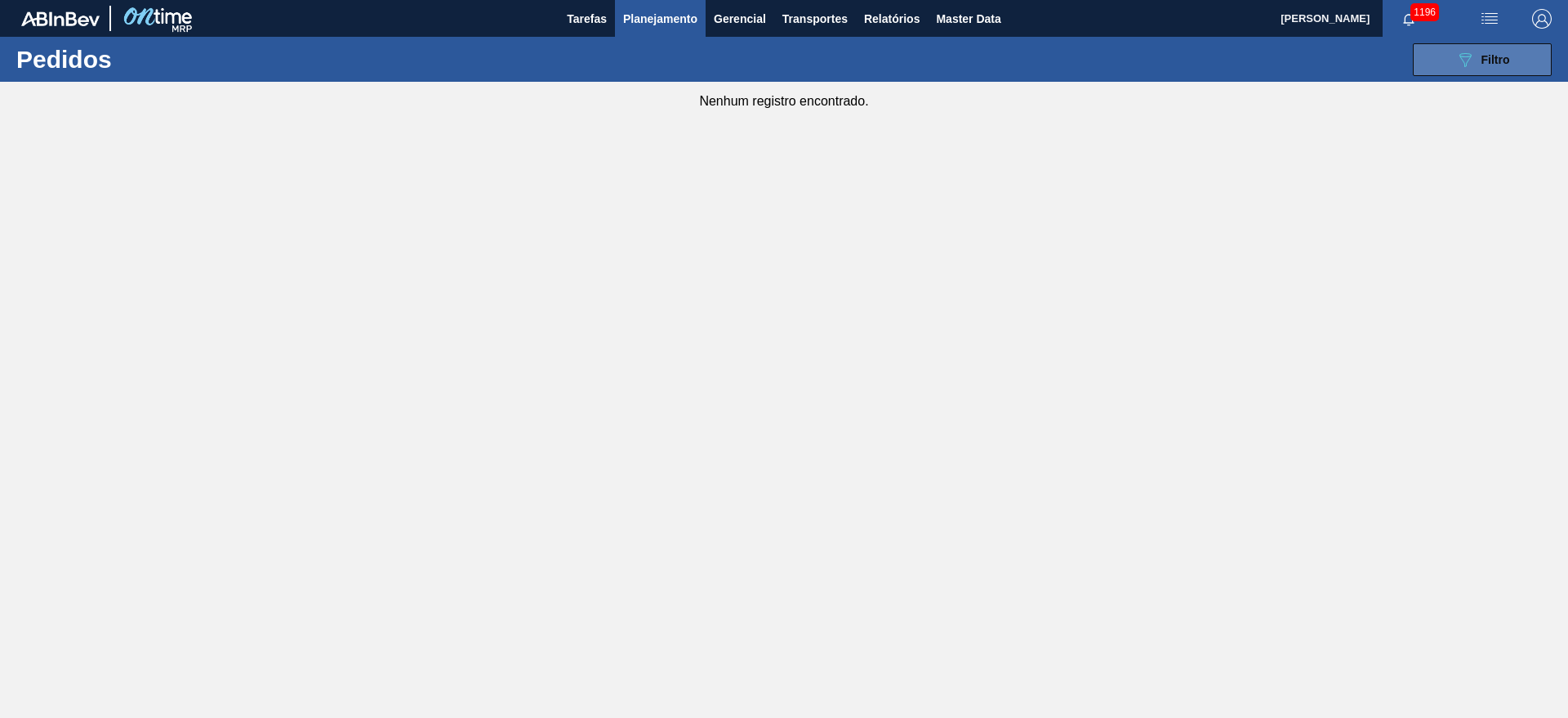
click at [1482, 59] on span "Filtro" at bounding box center [1496, 60] width 28 height 13
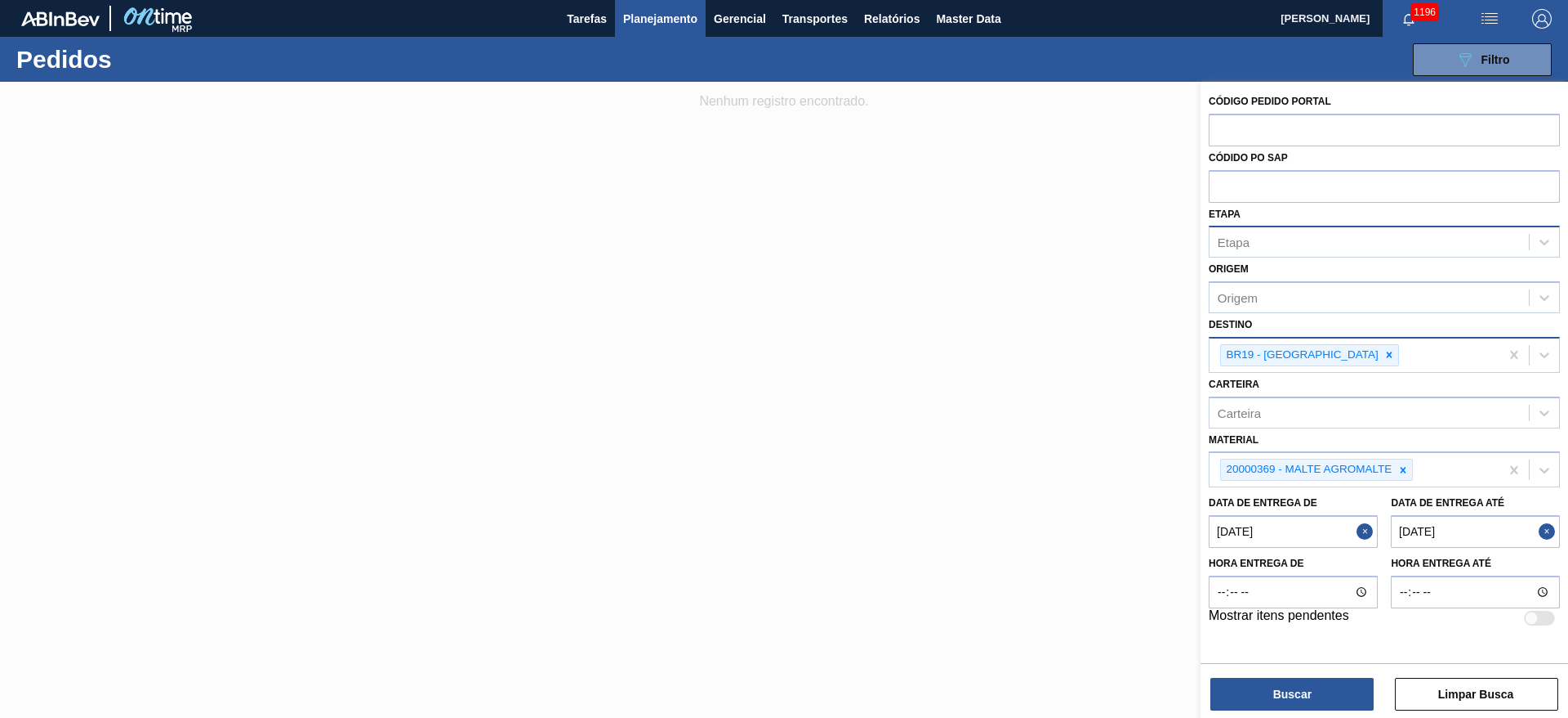
click at [1263, 249] on div "Etapa" at bounding box center [1369, 242] width 320 height 24
drag, startPoint x: 1402, startPoint y: 475, endPoint x: 1325, endPoint y: 398, distance: 108.9
click at [1398, 469] on icon at bounding box center [1403, 469] width 11 height 11
type input "24"
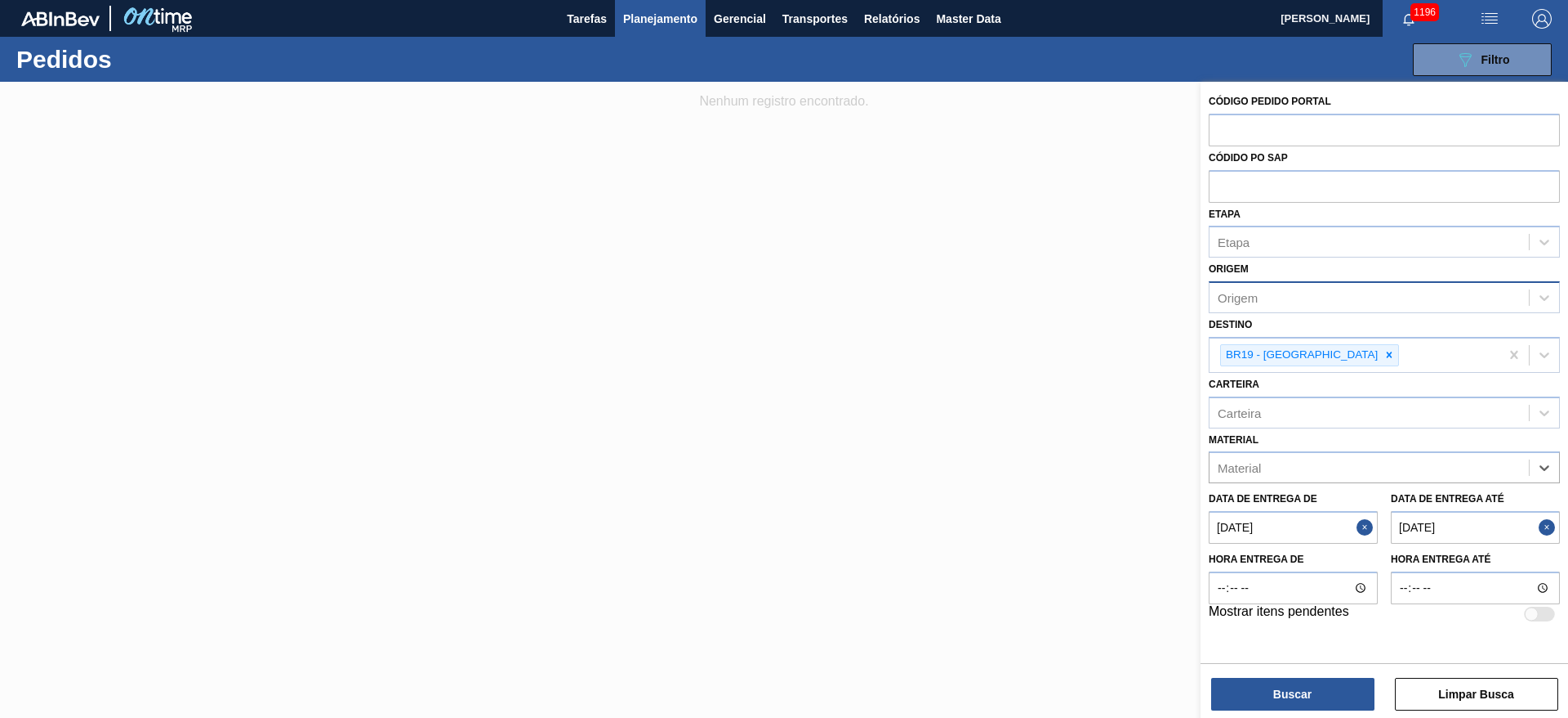
drag, startPoint x: 1326, startPoint y: 355, endPoint x: 1244, endPoint y: 302, distance: 97.6
click at [1384, 353] on icon at bounding box center [1389, 355] width 11 height 11
click at [1245, 298] on div "Origem" at bounding box center [1238, 297] width 40 height 14
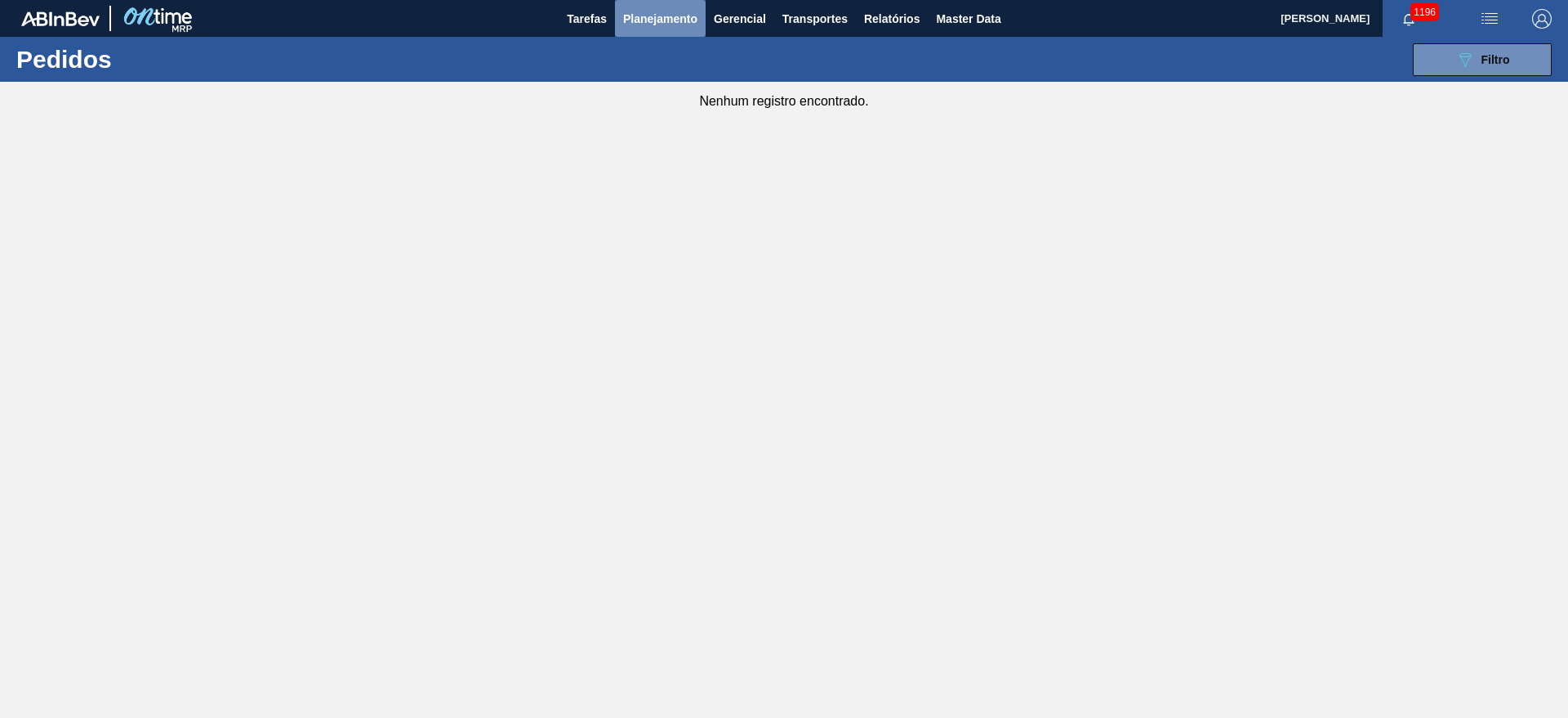
click at [667, 17] on span "Planejamento" at bounding box center [660, 18] width 74 height 19
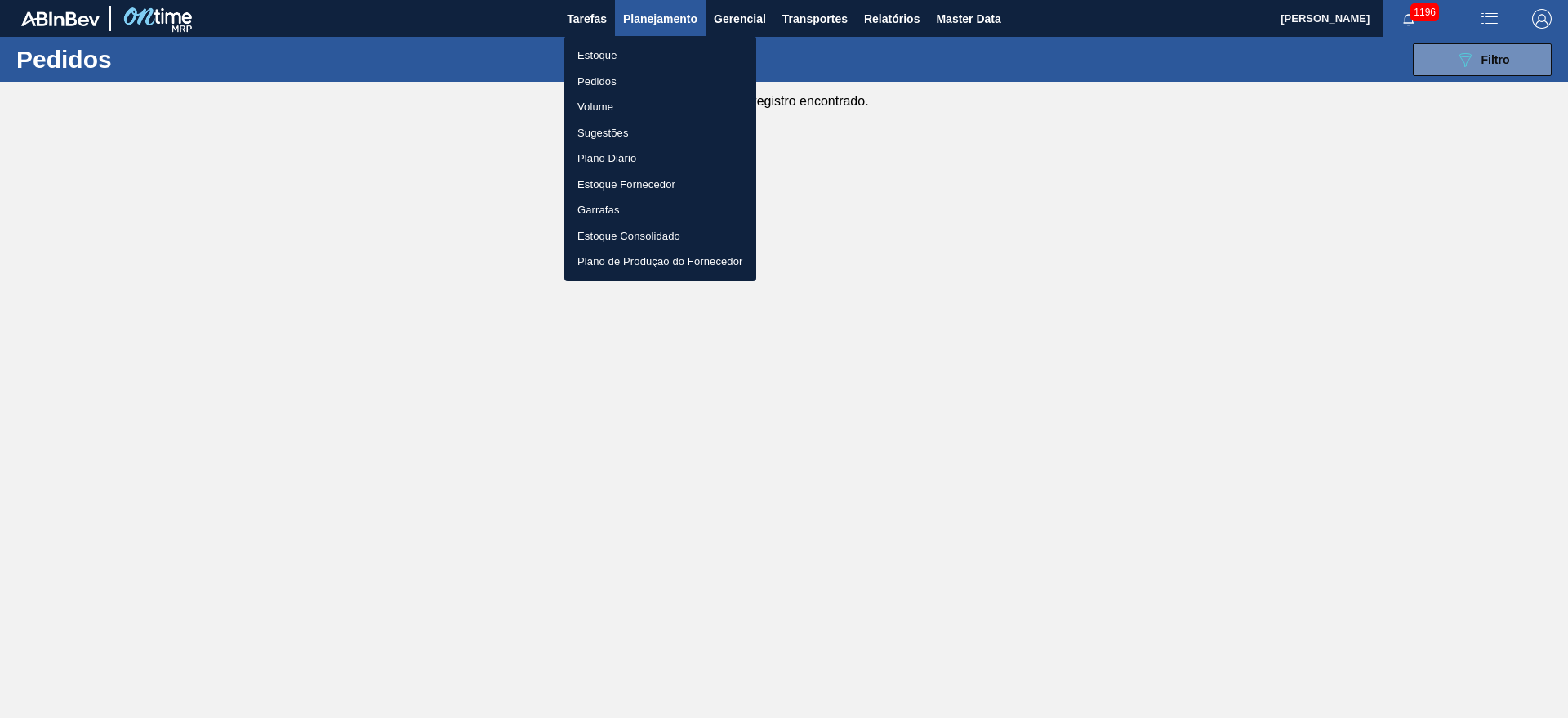
click at [611, 60] on li "Estoque" at bounding box center [660, 55] width 192 height 27
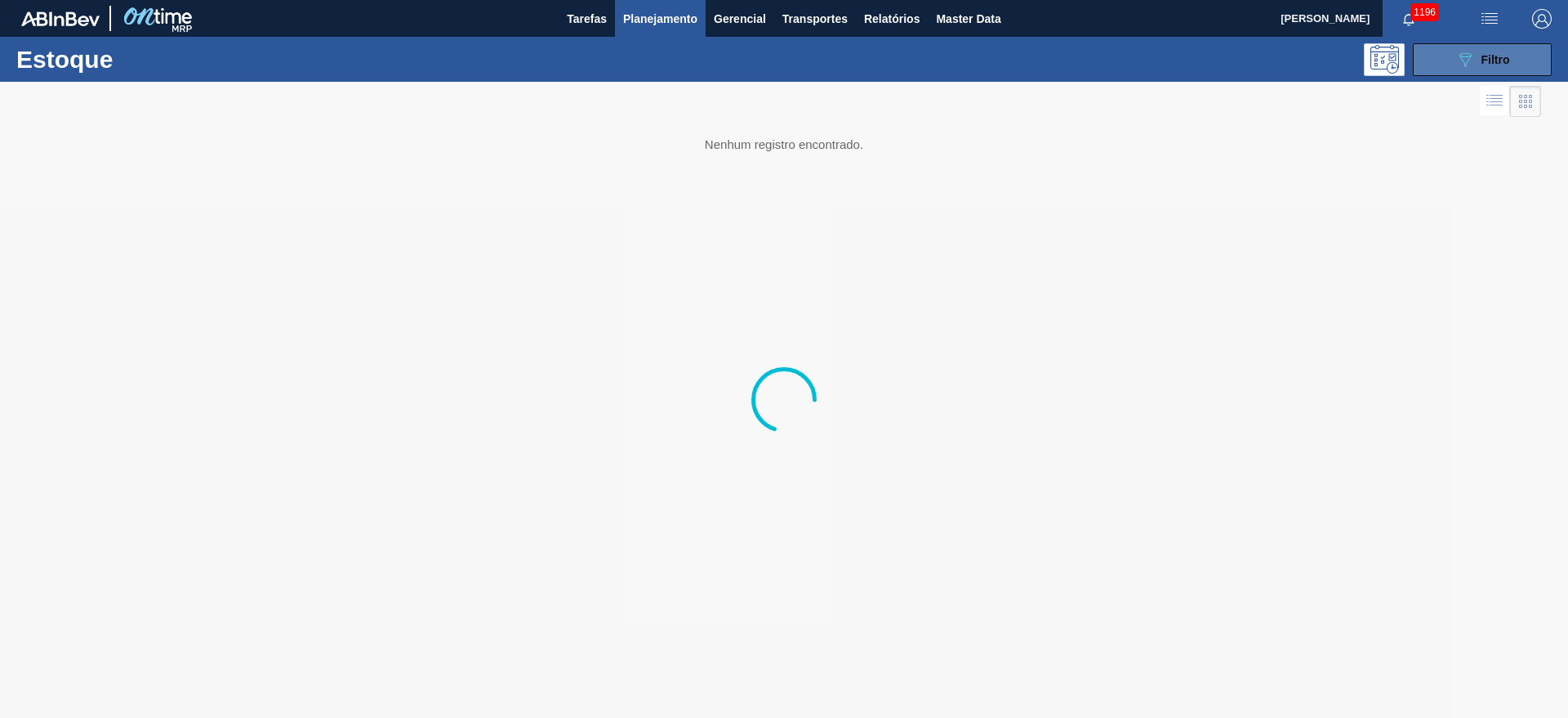
click at [1470, 58] on icon "089F7B8B-B2A5-4AFE-B5C0-19BA573D28AC" at bounding box center [1464, 59] width 19 height 19
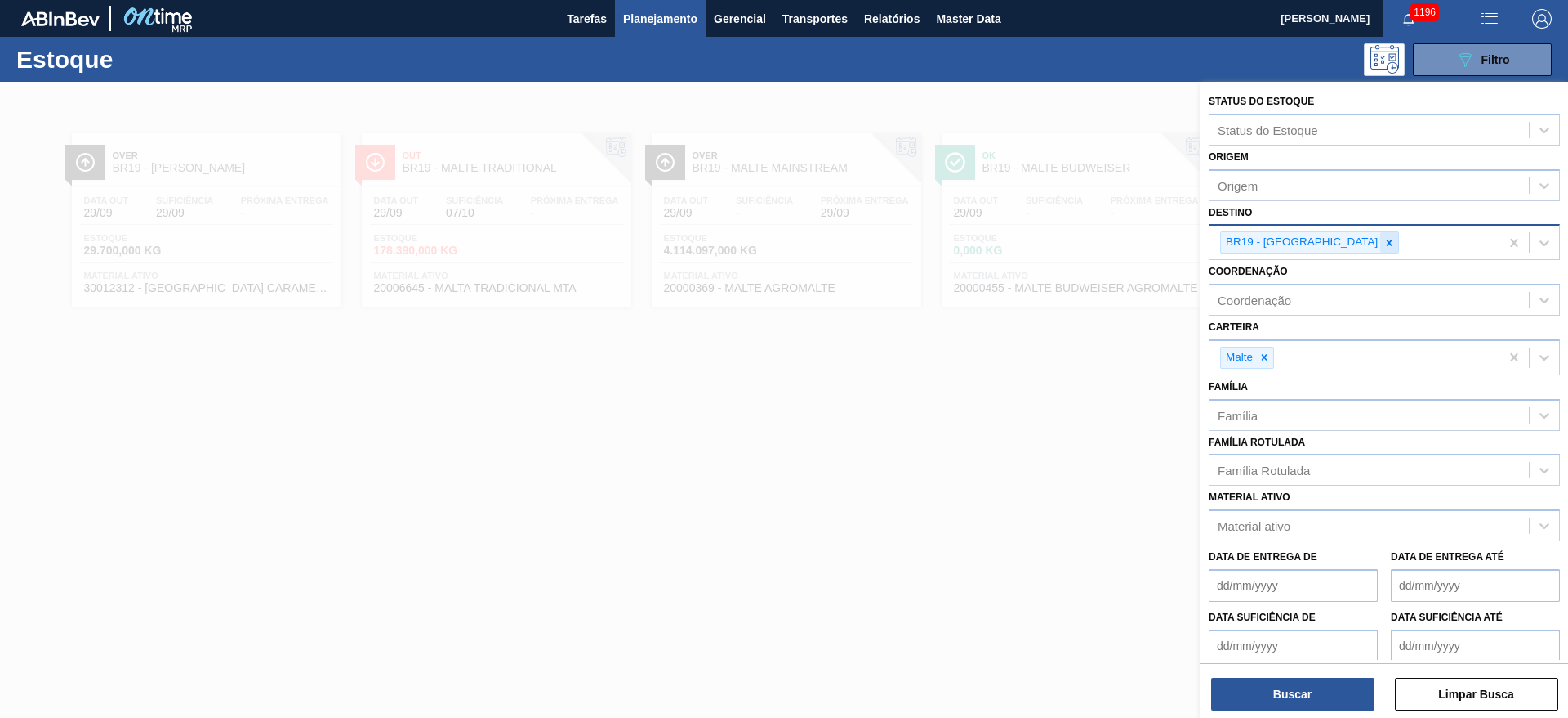
click at [1380, 247] on div at bounding box center [1389, 242] width 18 height 20
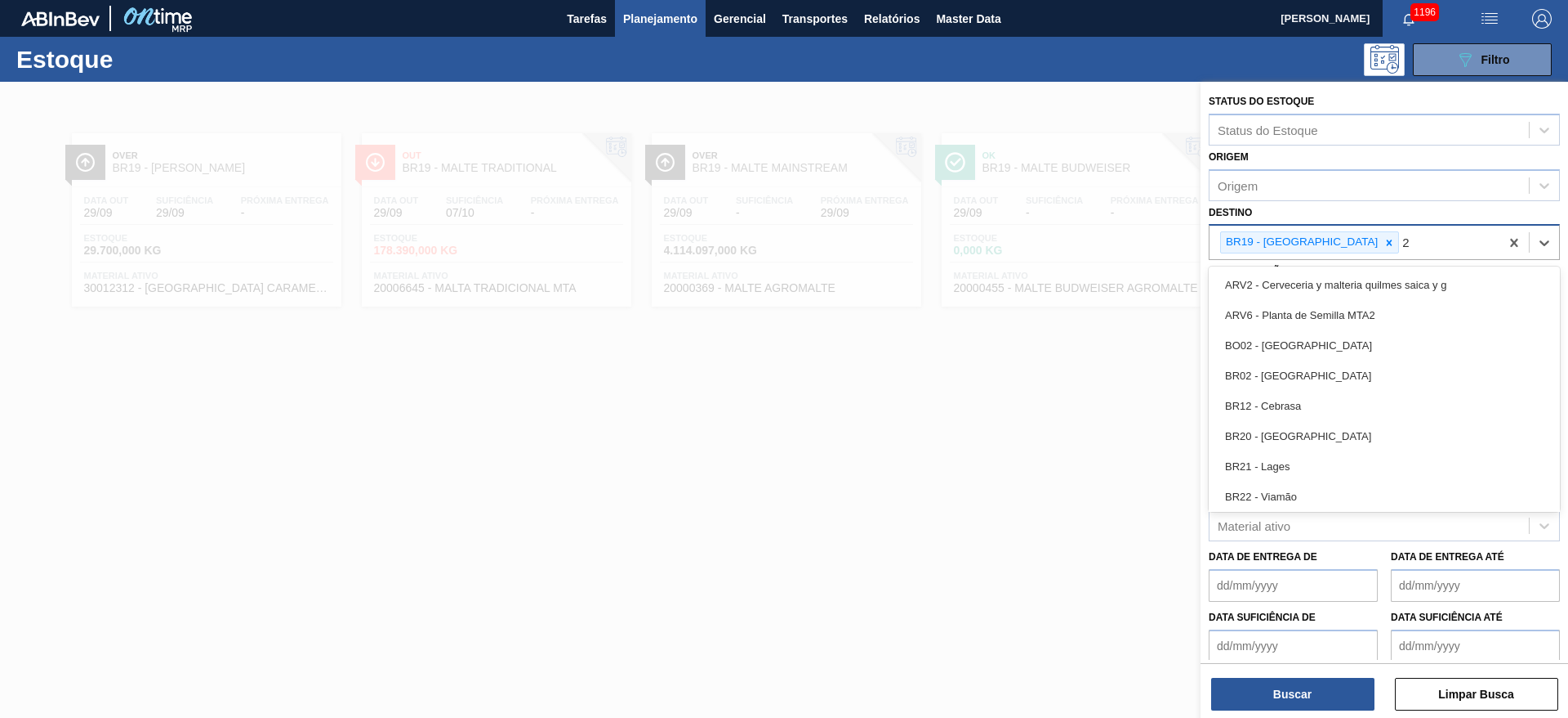
type input "24"
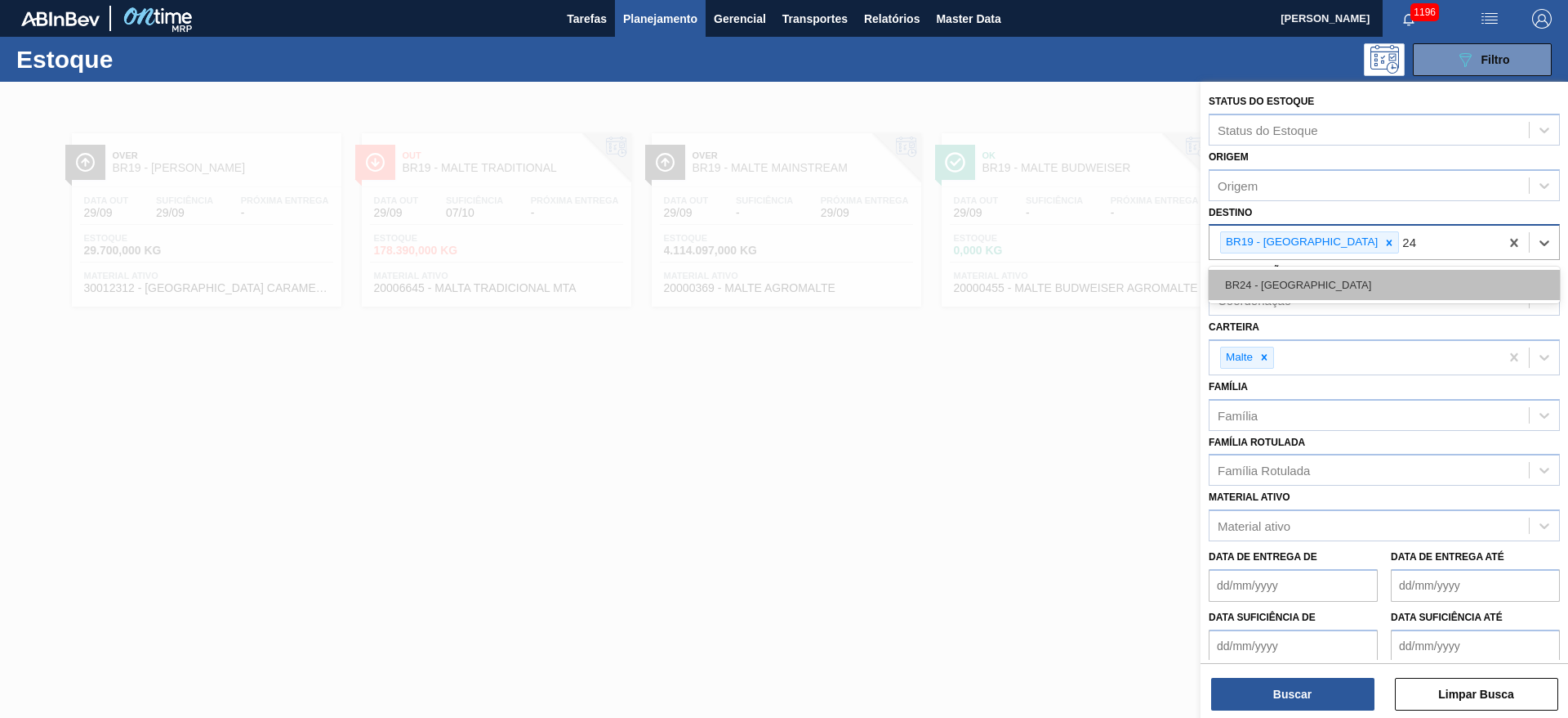
click at [1339, 277] on div "BR24 - [GEOGRAPHIC_DATA]" at bounding box center [1384, 284] width 351 height 30
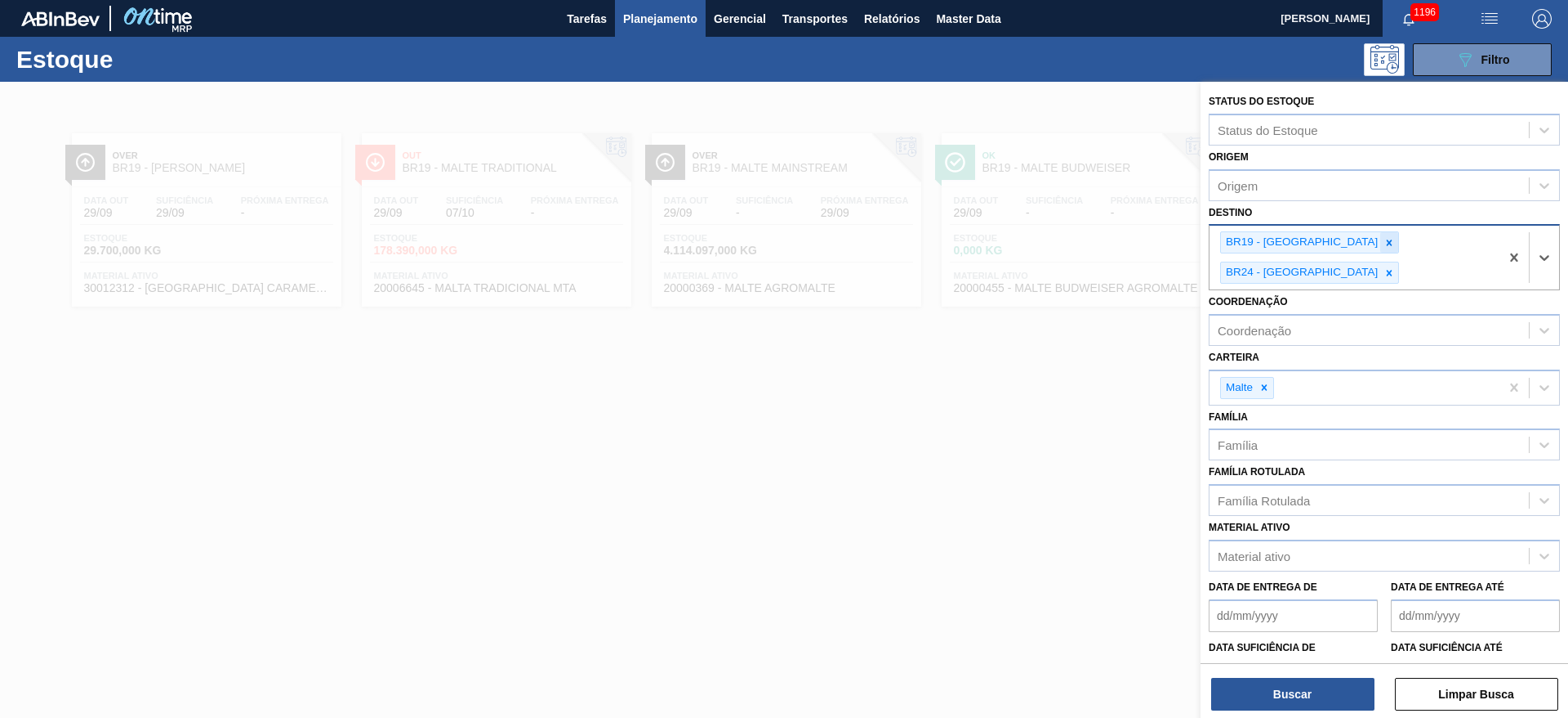
click at [1387, 244] on icon at bounding box center [1390, 242] width 5 height 6
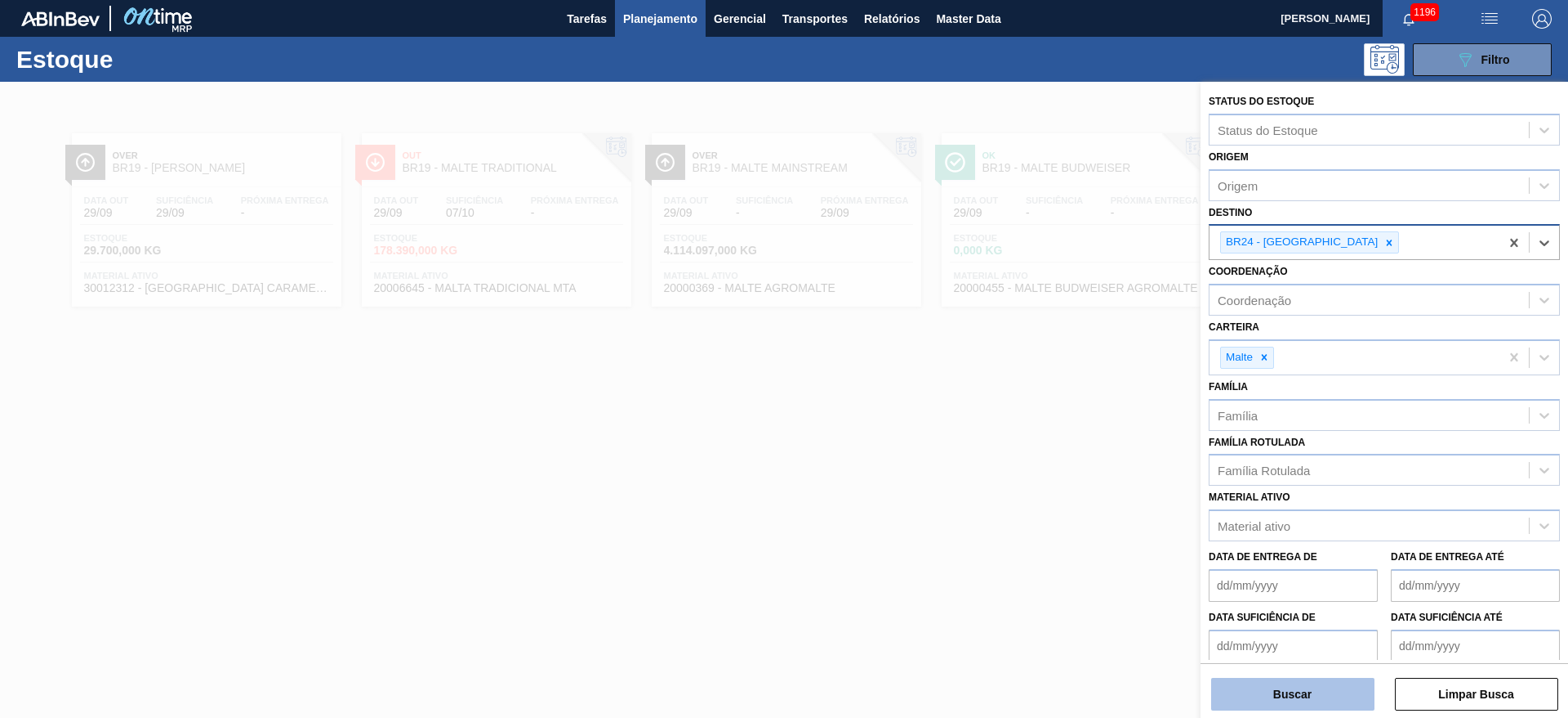
click at [1265, 684] on button "Buscar" at bounding box center [1293, 694] width 163 height 33
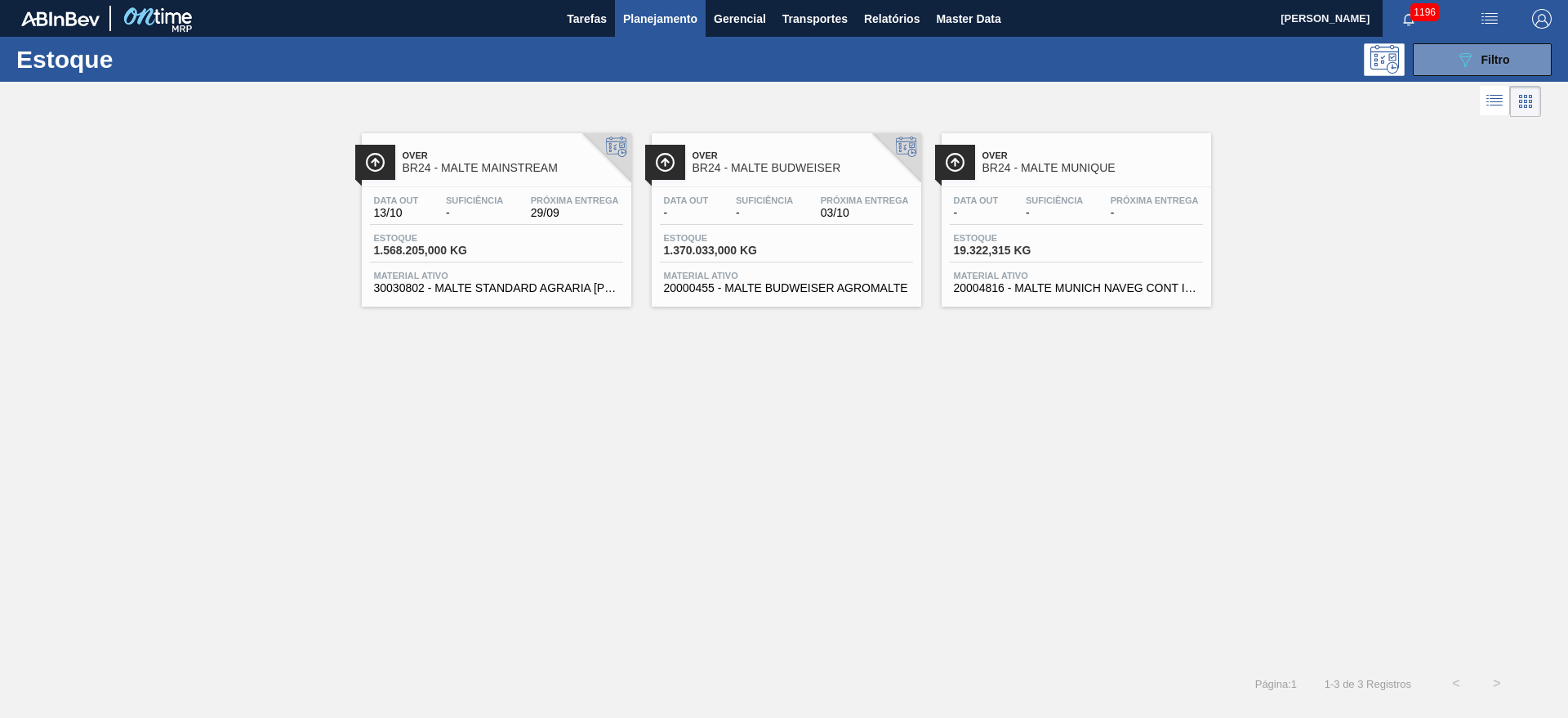
click at [453, 249] on span "1.568.205,000 KG" at bounding box center [431, 250] width 115 height 12
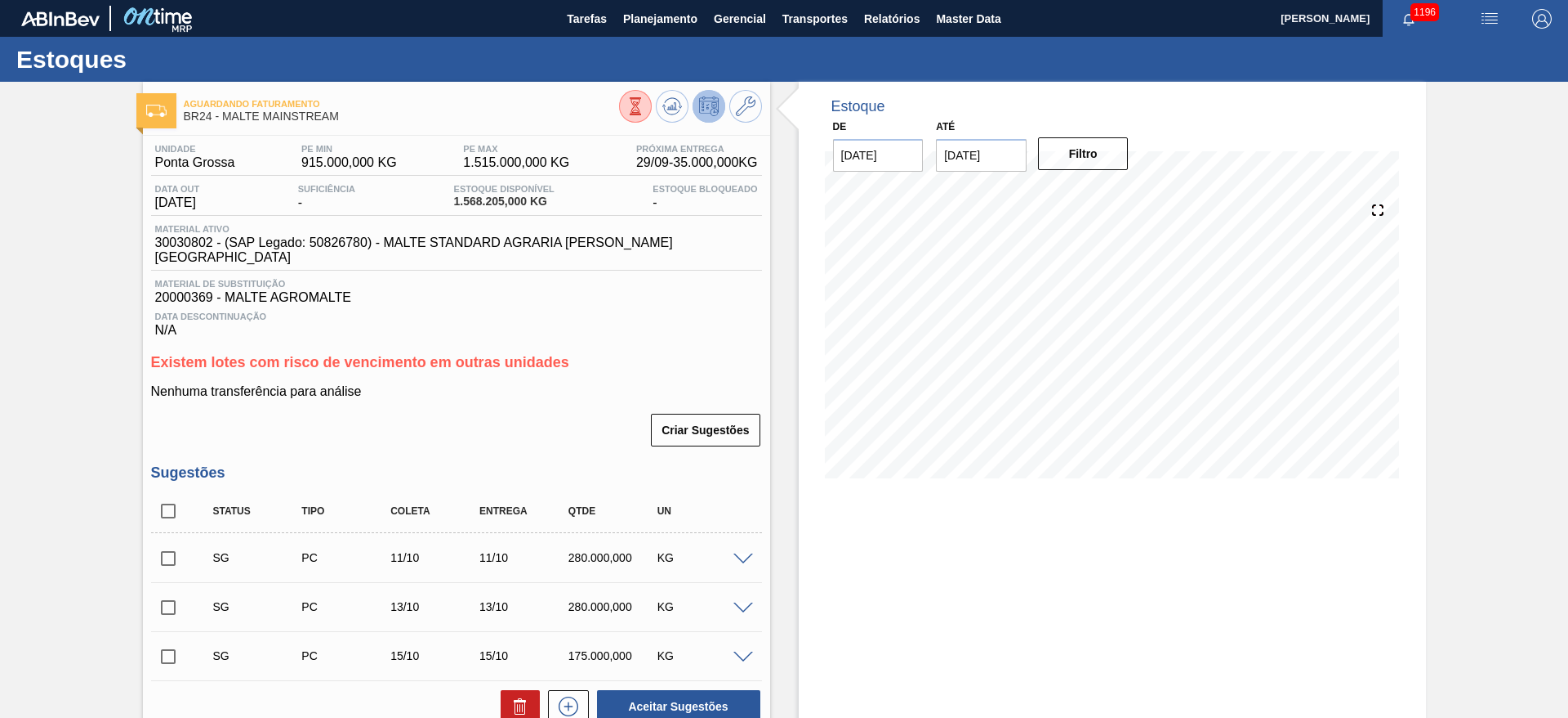
click at [180, 244] on span "30030802 - (SAP Legado: 50826780) - MALTE STANDARD AGRARIA [PERSON_NAME][GEOGRA…" at bounding box center [460, 250] width 611 height 29
copy span "30030802"
click at [644, 19] on span "Planejamento" at bounding box center [660, 18] width 74 height 19
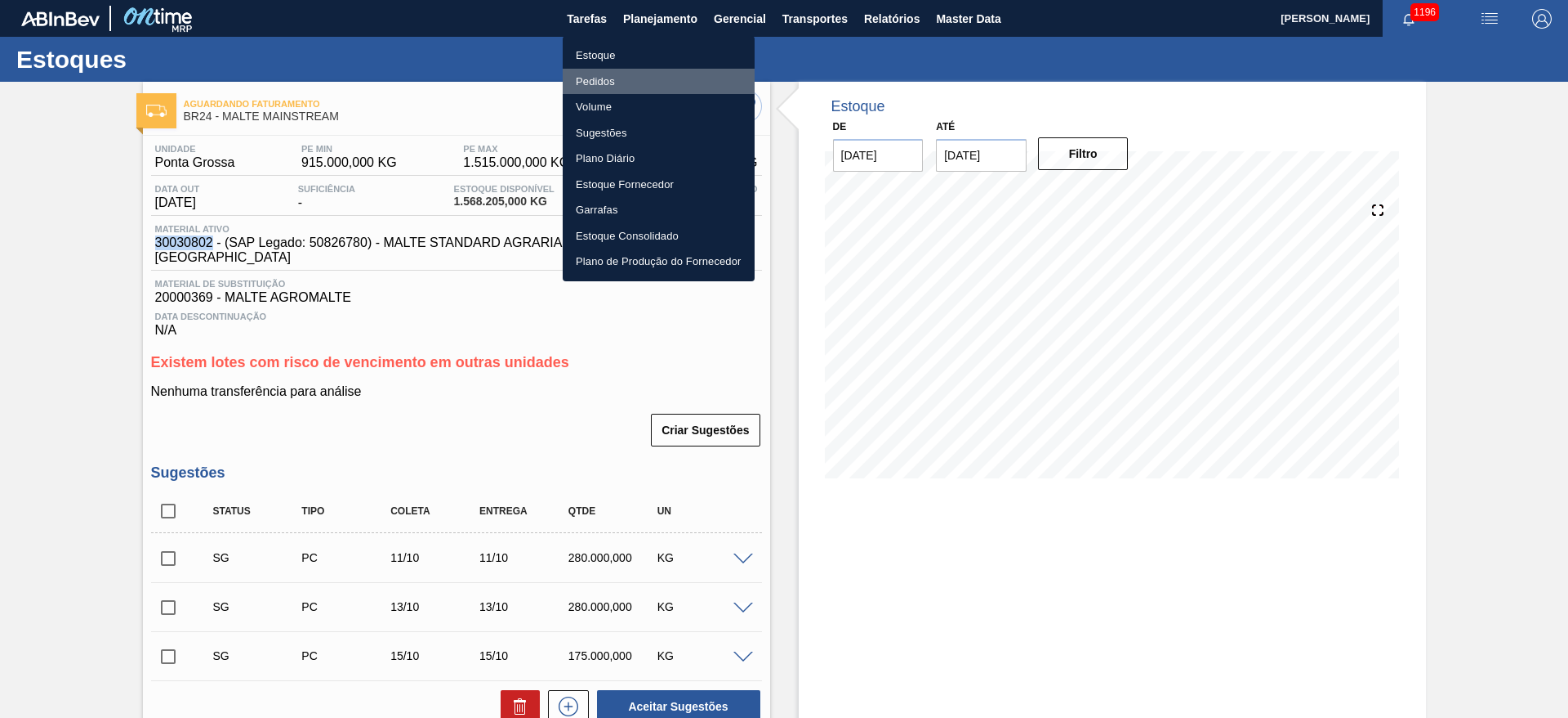
click at [598, 79] on li "Pedidos" at bounding box center [658, 82] width 192 height 27
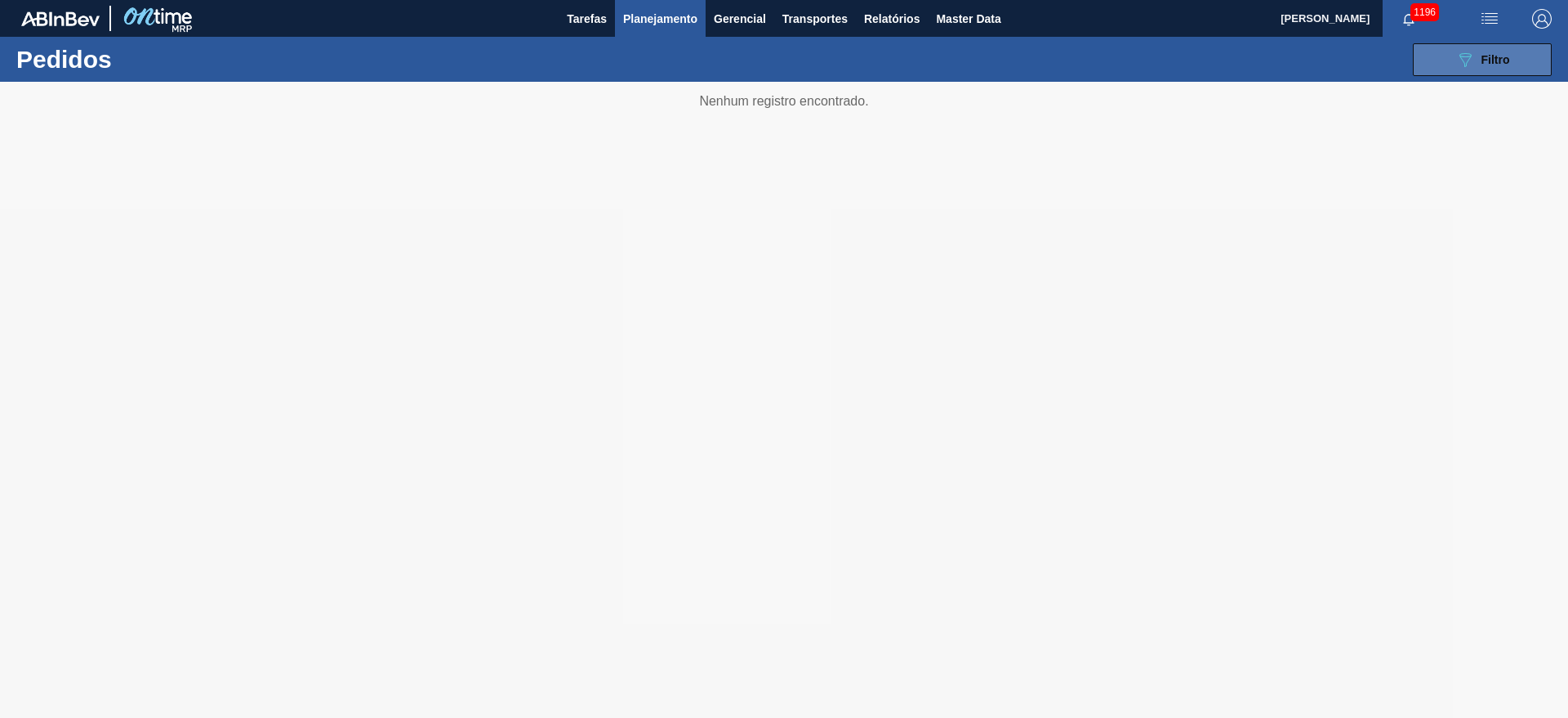
click at [1486, 69] on button "089F7B8B-B2A5-4AFE-B5C0-19BA573D28AC Filtro" at bounding box center [1483, 60] width 139 height 33
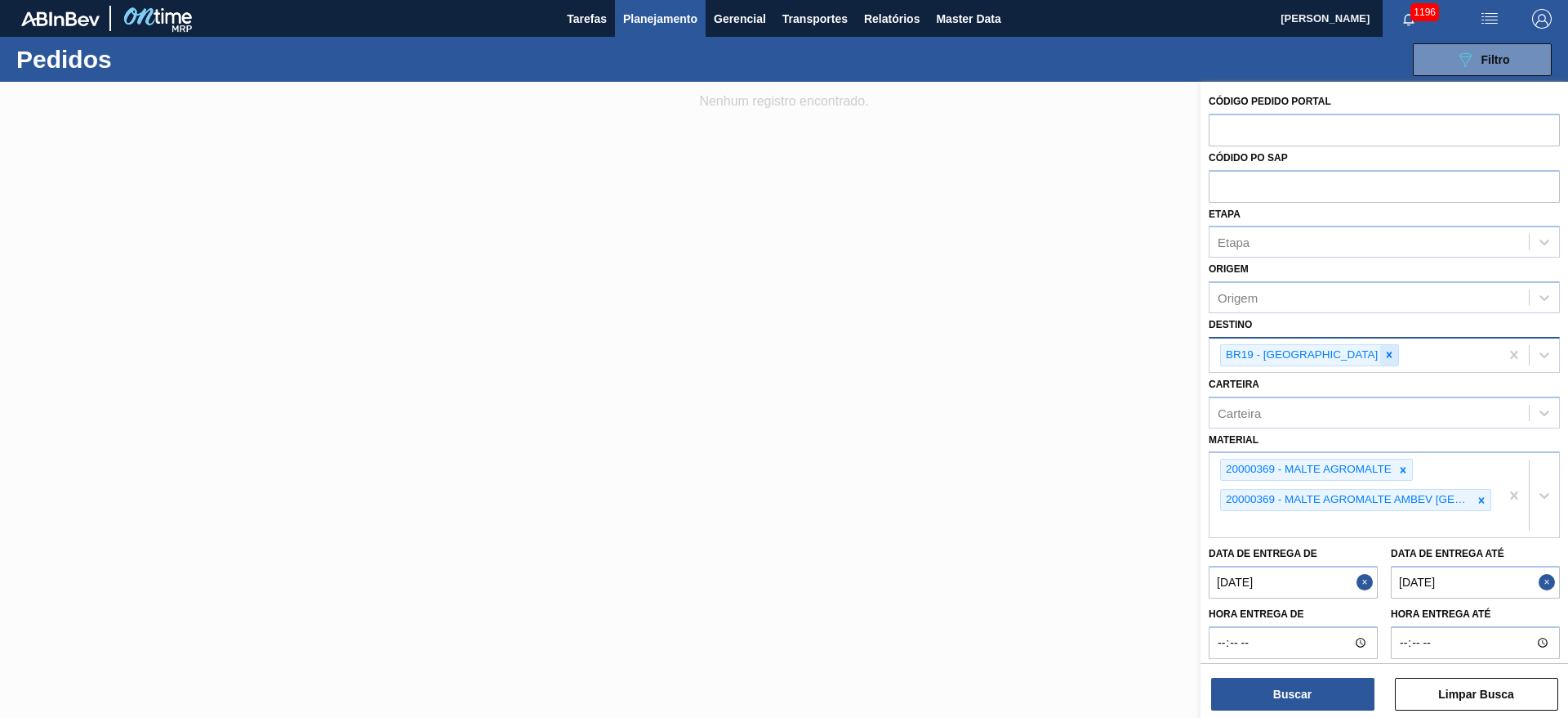
click at [1384, 350] on icon at bounding box center [1389, 355] width 11 height 11
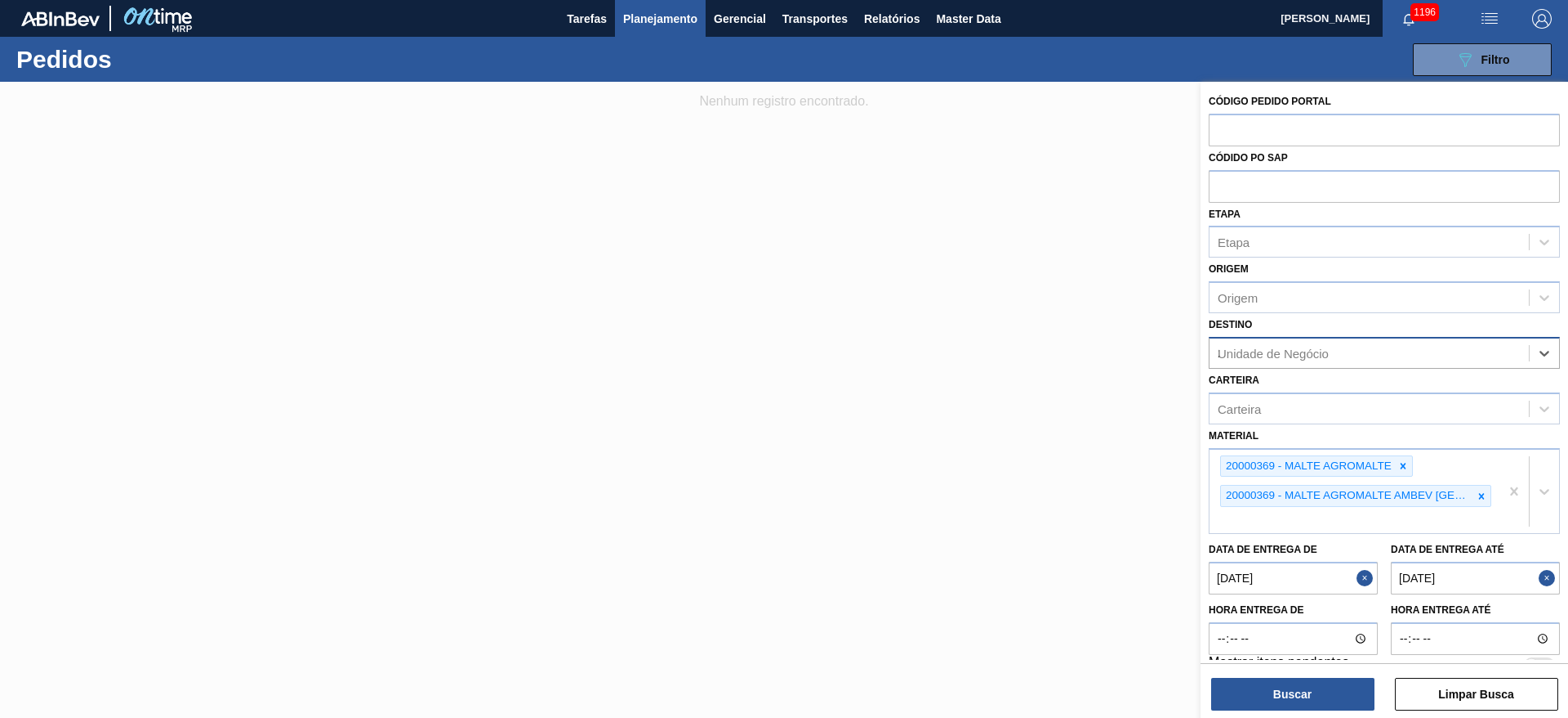
type input "24"
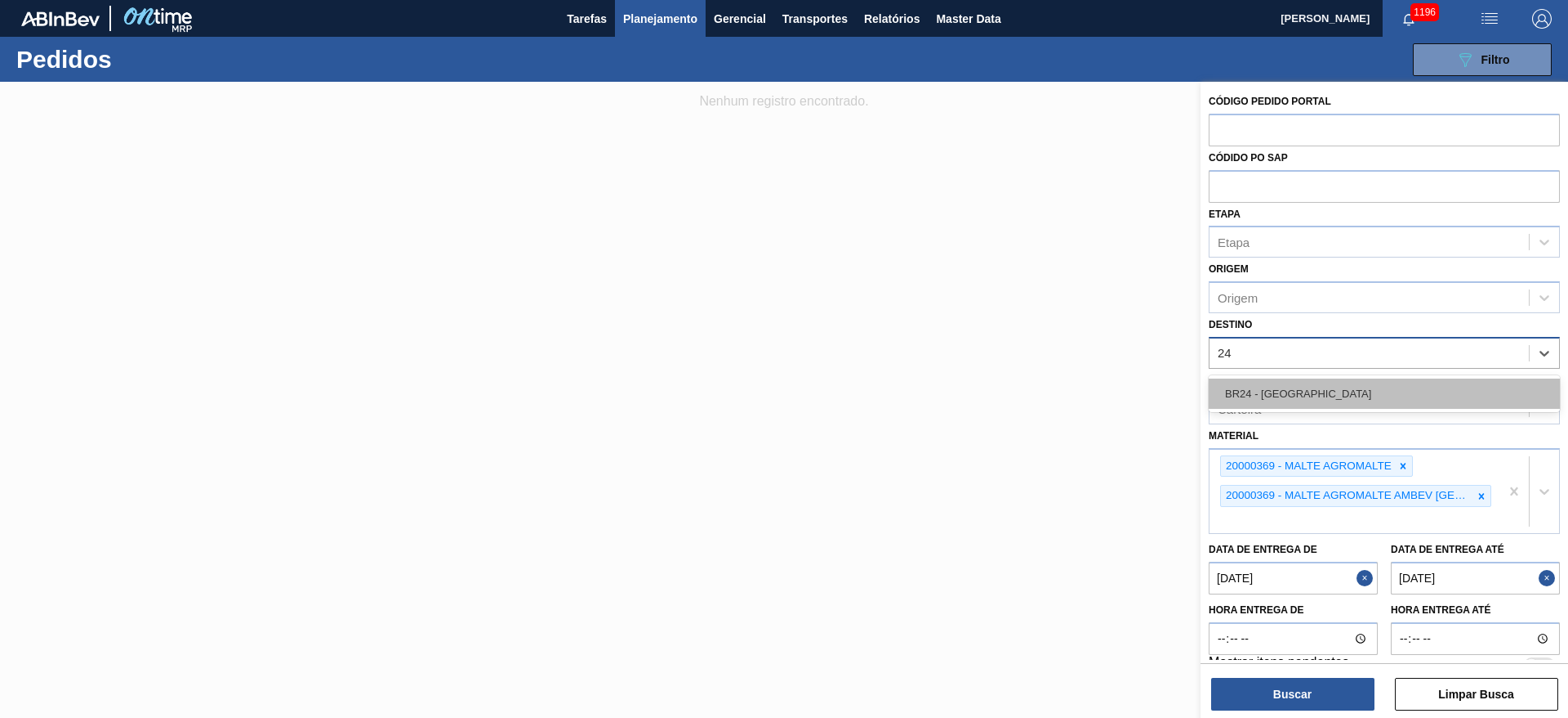
click at [1301, 398] on div "BR24 - [GEOGRAPHIC_DATA]" at bounding box center [1384, 393] width 351 height 30
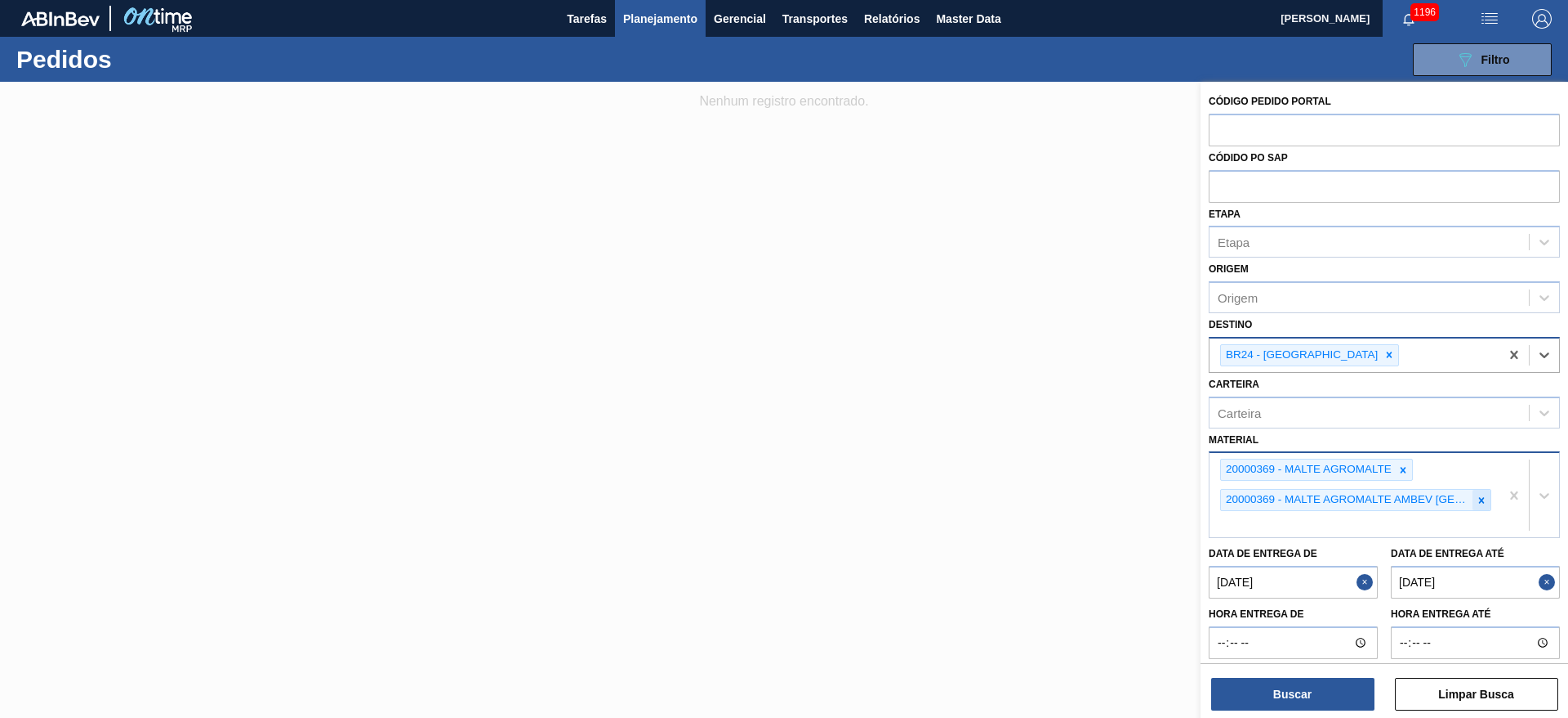
click at [1480, 503] on icon at bounding box center [1482, 500] width 11 height 11
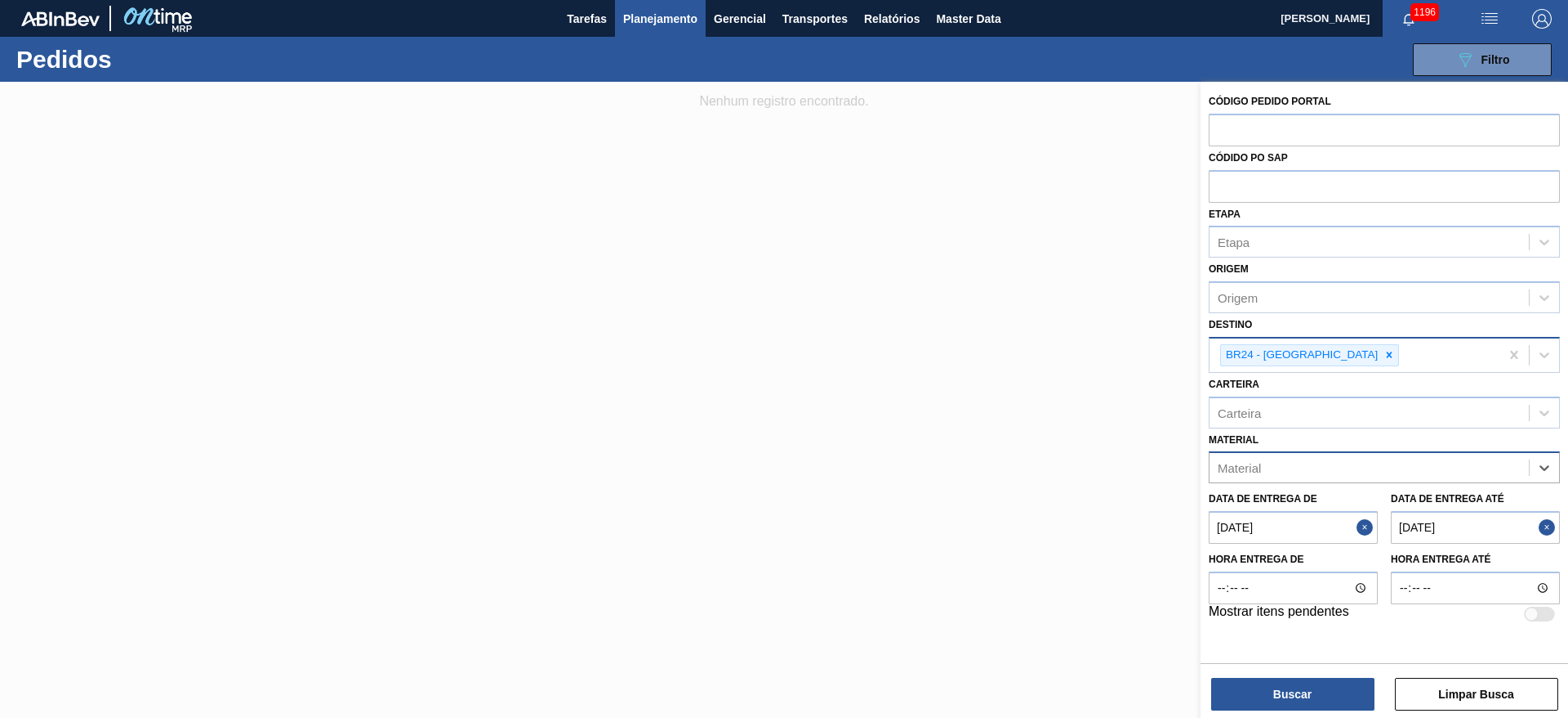
paste input "30030802"
type input "30030802"
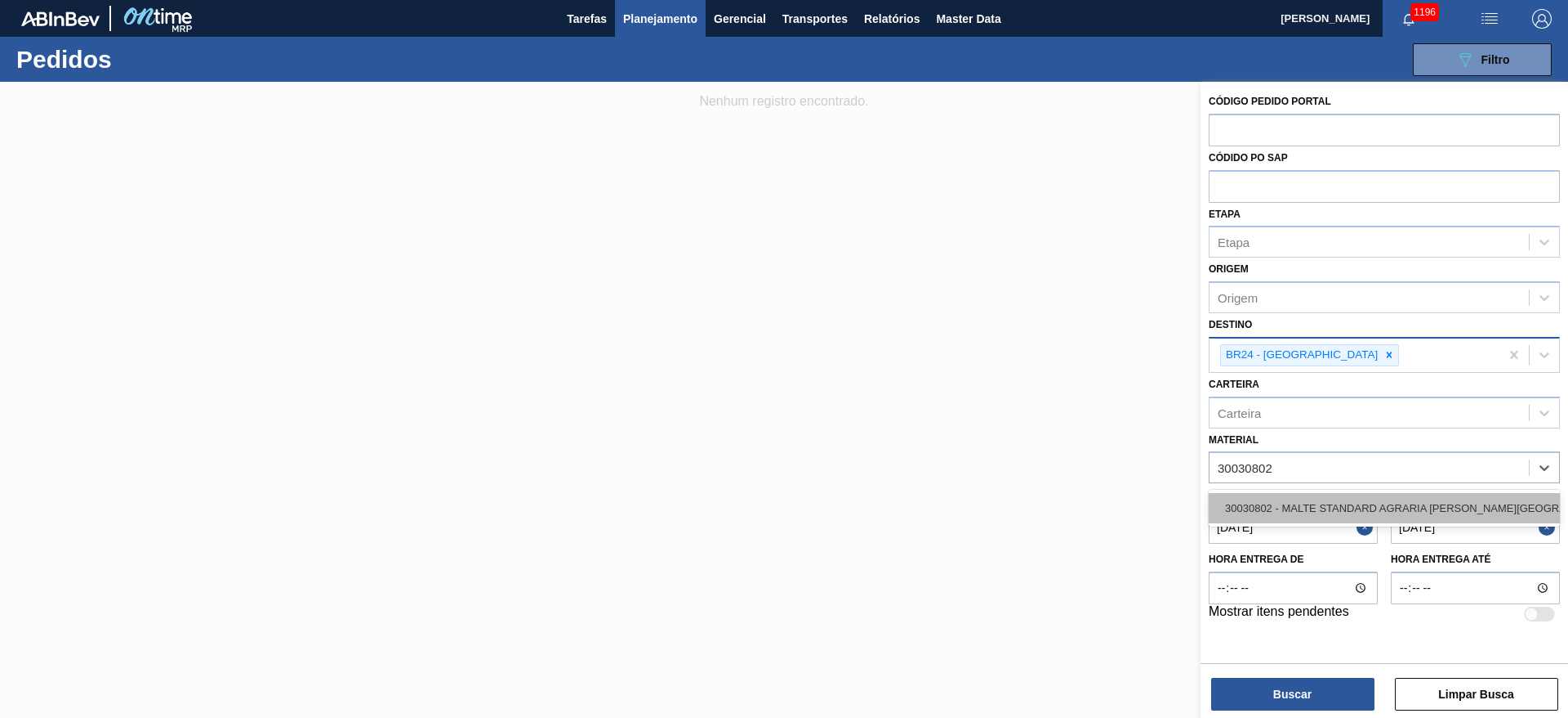
click at [1319, 501] on div "30030802 - MALTE STANDARD AGRARIA [PERSON_NAME][GEOGRAPHIC_DATA]" at bounding box center [1384, 507] width 351 height 30
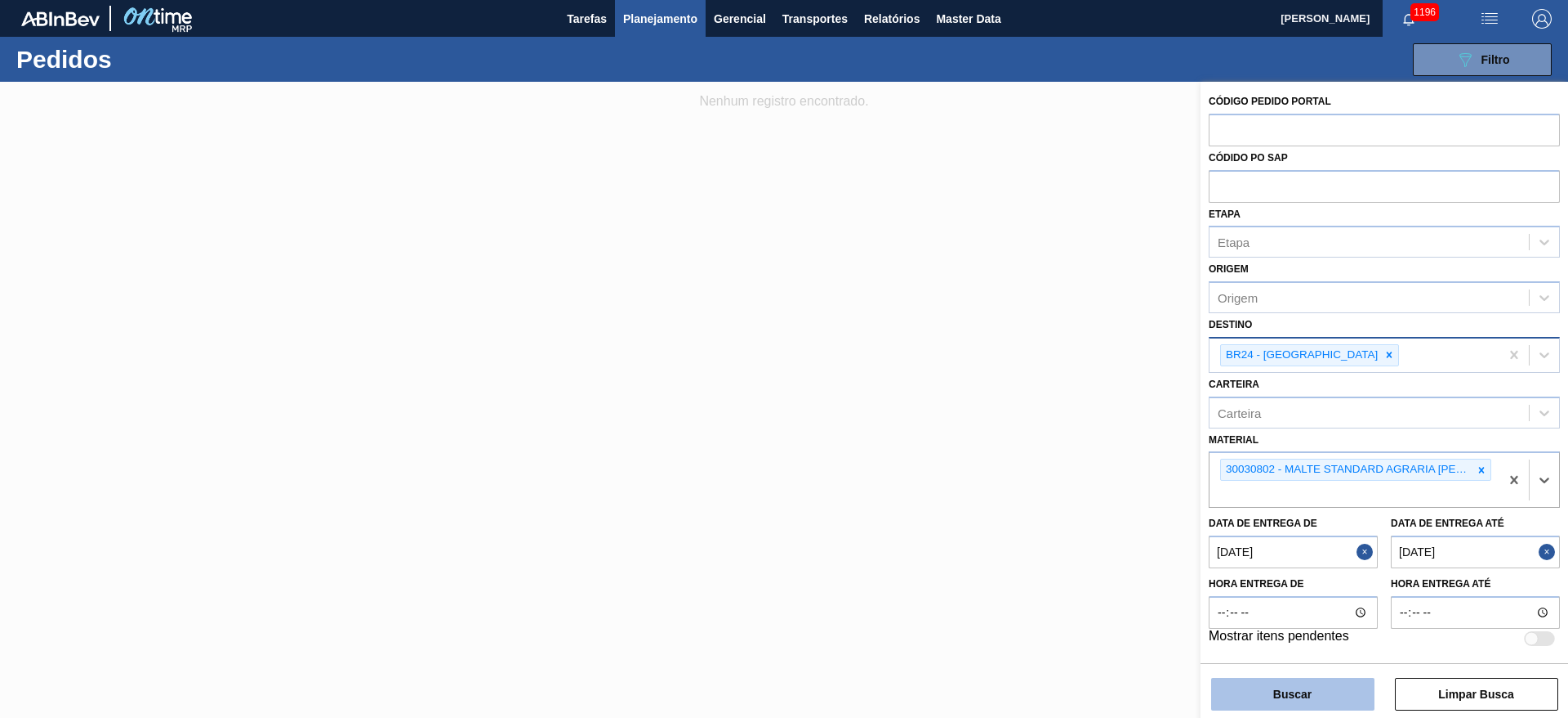
click at [1289, 685] on button "Buscar" at bounding box center [1293, 694] width 163 height 33
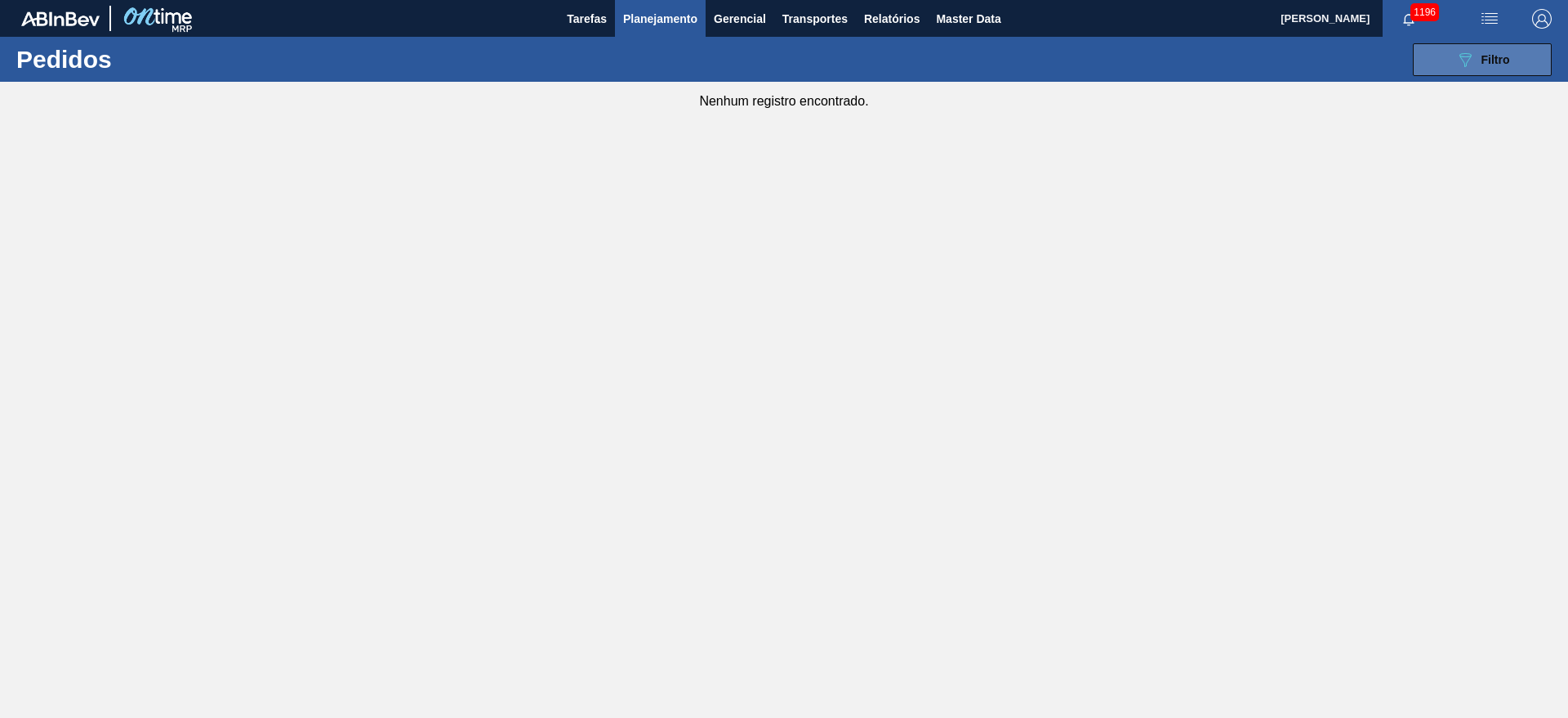
click at [1465, 54] on icon "089F7B8B-B2A5-4AFE-B5C0-19BA573D28AC" at bounding box center [1464, 59] width 19 height 19
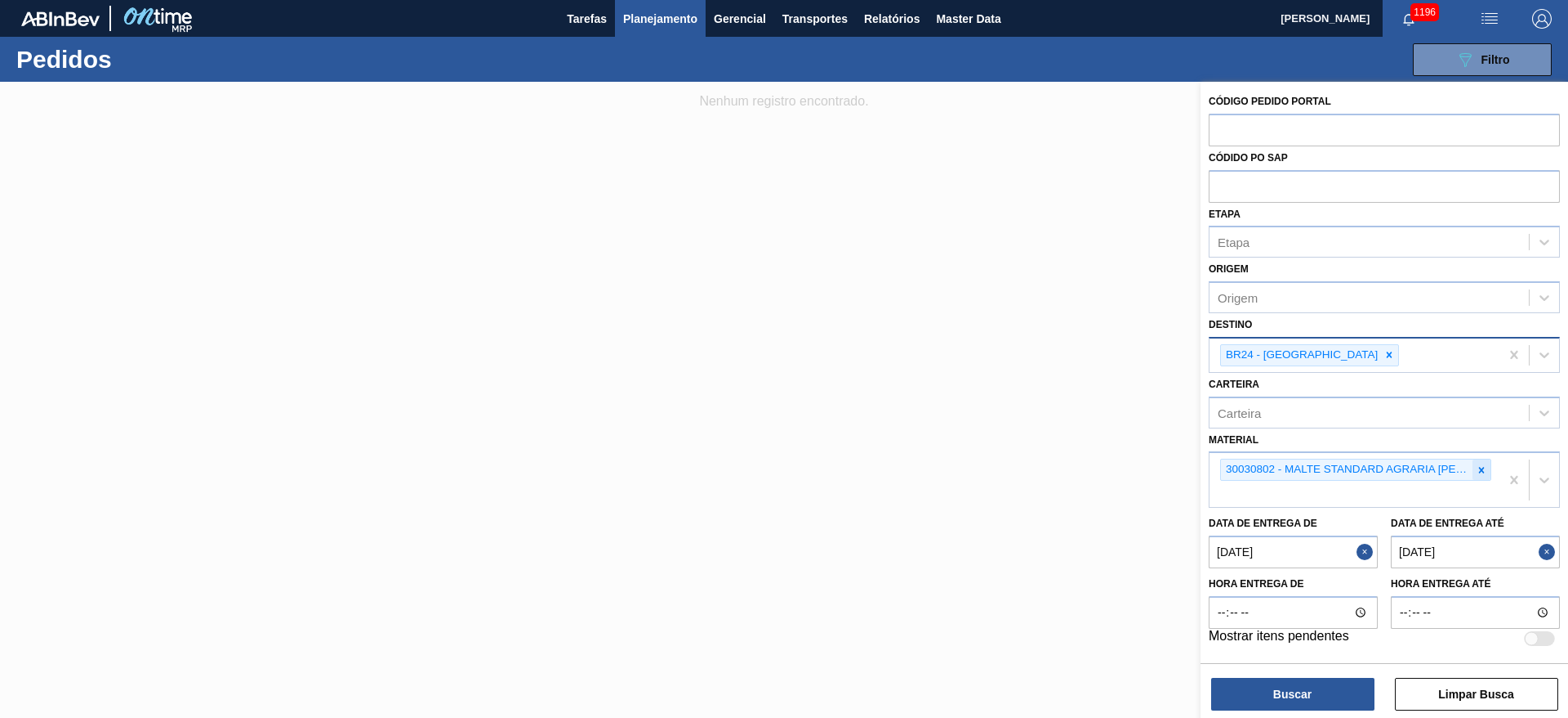
click at [1480, 469] on icon at bounding box center [1482, 469] width 11 height 11
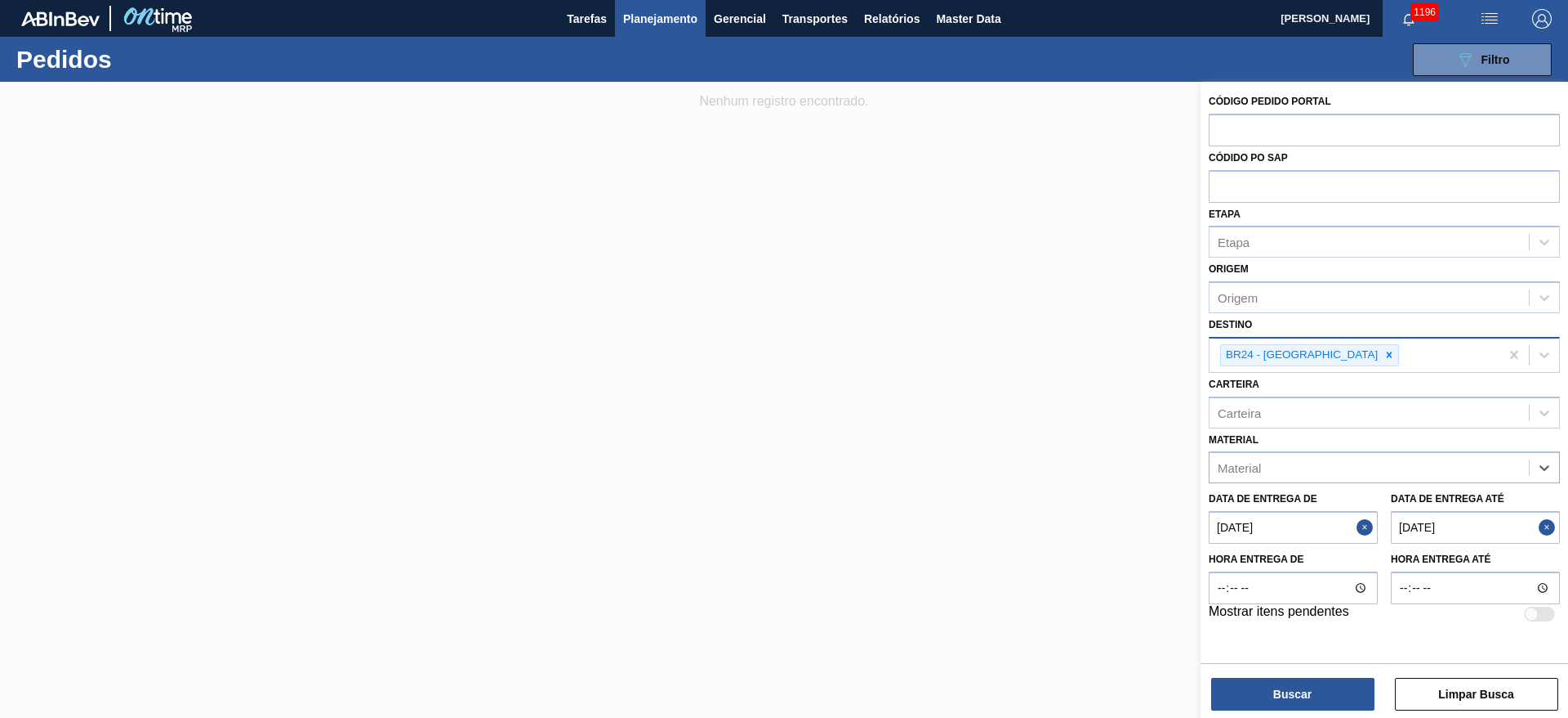
click at [649, 27] on span "Planejamento" at bounding box center [660, 18] width 74 height 19
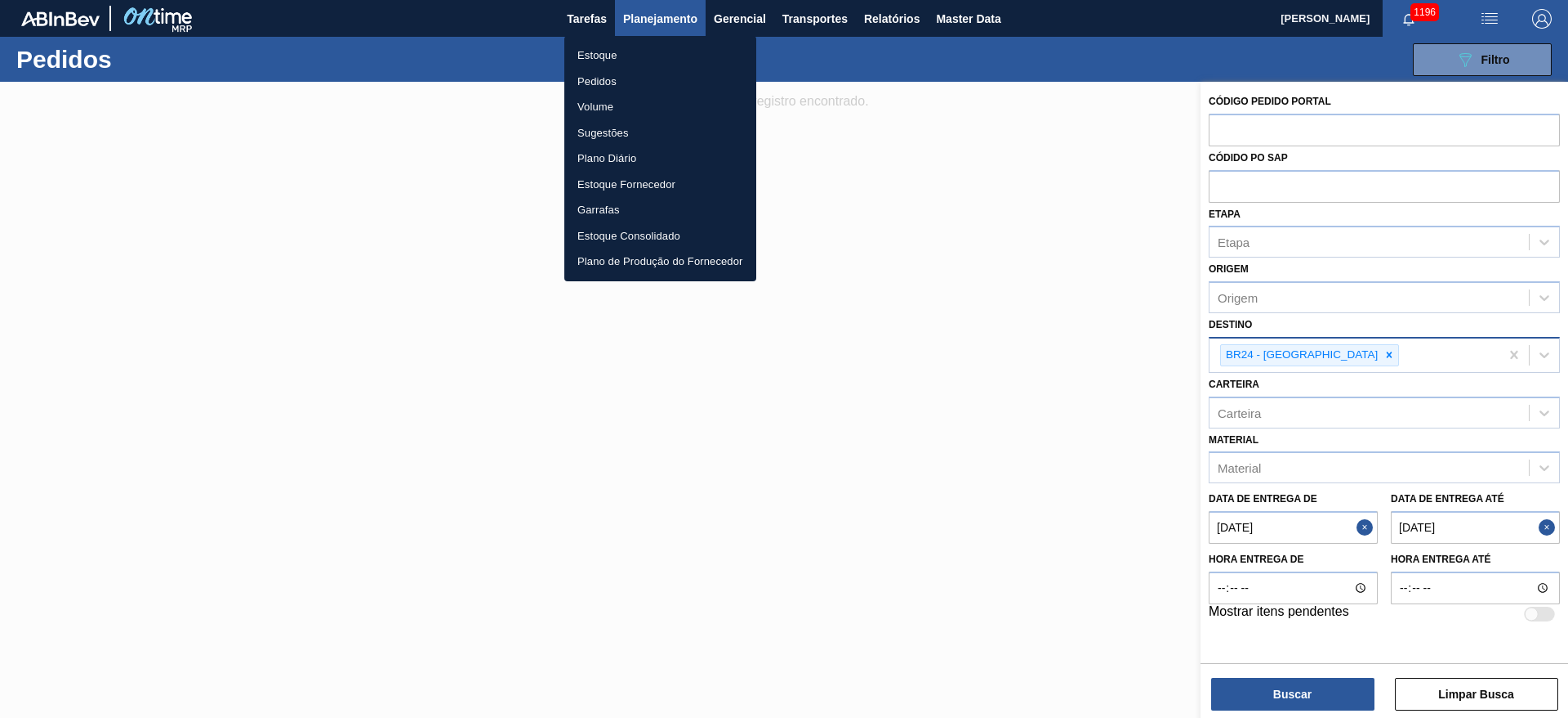
click at [1362, 530] on div at bounding box center [784, 359] width 1568 height 718
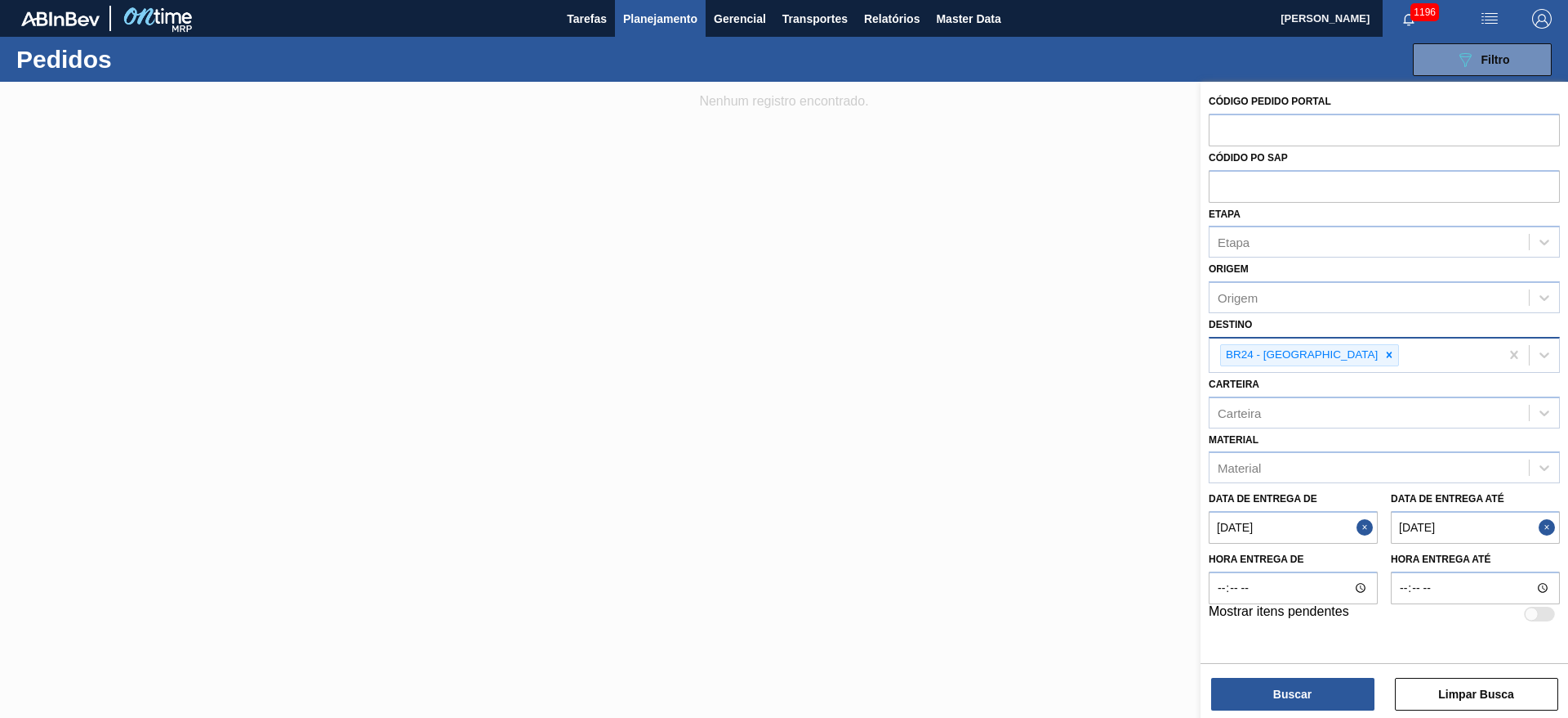
click at [1363, 530] on button "Close" at bounding box center [1367, 527] width 21 height 33
click at [1560, 523] on div "Data de Entrega até [DATE]" at bounding box center [1475, 515] width 182 height 57
click at [1552, 525] on button "Close" at bounding box center [1549, 527] width 21 height 33
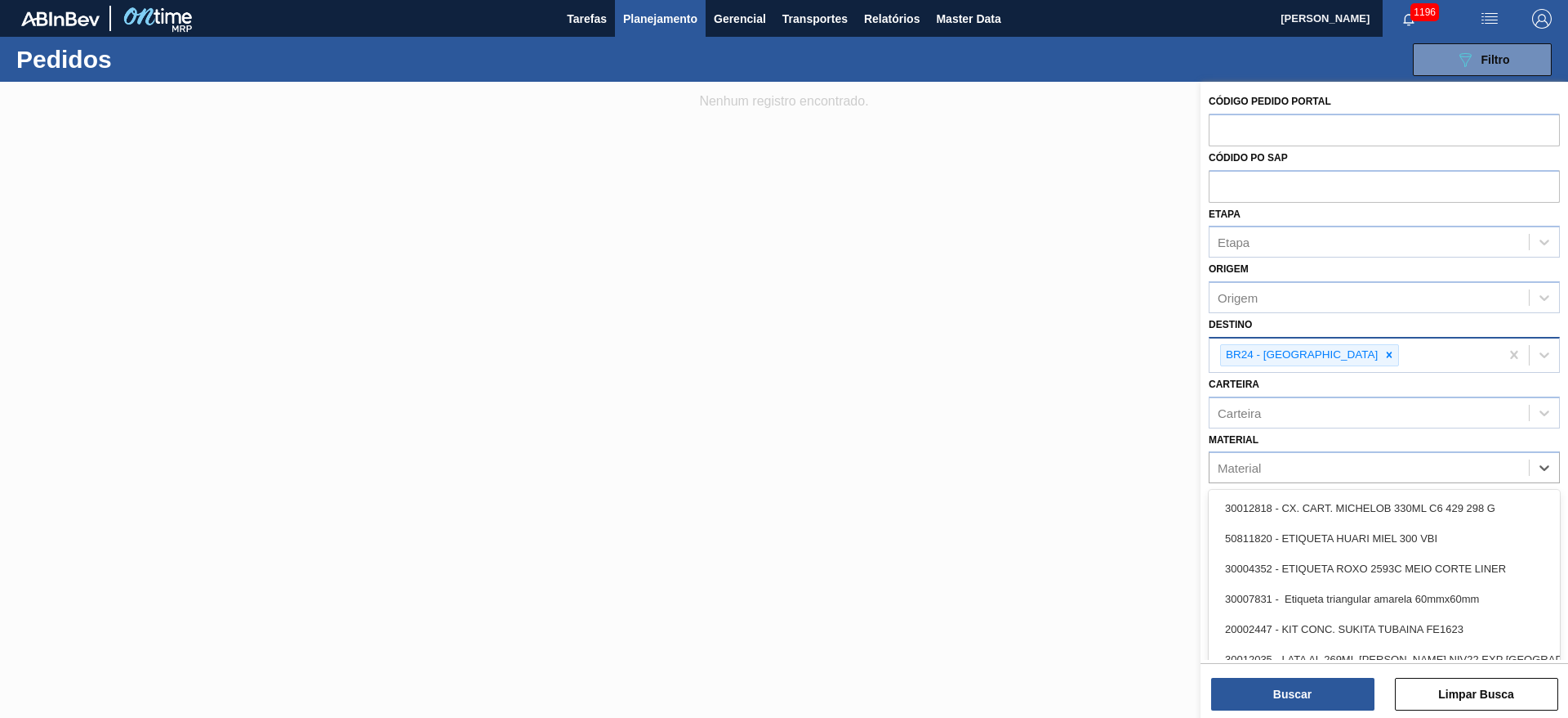
click at [1284, 468] on div "Material" at bounding box center [1369, 468] width 320 height 24
paste input "30030802"
type input "30030802"
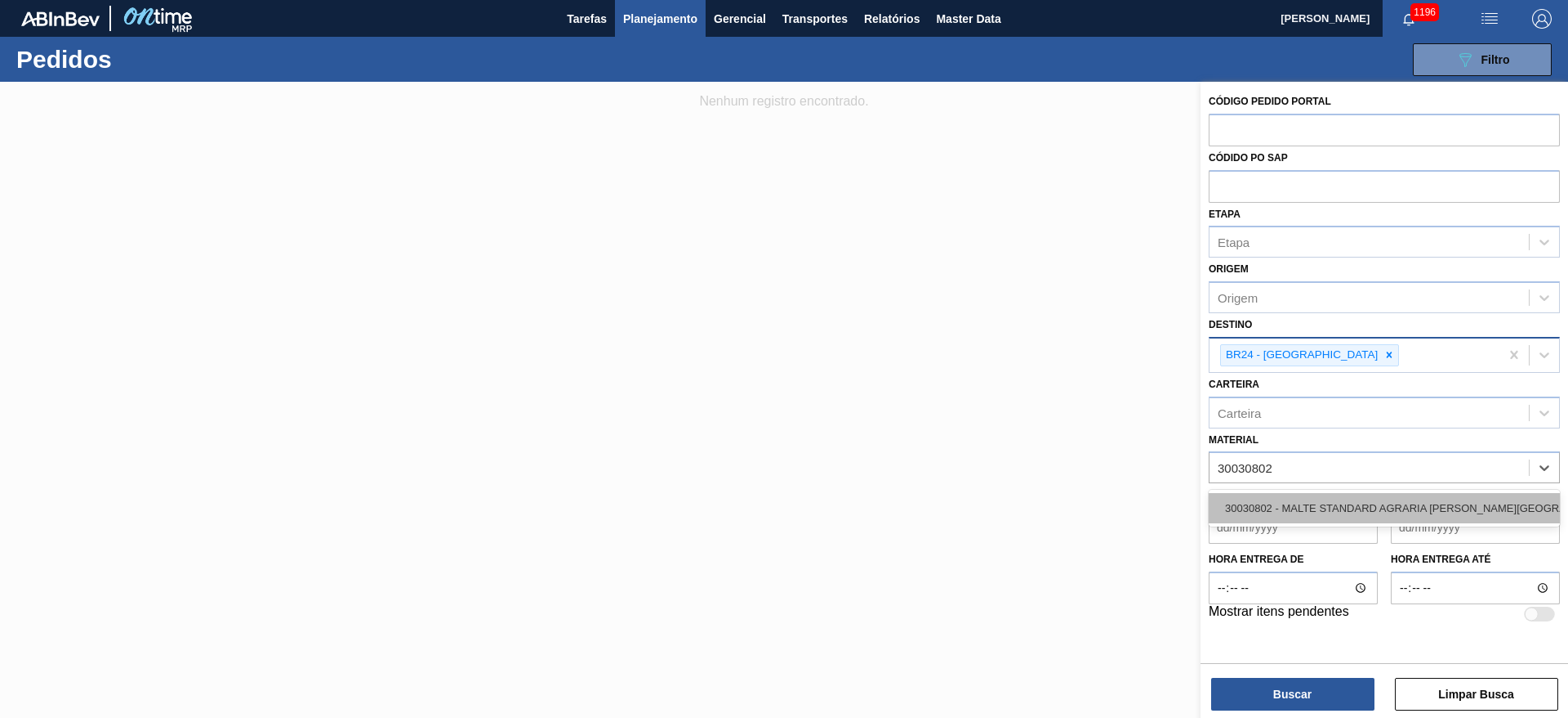
click at [1298, 501] on div "30030802 - MALTE STANDARD AGRARIA [PERSON_NAME][GEOGRAPHIC_DATA]" at bounding box center [1384, 507] width 351 height 30
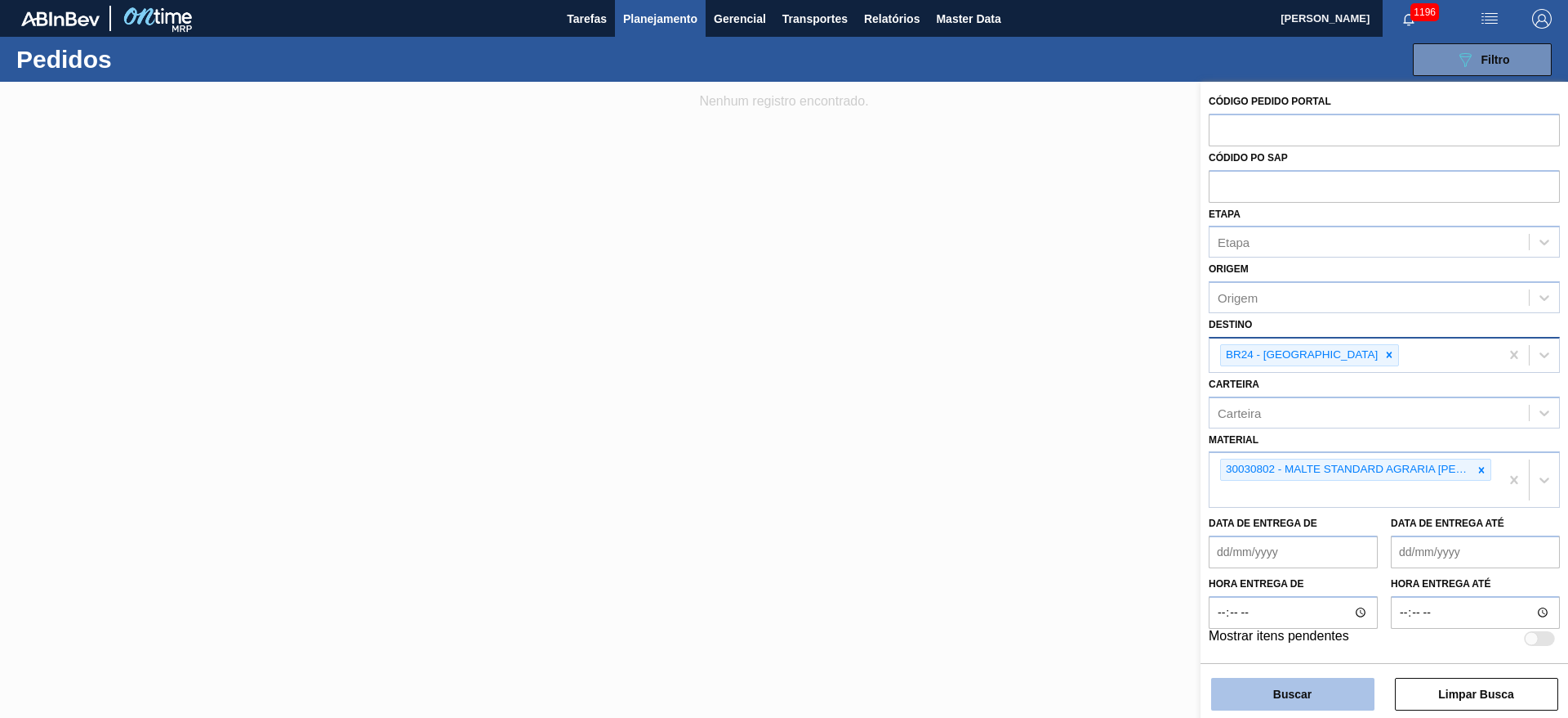
click at [1262, 701] on button "Buscar" at bounding box center [1293, 694] width 163 height 33
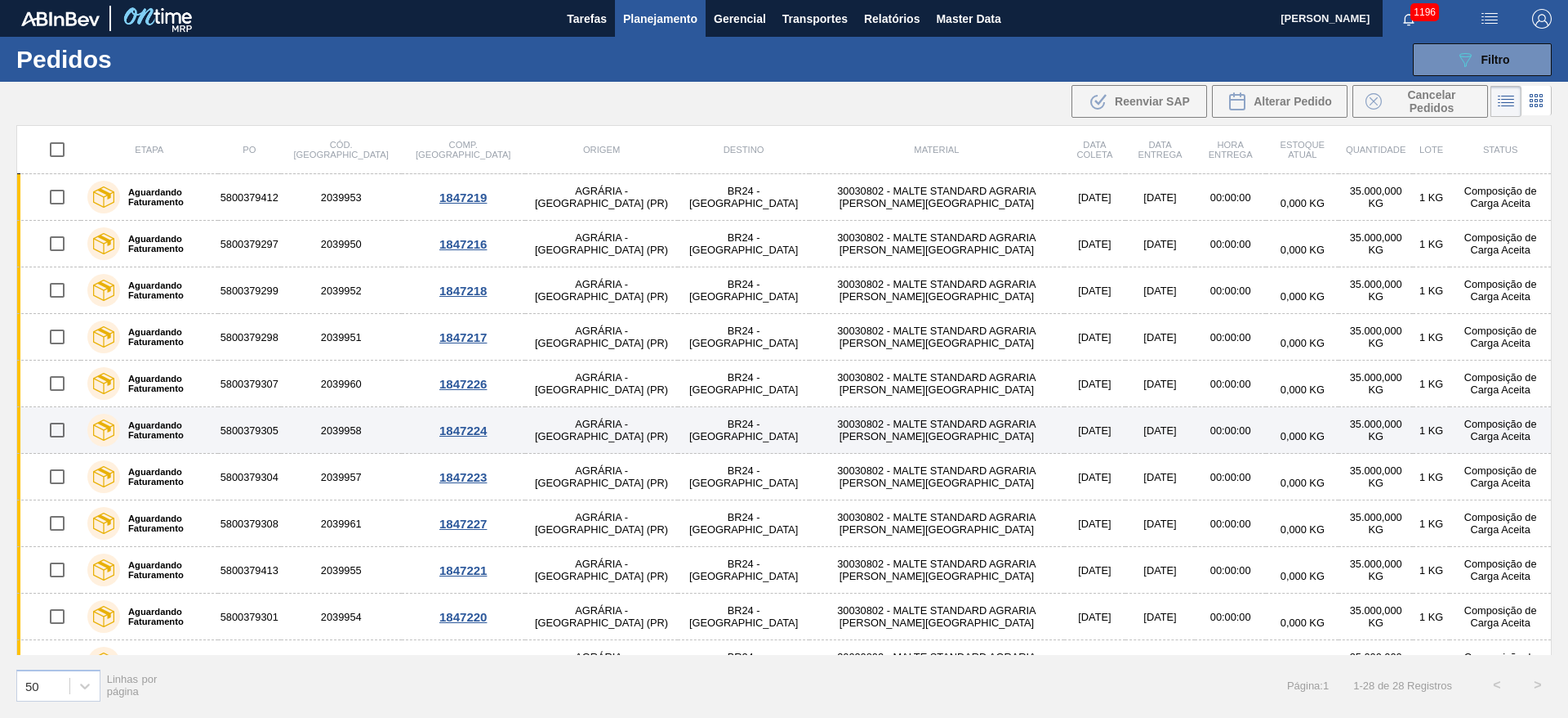
scroll to position [123, 0]
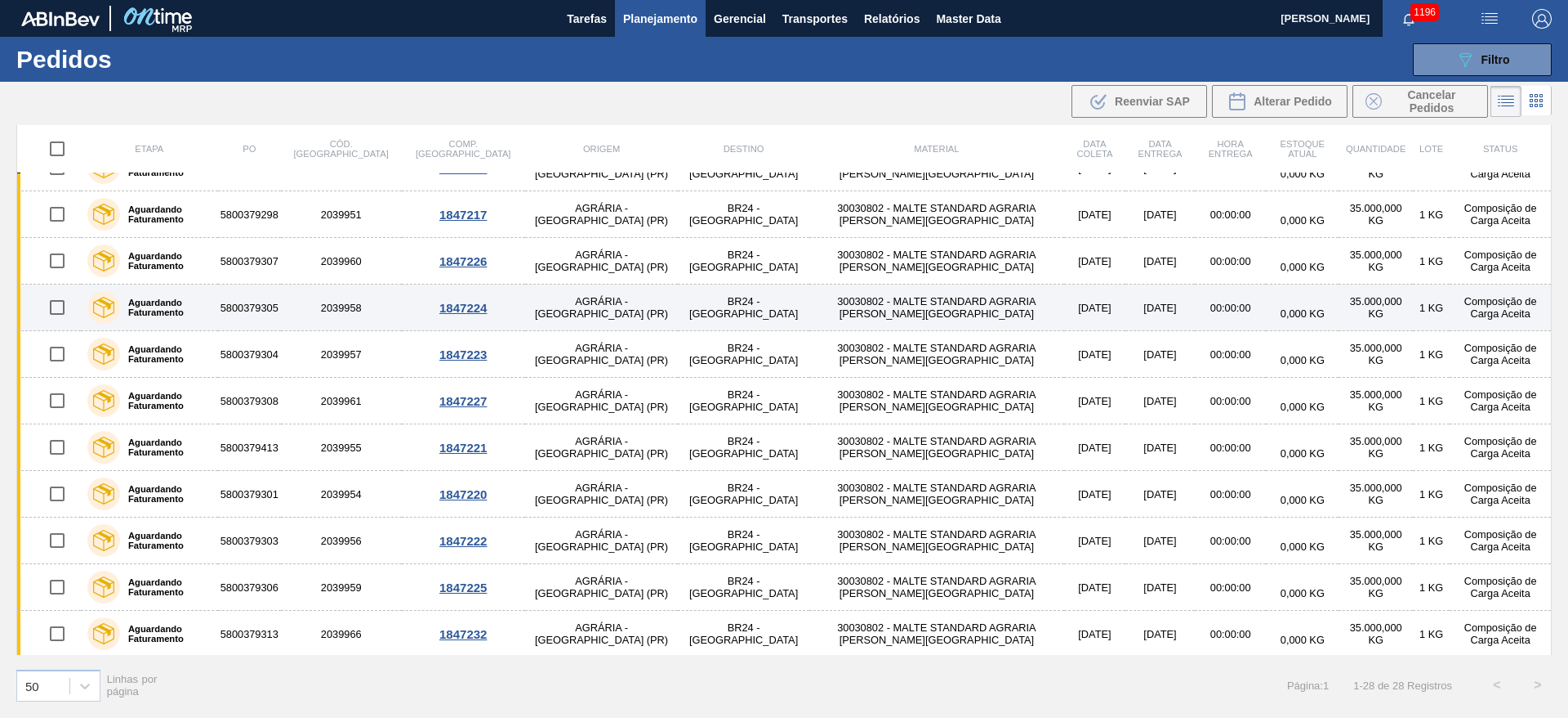
drag, startPoint x: 56, startPoint y: 260, endPoint x: 54, endPoint y: 283, distance: 23.1
click at [56, 260] on input "checkbox" at bounding box center [57, 260] width 34 height 34
checkbox input "true"
click at [56, 309] on input "checkbox" at bounding box center [57, 306] width 34 height 34
checkbox input "true"
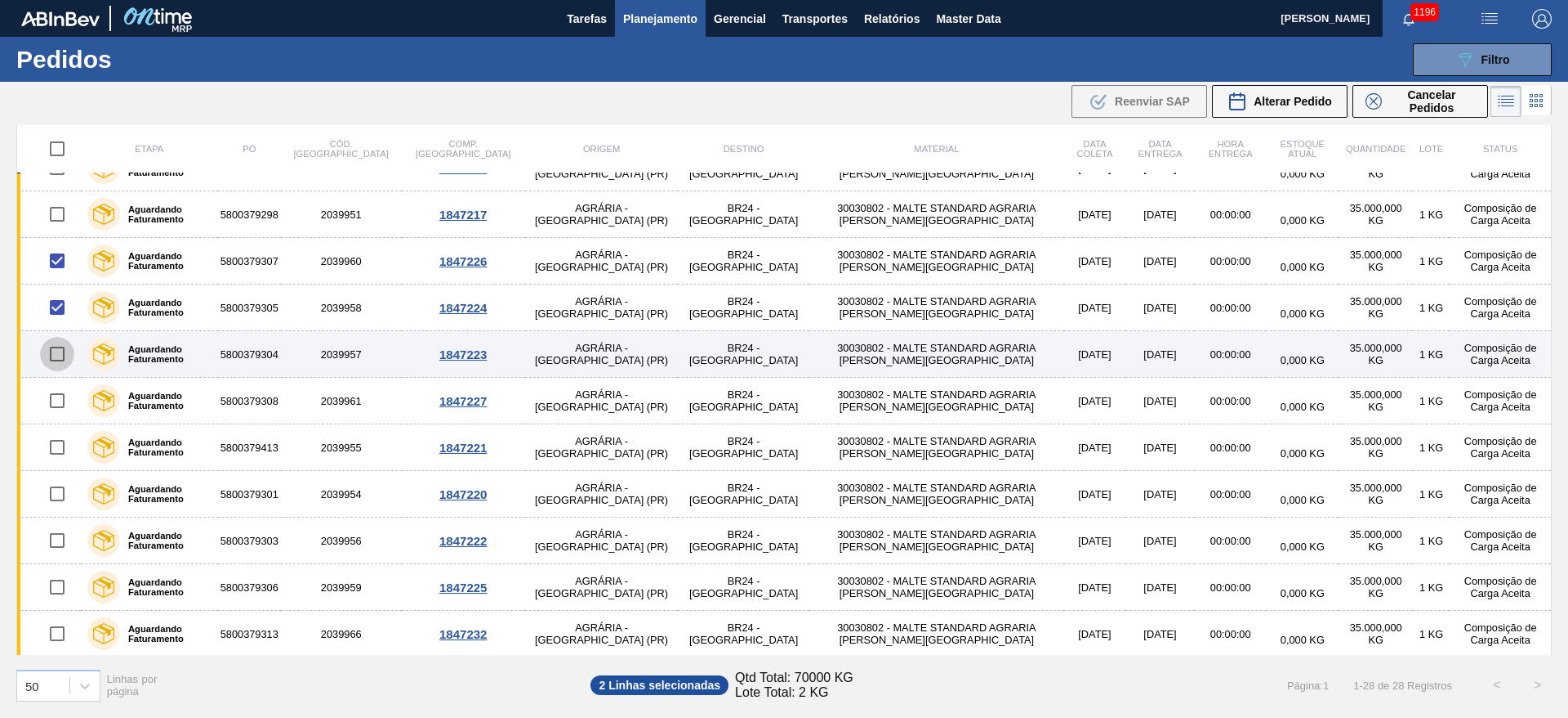
click at [52, 351] on input "checkbox" at bounding box center [57, 353] width 34 height 34
checkbox input "true"
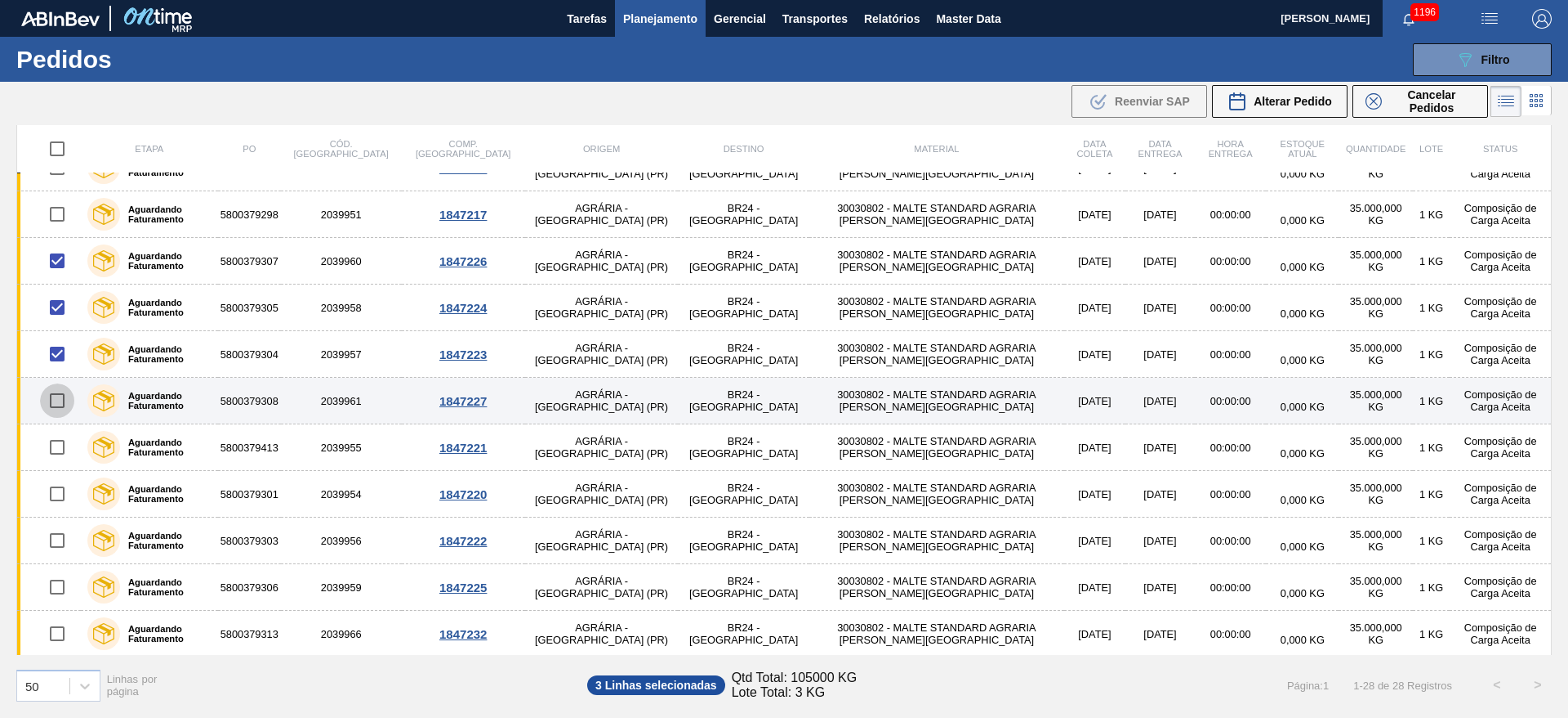
click at [58, 392] on input "checkbox" at bounding box center [57, 400] width 34 height 34
checkbox input "true"
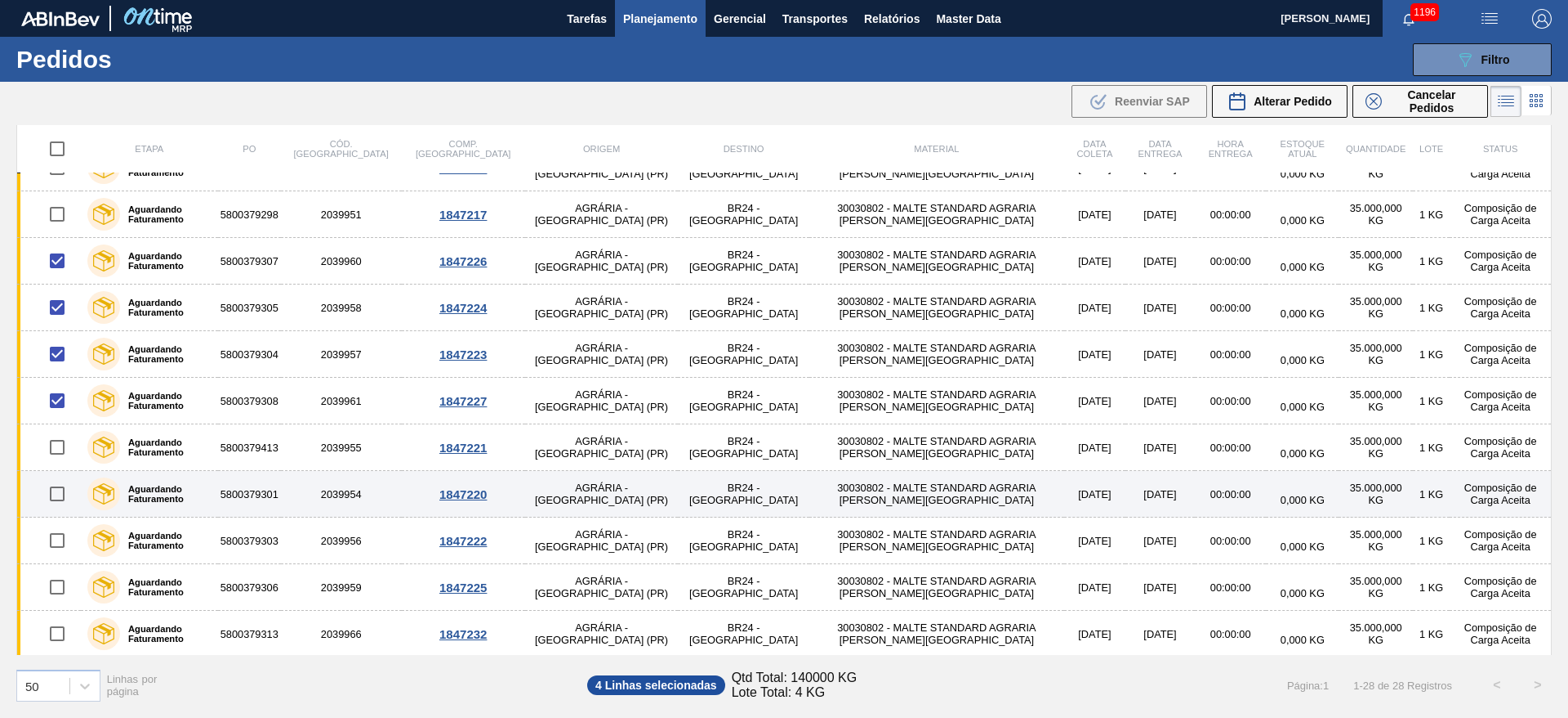
drag, startPoint x: 56, startPoint y: 442, endPoint x: 57, endPoint y: 492, distance: 50.0
click at [56, 443] on input "checkbox" at bounding box center [57, 447] width 34 height 34
checkbox input "true"
click at [57, 492] on input "checkbox" at bounding box center [57, 493] width 34 height 34
checkbox input "true"
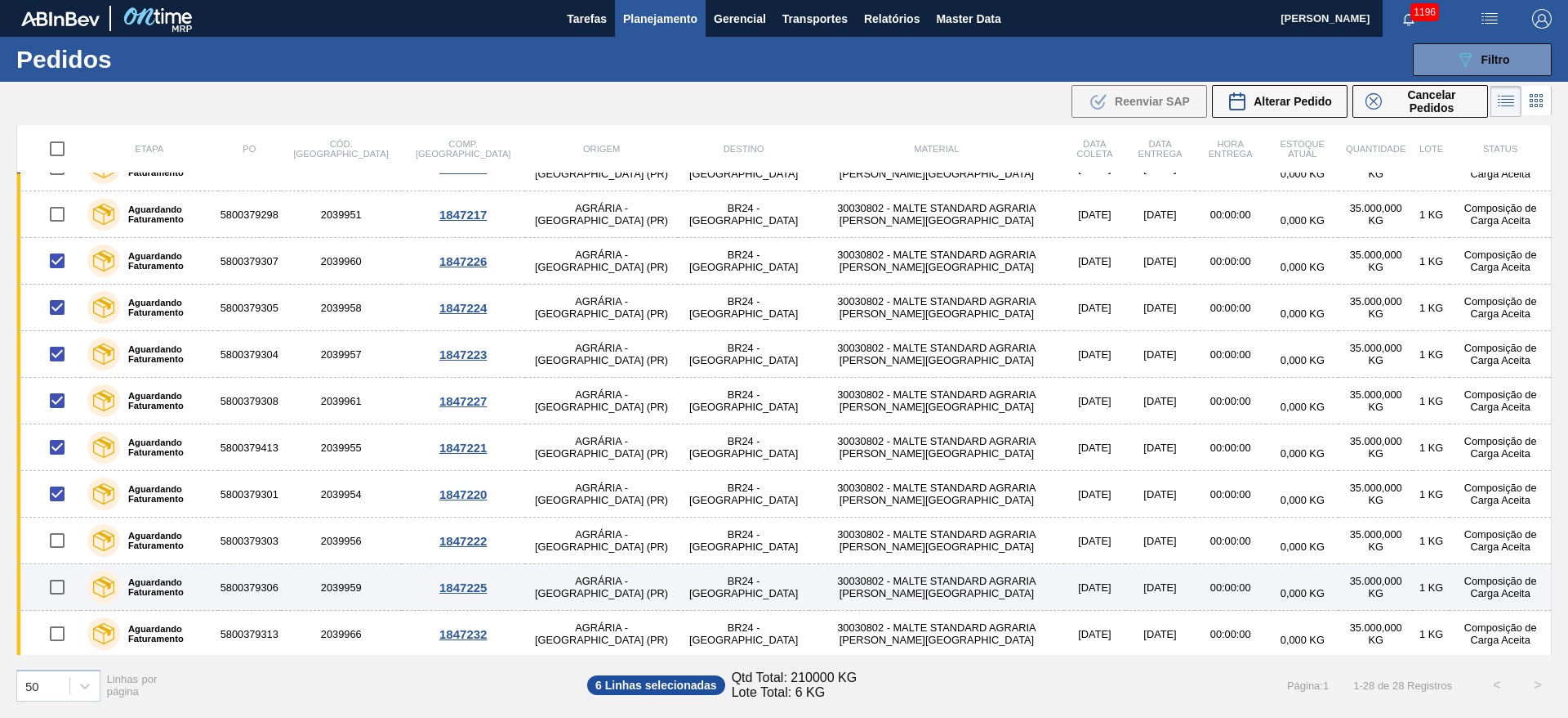
click at [52, 590] on input "checkbox" at bounding box center [57, 586] width 34 height 34
checkbox input "true"
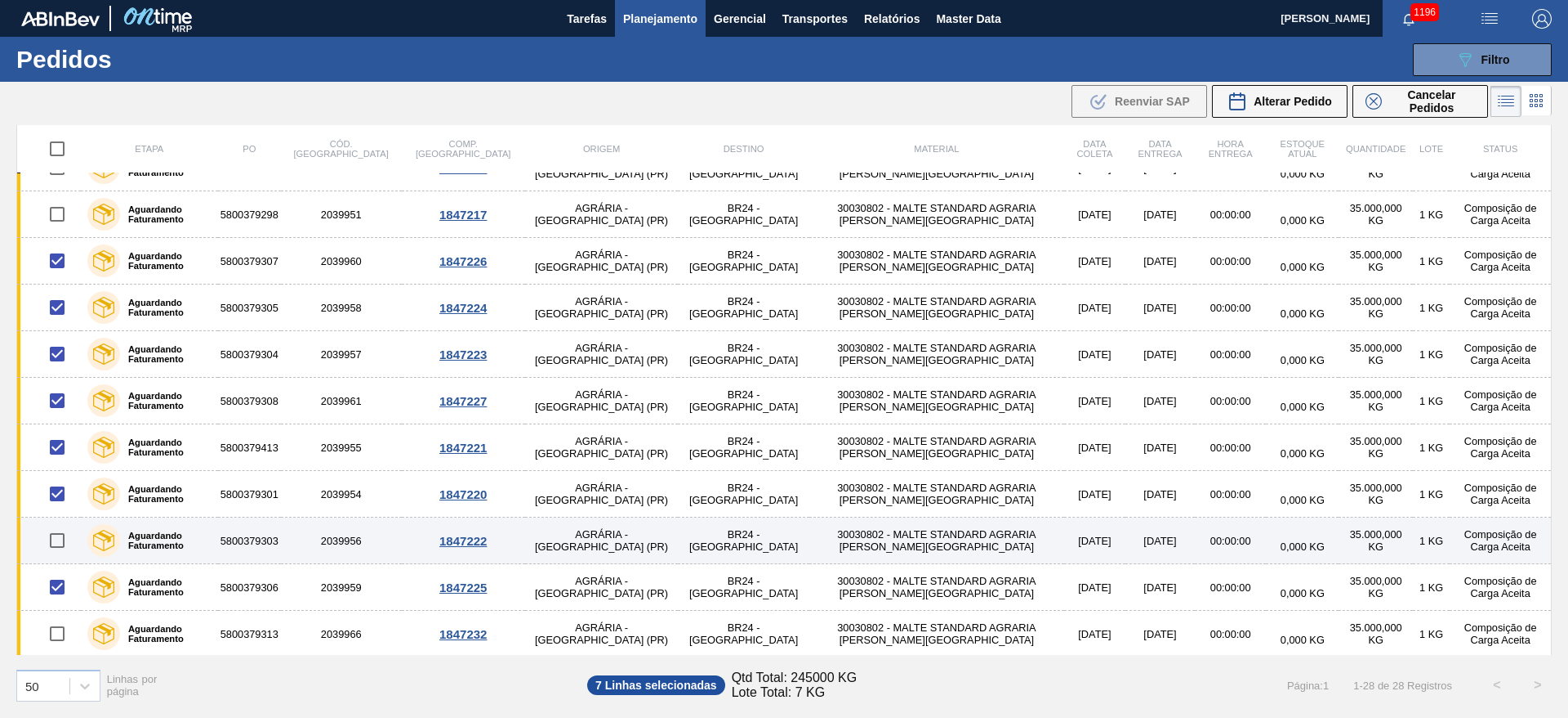
click at [51, 538] on input "checkbox" at bounding box center [57, 539] width 34 height 34
checkbox input "true"
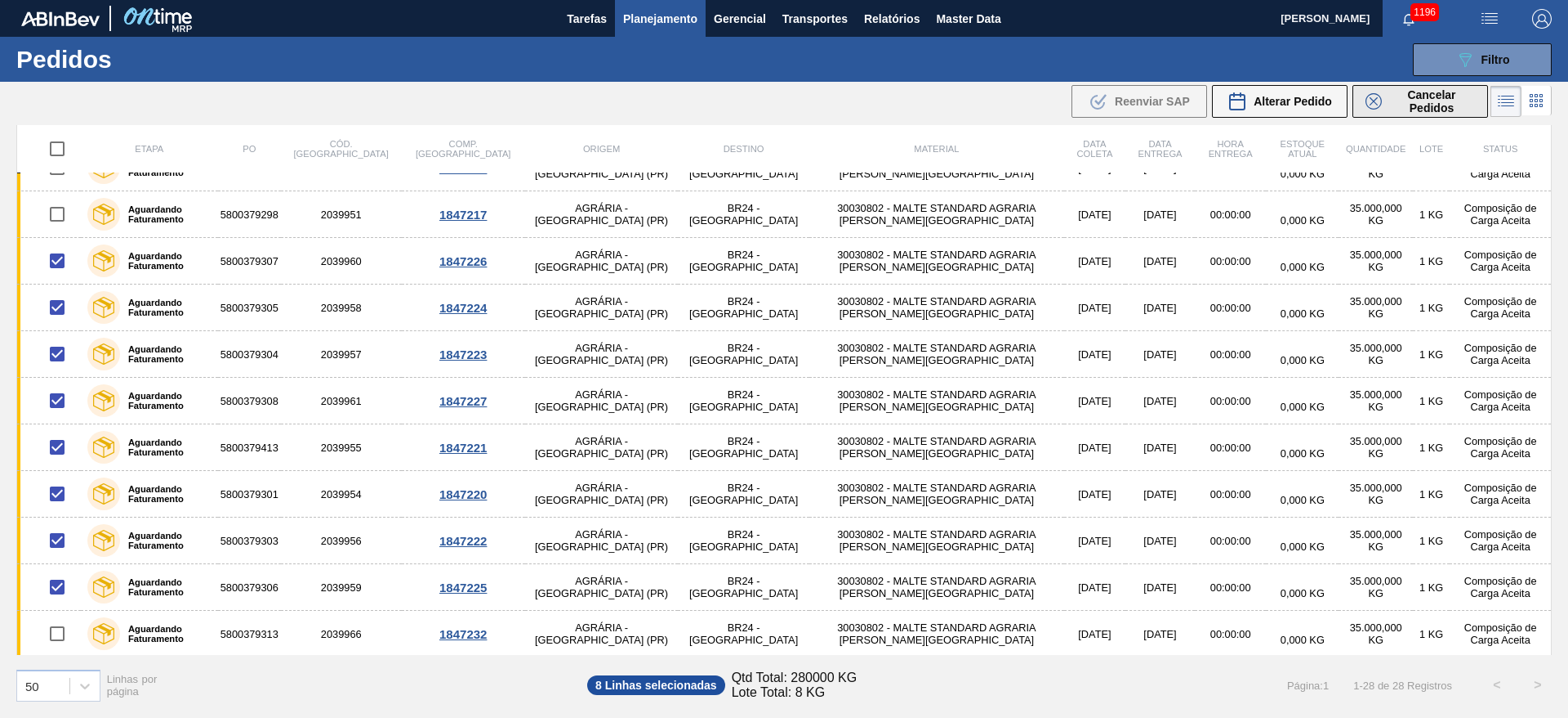
click at [1396, 102] on span "Cancelar Pedidos" at bounding box center [1431, 101] width 86 height 27
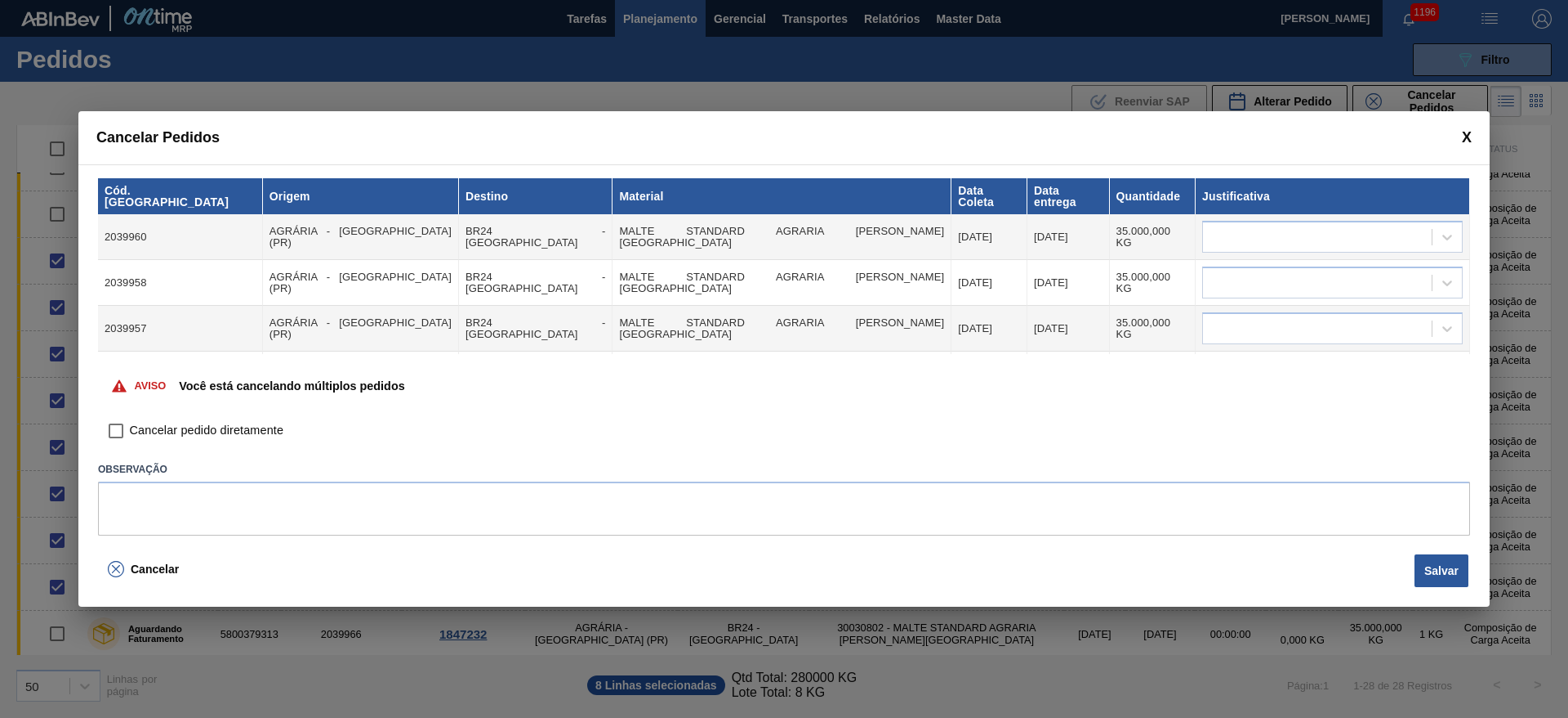
click at [111, 433] on input "Cancelar pedido diretamente" at bounding box center [115, 431] width 27 height 28
checkbox input "true"
click at [1265, 226] on div at bounding box center [1318, 237] width 229 height 24
type input "outr"
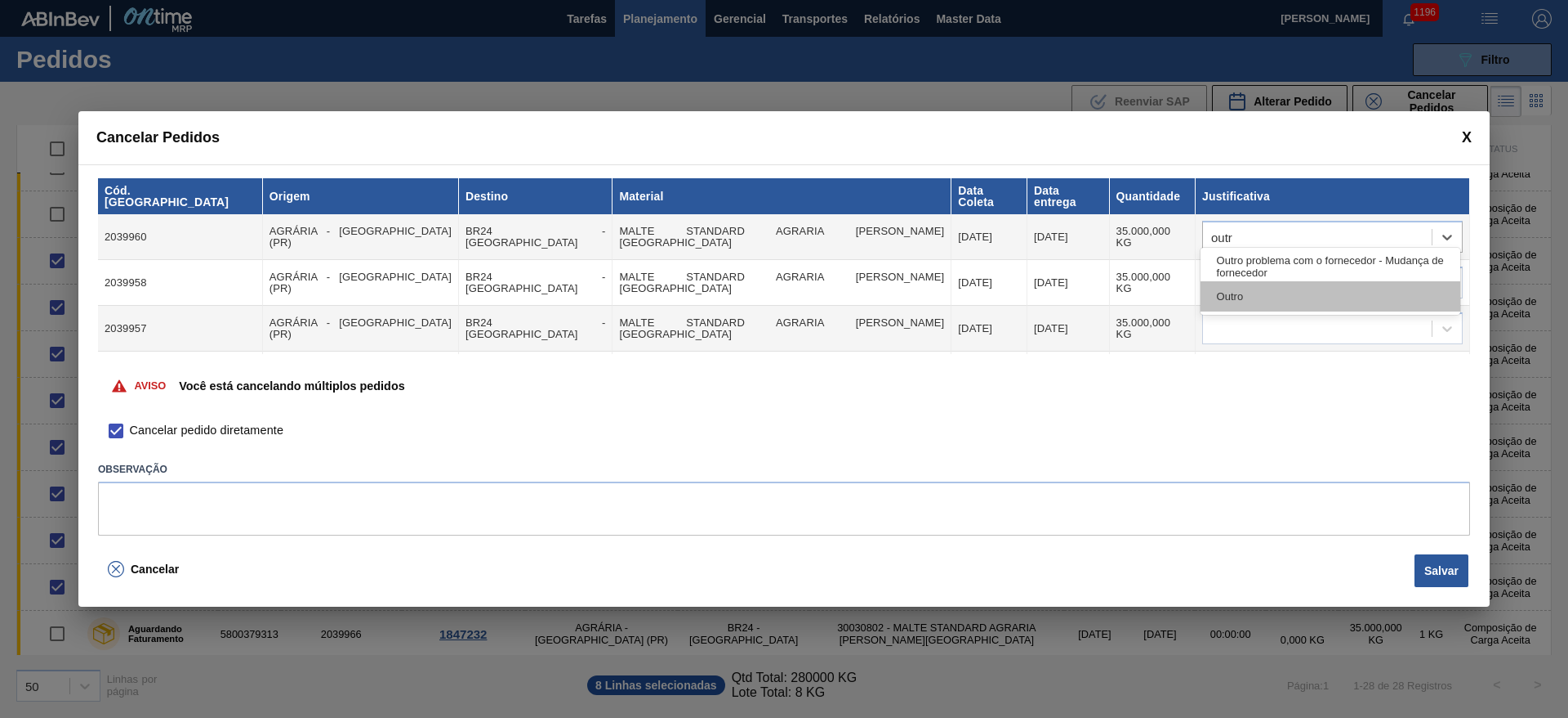
click at [1276, 296] on div "Outro" at bounding box center [1330, 296] width 259 height 30
click at [1238, 271] on div at bounding box center [1318, 283] width 229 height 24
type input "outr"
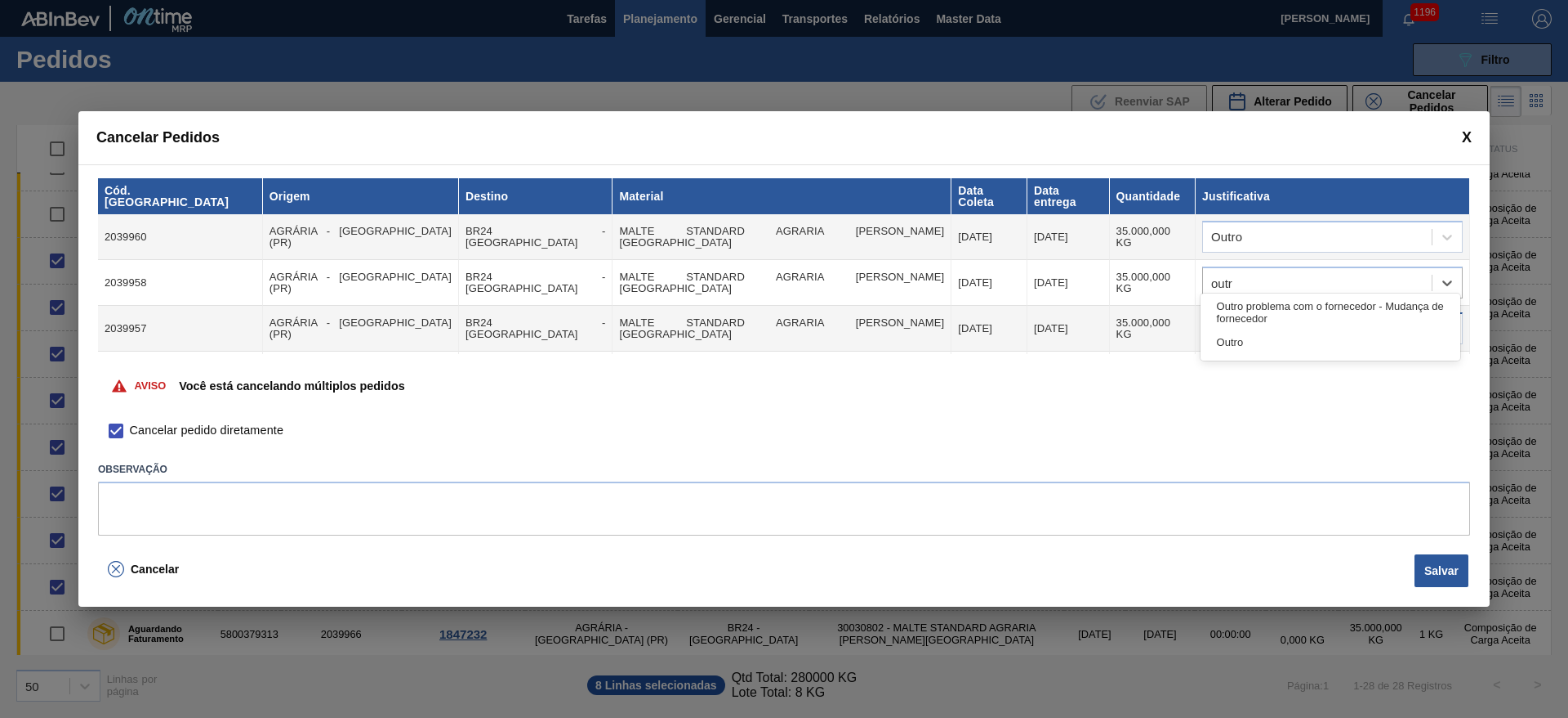
drag, startPoint x: 1252, startPoint y: 338, endPoint x: 1236, endPoint y: 310, distance: 32.2
click at [1252, 338] on div "Outro" at bounding box center [1330, 342] width 259 height 30
click at [1234, 312] on div at bounding box center [1332, 327] width 260 height 32
type input "outr"
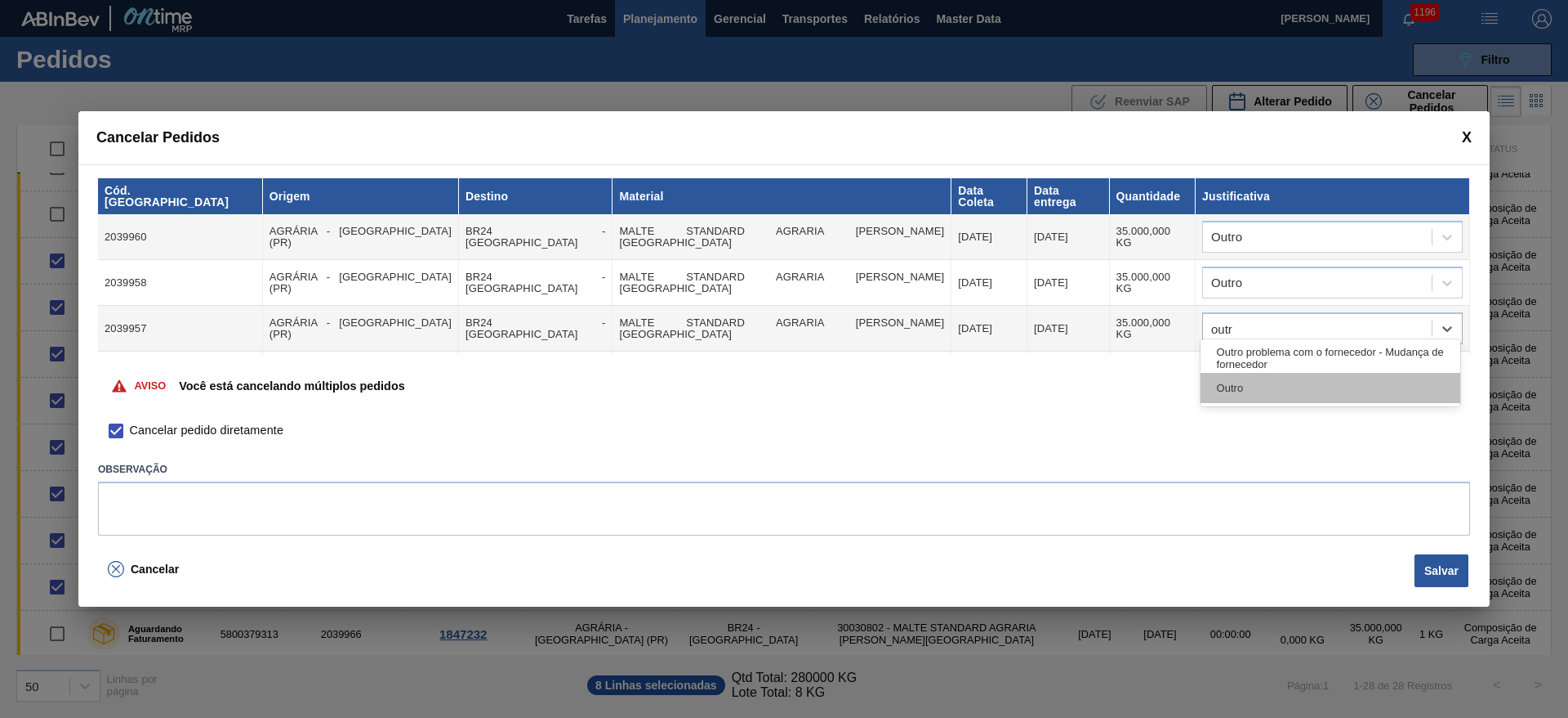
click at [1239, 379] on div "Outro" at bounding box center [1330, 387] width 259 height 30
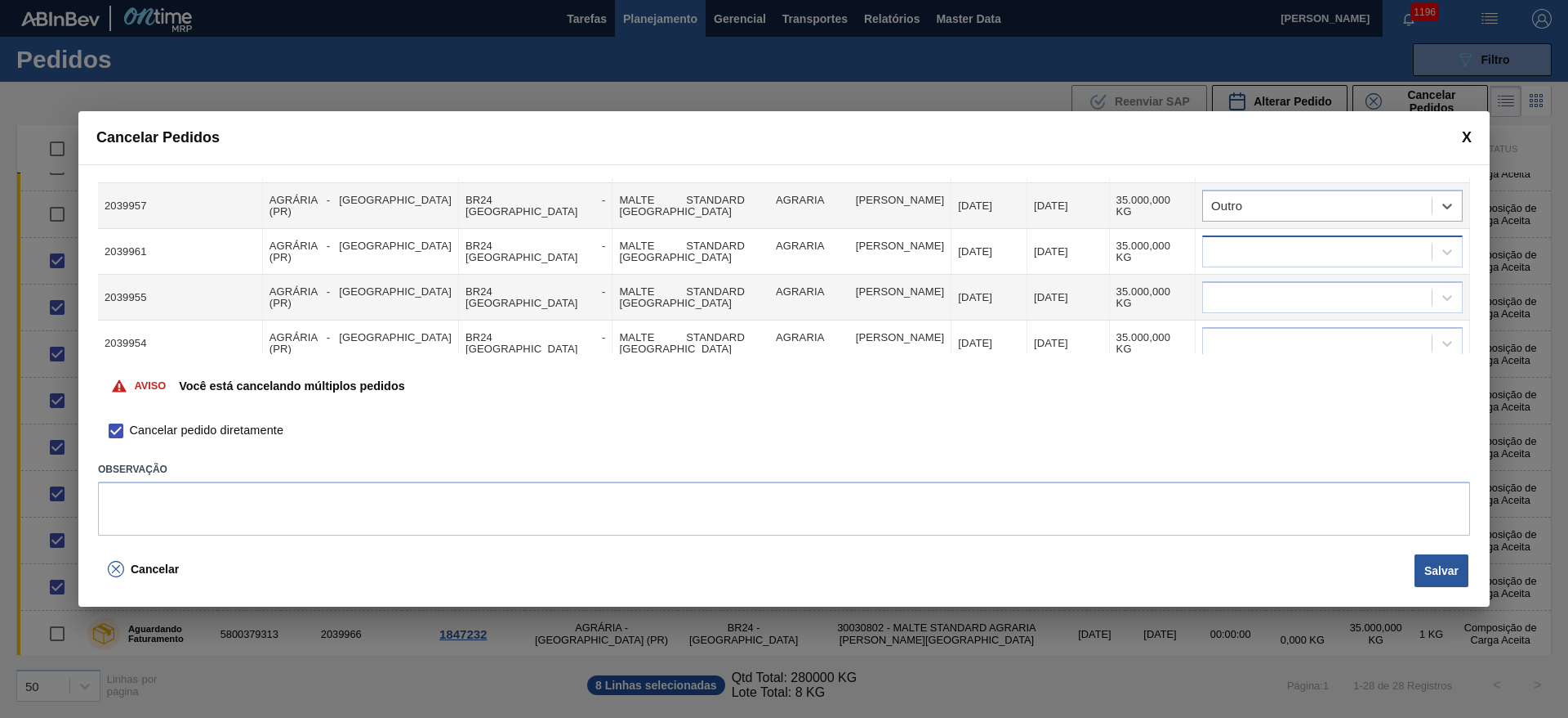
click at [1234, 240] on div at bounding box center [1318, 252] width 229 height 24
type input "outr"
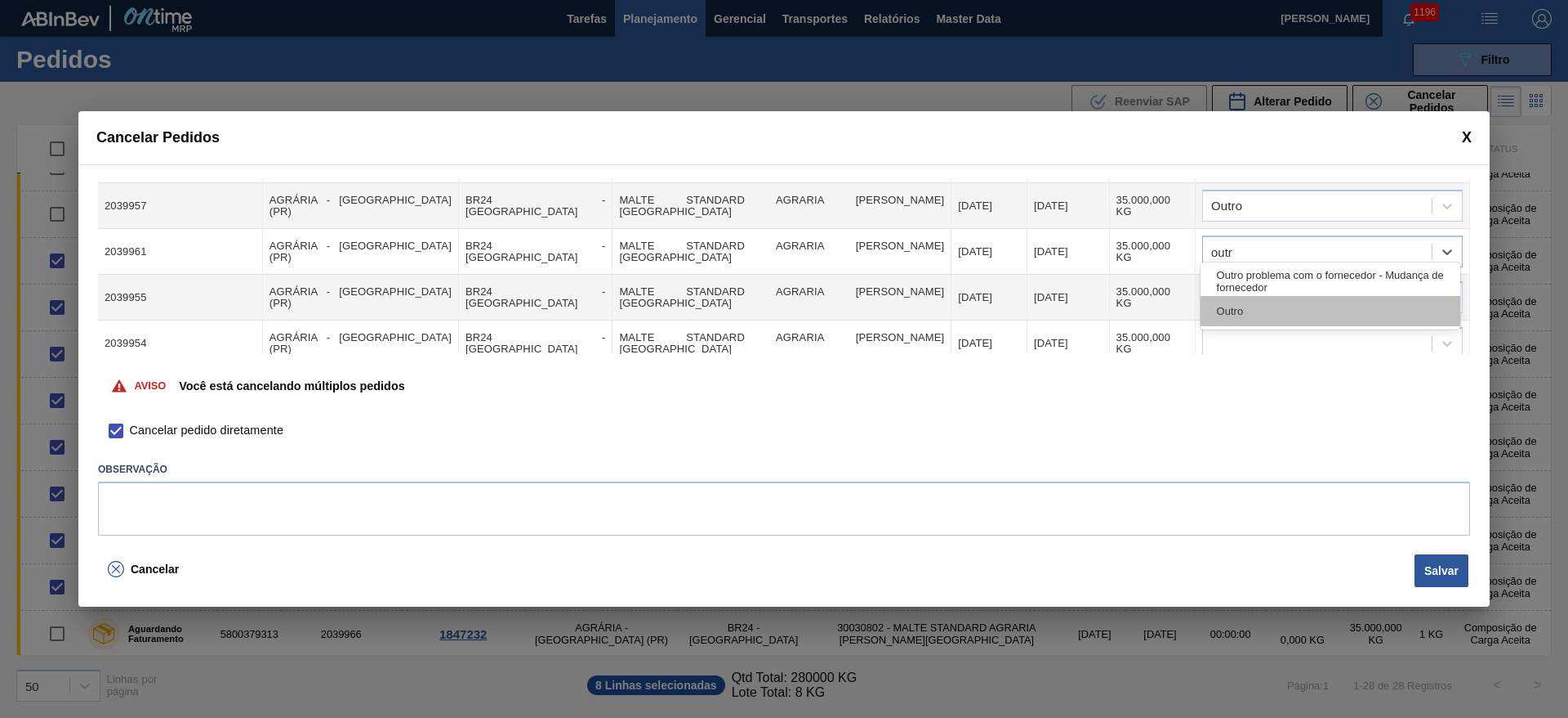
click at [1232, 312] on div "Outro" at bounding box center [1330, 311] width 259 height 30
click at [1231, 286] on div at bounding box center [1318, 298] width 229 height 24
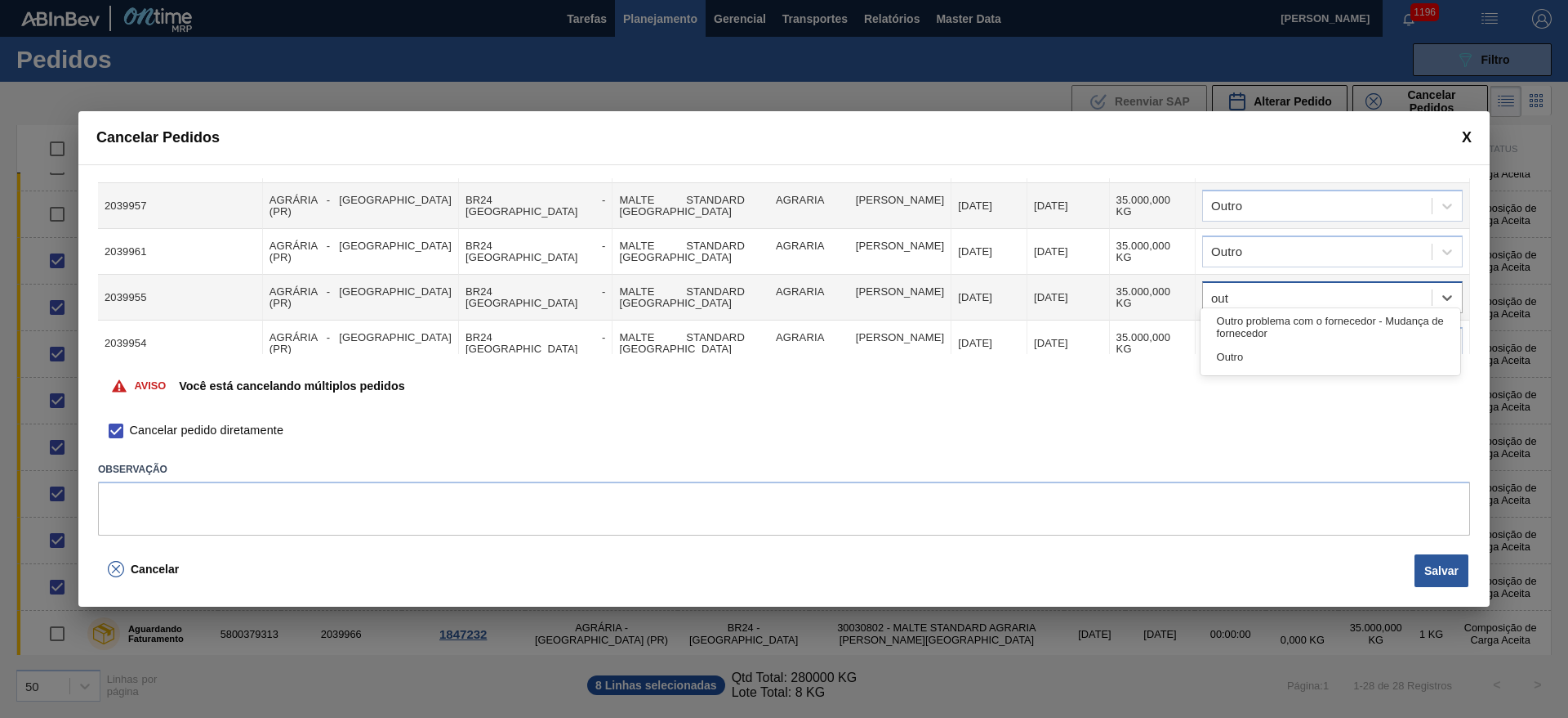
type input "outr"
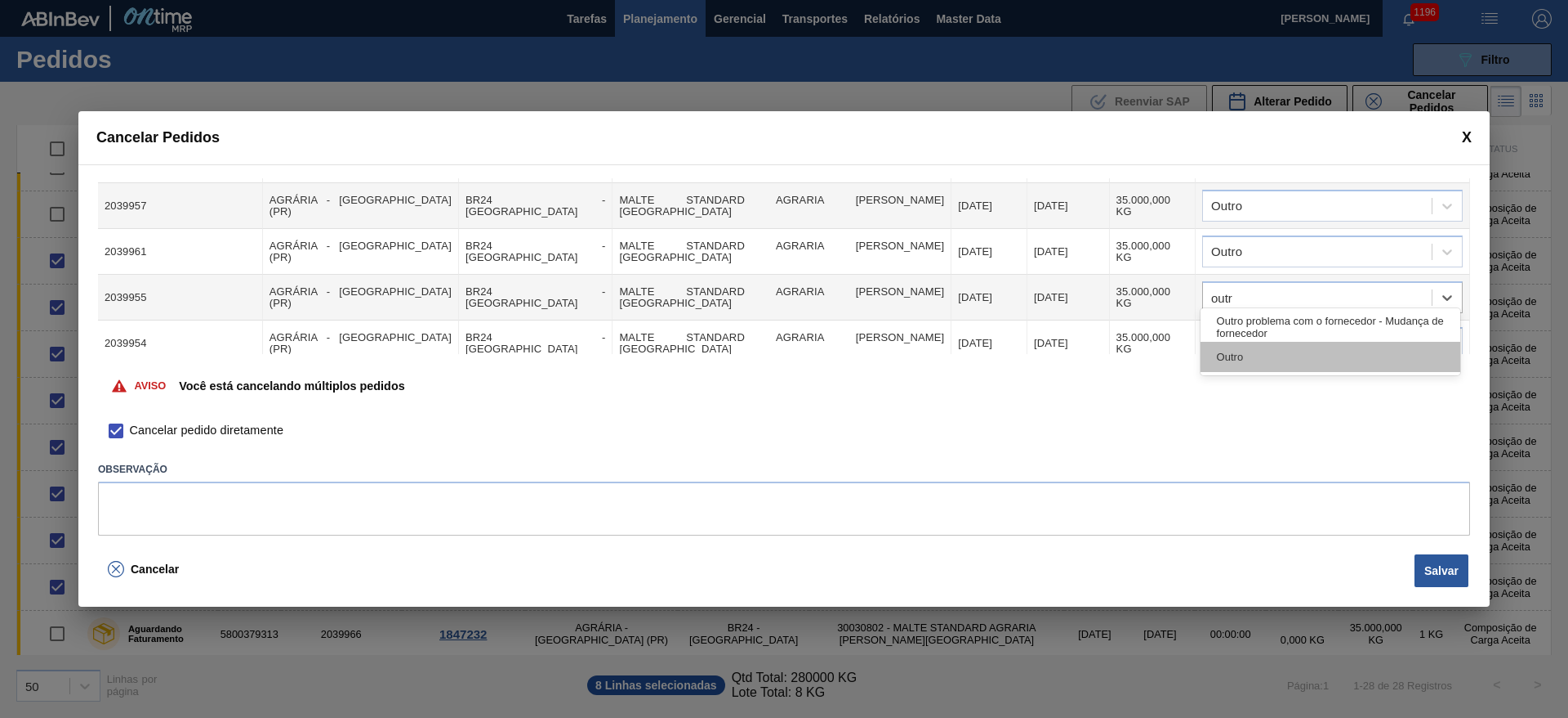
click at [1245, 360] on div "Outro" at bounding box center [1330, 357] width 259 height 30
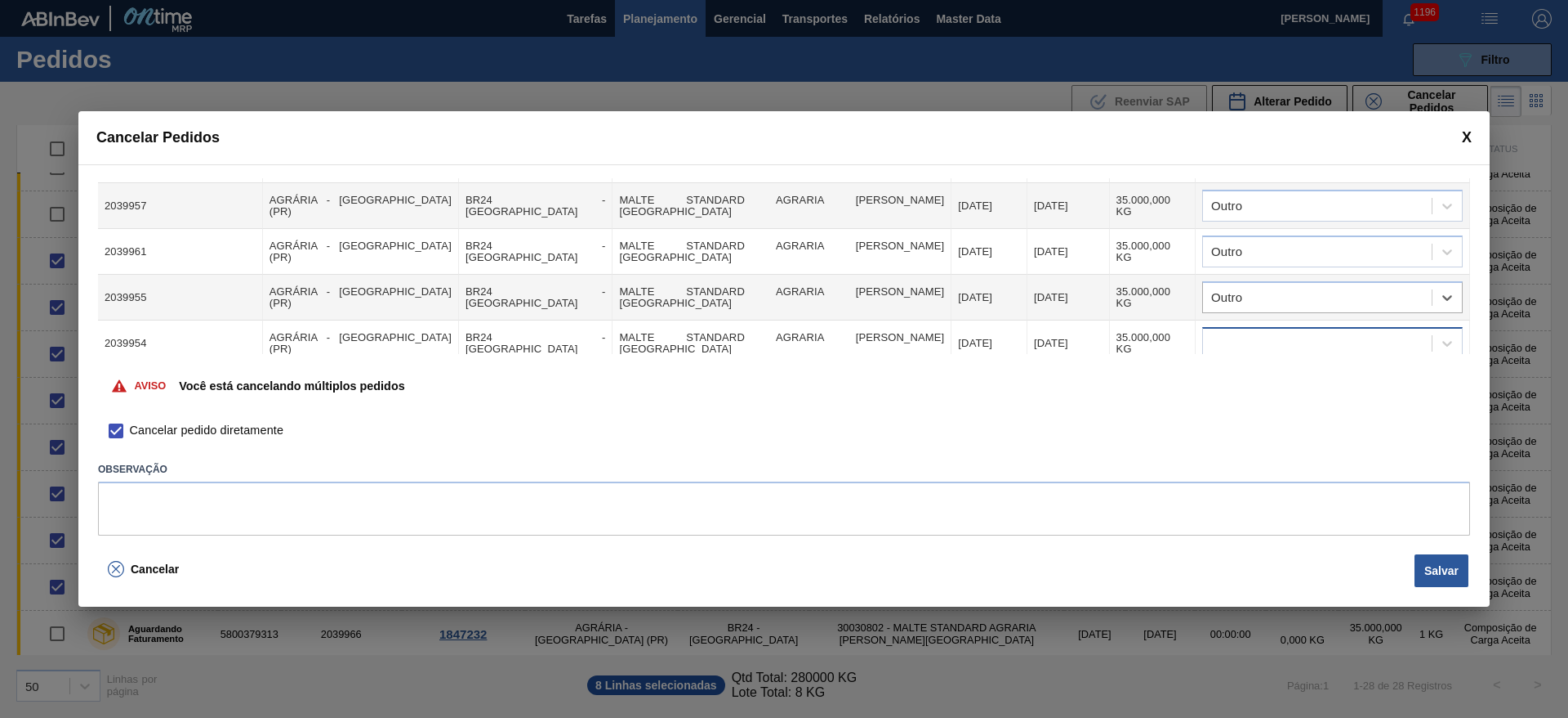
click at [1225, 332] on div at bounding box center [1318, 344] width 229 height 24
type input "outr"
drag, startPoint x: 1230, startPoint y: 400, endPoint x: 1222, endPoint y: 341, distance: 59.5
click at [1234, 392] on div "Outro" at bounding box center [1330, 403] width 259 height 30
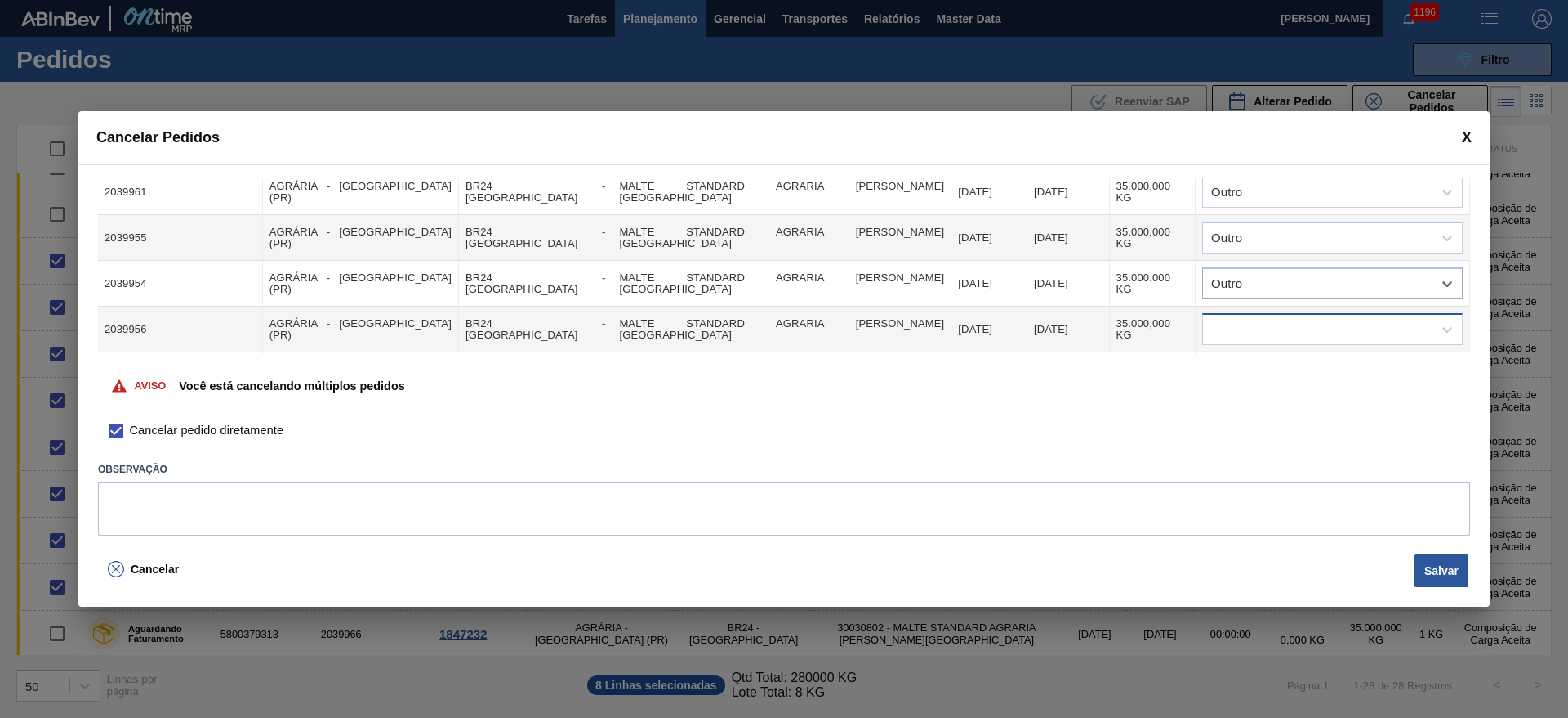
scroll to position [215, 0]
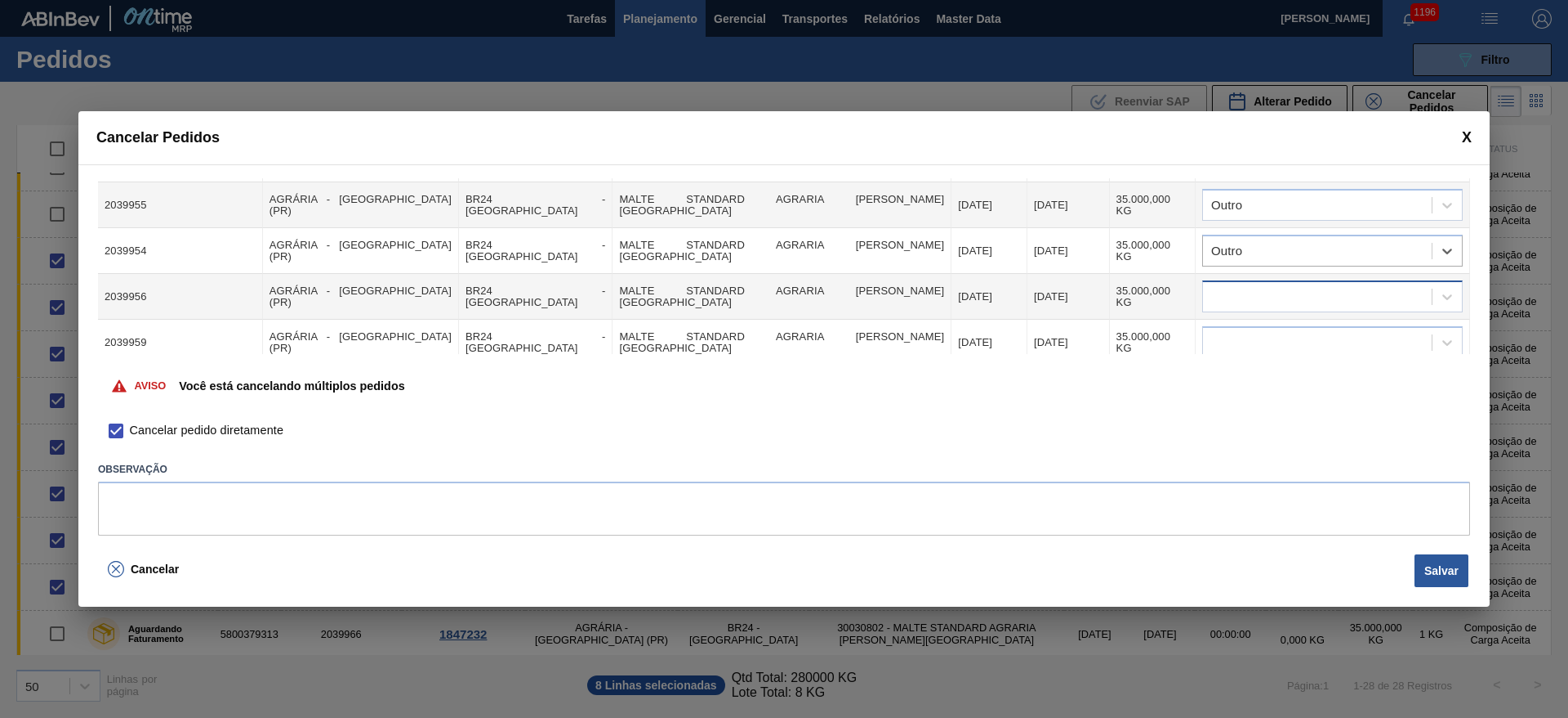
click at [1237, 285] on div at bounding box center [1318, 297] width 229 height 24
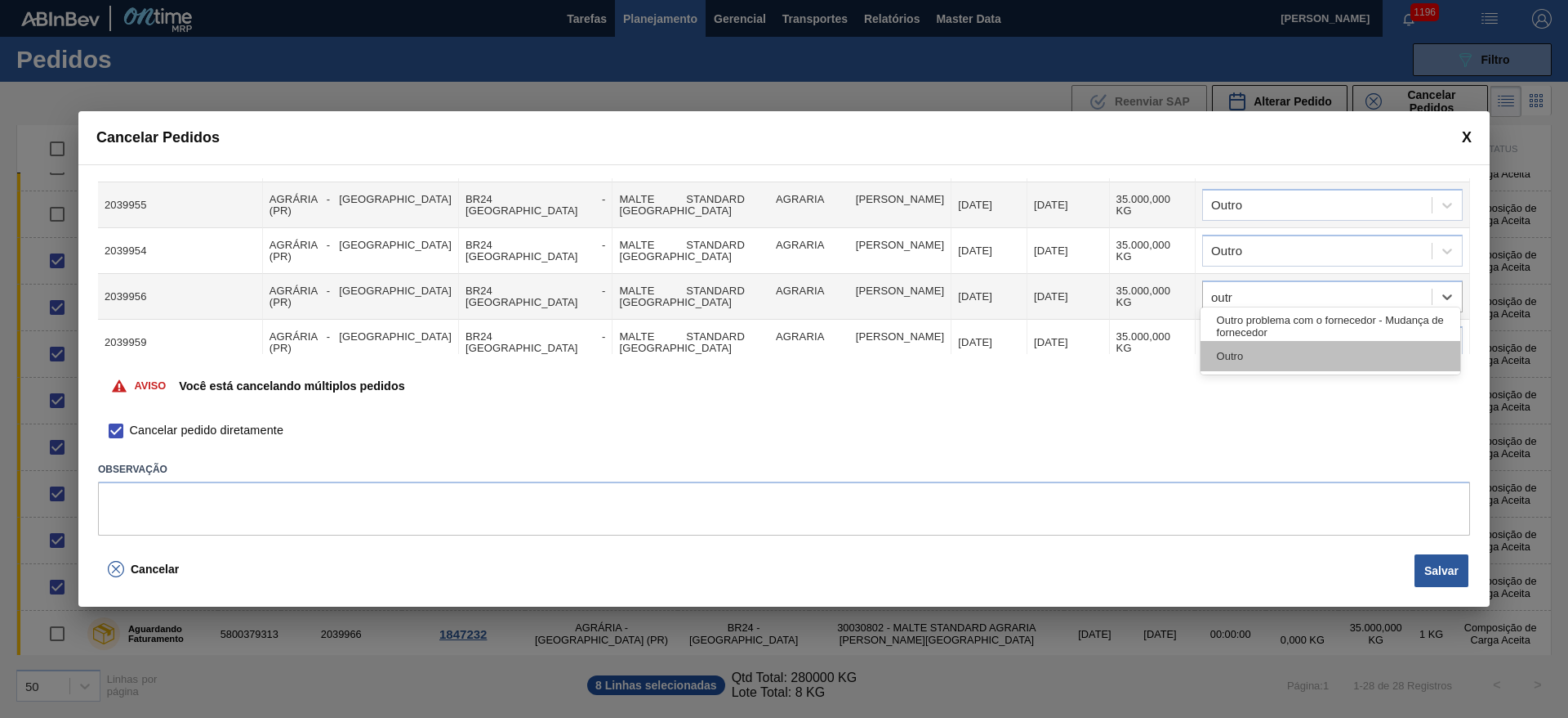
click at [1235, 357] on div "Outro" at bounding box center [1330, 356] width 259 height 30
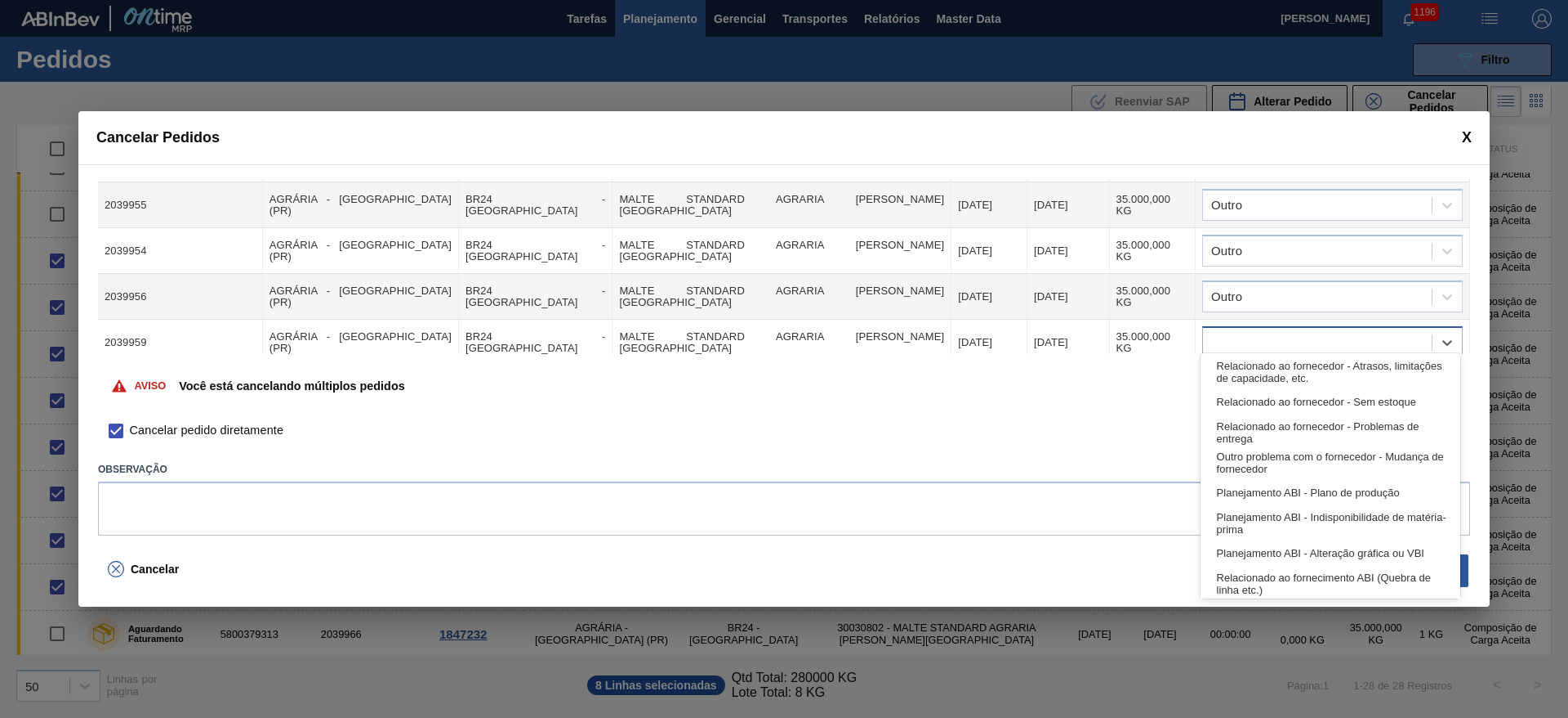
click at [1229, 335] on div at bounding box center [1318, 343] width 229 height 24
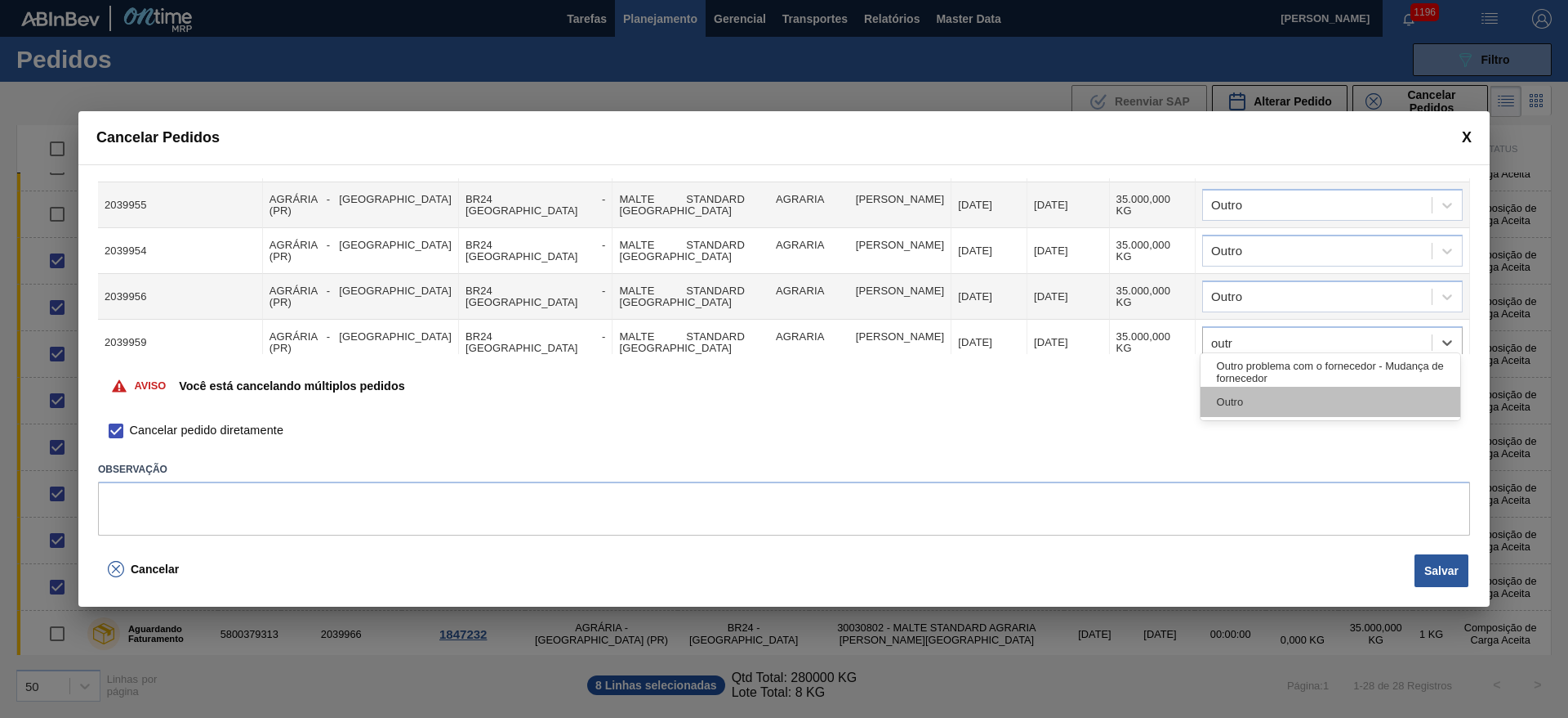
click at [1223, 398] on div "Outro" at bounding box center [1330, 402] width 259 height 30
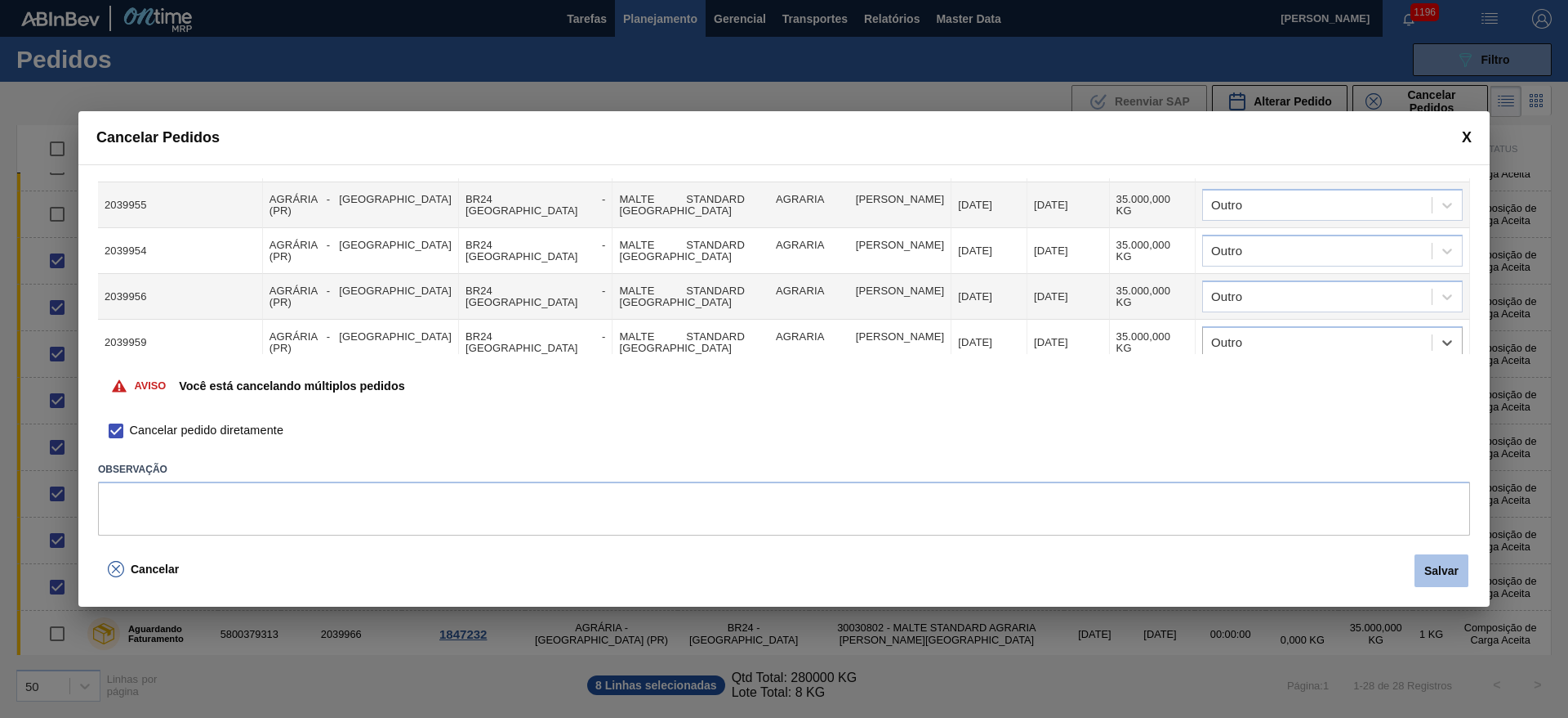
click at [1452, 562] on button "Salvar" at bounding box center [1442, 570] width 54 height 33
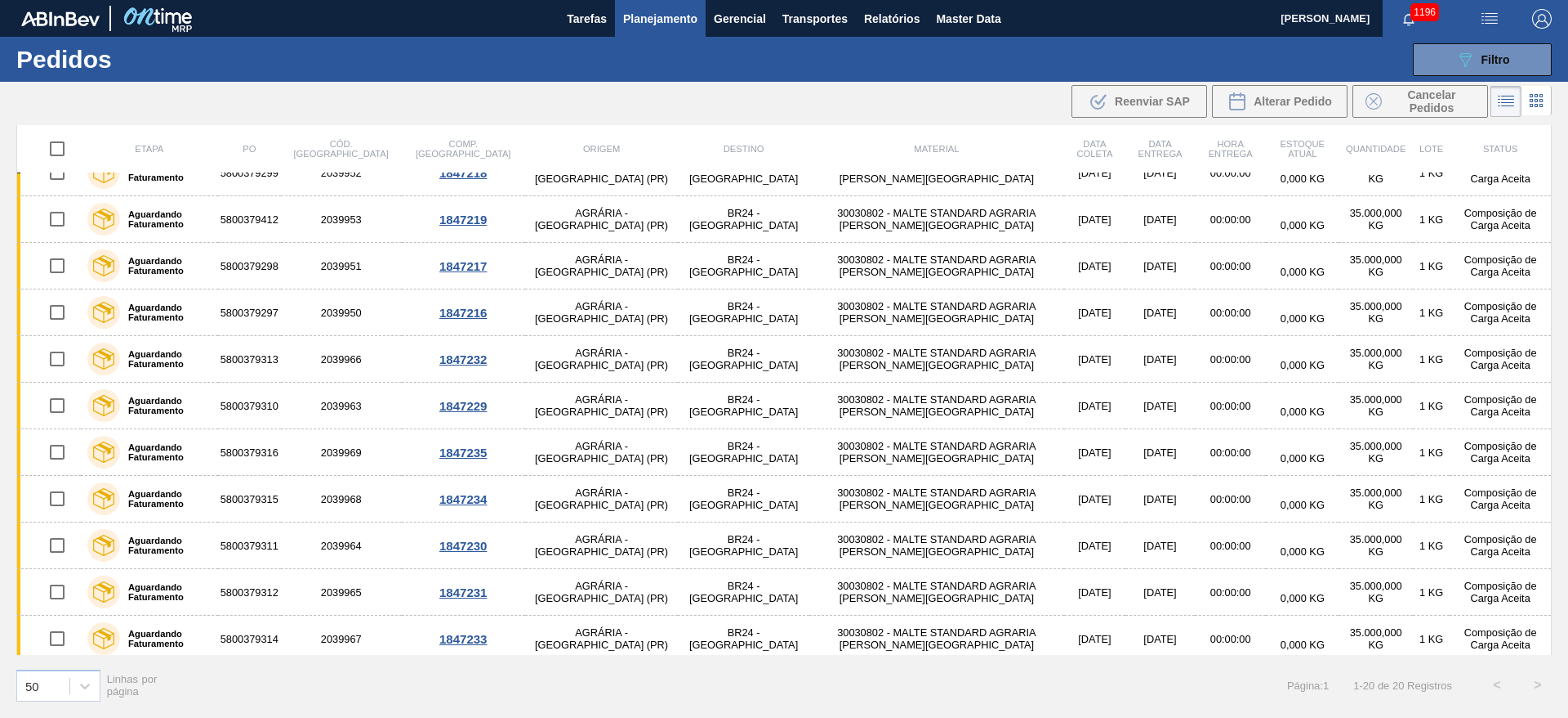
scroll to position [0, 0]
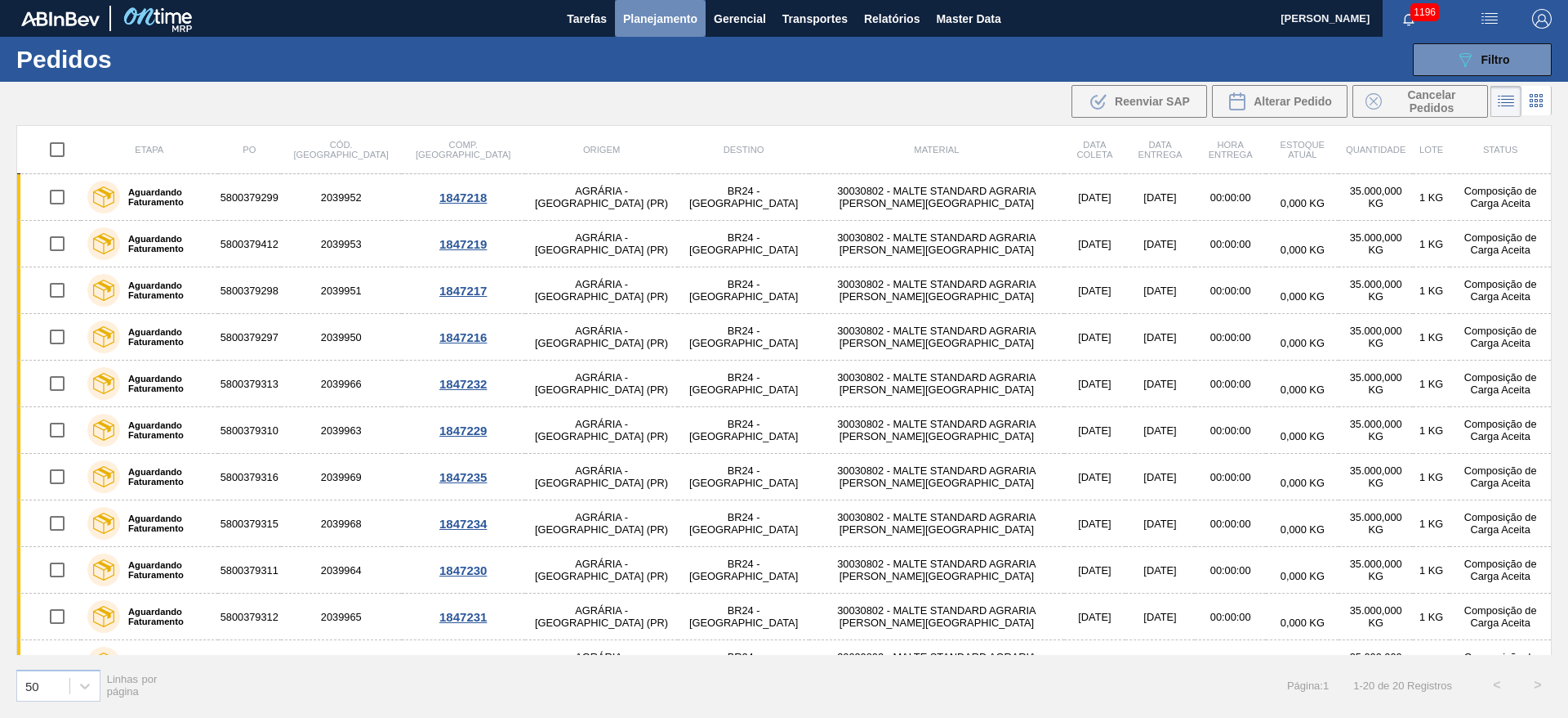
click at [667, 23] on span "Planejamento" at bounding box center [660, 18] width 74 height 19
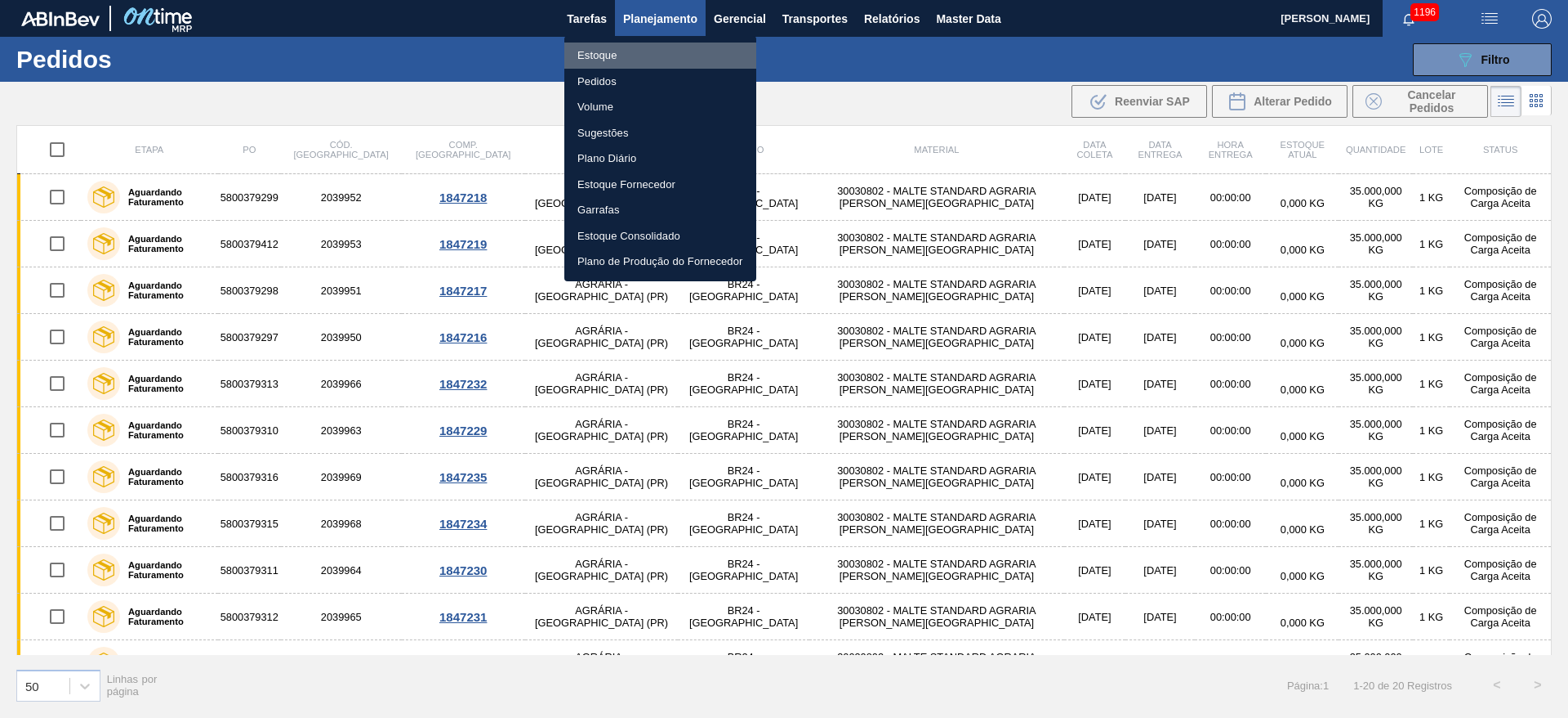
click at [590, 57] on li "Estoque" at bounding box center [660, 55] width 192 height 27
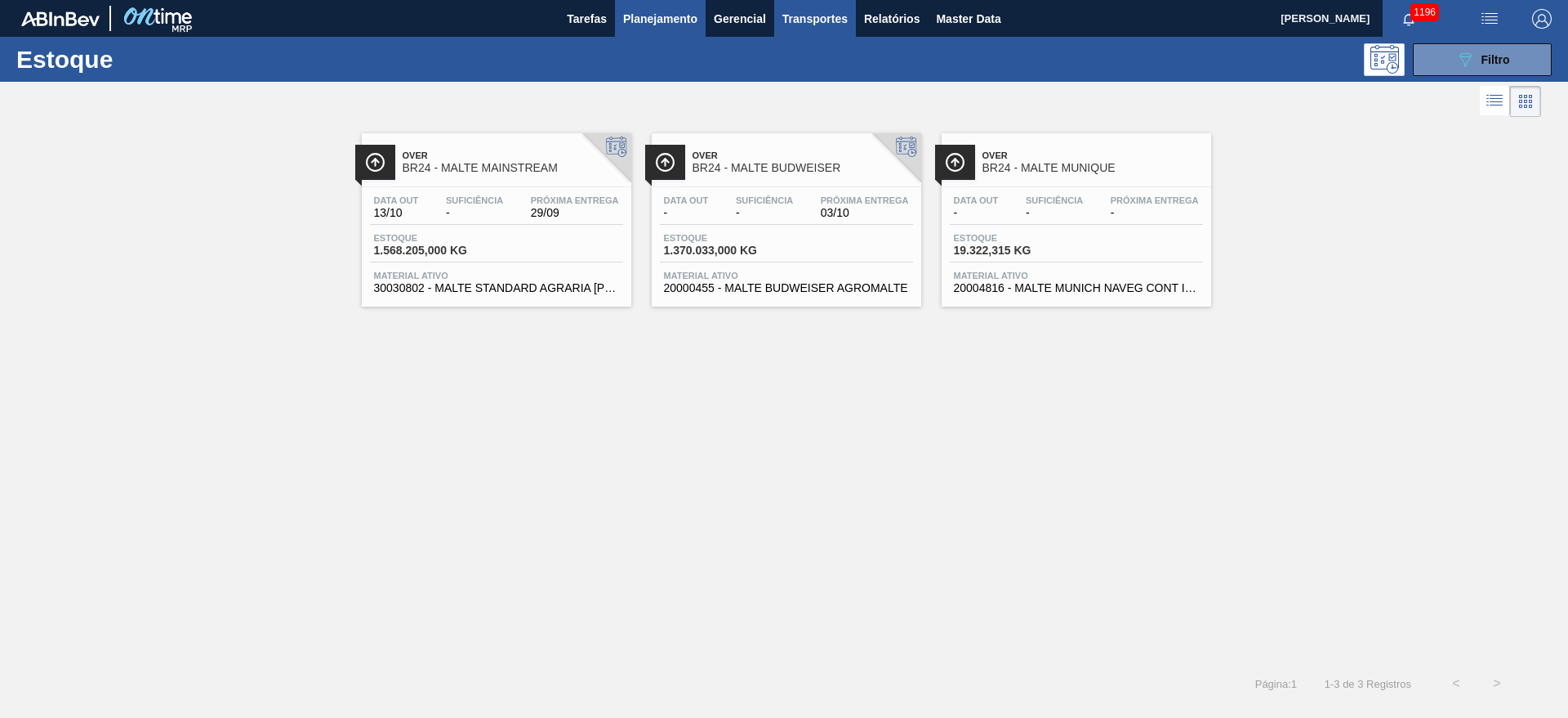
click at [822, 15] on span "Transportes" at bounding box center [815, 18] width 65 height 19
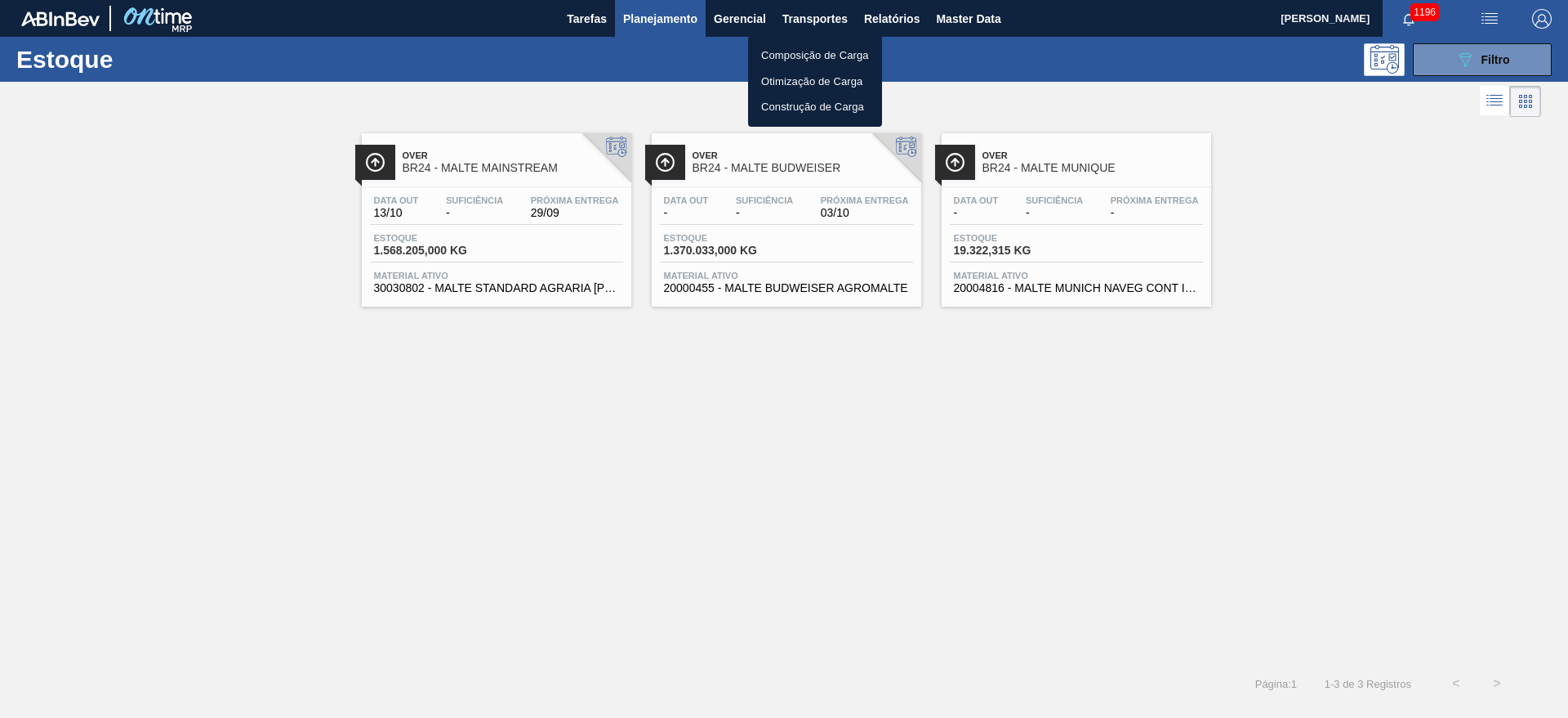
click at [802, 77] on li "Otimização de Carga" at bounding box center [815, 82] width 134 height 27
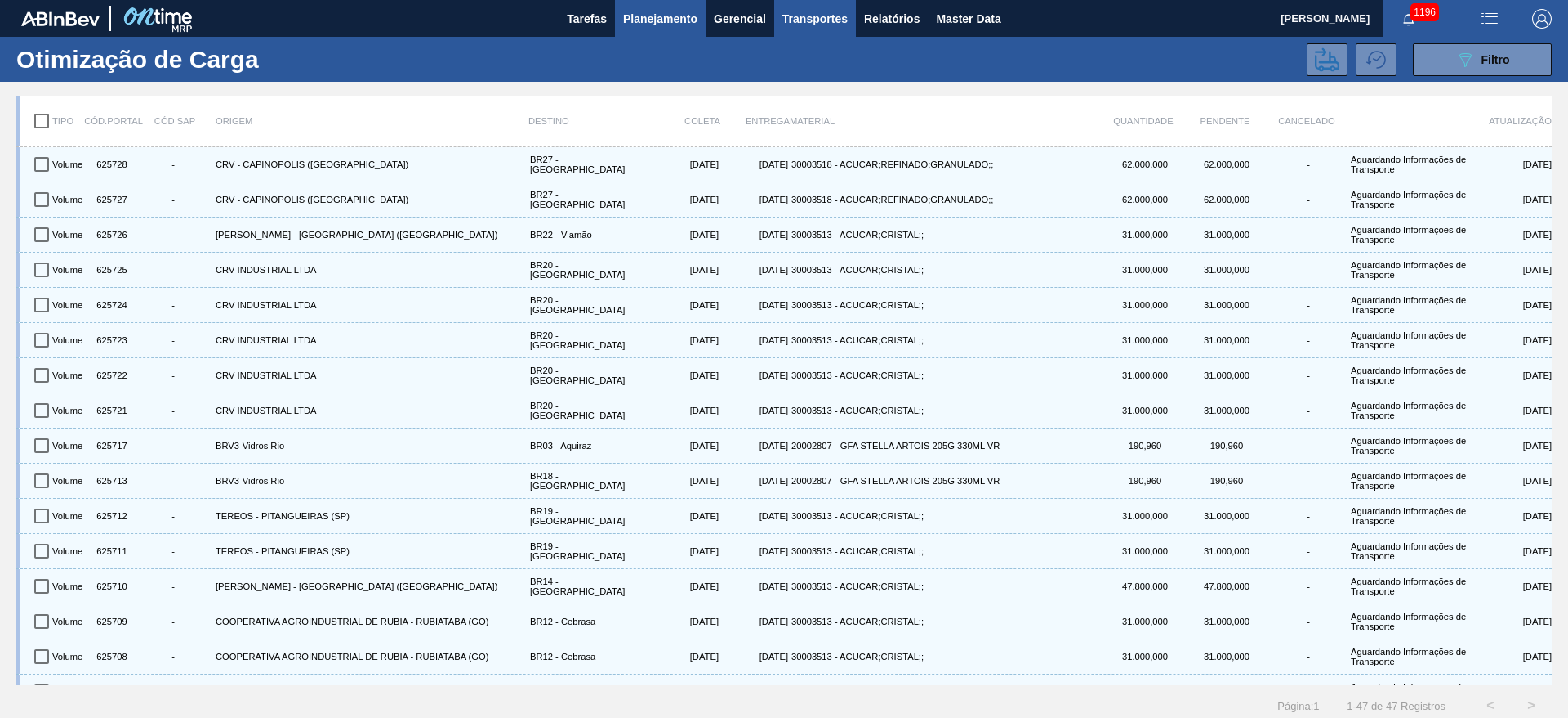
click at [638, 16] on span "Planejamento" at bounding box center [660, 18] width 74 height 19
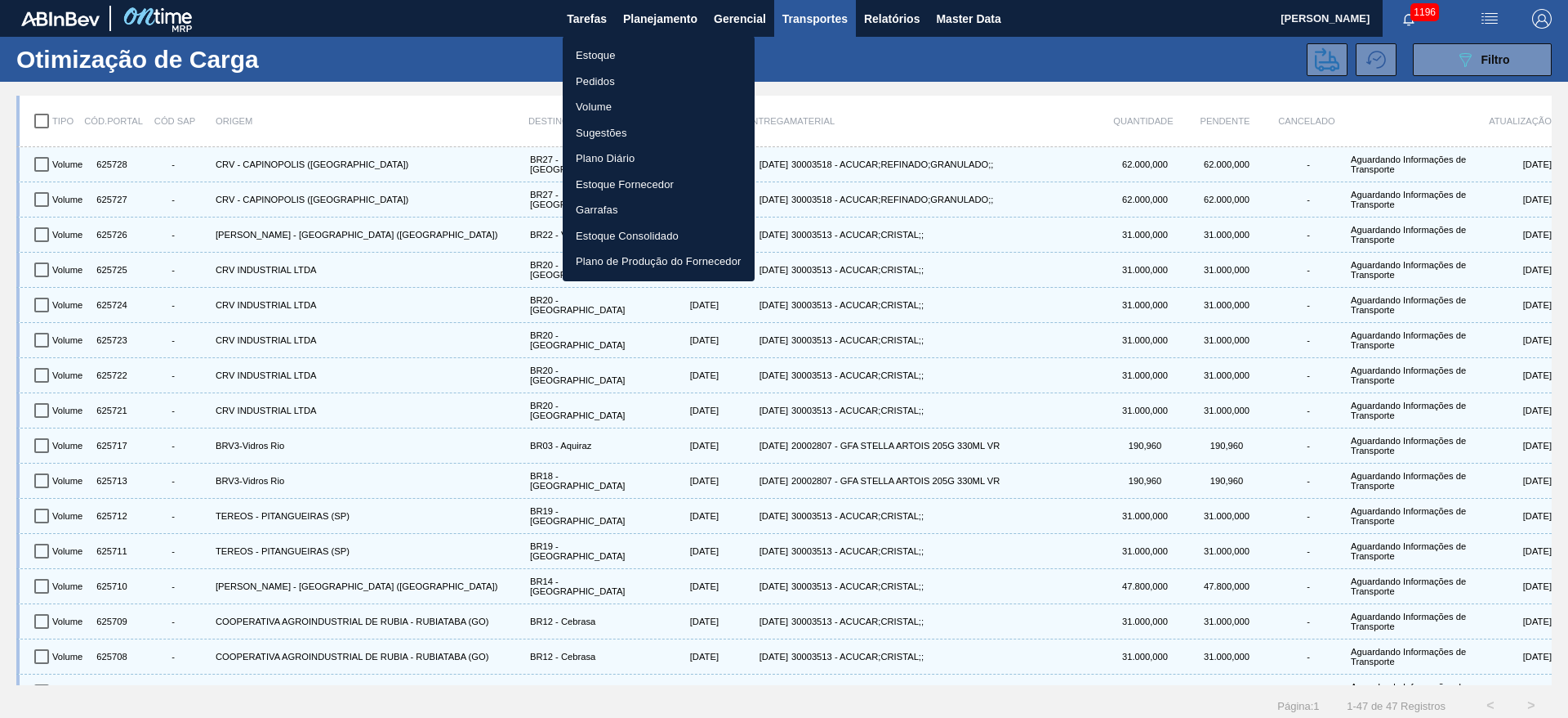
click at [604, 62] on li "Estoque" at bounding box center [658, 55] width 192 height 27
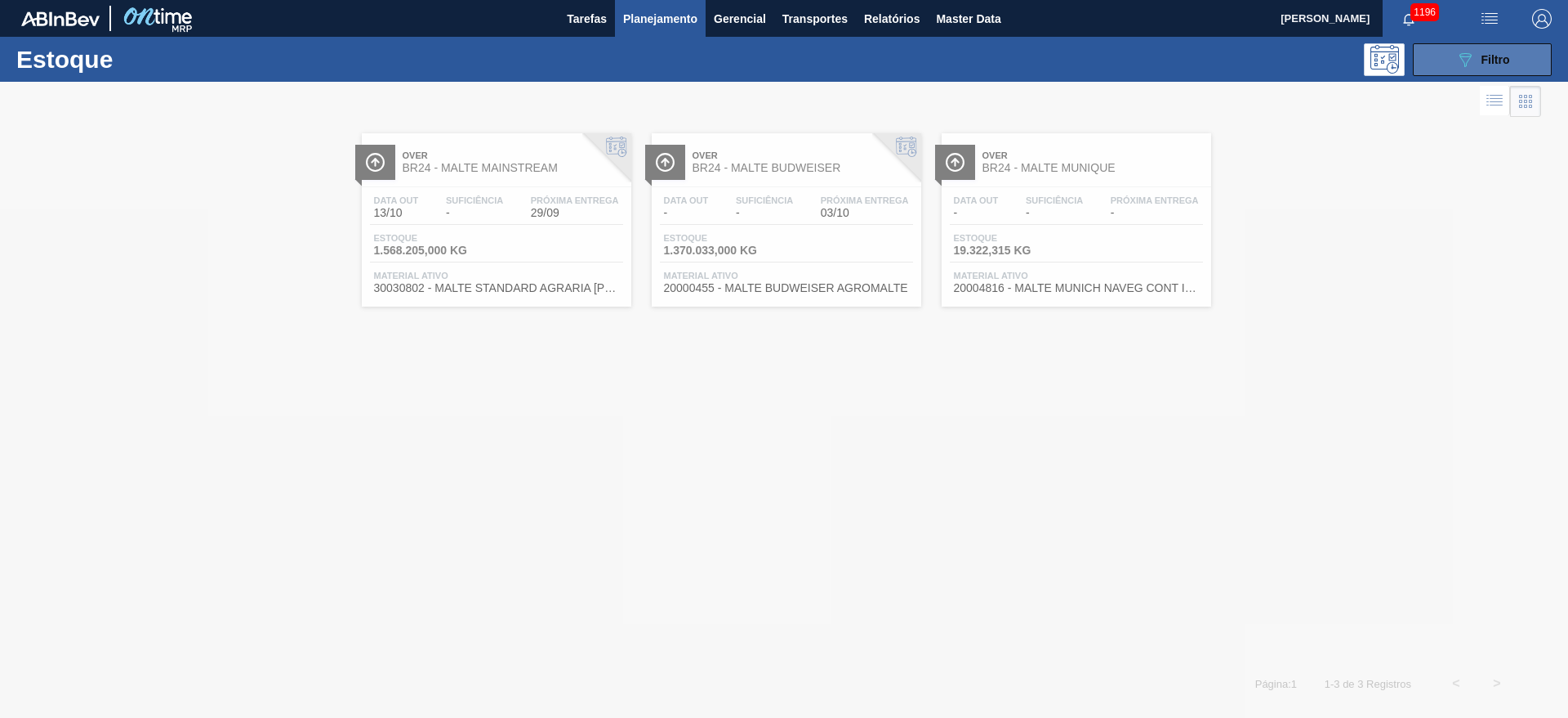
click at [1475, 58] on icon "089F7B8B-B2A5-4AFE-B5C0-19BA573D28AC" at bounding box center [1464, 59] width 19 height 19
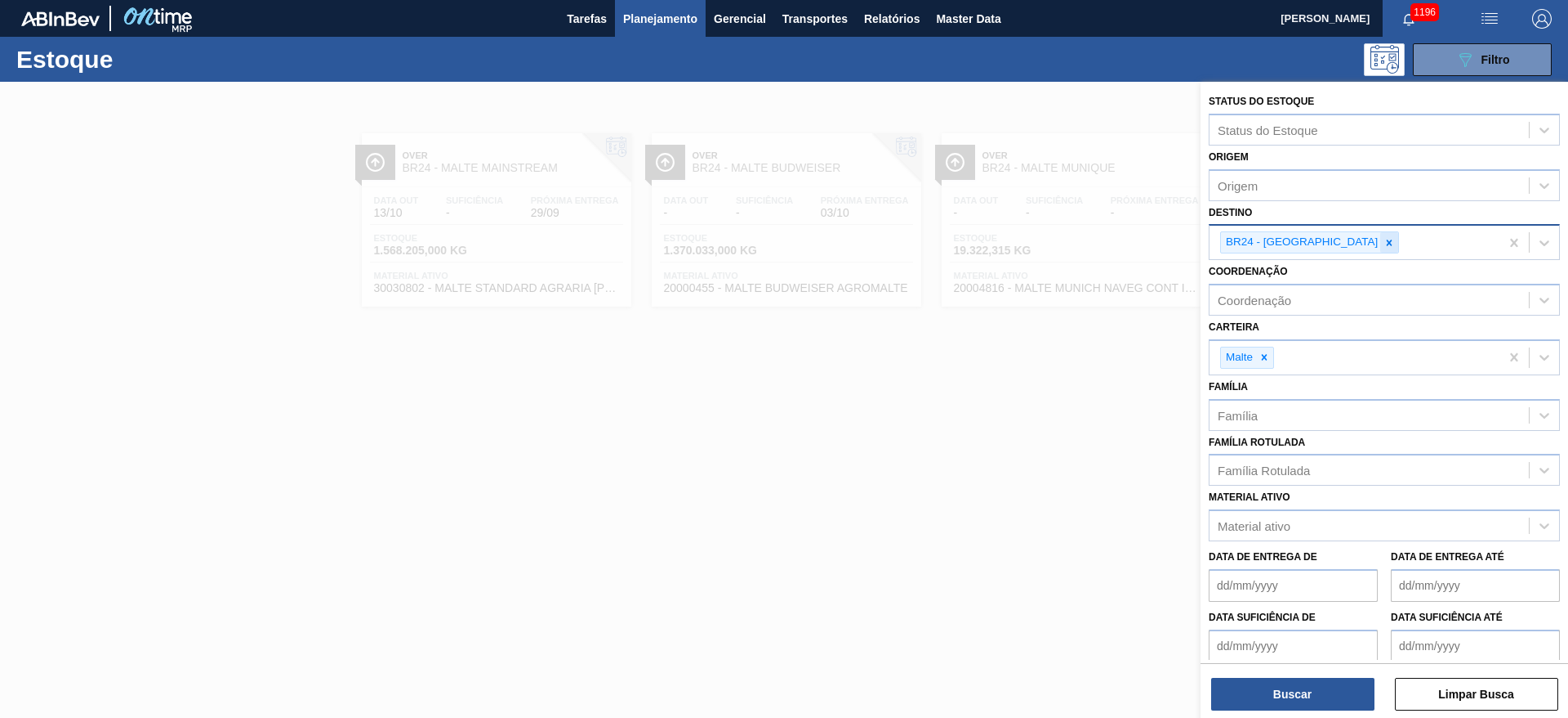
click at [1384, 242] on icon at bounding box center [1389, 242] width 11 height 11
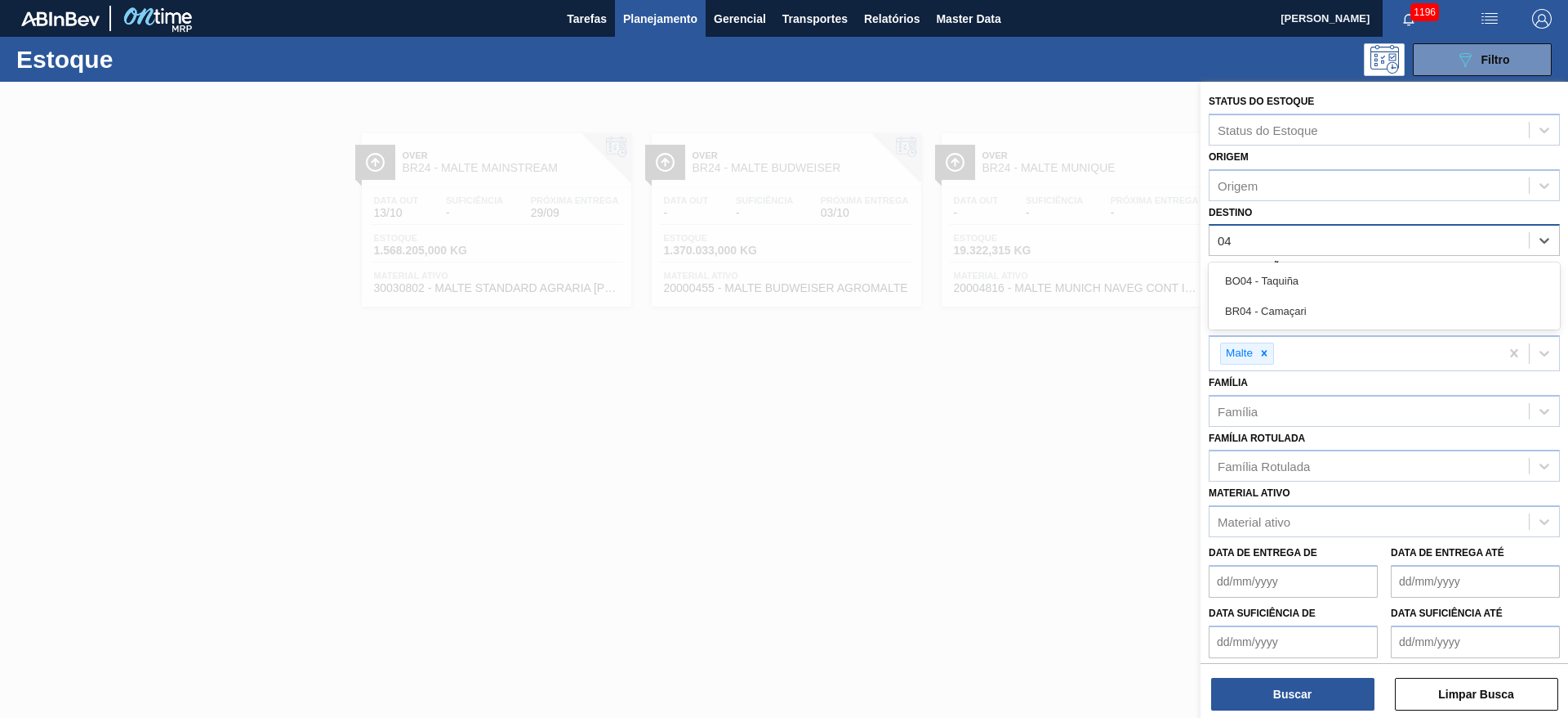
type input "04"
click at [1296, 329] on div "Carteira Malte" at bounding box center [1384, 341] width 351 height 60
click at [1245, 247] on div "Destino" at bounding box center [1238, 240] width 41 height 14
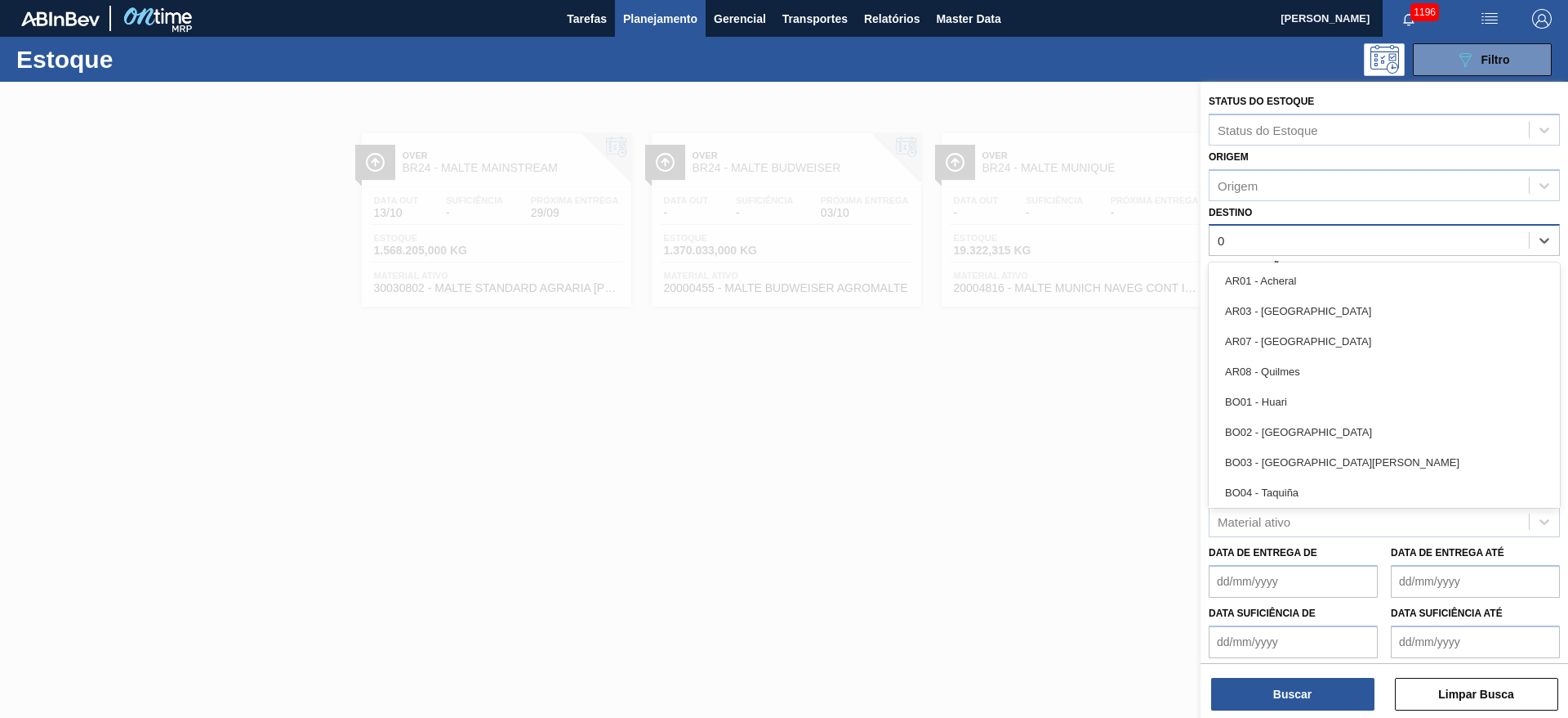
type input "04"
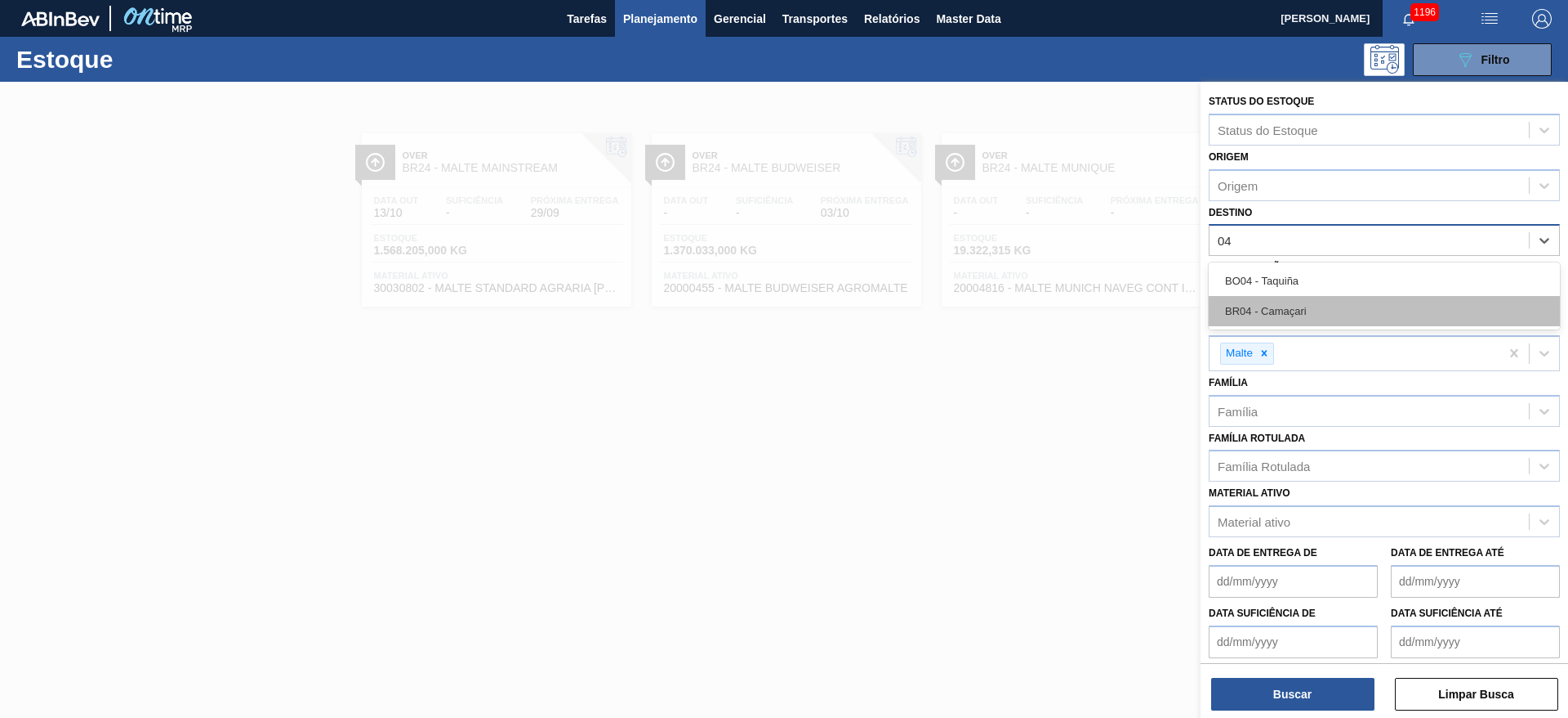
click at [1261, 303] on div "BR04 - Camaçari" at bounding box center [1384, 311] width 351 height 30
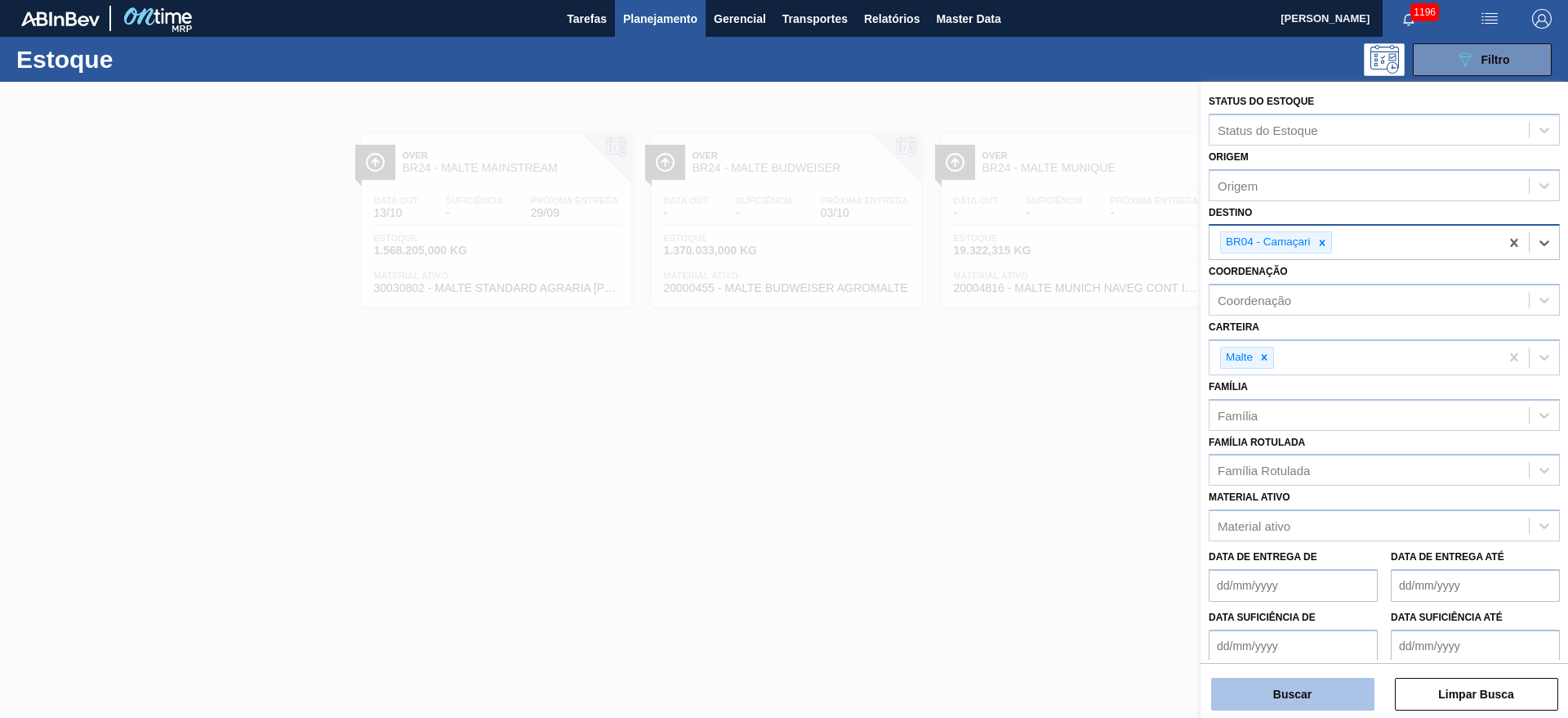
click at [1265, 685] on button "Buscar" at bounding box center [1293, 694] width 163 height 33
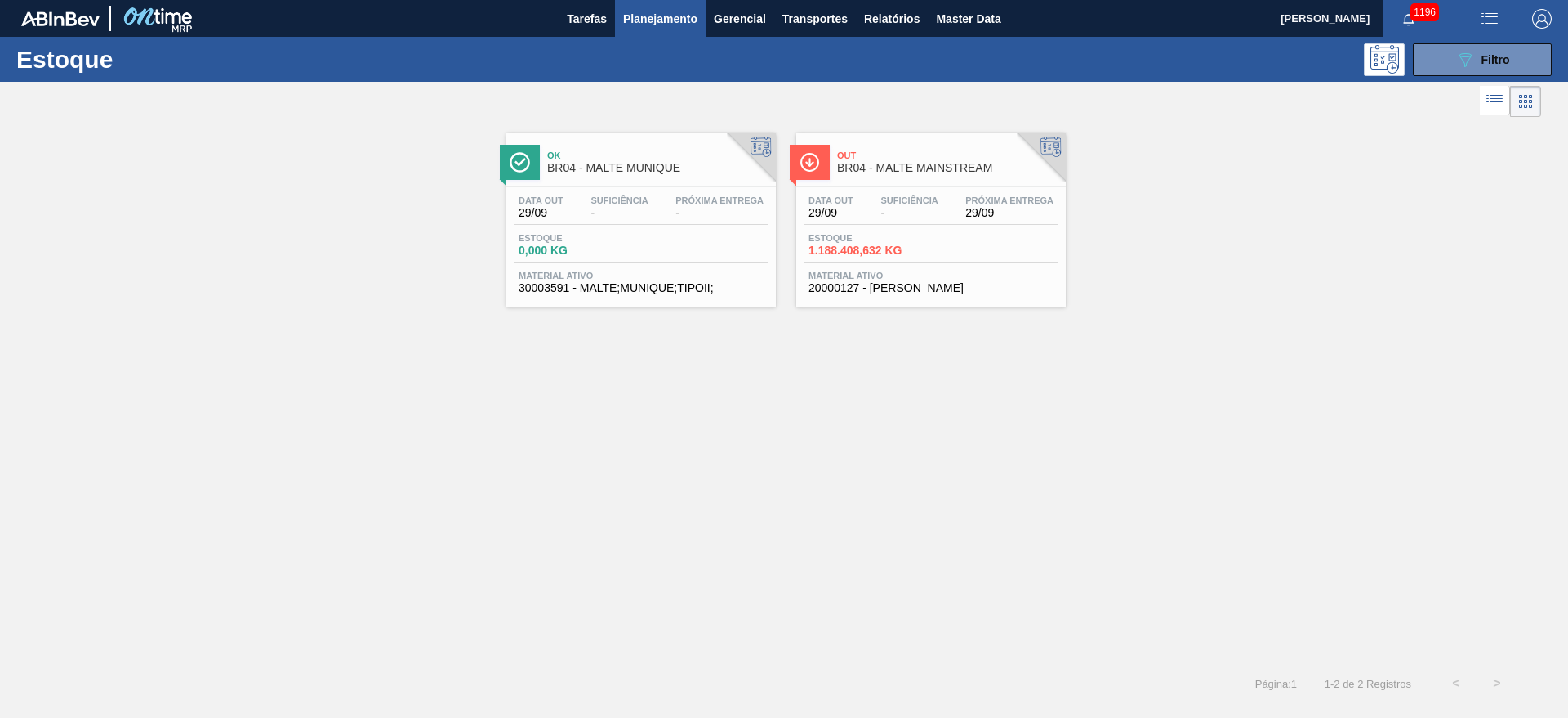
click at [868, 203] on div "Data out 29/09 Suficiência - Próxima Entrega 29/09" at bounding box center [931, 210] width 253 height 29
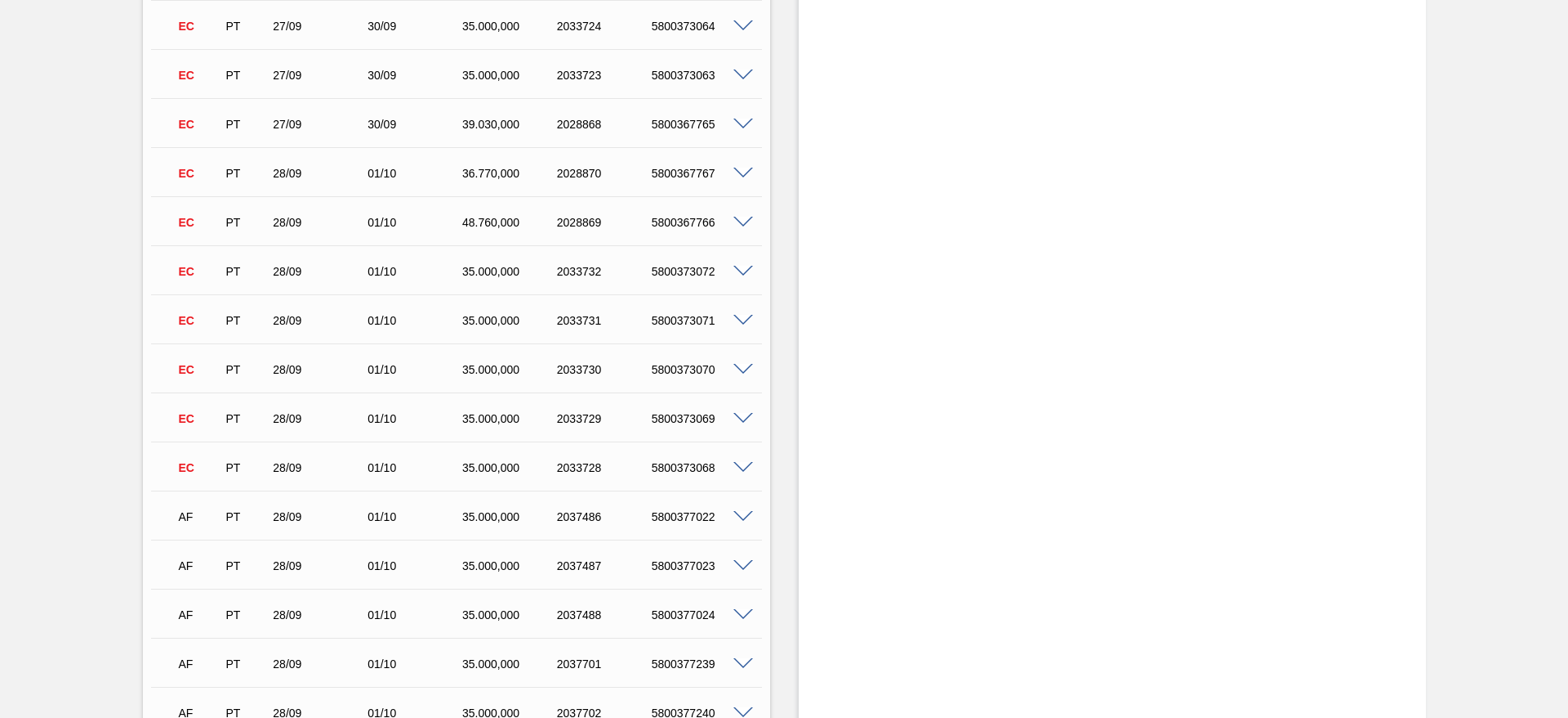
scroll to position [2084, 0]
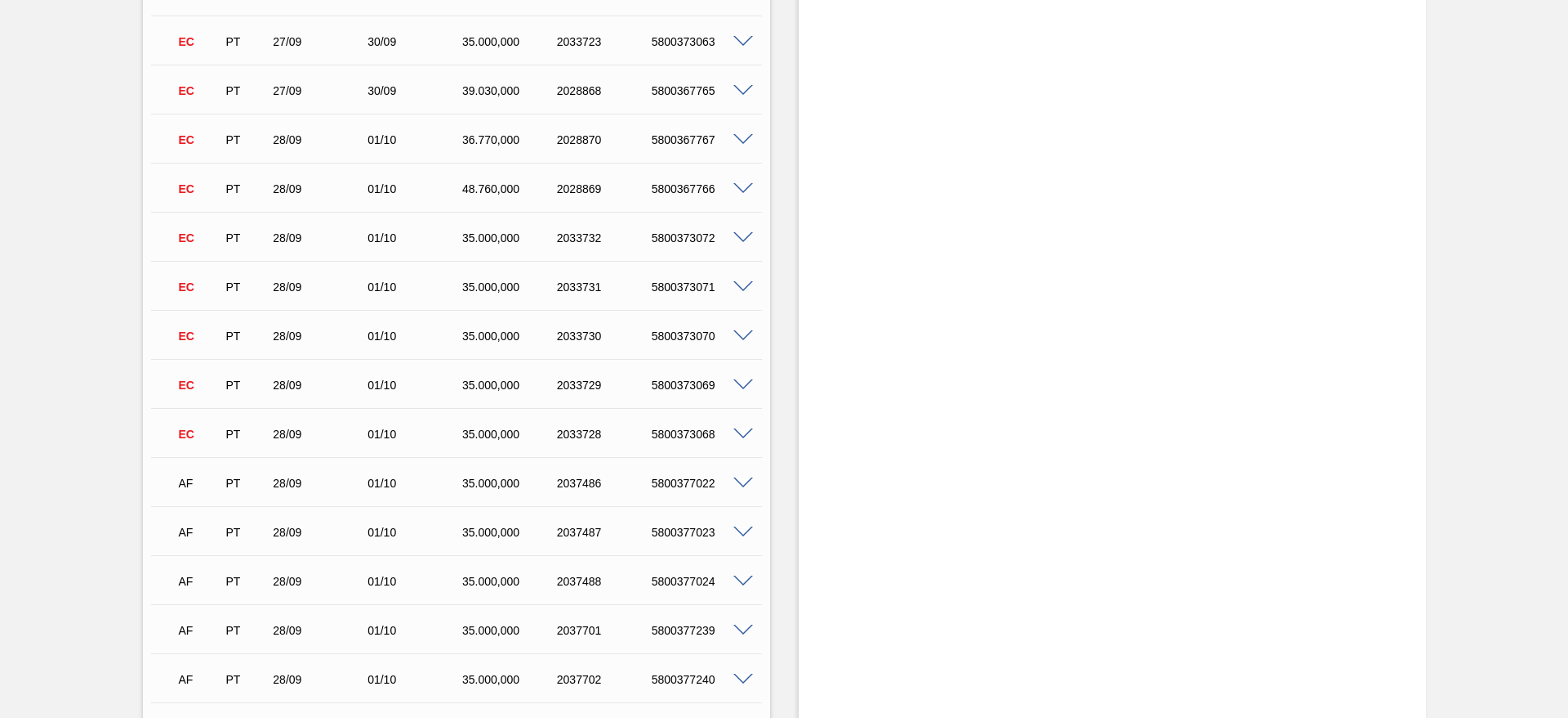
click at [740, 437] on span at bounding box center [742, 434] width 19 height 12
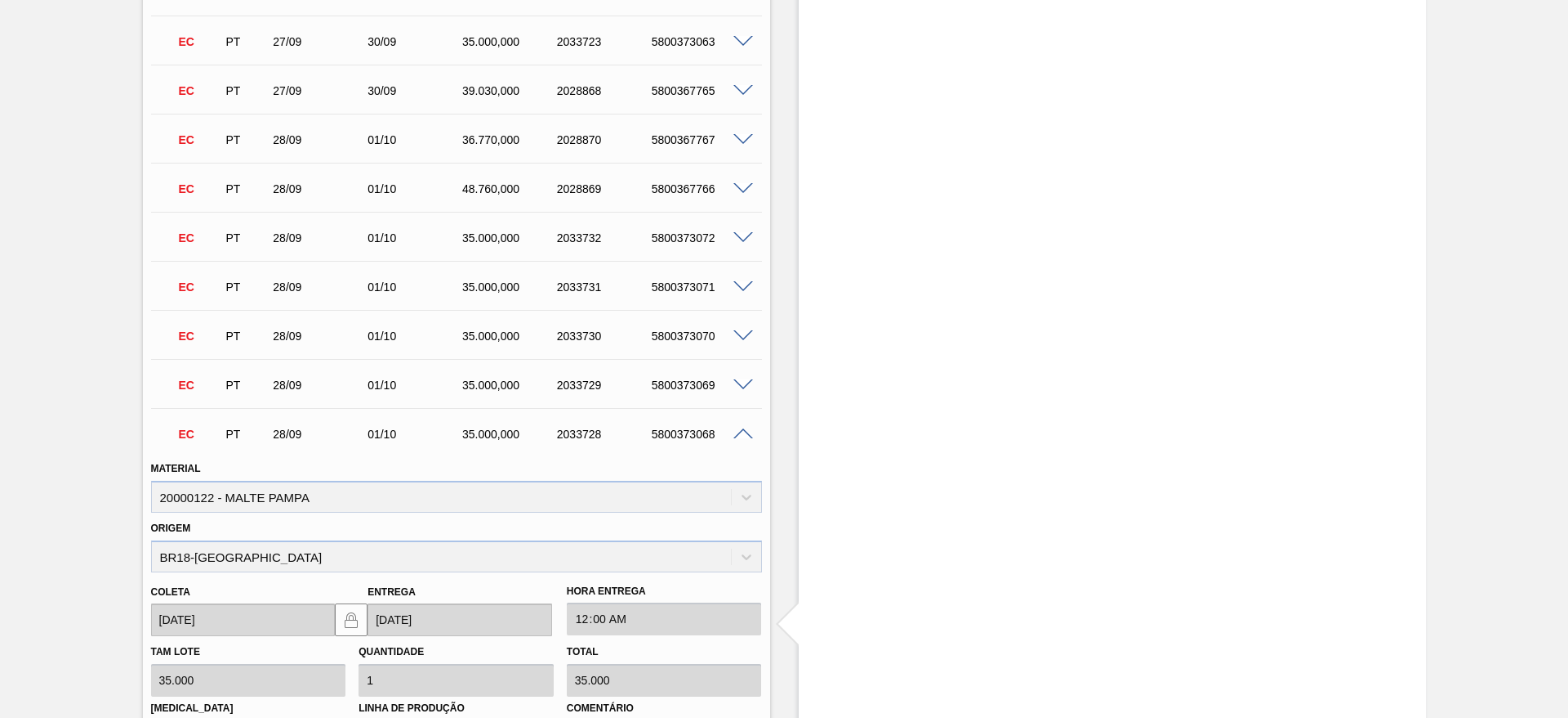
click at [740, 437] on span at bounding box center [742, 434] width 19 height 12
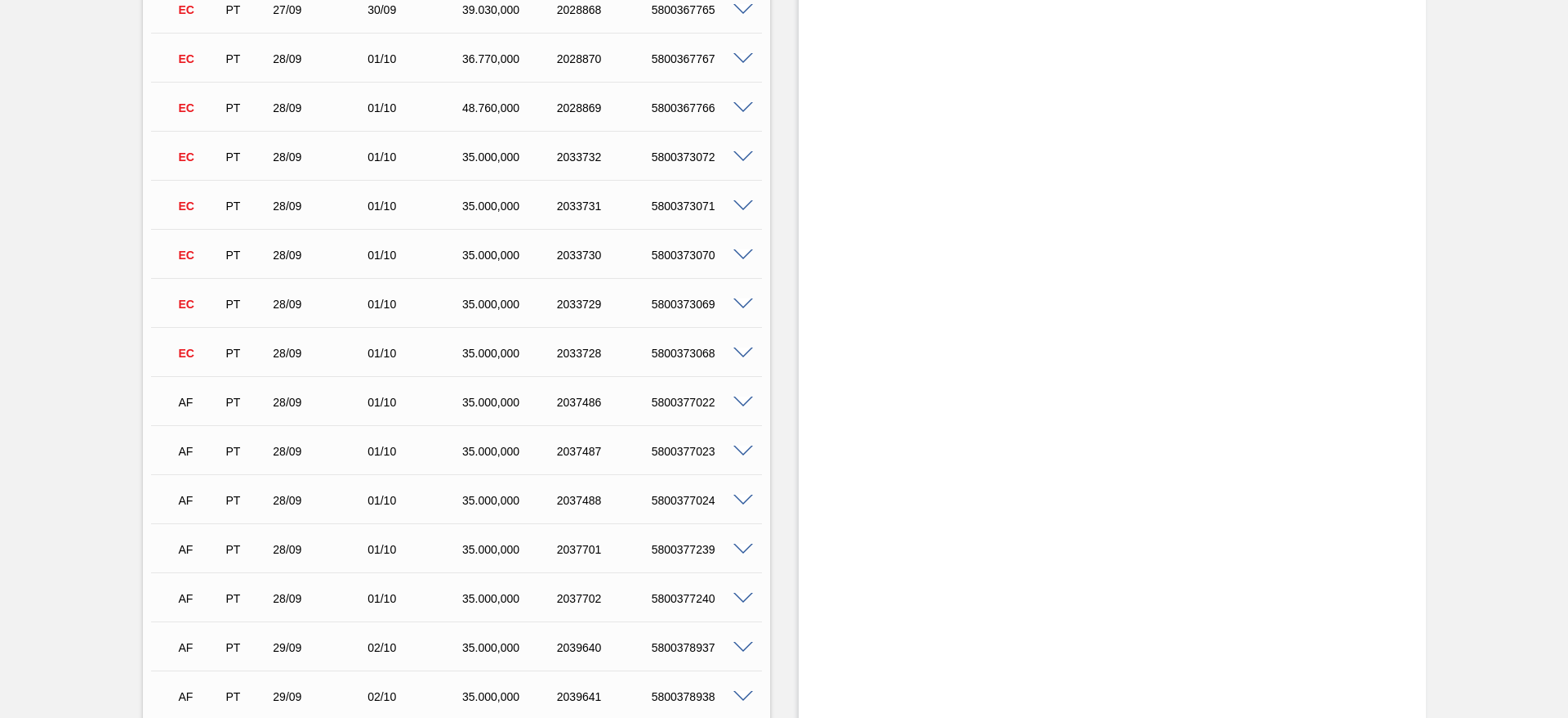
scroll to position [2203, 0]
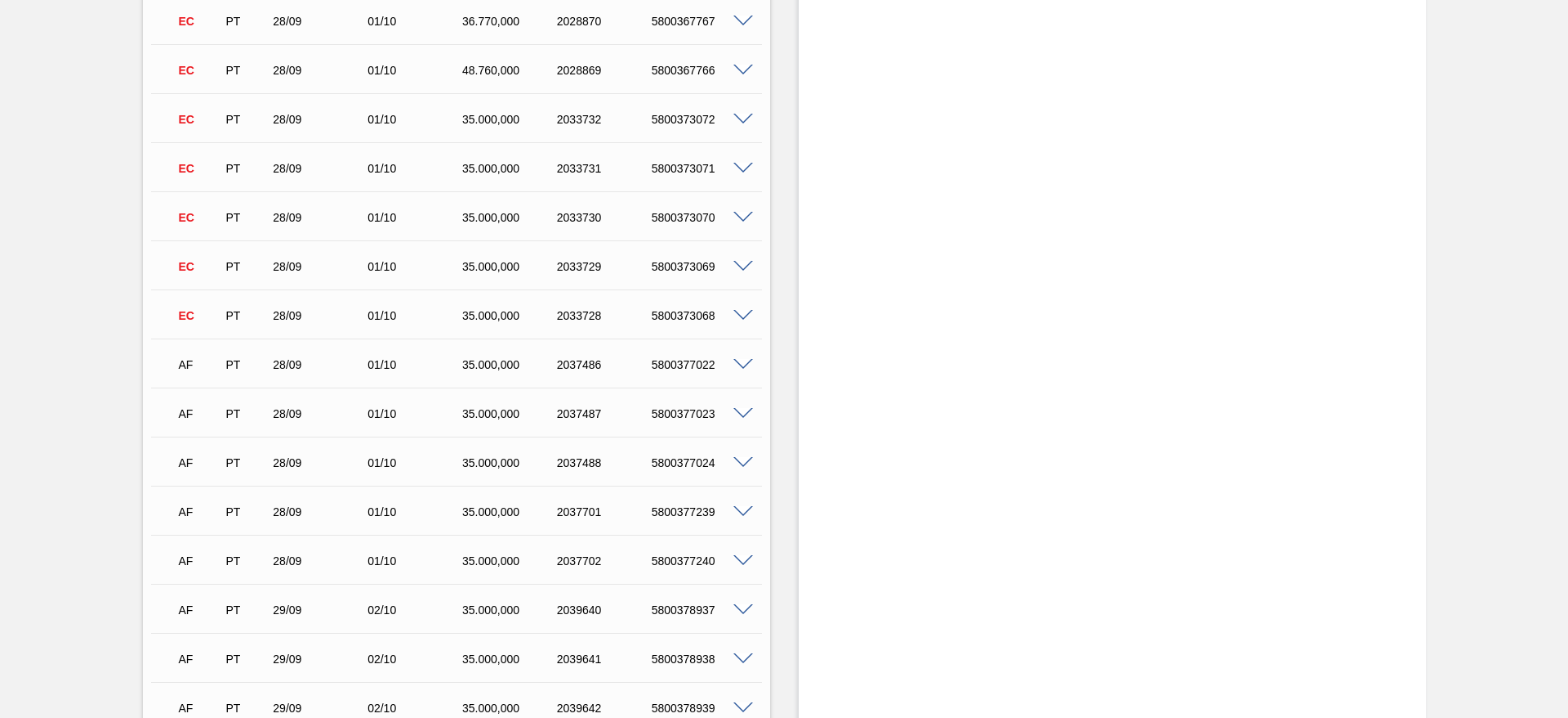
click at [743, 360] on span at bounding box center [742, 364] width 19 height 12
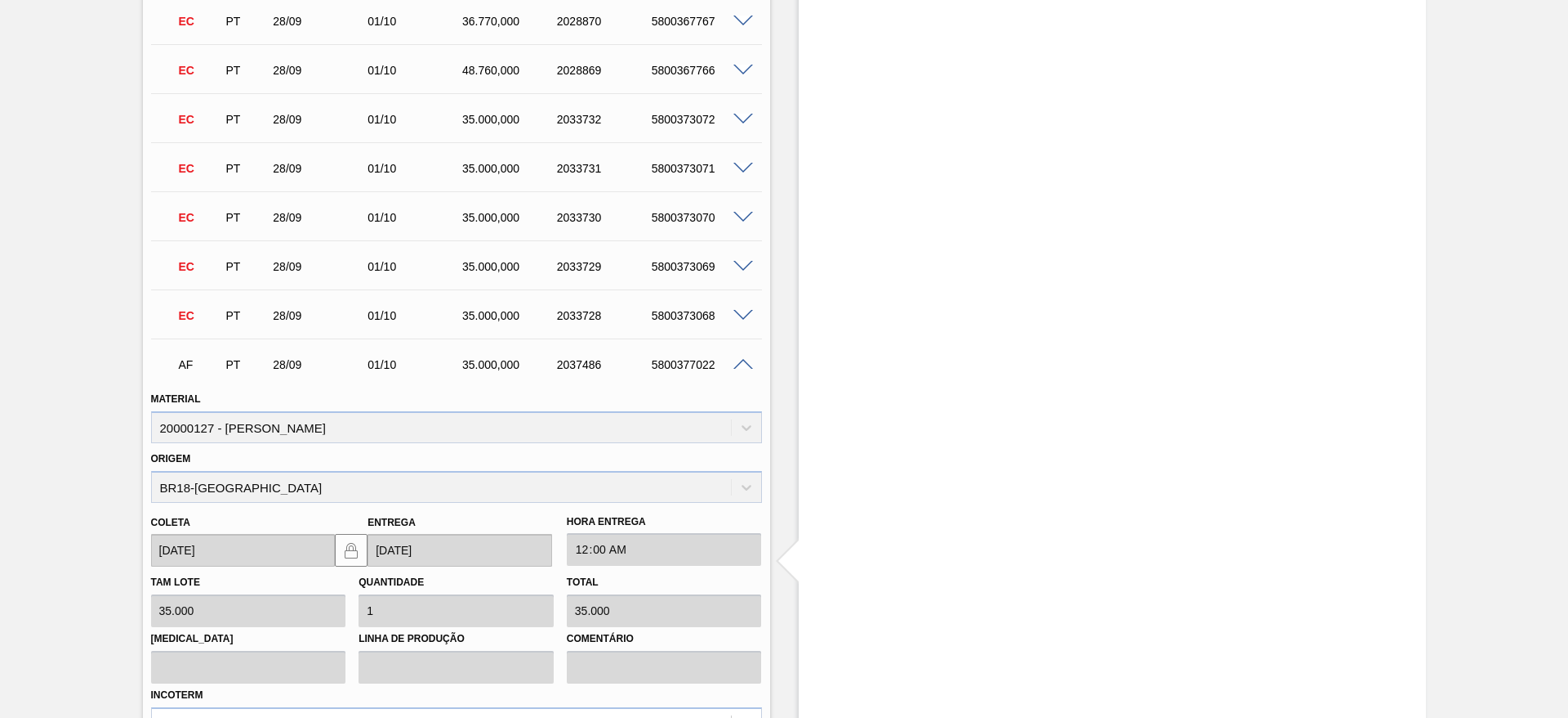
click at [743, 360] on span at bounding box center [742, 364] width 19 height 12
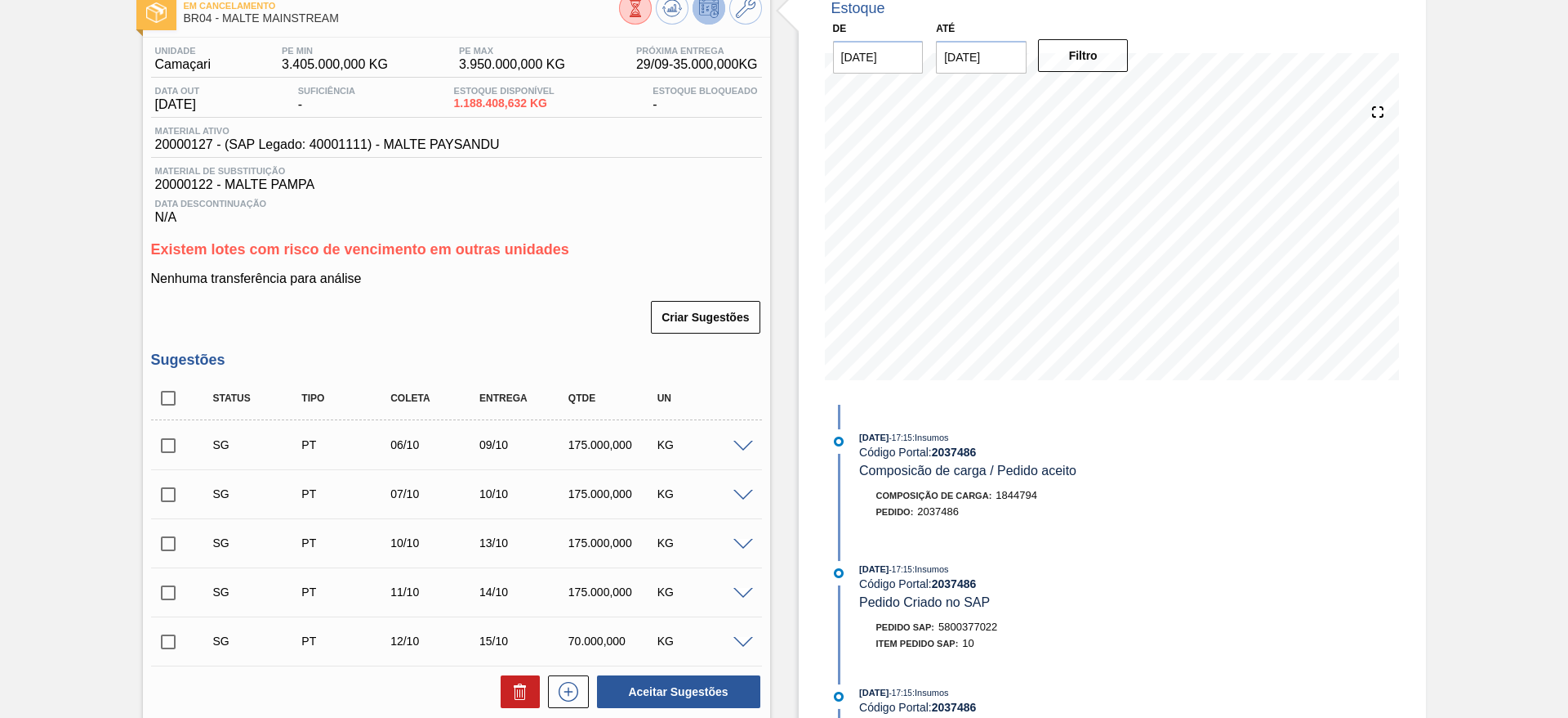
scroll to position [0, 0]
